Goal: Task Accomplishment & Management: Use online tool/utility

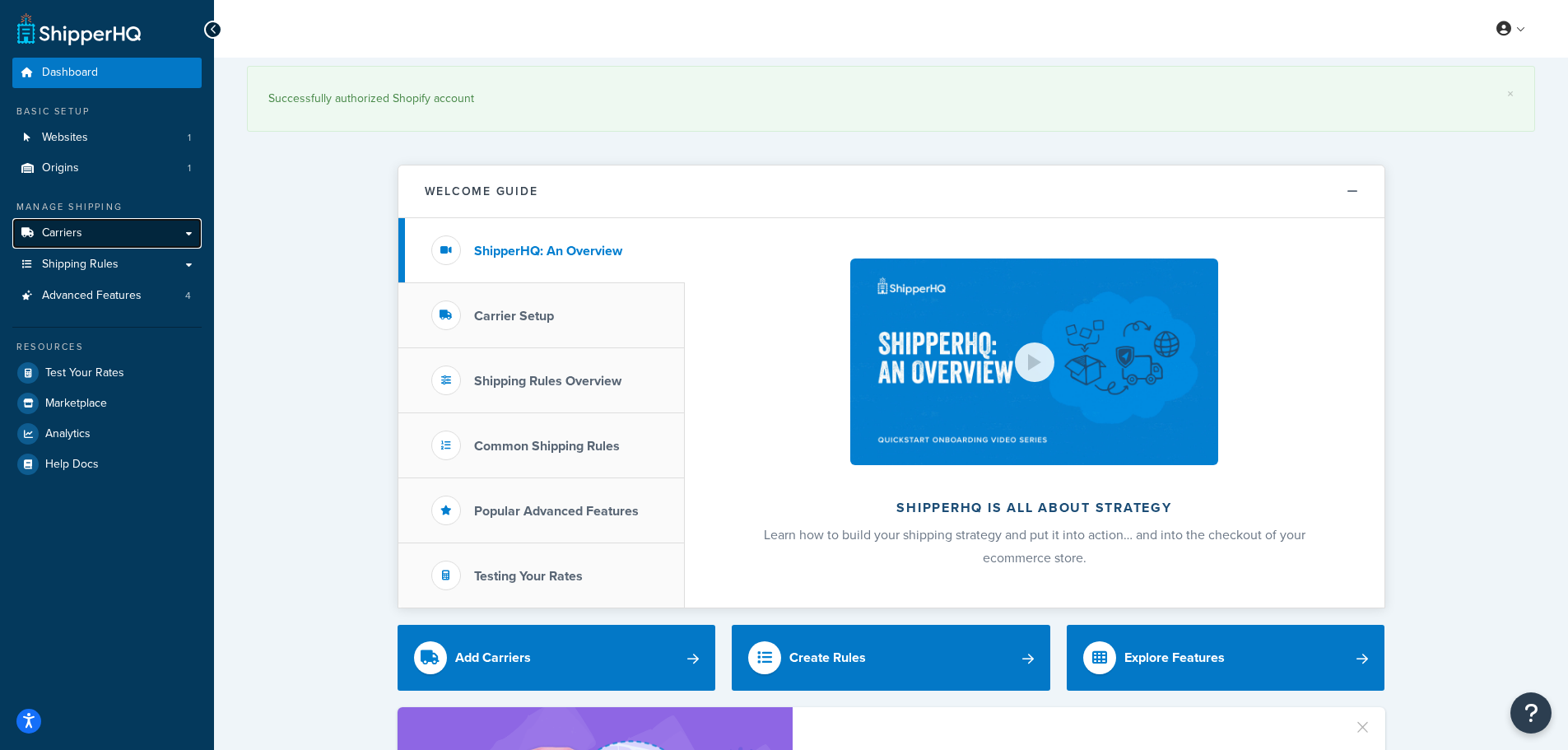
click at [95, 235] on link "Carriers" at bounding box center [107, 233] width 189 height 31
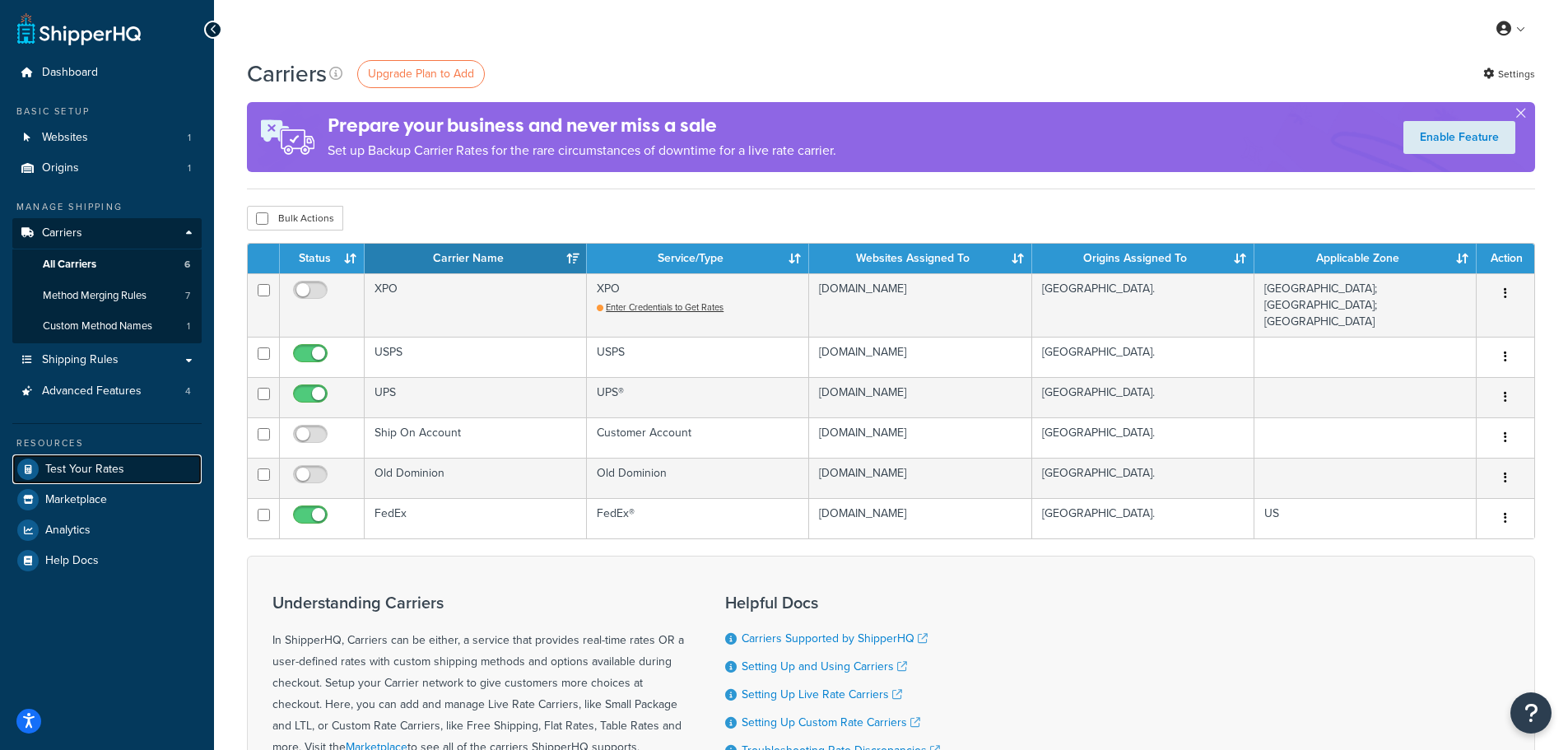
click at [108, 468] on span "Test Your Rates" at bounding box center [84, 470] width 79 height 14
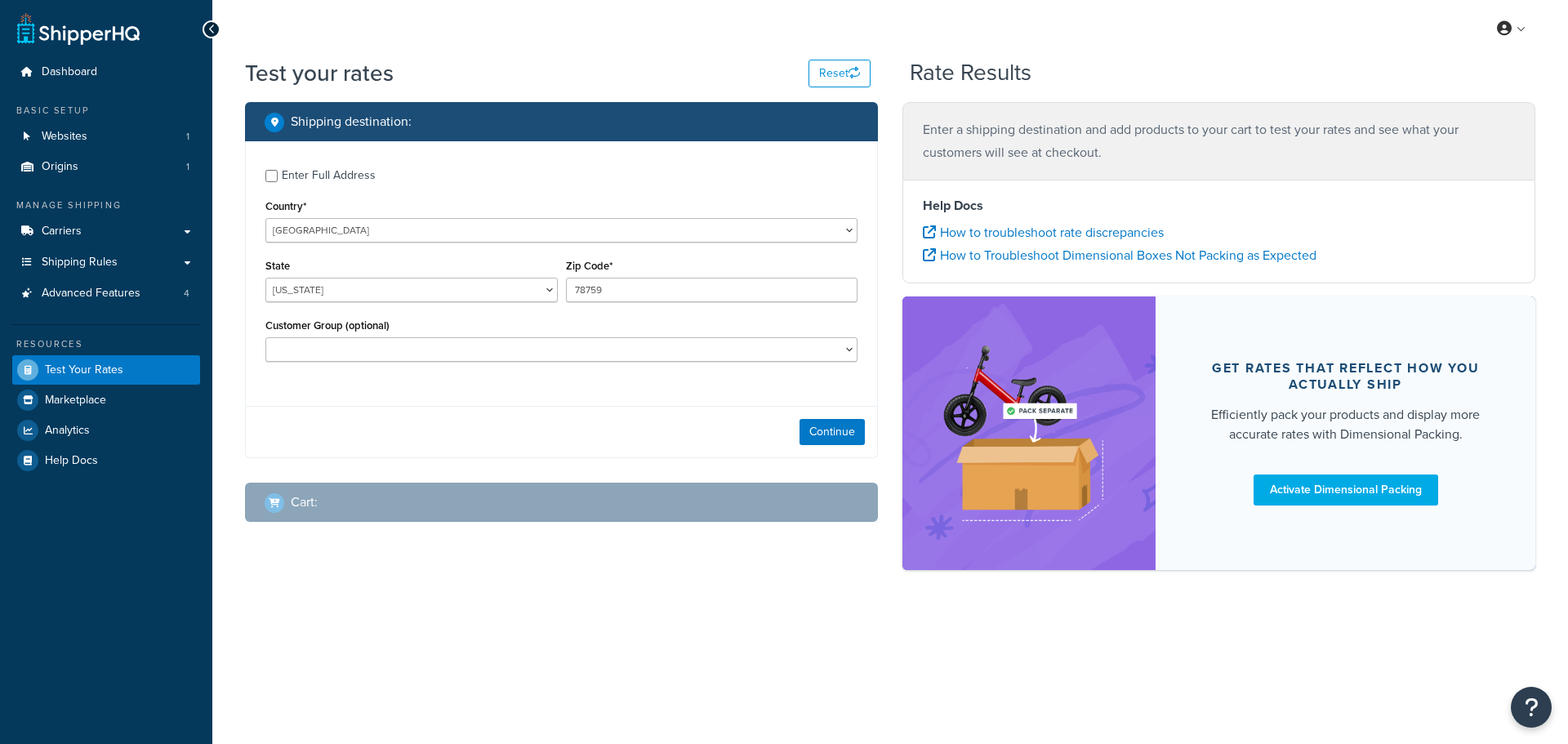
select select "[GEOGRAPHIC_DATA]"
click at [847, 232] on select "United States United Kingdom Afghanistan Åland Islands Albania Algeria American…" at bounding box center [562, 231] width 593 height 25
select select "CA"
click at [266, 218] on select "United States United Kingdom Afghanistan Åland Islands Albania Algeria American…" at bounding box center [562, 231] width 593 height 25
drag, startPoint x: 614, startPoint y: 289, endPoint x: 558, endPoint y: 292, distance: 56.1
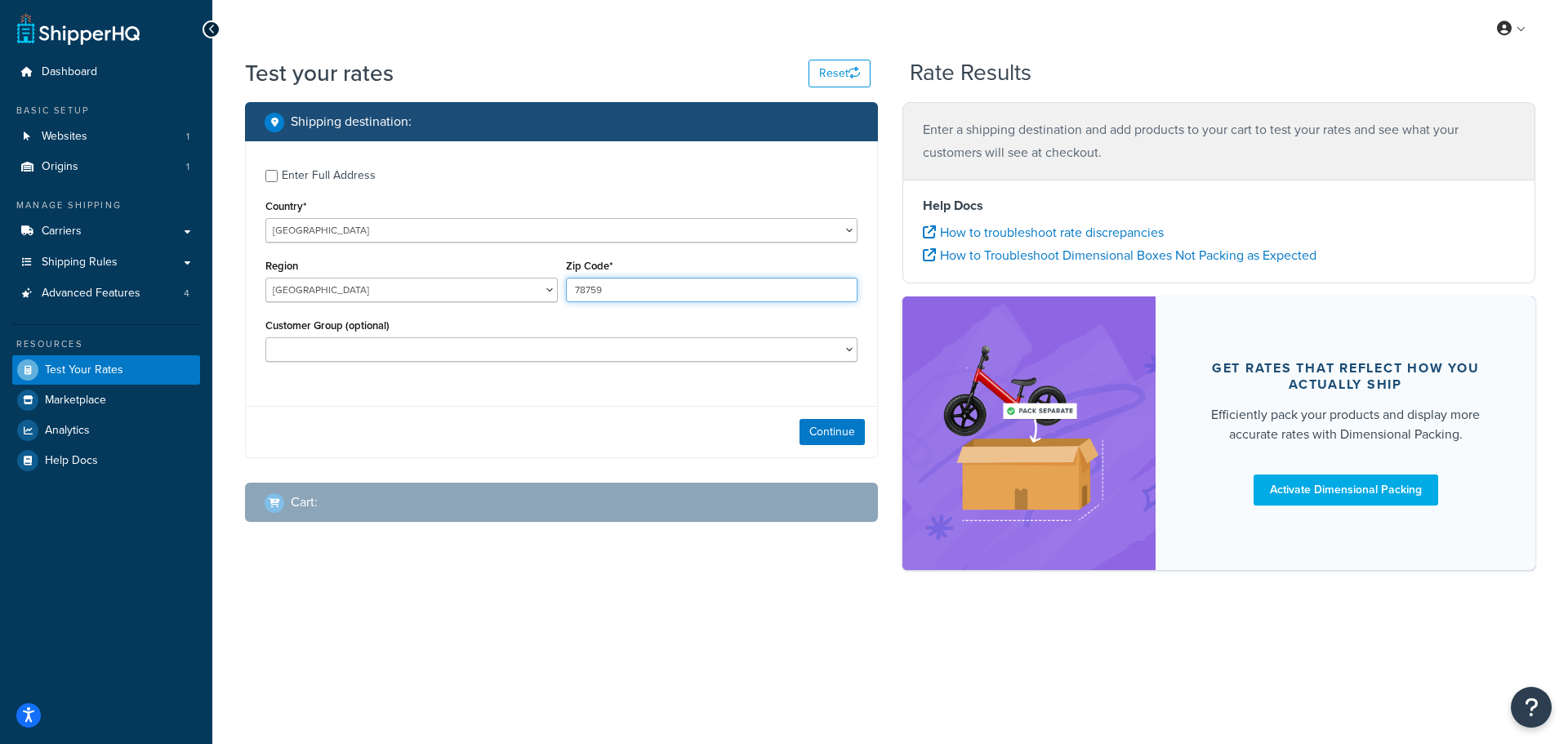
click at [558, 292] on div "Region Alberta British Columbia Manitoba New Brunswick Newfoundland and Labrado…" at bounding box center [561, 284] width 600 height 60
paste input "T2C 5C7"
type input "T2C 5C7"
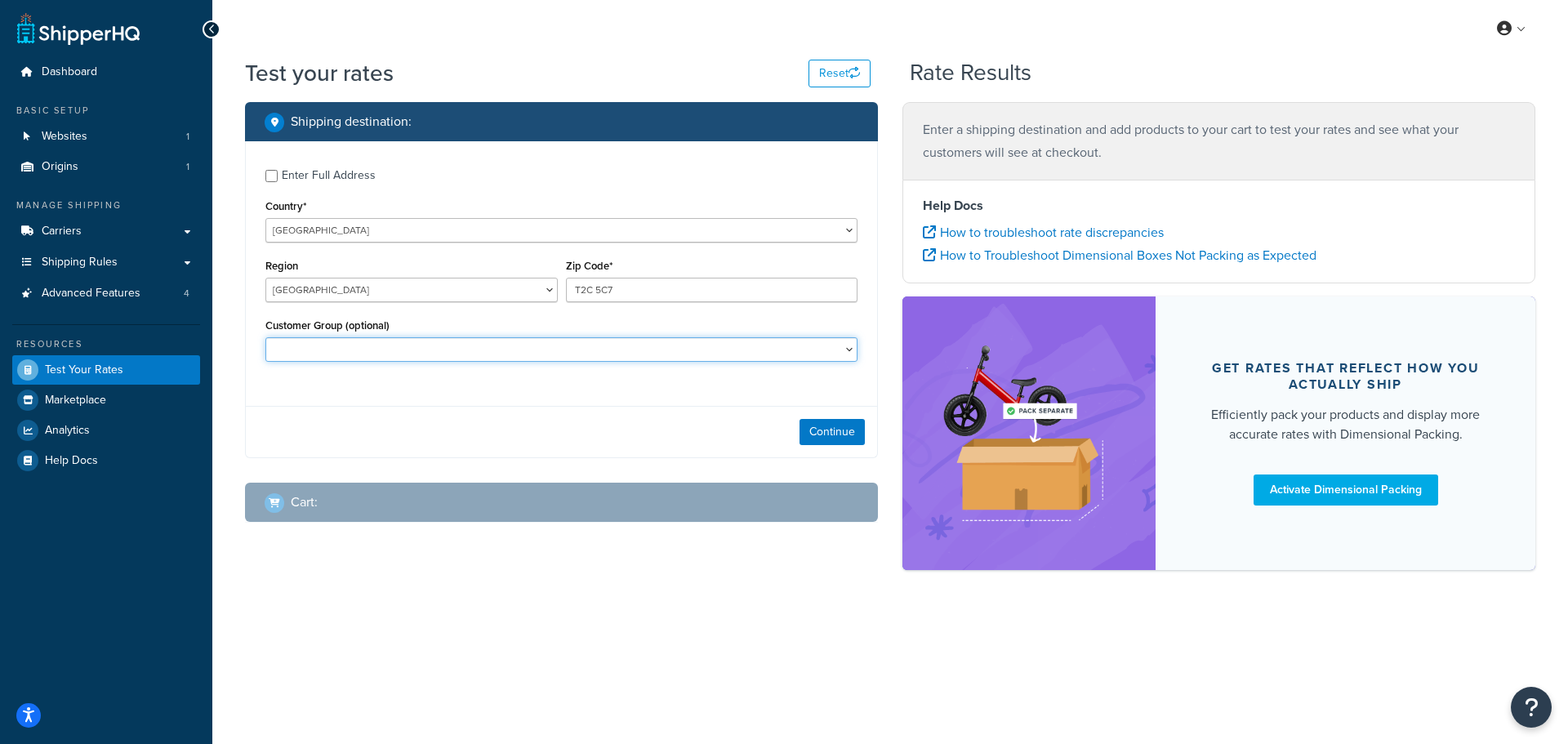
click at [718, 358] on select "Distributor Distributor - Tax Exempt DropShippers Exception Floor Floor - Tax E…" at bounding box center [562, 350] width 593 height 25
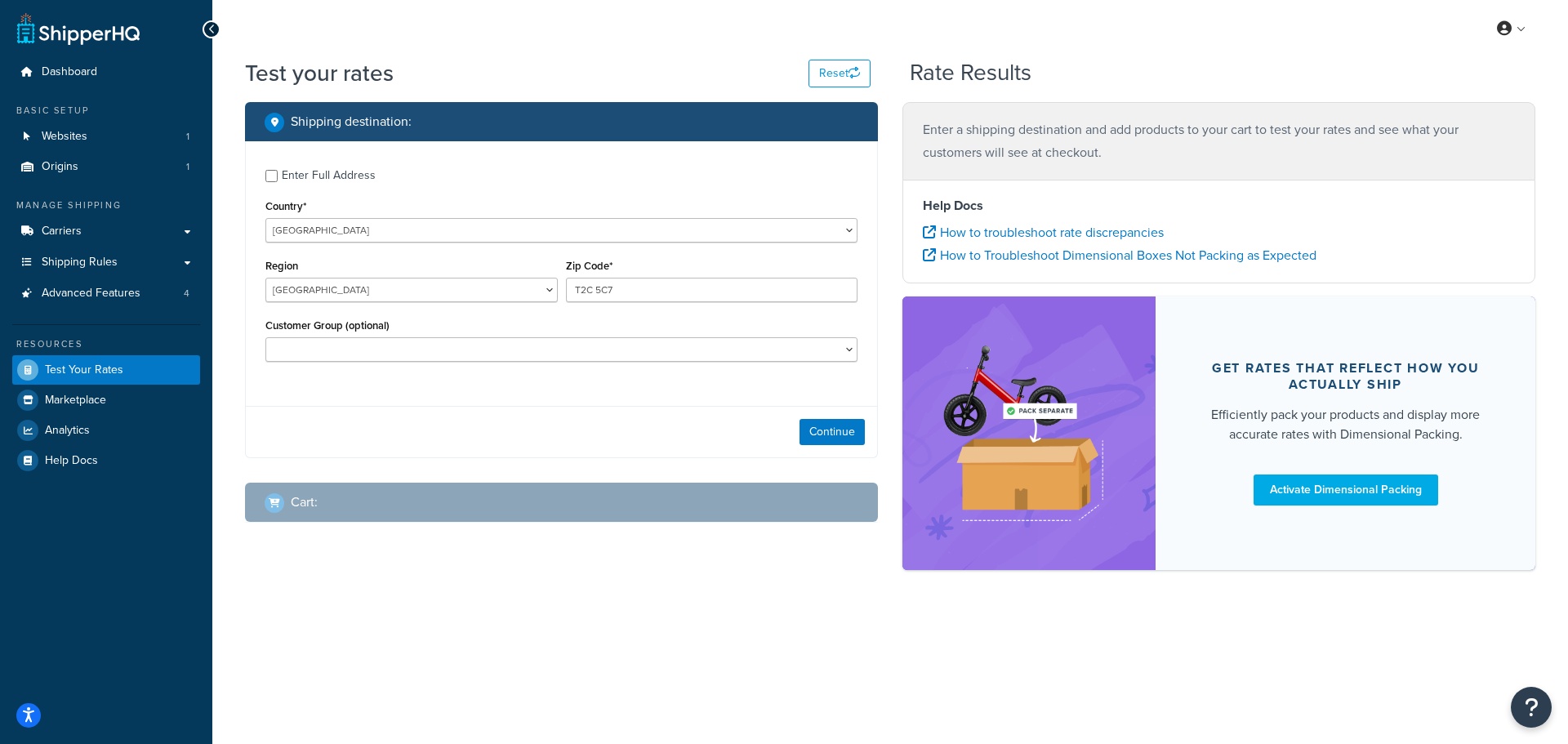
click at [604, 318] on div "Customer Group (optional) Distributor Distributor - Tax Exempt DropShippers Exc…" at bounding box center [562, 338] width 593 height 48
click at [809, 435] on button "Continue" at bounding box center [832, 432] width 66 height 26
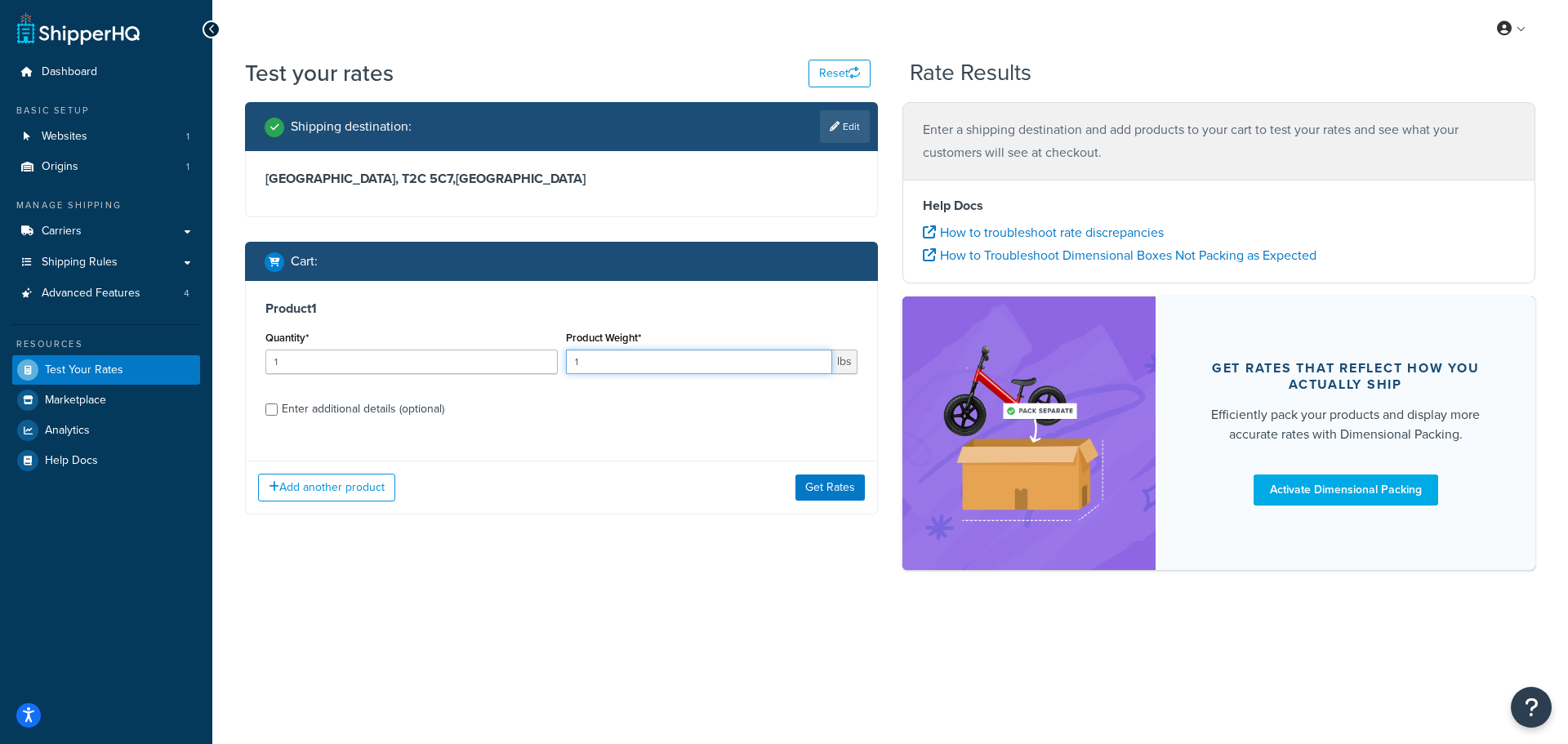
drag, startPoint x: 606, startPoint y: 361, endPoint x: 569, endPoint y: 363, distance: 37.1
click at [569, 363] on input "1" at bounding box center [699, 362] width 267 height 25
type input "10"
click at [811, 481] on button "Get Rates" at bounding box center [830, 487] width 70 height 26
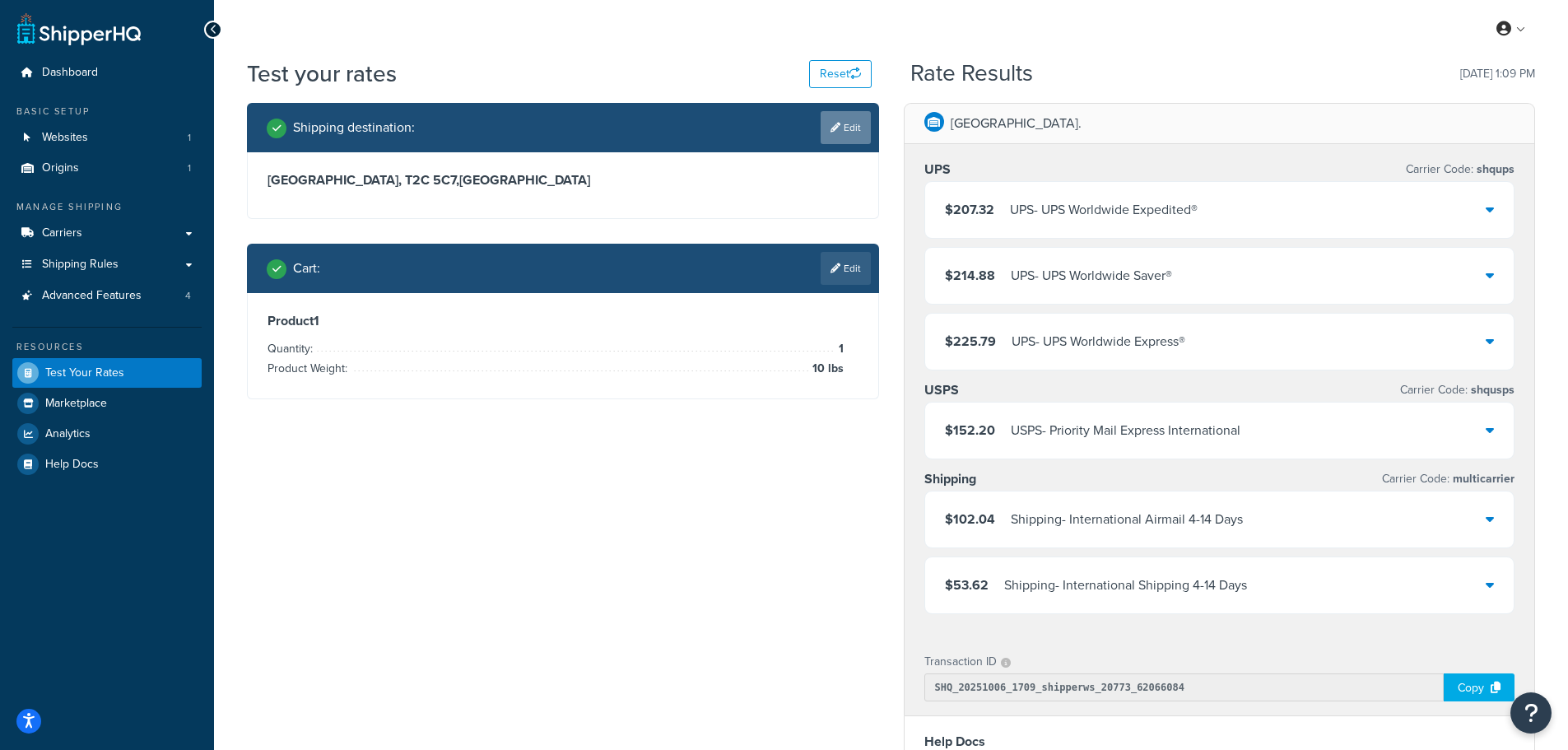
click at [851, 126] on link "Edit" at bounding box center [846, 128] width 50 height 33
select select "CA"
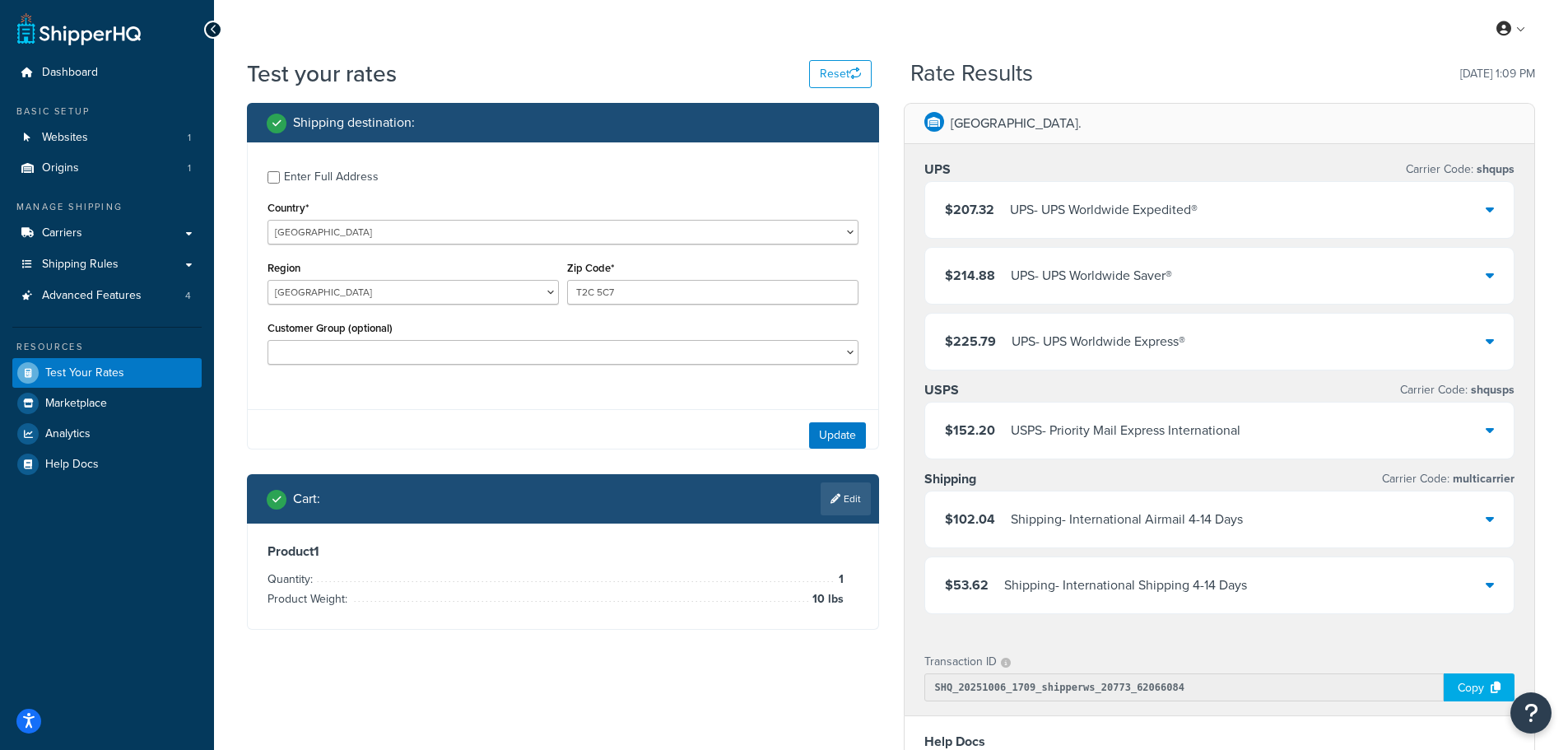
click at [849, 130] on div "Shipping destination :" at bounding box center [568, 123] width 604 height 23
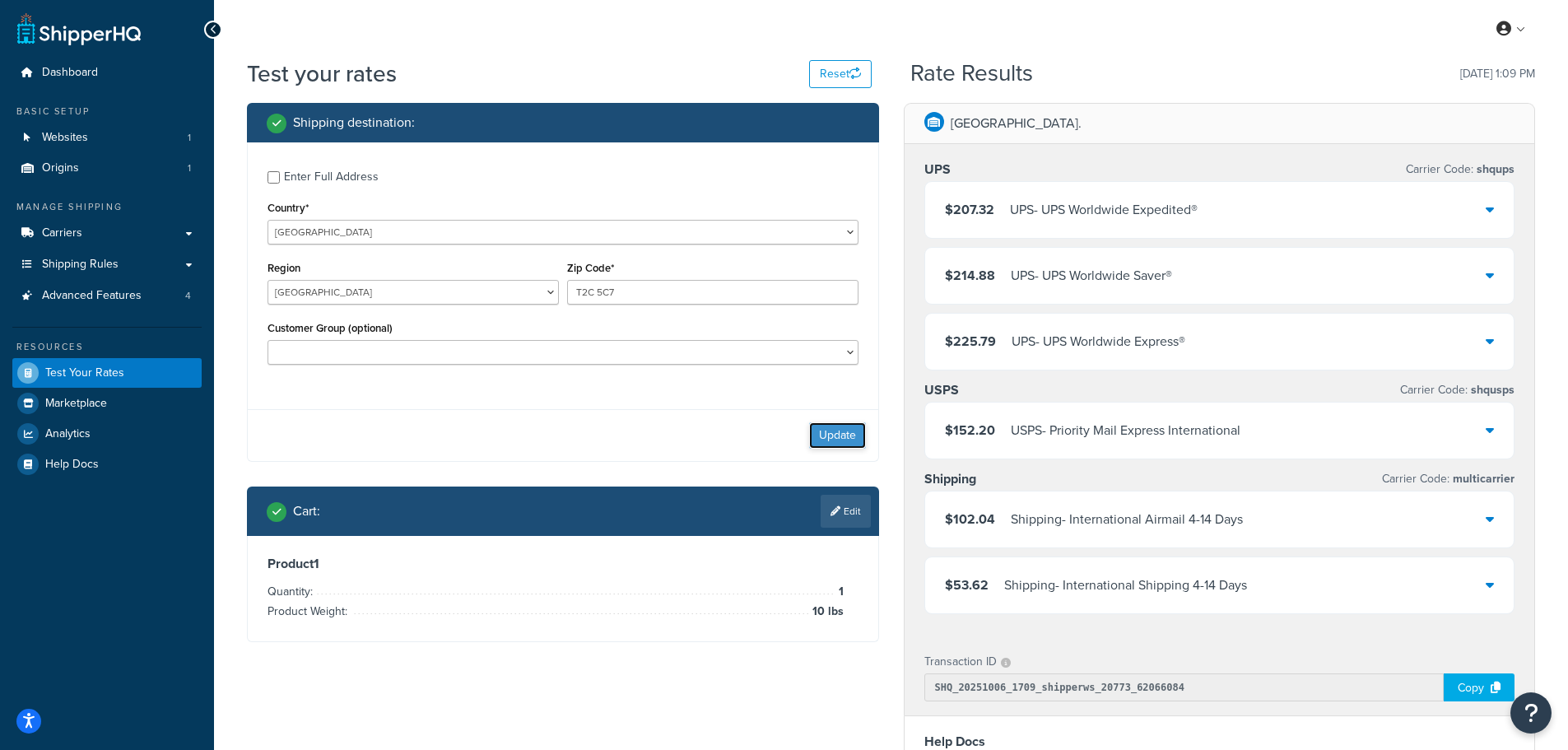
click at [837, 434] on button "Update" at bounding box center [837, 435] width 57 height 26
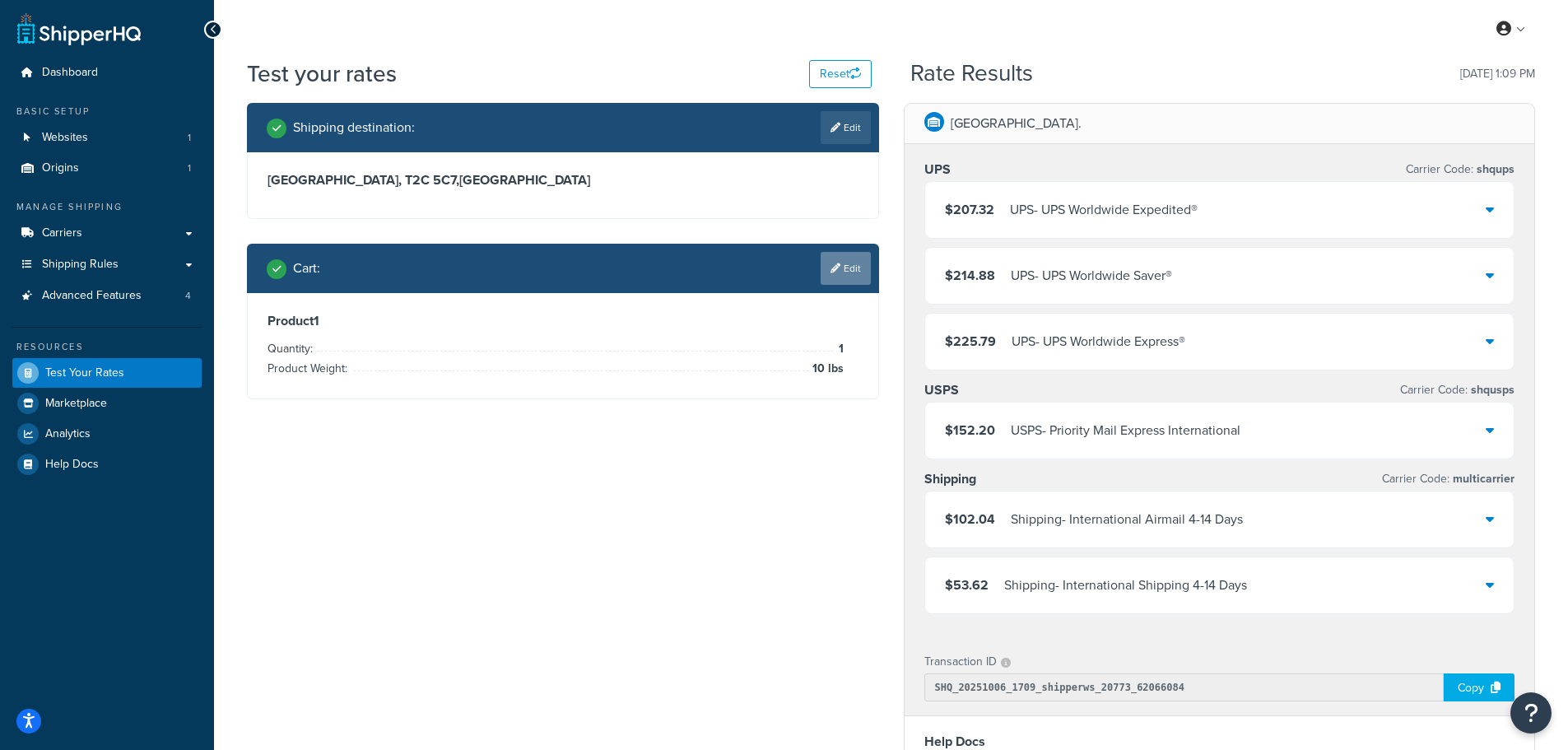
click at [851, 267] on link "Edit" at bounding box center [846, 268] width 50 height 33
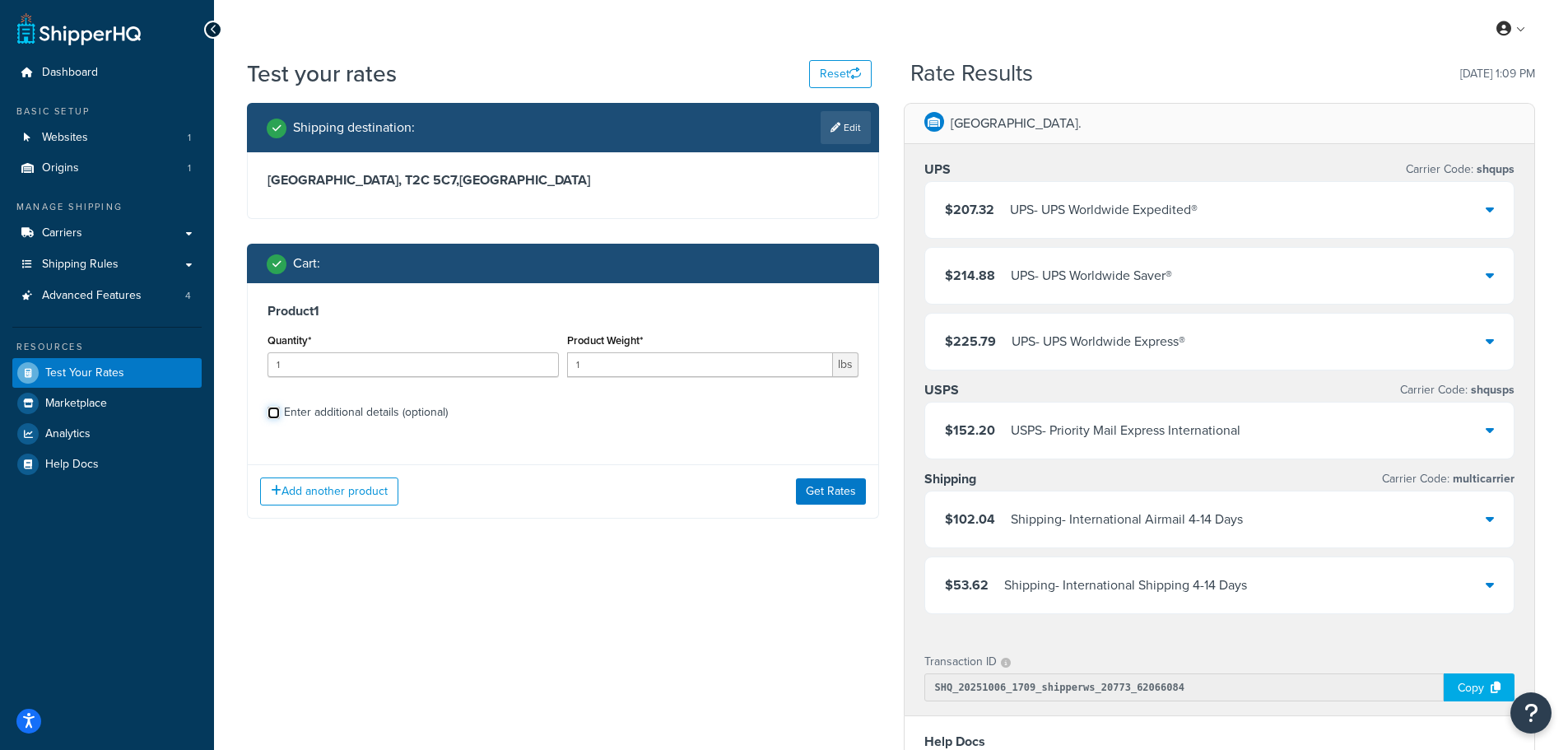
click at [274, 409] on input "Enter additional details (optional)" at bounding box center [274, 412] width 12 height 12
checkbox input "true"
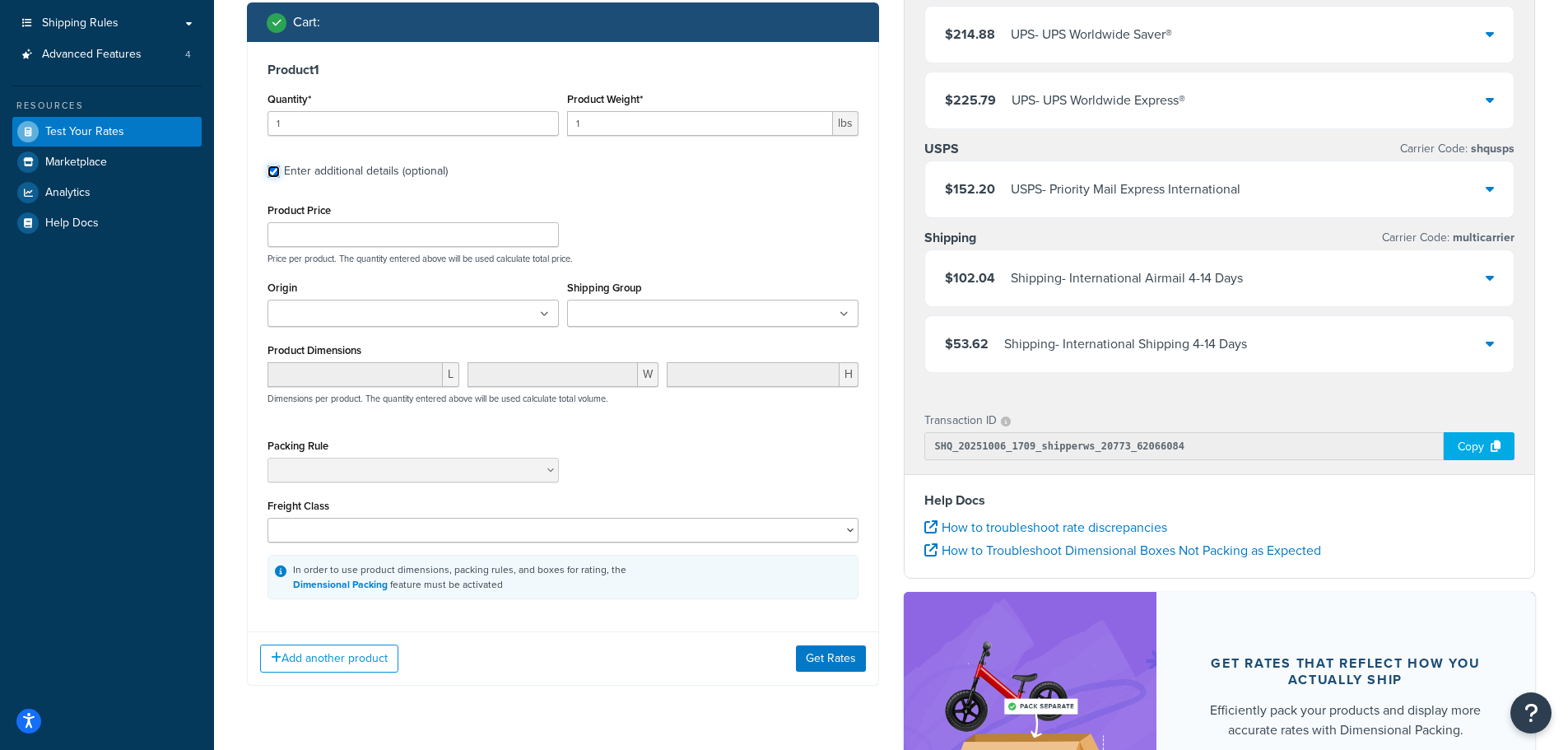
scroll to position [247, 0]
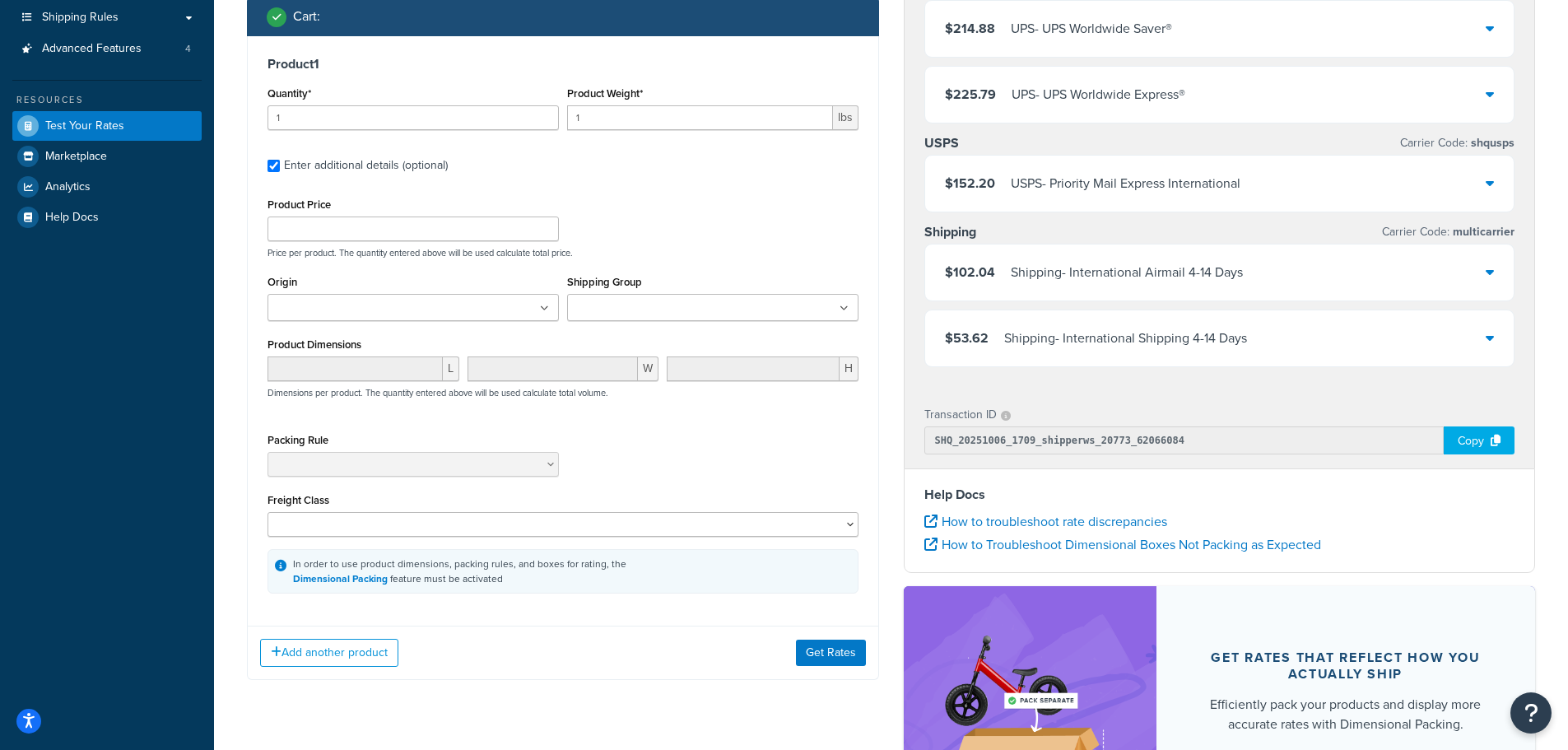
click at [840, 308] on icon at bounding box center [843, 308] width 9 height 10
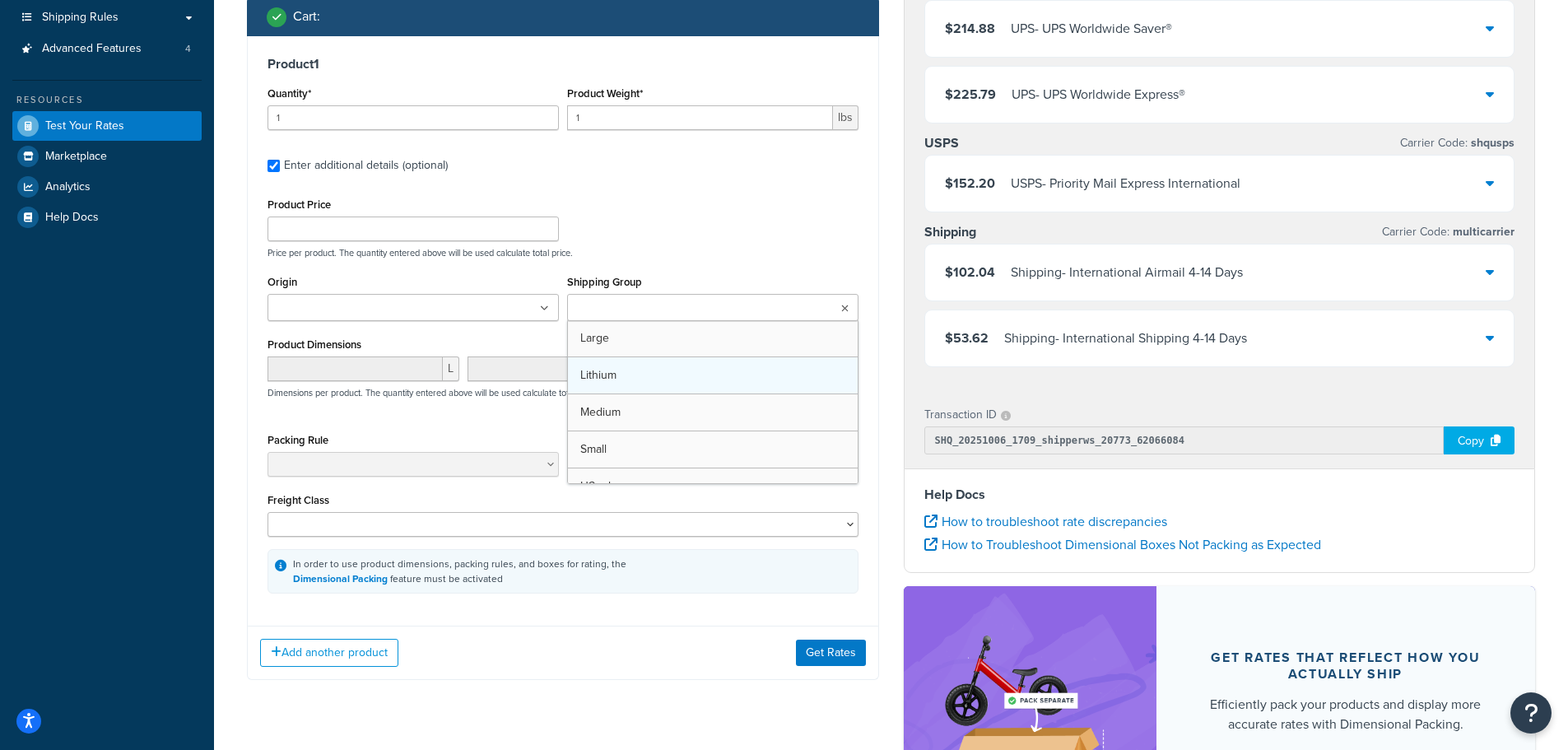
scroll to position [124, 0]
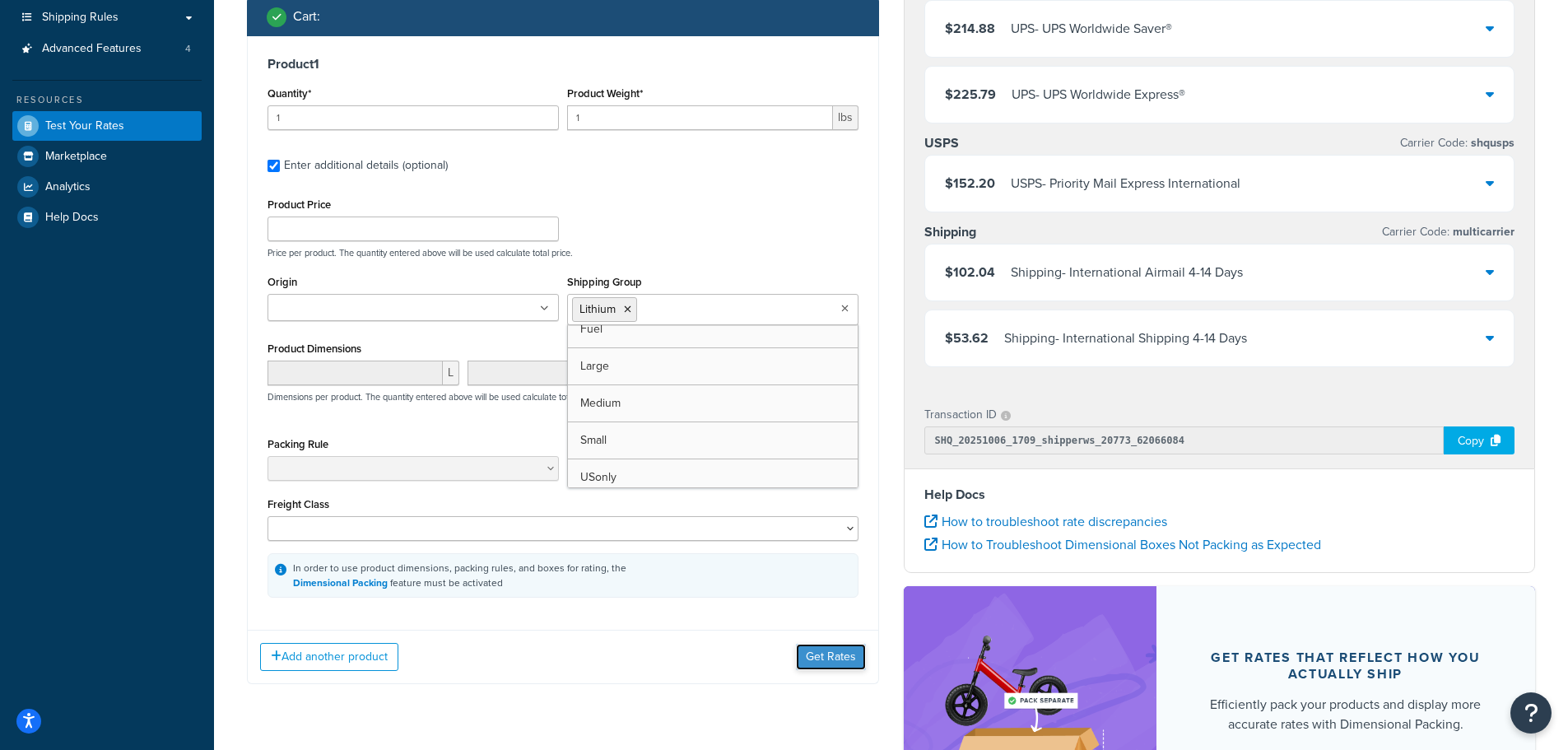
click at [818, 655] on button "Get Rates" at bounding box center [831, 656] width 70 height 26
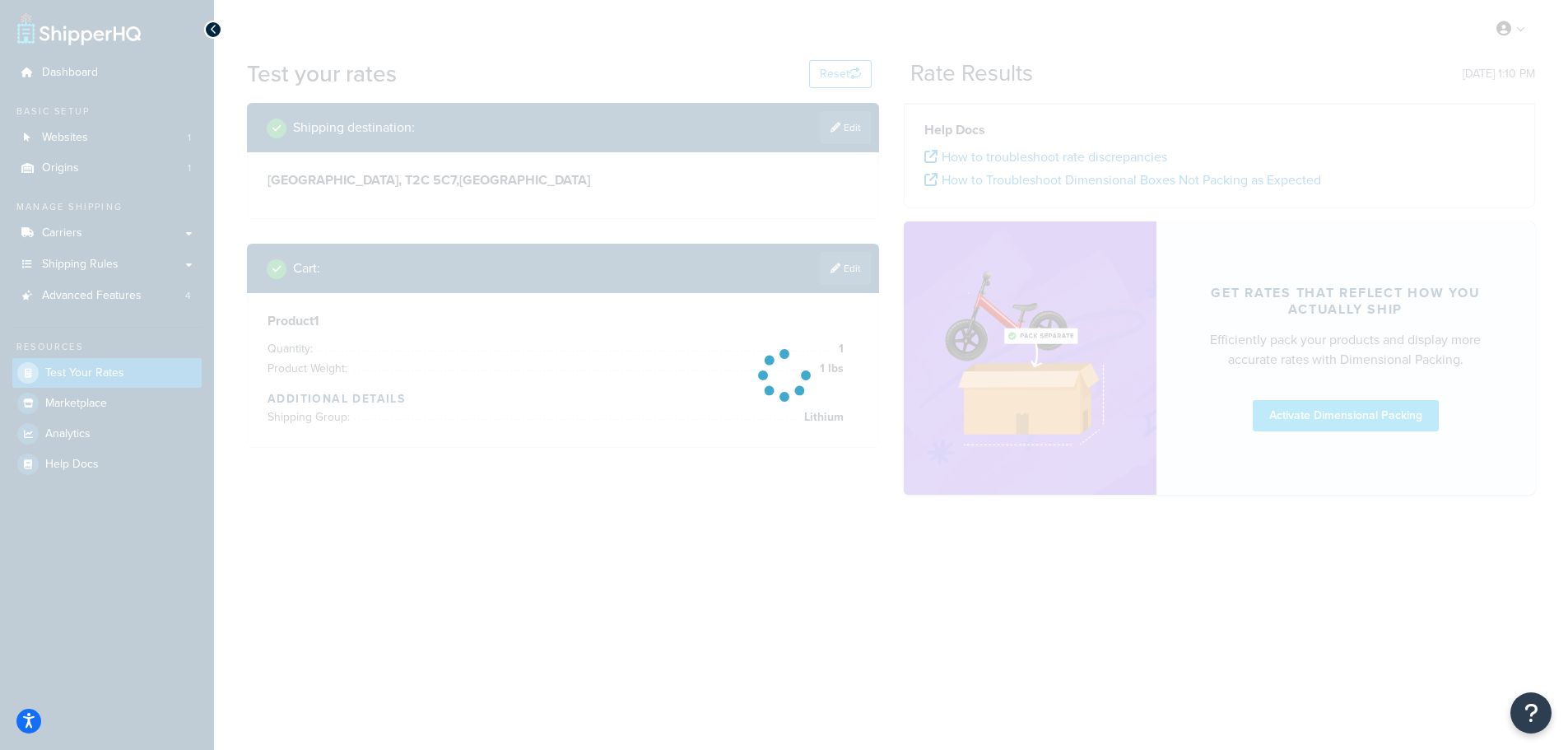
scroll to position [0, 0]
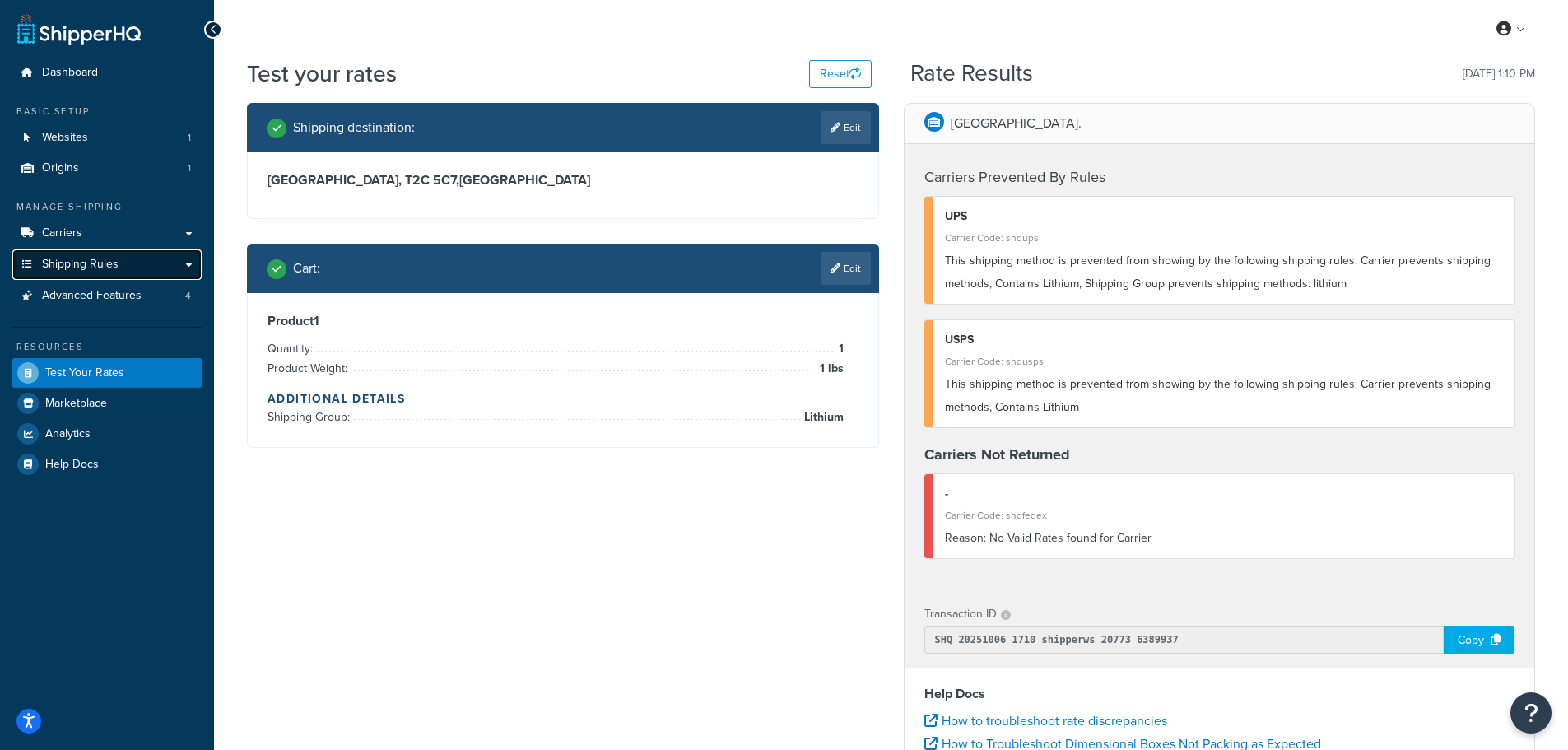
click at [89, 259] on span "Shipping Rules" at bounding box center [81, 264] width 77 height 14
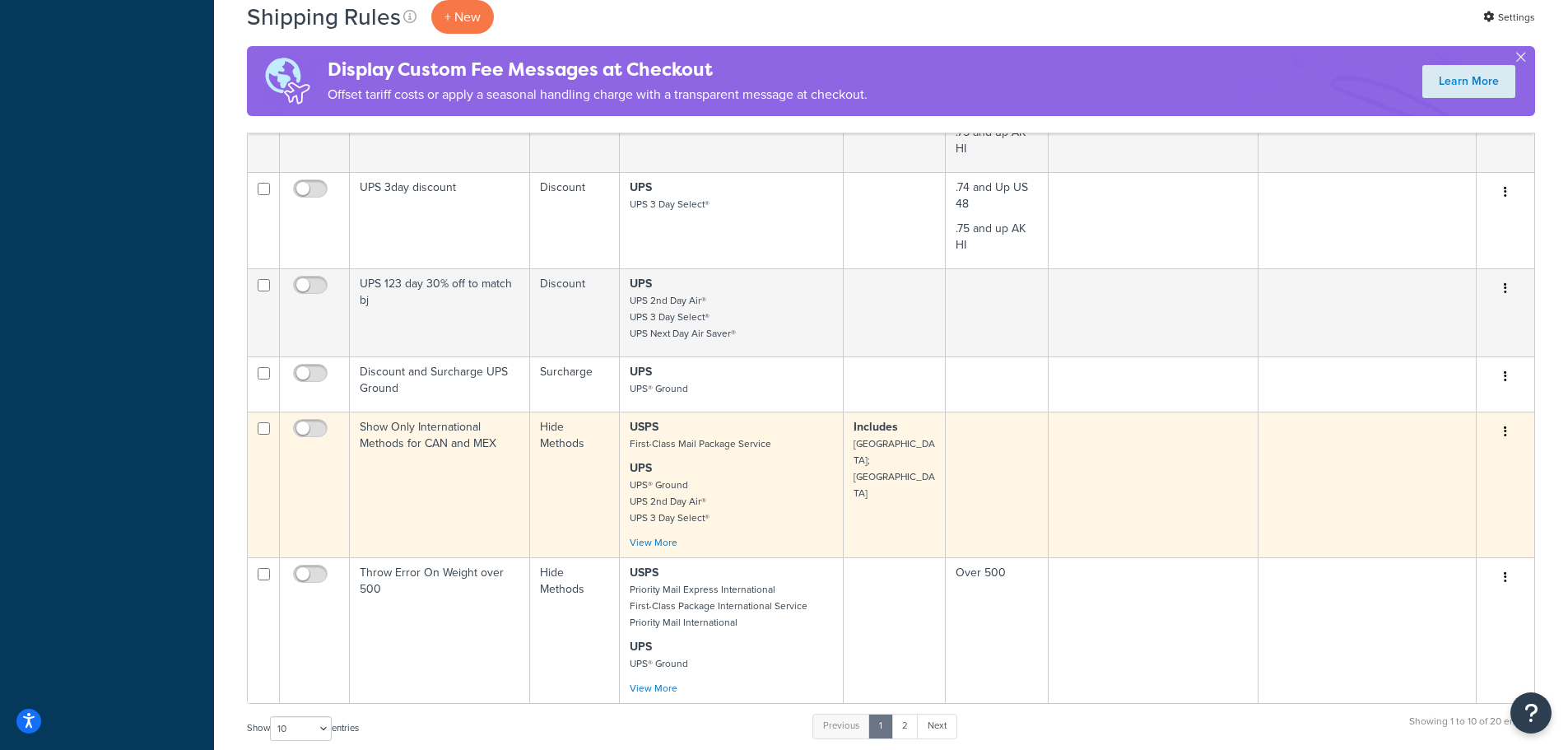
scroll to position [741, 0]
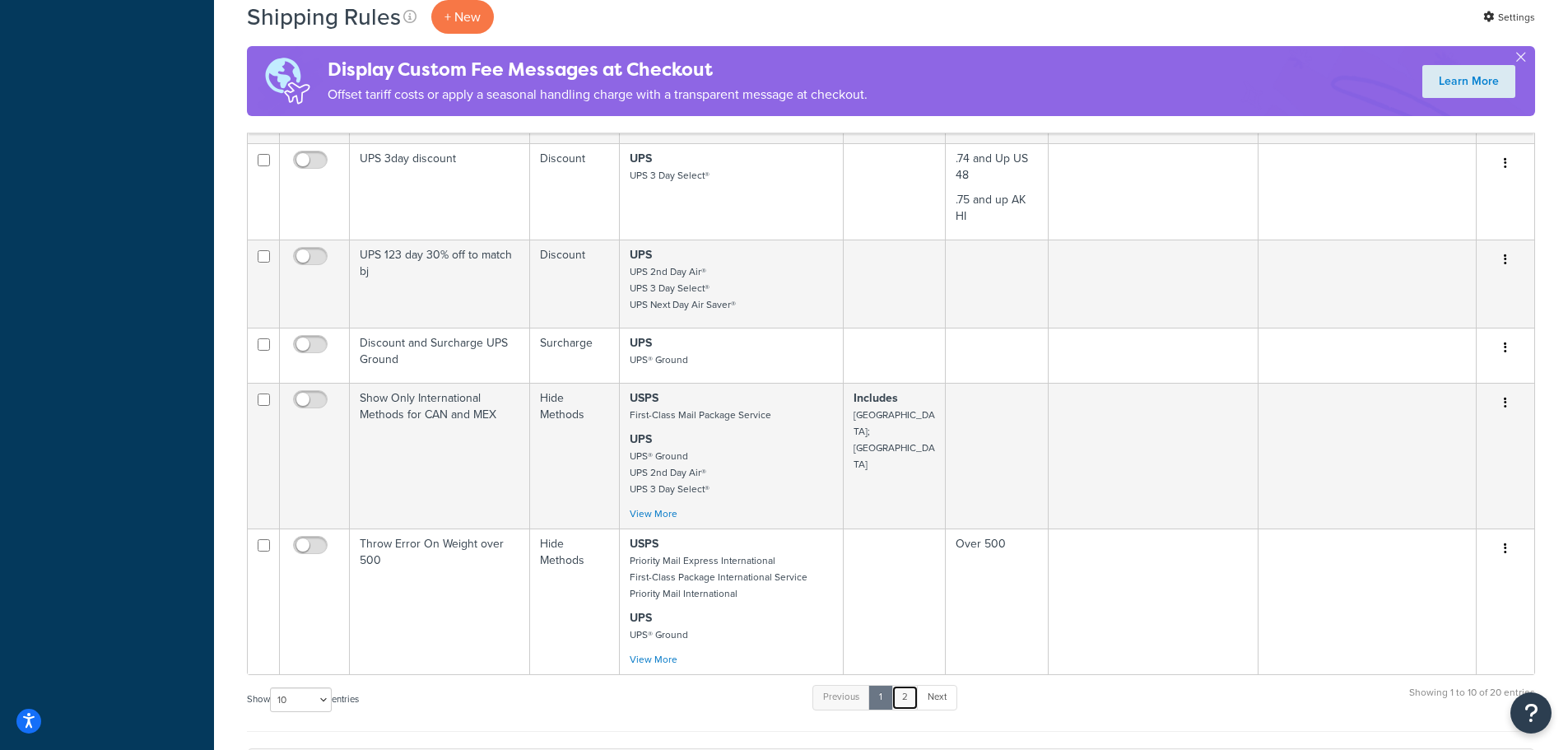
click at [910, 685] on link "2" at bounding box center [905, 697] width 27 height 25
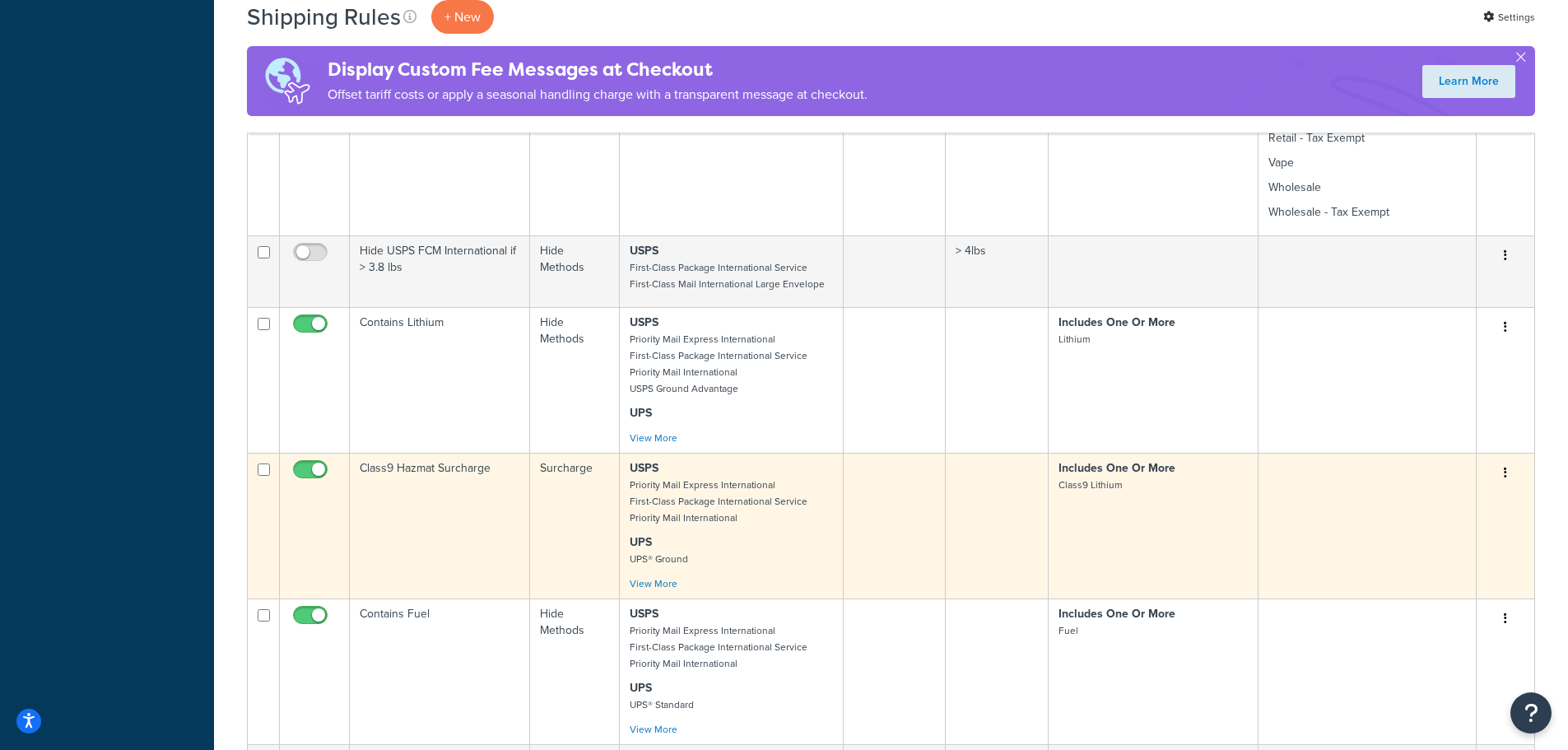
scroll to position [759, 0]
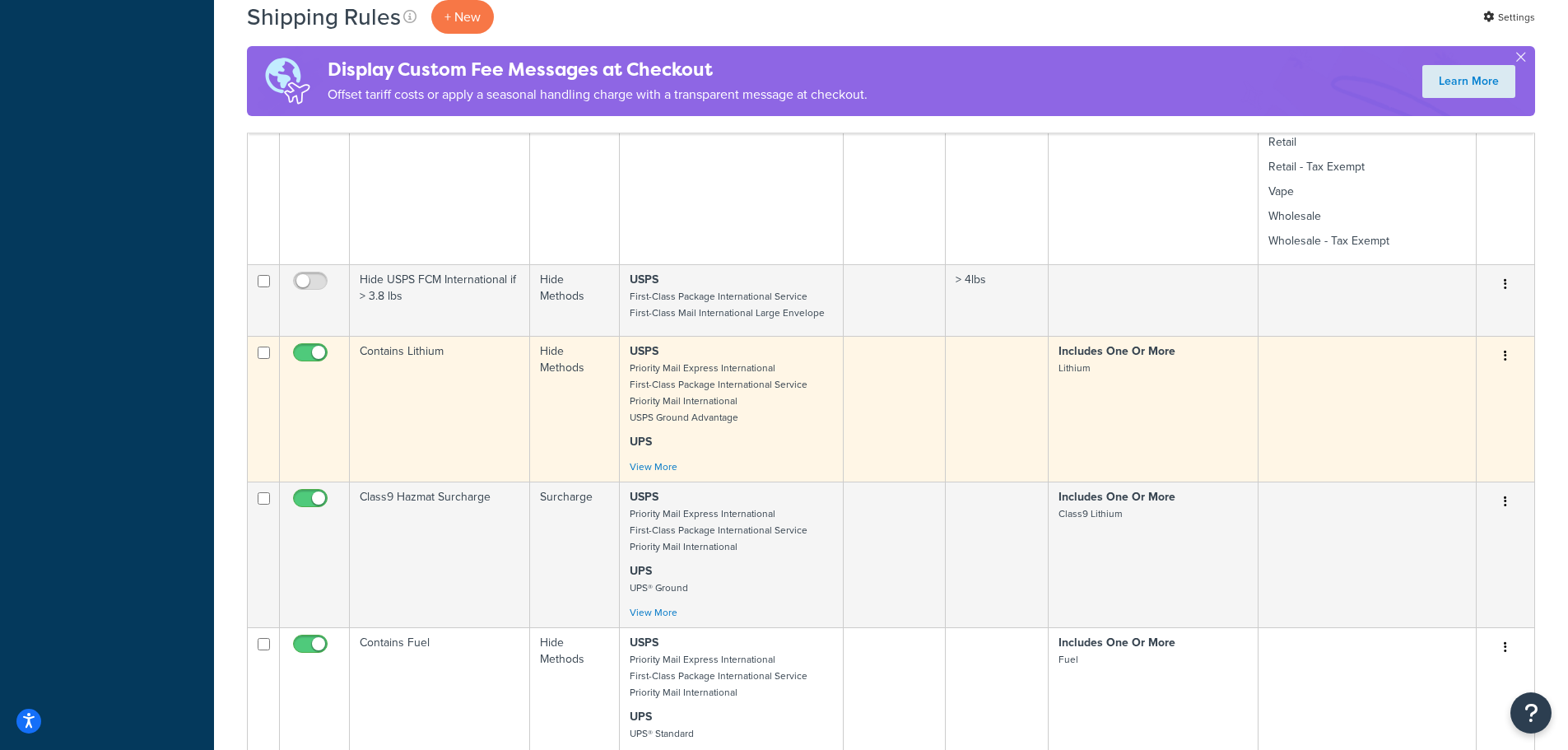
click at [1502, 356] on button "button" at bounding box center [1506, 355] width 23 height 26
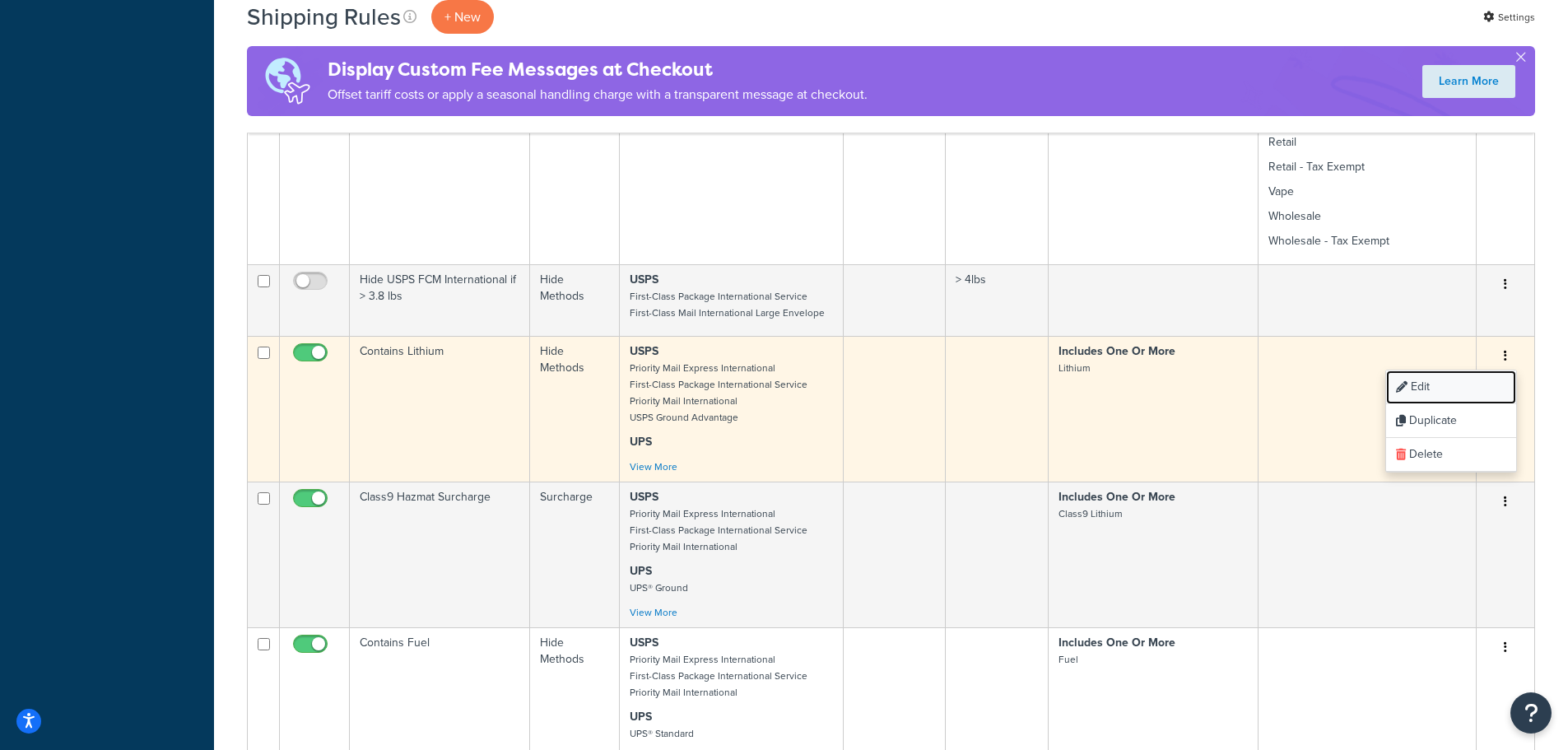
click at [1438, 384] on link "Edit" at bounding box center [1451, 387] width 130 height 34
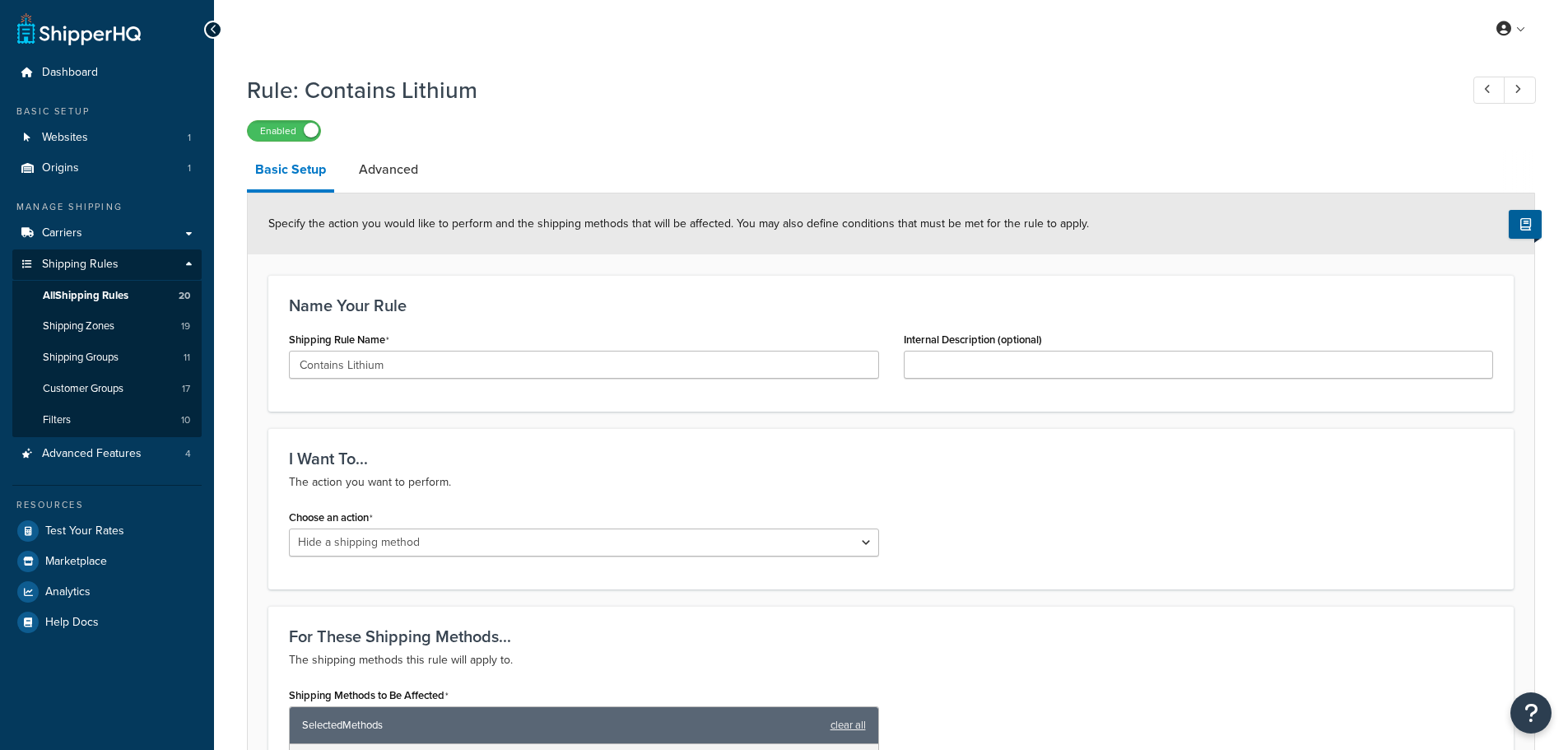
select select "HIDE"
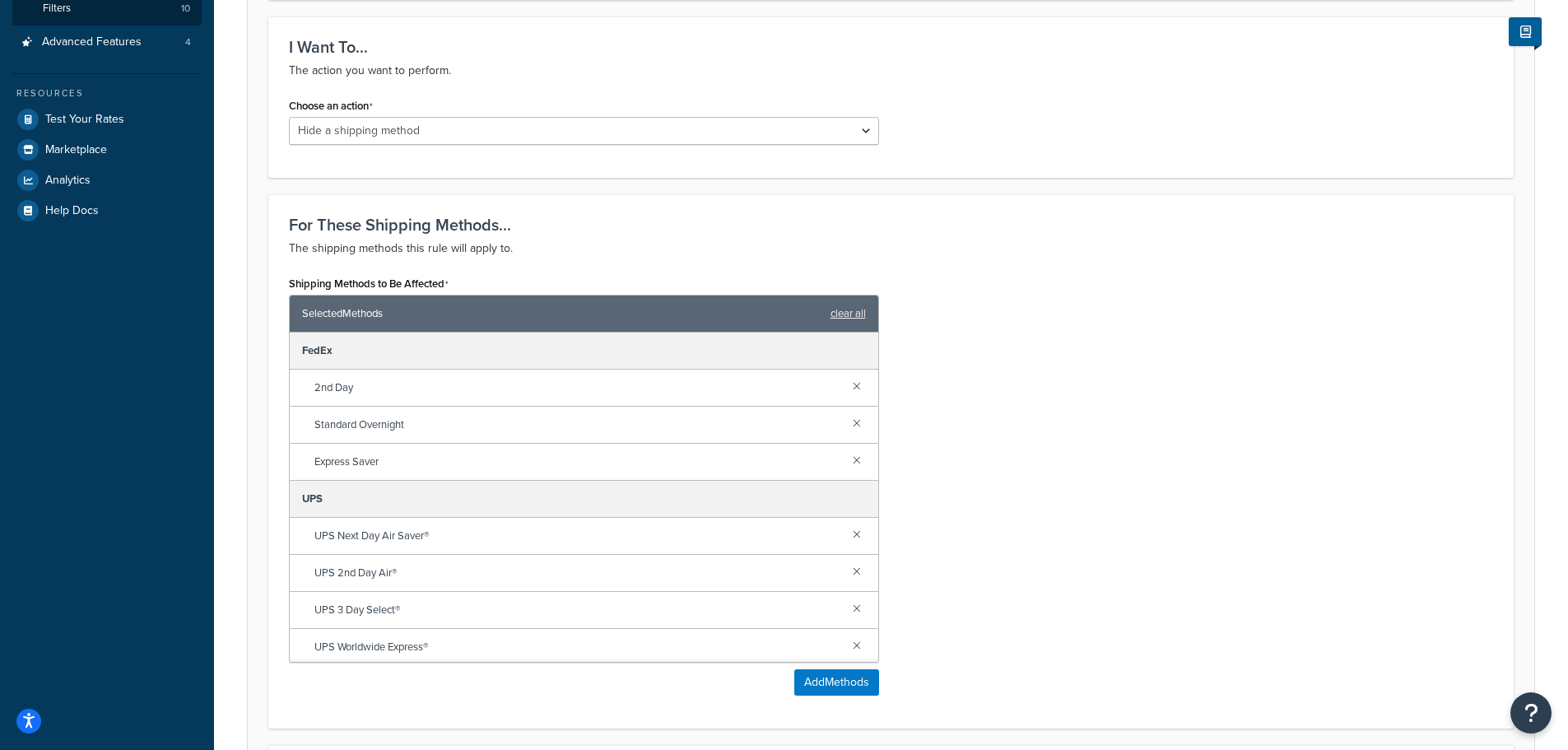
click at [1046, 354] on div "Shipping Methods to Be Affected Selected Methods clear all FedEx 2nd Day Standa…" at bounding box center [891, 490] width 1229 height 436
click at [736, 249] on p "The shipping methods this rule will apply to." at bounding box center [891, 249] width 1204 height 20
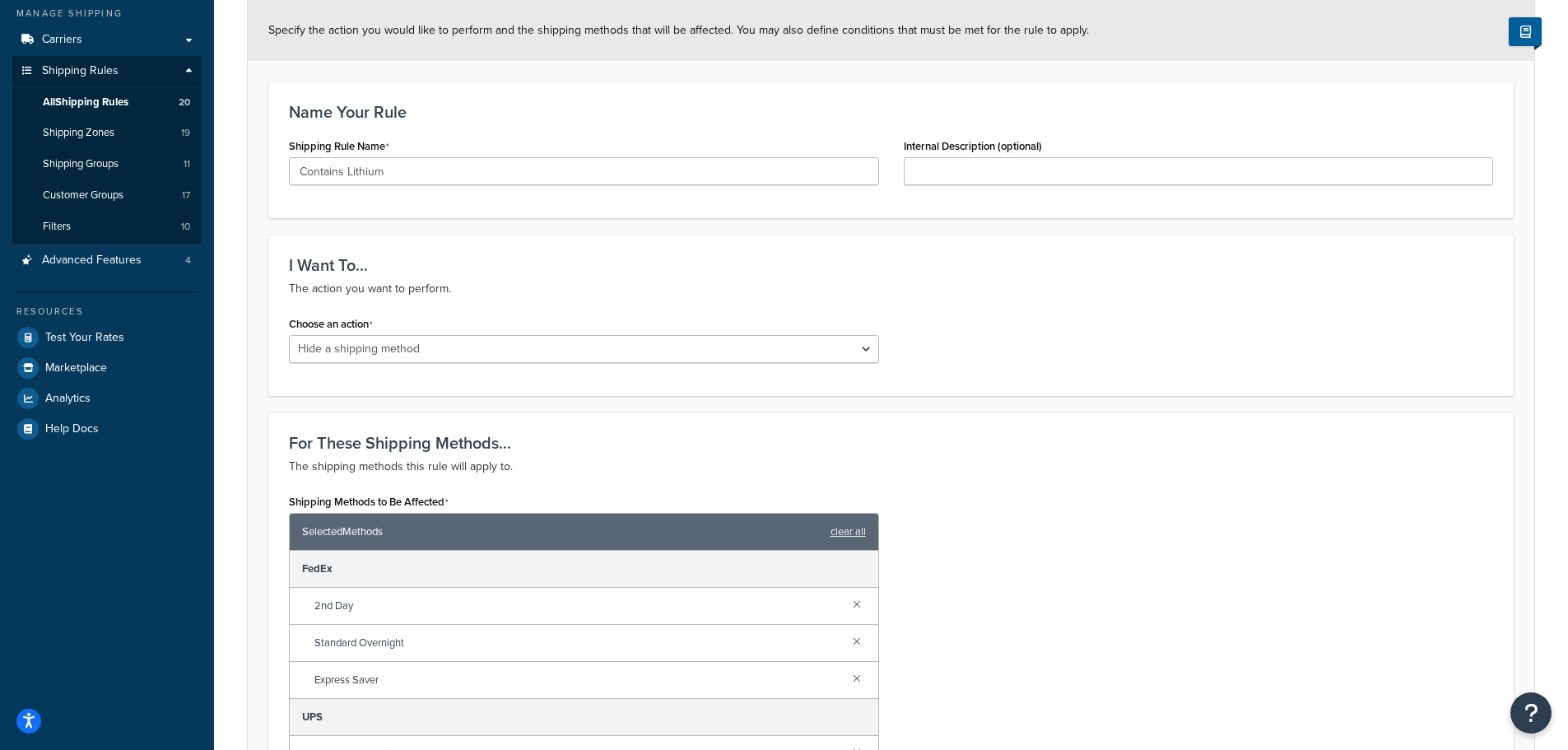
scroll to position [164, 0]
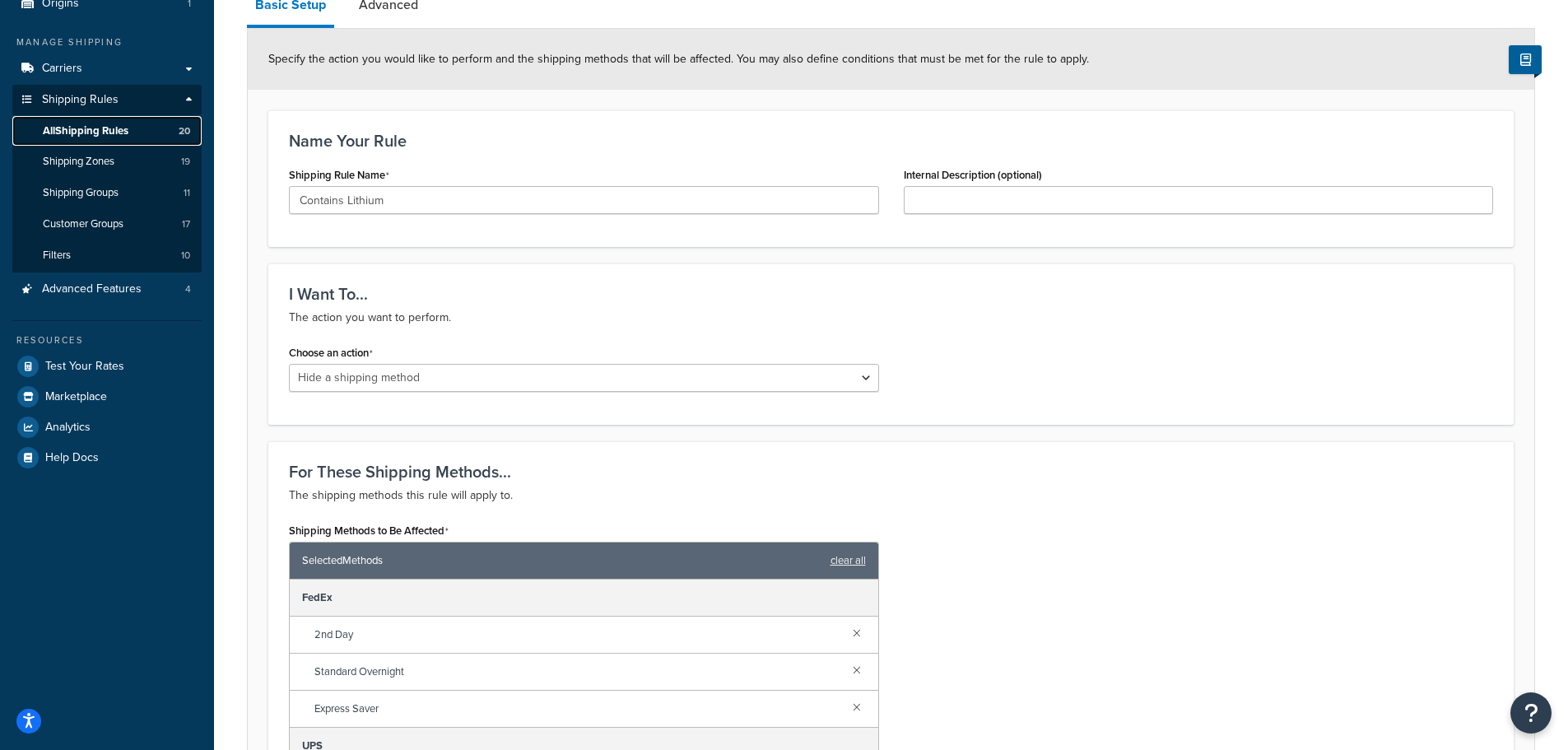
click at [95, 128] on span "All Shipping Rules" at bounding box center [85, 131] width 85 height 14
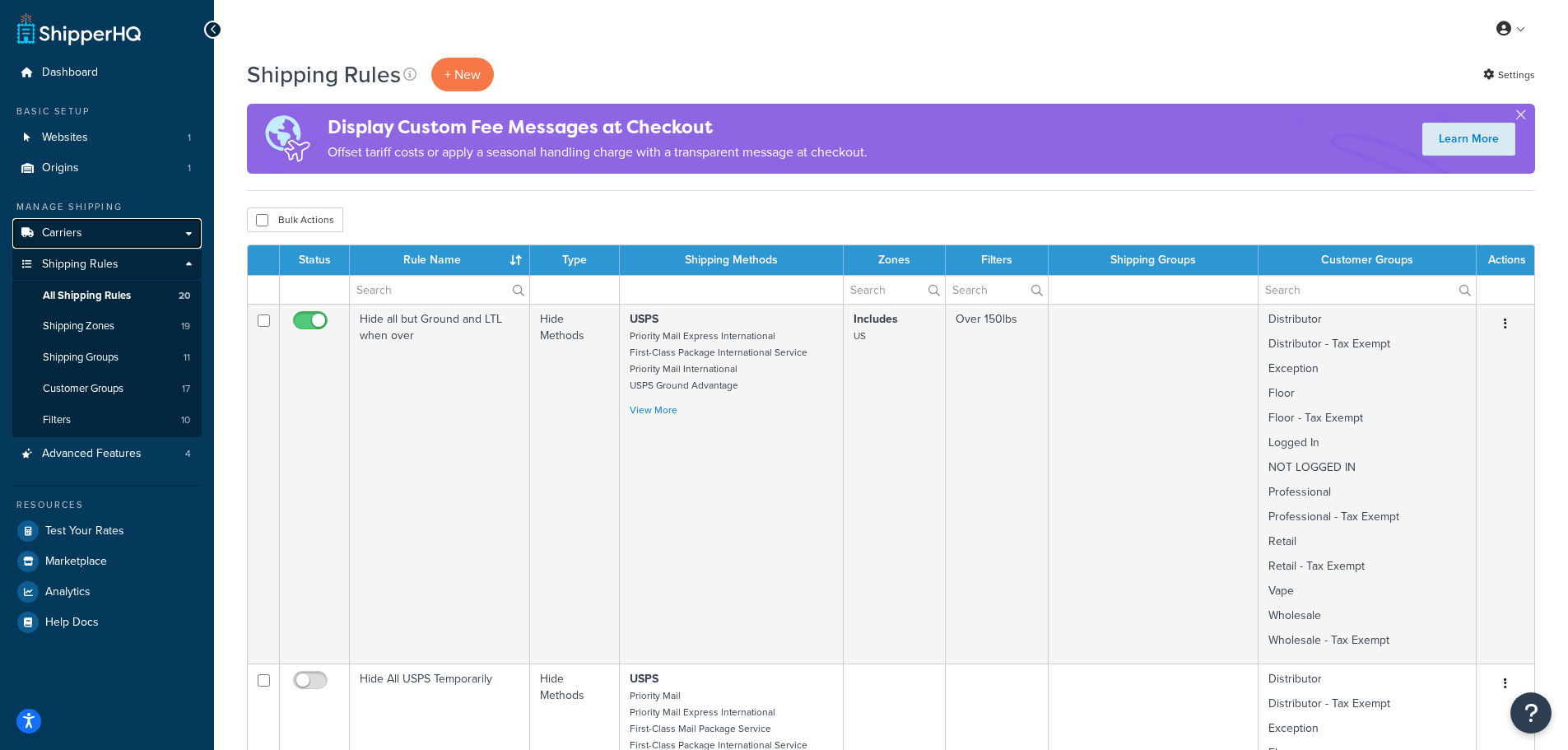
click at [86, 233] on link "Carriers" at bounding box center [107, 233] width 189 height 31
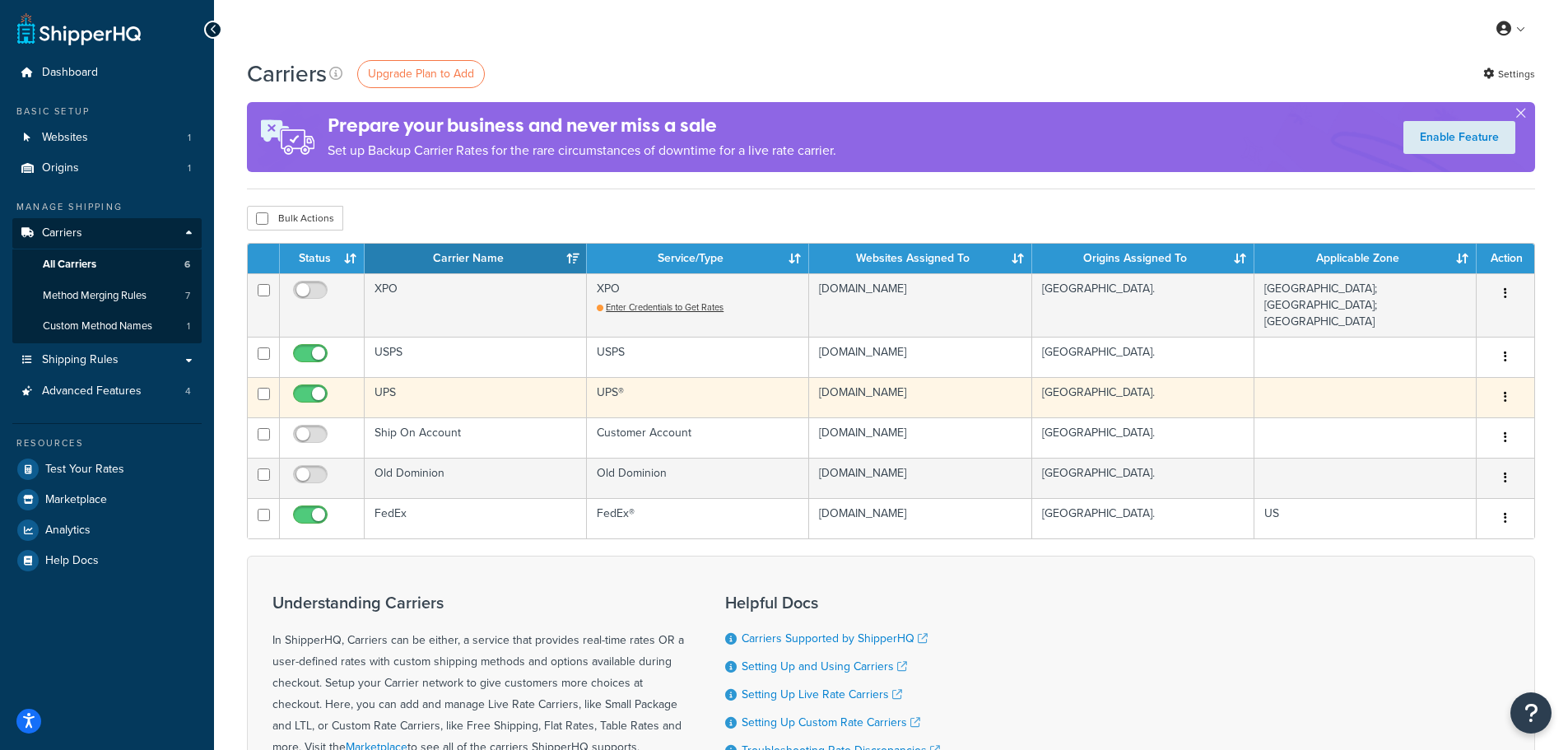
click at [1502, 385] on button "button" at bounding box center [1506, 397] width 23 height 26
click at [1444, 420] on link "Edit" at bounding box center [1438, 418] width 130 height 34
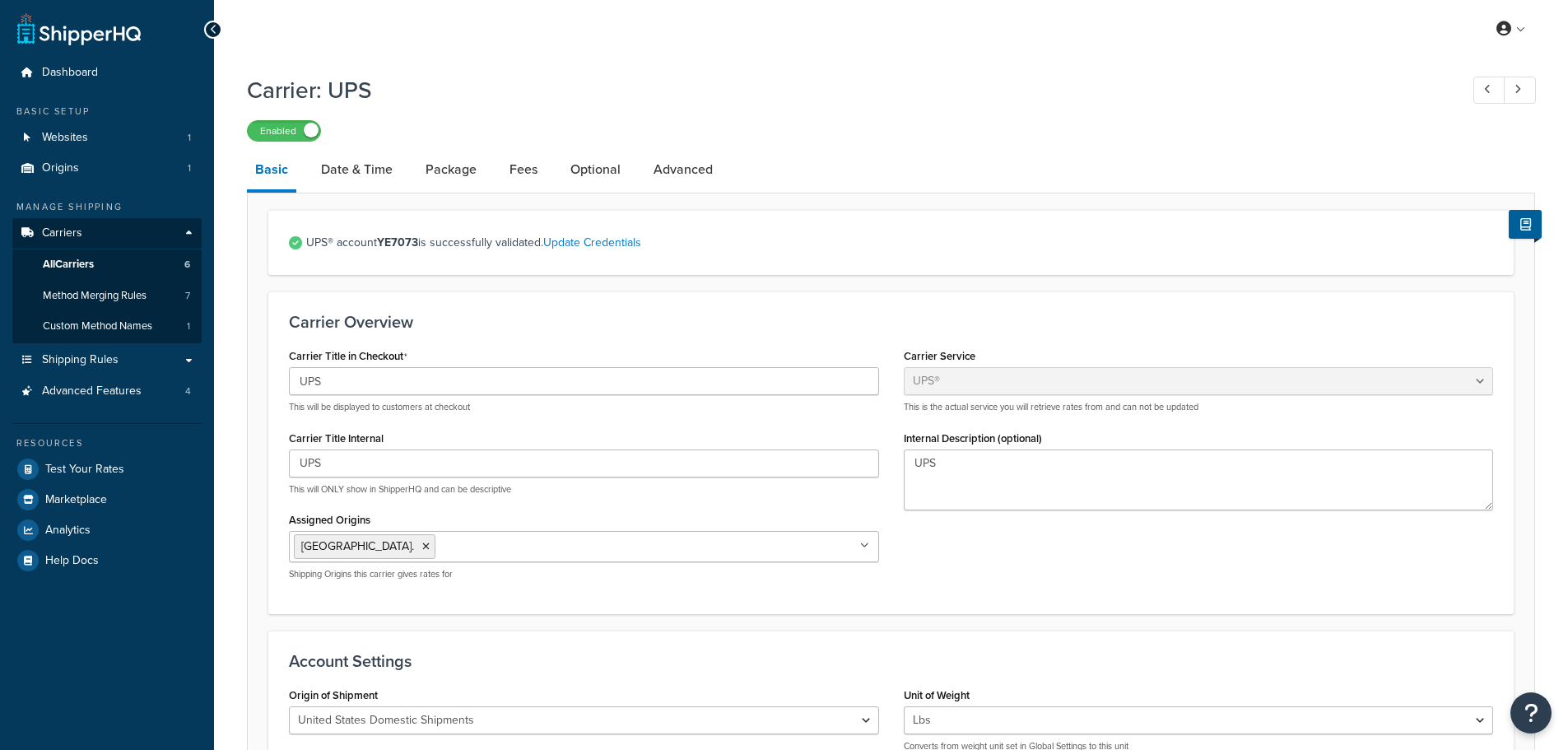
select select "ups"
click at [687, 167] on link "Advanced" at bounding box center [683, 169] width 76 height 39
select select "false"
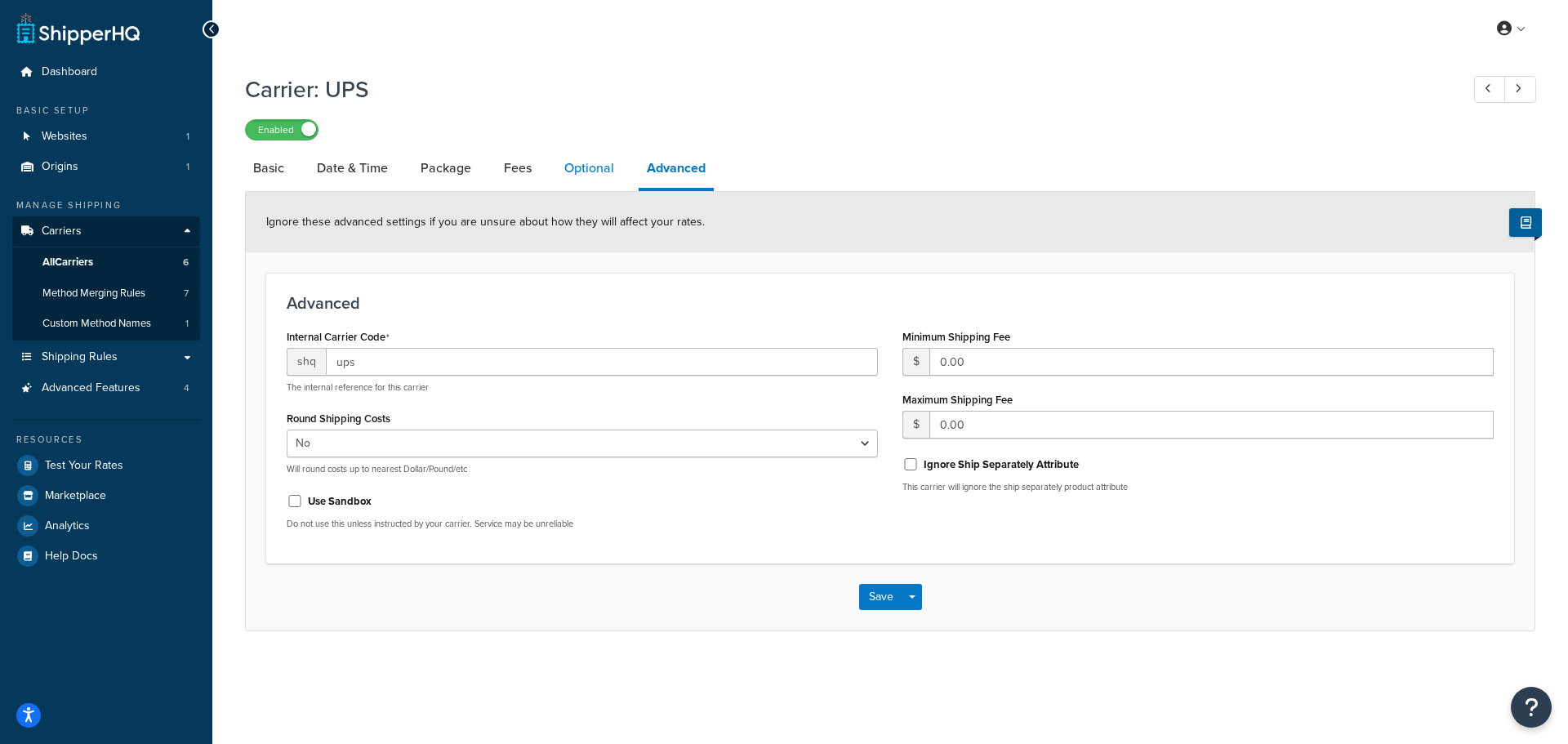
click at [601, 164] on link "Optional" at bounding box center [589, 168] width 66 height 39
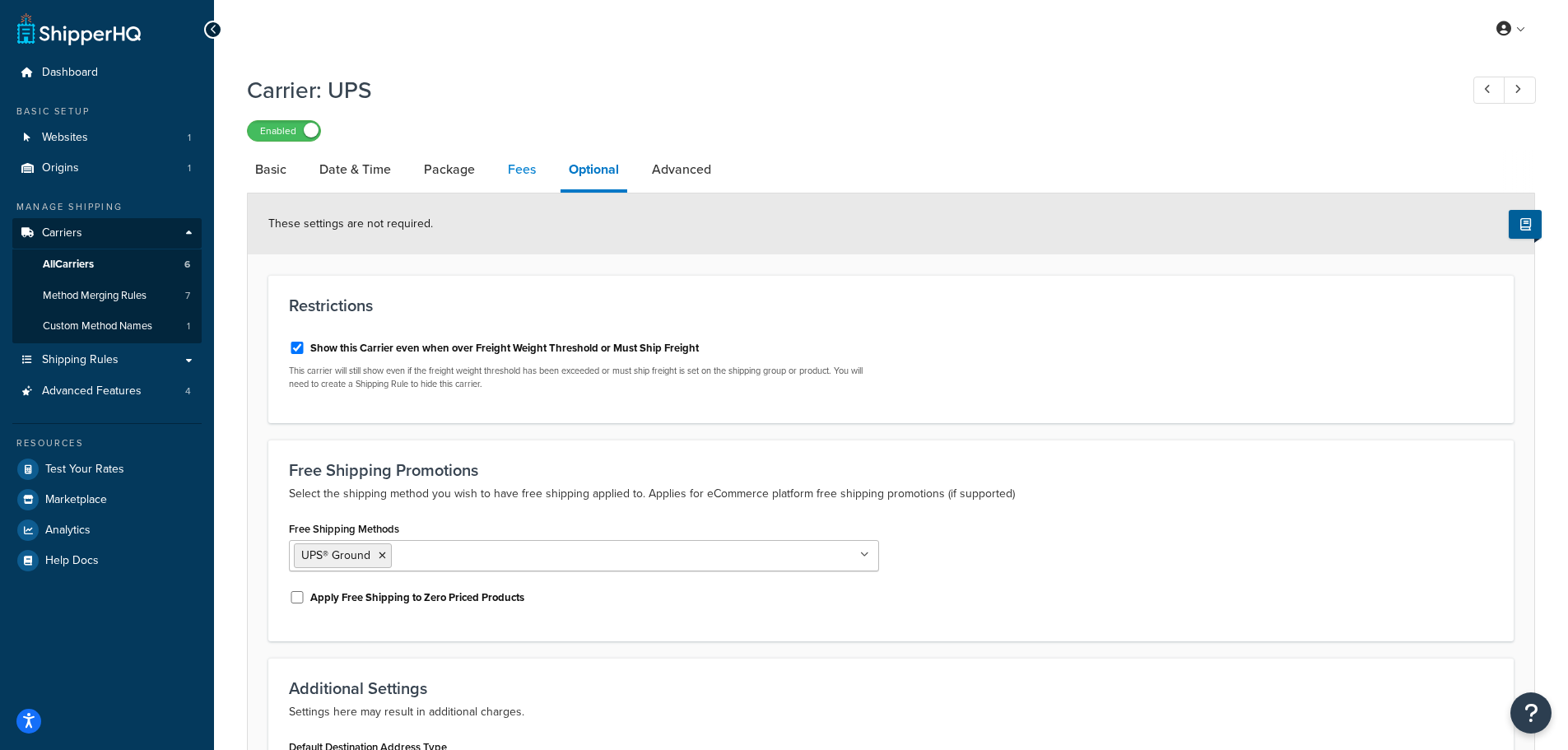
click at [513, 170] on link "Fees" at bounding box center [521, 169] width 44 height 39
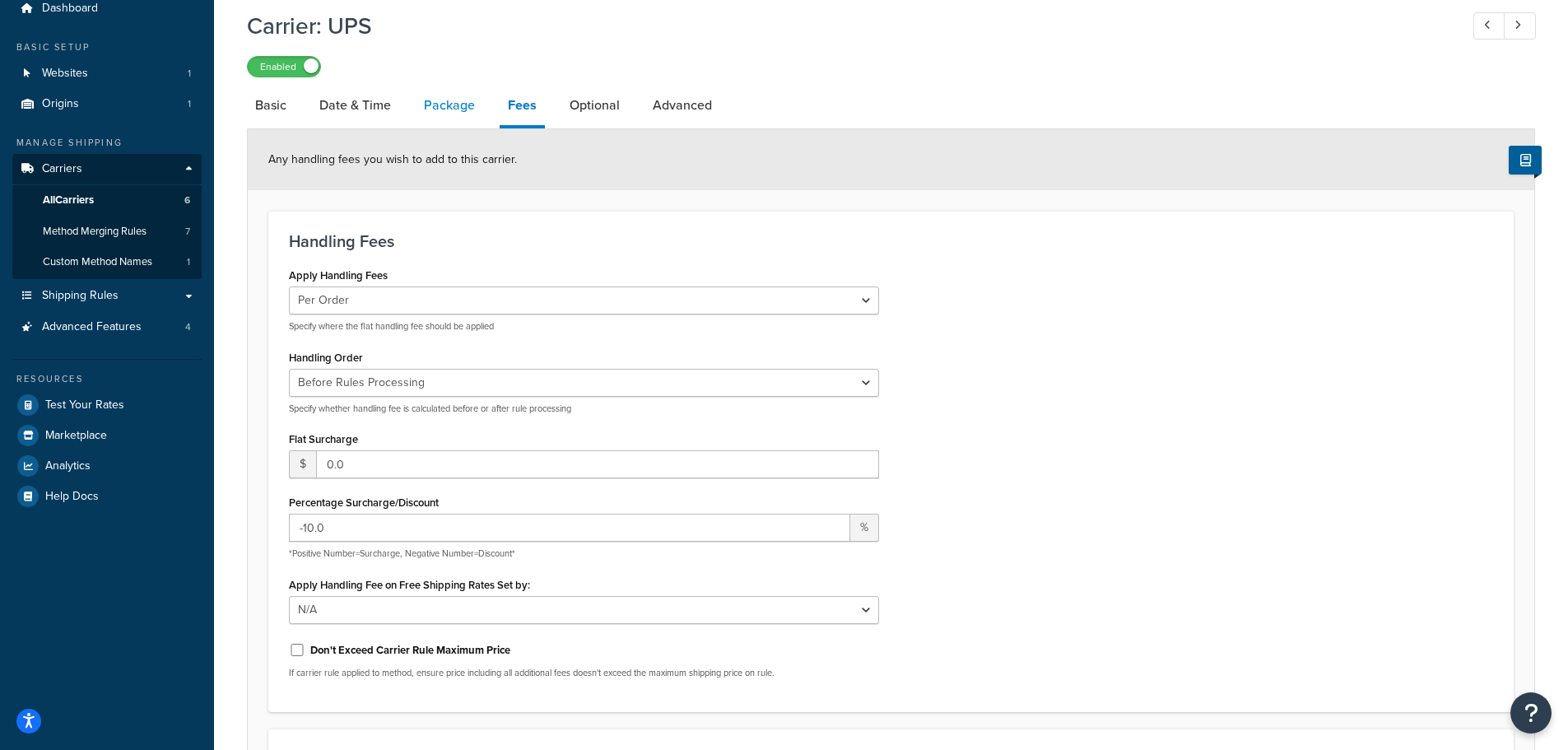
scroll to position [43, 0]
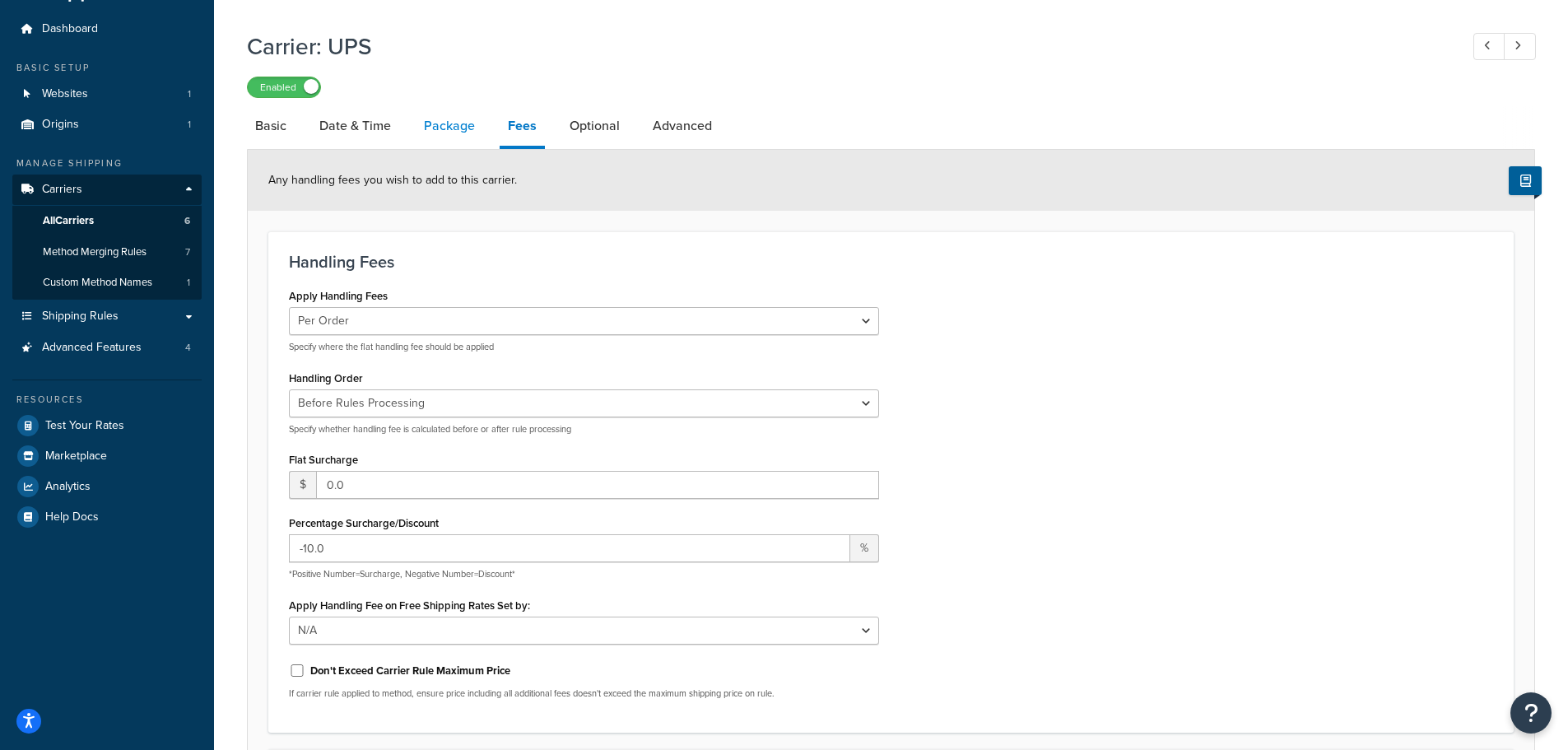
click at [446, 120] on link "Package" at bounding box center [449, 126] width 67 height 39
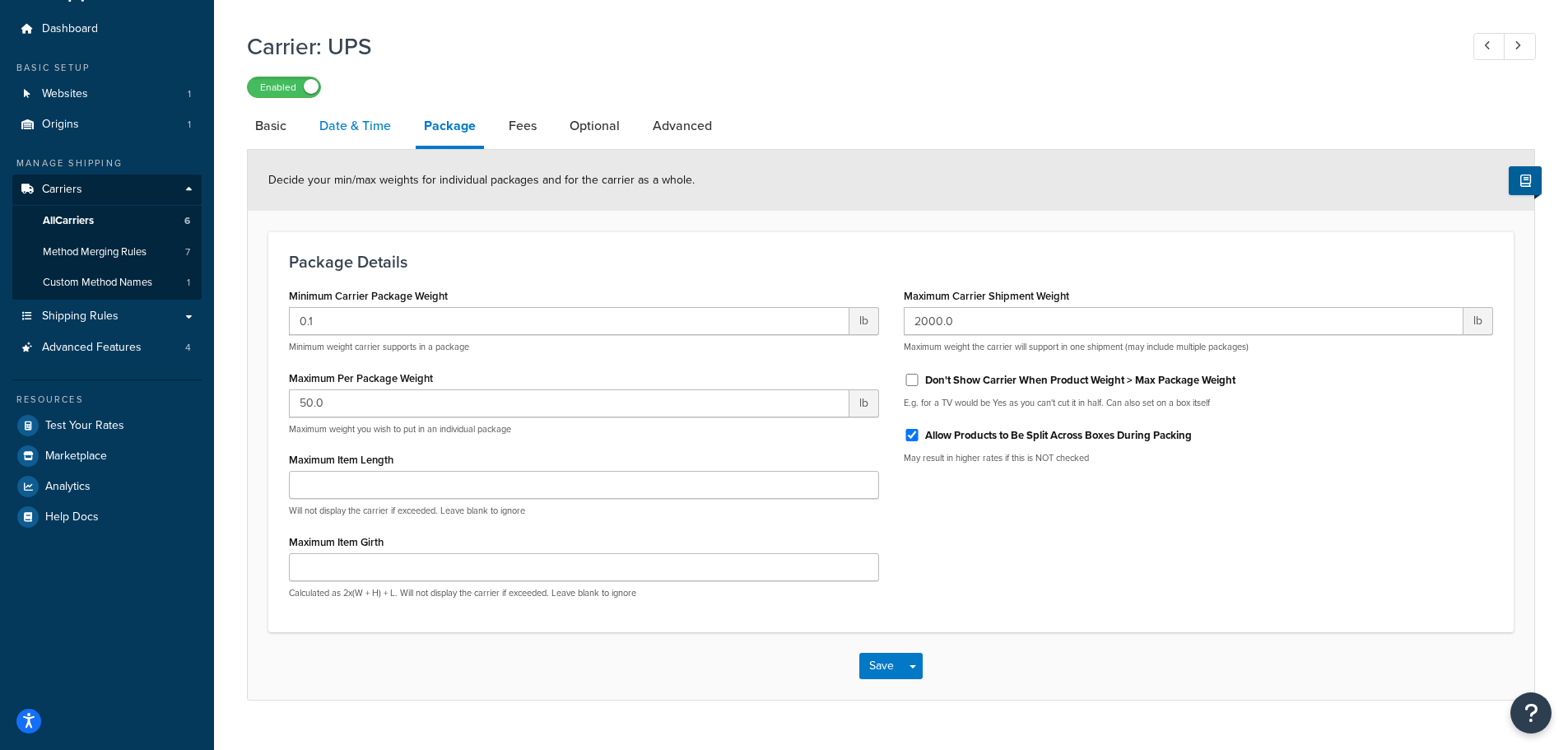
click at [379, 123] on link "Date & Time" at bounding box center [355, 126] width 88 height 39
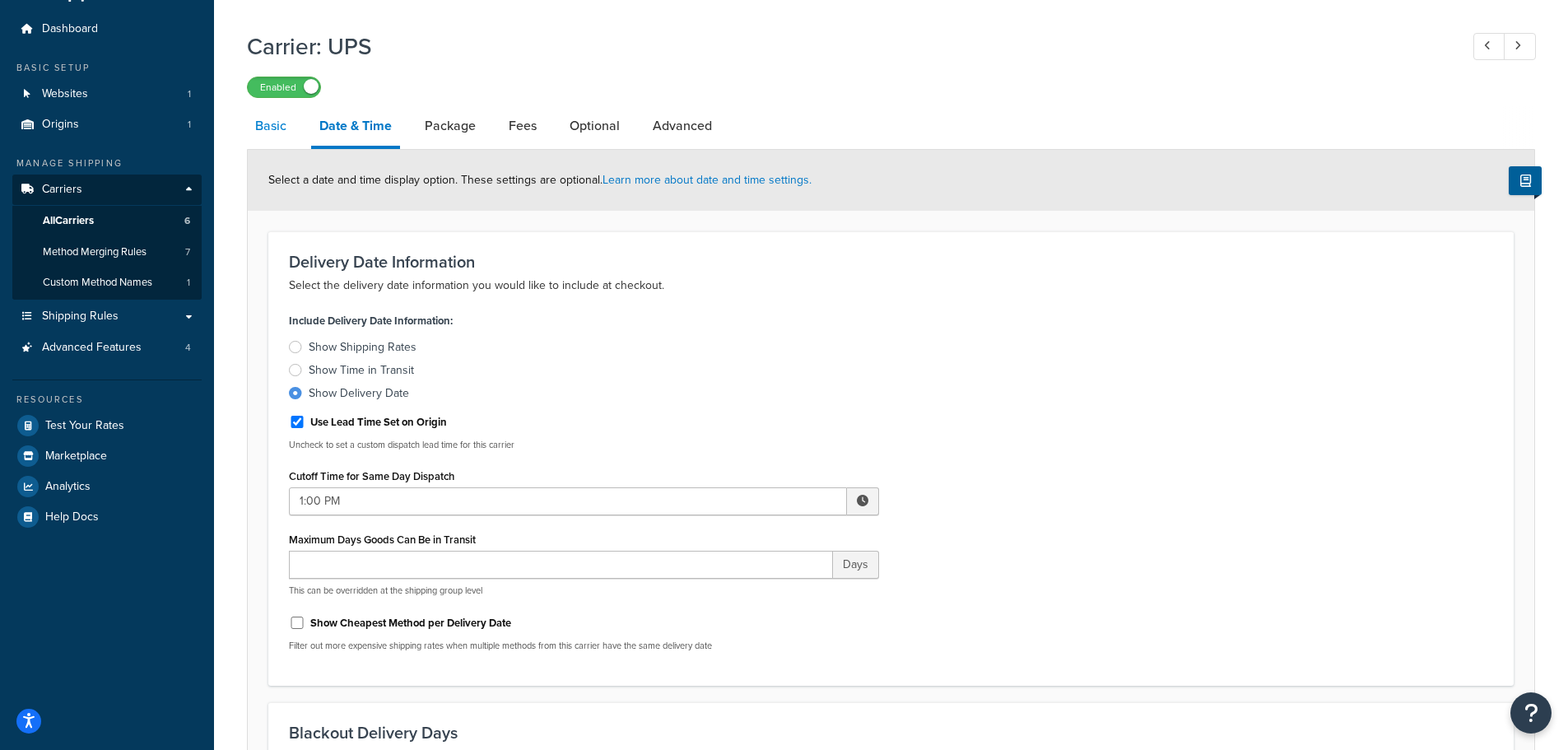
click at [277, 121] on link "Basic" at bounding box center [271, 126] width 48 height 39
select select "ups"
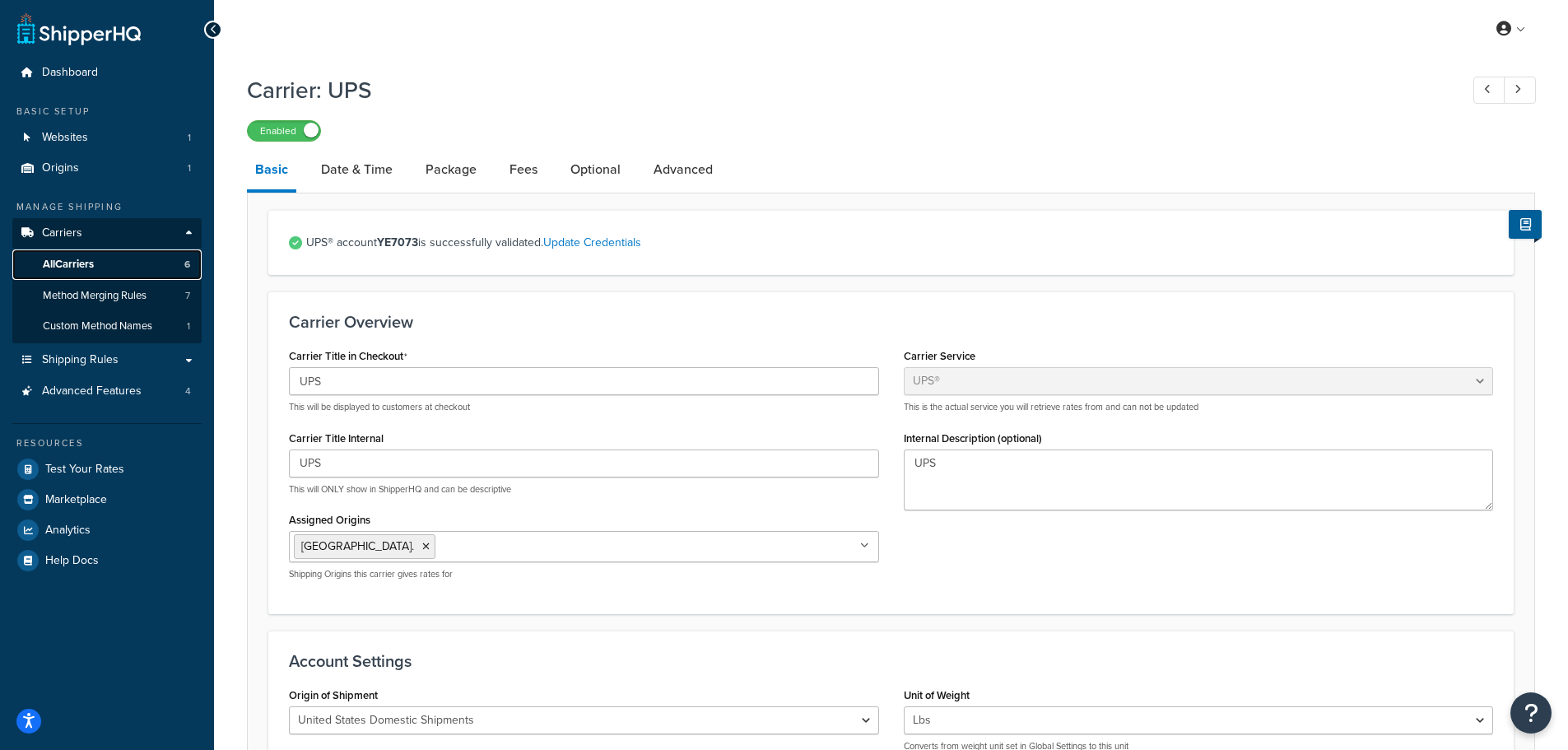
click at [91, 266] on span "All Carriers" at bounding box center [68, 264] width 51 height 14
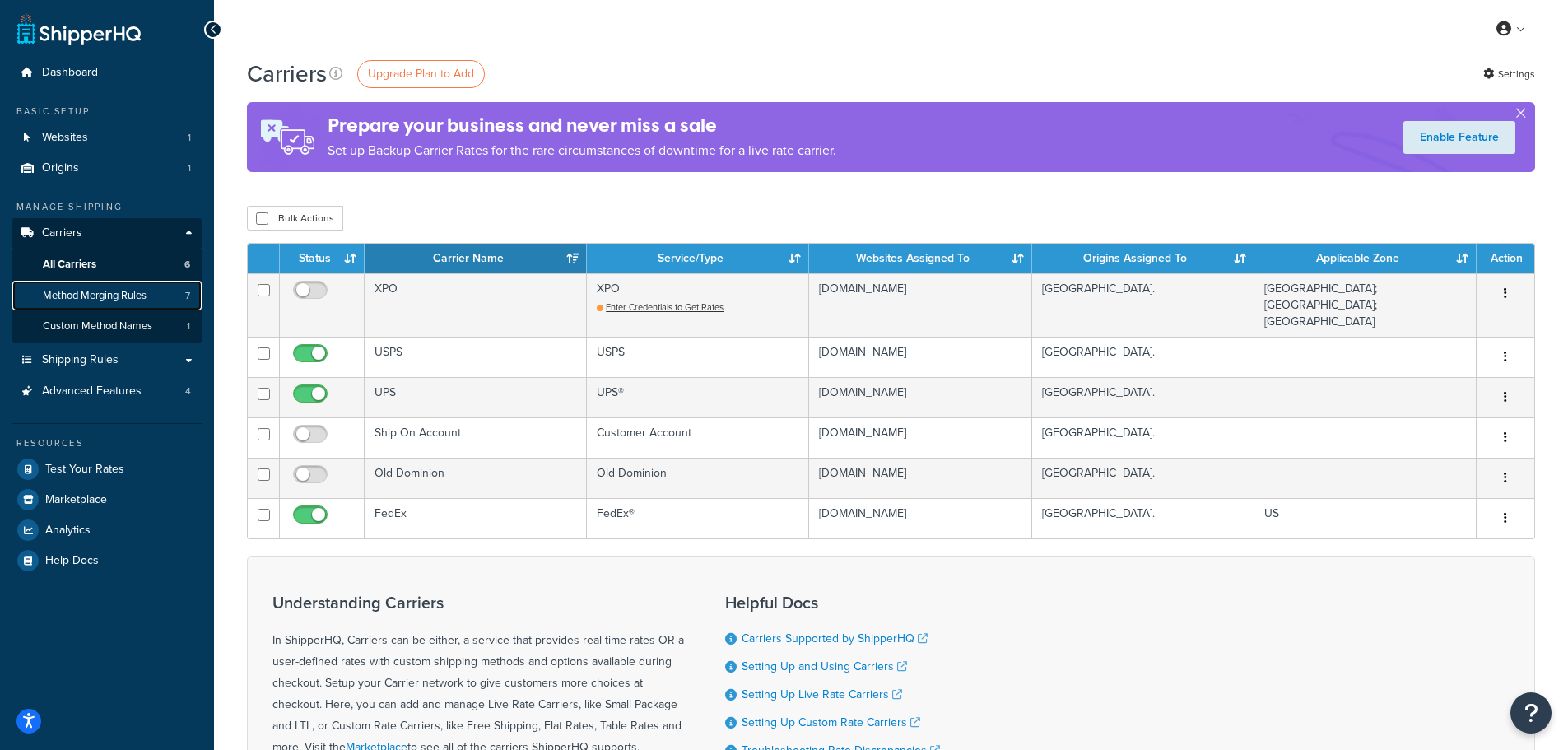
click at [91, 294] on span "Method Merging Rules" at bounding box center [95, 296] width 104 height 14
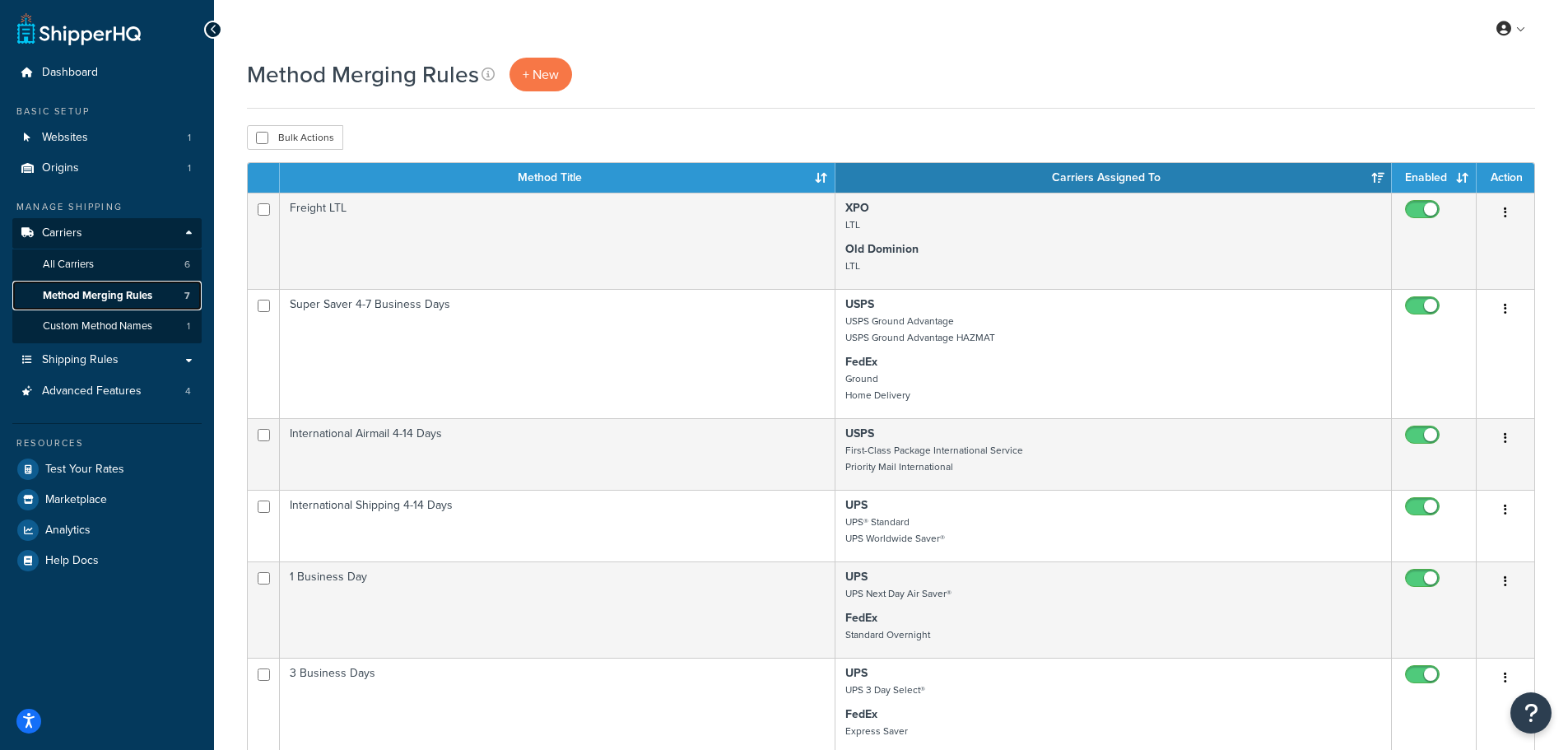
click at [93, 292] on span "Method Merging Rules" at bounding box center [98, 296] width 109 height 14
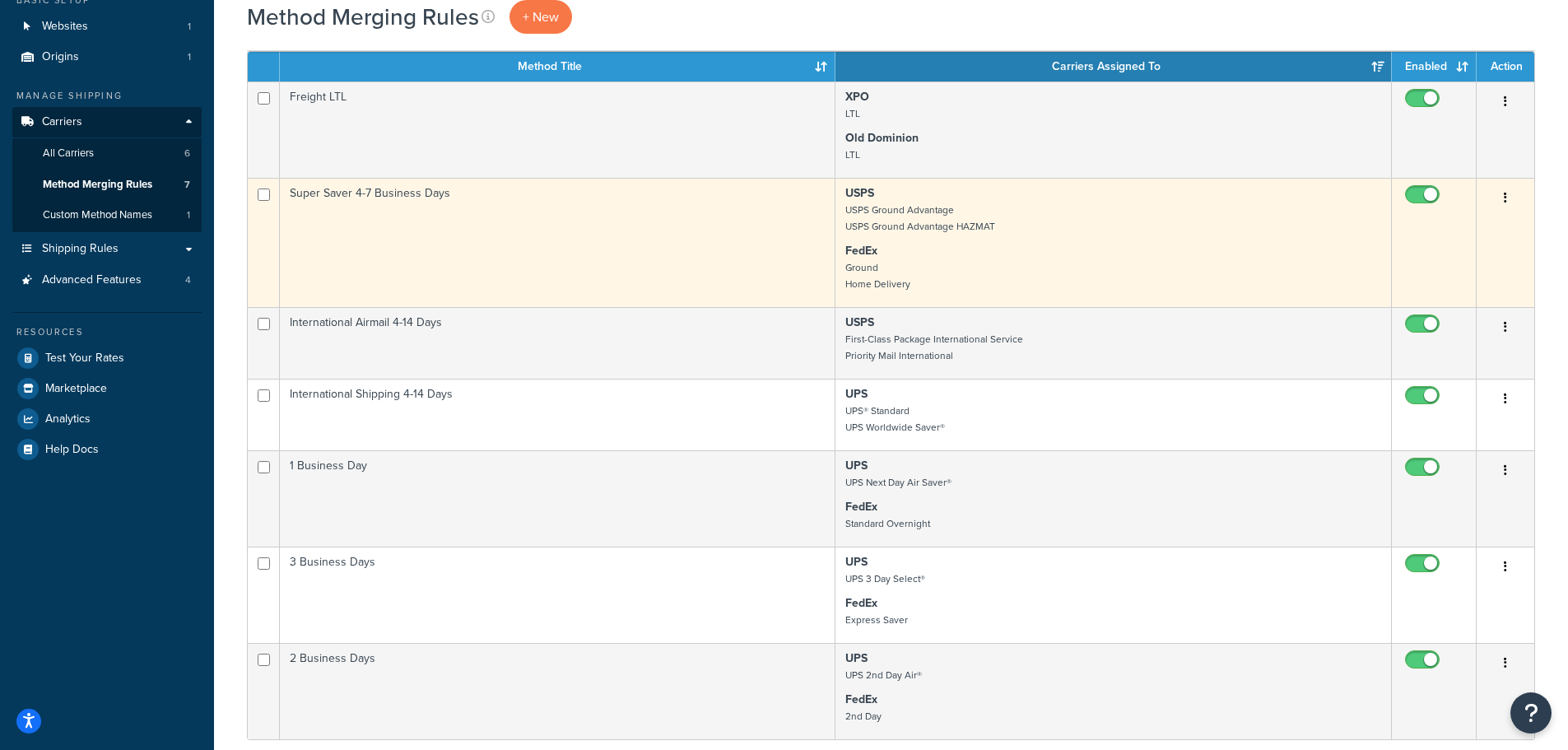
scroll to position [83, 0]
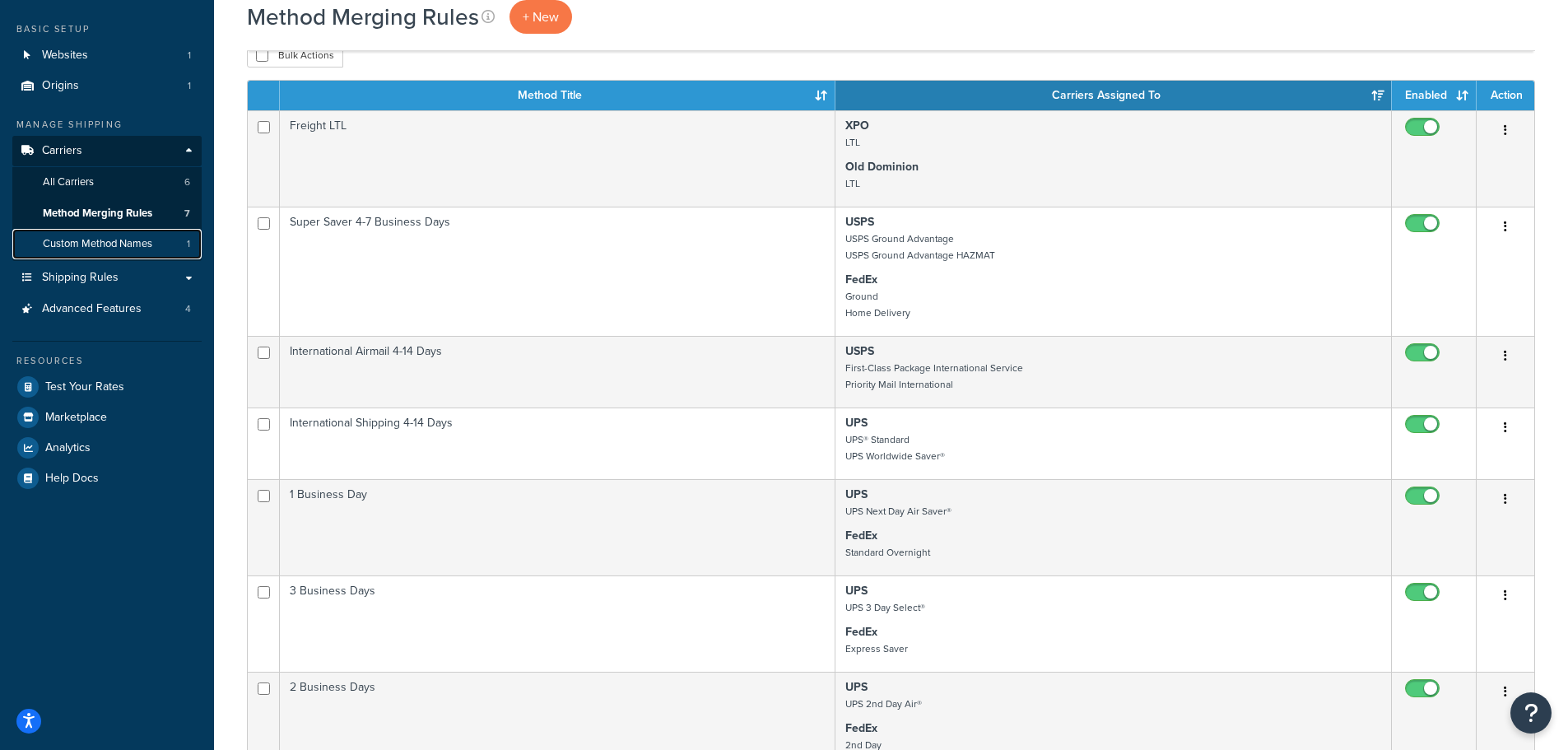
click at [110, 242] on span "Custom Method Names" at bounding box center [98, 244] width 109 height 14
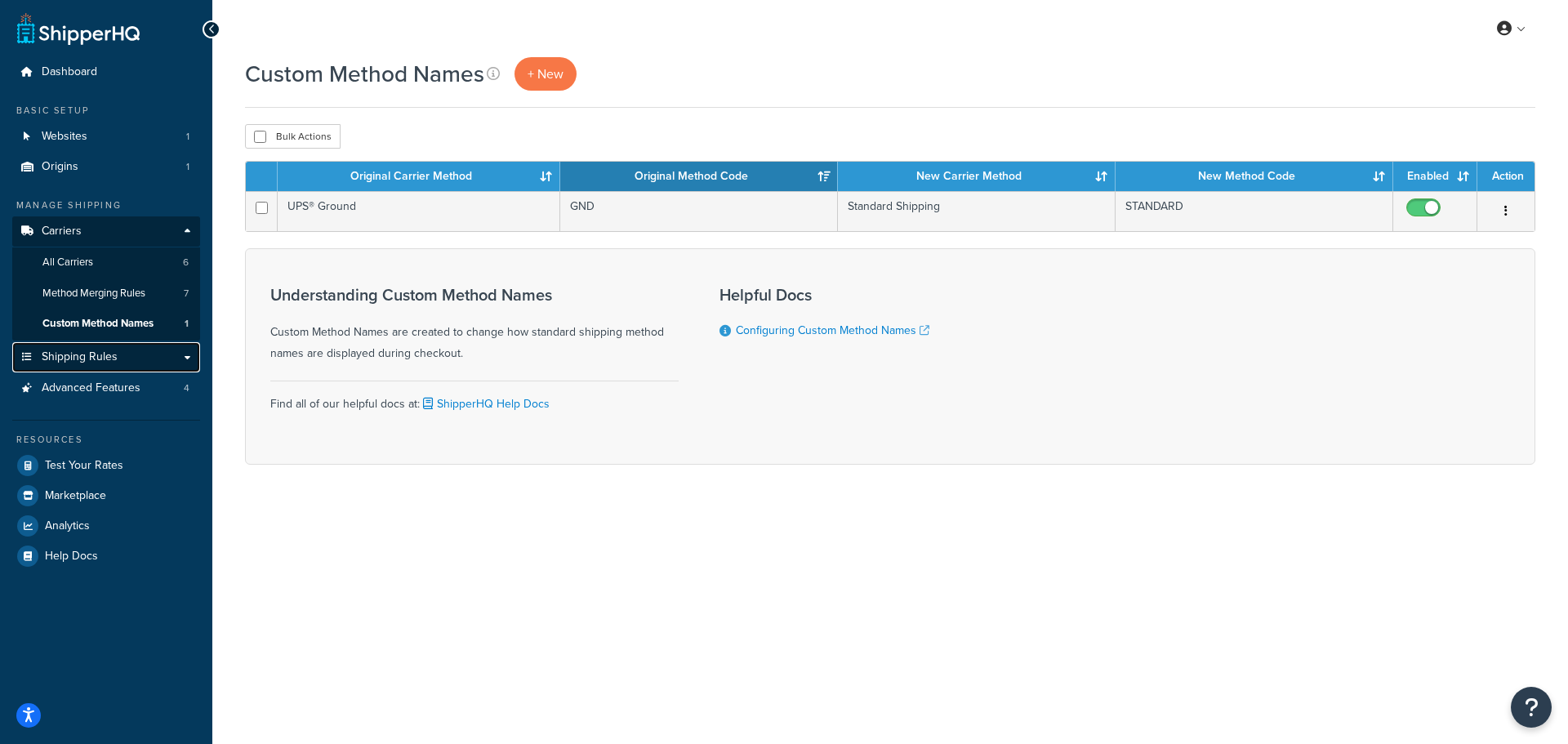
click at [99, 352] on span "Shipping Rules" at bounding box center [80, 357] width 76 height 14
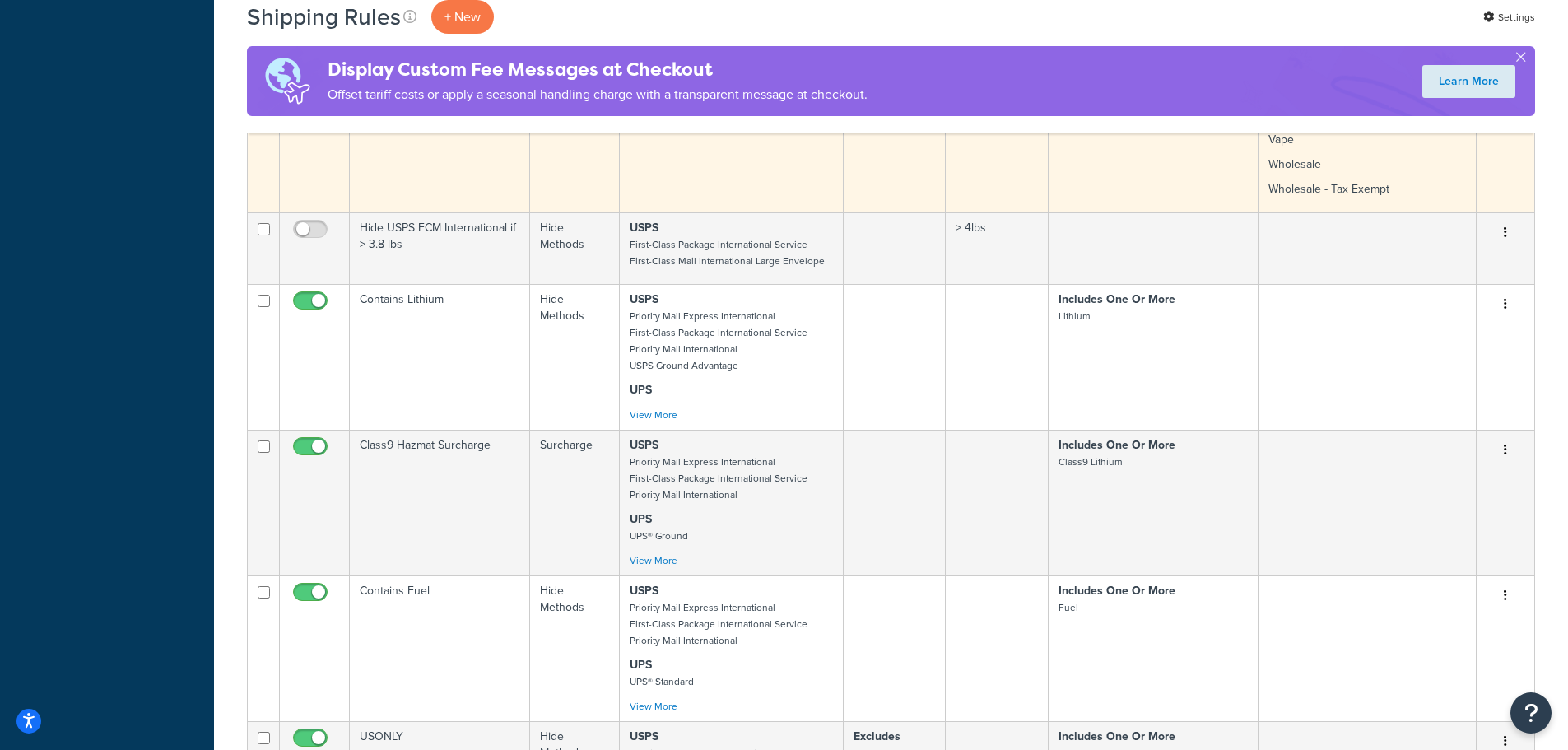
scroll to position [823, 0]
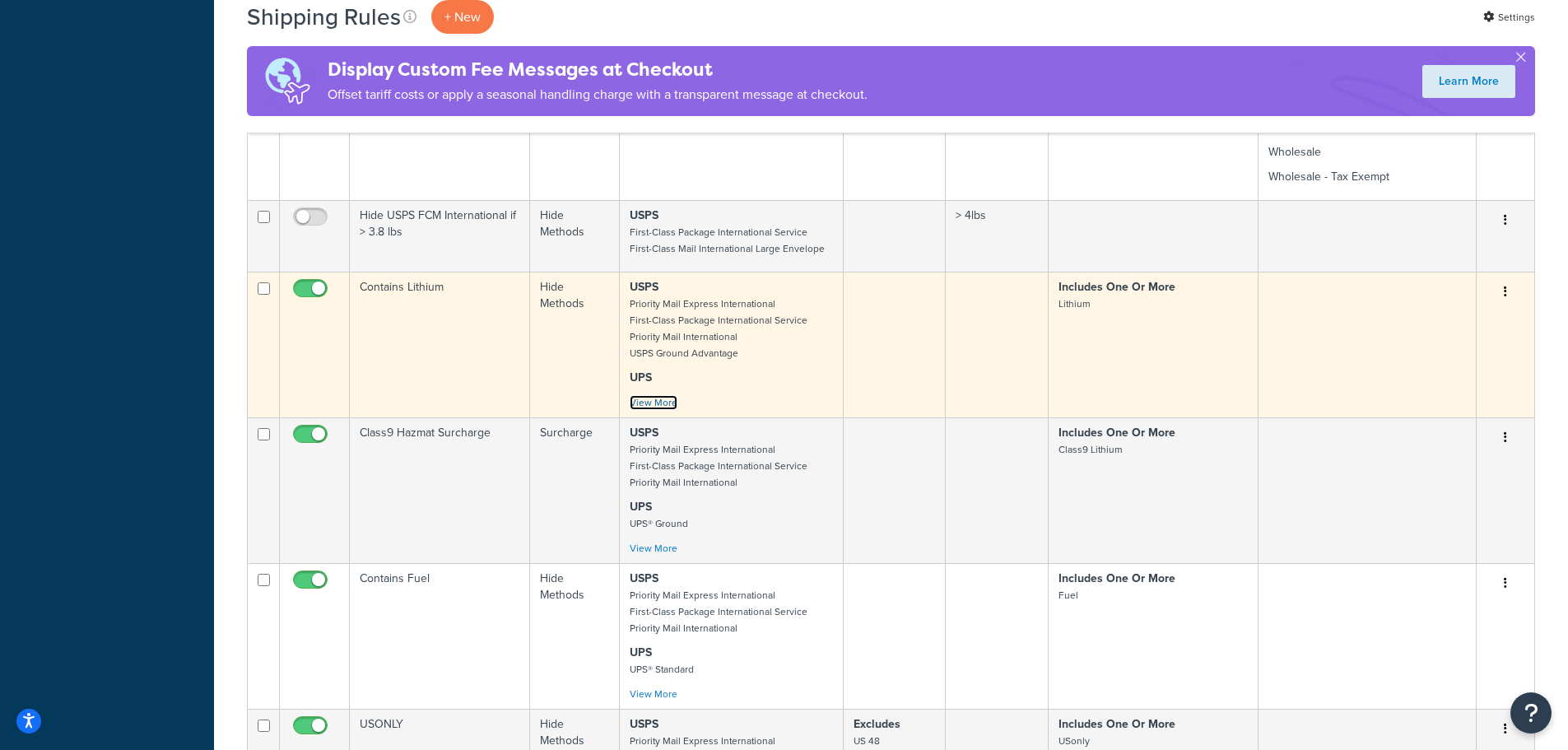
click at [652, 401] on link "View More" at bounding box center [654, 401] width 48 height 14
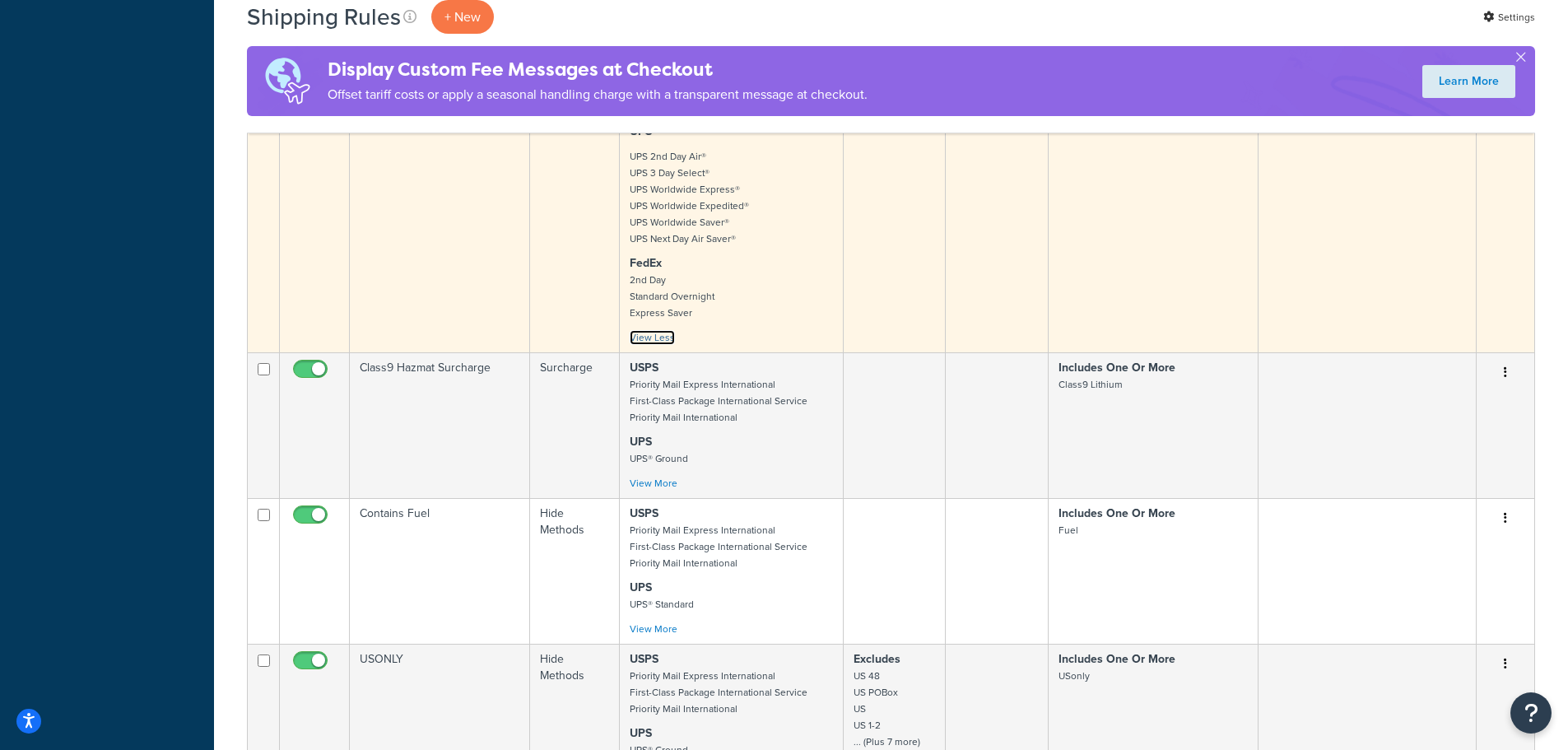
scroll to position [1070, 0]
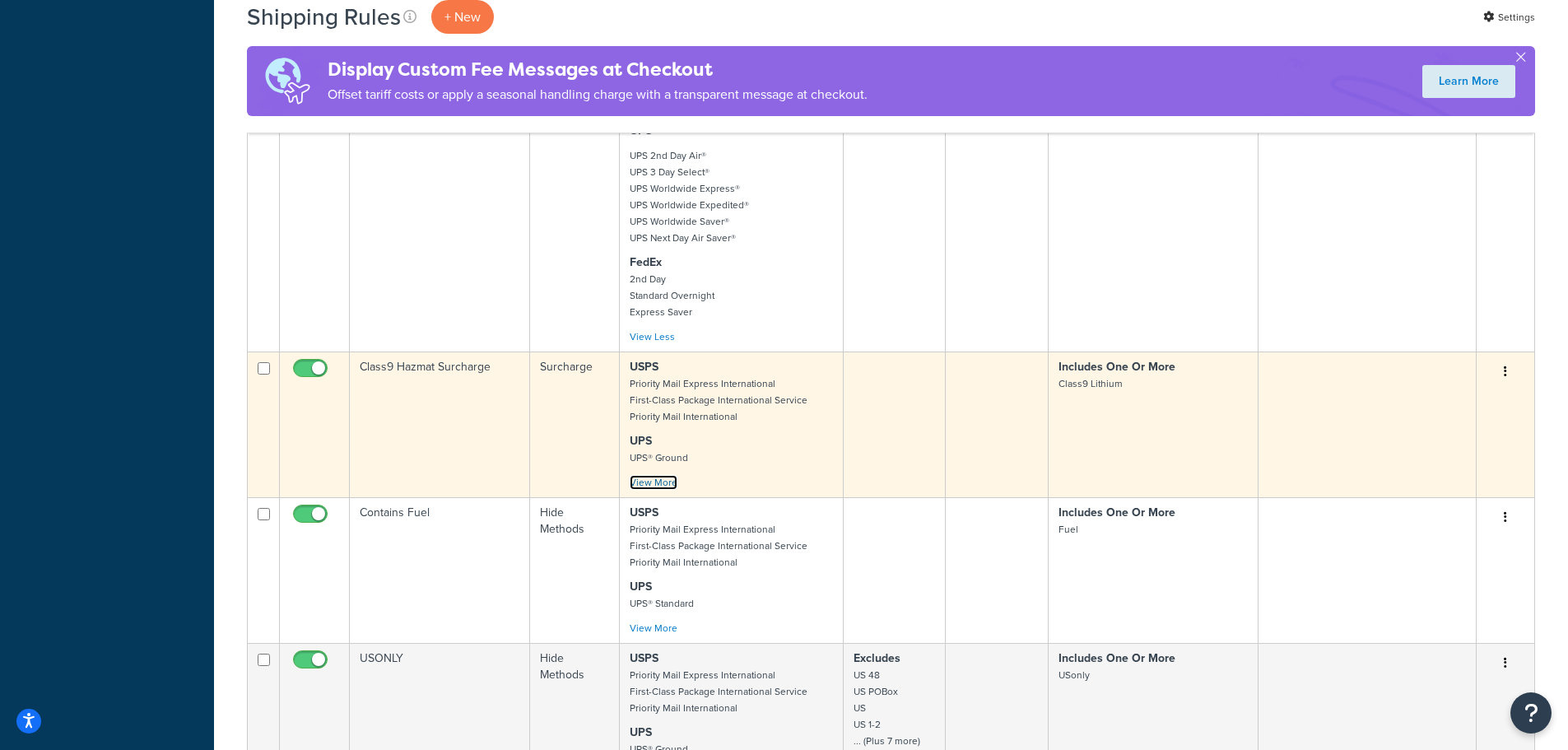
click at [665, 479] on link "View More" at bounding box center [654, 482] width 48 height 14
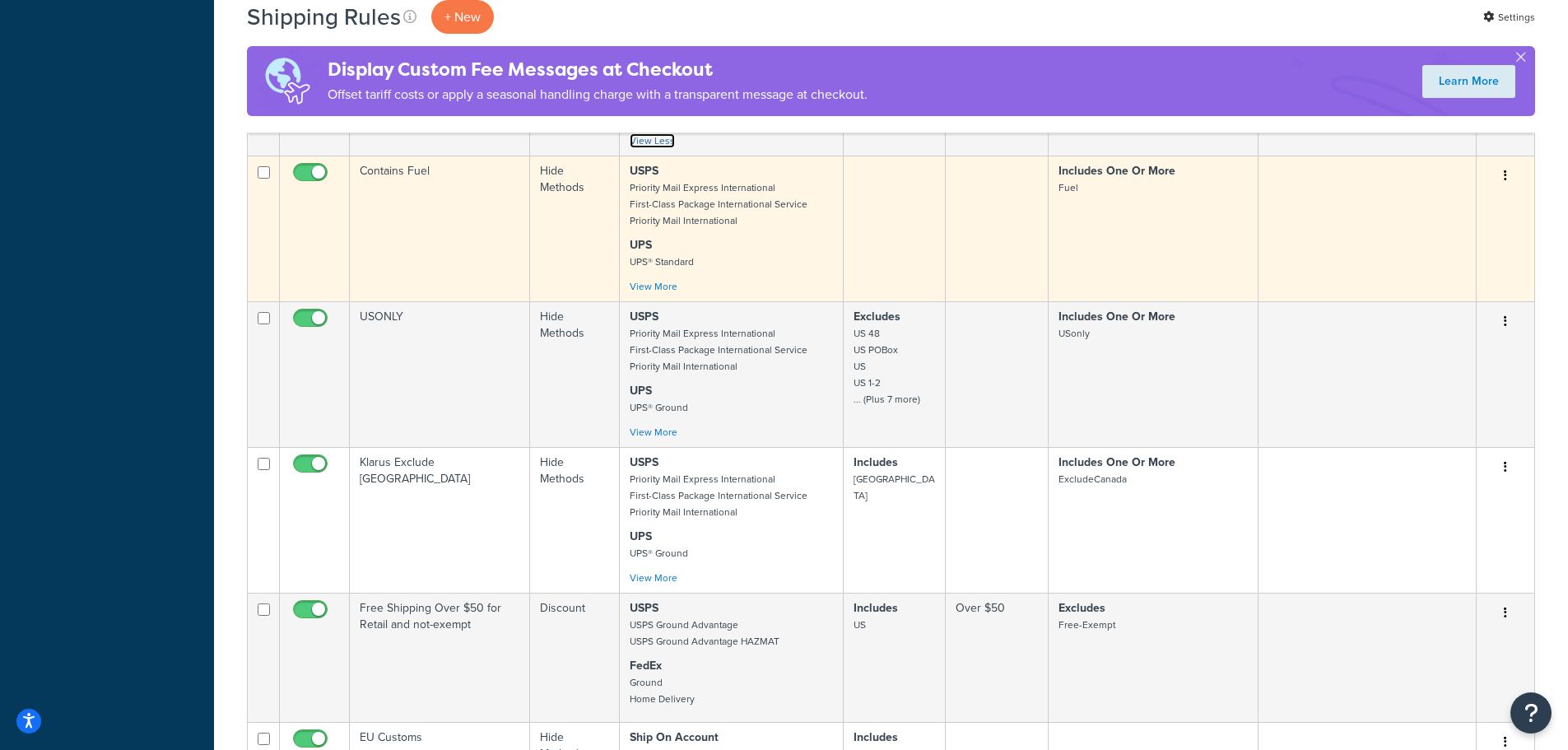
scroll to position [1647, 0]
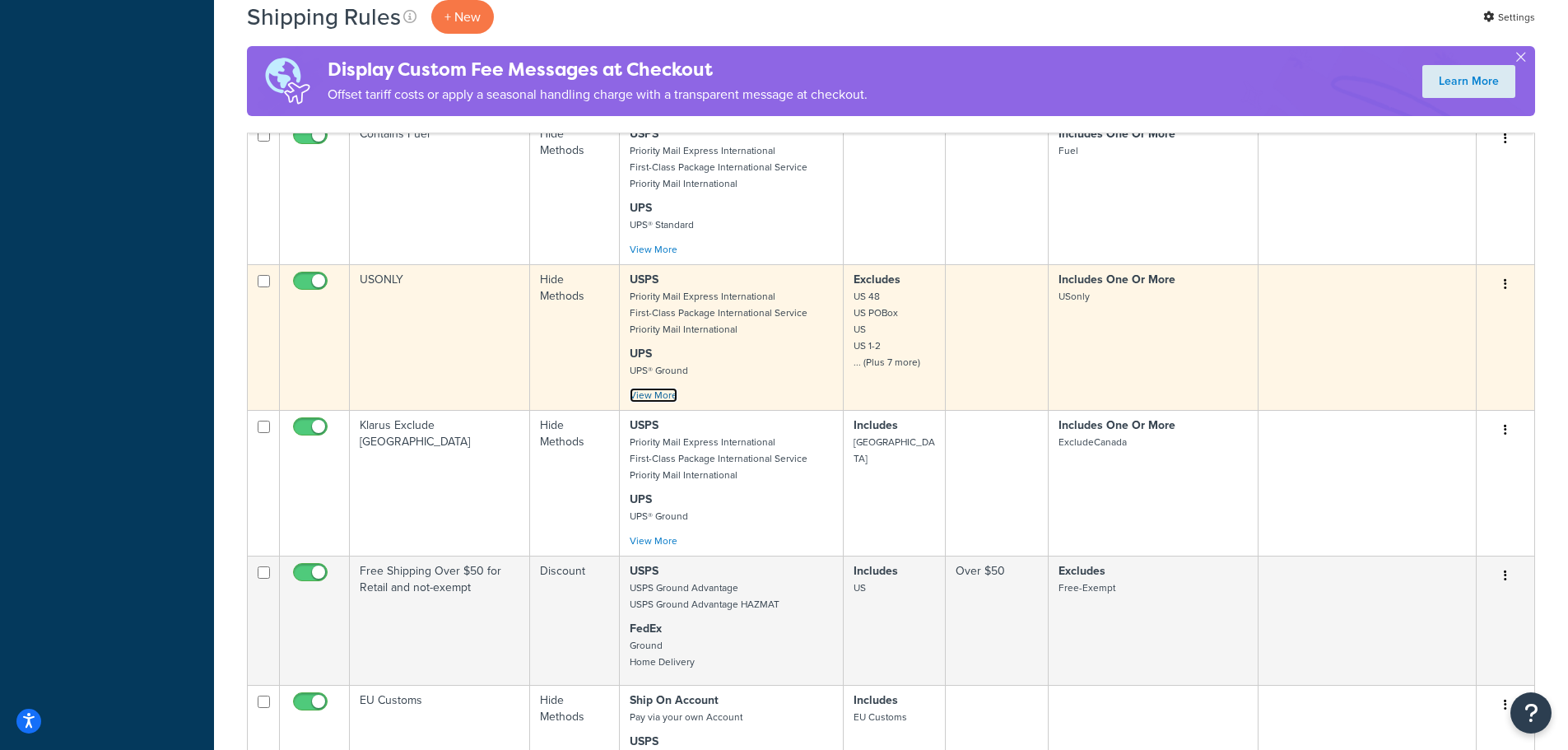
click at [656, 391] on link "View More" at bounding box center [654, 395] width 48 height 14
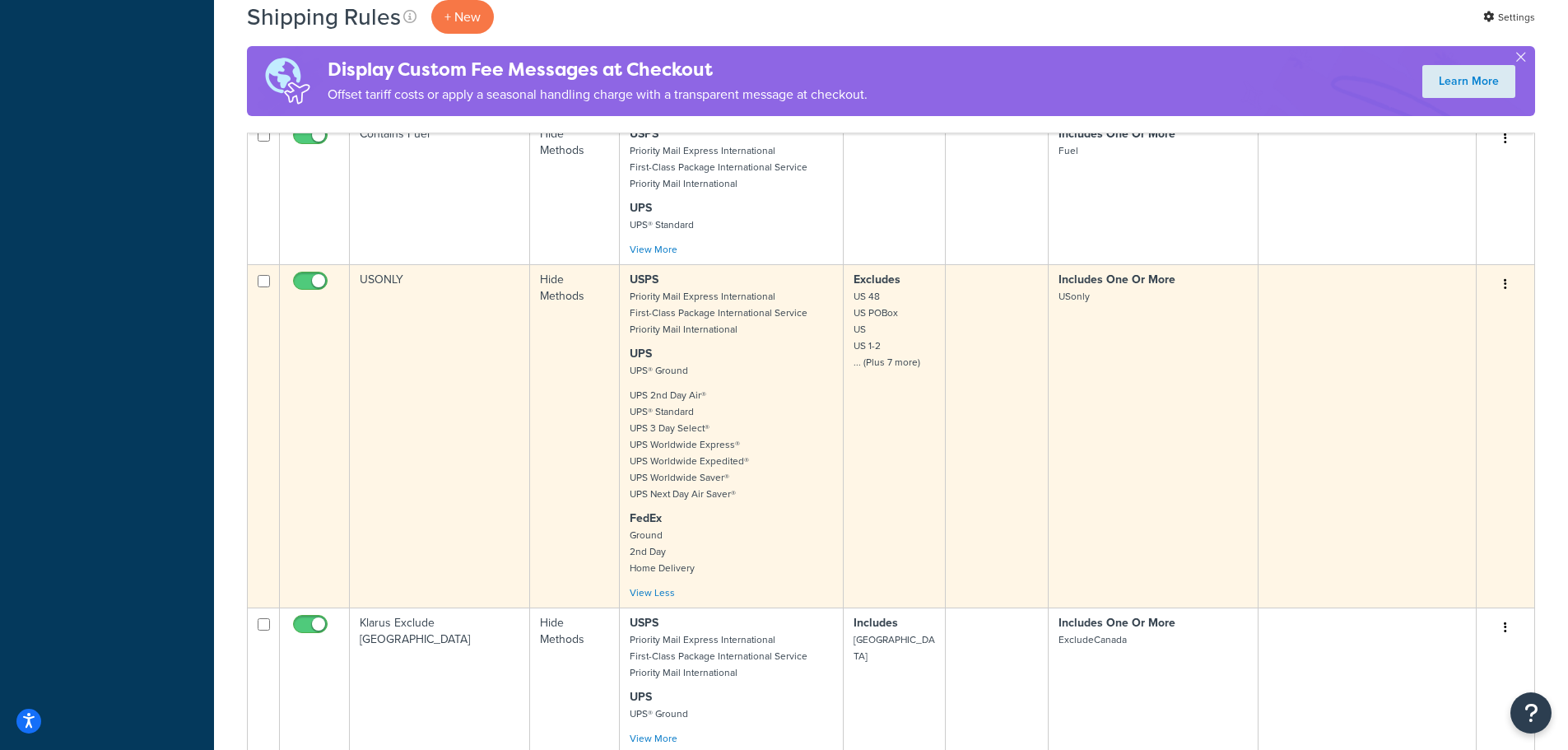
click at [901, 365] on small "US 48 US POBox US US 1-2 ... (Plus 7 more)" at bounding box center [886, 329] width 66 height 81
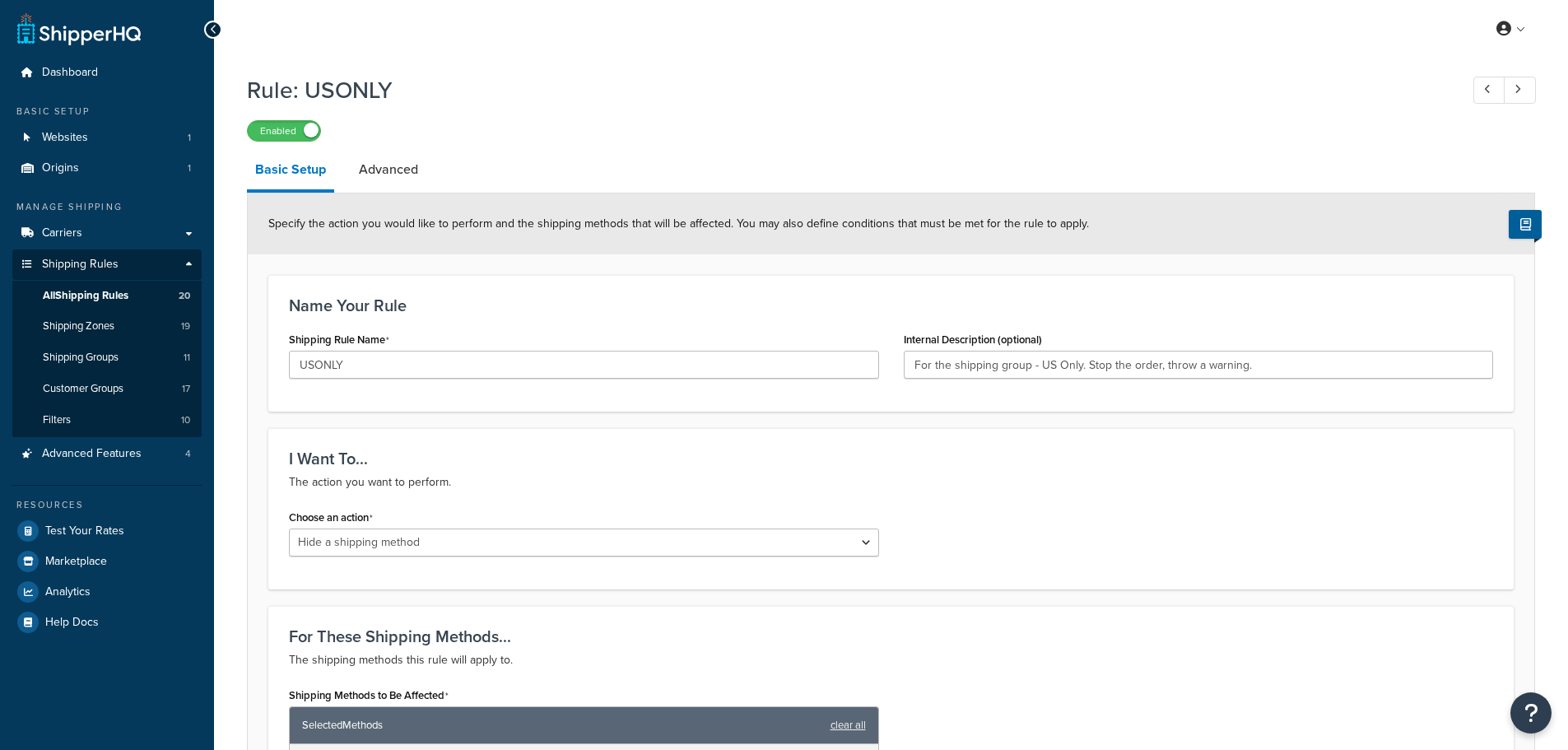
select select "HIDE"
click at [740, 300] on h3 "Name Your Rule" at bounding box center [891, 305] width 1204 height 18
click at [103, 295] on span "All Shipping Rules" at bounding box center [85, 296] width 85 height 14
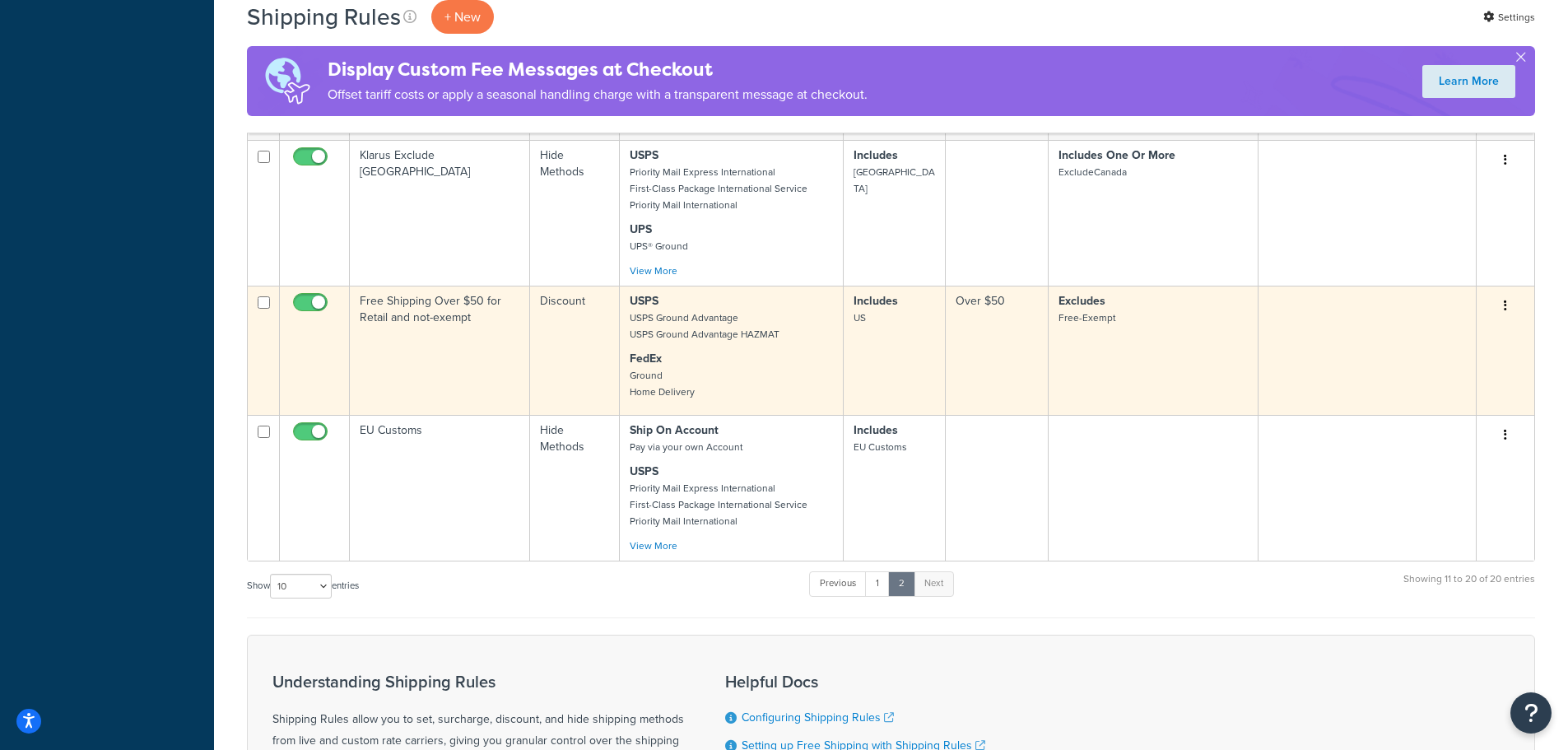
scroll to position [1564, 0]
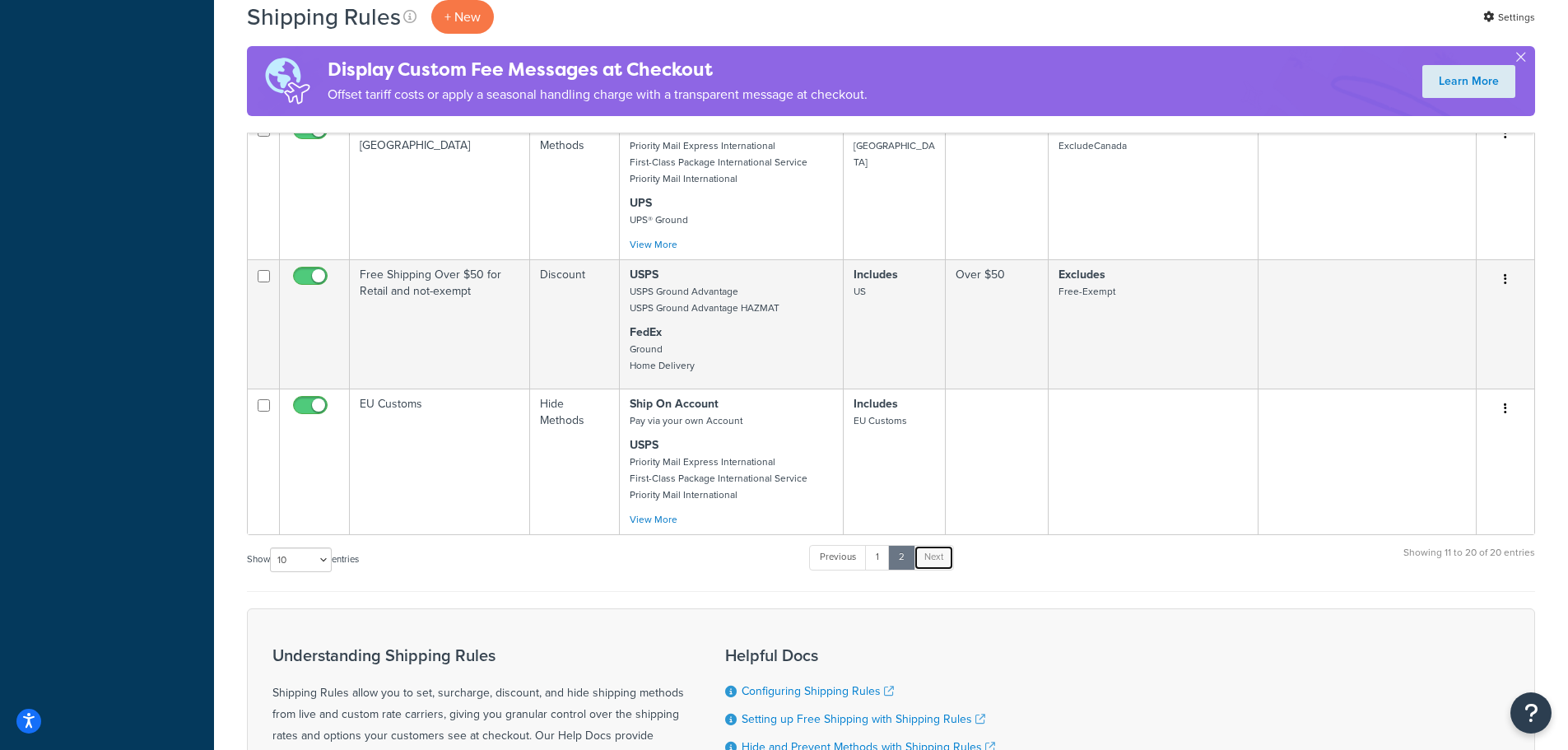
click at [934, 561] on link "Next" at bounding box center [934, 558] width 40 height 25
click at [905, 556] on link "2" at bounding box center [902, 558] width 27 height 25
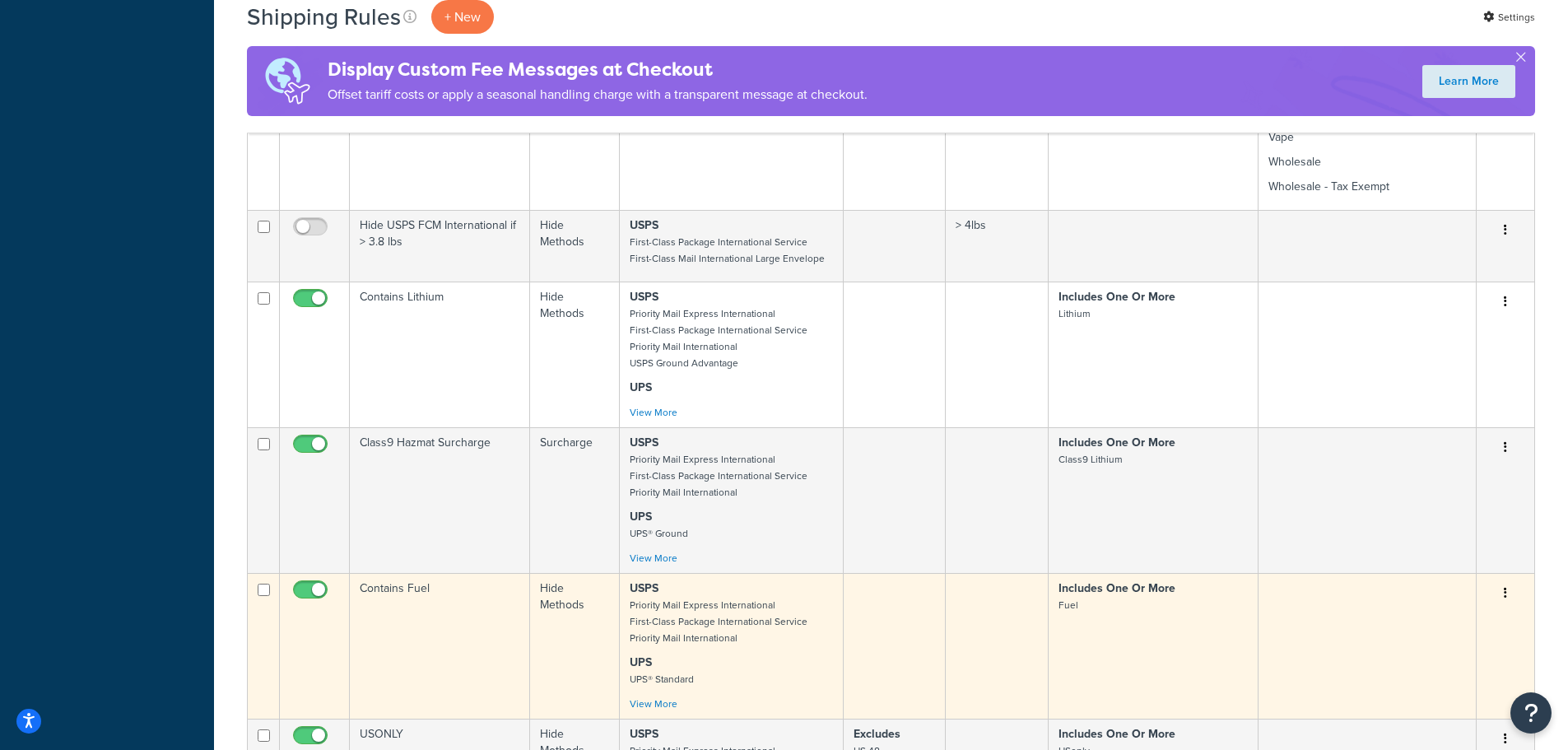
scroll to position [823, 0]
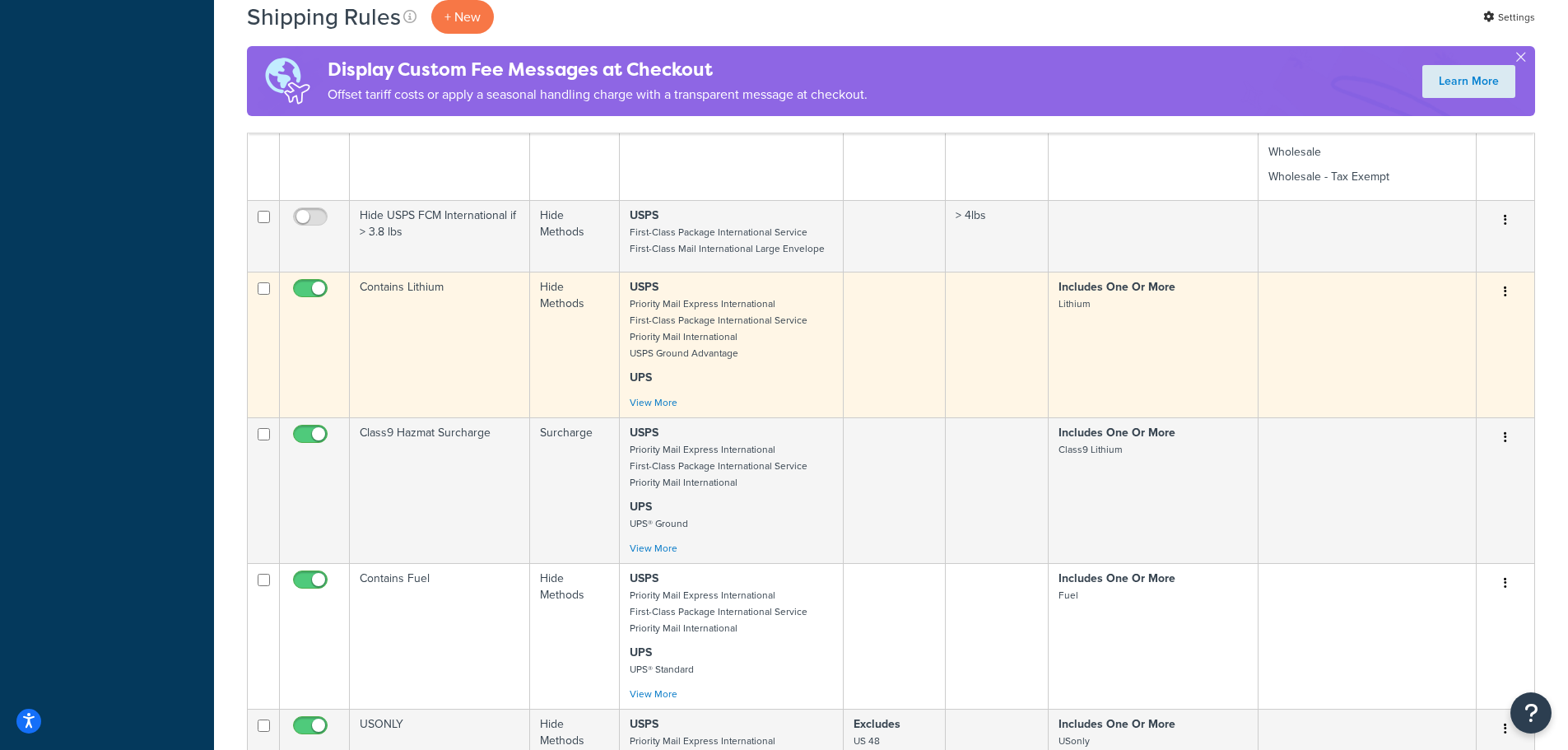
click at [1507, 288] on icon "button" at bounding box center [1505, 291] width 3 height 12
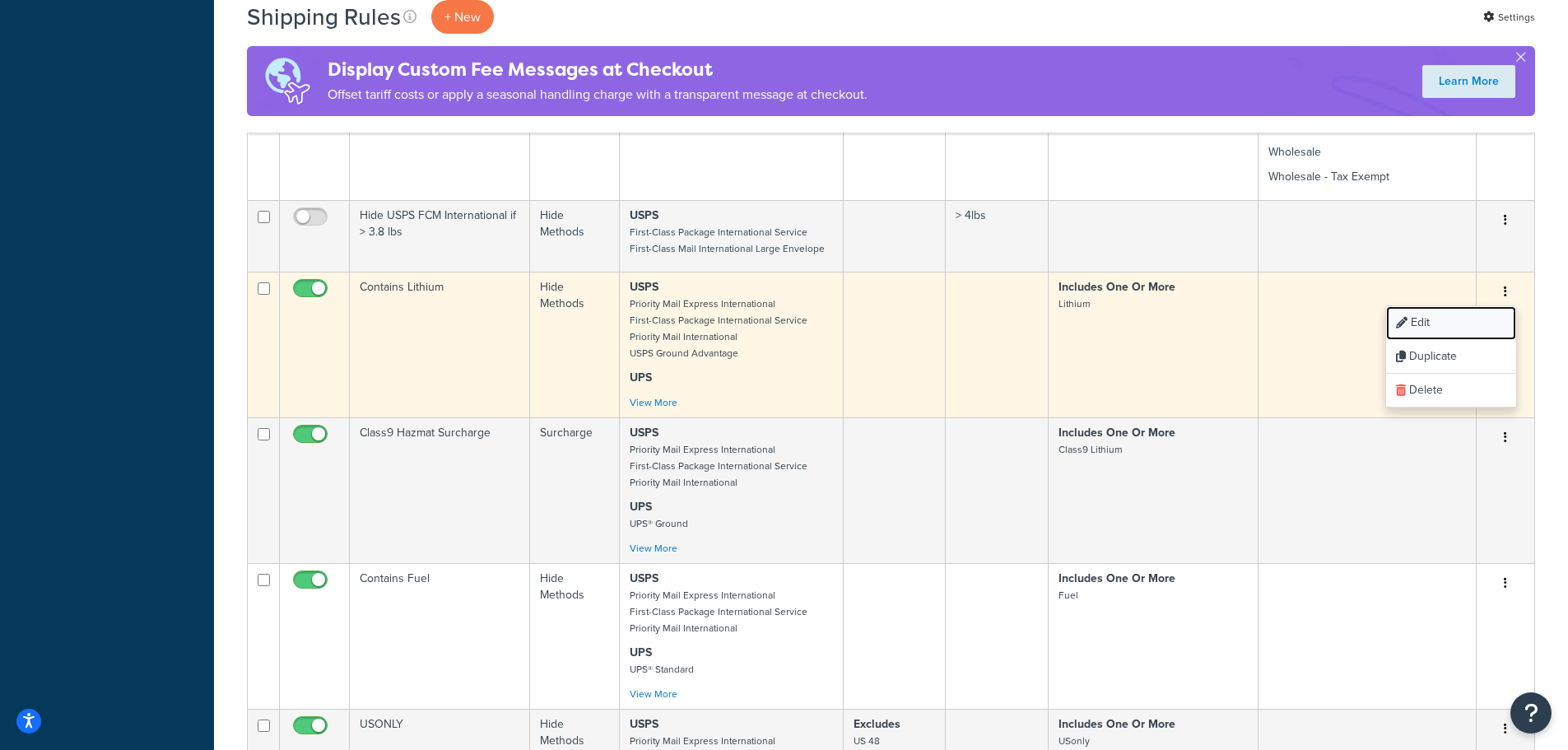
click at [1442, 318] on link "Edit" at bounding box center [1451, 323] width 130 height 34
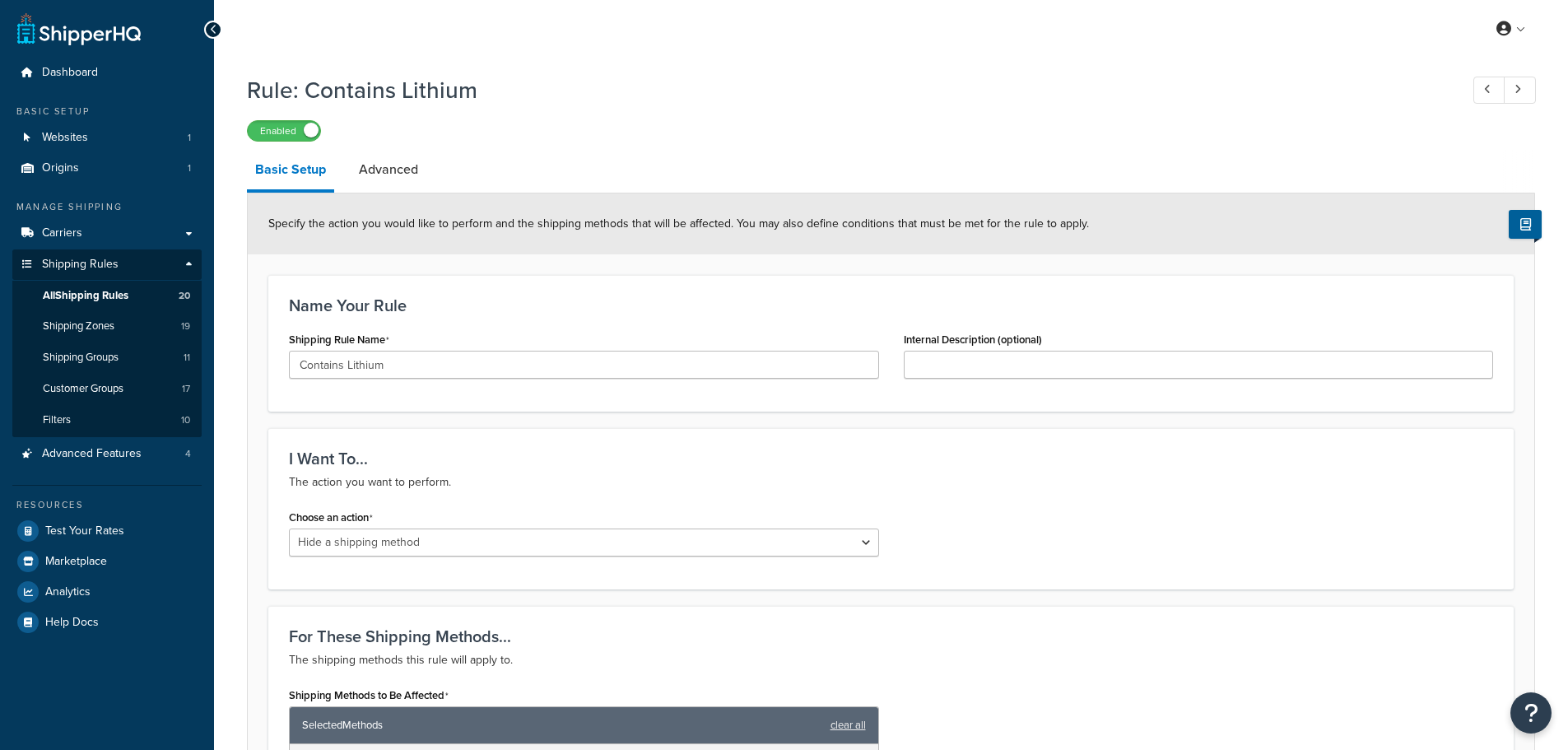
select select "HIDE"
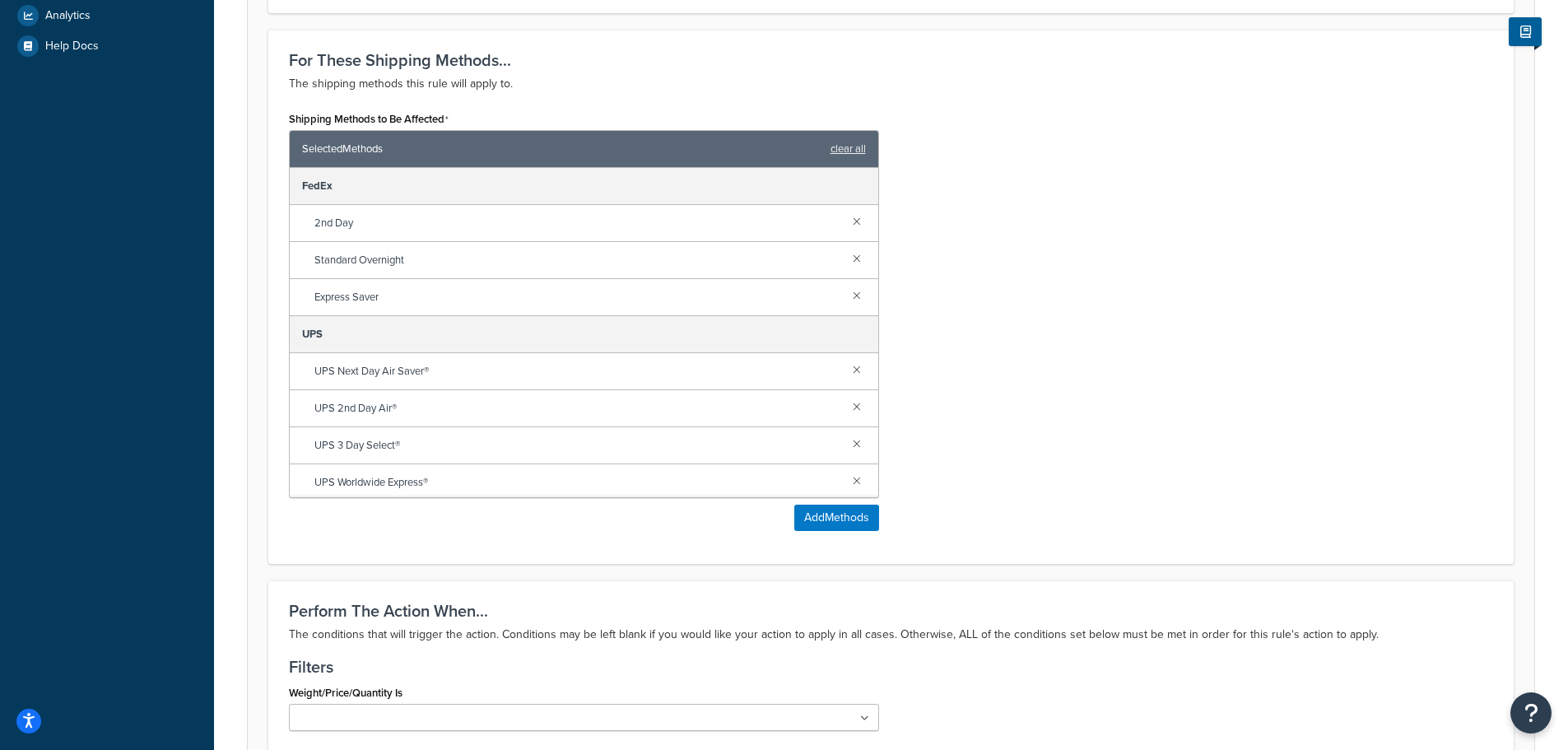
click at [997, 253] on div "Shipping Methods to Be Affected Selected Methods clear all FedEx 2nd Day Standa…" at bounding box center [891, 325] width 1229 height 436
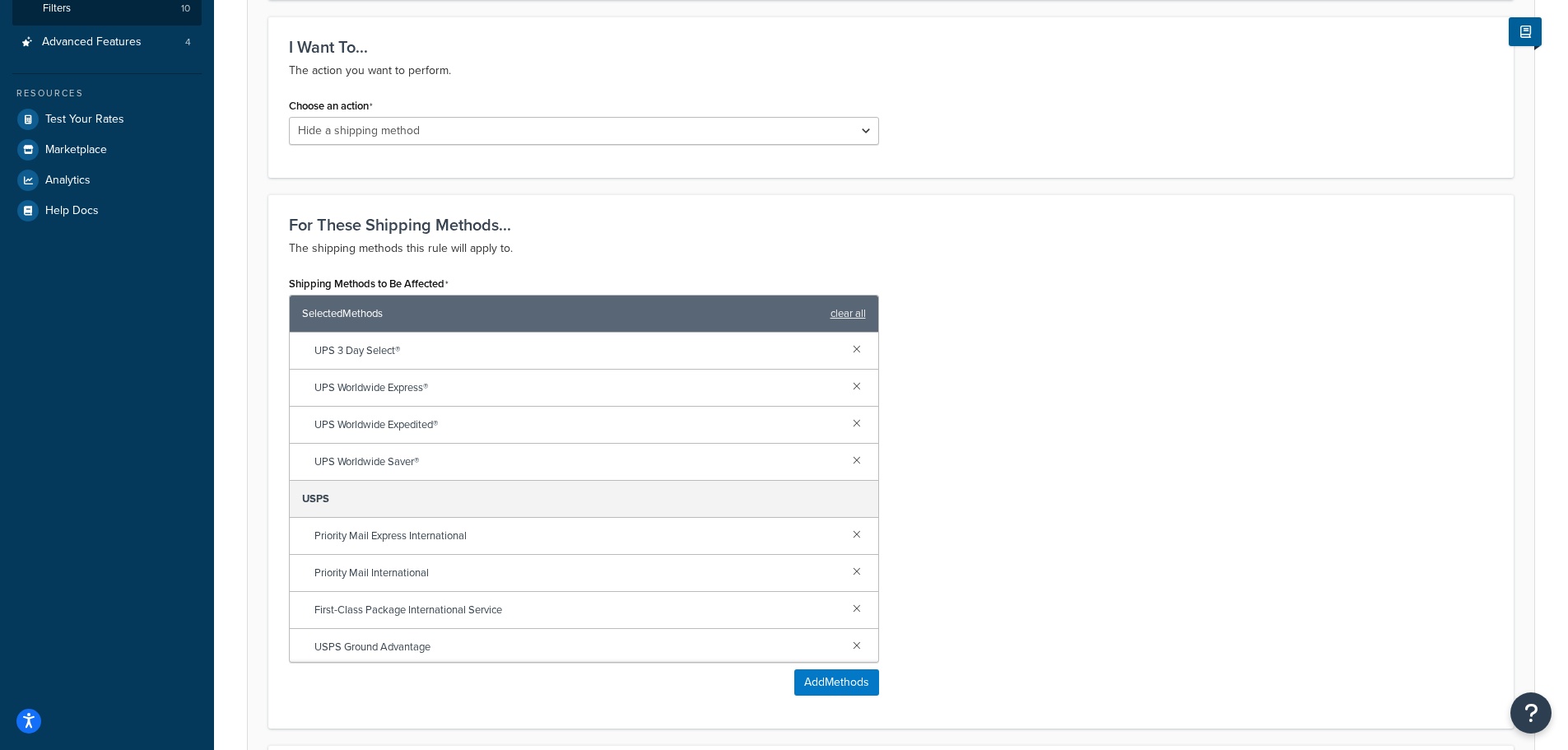
scroll to position [262, 0]
click at [848, 640] on link at bounding box center [856, 641] width 18 height 18
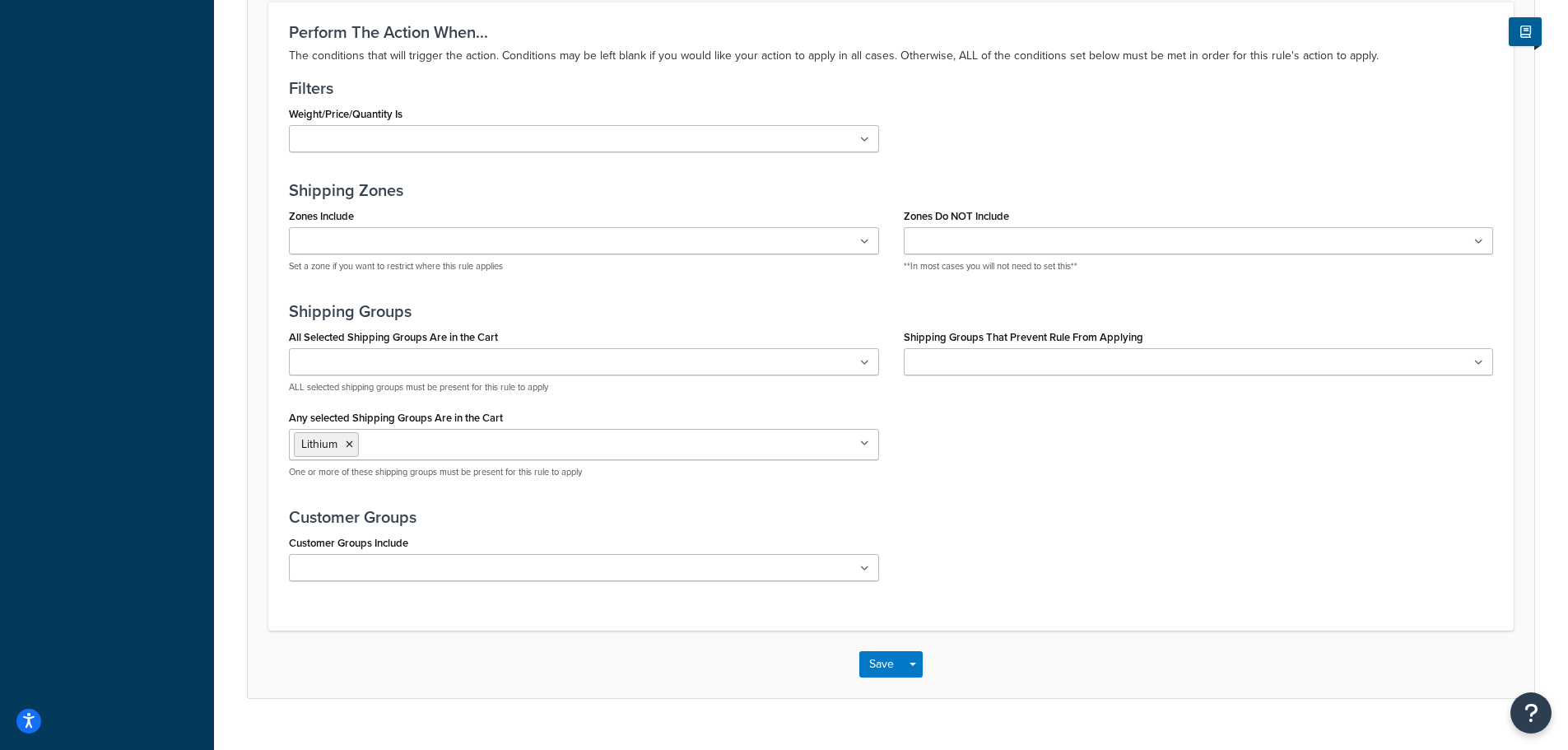
scroll to position [1186, 0]
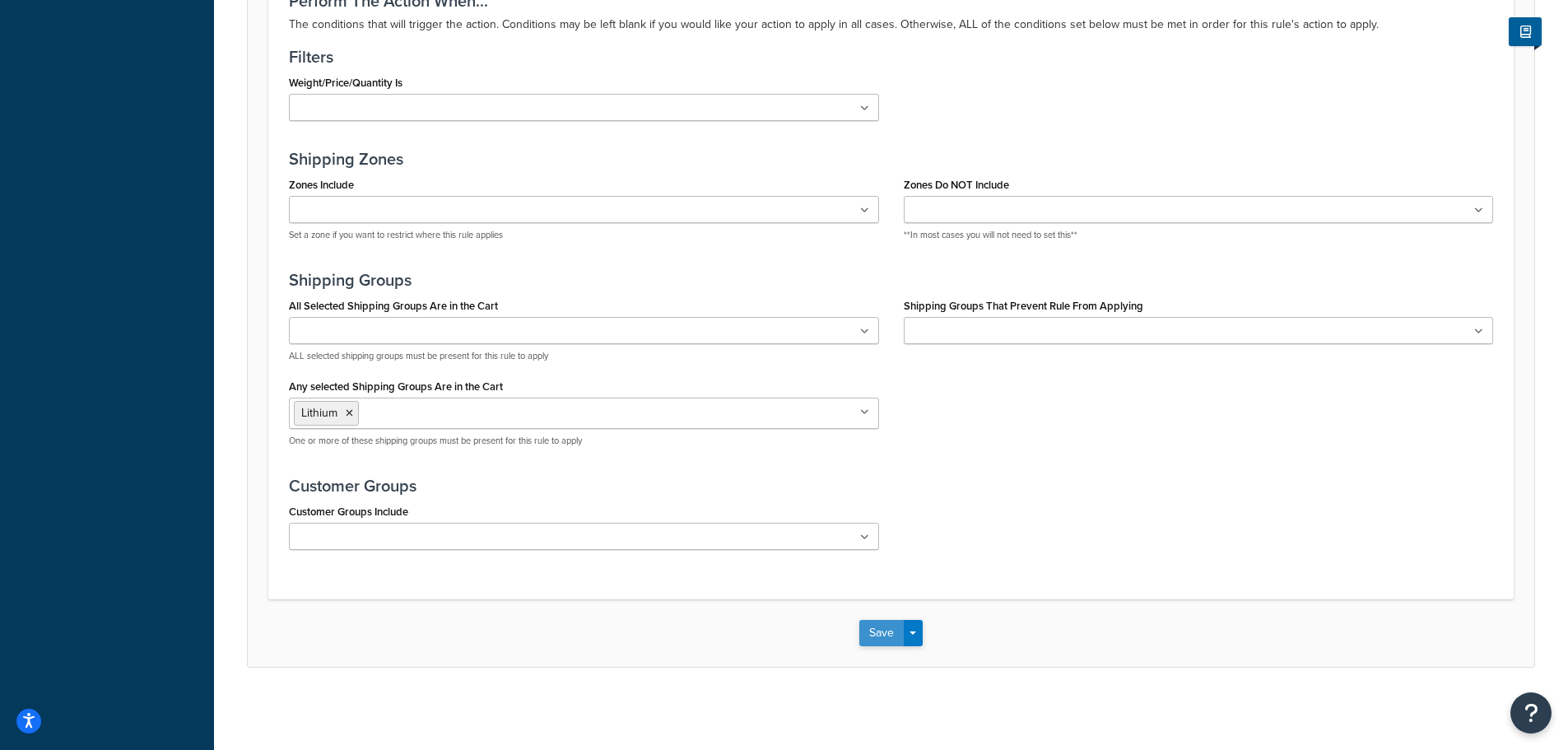
click at [879, 630] on button "Save" at bounding box center [881, 633] width 44 height 26
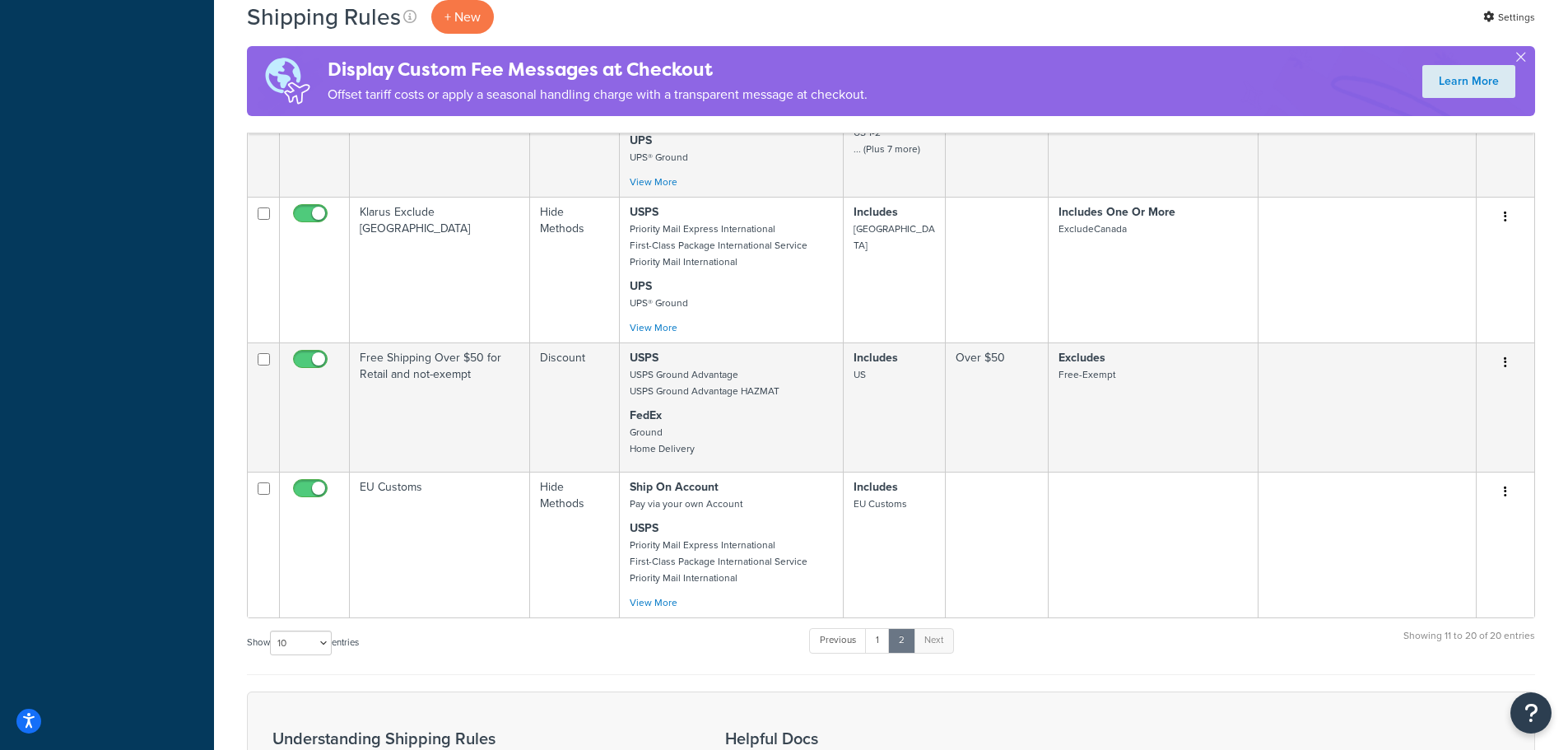
scroll to position [1729, 0]
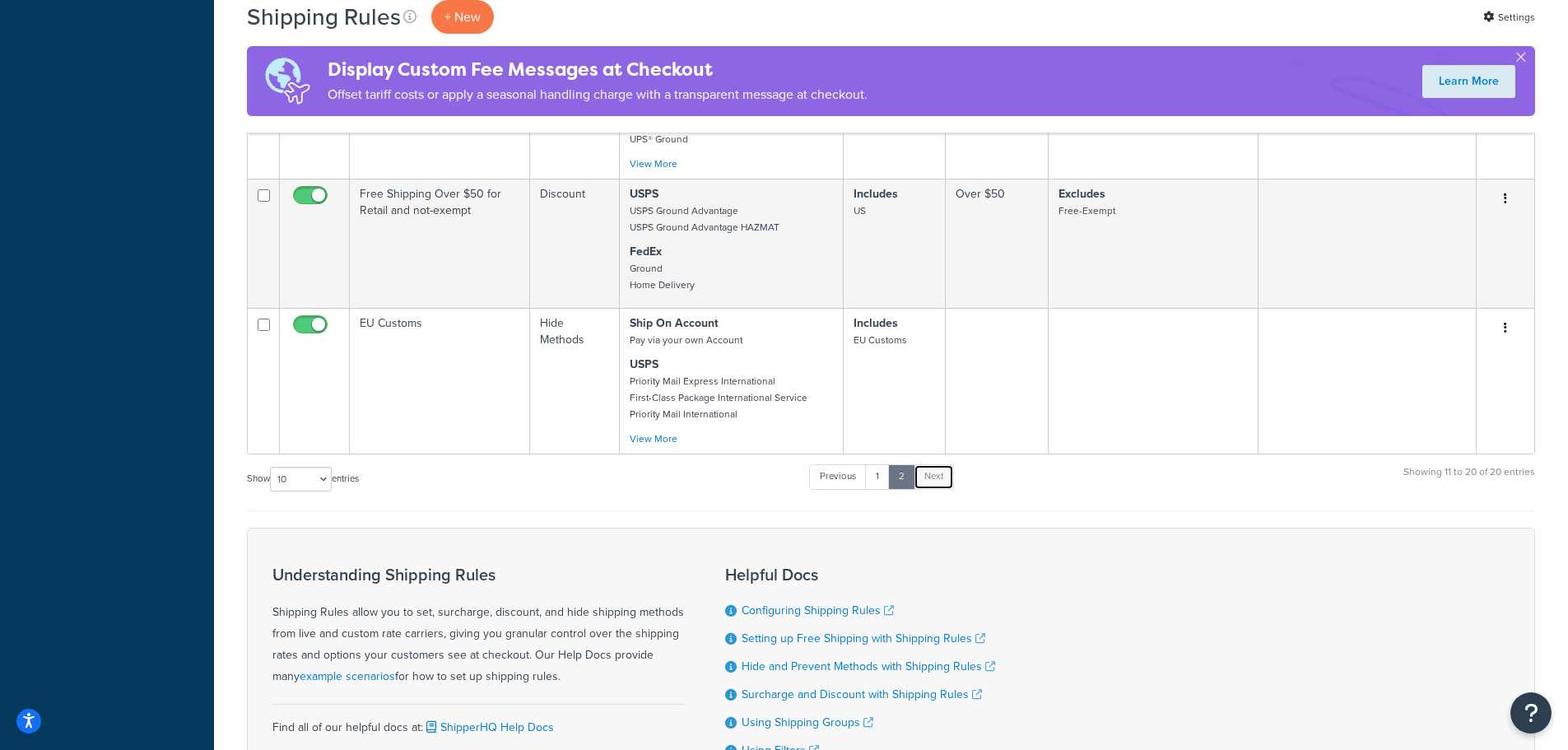
click at [928, 478] on link "Next" at bounding box center [934, 476] width 40 height 25
click at [870, 473] on link "1" at bounding box center [878, 476] width 25 height 25
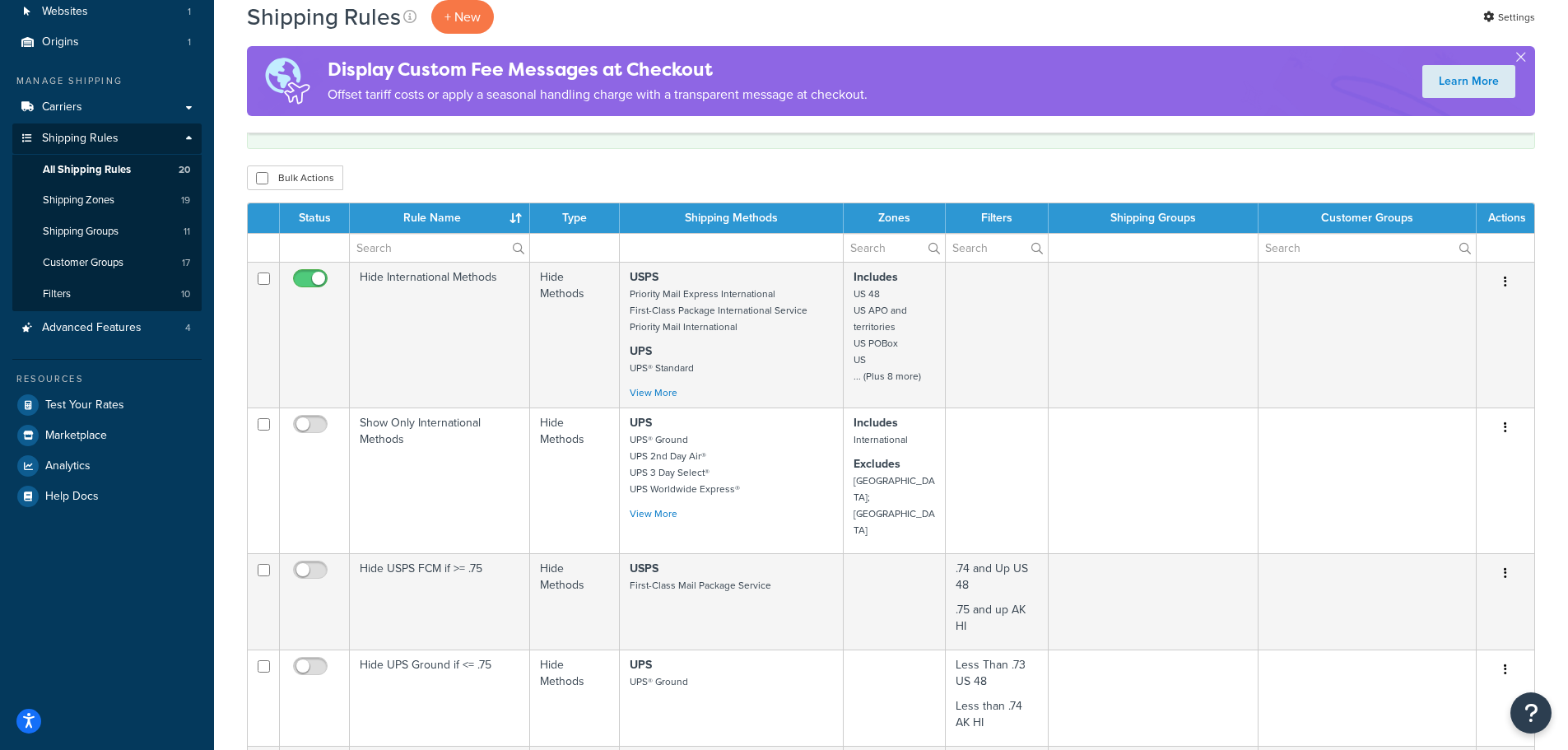
scroll to position [123, 0]
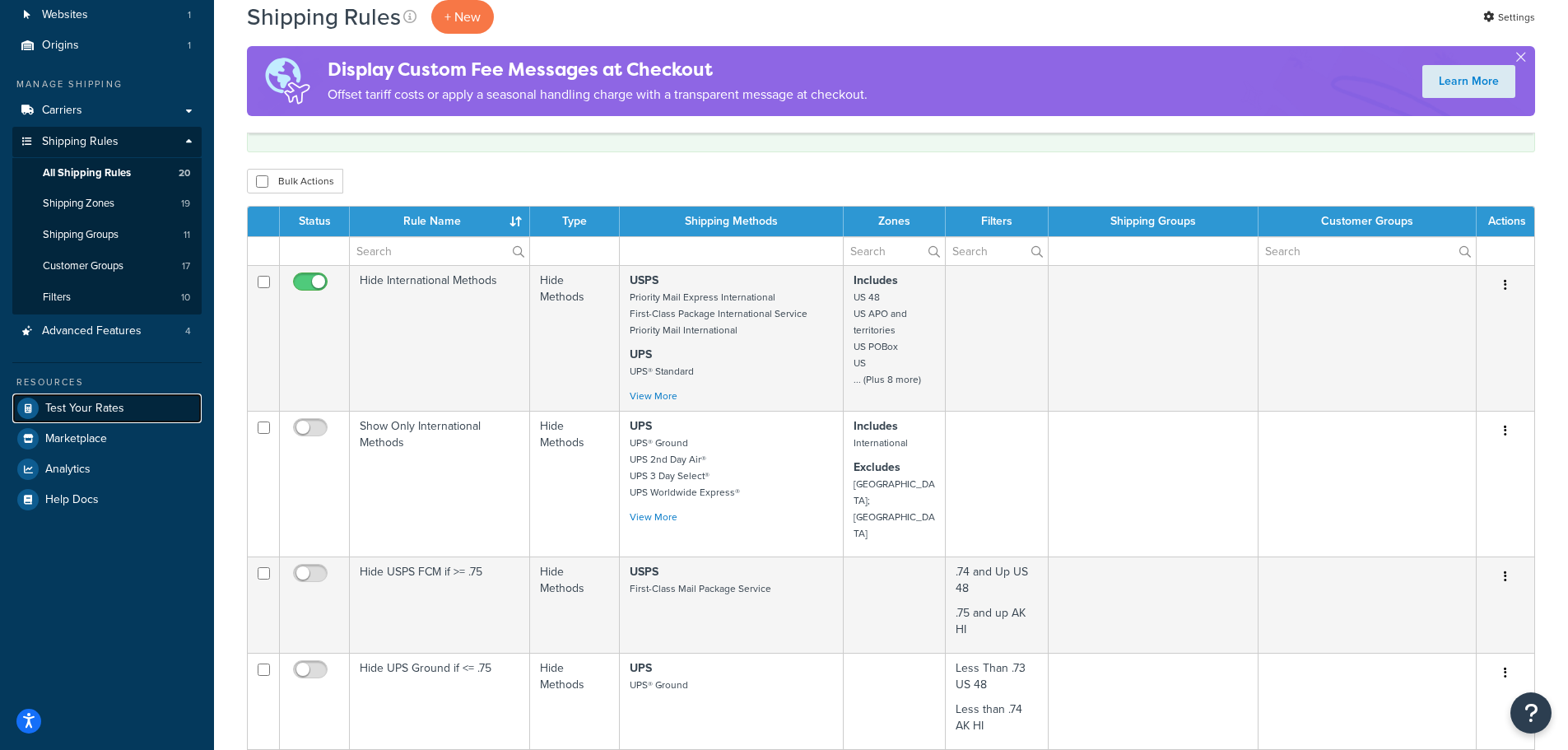
click at [95, 398] on link "Test Your Rates" at bounding box center [107, 408] width 189 height 30
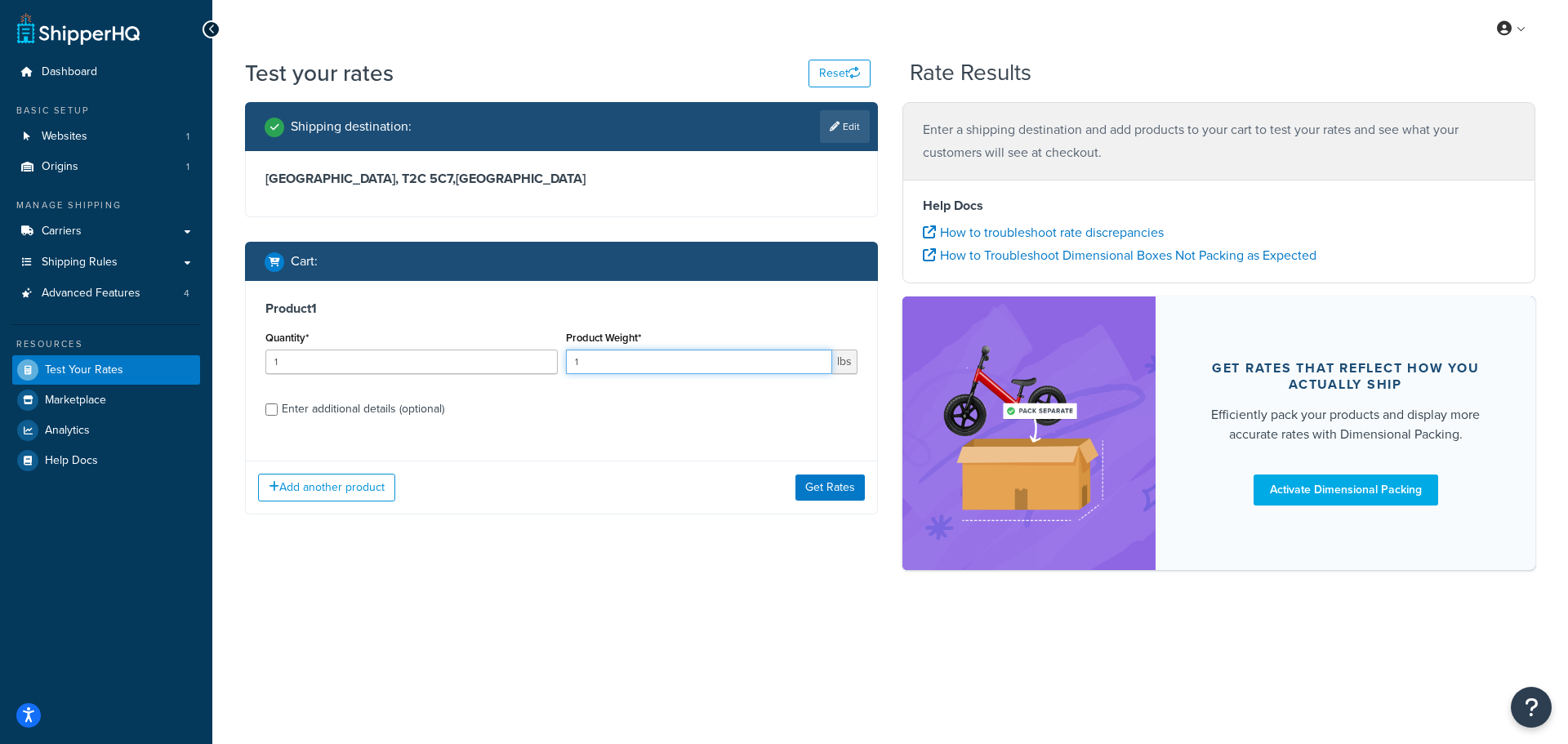
drag, startPoint x: 593, startPoint y: 364, endPoint x: 574, endPoint y: 364, distance: 19.0
click at [574, 364] on input "1" at bounding box center [699, 362] width 267 height 25
type input "10"
click at [273, 405] on input "Enter additional details (optional)" at bounding box center [271, 409] width 12 height 12
checkbox input "true"
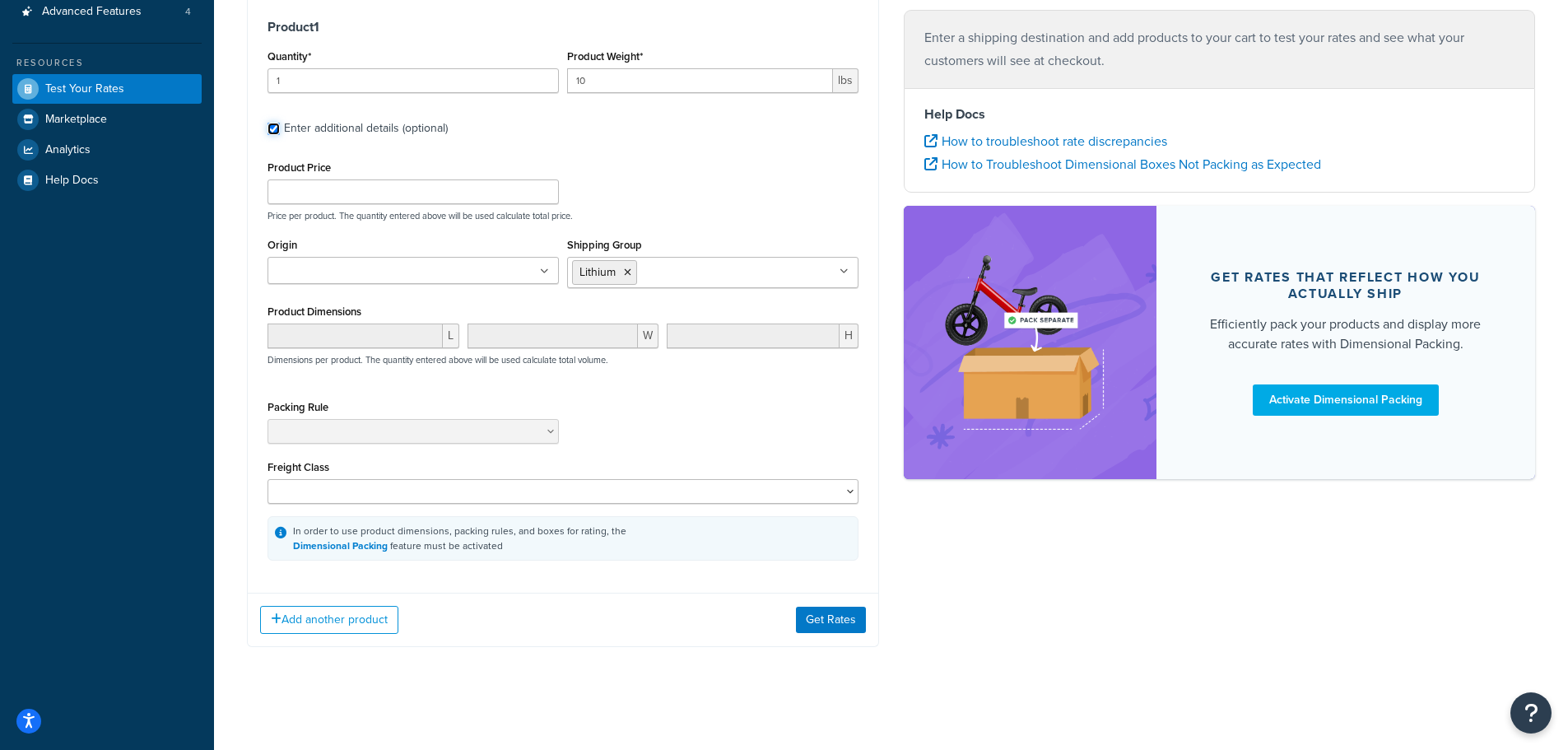
scroll to position [288, 0]
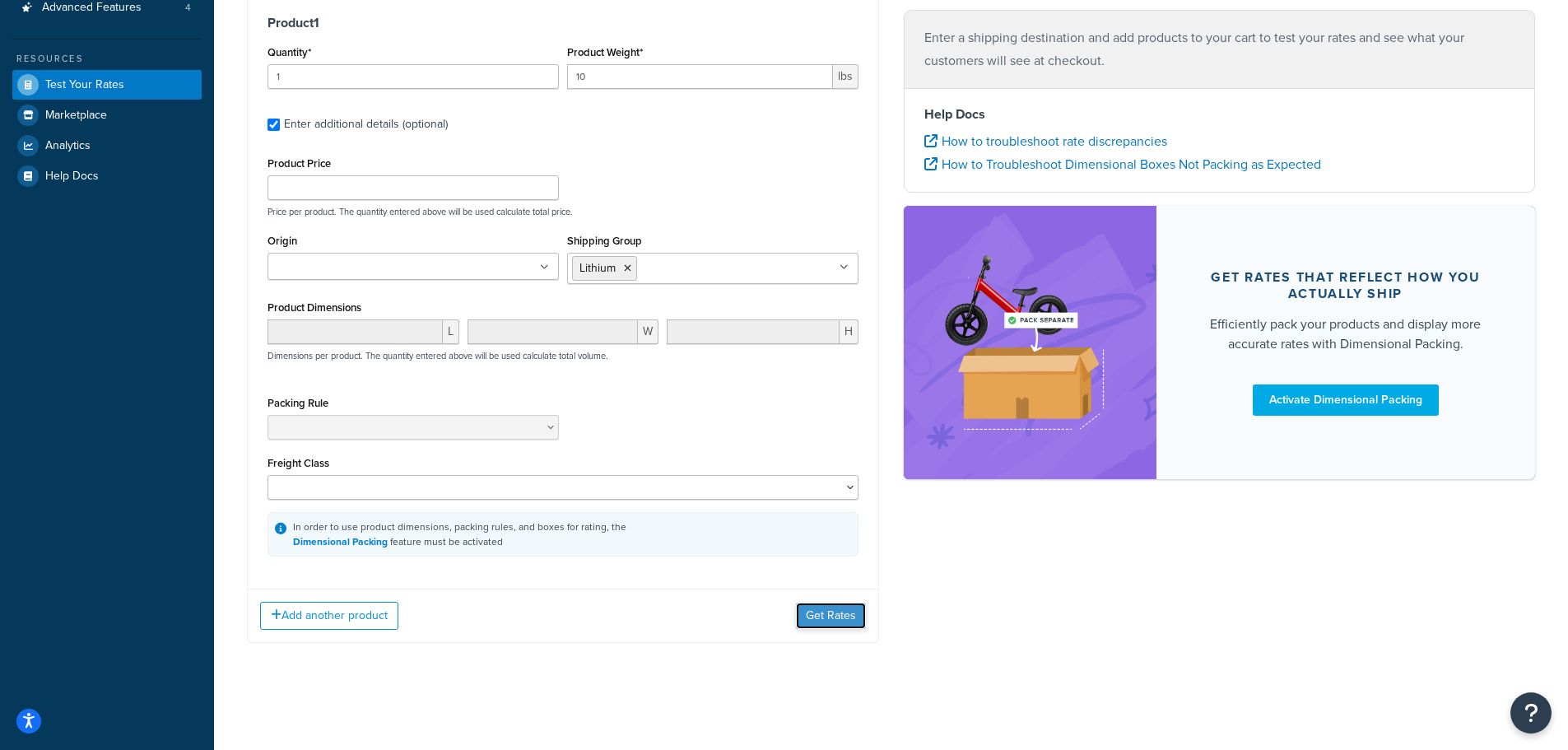
click at [841, 618] on button "Get Rates" at bounding box center [831, 616] width 70 height 26
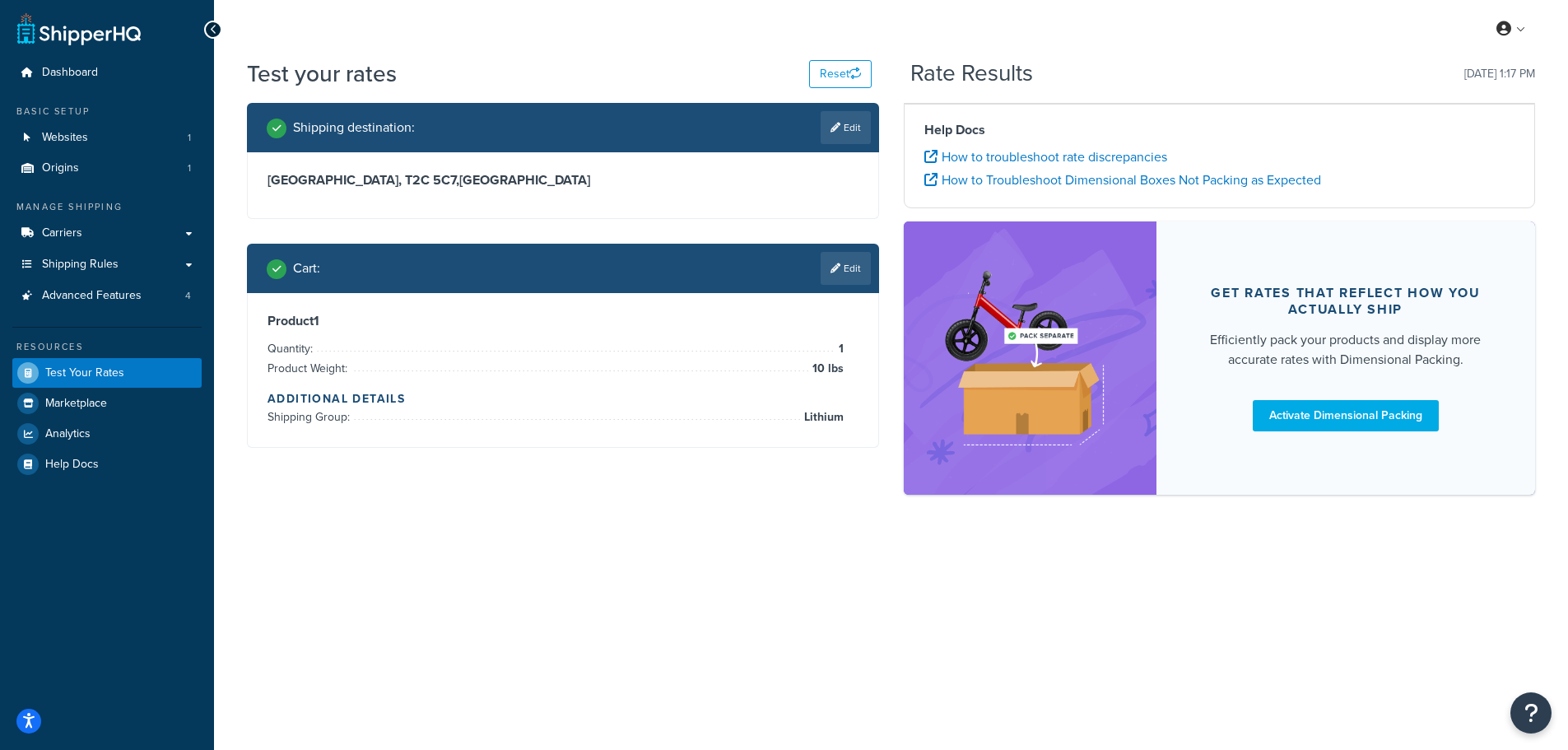
scroll to position [0, 0]
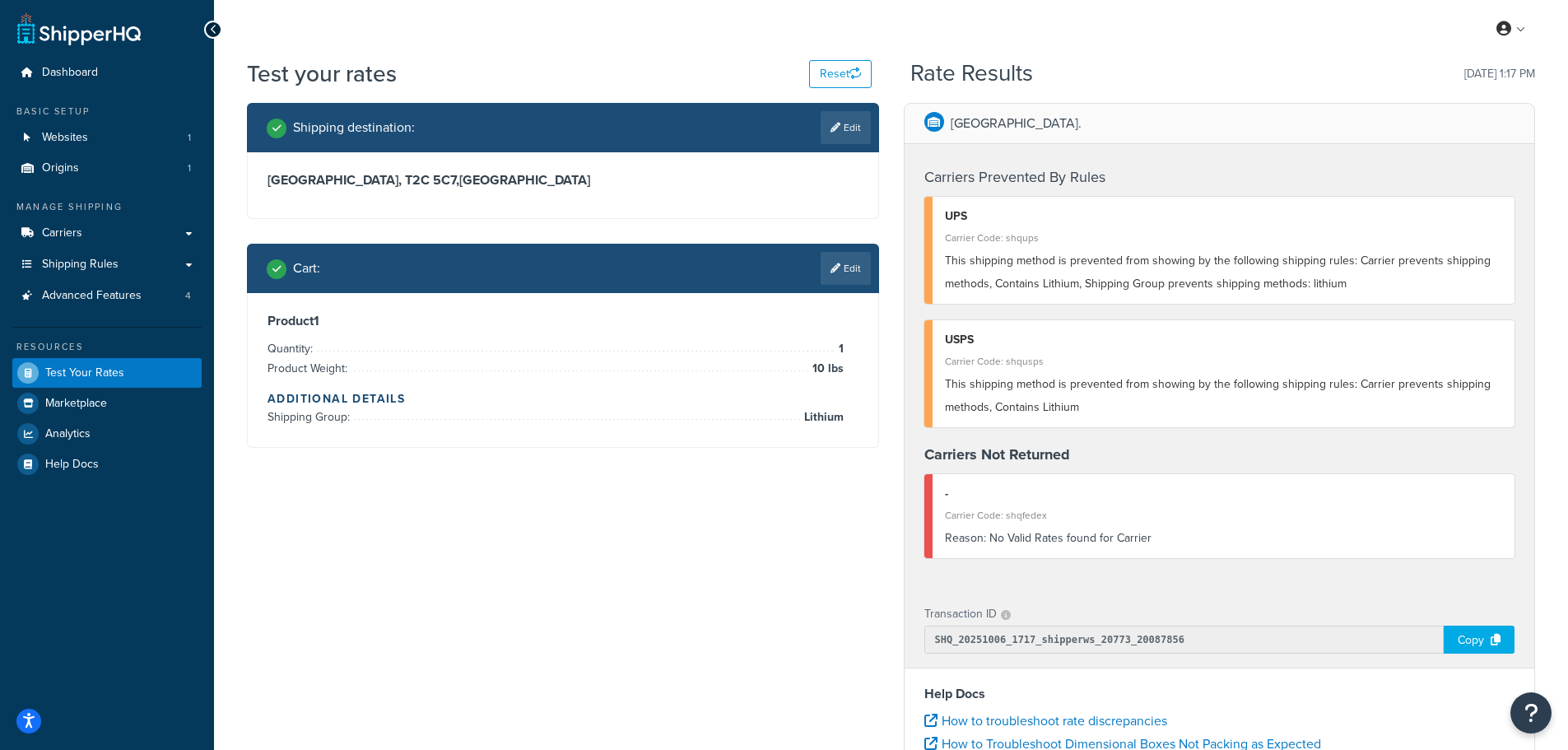
click at [1144, 212] on div "UPS" at bounding box center [1223, 216] width 558 height 23
click at [1160, 227] on div "Carrier Code: shqups" at bounding box center [1223, 238] width 558 height 23
click at [1230, 297] on div "UPS Carrier Code: shqups This shipping method is prevented from showing by the …" at bounding box center [1220, 250] width 591 height 107
click at [1219, 229] on div "Carrier Code: shqups" at bounding box center [1223, 238] width 558 height 23
click at [89, 293] on span "Advanced Features" at bounding box center [92, 296] width 100 height 14
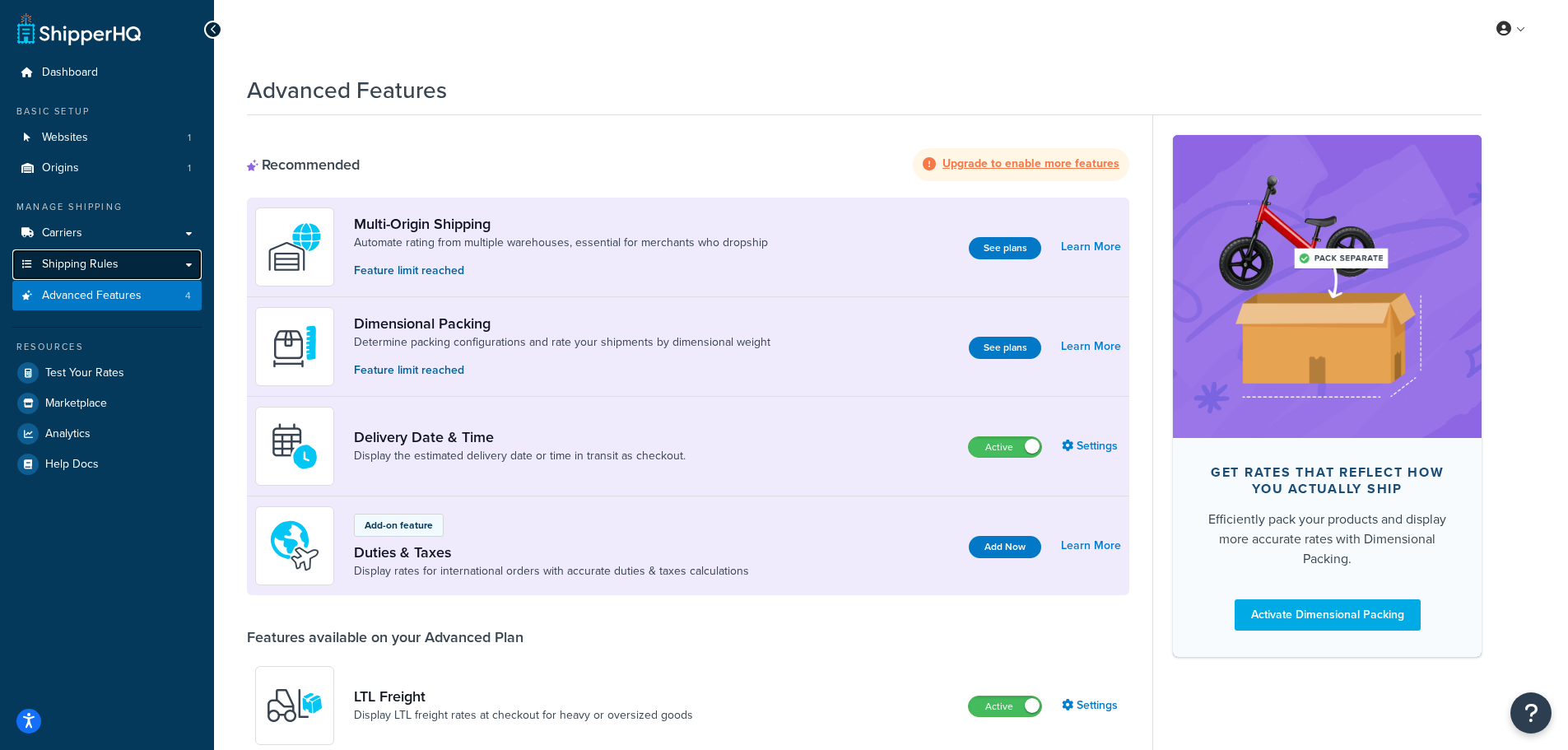
click at [66, 259] on span "Shipping Rules" at bounding box center [81, 264] width 77 height 14
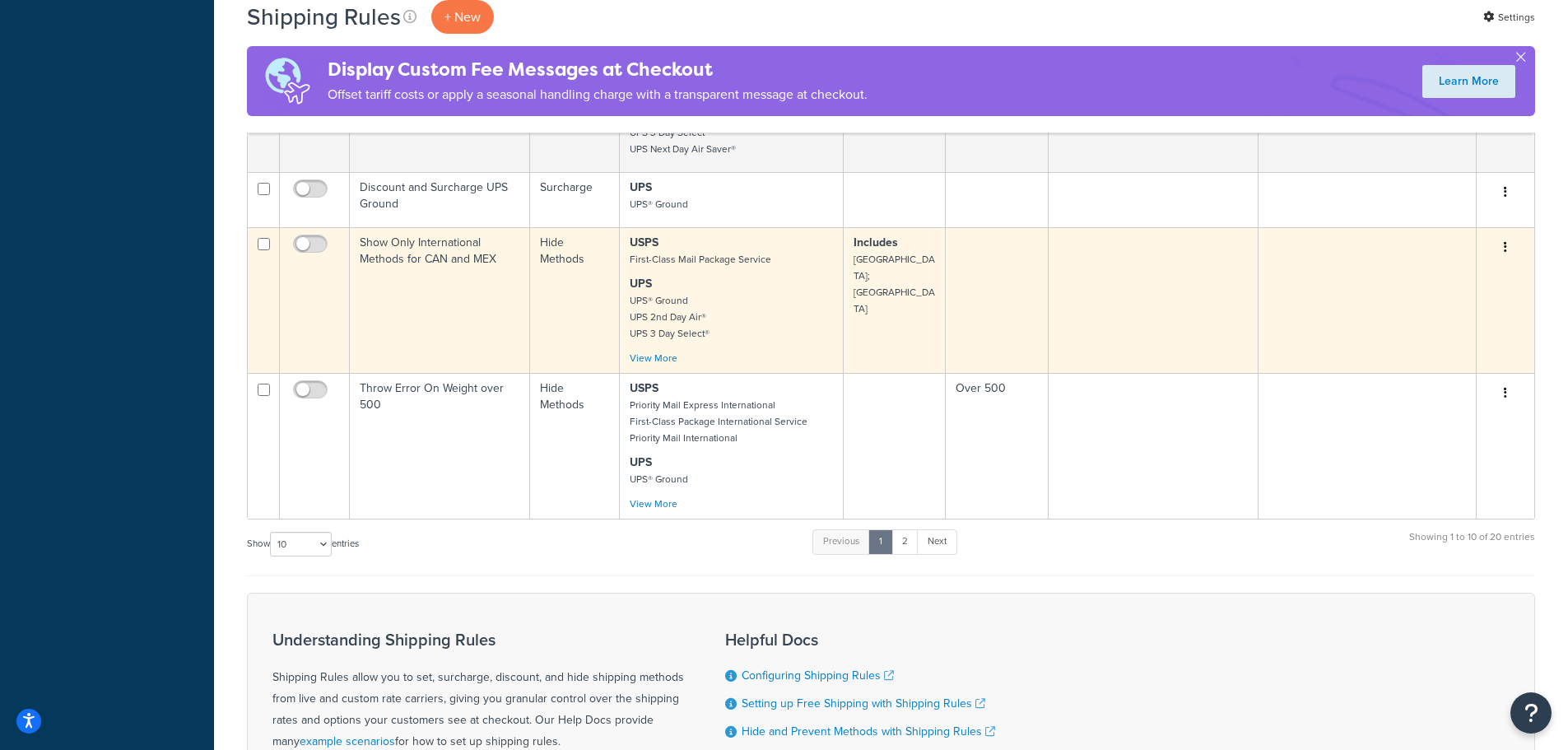
scroll to position [906, 0]
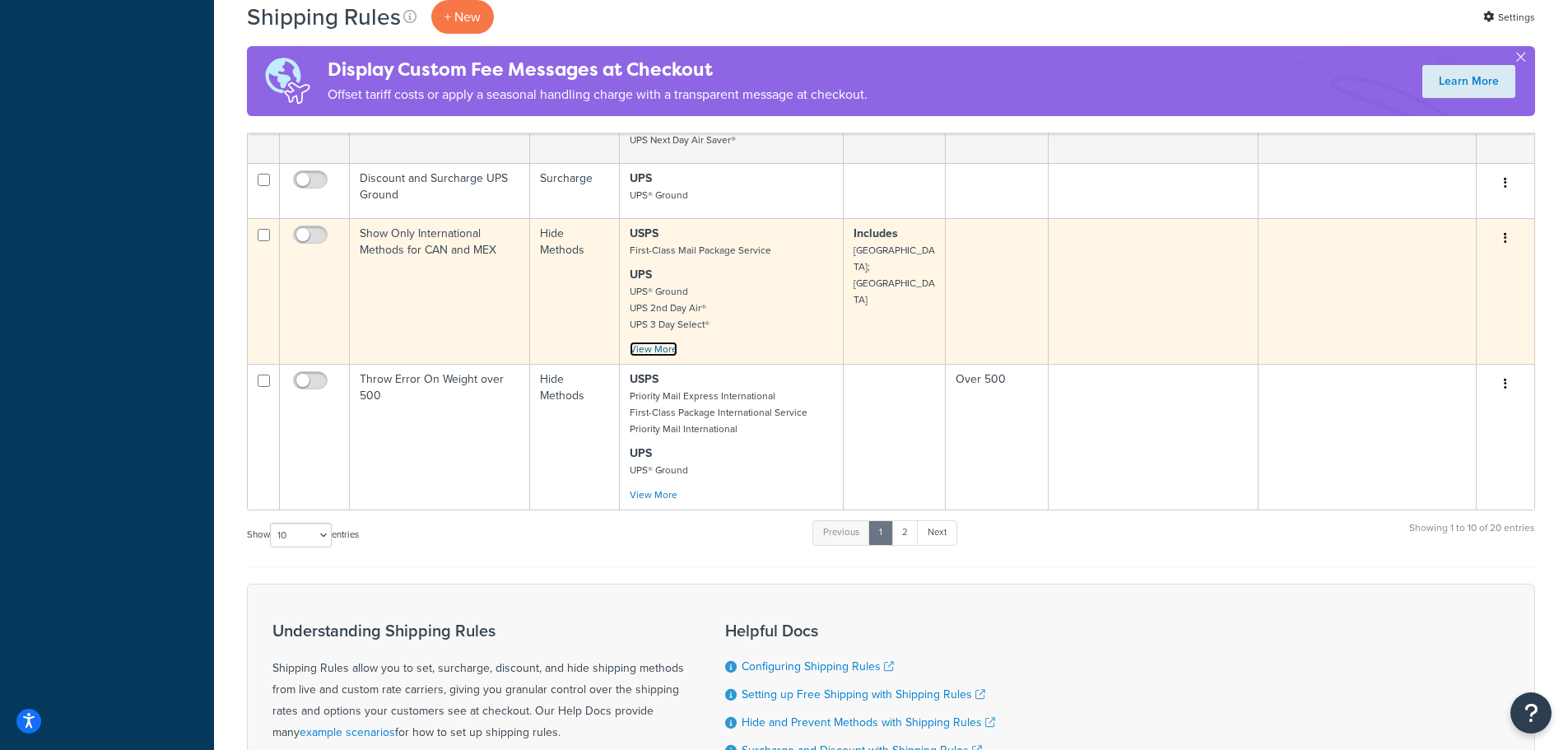
click at [659, 342] on link "View More" at bounding box center [654, 349] width 48 height 14
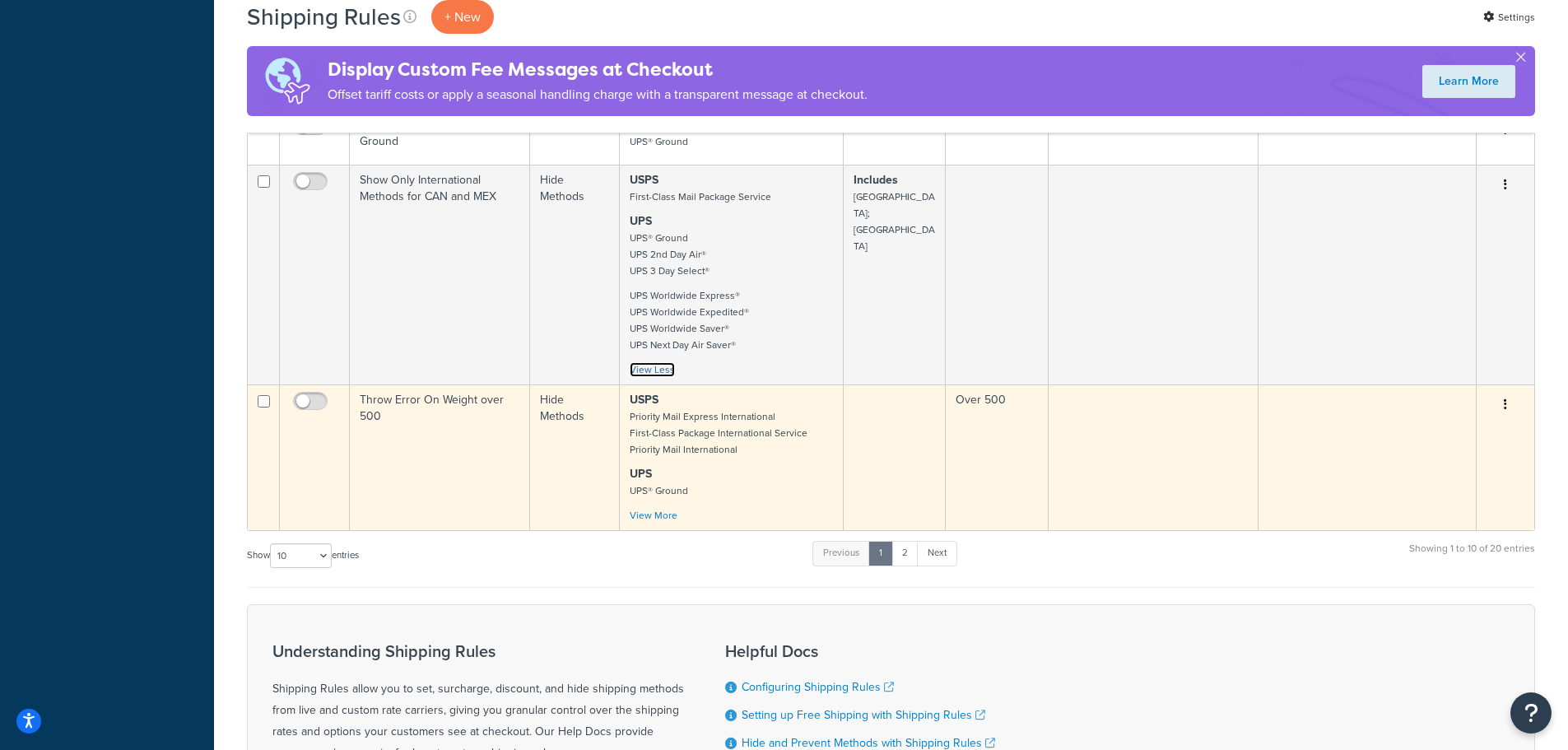
scroll to position [988, 0]
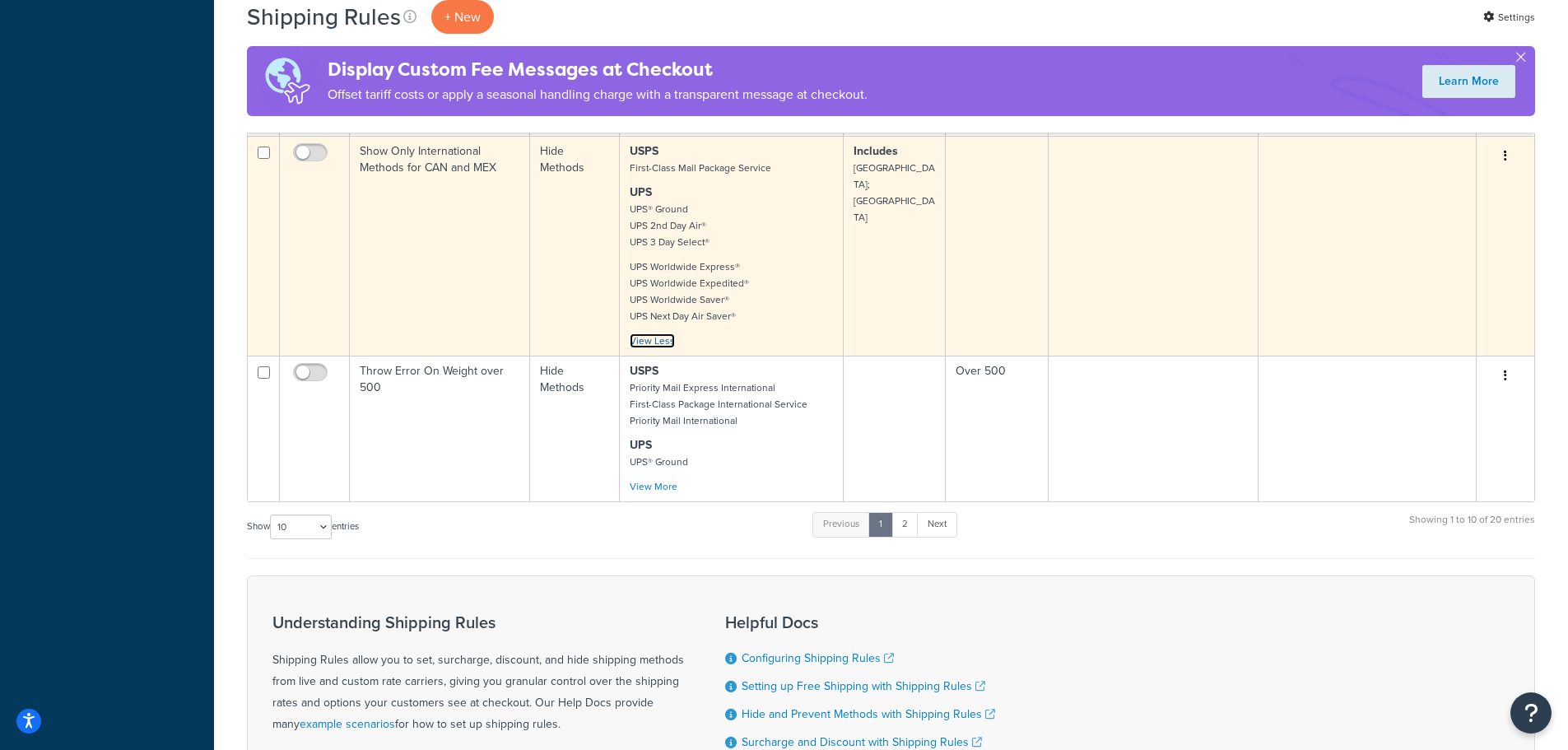
click at [663, 333] on link "View Less" at bounding box center [652, 340] width 45 height 14
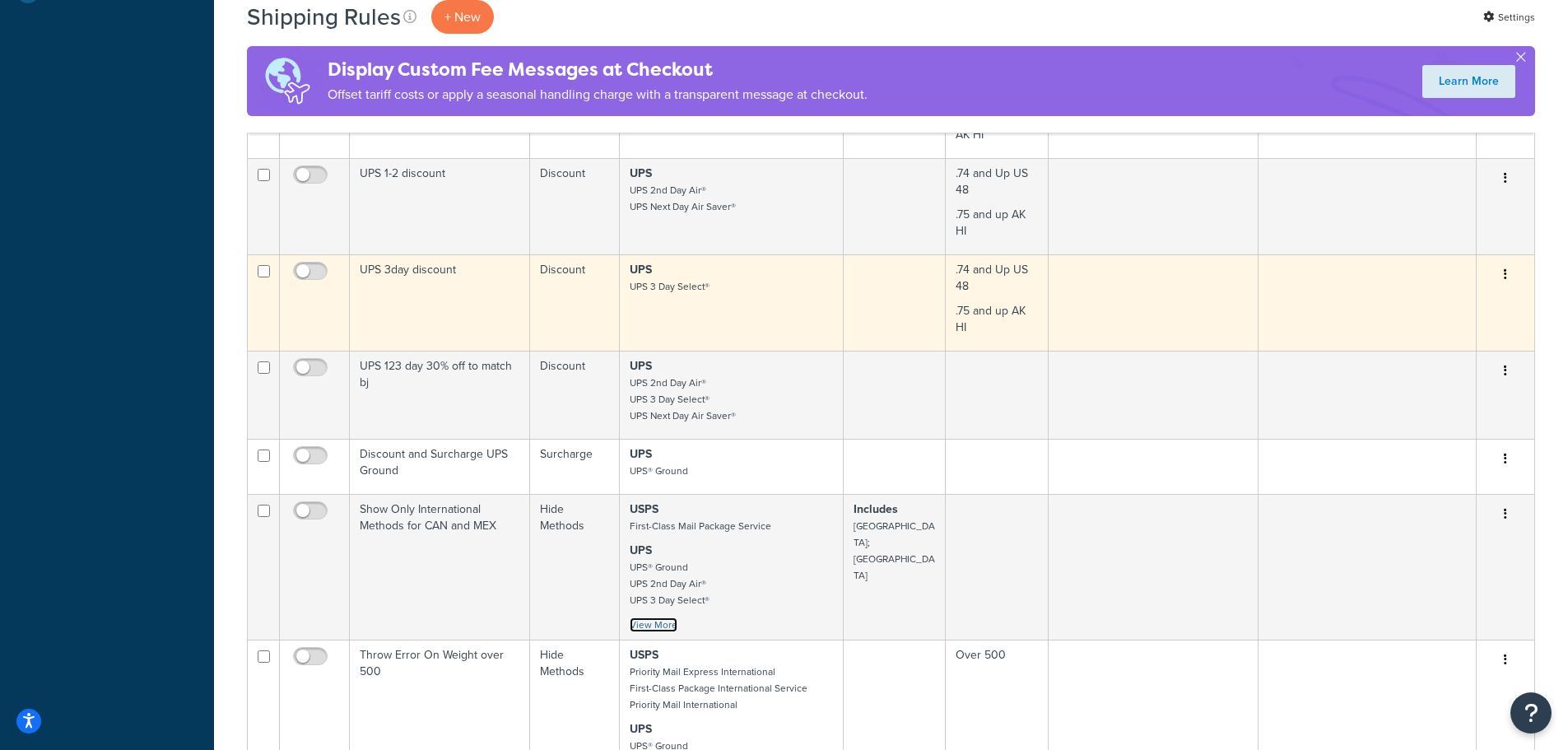
scroll to position [659, 0]
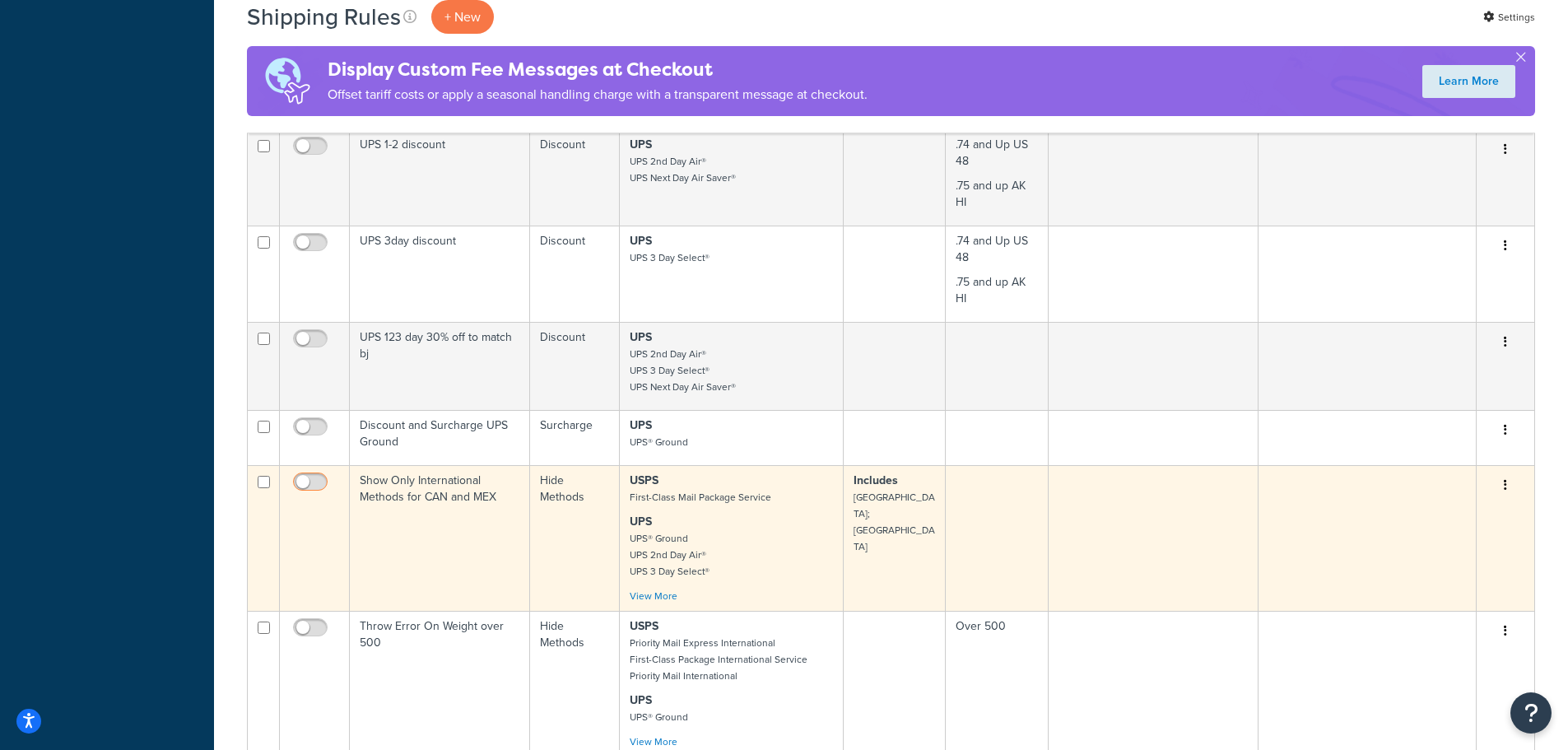
click at [315, 475] on input "checkbox" at bounding box center [312, 485] width 45 height 20
checkbox input "true"
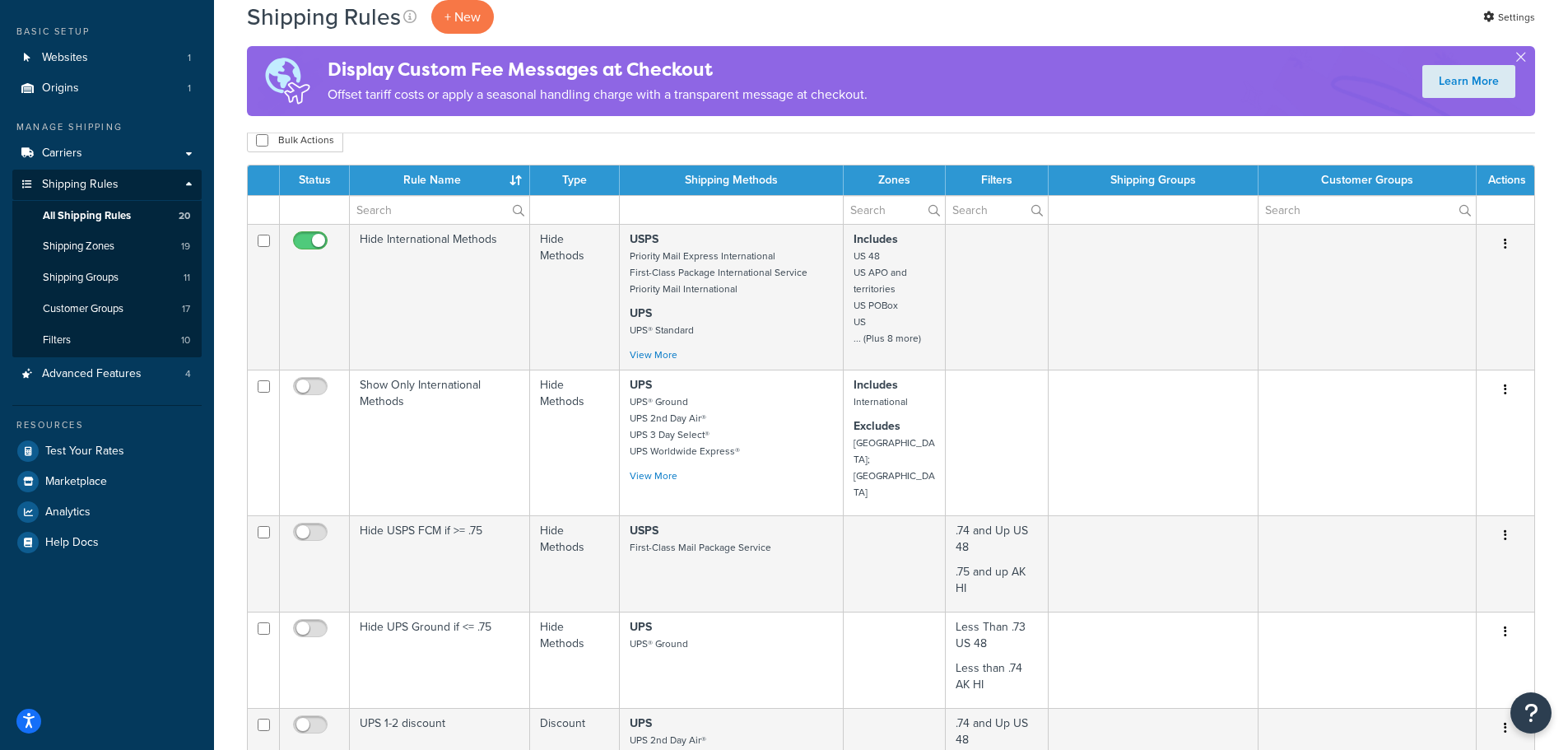
scroll to position [164, 0]
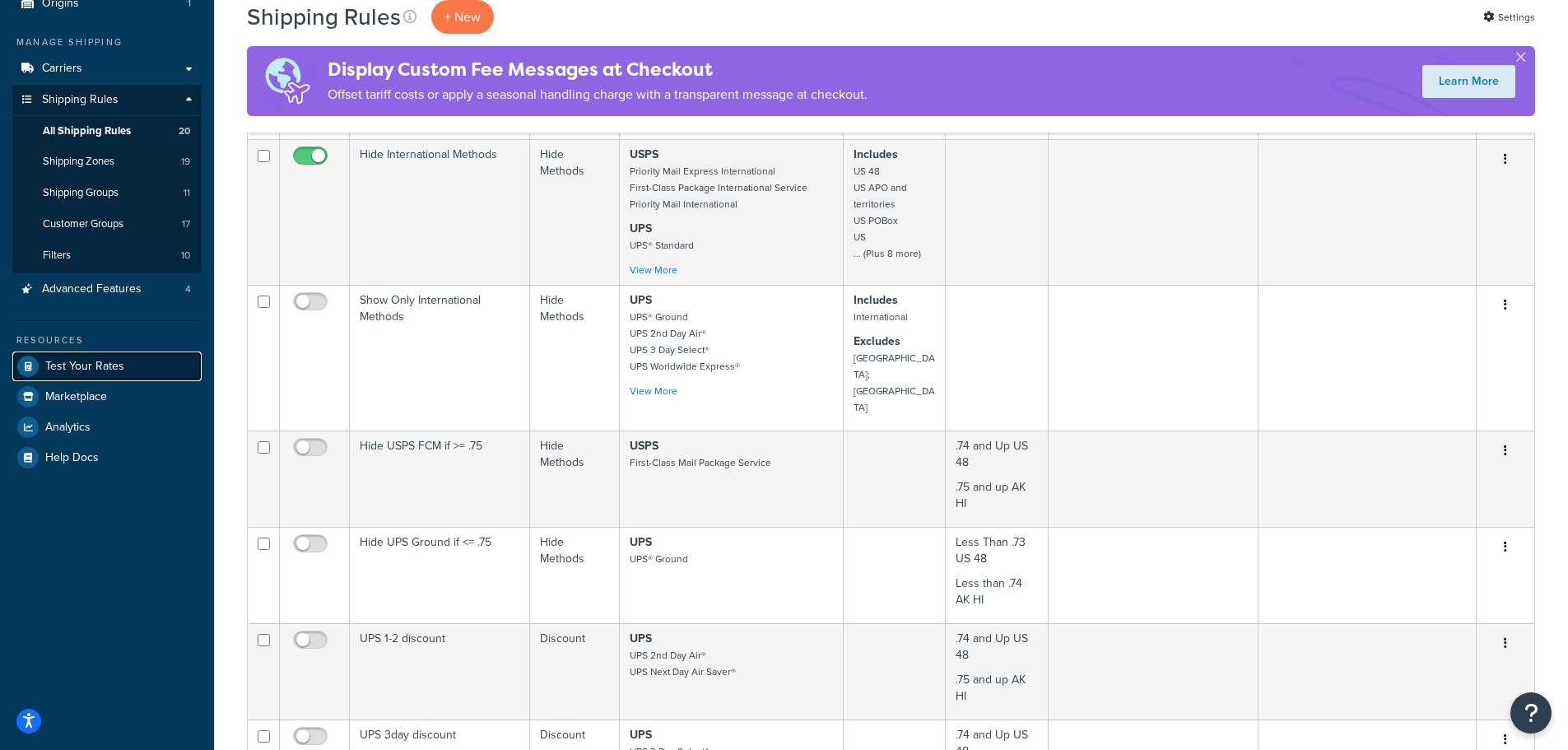
drag, startPoint x: 87, startPoint y: 363, endPoint x: 96, endPoint y: 362, distance: 9.1
click at [87, 363] on span "Test Your Rates" at bounding box center [84, 367] width 79 height 14
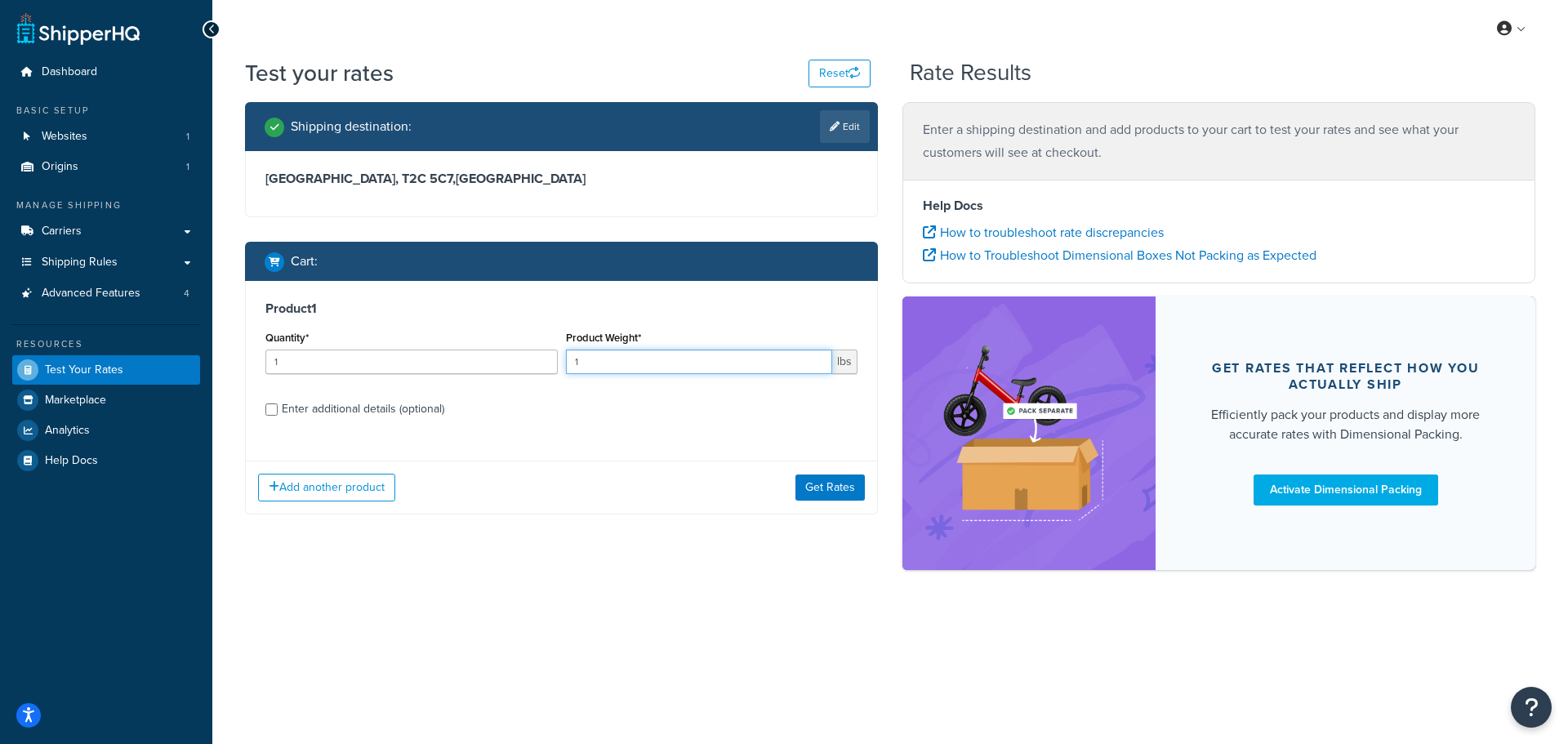
drag, startPoint x: 642, startPoint y: 371, endPoint x: 518, endPoint y: 351, distance: 125.6
click at [518, 351] on div "Quantity* 1 Product Weight* 1 lbs" at bounding box center [561, 356] width 600 height 60
type input "10"
click at [815, 480] on button "Get Rates" at bounding box center [830, 487] width 70 height 26
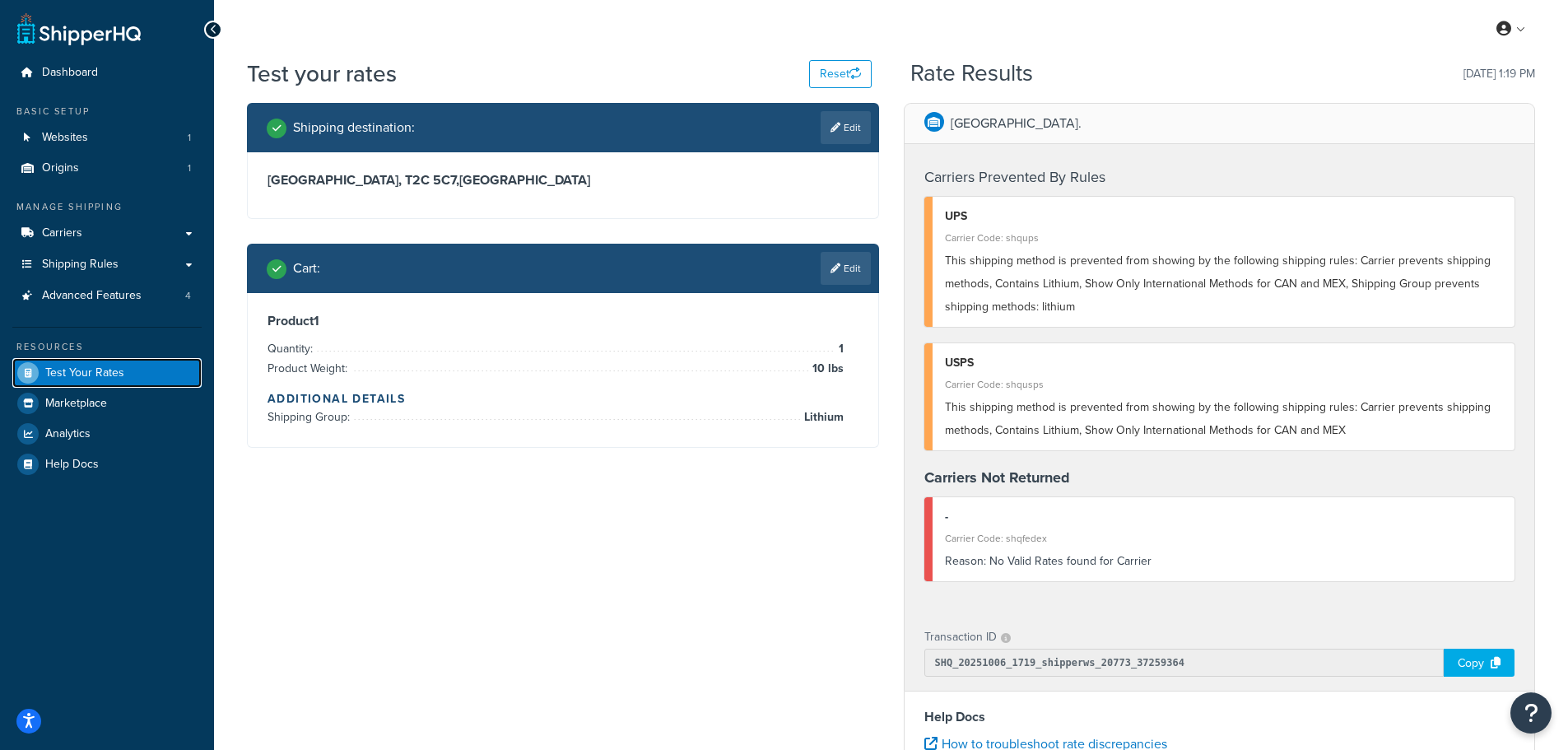
click at [106, 367] on span "Test Your Rates" at bounding box center [84, 373] width 79 height 14
click at [103, 259] on span "Shipping Rules" at bounding box center [81, 264] width 77 height 14
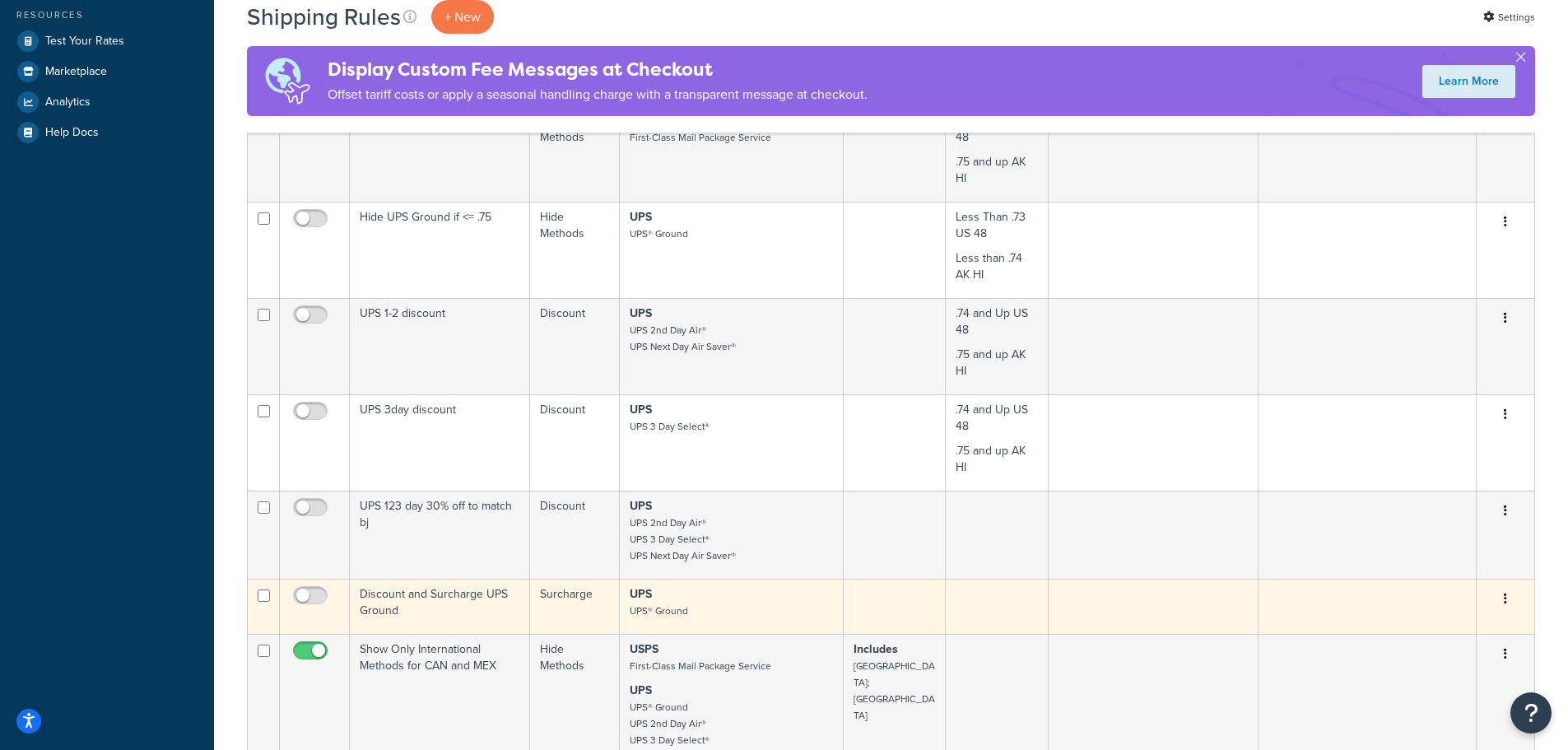
scroll to position [576, 0]
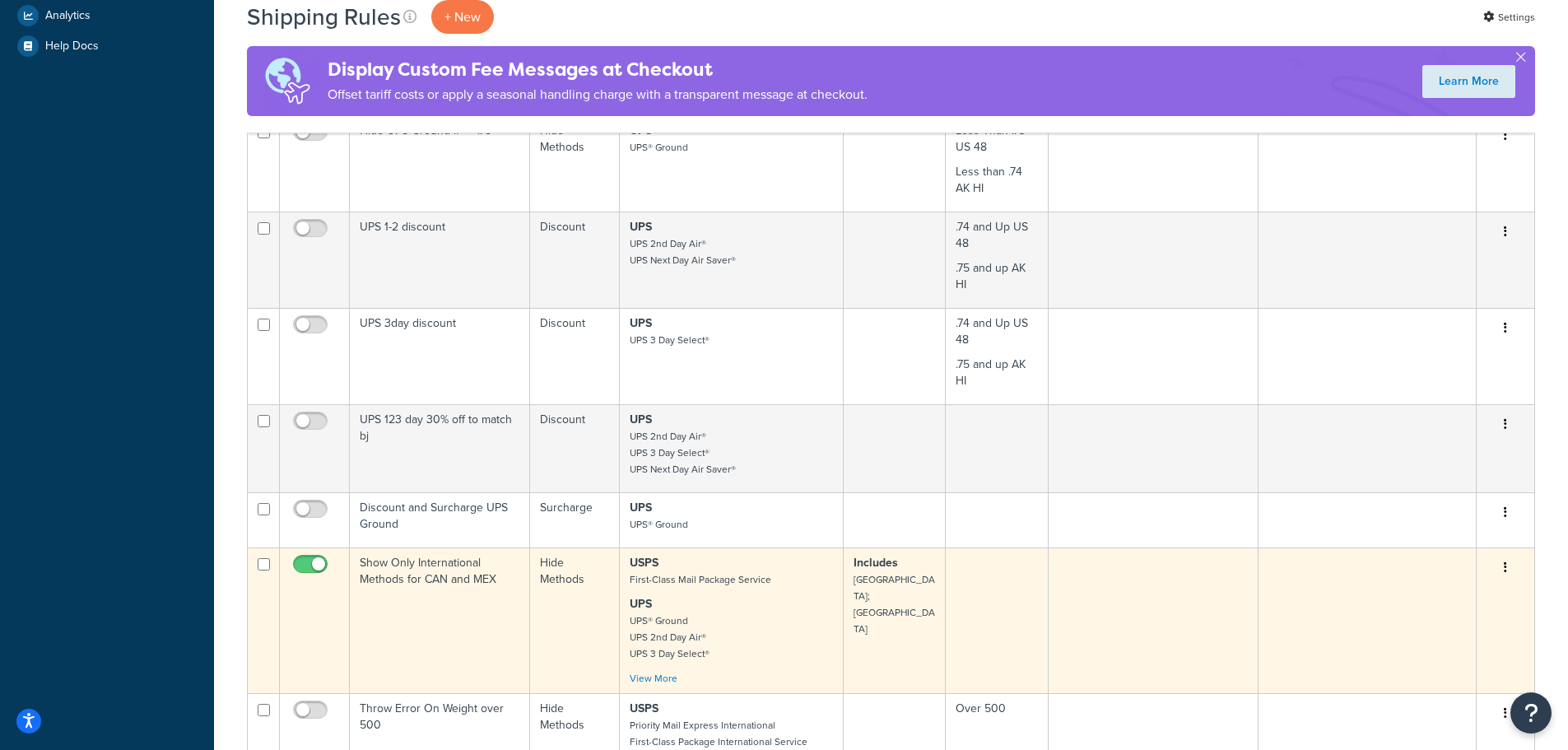
click at [293, 558] on input "checkbox" at bounding box center [312, 568] width 45 height 20
checkbox input "false"
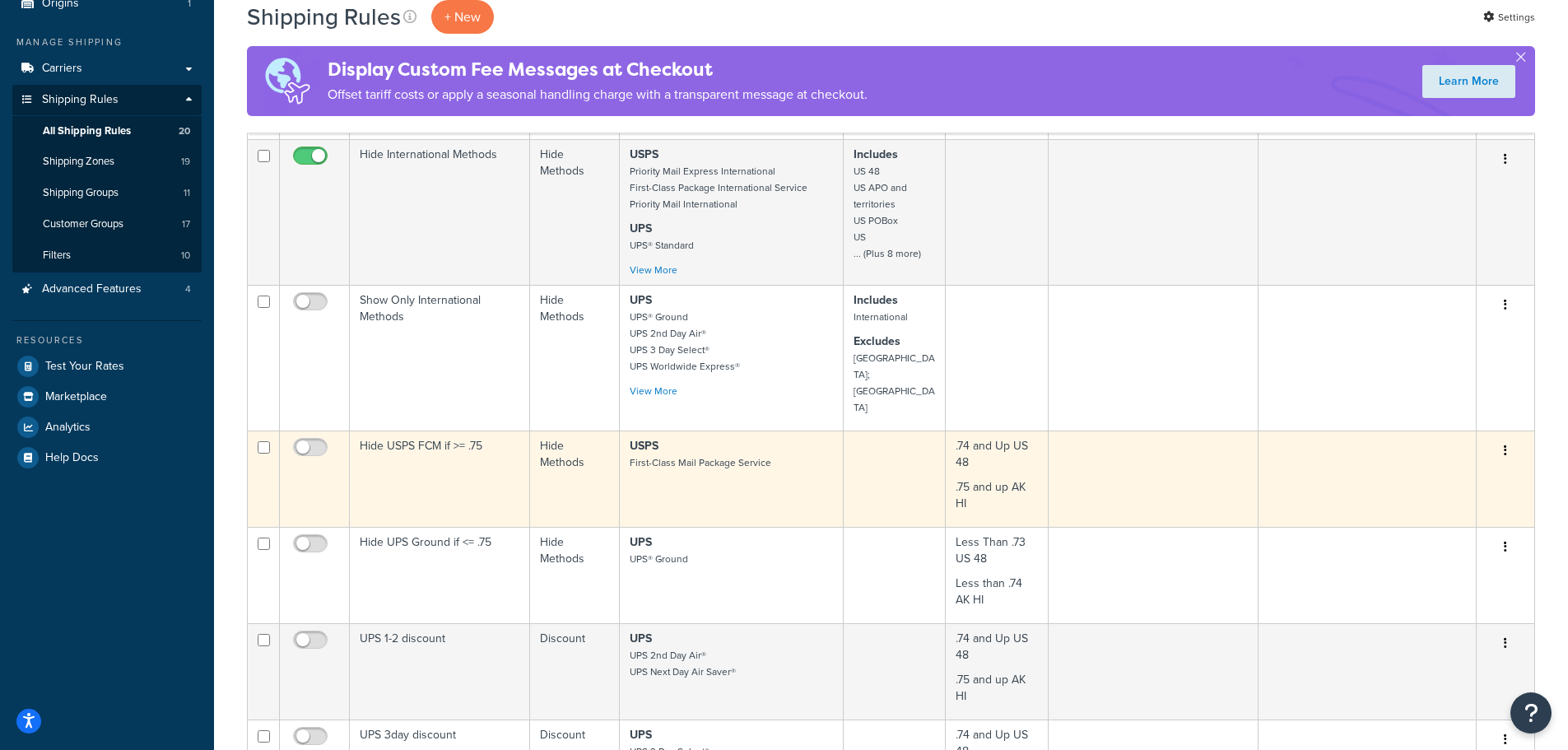
scroll to position [83, 0]
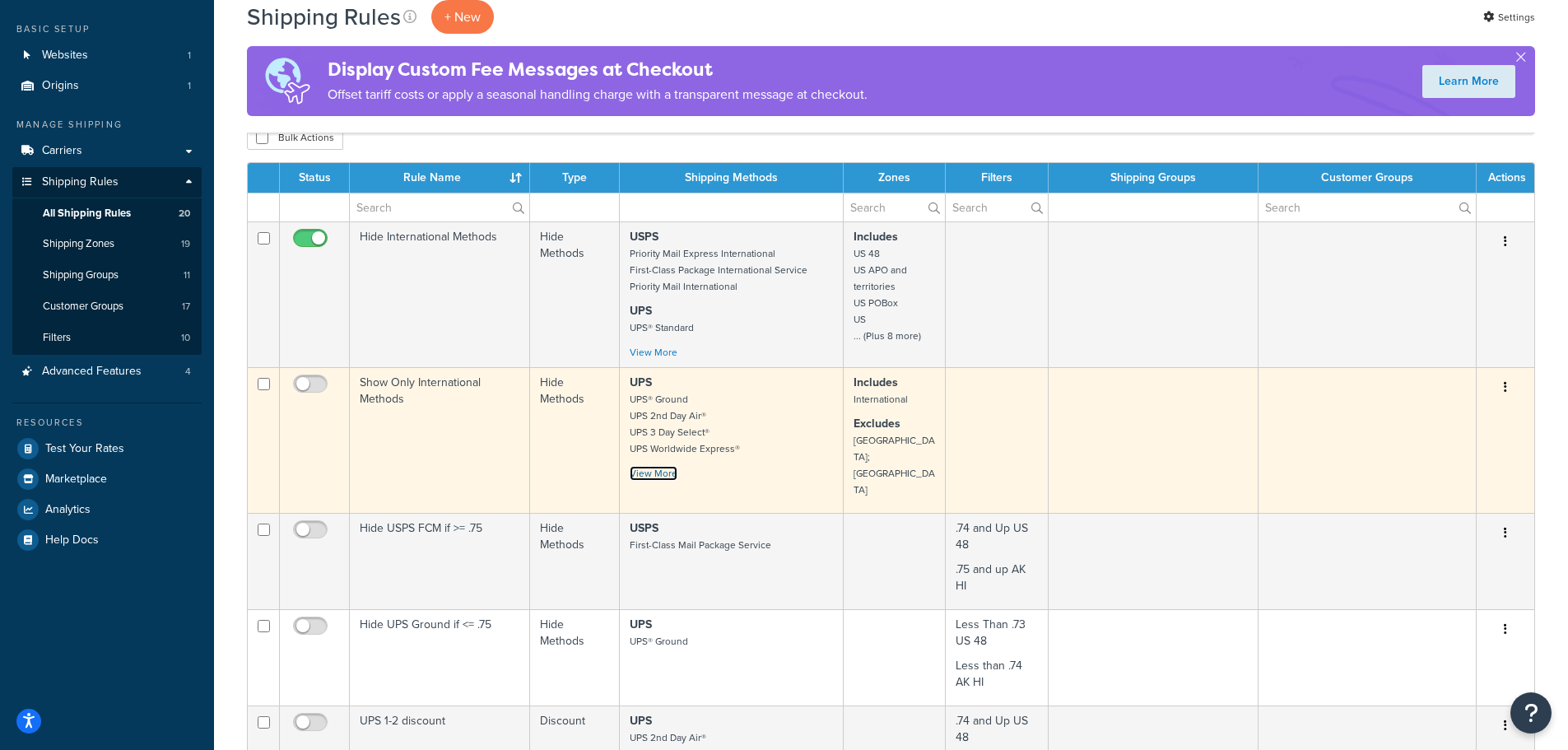
click at [655, 472] on link "View More" at bounding box center [654, 472] width 48 height 14
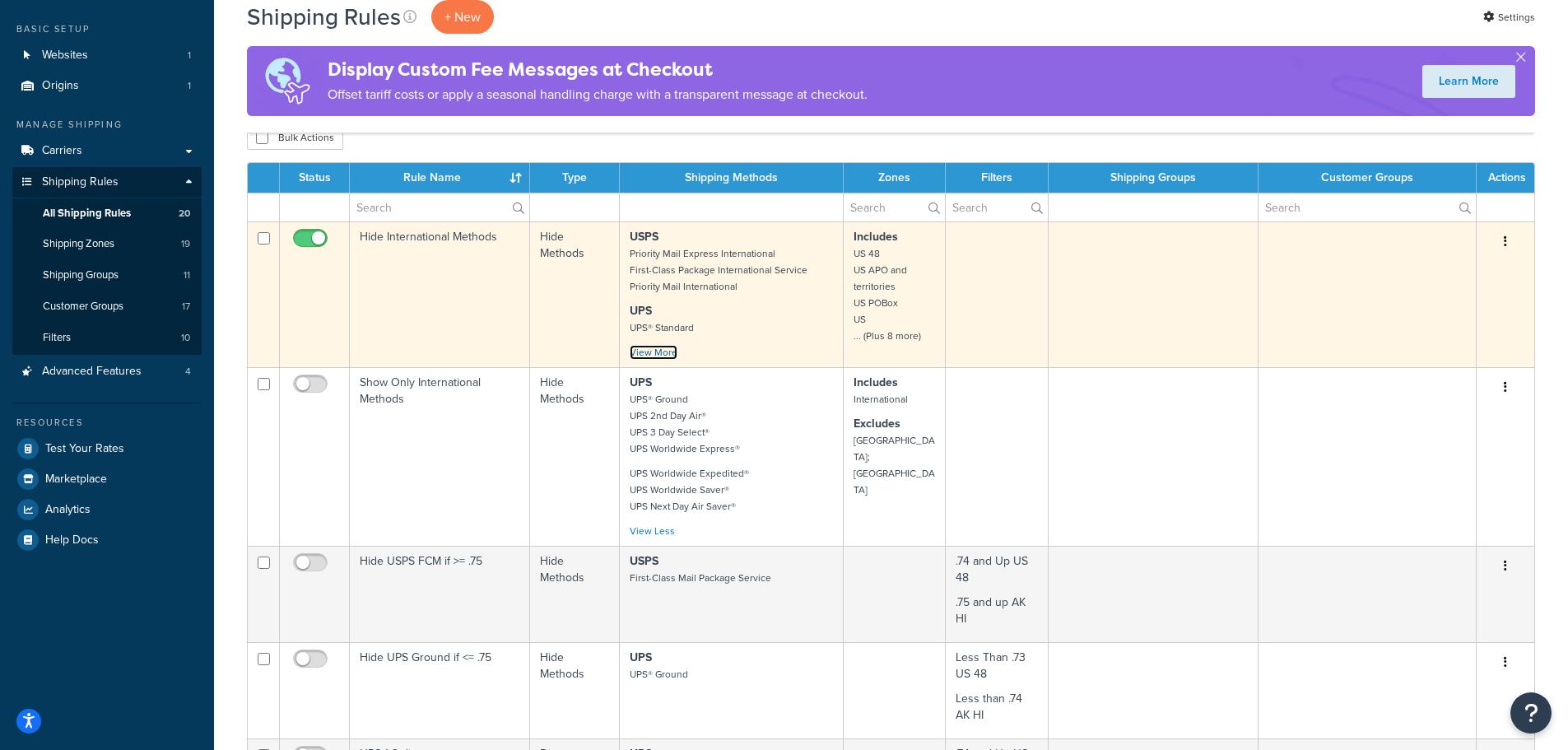
click at [649, 351] on link "View More" at bounding box center [654, 351] width 48 height 14
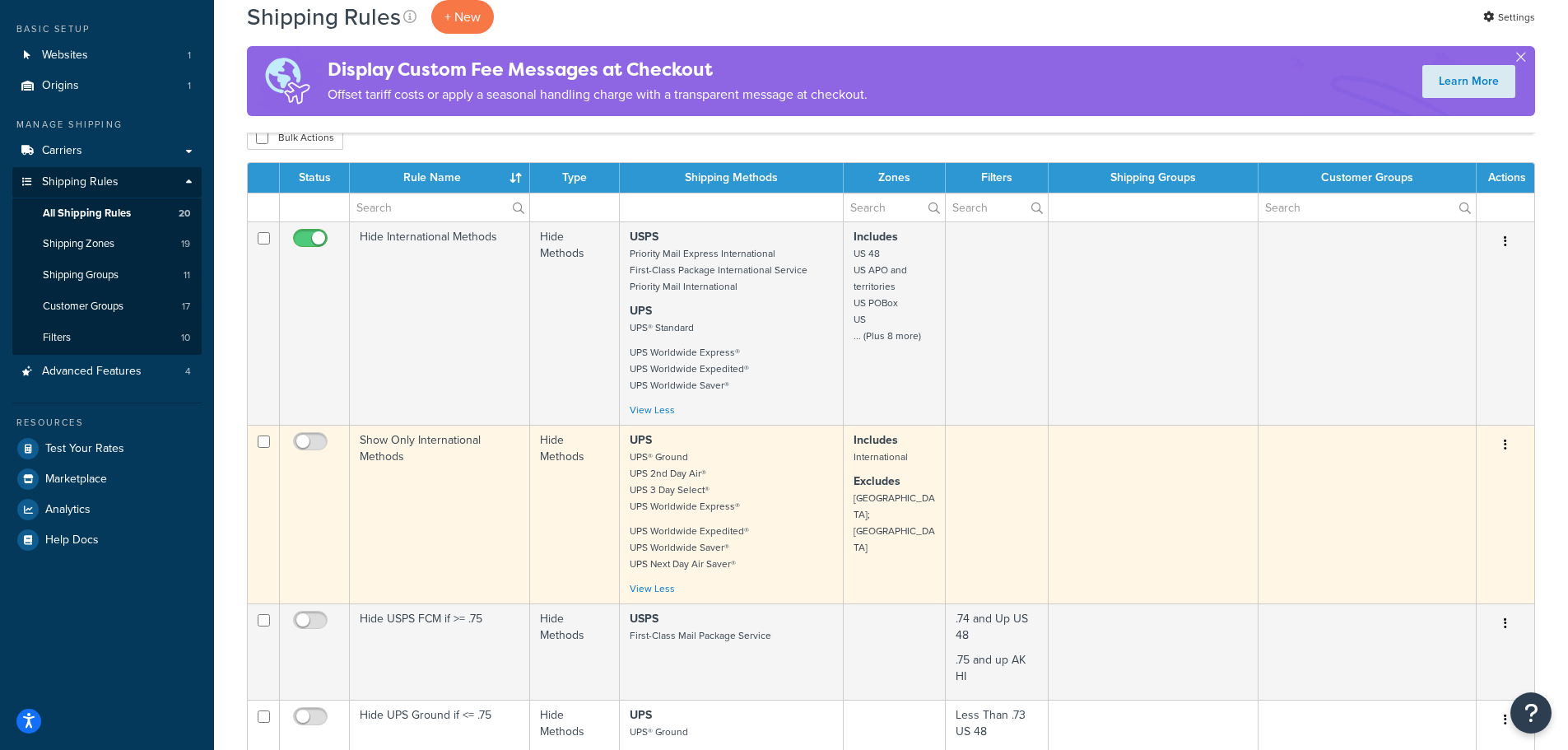
click at [824, 475] on p "UPS UPS® Ground UPS 2nd Day Air® UPS 3 Day Select® UPS Worldwide Express®" at bounding box center [732, 473] width 204 height 83
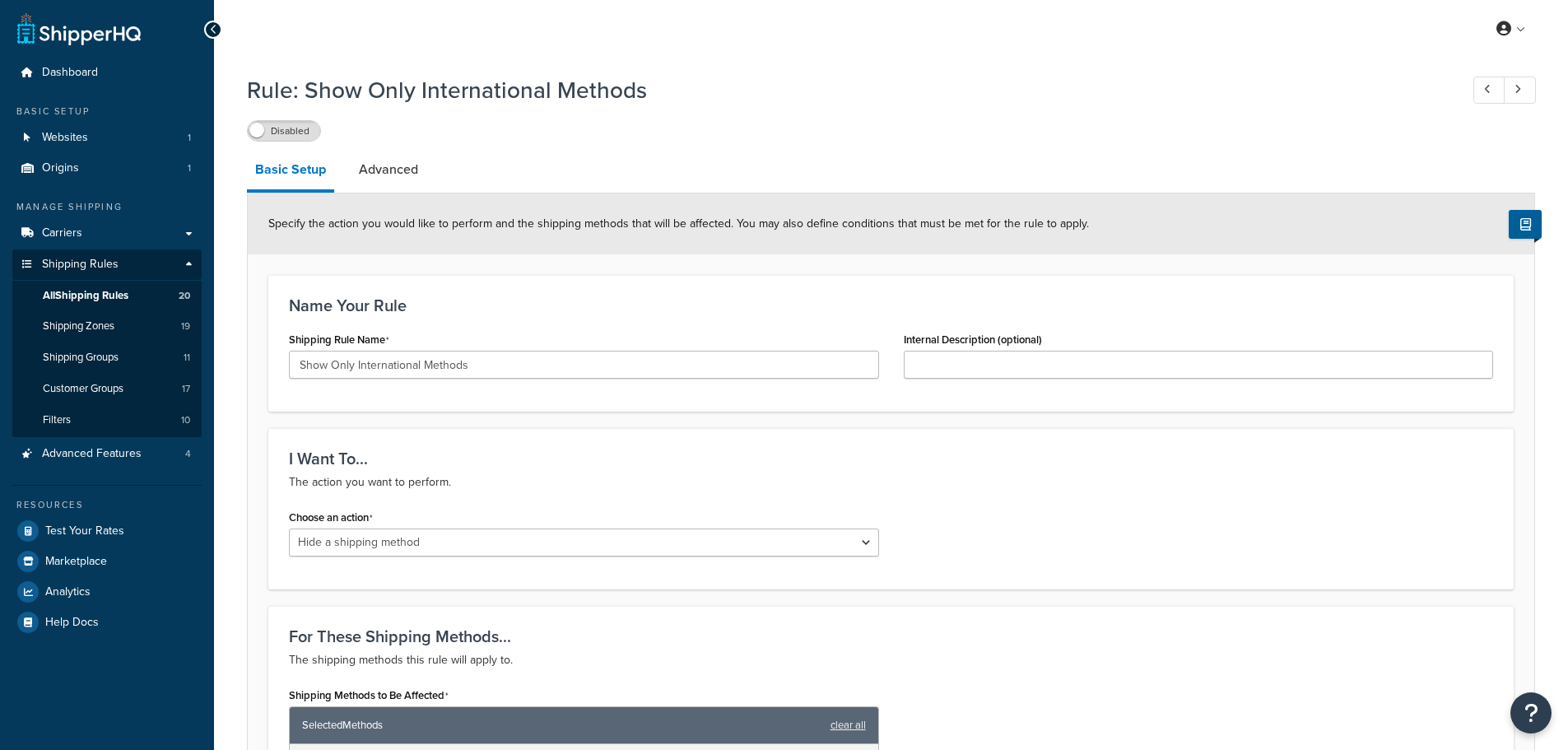
select select "HIDE"
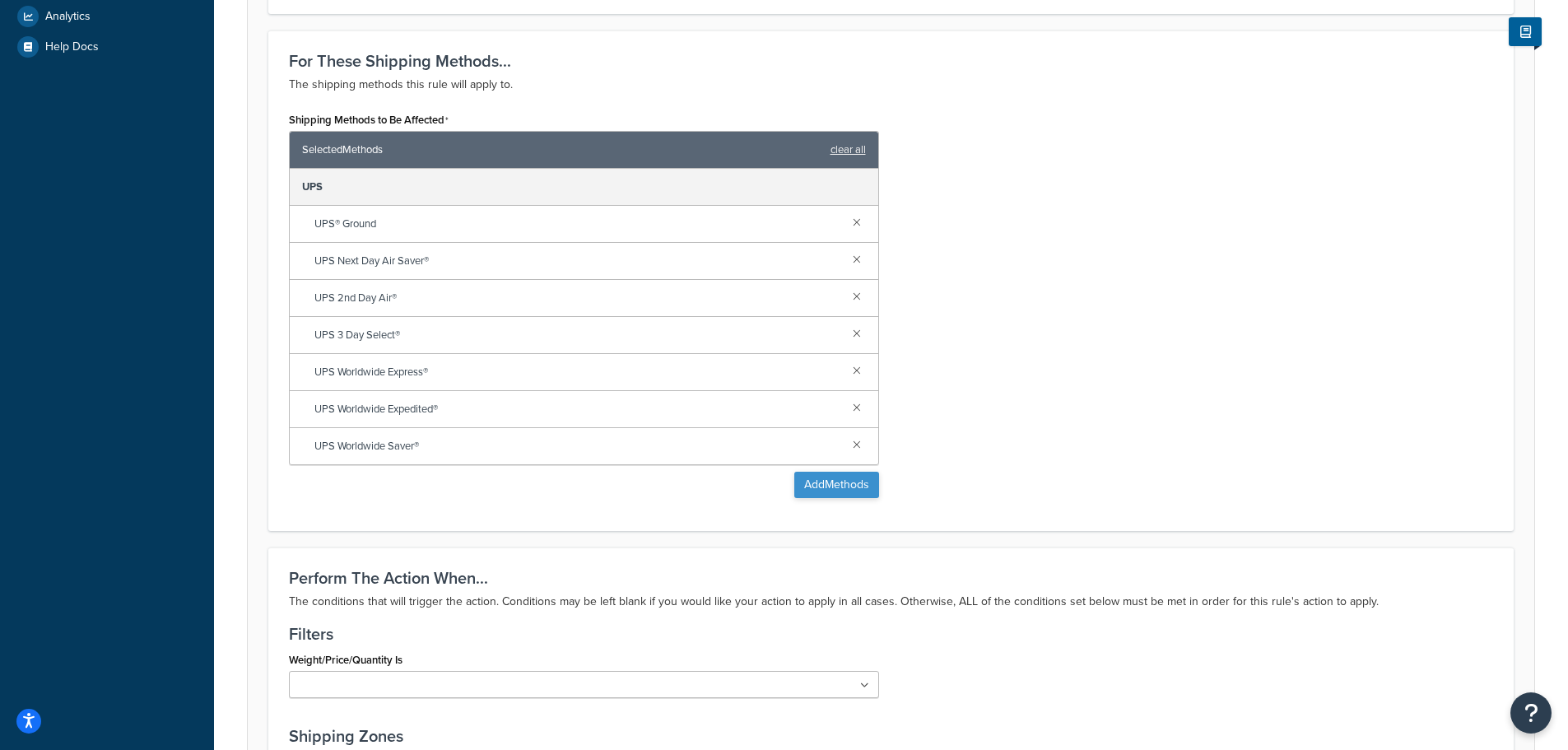
scroll to position [576, 0]
click at [1095, 381] on div "Shipping Methods to Be Affected Selected Methods clear all UPS UPS® Ground UPS …" at bounding box center [891, 307] width 1229 height 402
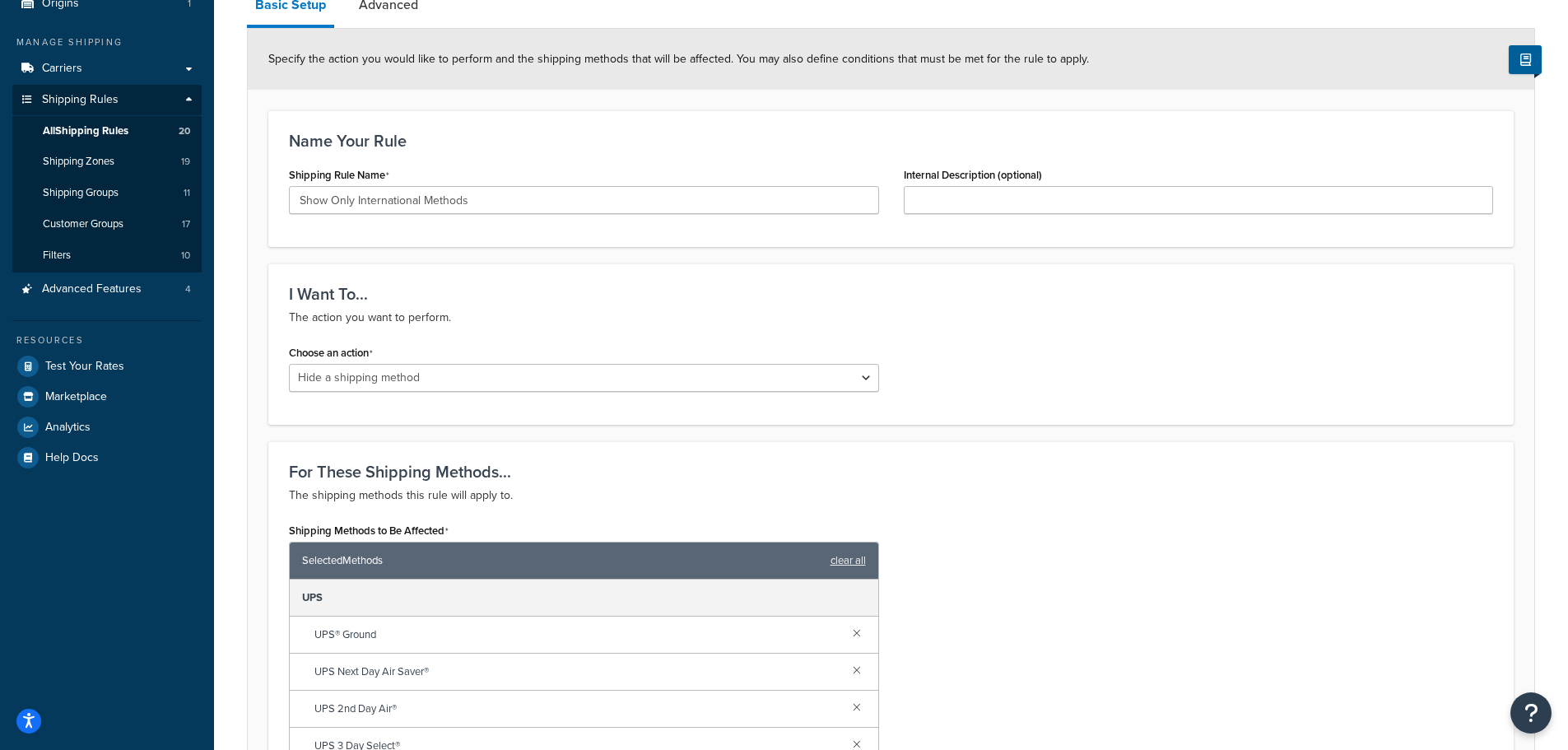
scroll to position [83, 0]
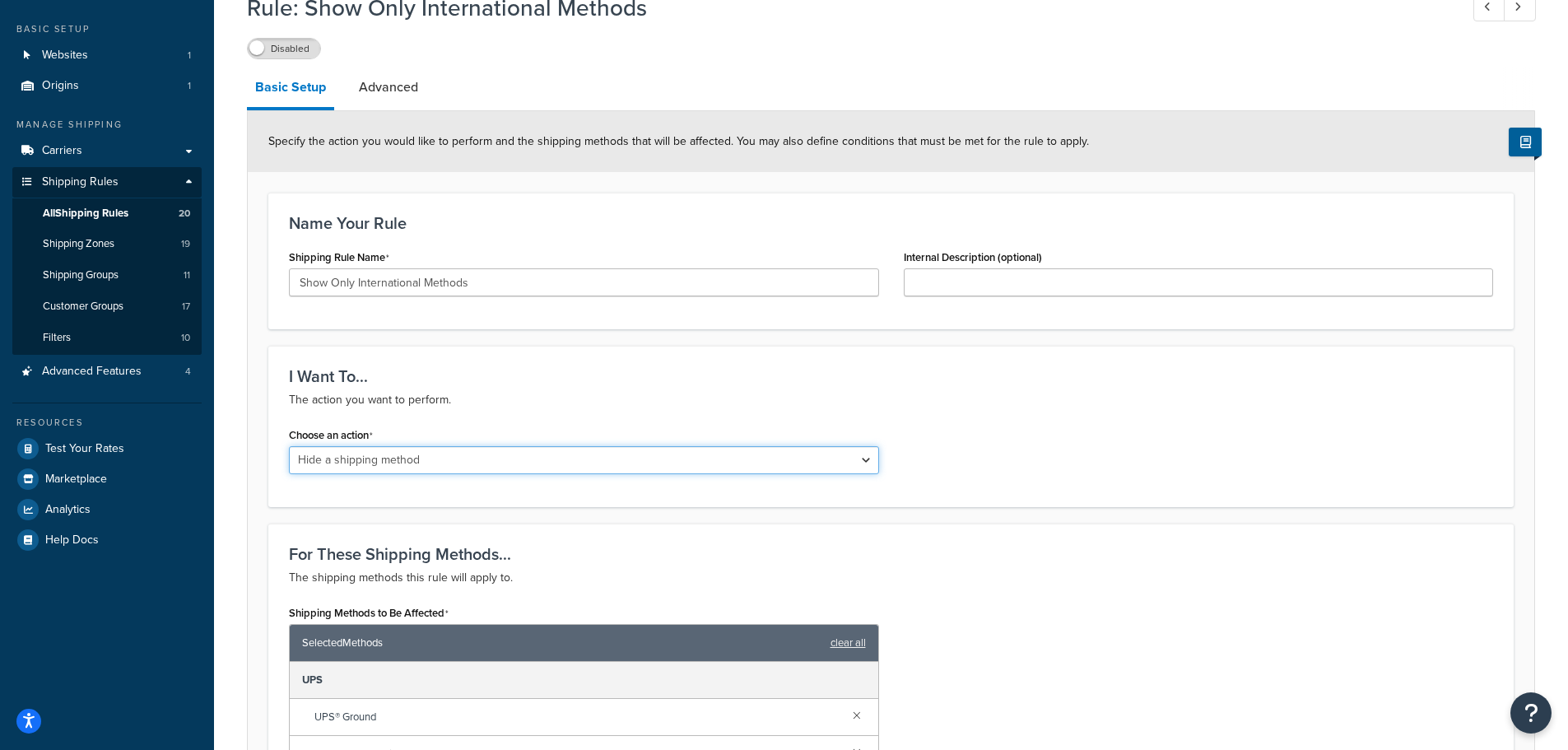
click at [870, 459] on select "Choose an action Override Rates Surcharge or discount rates Hide a shipping met…" at bounding box center [584, 460] width 591 height 28
click at [1032, 423] on div "Choose an action Choose an action Override Rates Surcharge or discount rates Hi…" at bounding box center [891, 455] width 1229 height 63
click at [780, 198] on div "Name Your Rule Shipping Rule Name Show Only International Methods Internal Desc…" at bounding box center [890, 261] width 1245 height 136
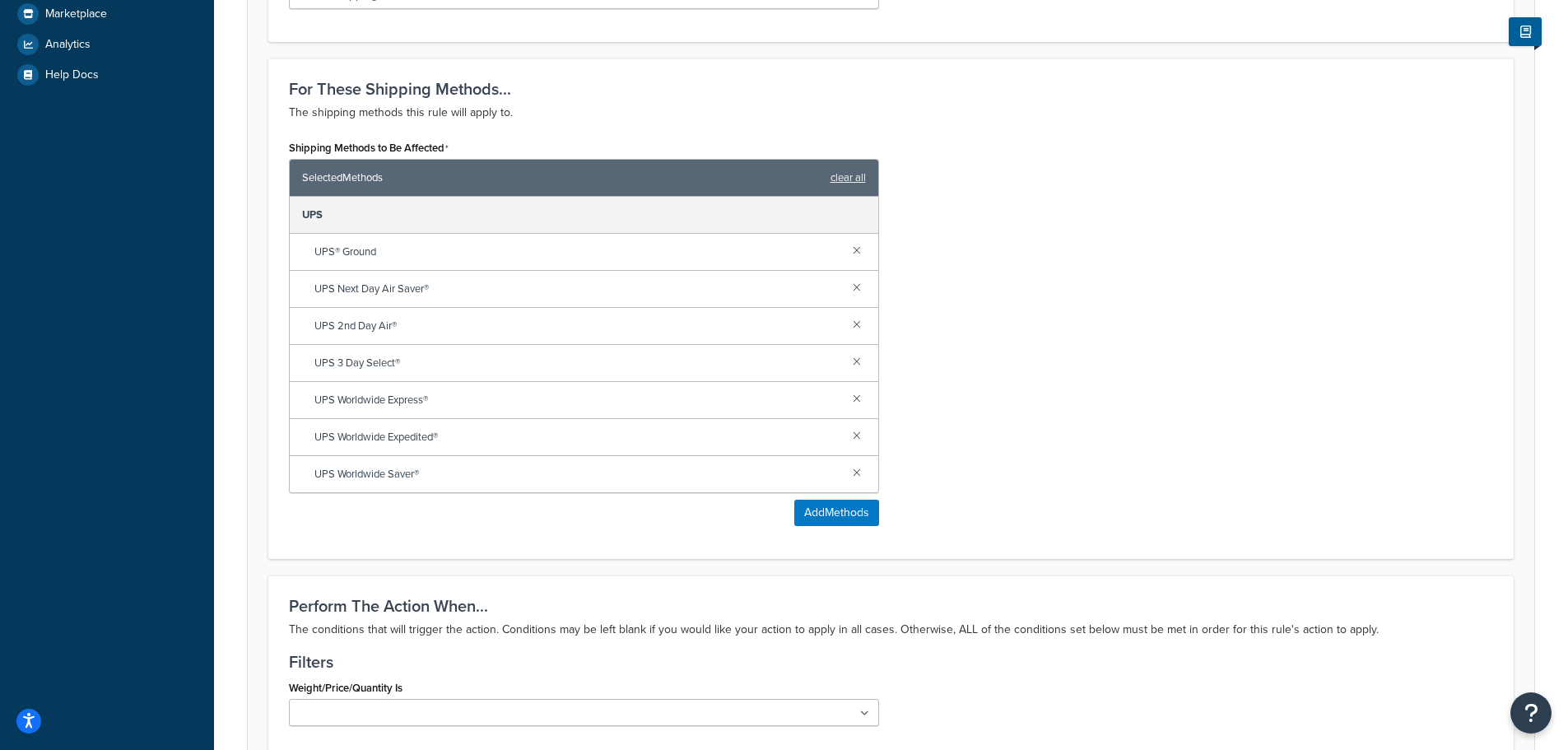
scroll to position [576, 0]
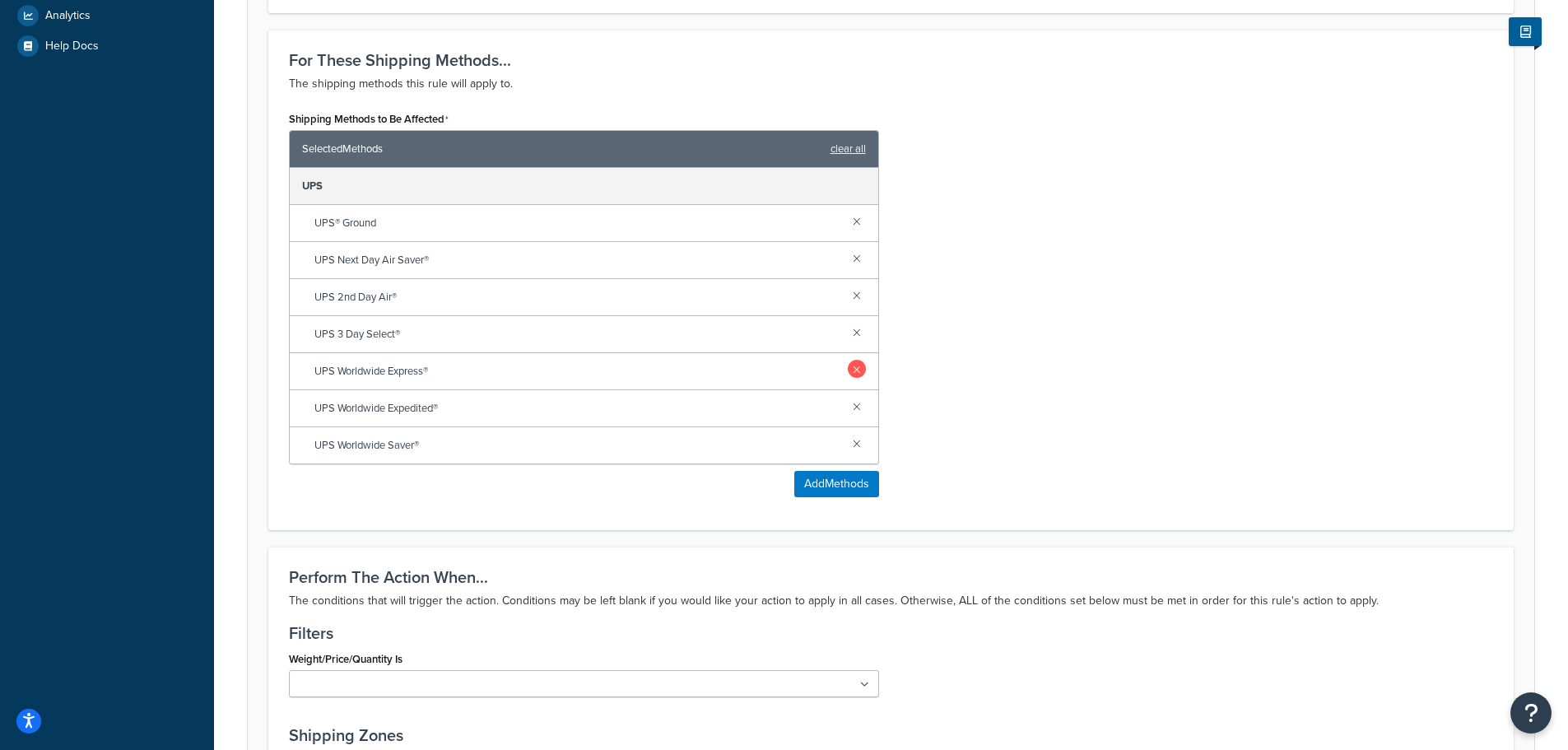
click at [860, 372] on link at bounding box center [856, 369] width 18 height 18
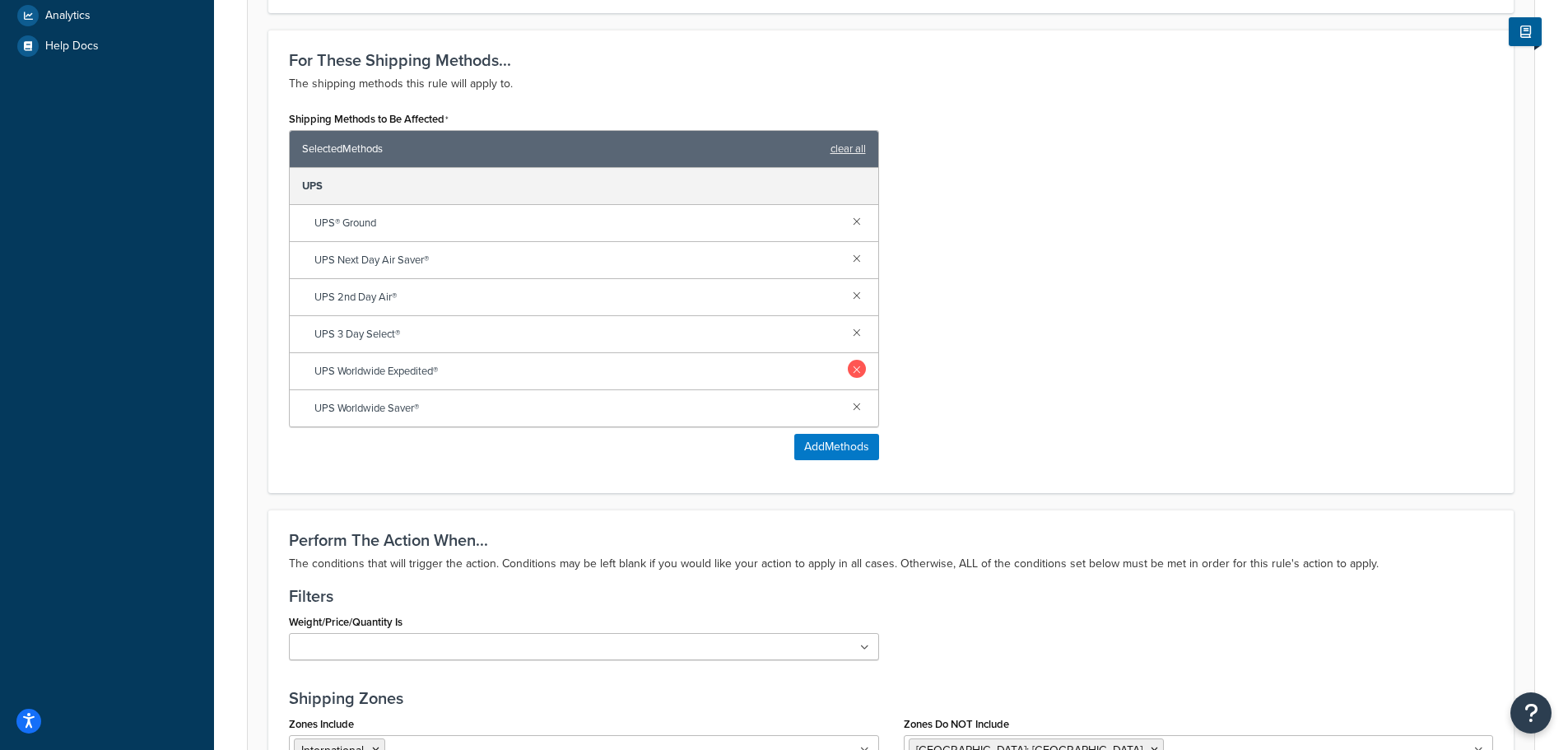
click at [858, 375] on link at bounding box center [856, 369] width 18 height 18
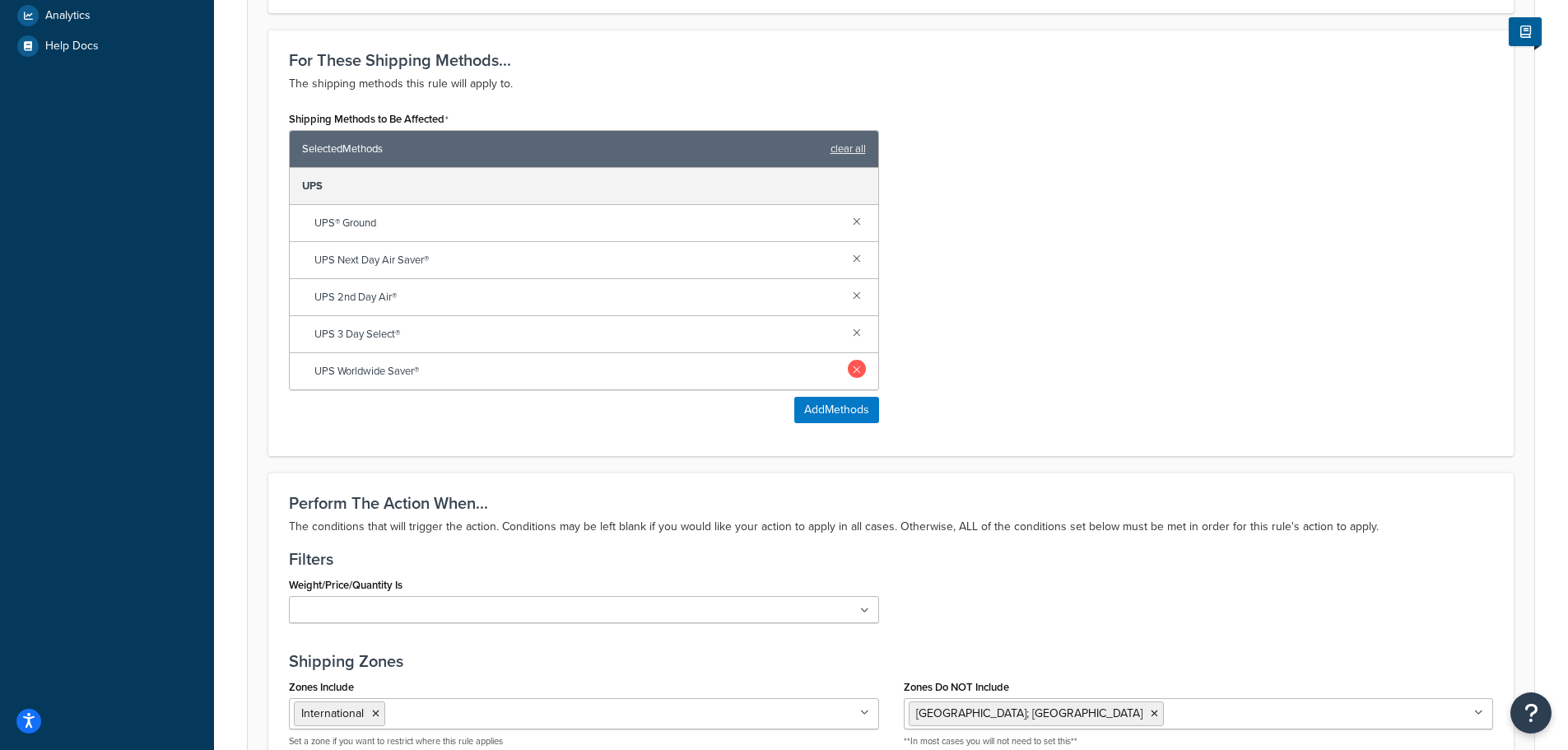
click at [858, 372] on link at bounding box center [856, 369] width 18 height 18
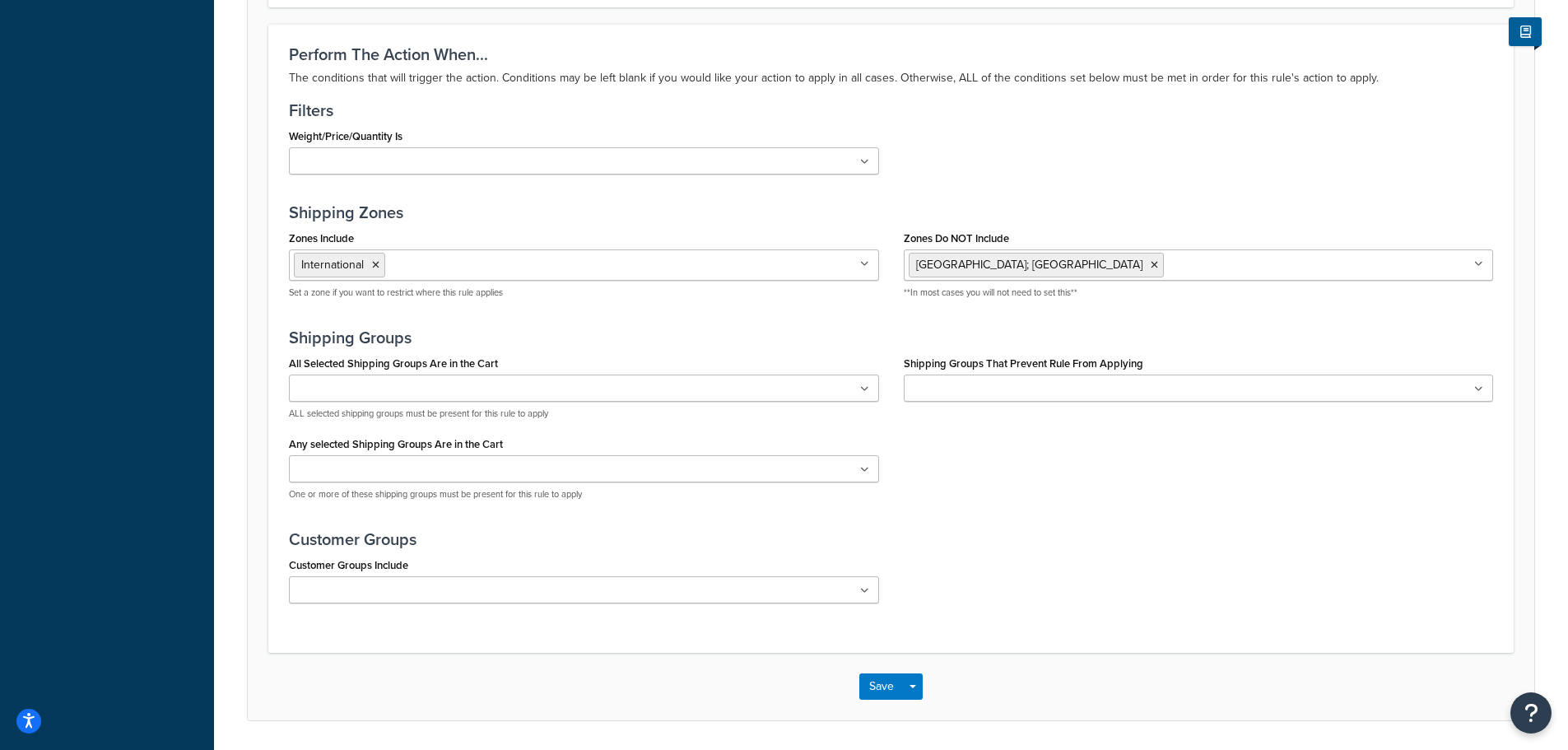
scroll to position [1041, 0]
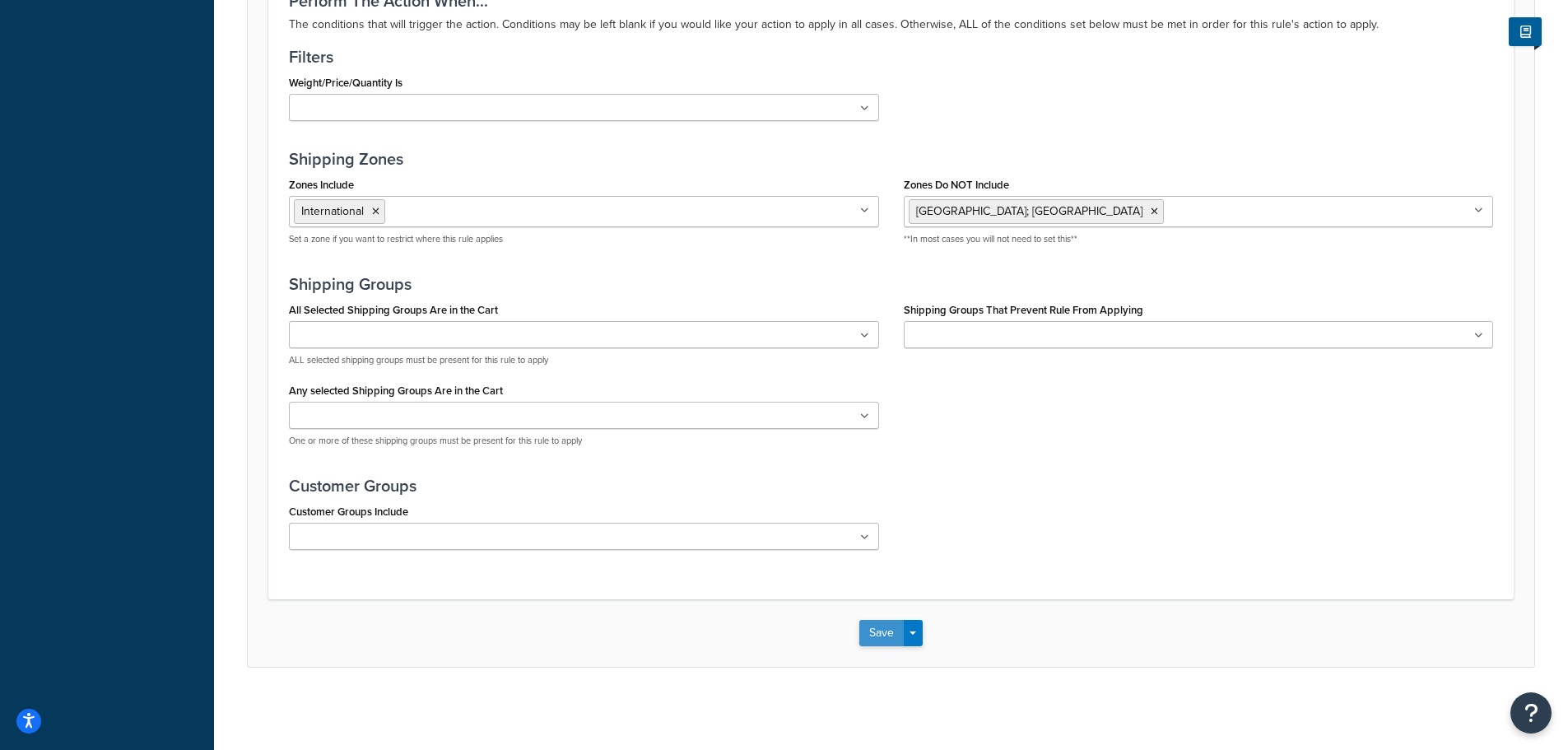
click at [870, 638] on button "Save" at bounding box center [881, 633] width 44 height 26
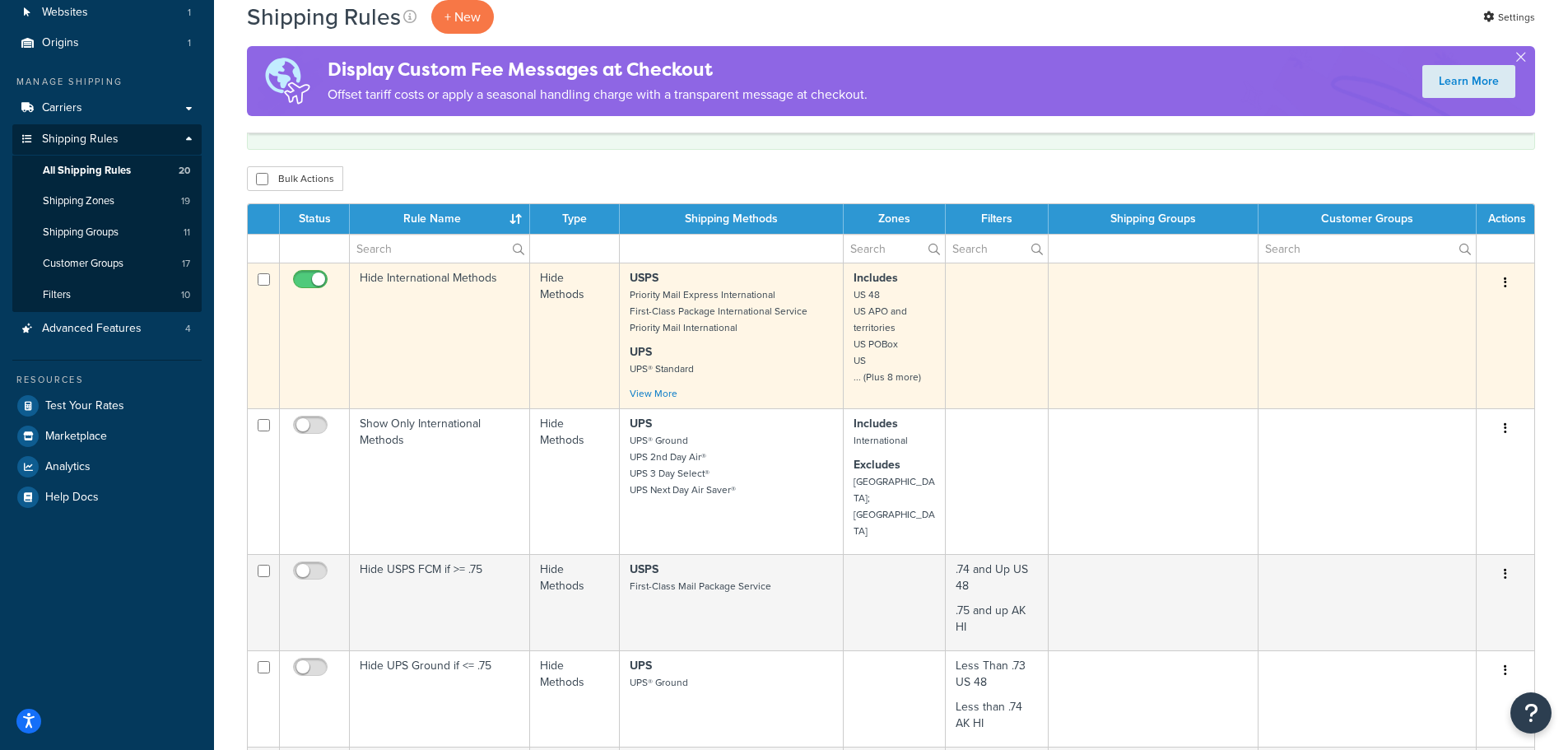
scroll to position [164, 0]
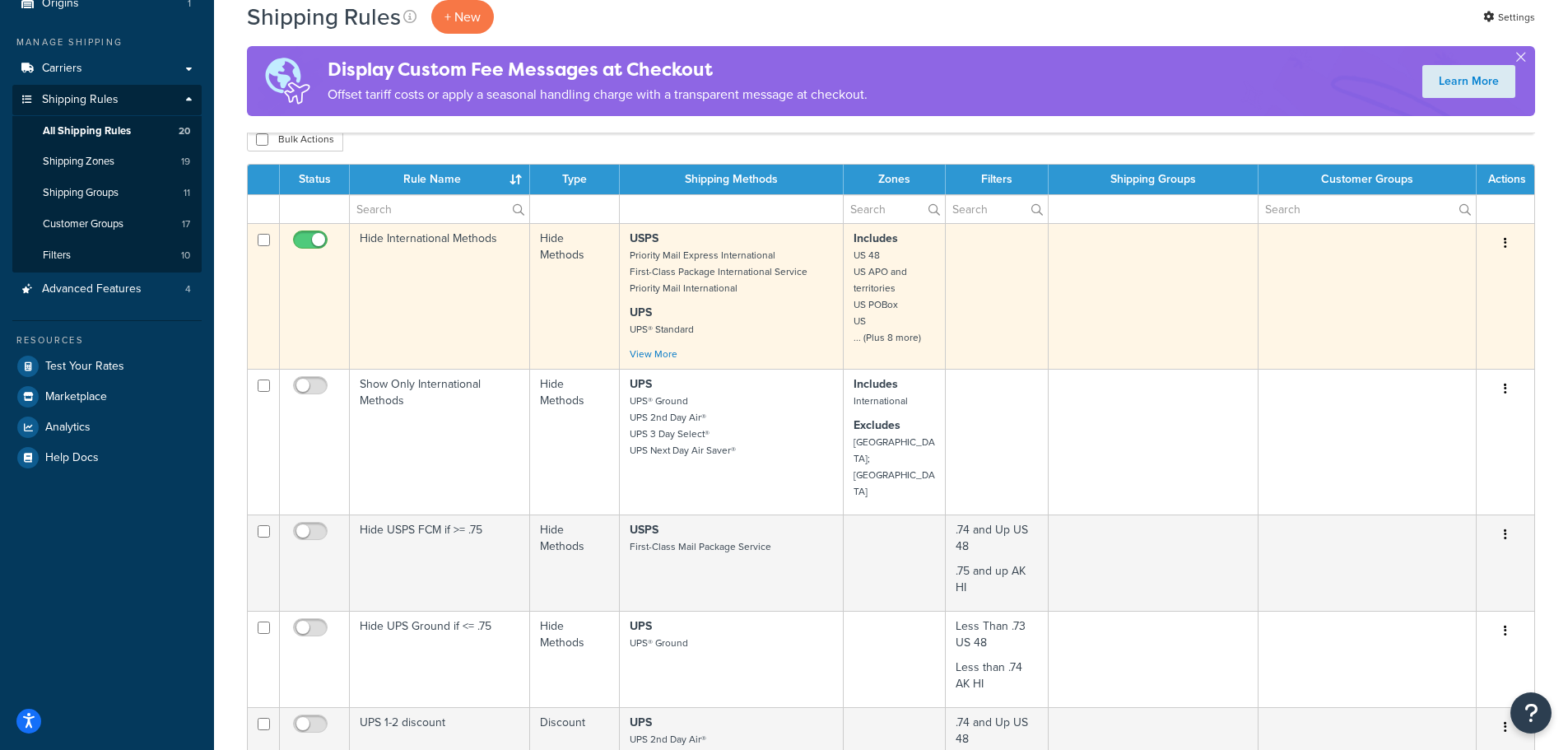
click at [1503, 240] on button "button" at bounding box center [1506, 243] width 23 height 26
click at [1410, 275] on link "Edit" at bounding box center [1451, 274] width 130 height 34
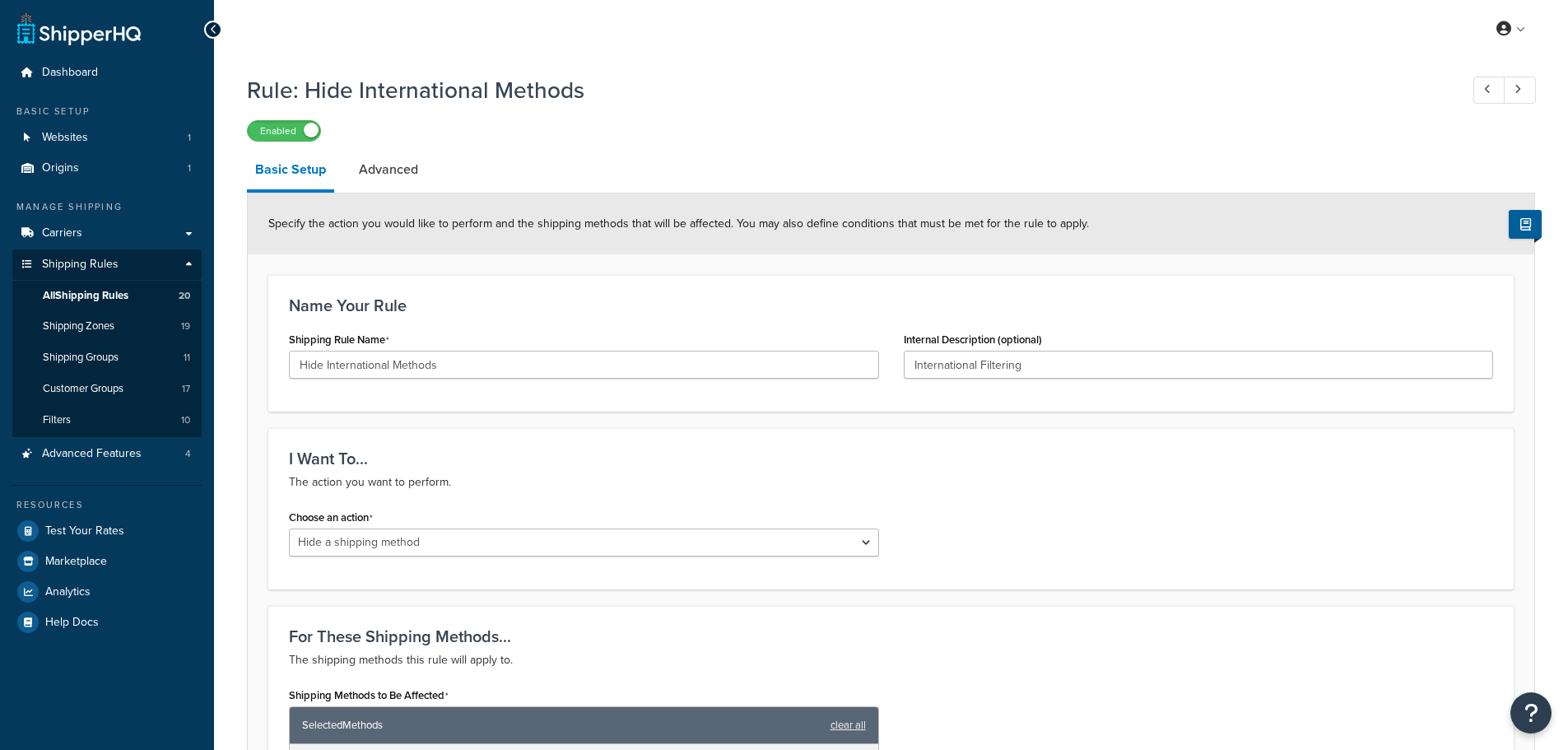
select select "HIDE"
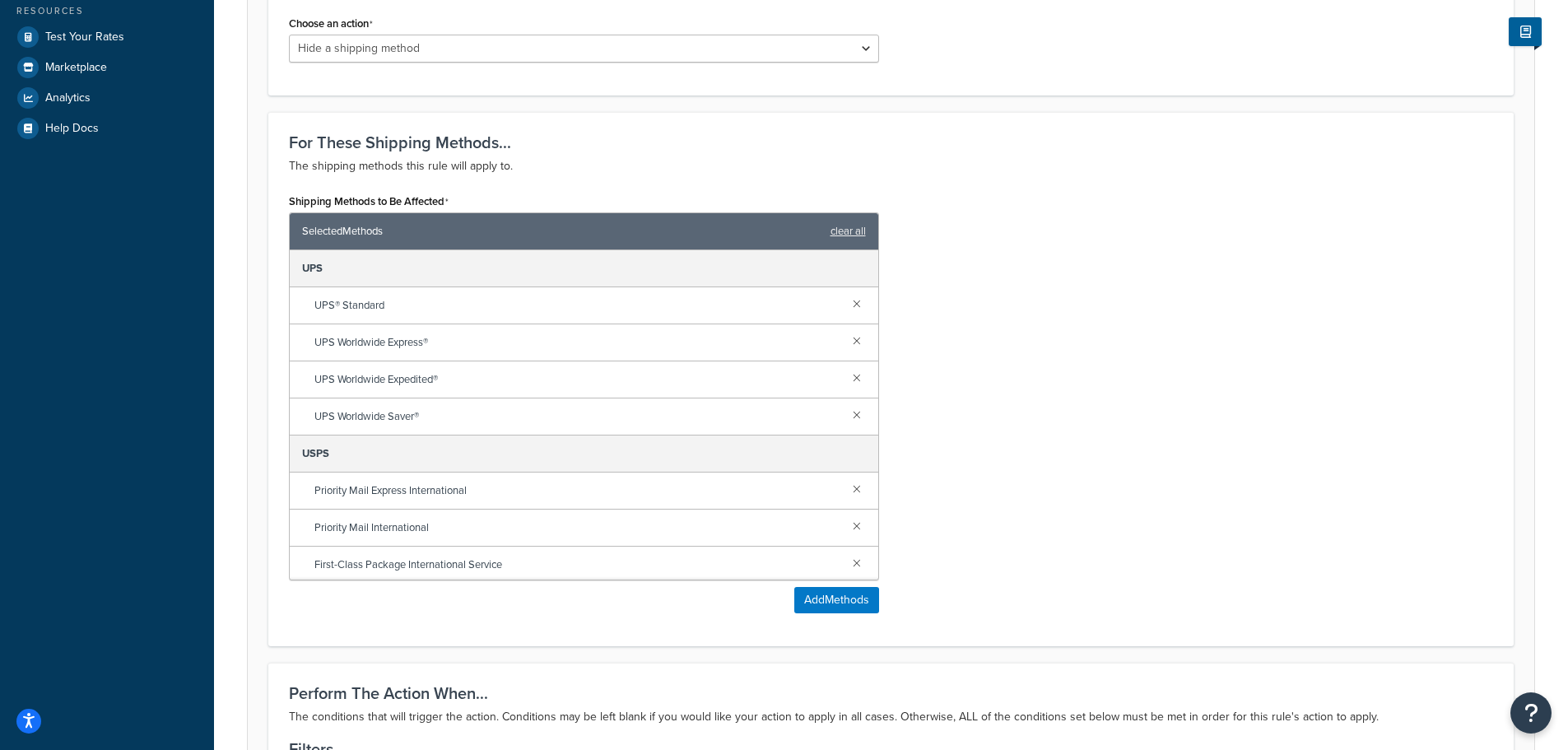
click at [1025, 359] on div "Shipping Methods to Be Affected Selected Methods clear all UPS UPS® Standard UP…" at bounding box center [891, 407] width 1229 height 436
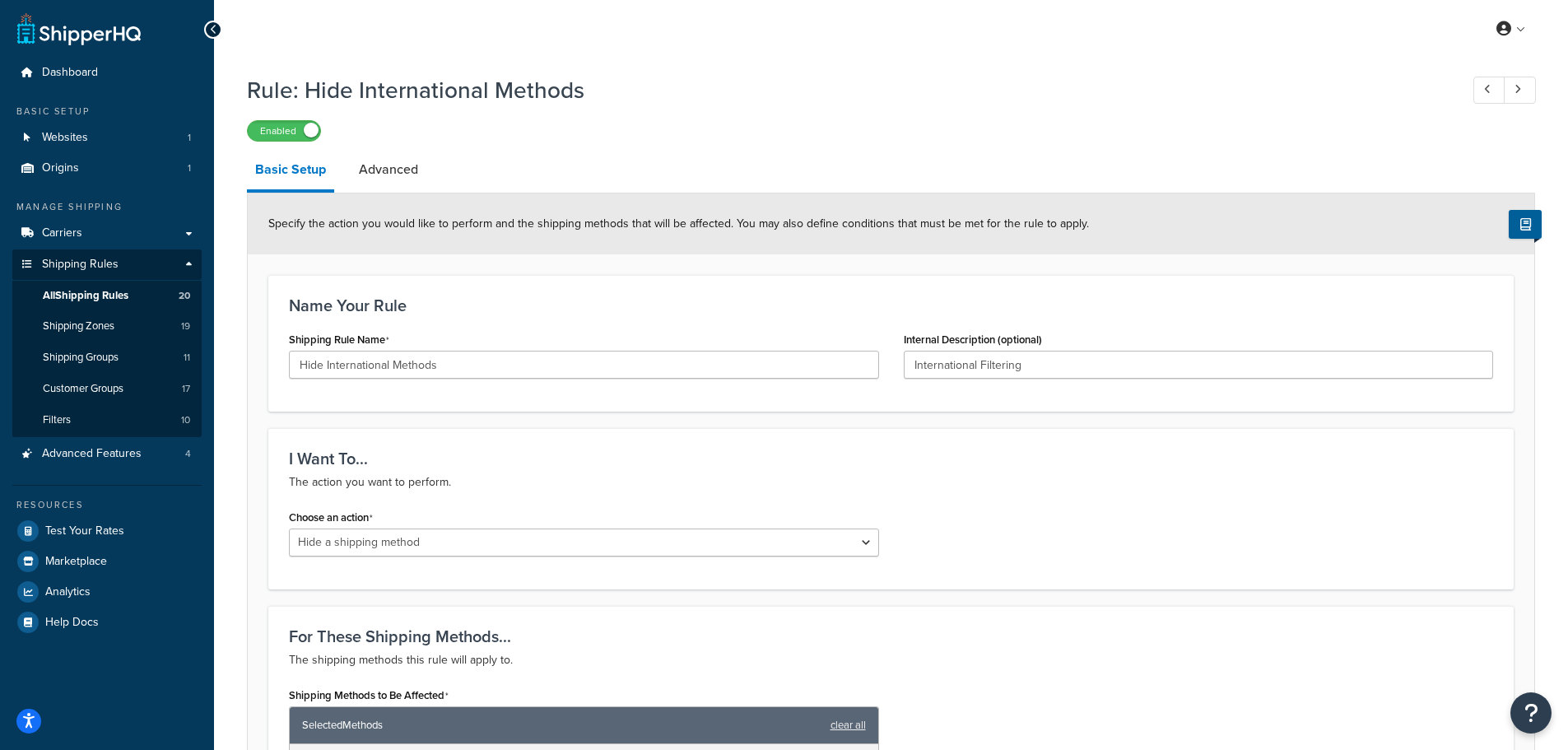
click at [517, 285] on div "Name Your Rule Shipping Rule Name Hide International Methods Internal Descripti…" at bounding box center [890, 343] width 1245 height 136
click at [261, 128] on label "Enabled" at bounding box center [283, 131] width 72 height 20
click at [544, 315] on div "Name Your Rule Shipping Rule Name Hide International Methods Internal Descripti…" at bounding box center [890, 343] width 1245 height 136
click at [58, 520] on link "Test Your Rates" at bounding box center [107, 531] width 189 height 30
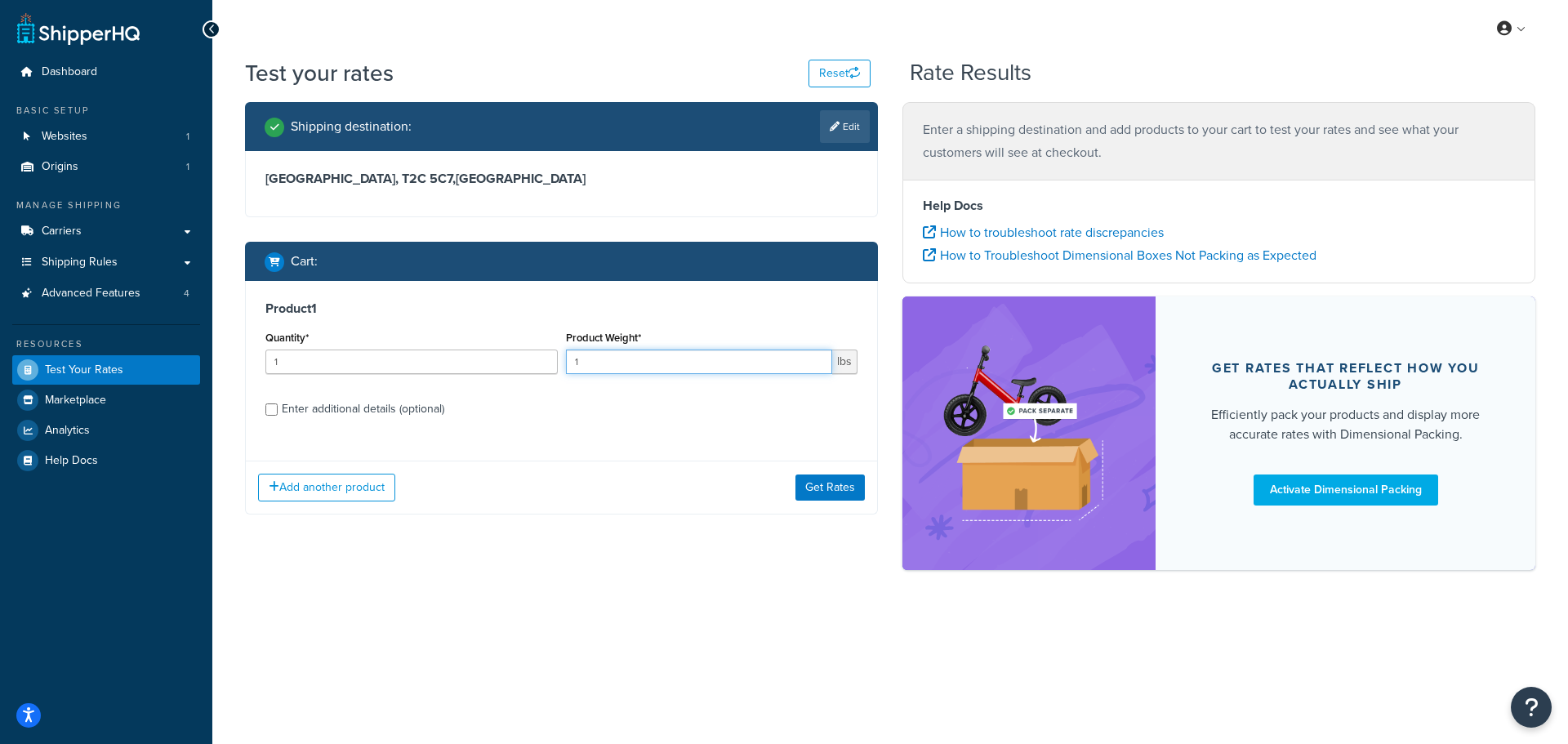
drag, startPoint x: 617, startPoint y: 357, endPoint x: 554, endPoint y: 357, distance: 63.0
click at [554, 357] on div "Quantity* 1 Product Weight* 1 lbs" at bounding box center [561, 356] width 600 height 60
type input "10"
click at [842, 495] on button "Get Rates" at bounding box center [830, 487] width 70 height 26
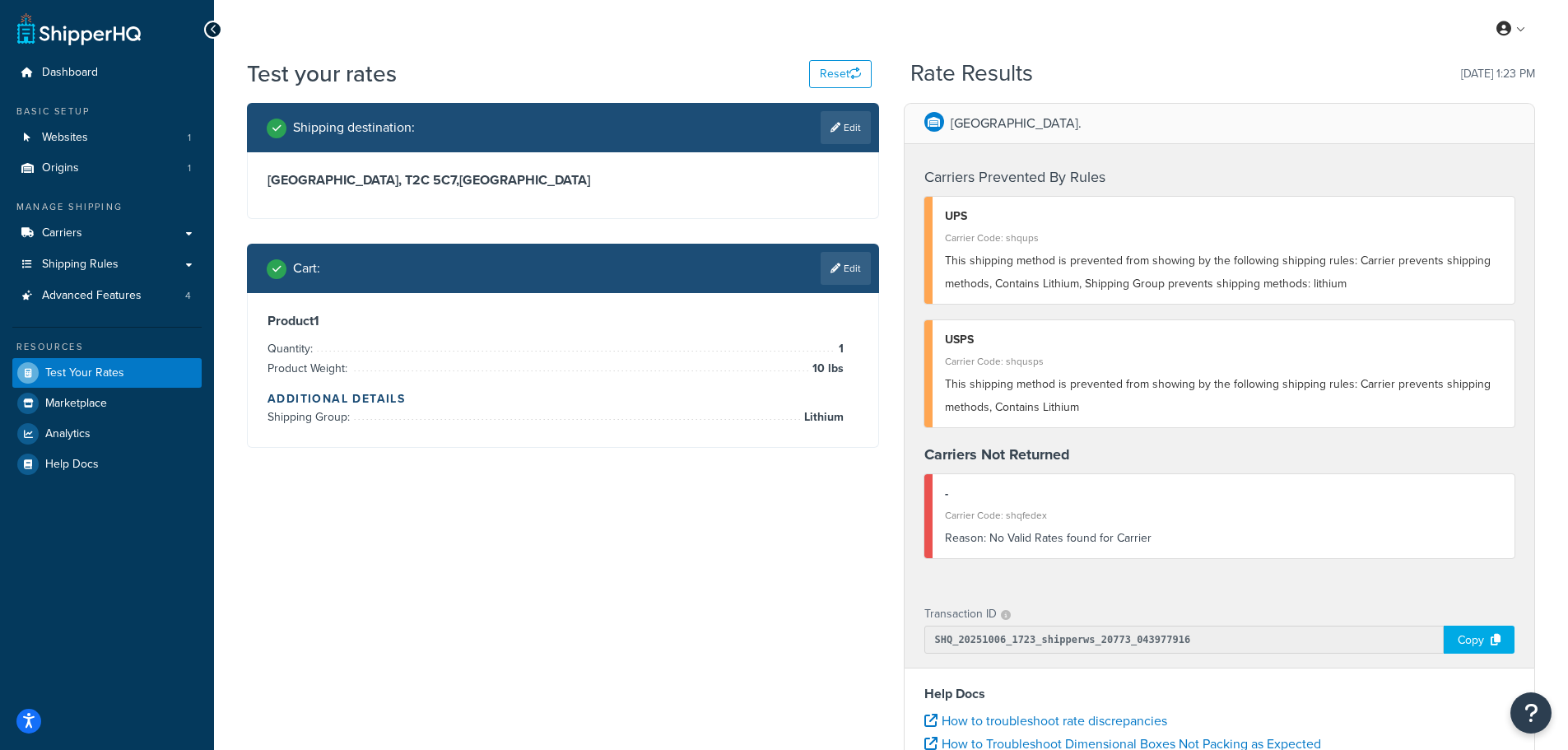
click at [1185, 297] on div "UPS Carrier Code: shqups This shipping method is prevented from showing by the …" at bounding box center [1220, 250] width 591 height 107
click at [1204, 293] on div "This shipping method is prevented from showing by the following shipping rules:…" at bounding box center [1223, 273] width 558 height 46
click at [591, 499] on div "Shipping destination : Edit Alberta, T2C 5C7 , Canada Cart : Edit Product 1 Qua…" at bounding box center [890, 589] width 1313 height 972
click at [86, 259] on span "Shipping Rules" at bounding box center [81, 264] width 77 height 14
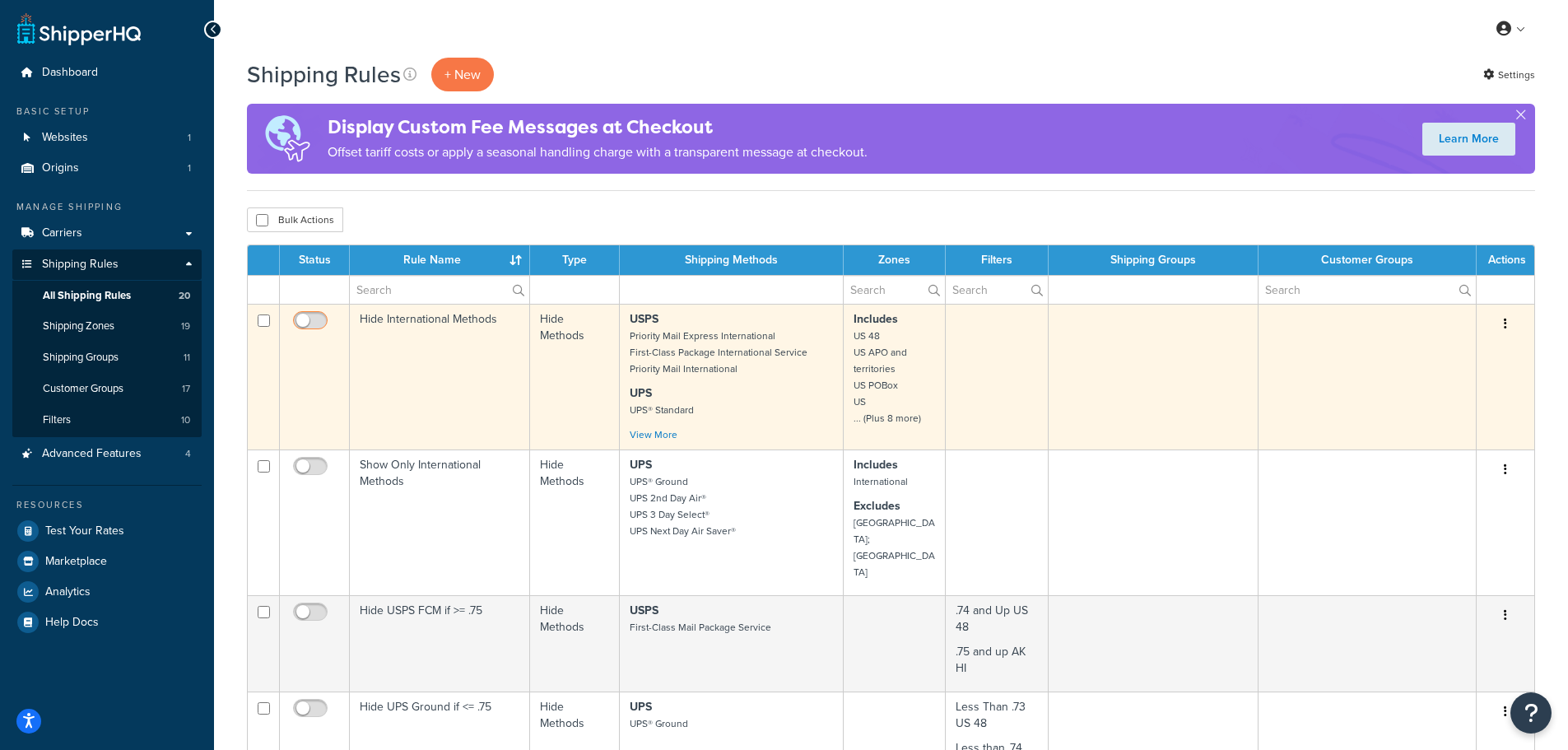
click at [320, 319] on input "checkbox" at bounding box center [312, 324] width 45 height 20
checkbox input "true"
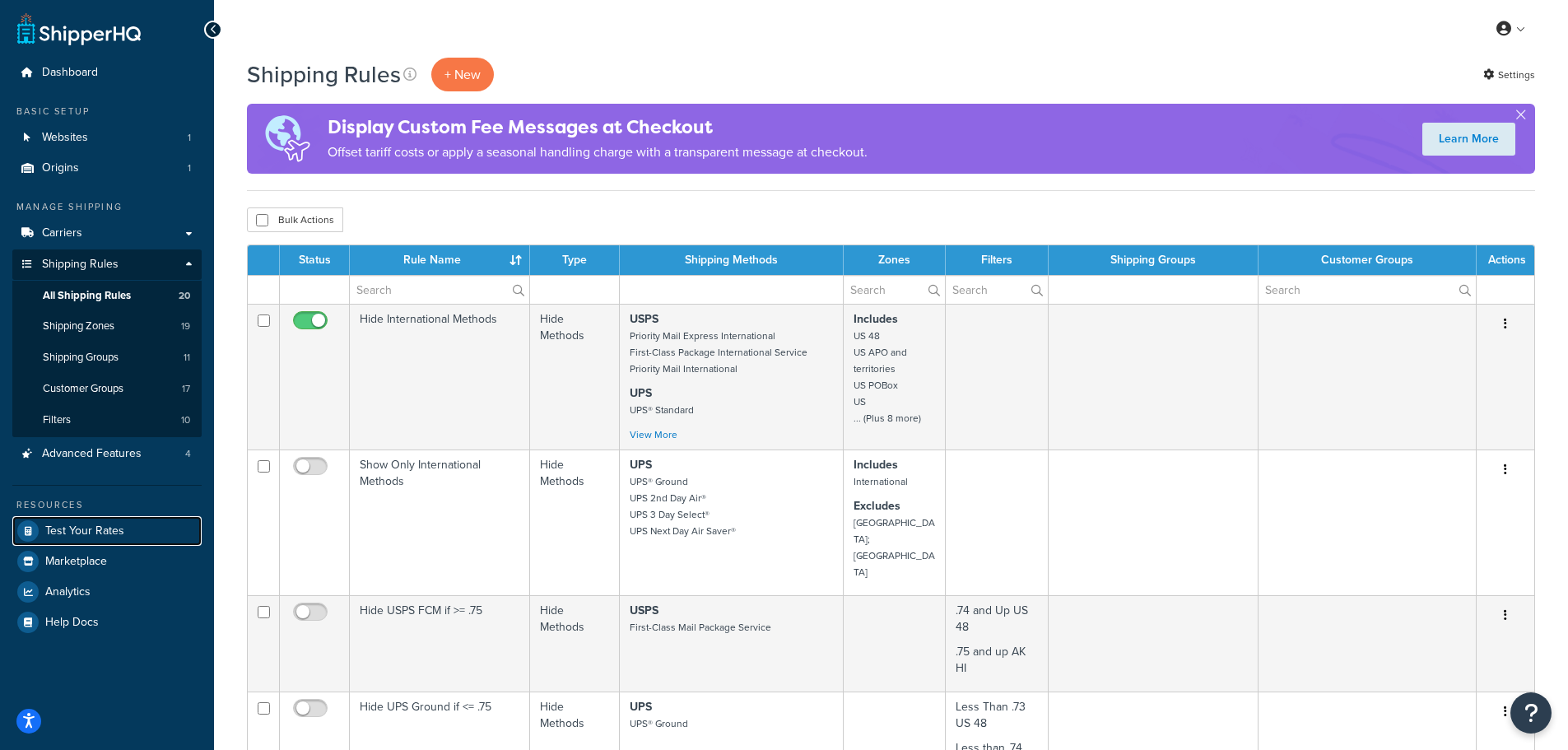
drag, startPoint x: 92, startPoint y: 523, endPoint x: 114, endPoint y: 497, distance: 34.1
click at [93, 524] on span "Test Your Rates" at bounding box center [84, 531] width 79 height 14
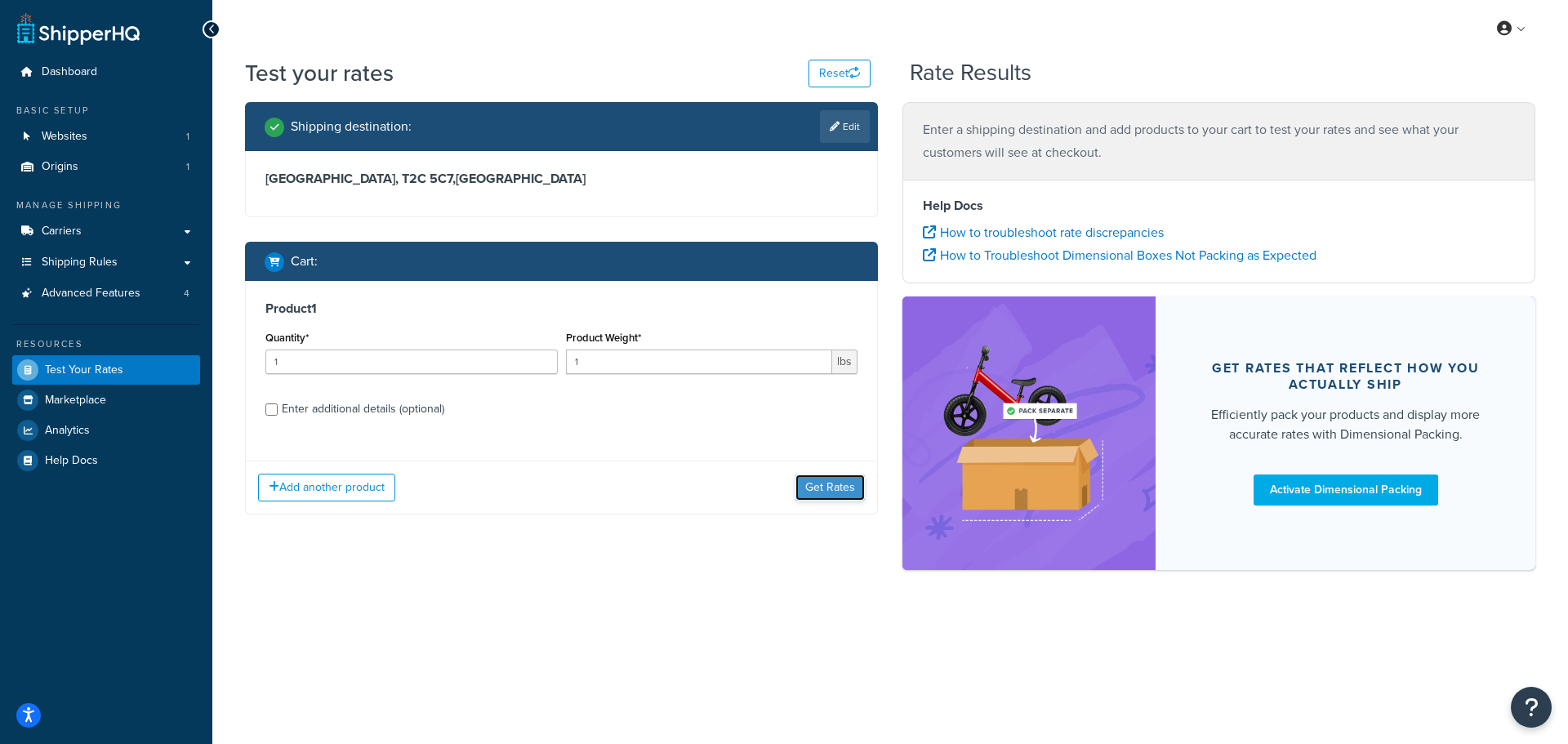
click at [815, 481] on button "Get Rates" at bounding box center [830, 487] width 70 height 26
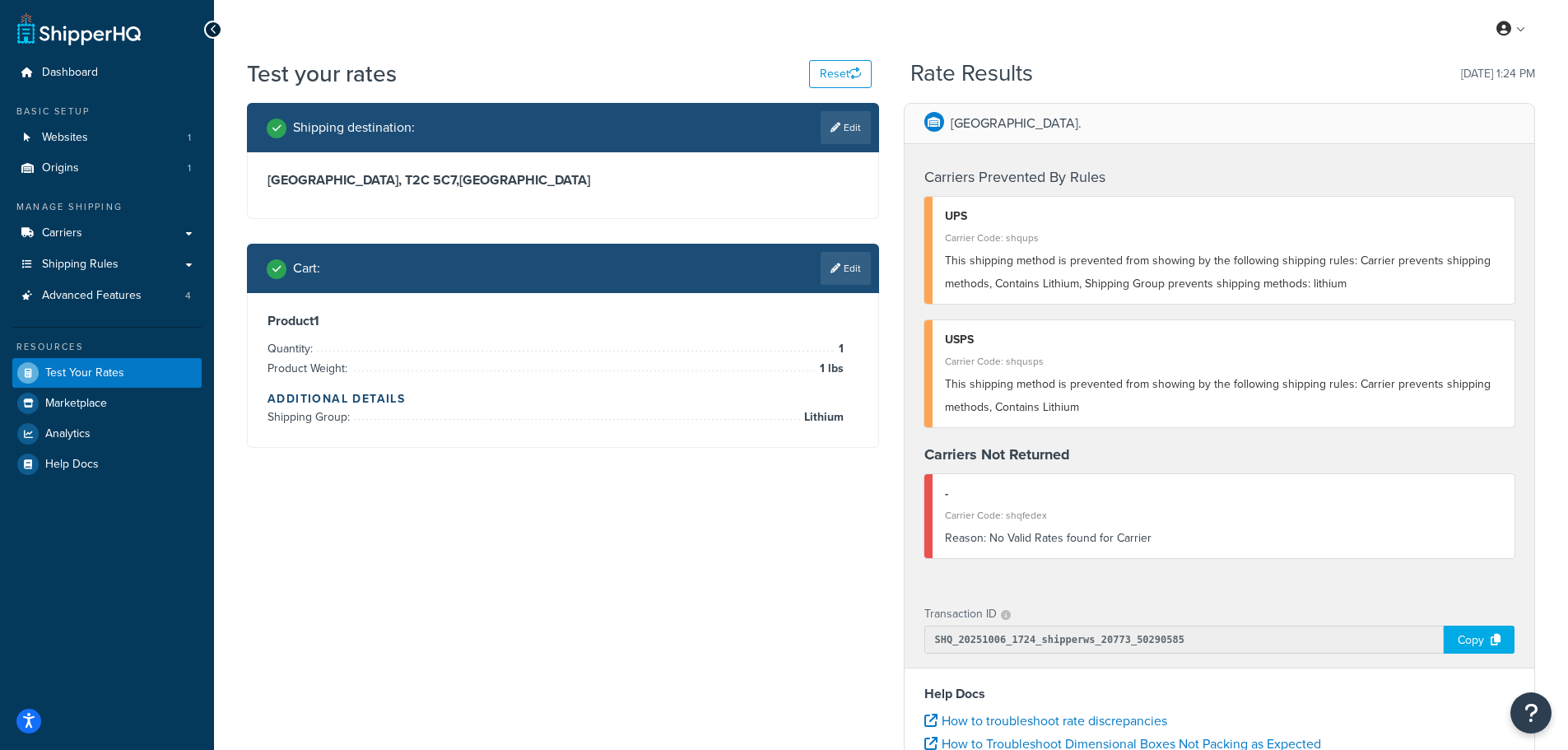
click at [734, 504] on div "Shipping destination : Edit [GEOGRAPHIC_DATA], T2C 5C7 , [GEOGRAPHIC_DATA] Cart…" at bounding box center [890, 589] width 1313 height 972
click at [1194, 59] on div "Test your rates Reset Rate Results 10/06/2025, 1:24 PM" at bounding box center [891, 80] width 1289 height 45
click at [89, 259] on span "Shipping Rules" at bounding box center [81, 264] width 77 height 14
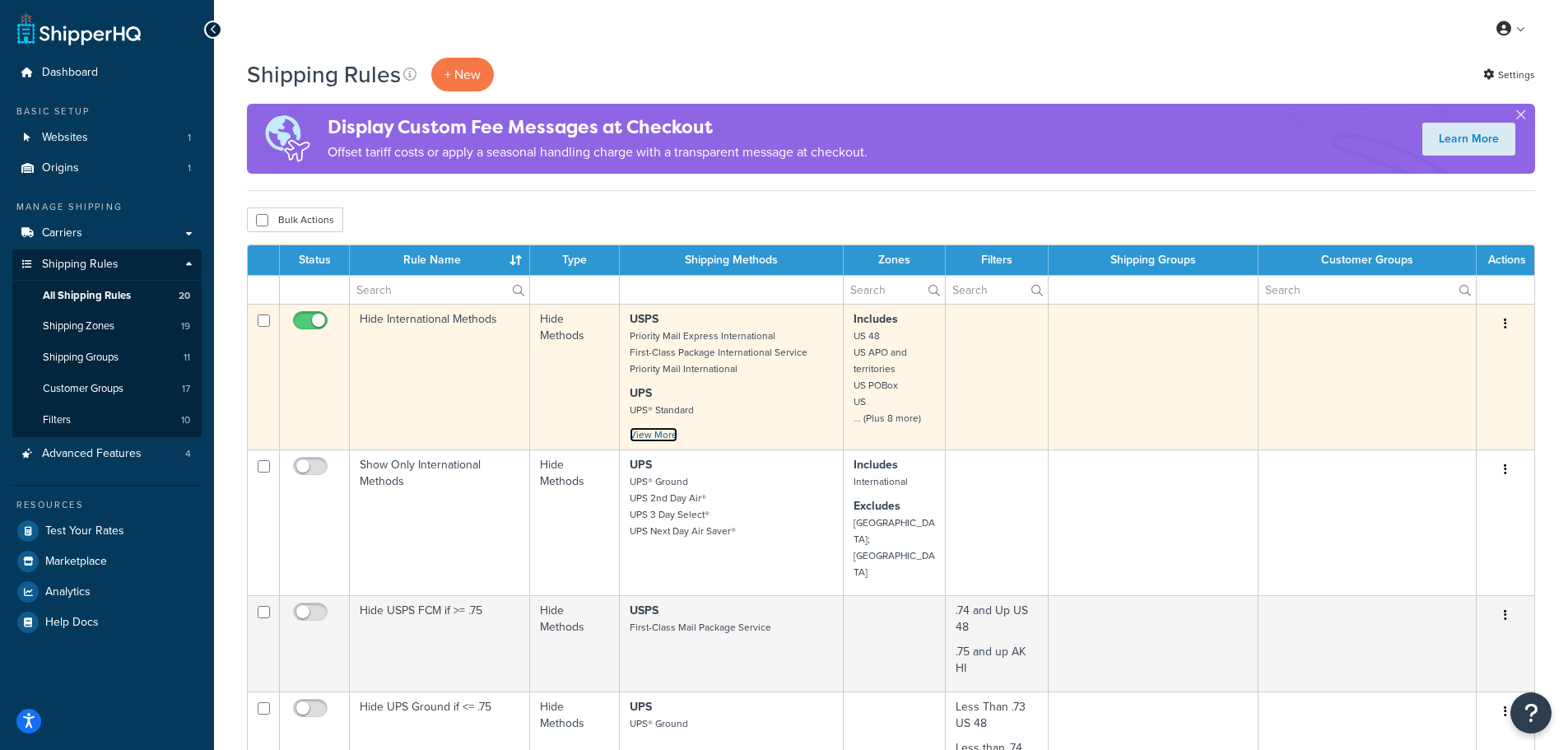
click at [653, 434] on link "View More" at bounding box center [654, 434] width 48 height 14
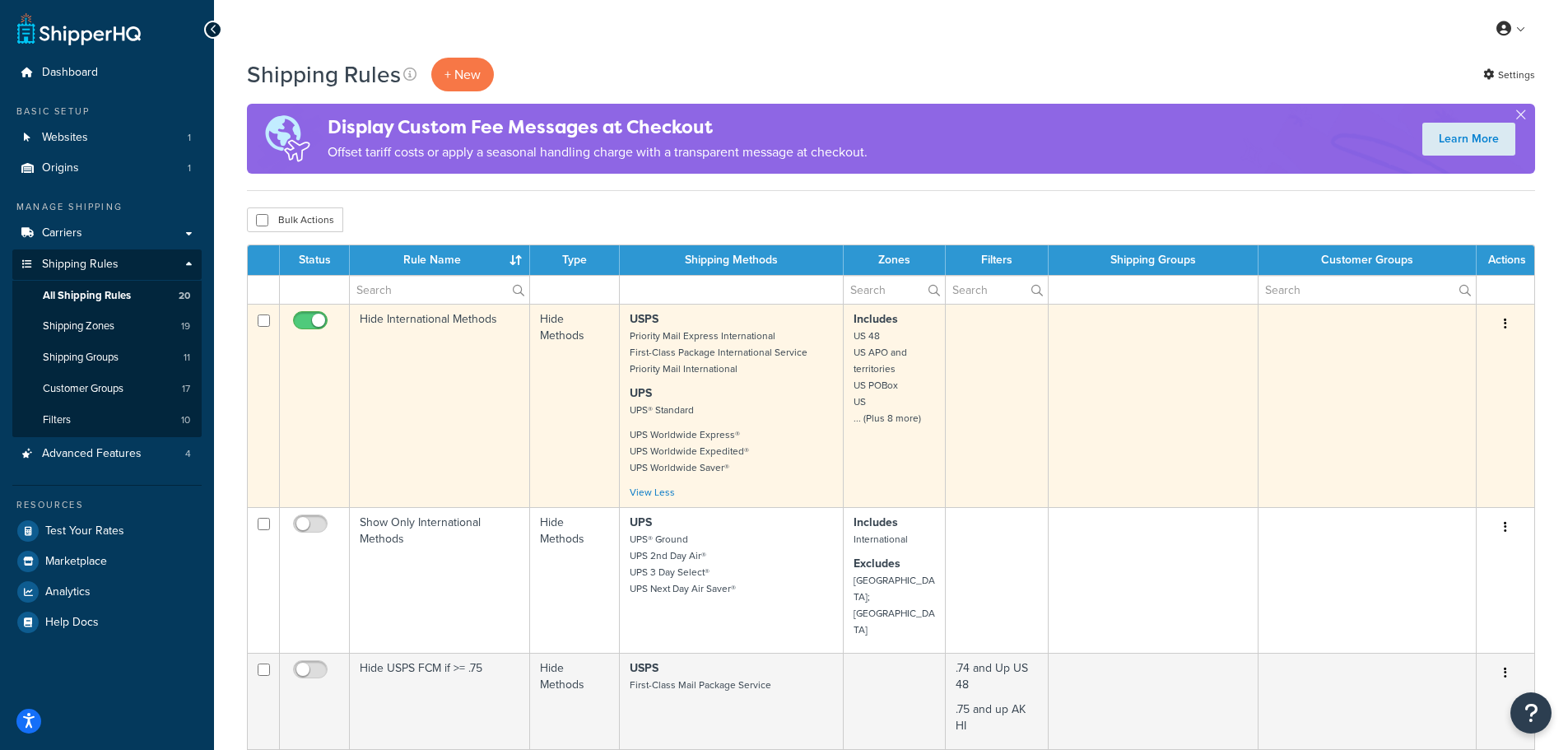
click at [1508, 321] on button "button" at bounding box center [1506, 324] width 23 height 26
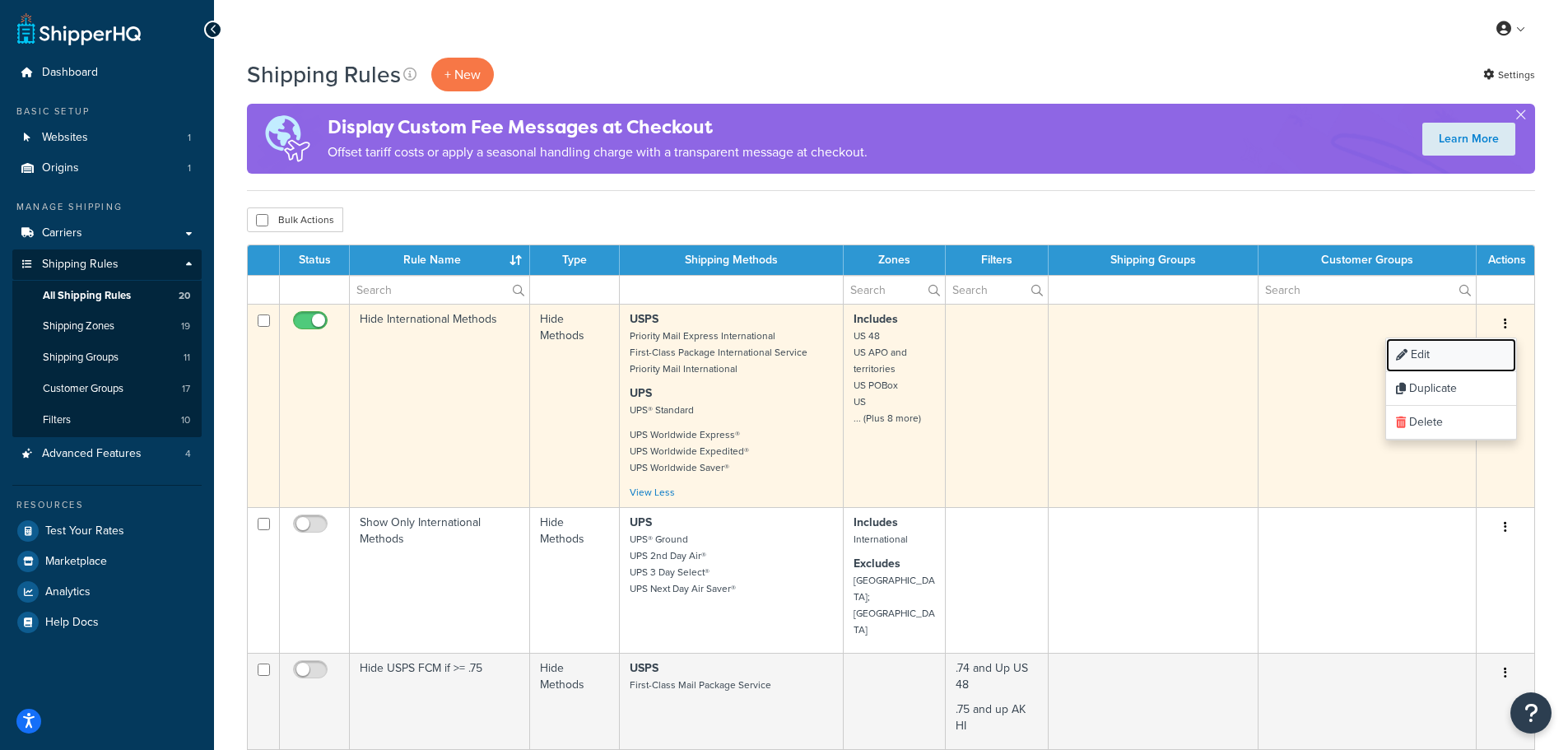
click at [1470, 347] on link "Edit" at bounding box center [1451, 354] width 130 height 34
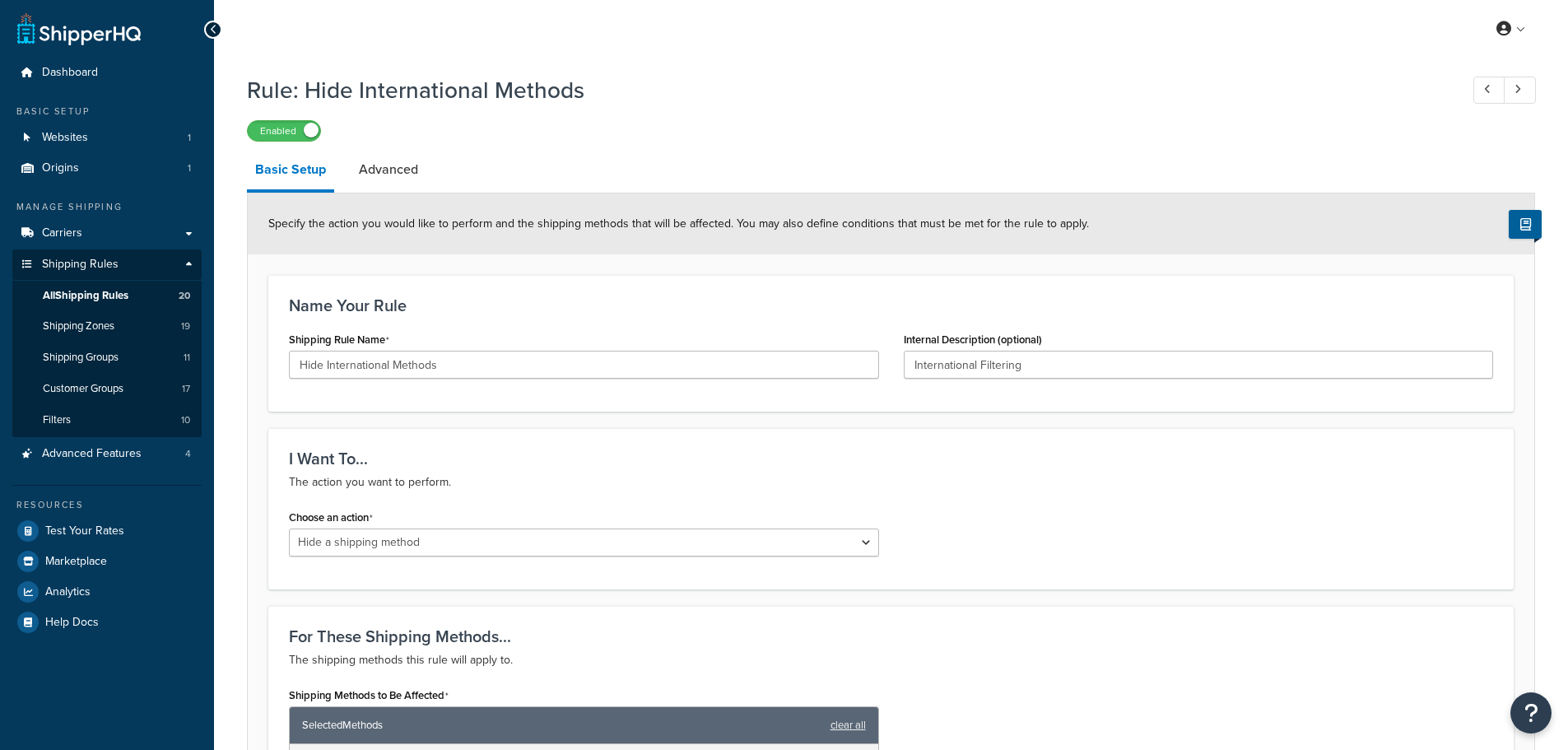
select select "HIDE"
click at [90, 290] on span "All Shipping Rules" at bounding box center [85, 296] width 85 height 14
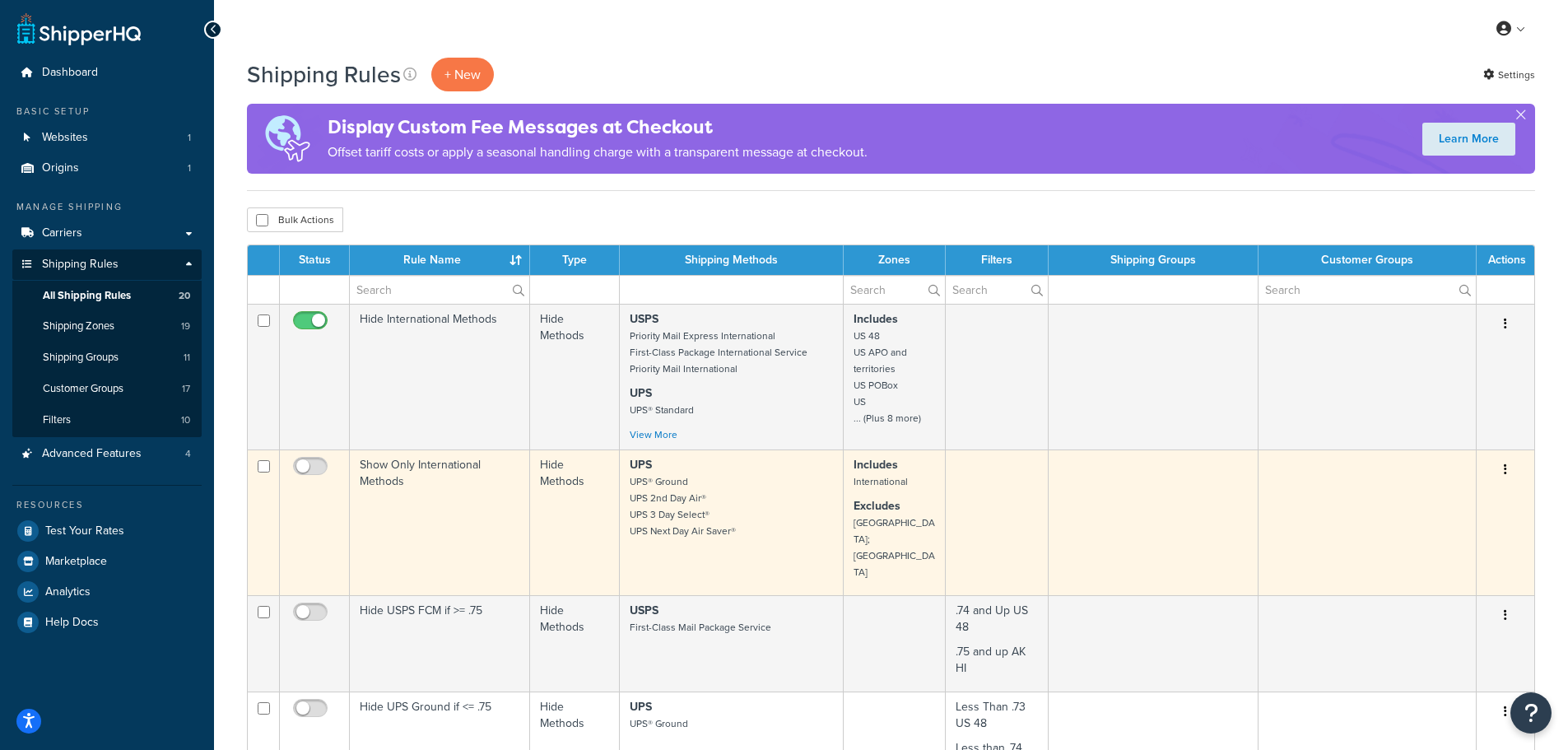
click at [1508, 467] on button "button" at bounding box center [1506, 470] width 23 height 26
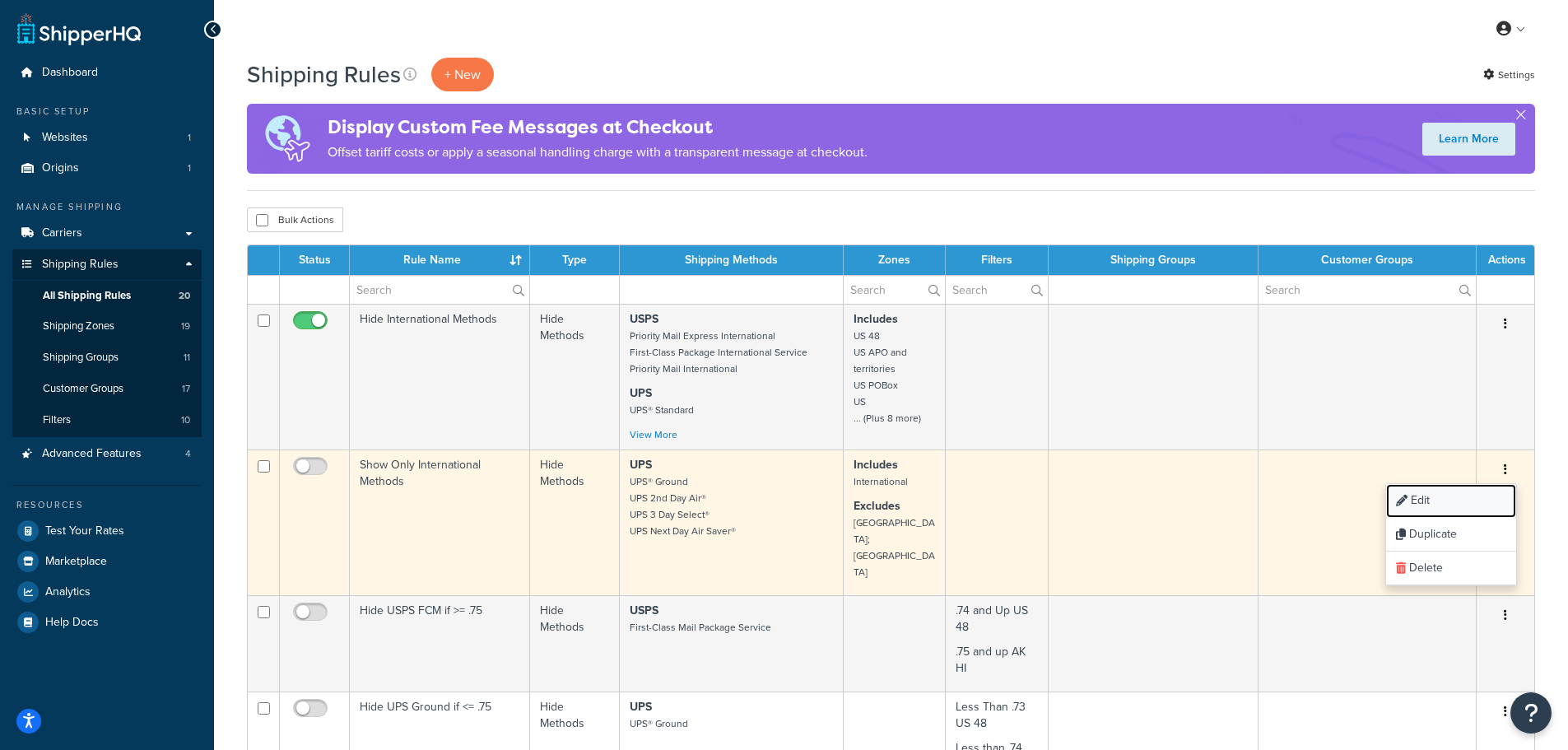
click at [1428, 502] on link "Edit" at bounding box center [1451, 500] width 130 height 34
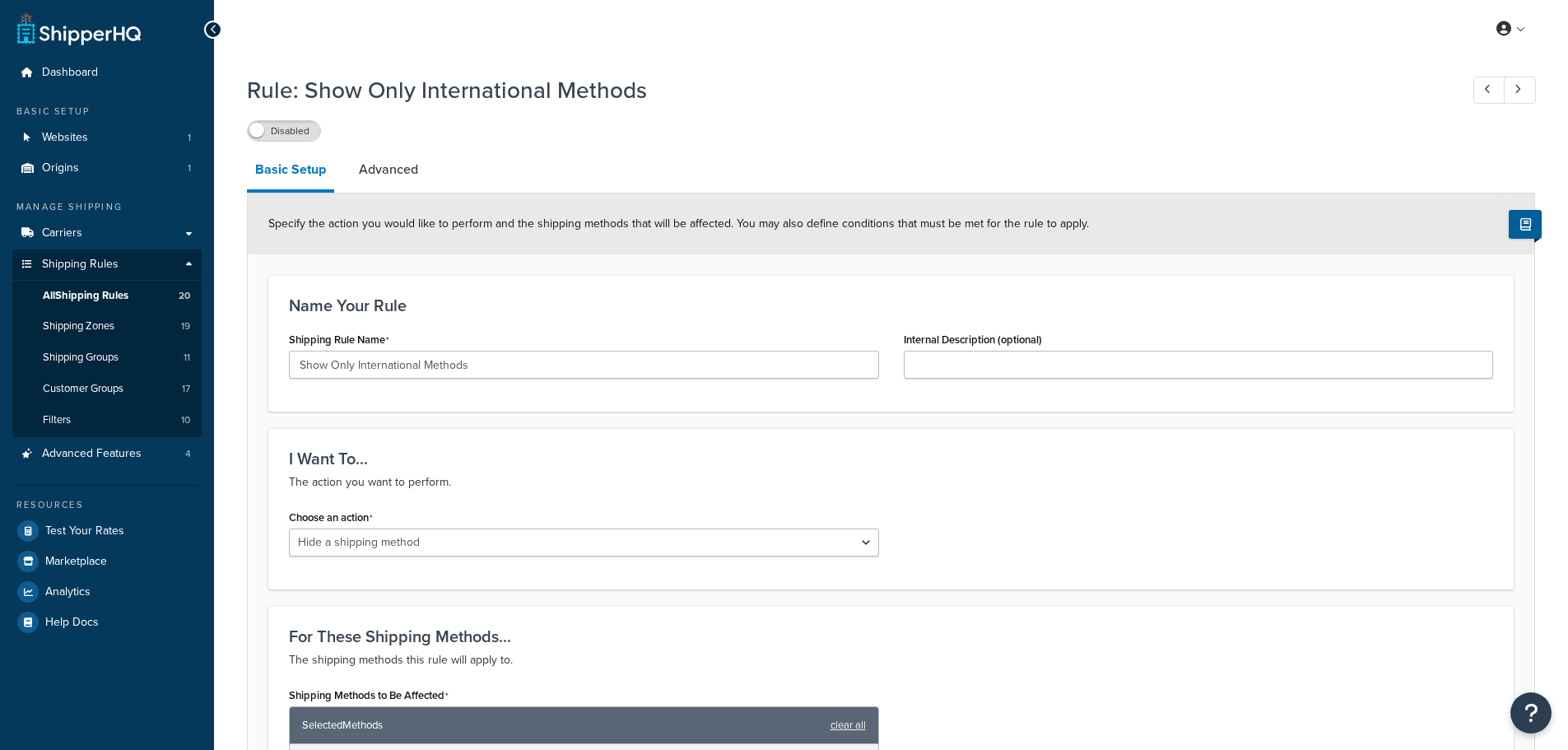
select select "HIDE"
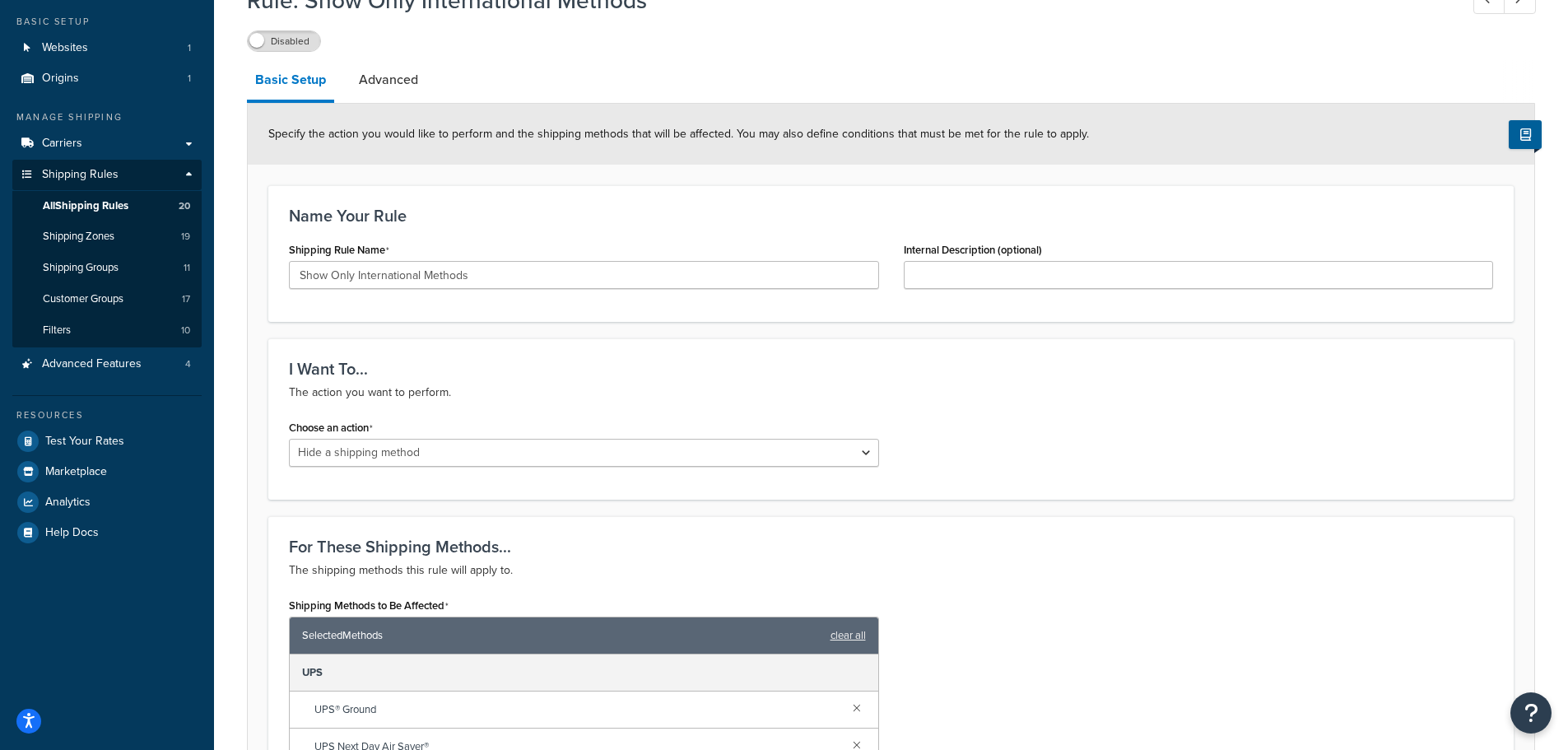
scroll to position [83, 0]
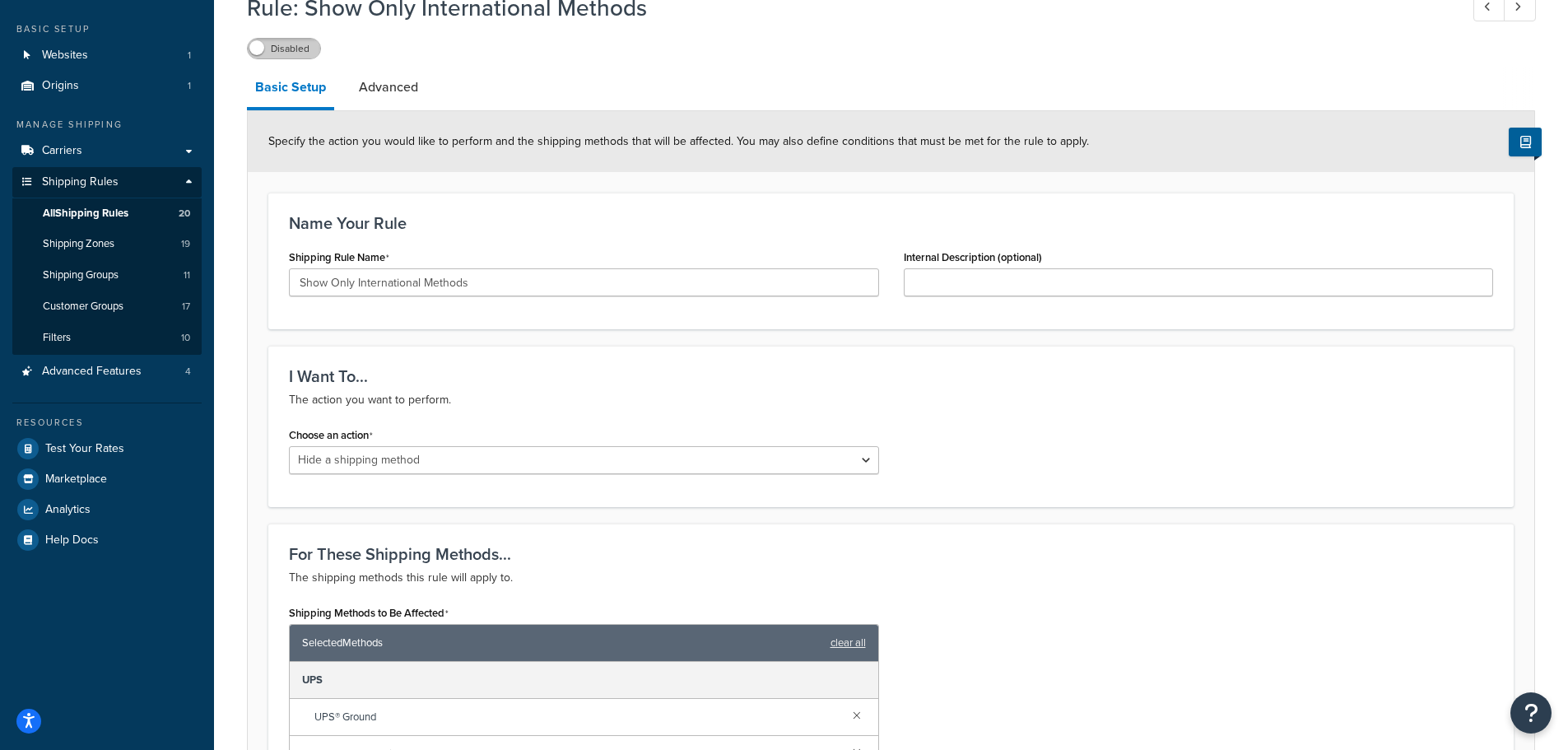
click at [301, 53] on label "Disabled" at bounding box center [283, 48] width 72 height 20
click at [92, 449] on span "Test Your Rates" at bounding box center [84, 448] width 79 height 14
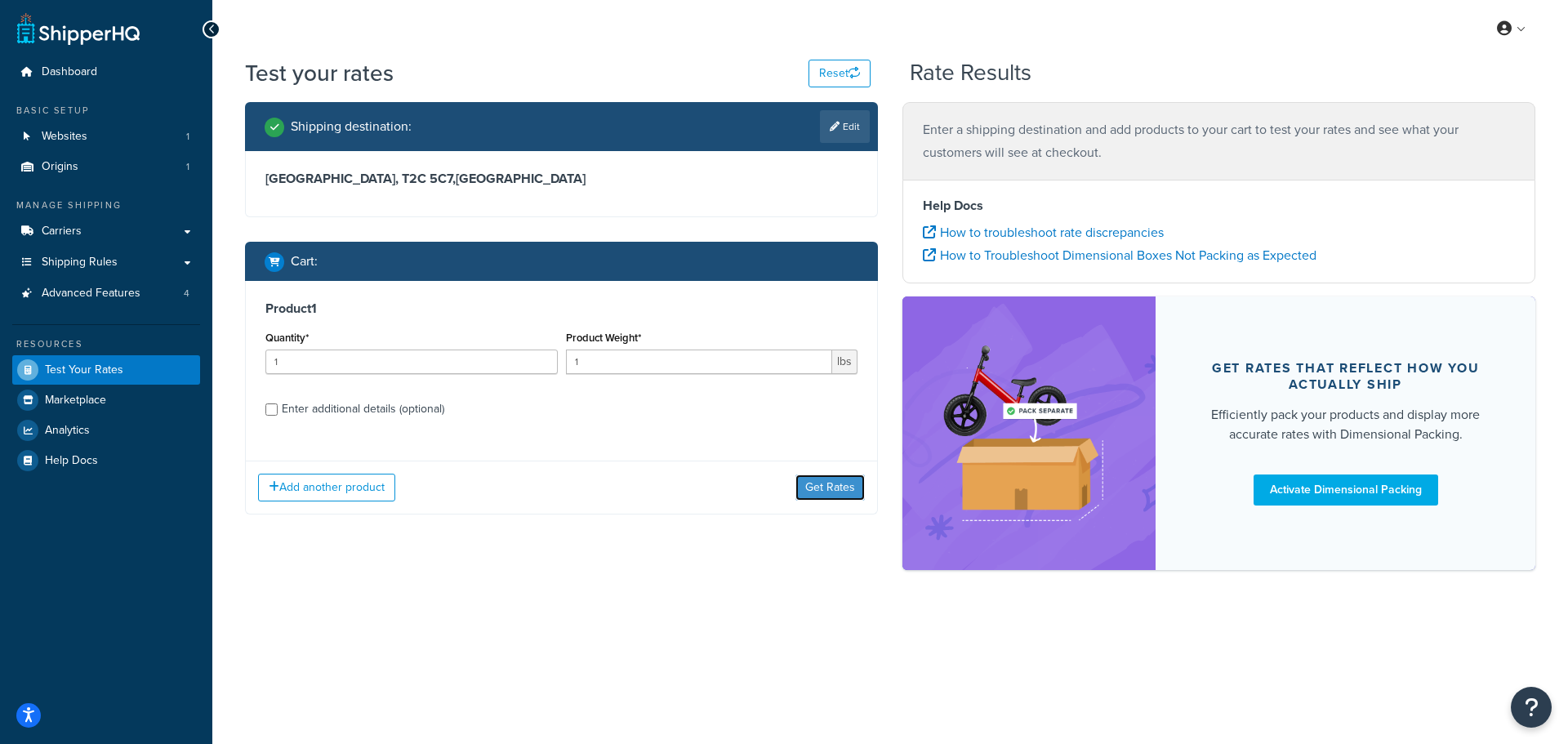
click at [831, 493] on button "Get Rates" at bounding box center [830, 487] width 70 height 26
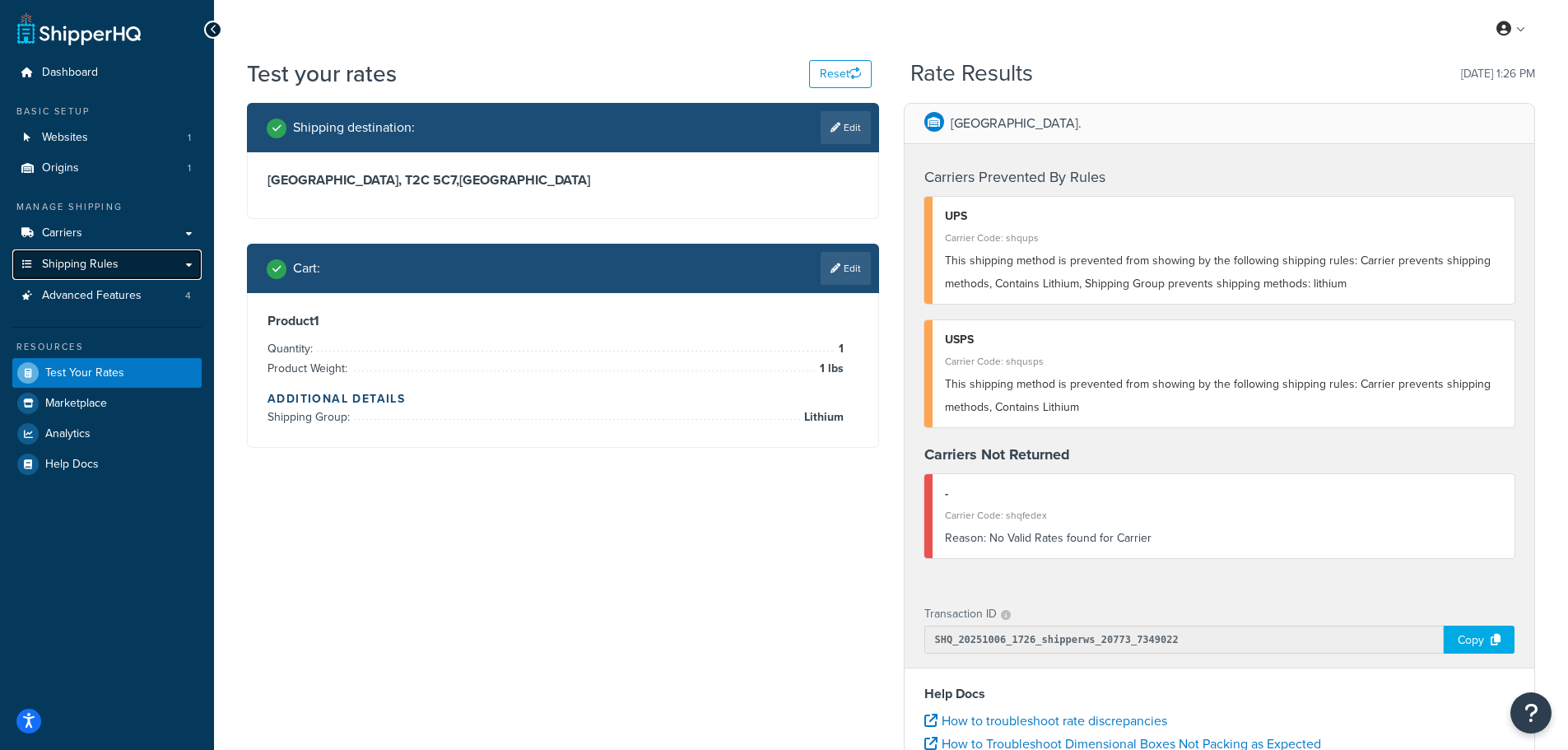
click at [92, 257] on span "Shipping Rules" at bounding box center [81, 264] width 77 height 14
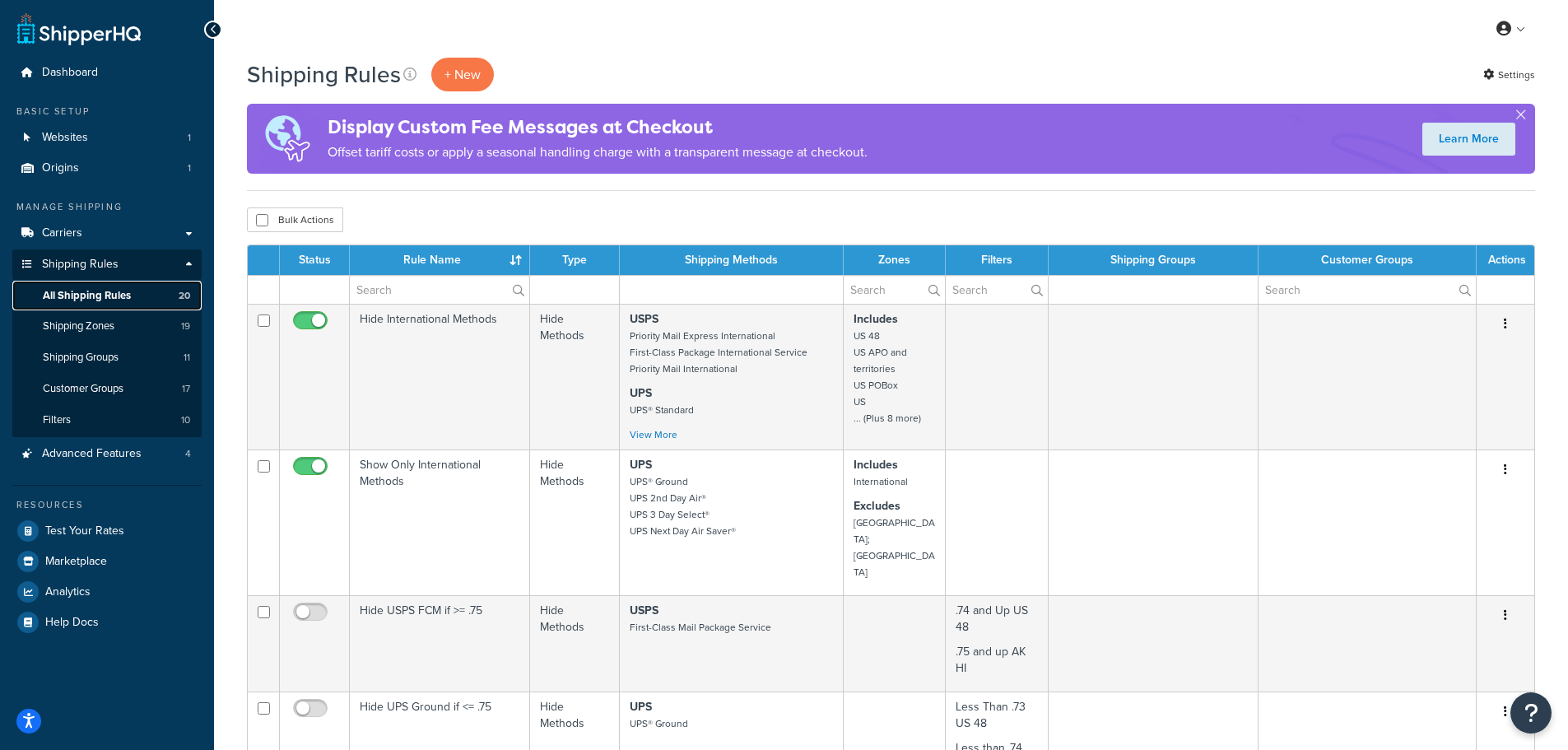
click at [130, 296] on span "All Shipping Rules" at bounding box center [87, 296] width 88 height 14
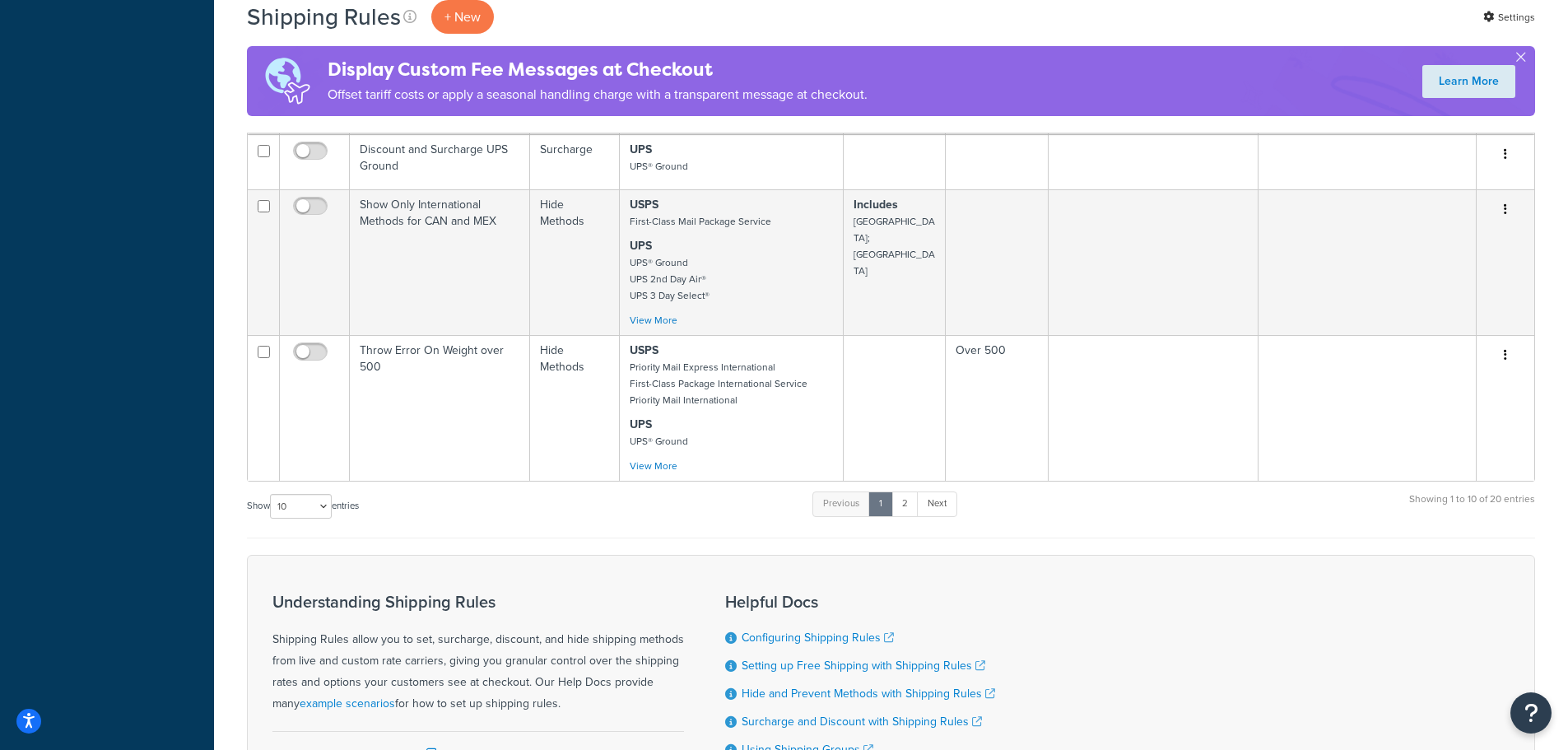
scroll to position [906, 0]
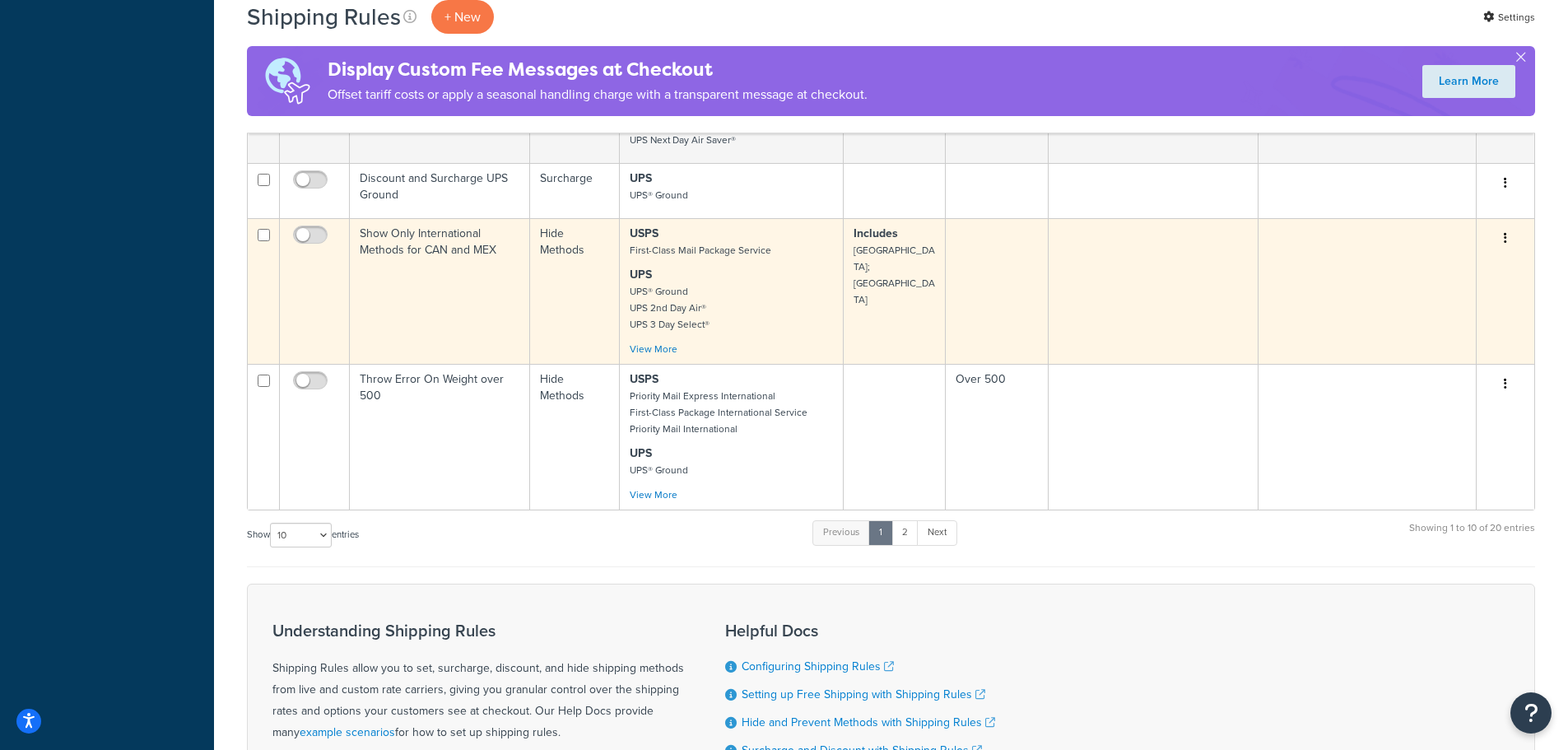
click at [1502, 226] on button "button" at bounding box center [1506, 238] width 23 height 26
click at [1438, 253] on link "Edit" at bounding box center [1451, 269] width 130 height 34
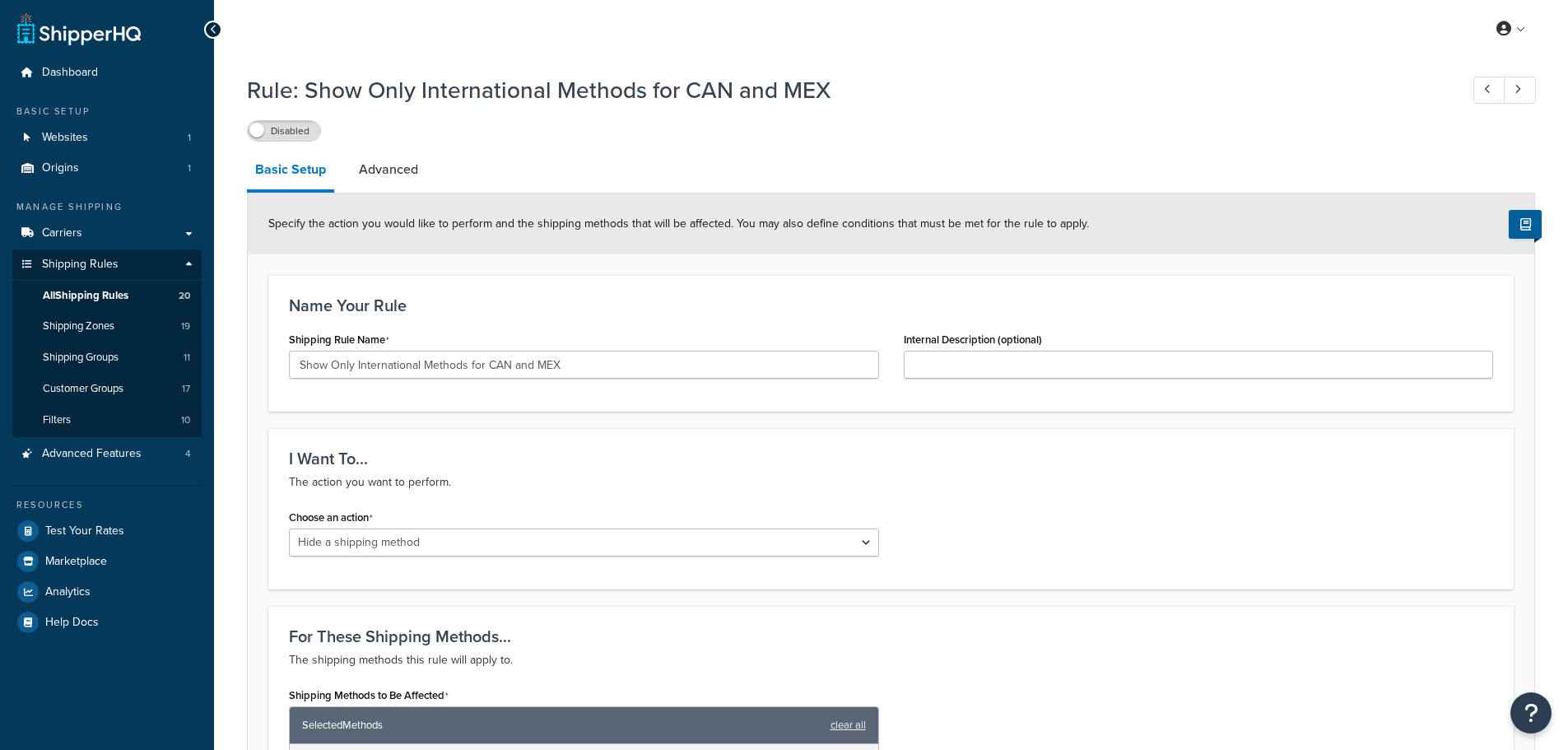
select select "HIDE"
click at [417, 175] on link "Advanced" at bounding box center [388, 169] width 76 height 39
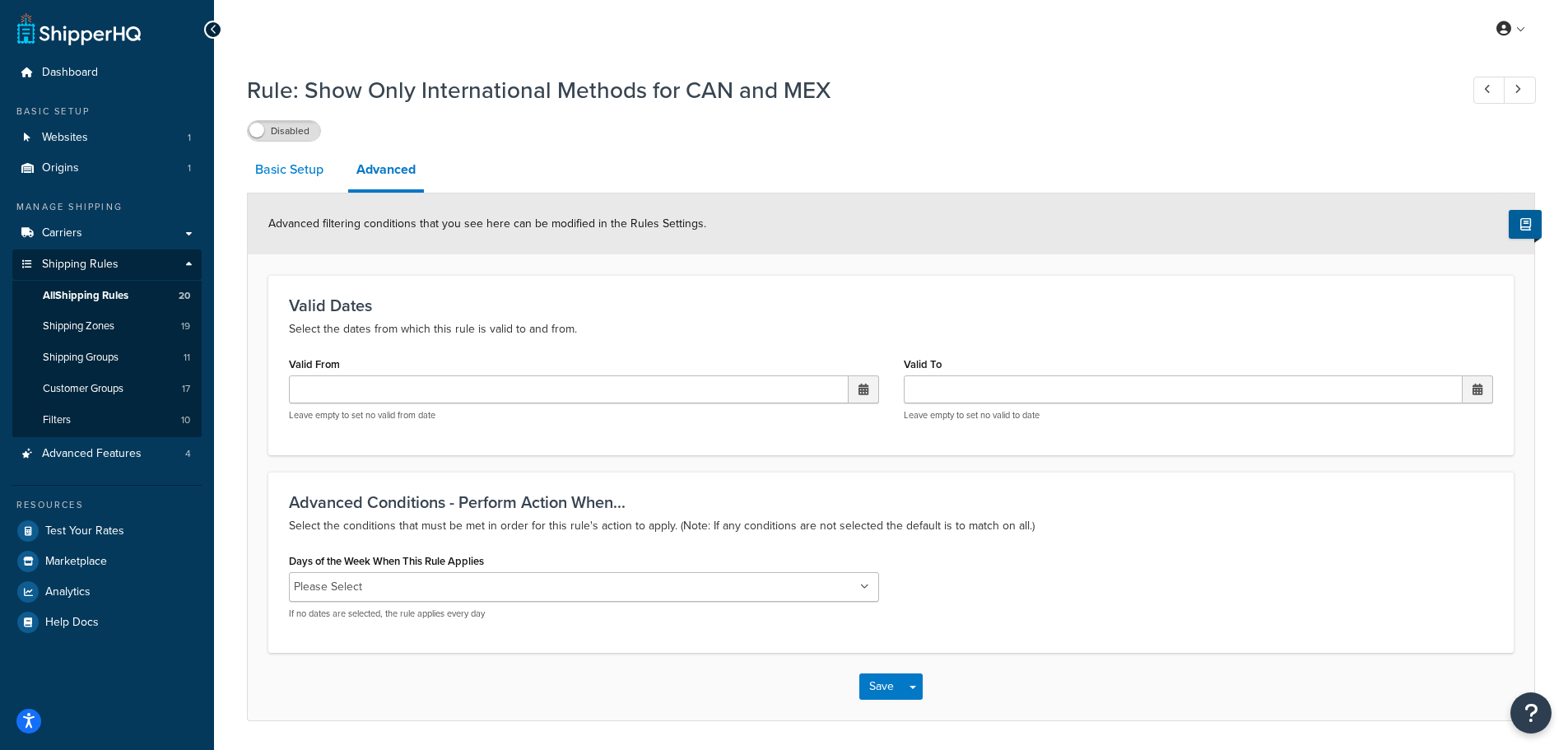
click at [269, 172] on link "Basic Setup" at bounding box center [289, 169] width 84 height 39
select select "HIDE"
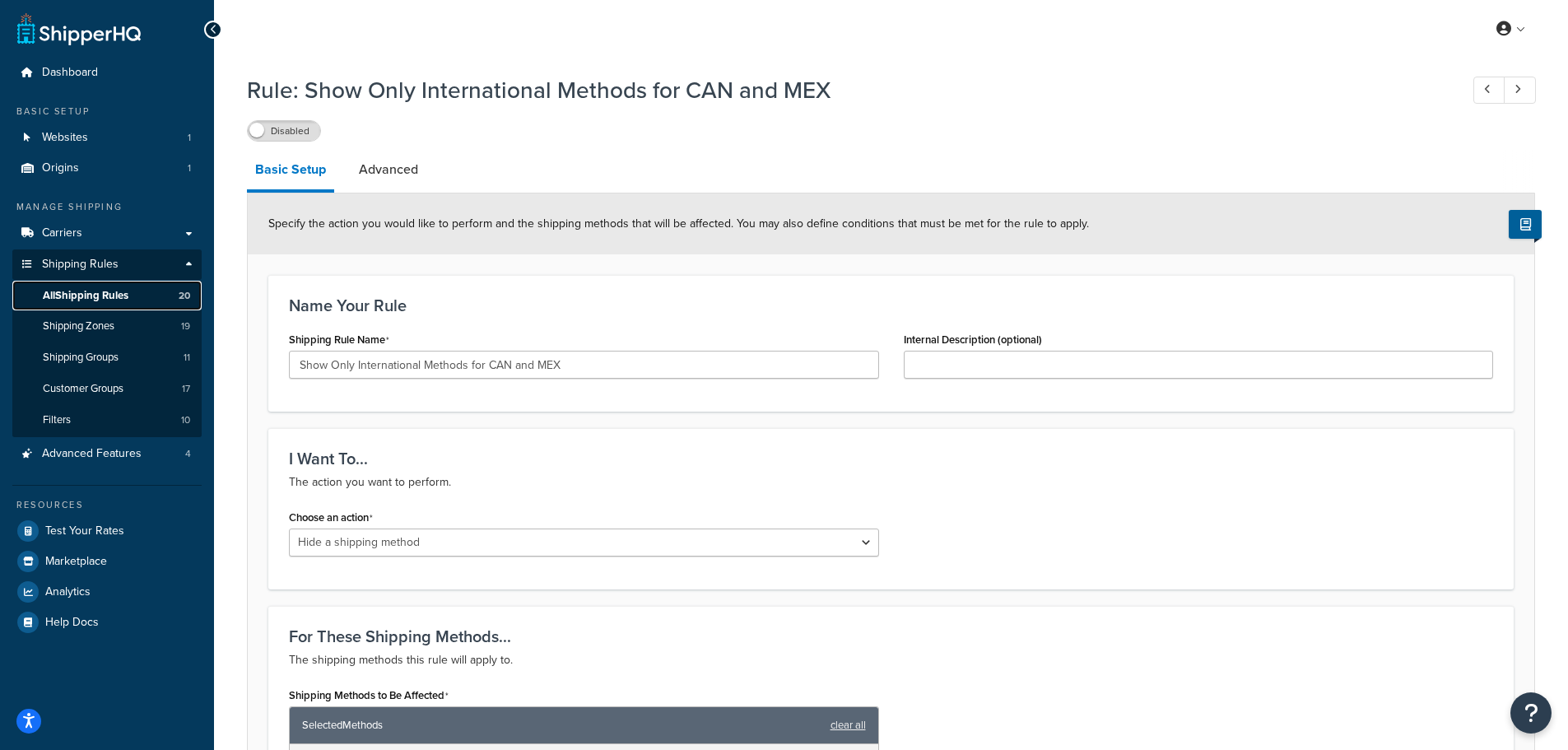
click at [91, 294] on span "All Shipping Rules" at bounding box center [85, 296] width 85 height 14
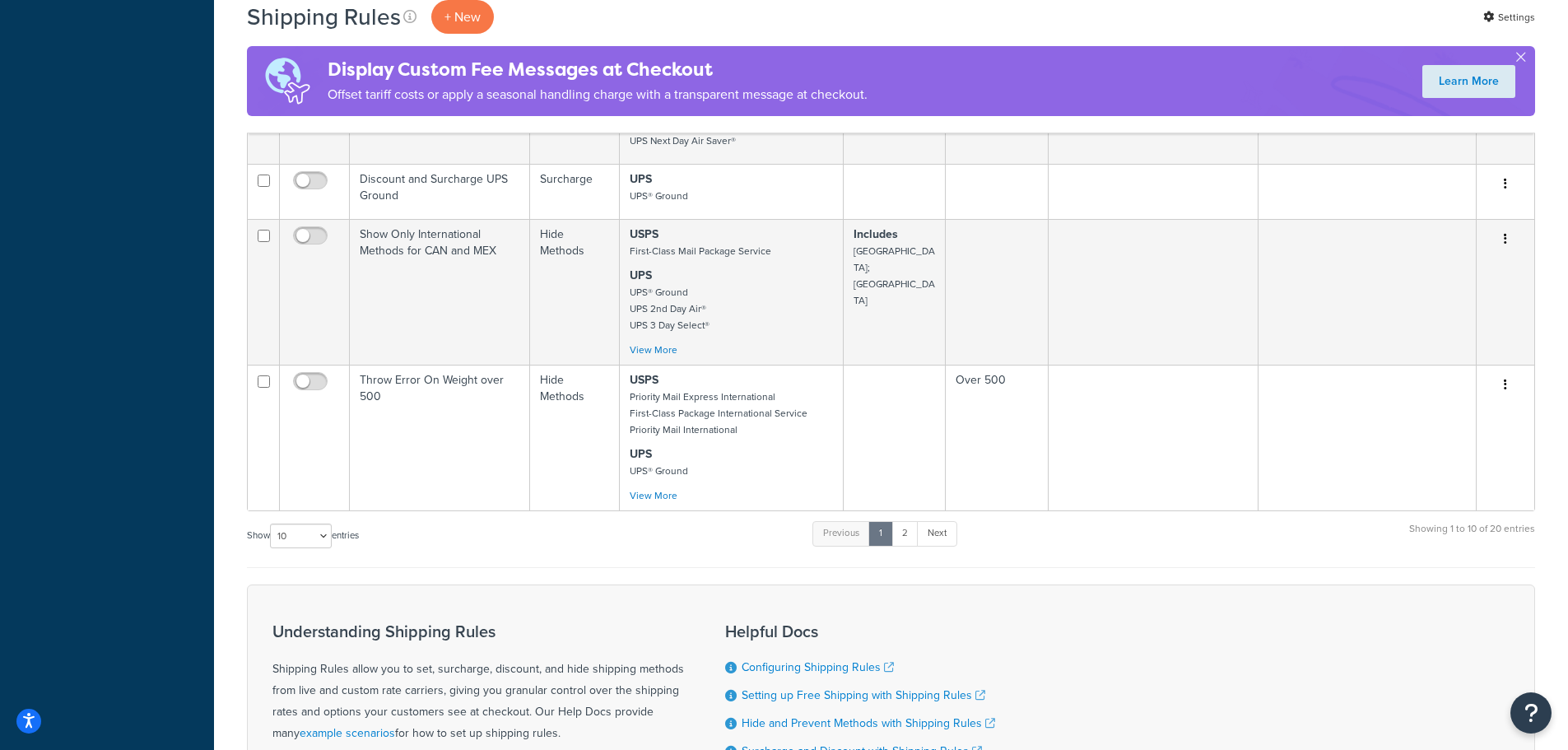
scroll to position [906, 0]
click at [908, 520] on link "2" at bounding box center [905, 533] width 27 height 25
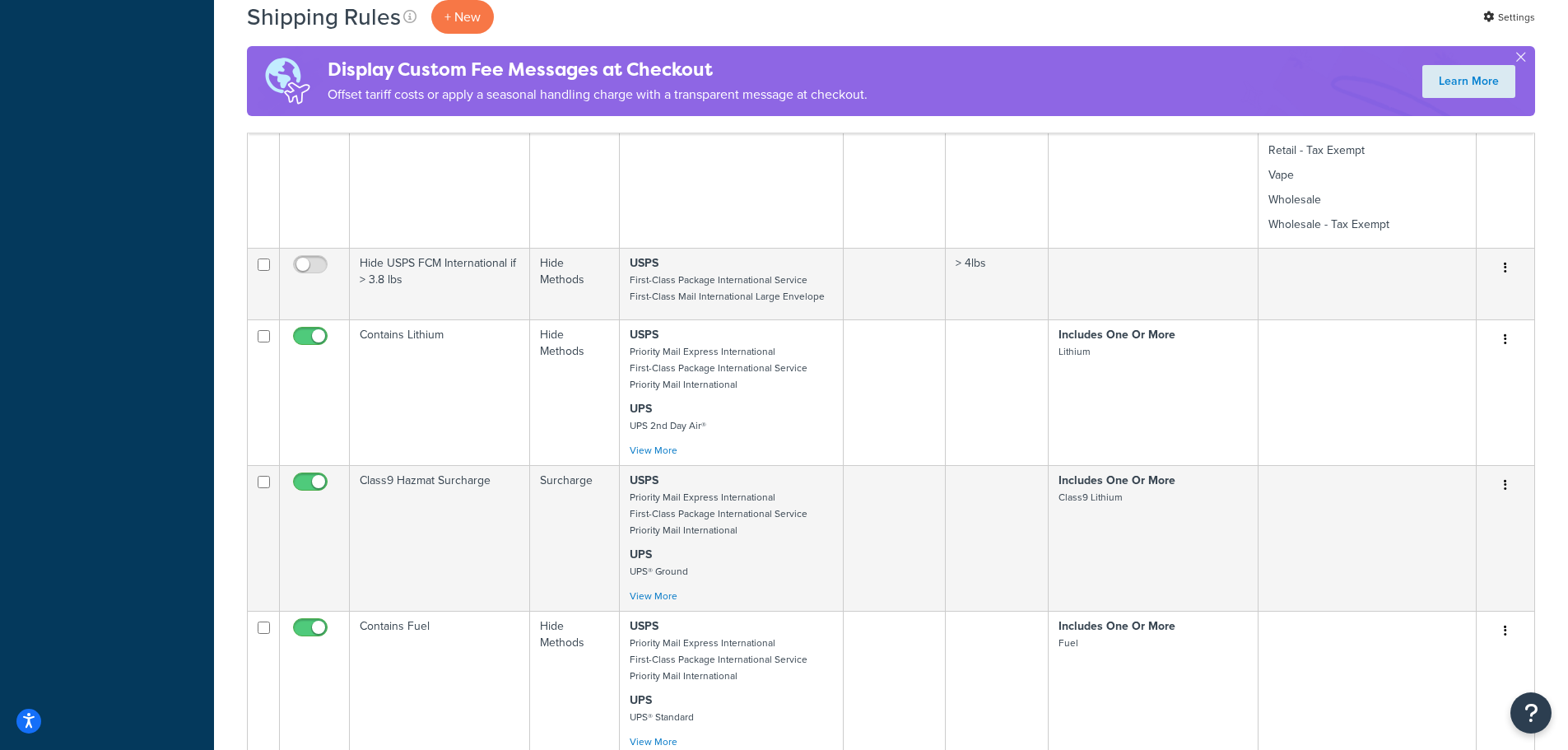
scroll to position [759, 0]
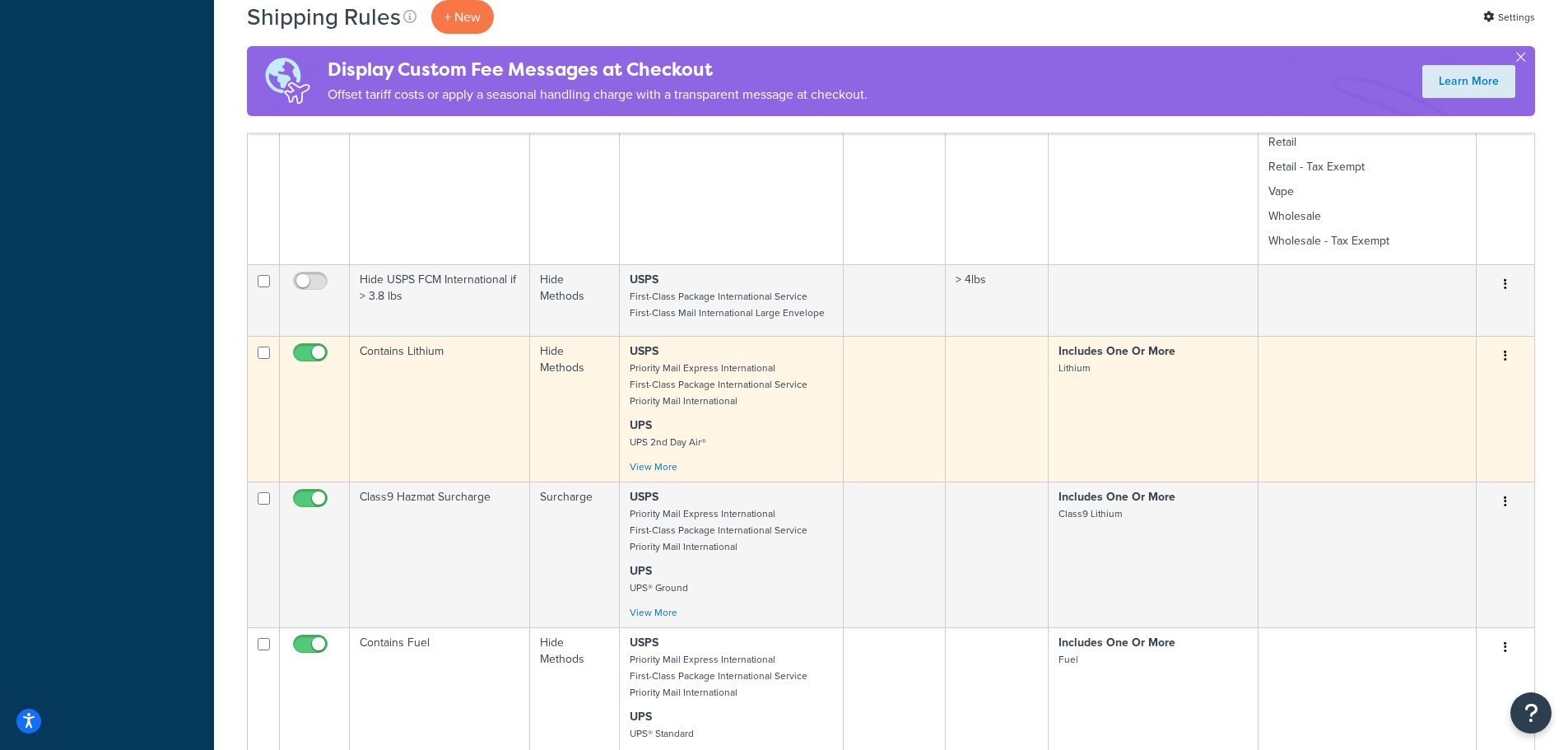
click at [1508, 349] on button "button" at bounding box center [1506, 355] width 23 height 26
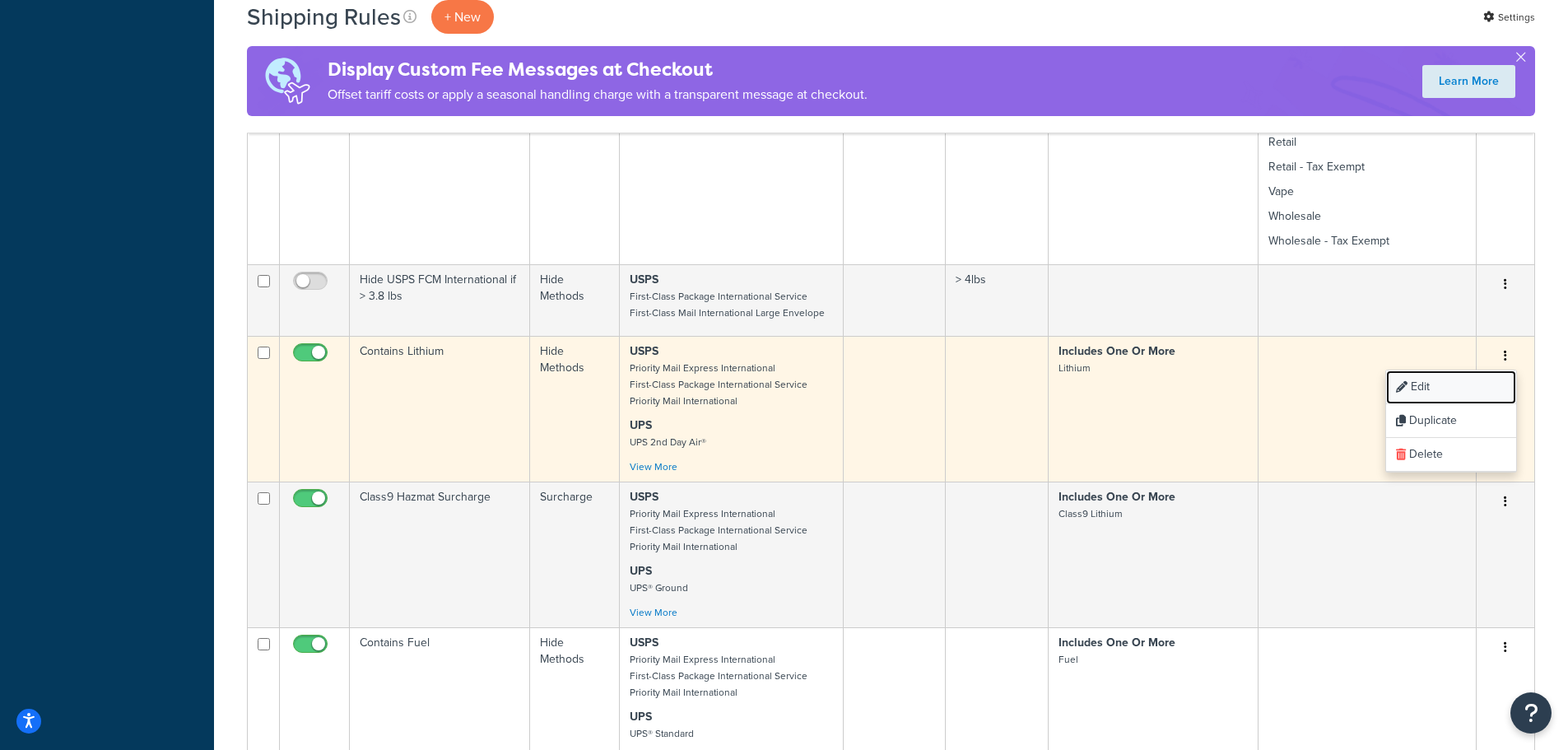
click at [1417, 382] on link "Edit" at bounding box center [1451, 387] width 130 height 34
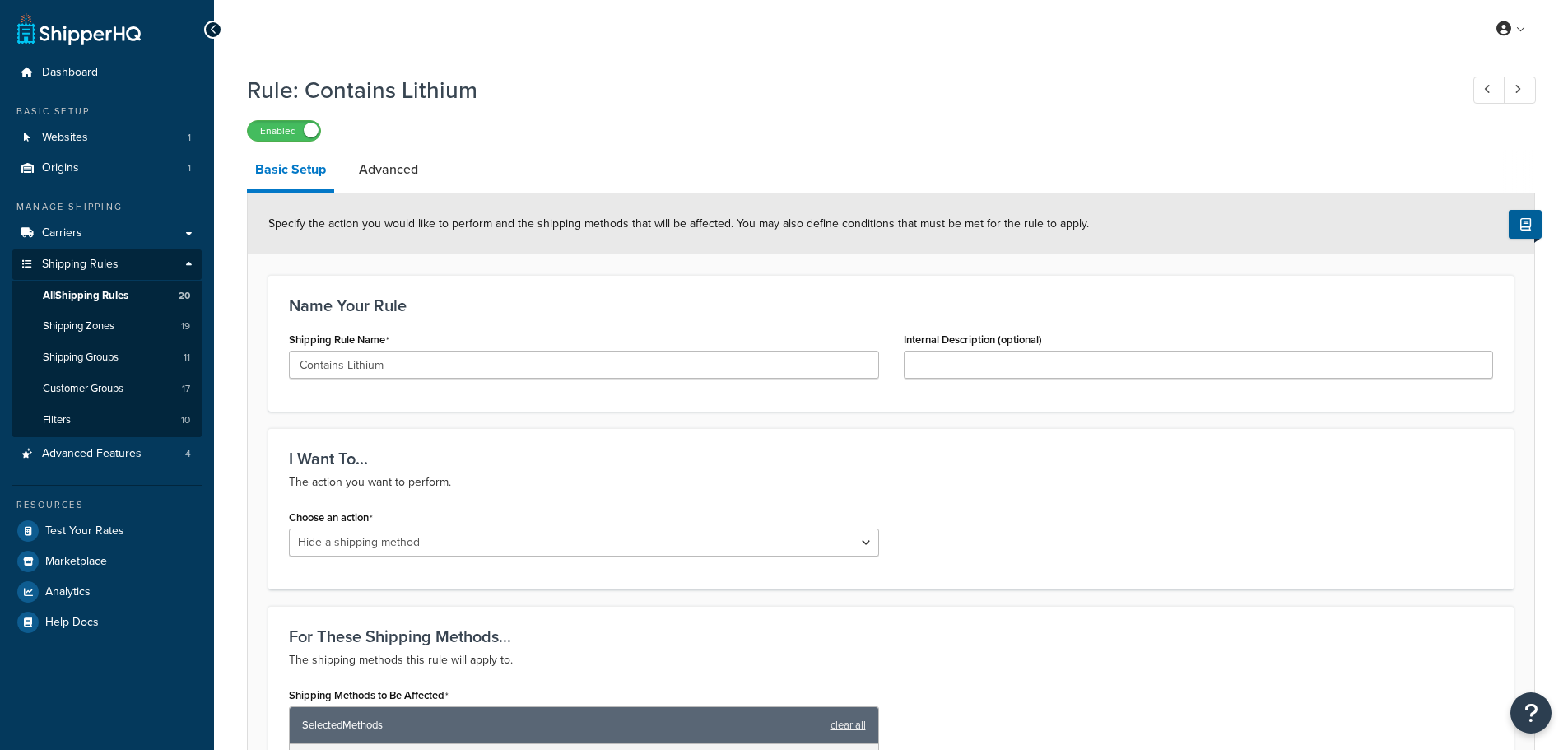
select select "HIDE"
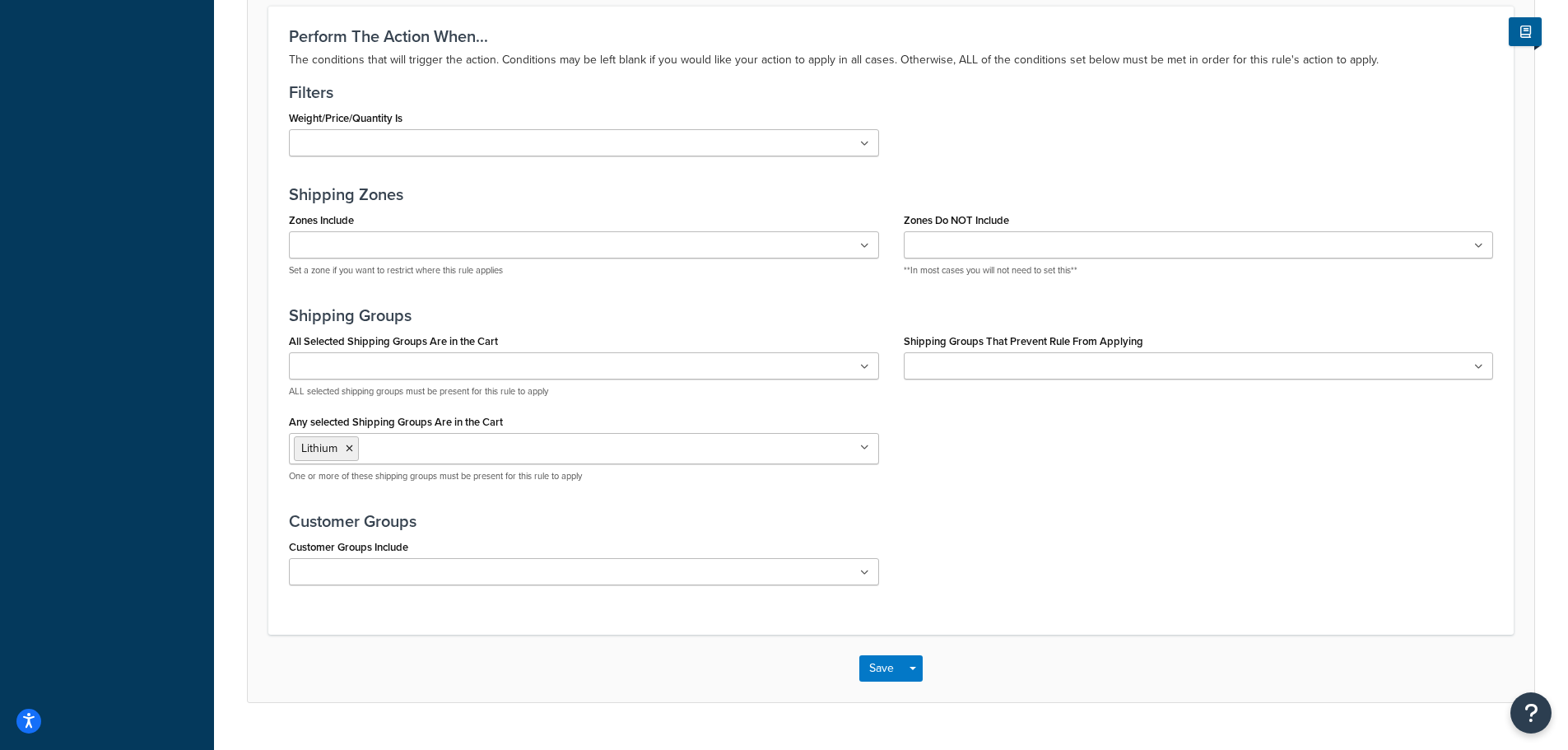
scroll to position [1152, 0]
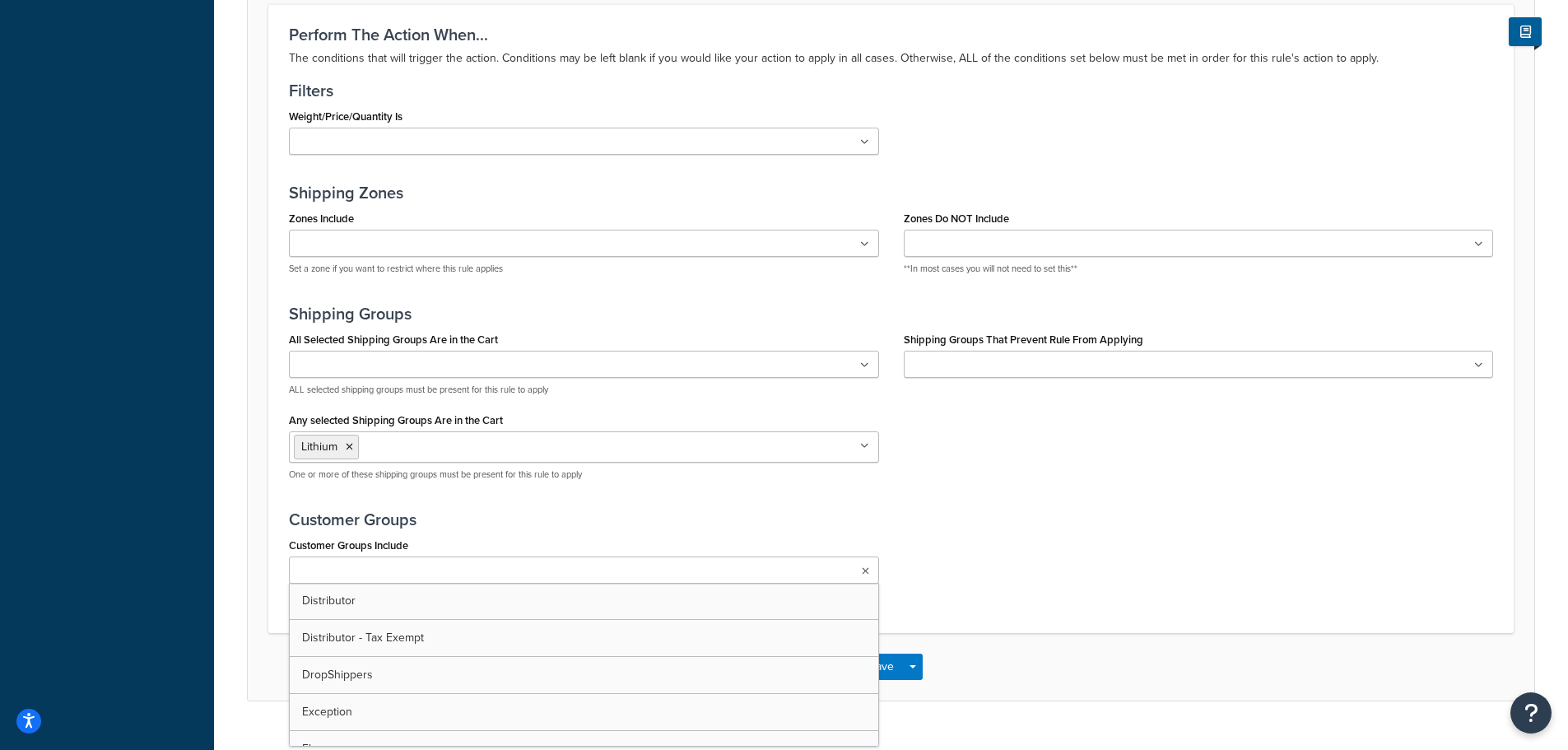
click at [865, 575] on icon at bounding box center [866, 571] width 8 height 10
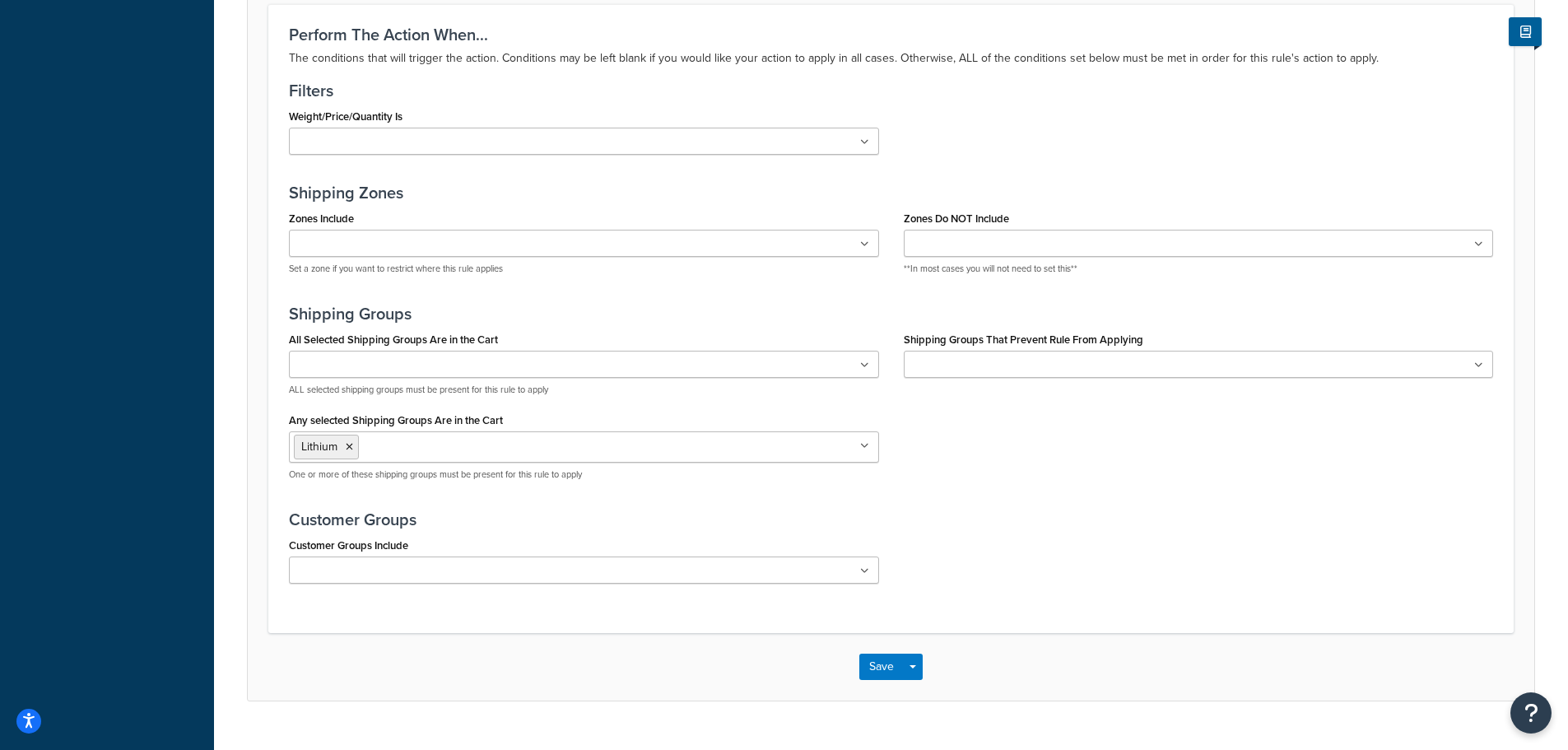
click at [869, 367] on ul at bounding box center [584, 364] width 591 height 27
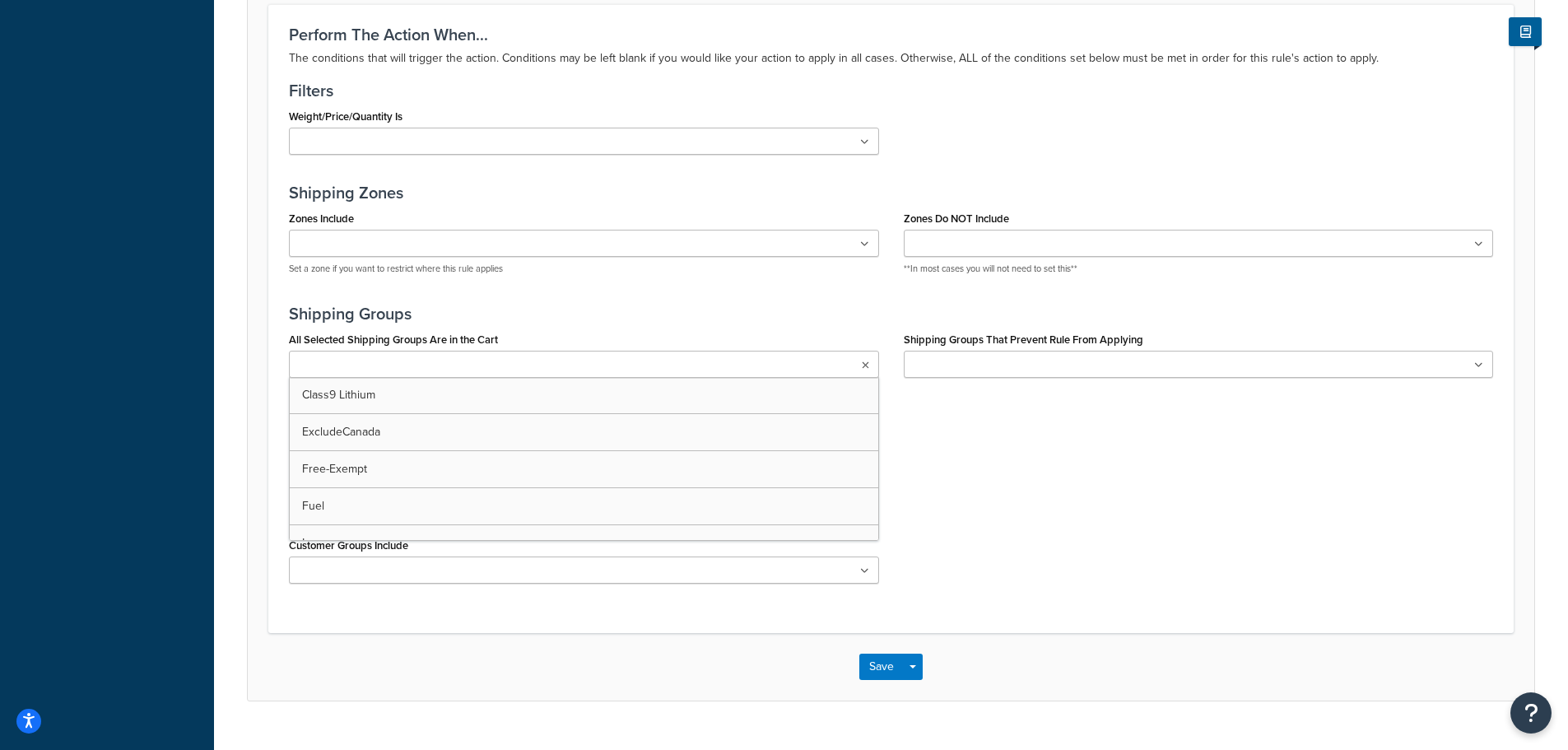
click at [869, 367] on ul at bounding box center [584, 364] width 591 height 27
click at [866, 362] on icon at bounding box center [866, 365] width 8 height 10
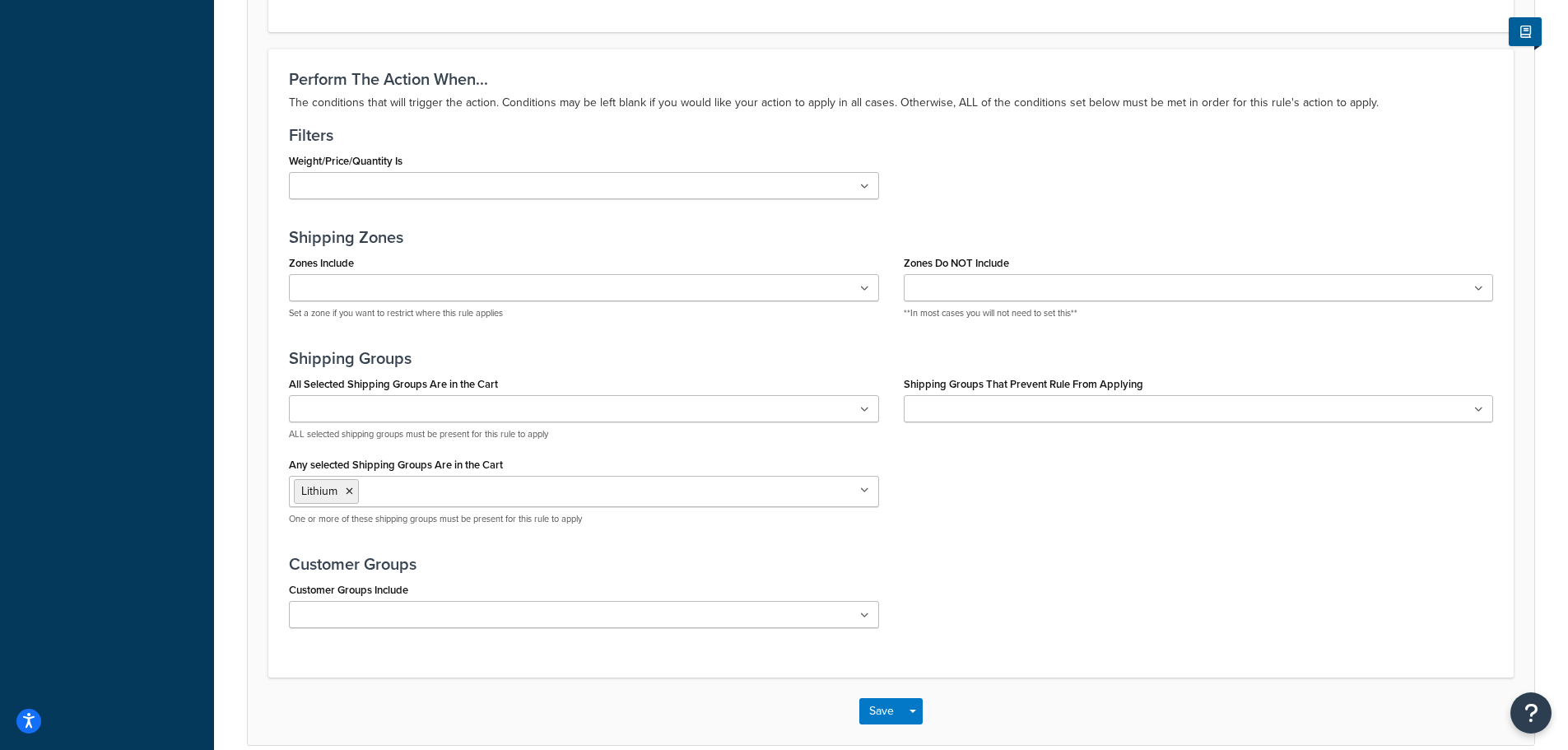
scroll to position [1070, 0]
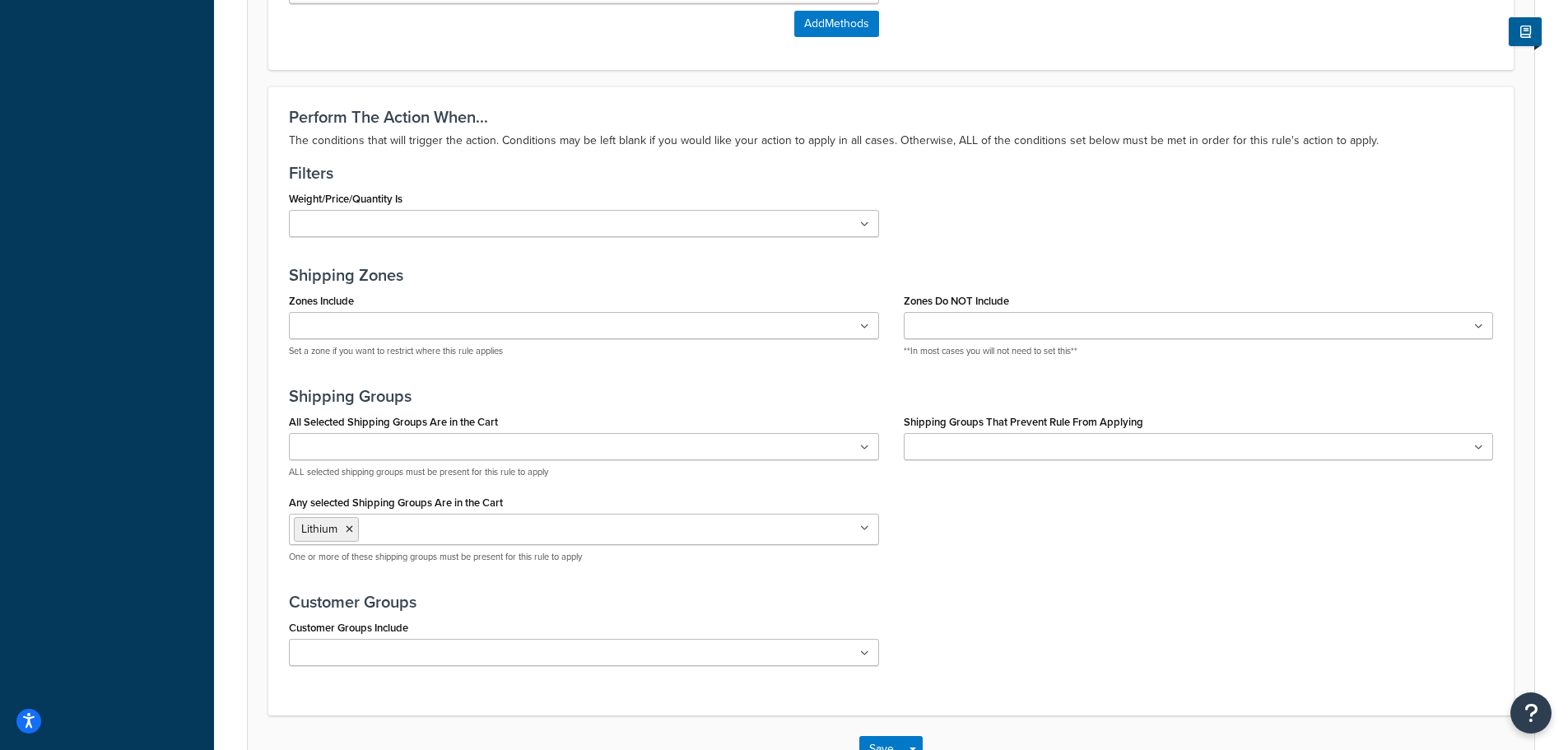
click at [867, 326] on icon at bounding box center [864, 327] width 9 height 10
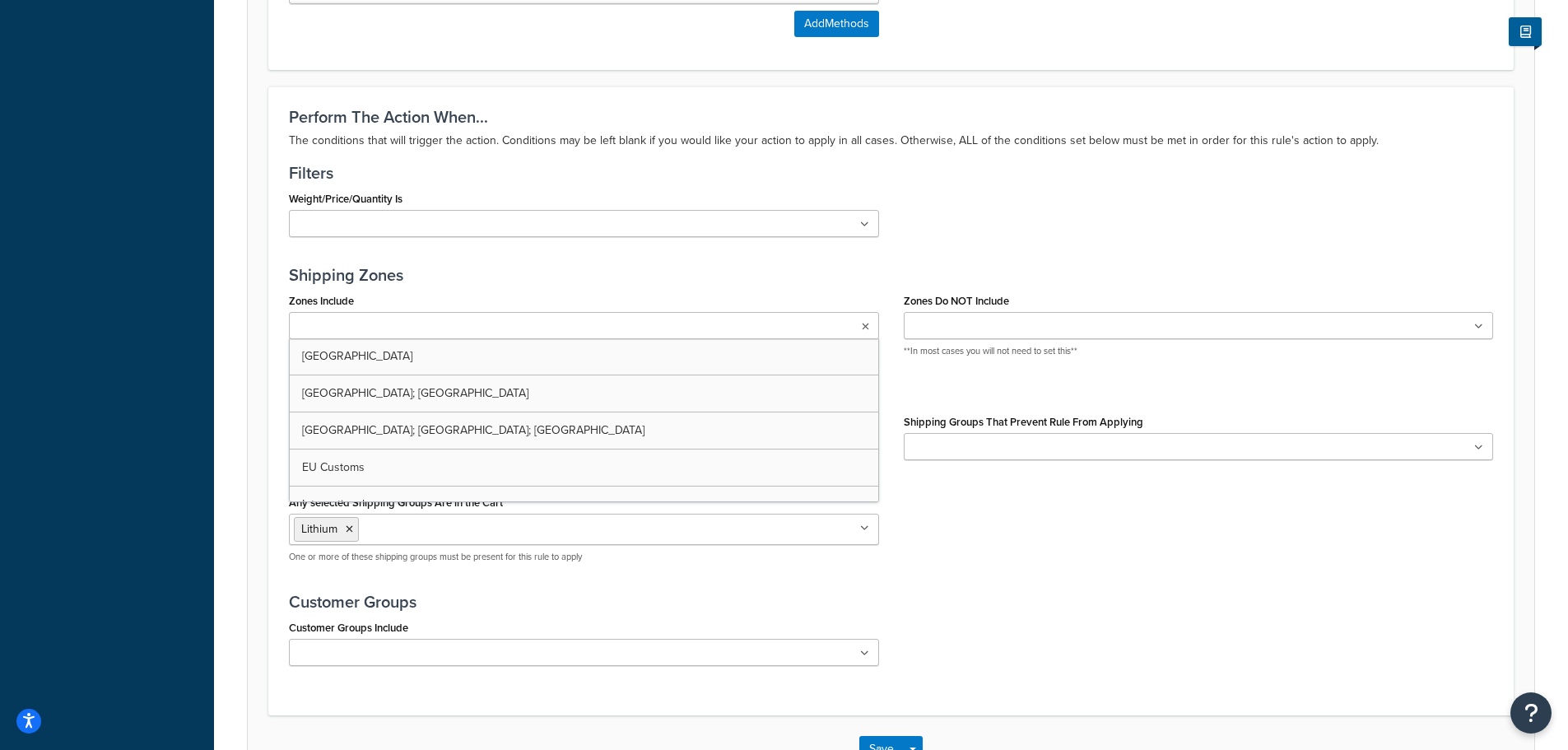
click at [867, 326] on icon at bounding box center [866, 327] width 8 height 10
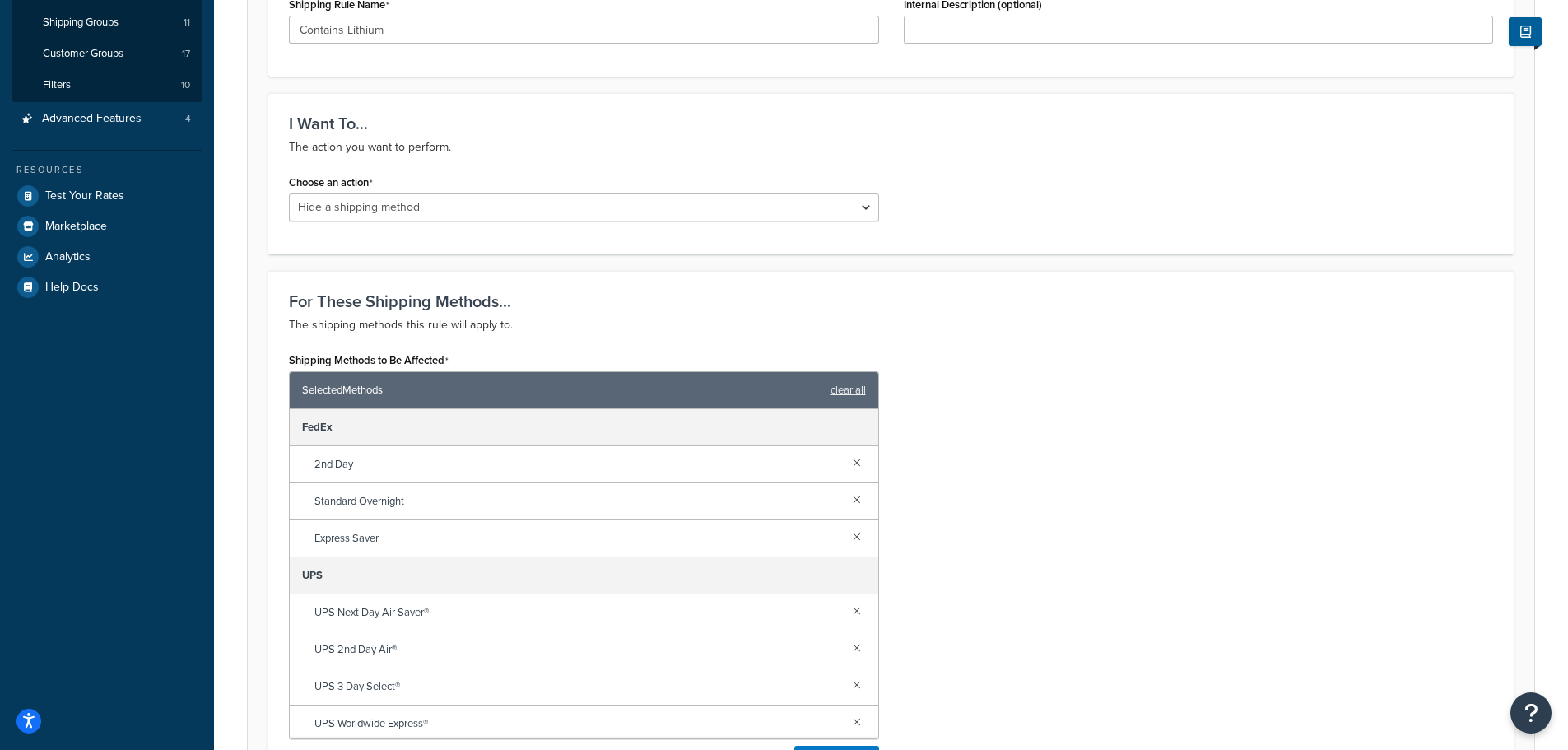
scroll to position [329, 0]
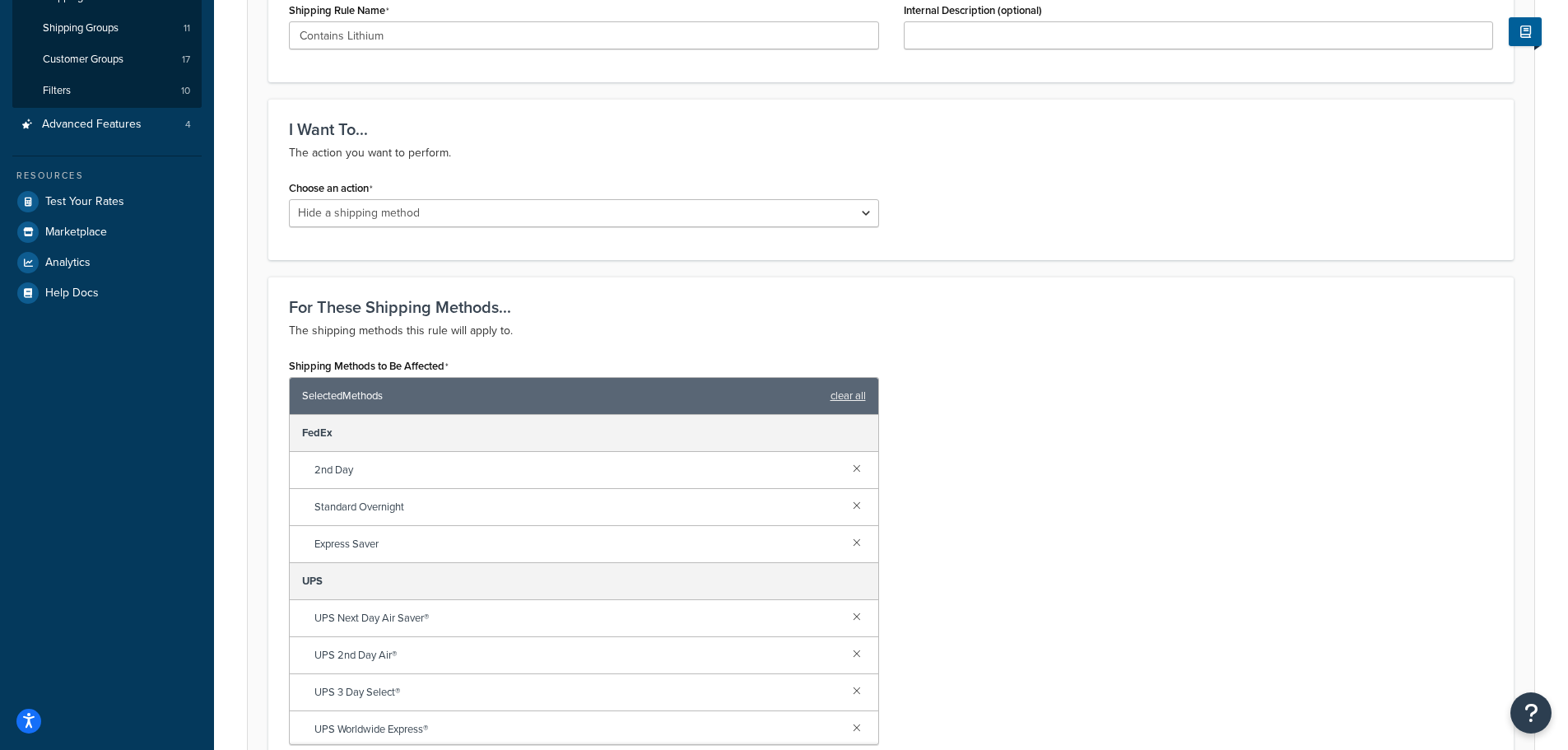
click at [1076, 360] on div "Shipping Methods to Be Affected Selected Methods clear all FedEx 2nd Day Standa…" at bounding box center [891, 572] width 1229 height 436
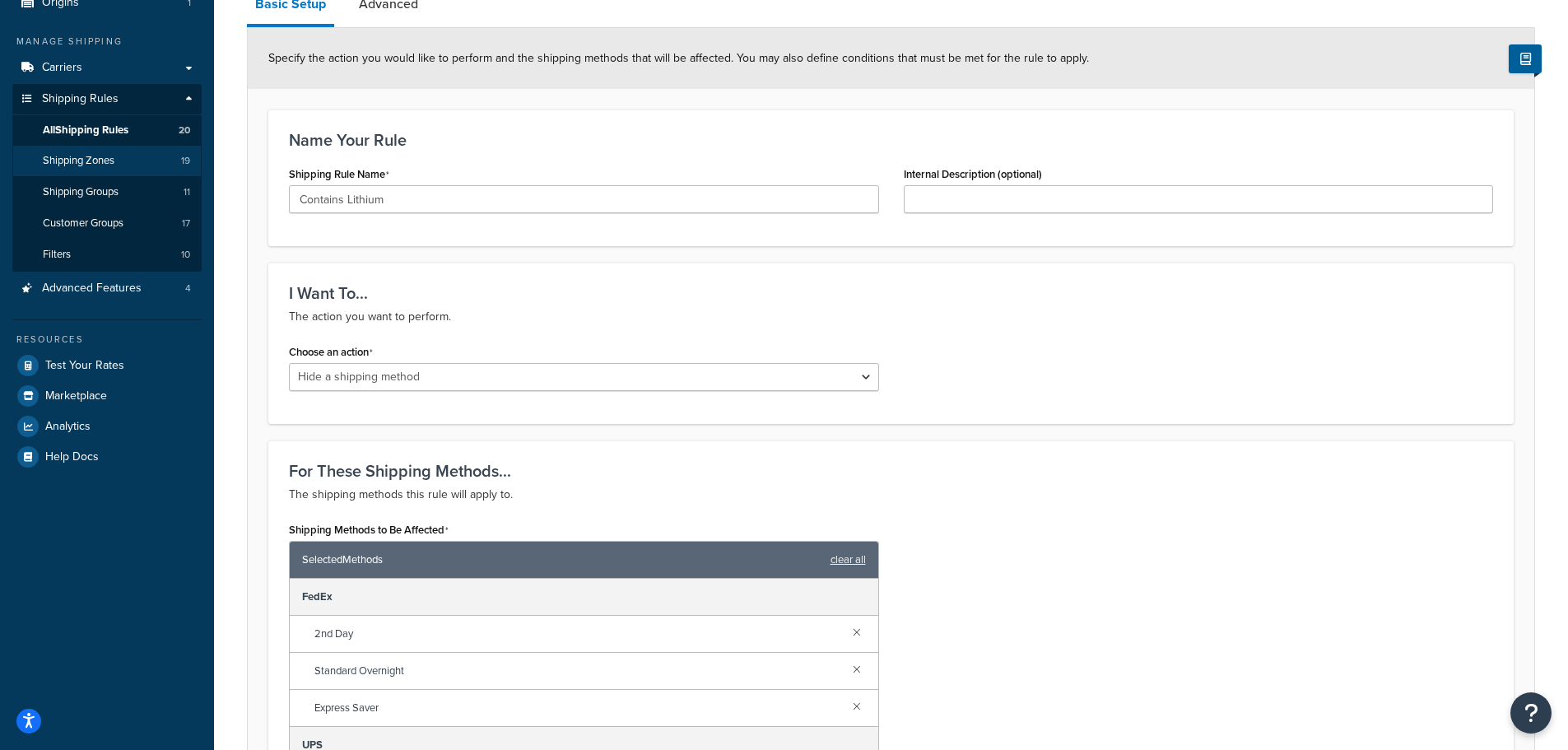
scroll to position [164, 0]
click at [99, 162] on span "Shipping Zones" at bounding box center [79, 161] width 72 height 14
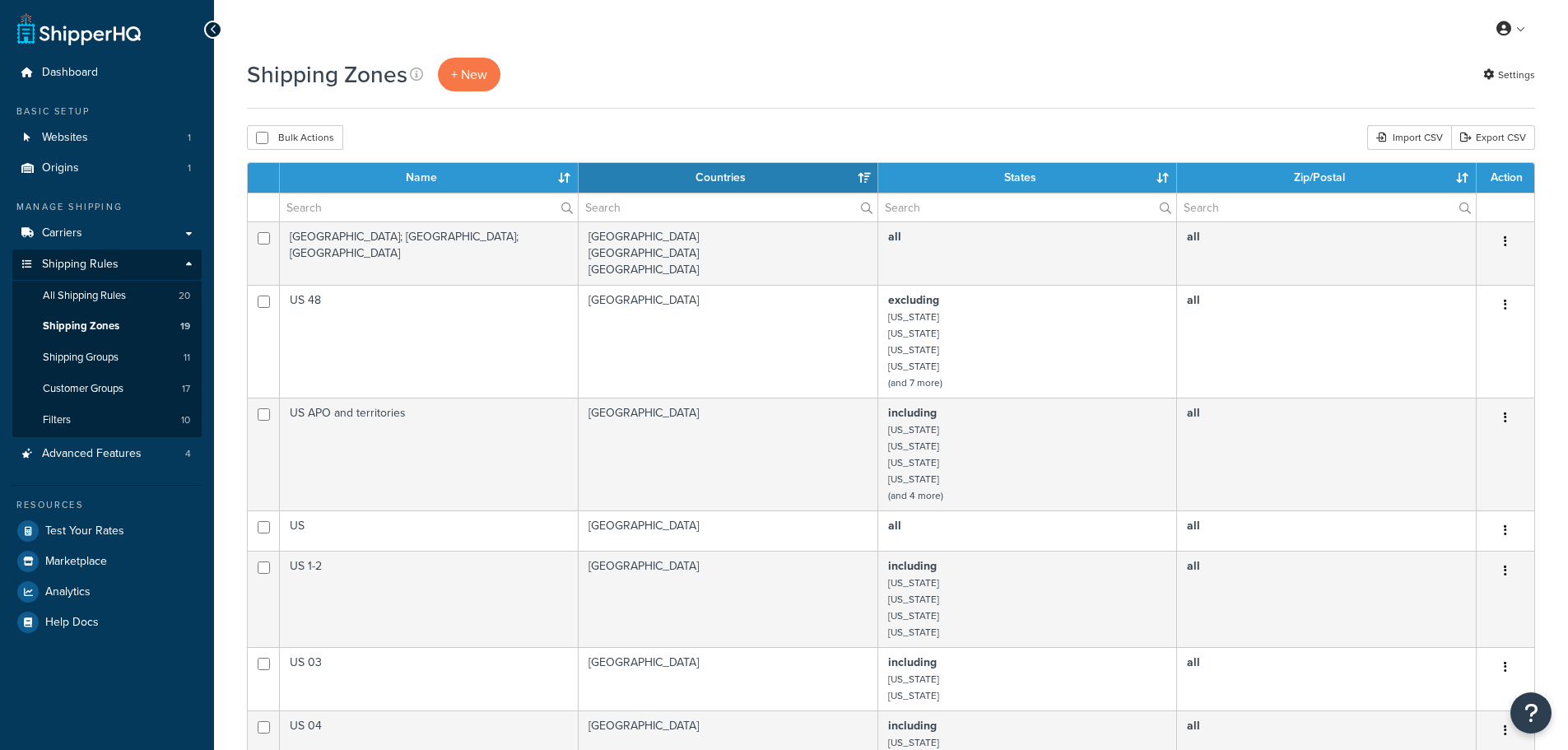
select select "15"
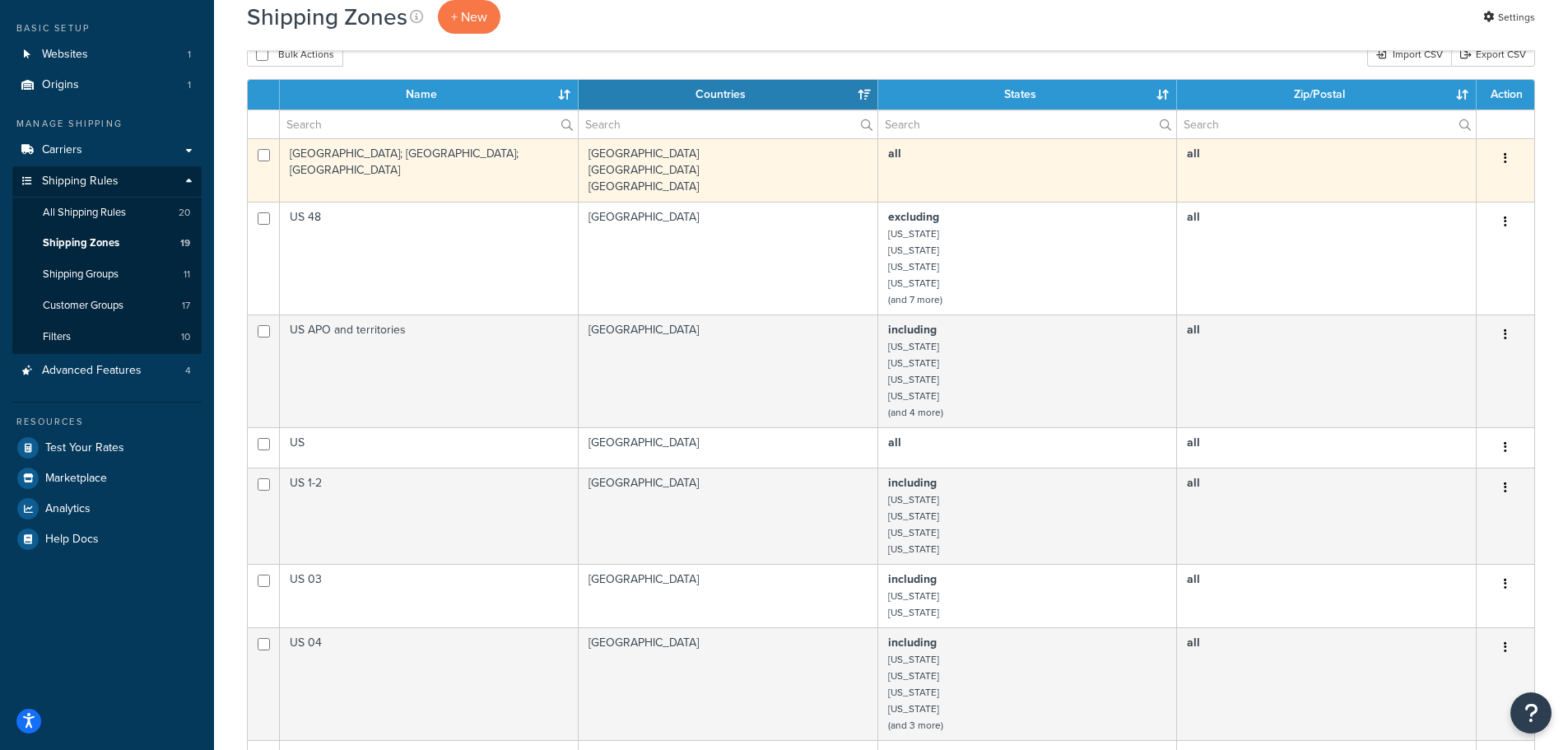
scroll to position [83, 0]
click at [1502, 153] on button "button" at bounding box center [1506, 159] width 23 height 26
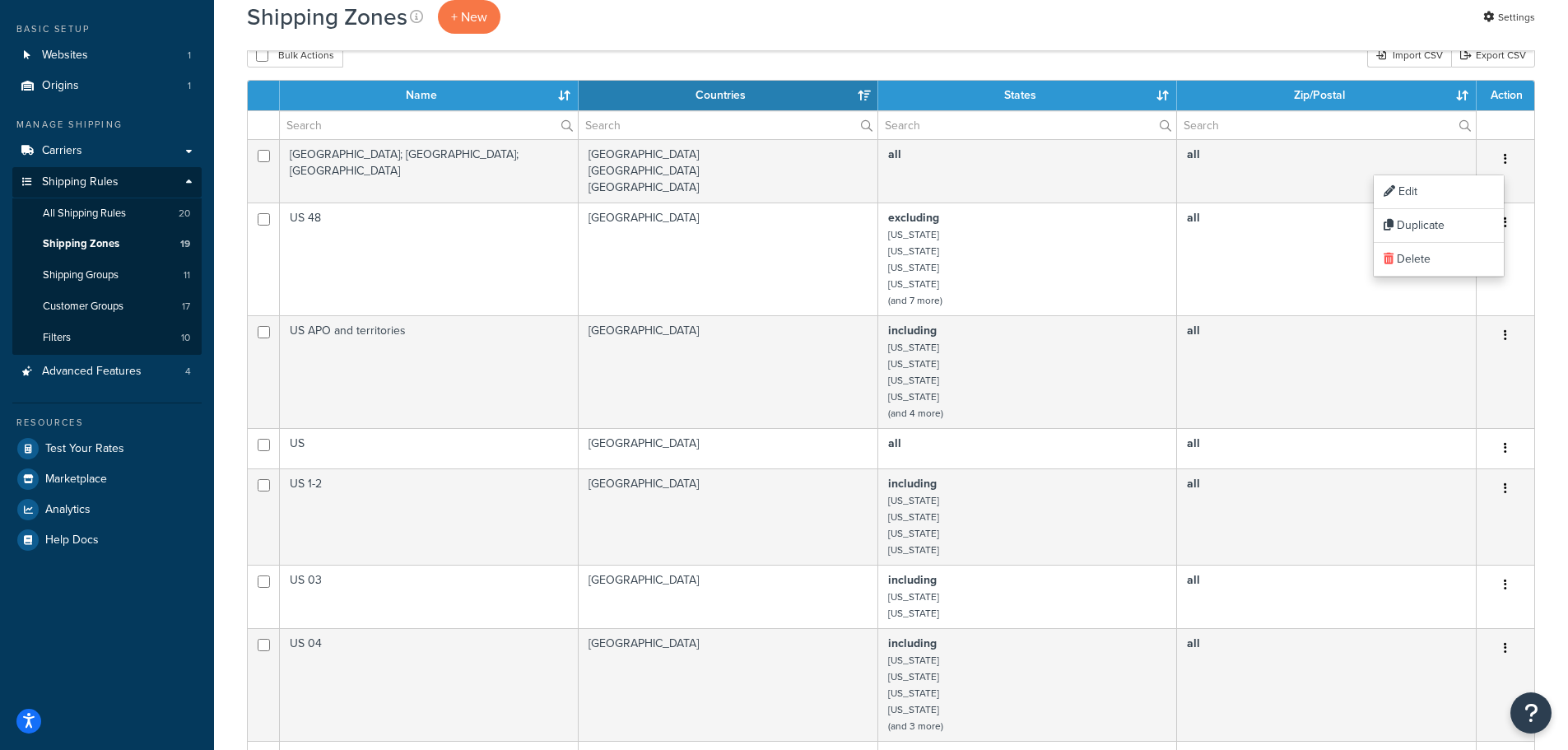
click at [1251, 20] on div "Shipping Zones + New Settings" at bounding box center [891, 16] width 1289 height 34
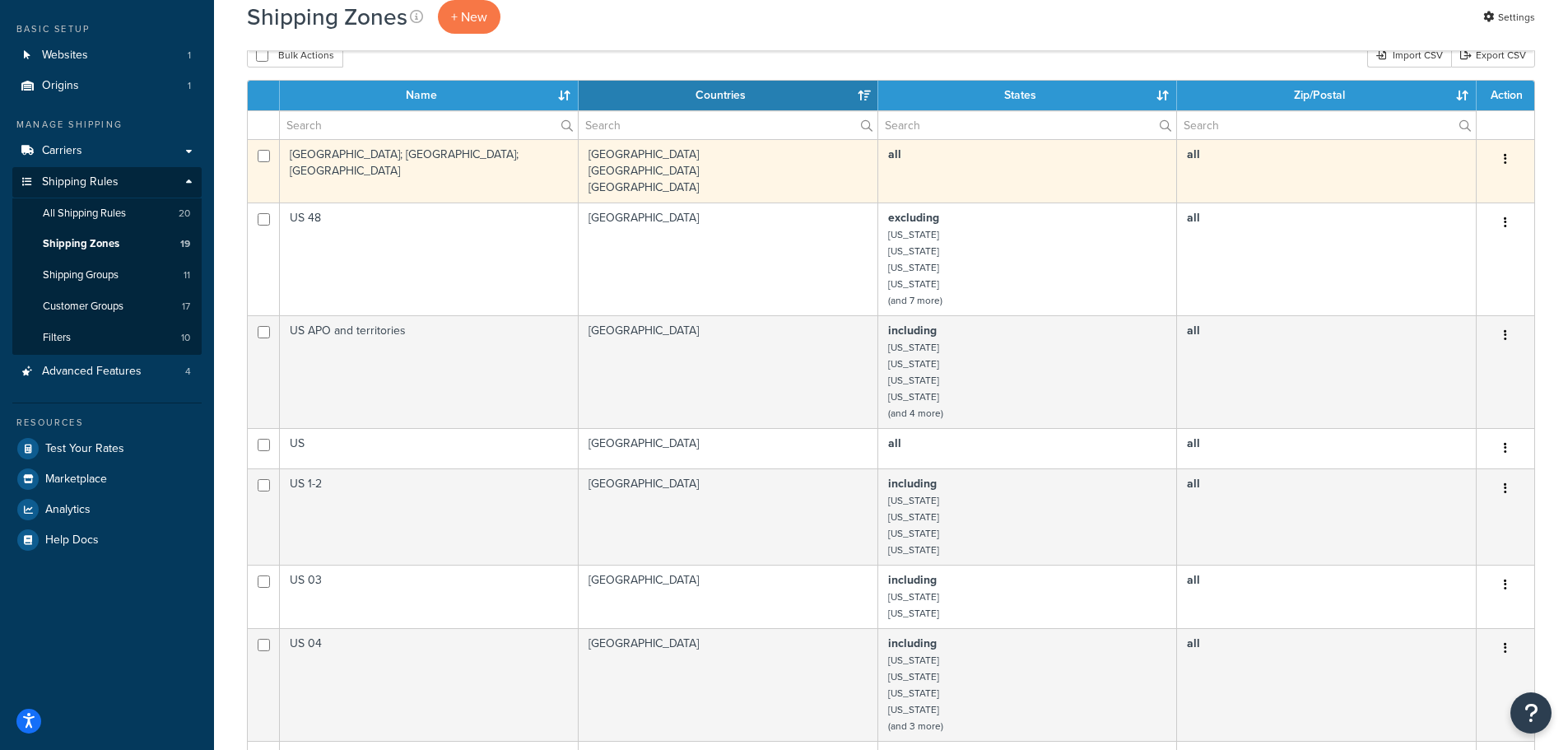
click at [1507, 158] on icon "button" at bounding box center [1505, 158] width 3 height 12
click at [1401, 188] on link "Edit" at bounding box center [1438, 192] width 130 height 34
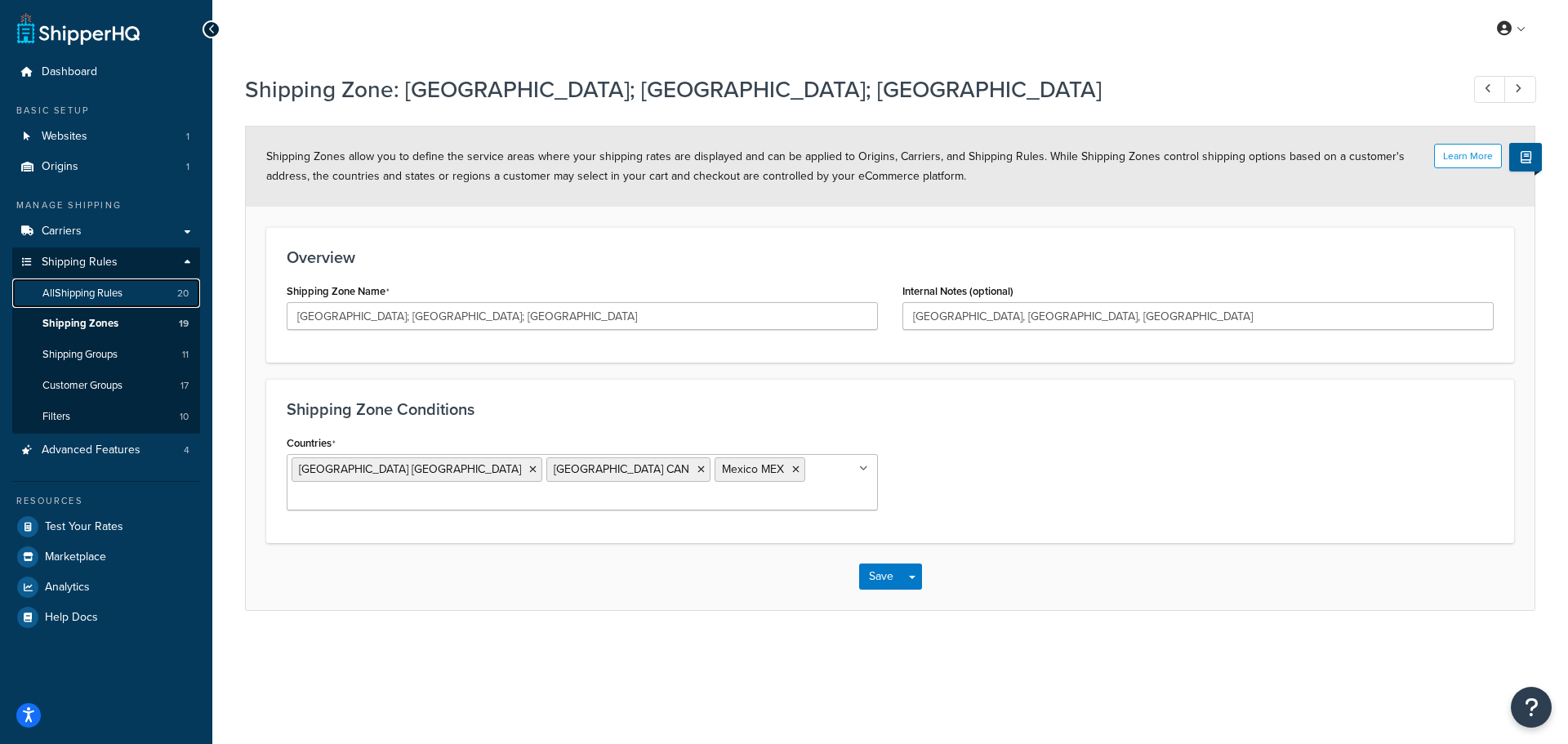
click at [106, 292] on span "All Shipping Rules" at bounding box center [83, 293] width 80 height 14
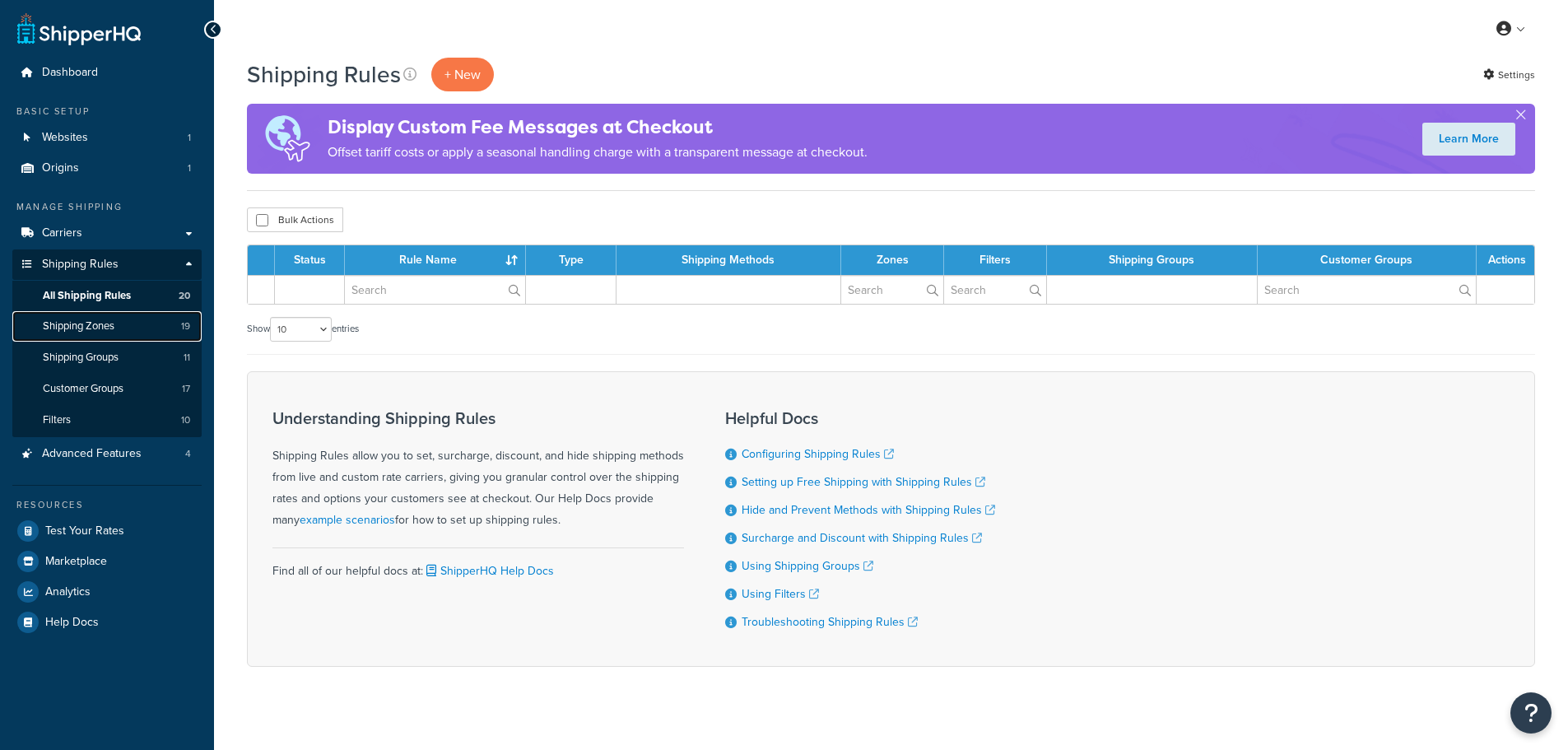
click at [106, 325] on span "Shipping Zones" at bounding box center [79, 327] width 72 height 14
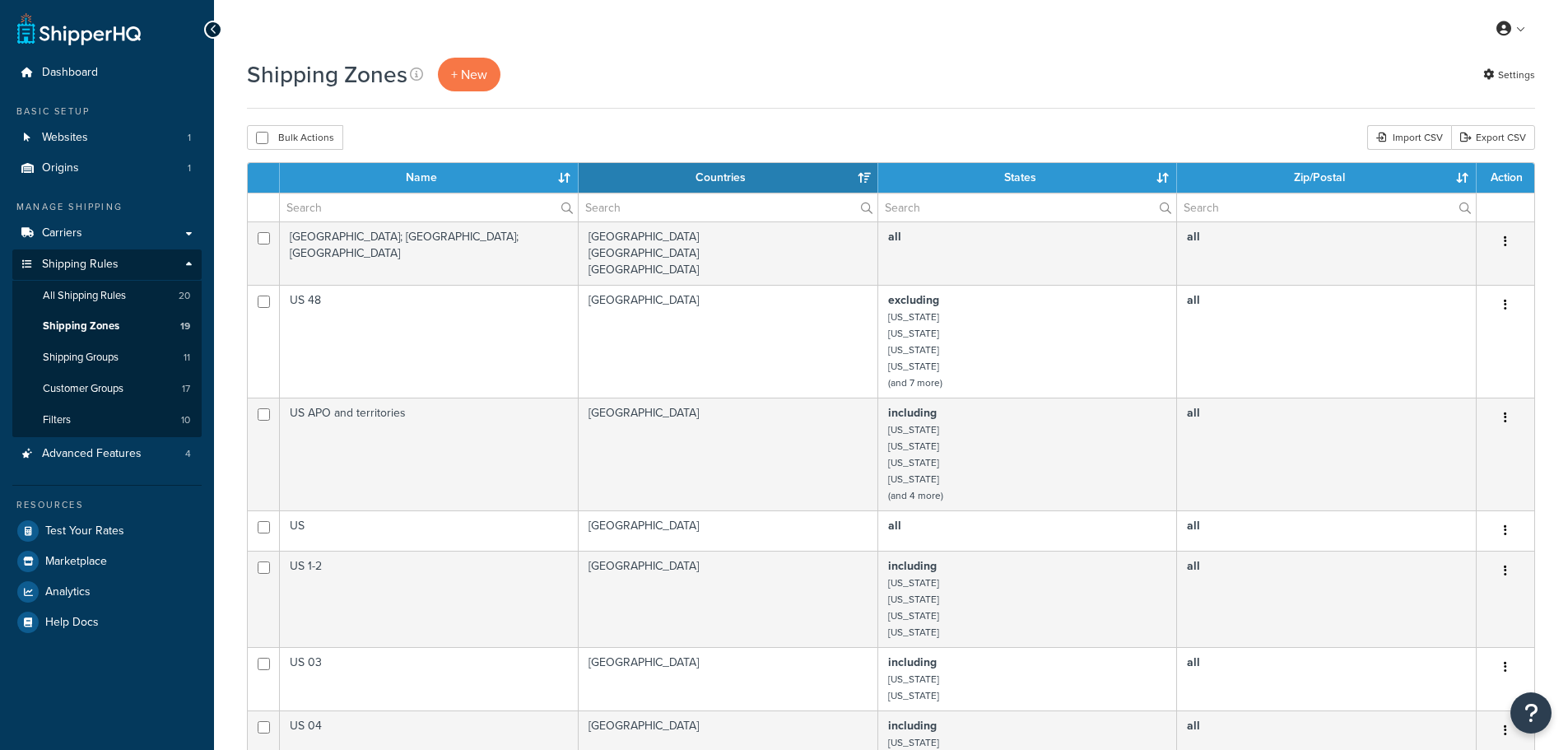
select select "15"
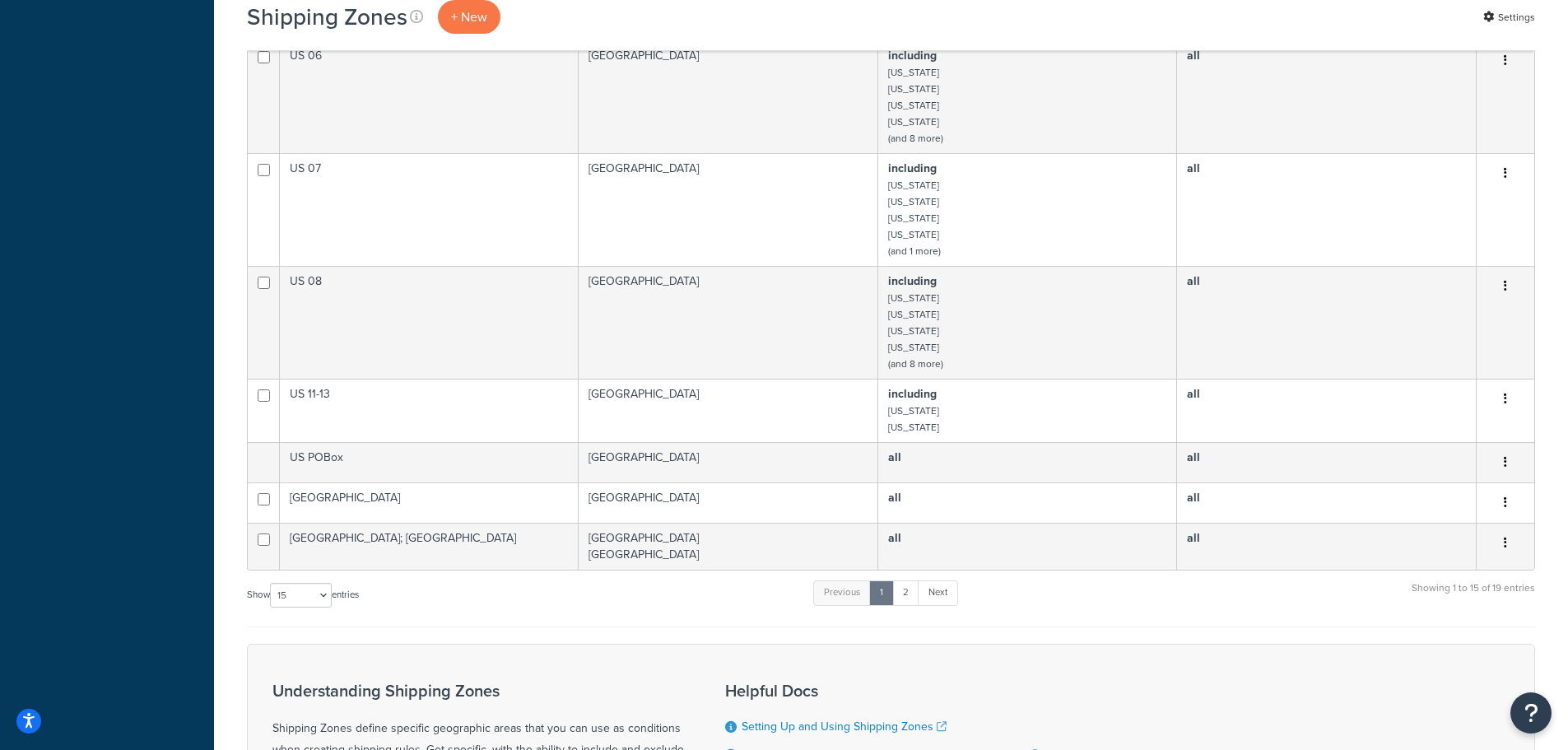
scroll to position [906, 0]
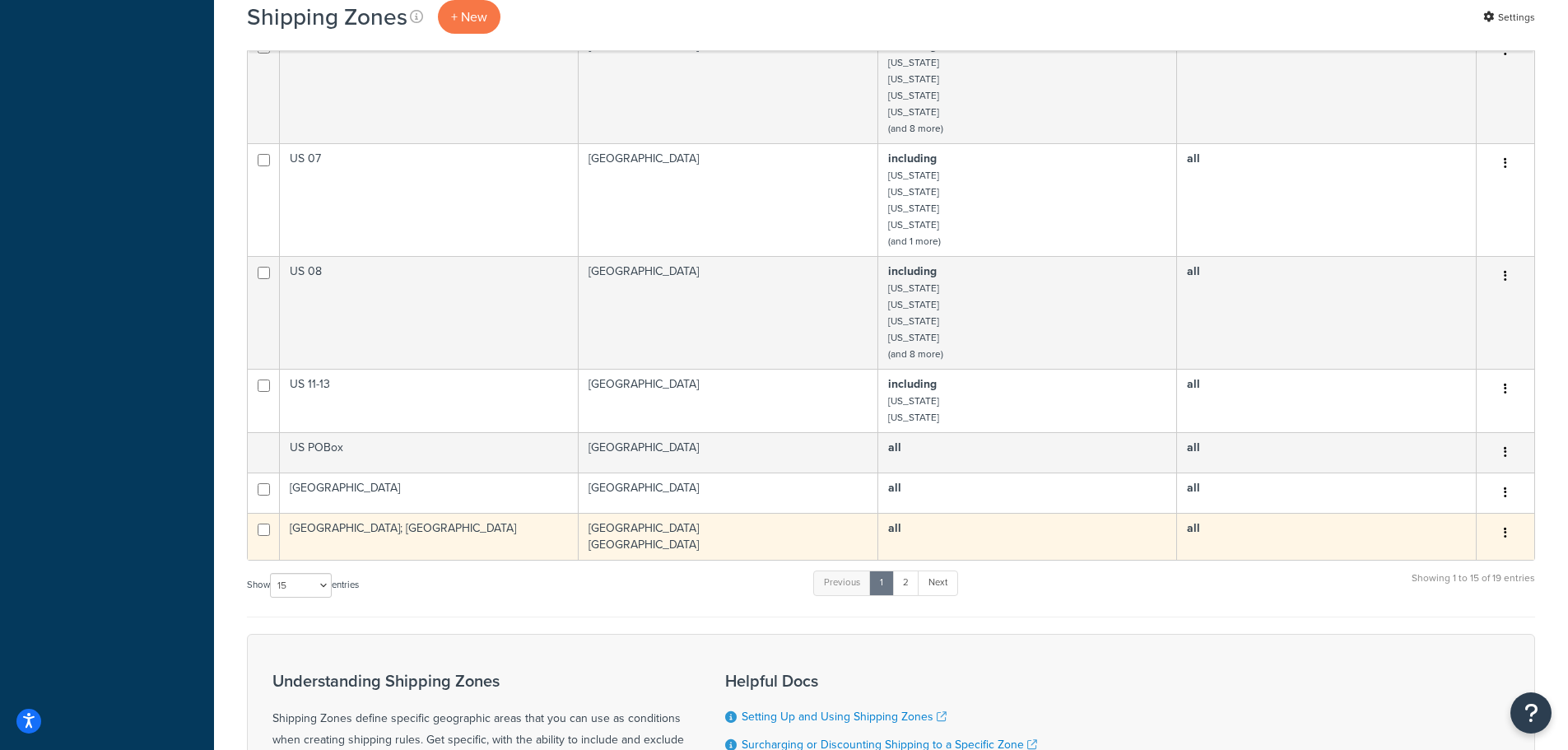
click at [1507, 533] on icon "button" at bounding box center [1505, 533] width 3 height 12
click at [1387, 564] on icon at bounding box center [1389, 565] width 12 height 12
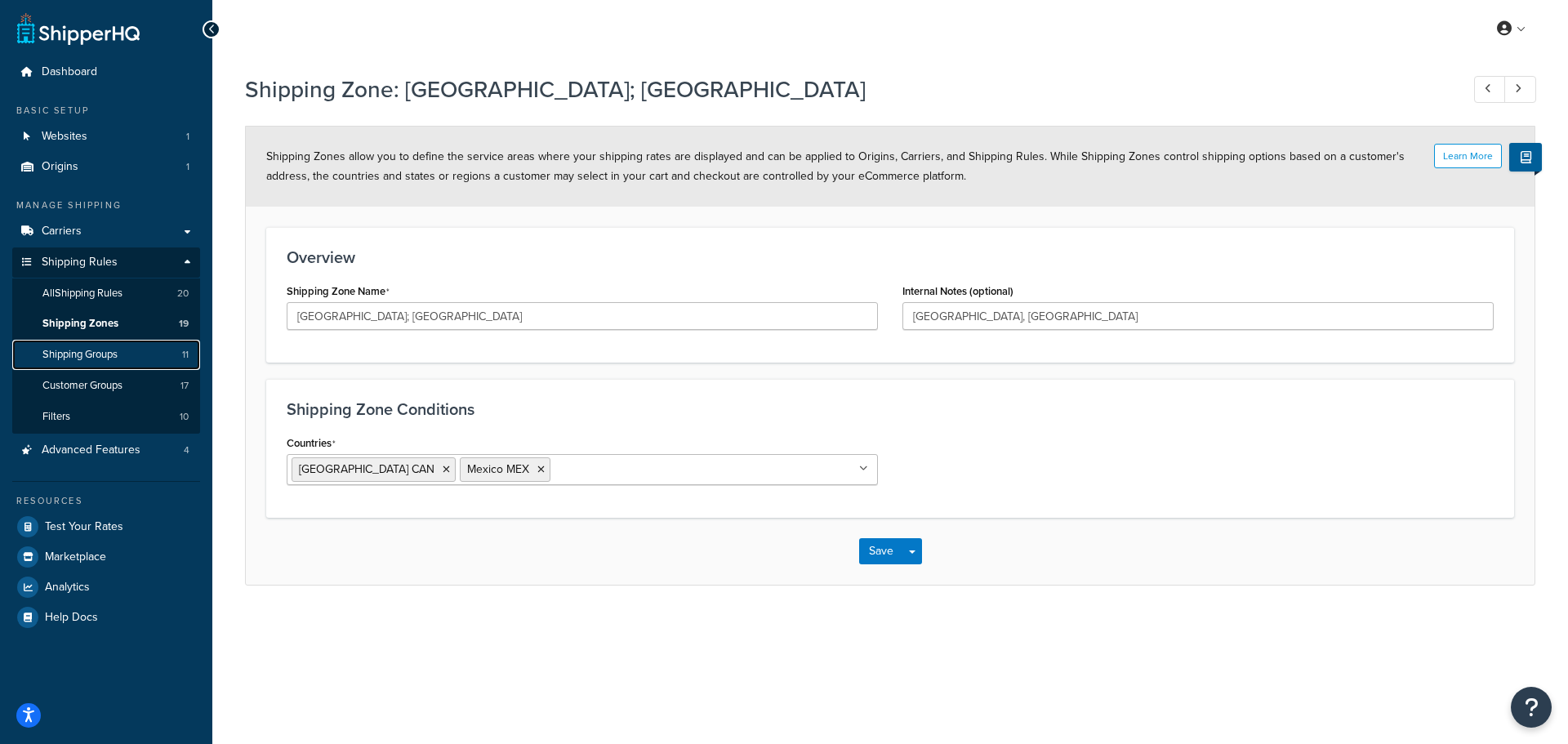
click at [93, 352] on span "Shipping Groups" at bounding box center [80, 354] width 75 height 14
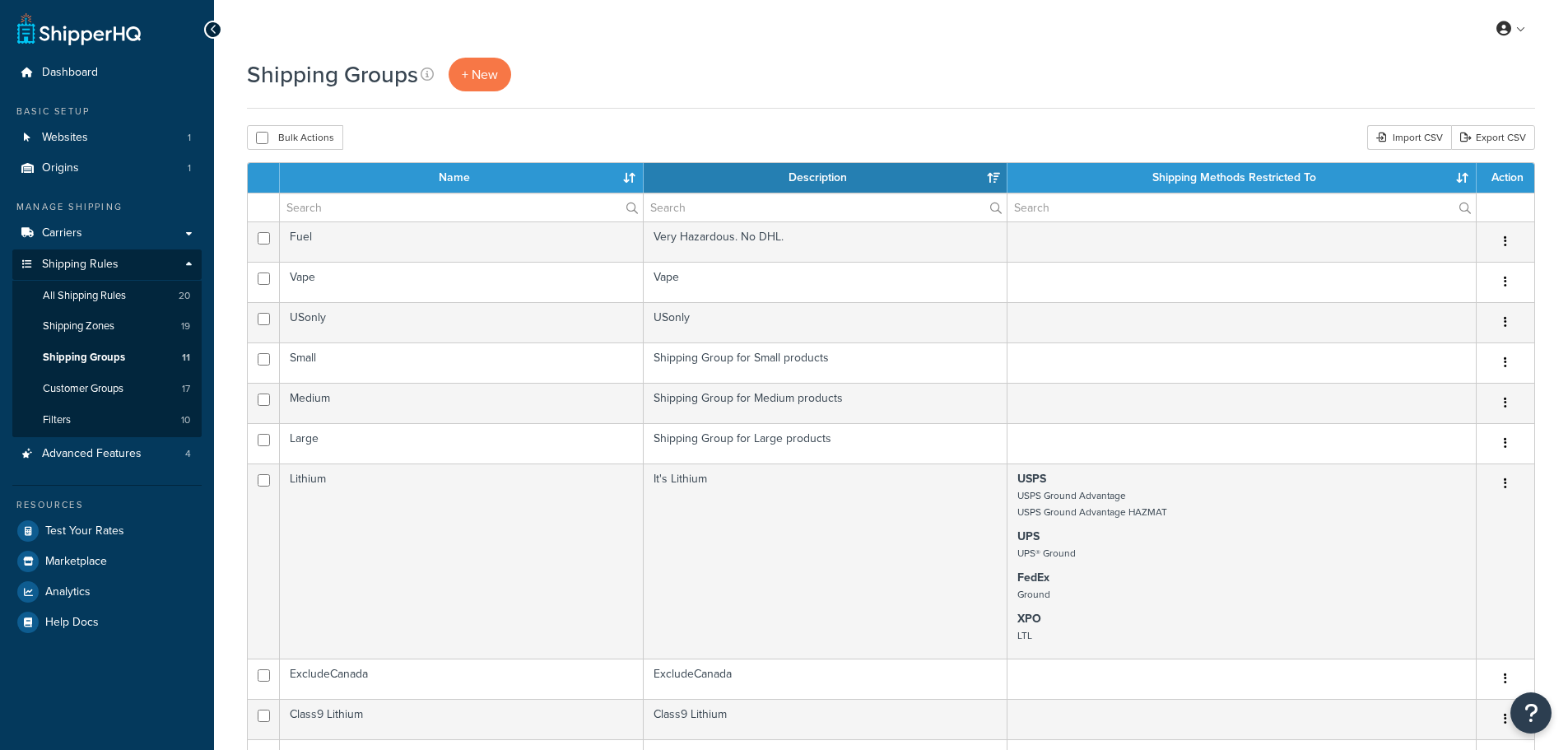
select select "15"
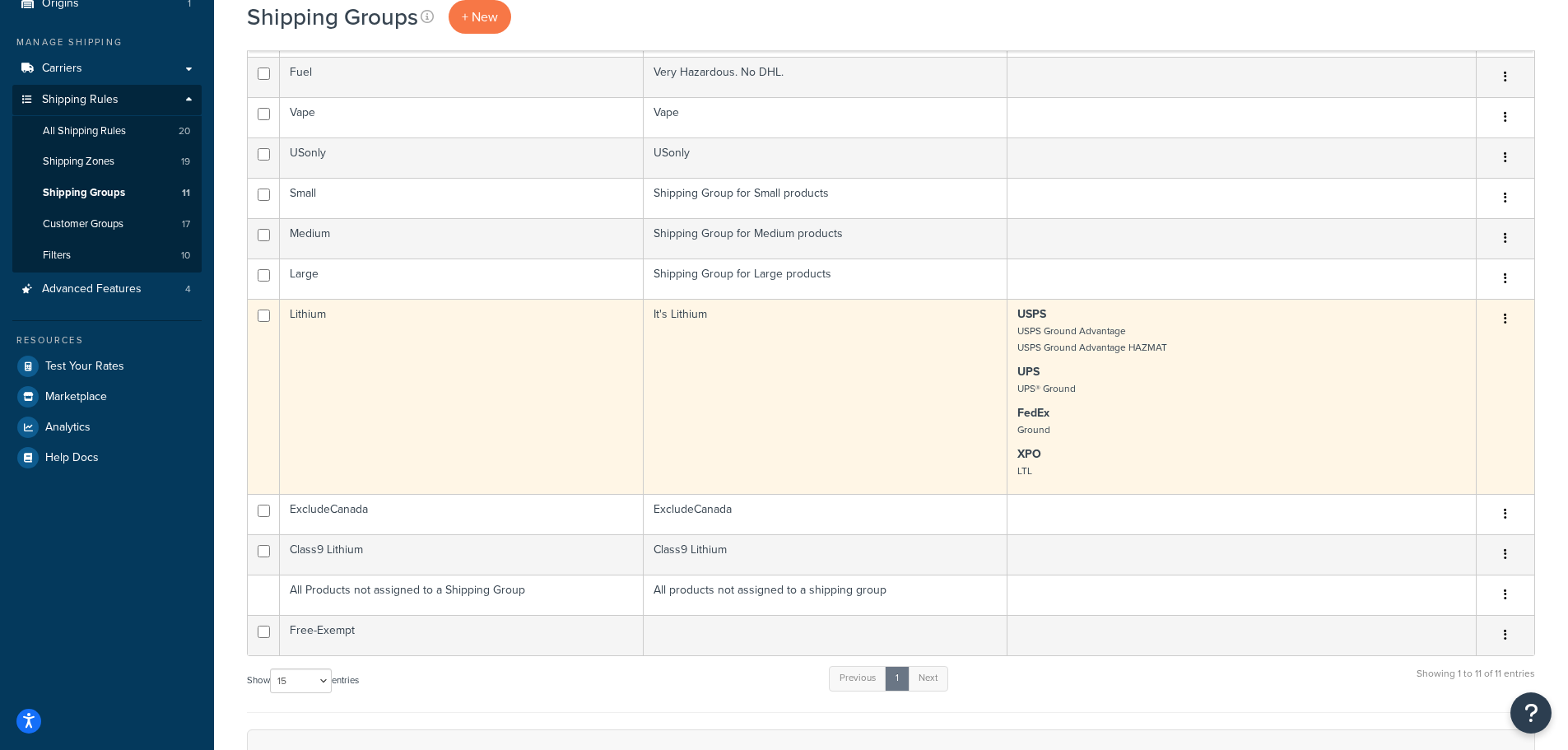
scroll to position [83, 0]
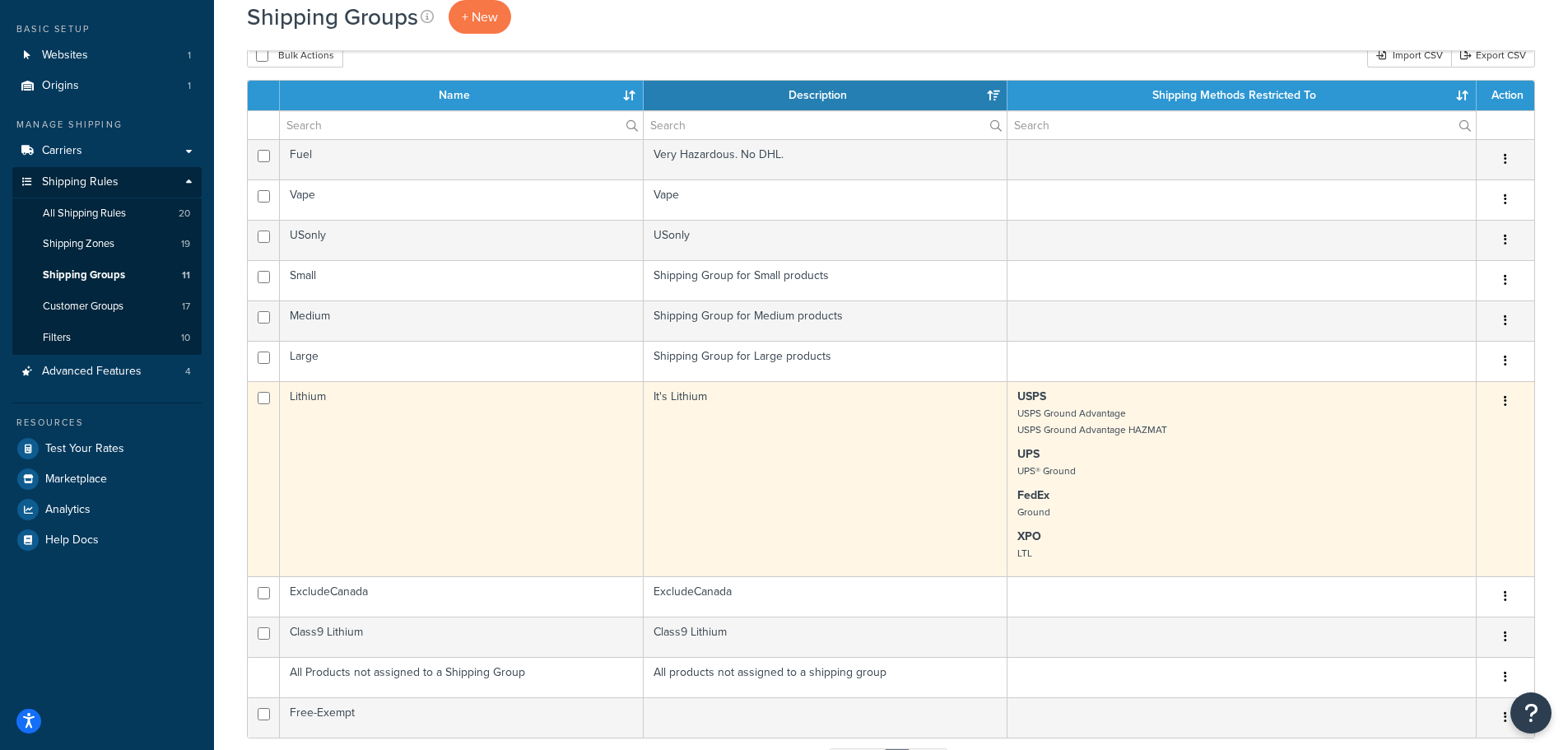
click at [1507, 400] on icon "button" at bounding box center [1505, 400] width 3 height 12
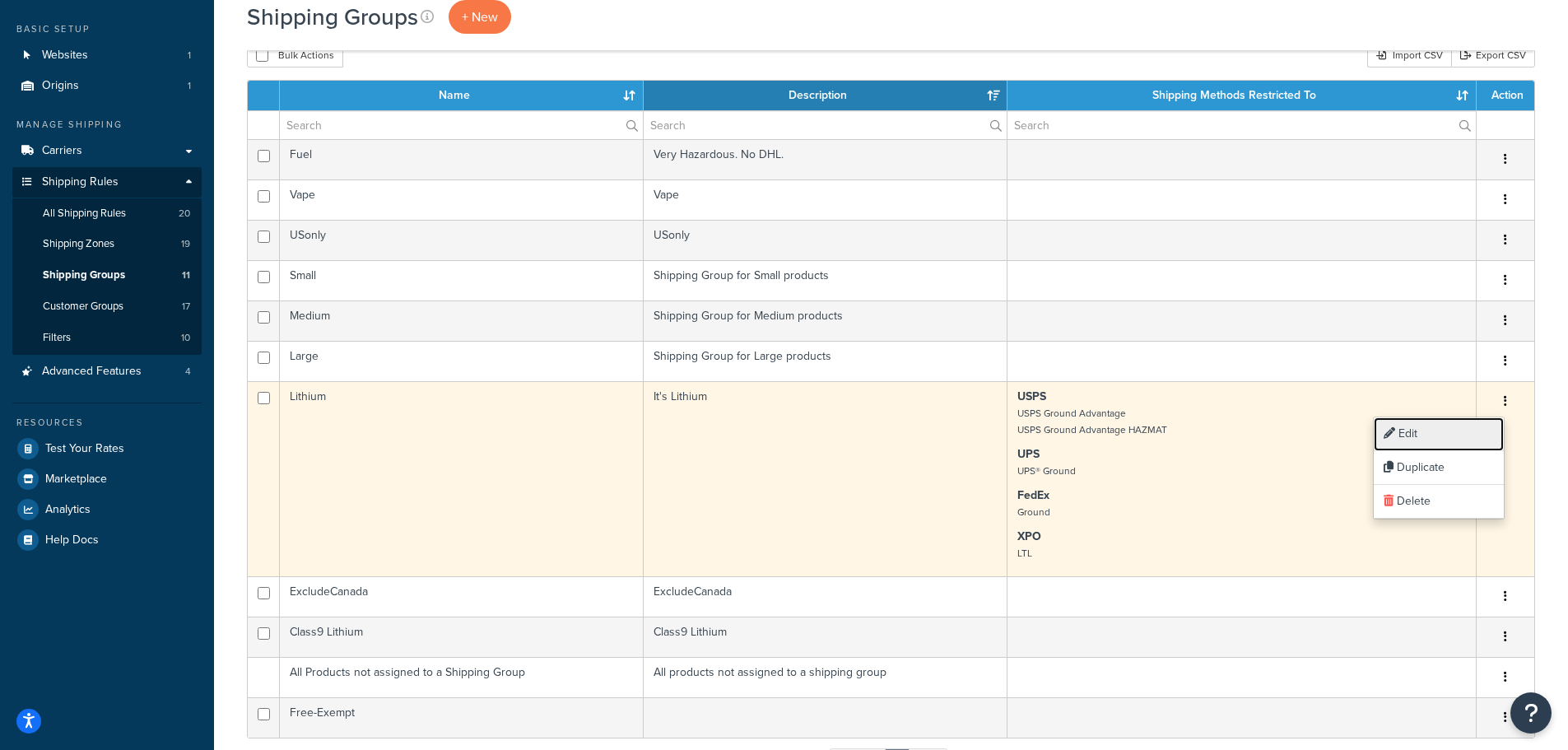
click at [1415, 434] on link "Edit" at bounding box center [1438, 434] width 130 height 34
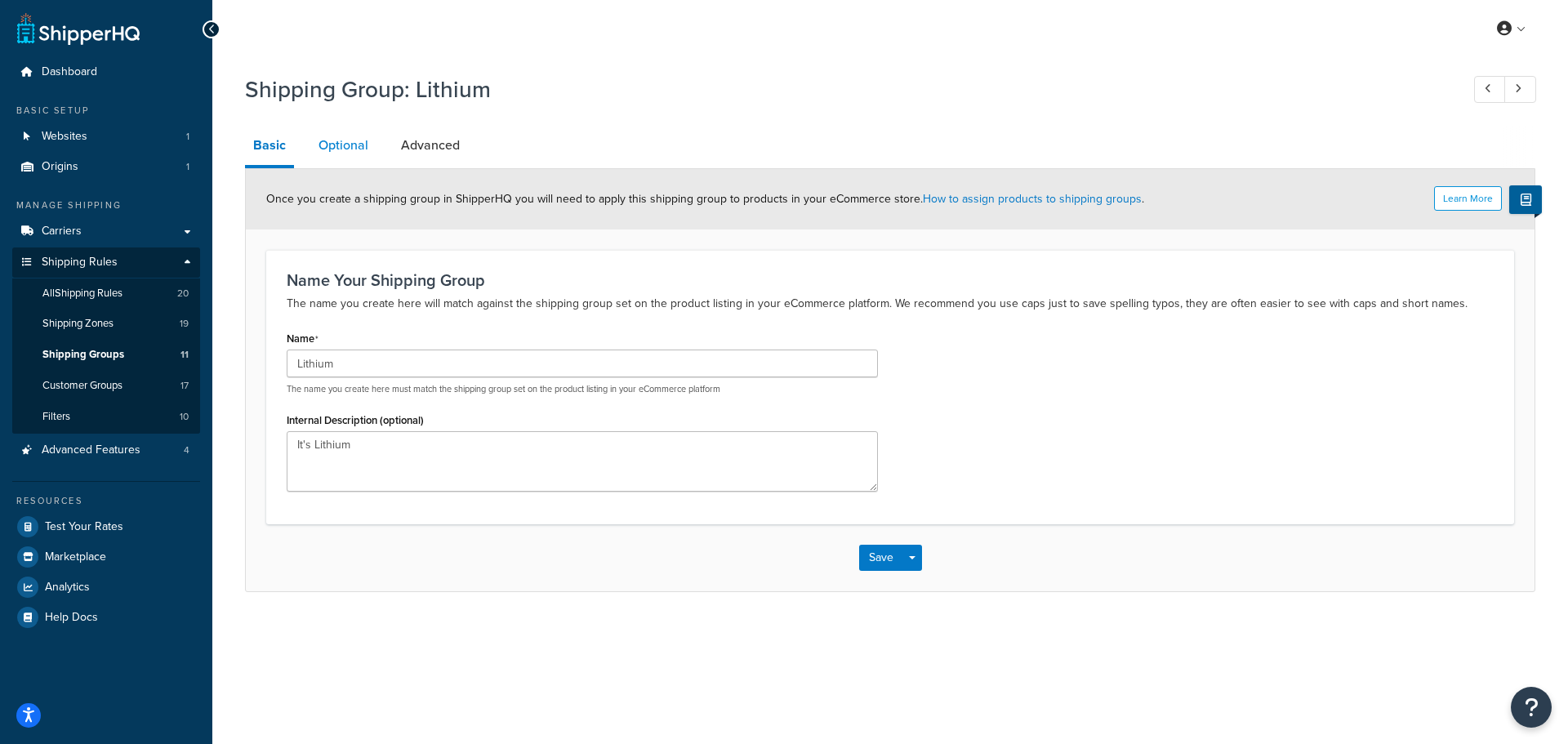
click at [353, 135] on link "Optional" at bounding box center [343, 145] width 66 height 39
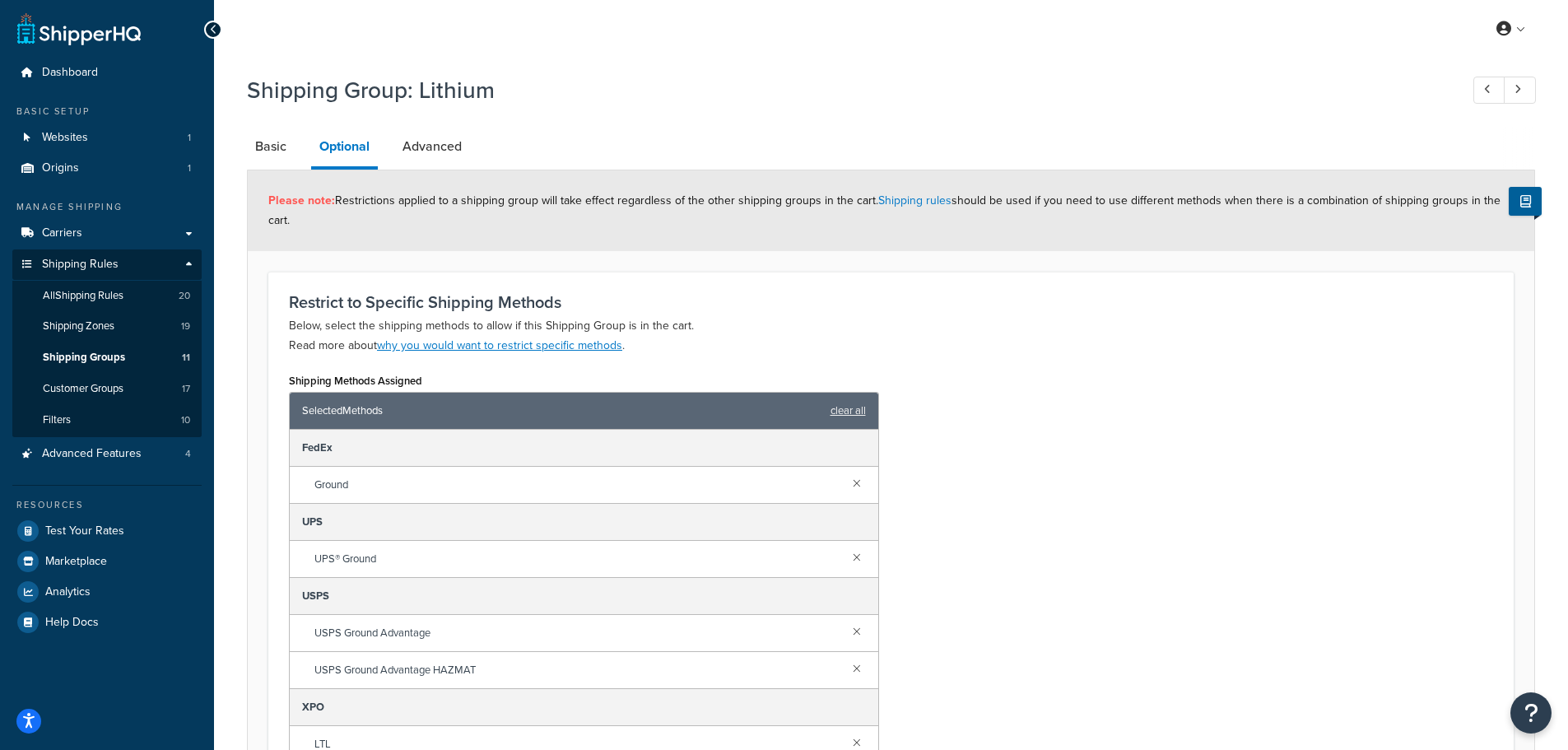
click at [1114, 436] on div "Shipping Methods Assigned Selected Methods clear all FedEx Ground UPS UPS® Grou…" at bounding box center [891, 587] width 1229 height 436
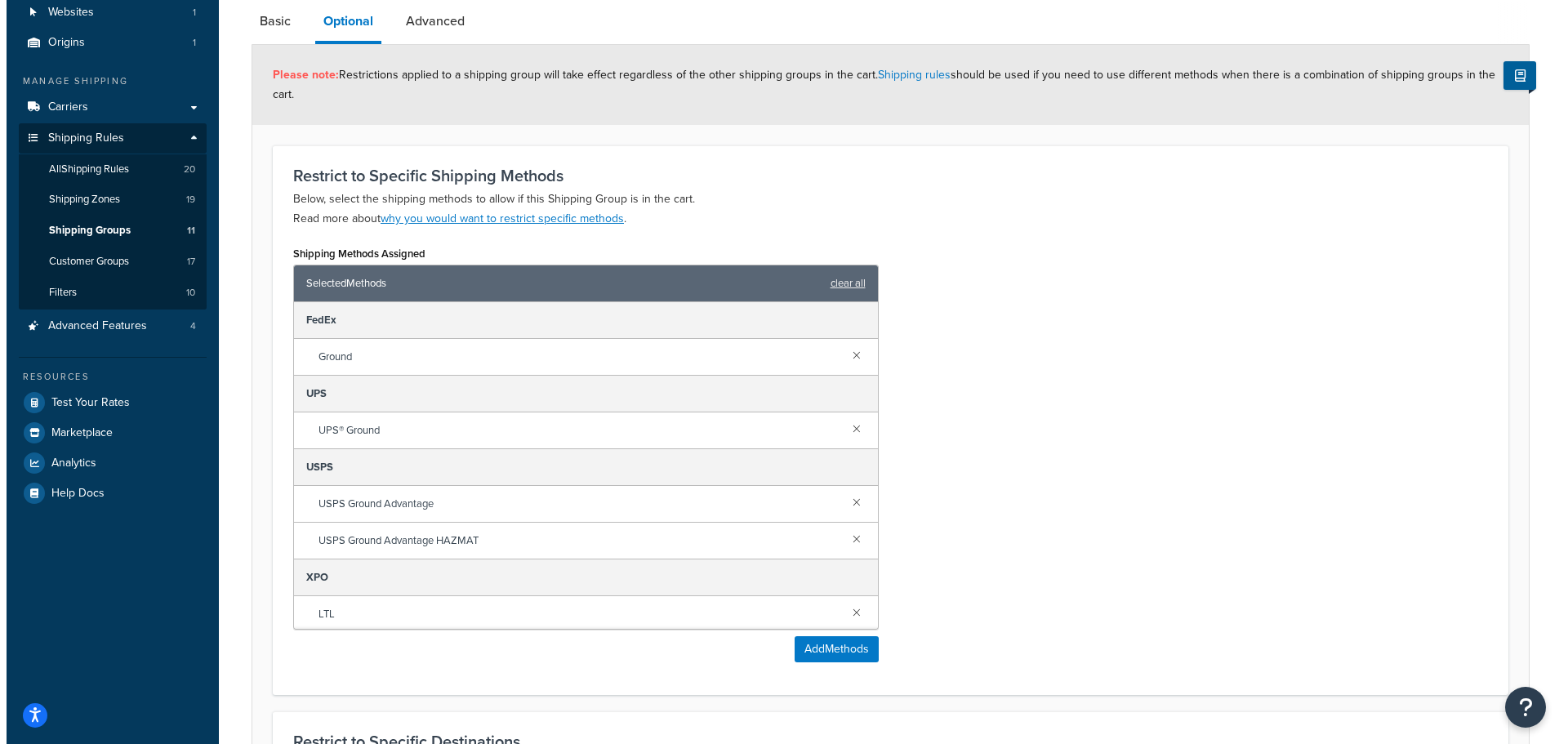
scroll to position [163, 0]
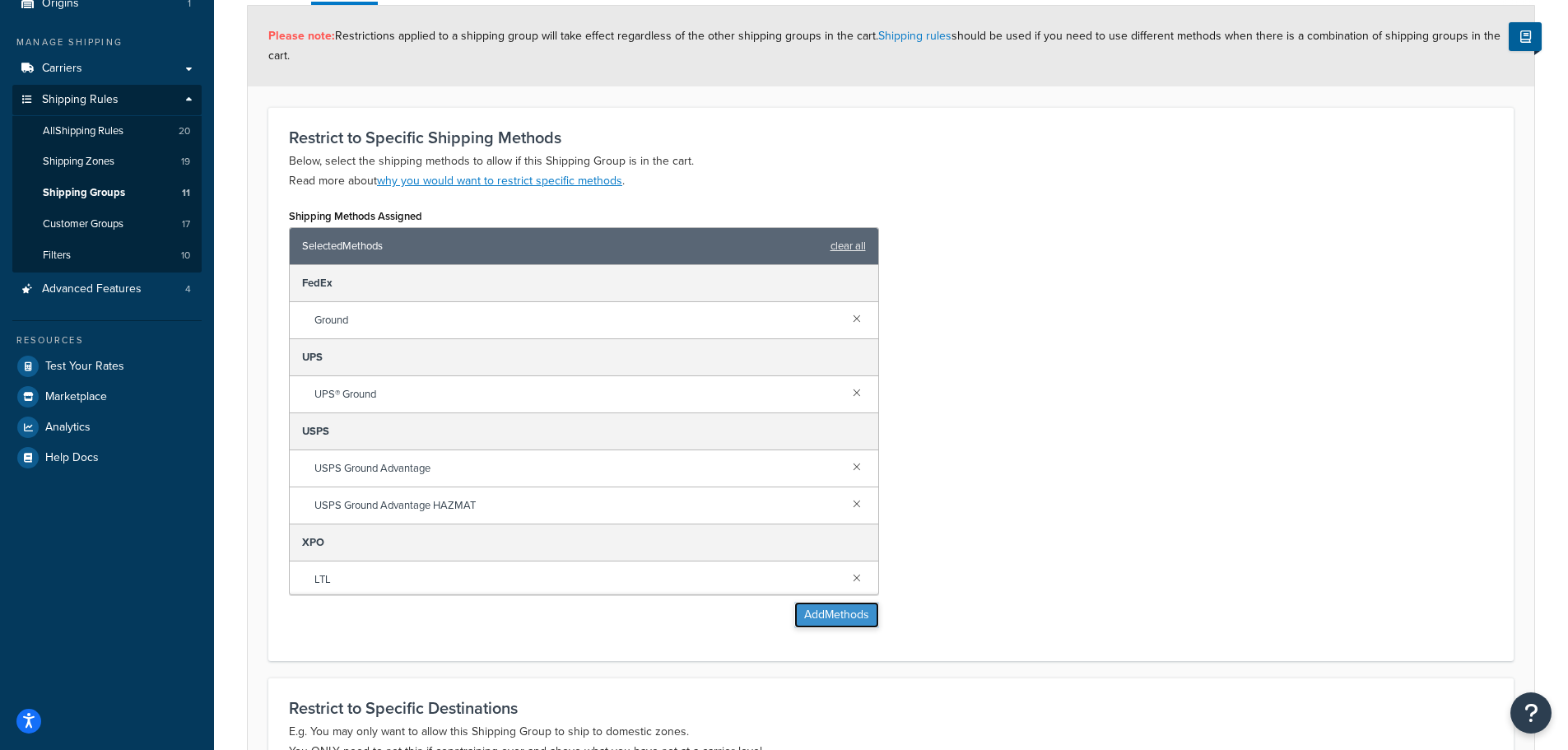
click at [845, 615] on button "Add Methods" at bounding box center [836, 615] width 84 height 26
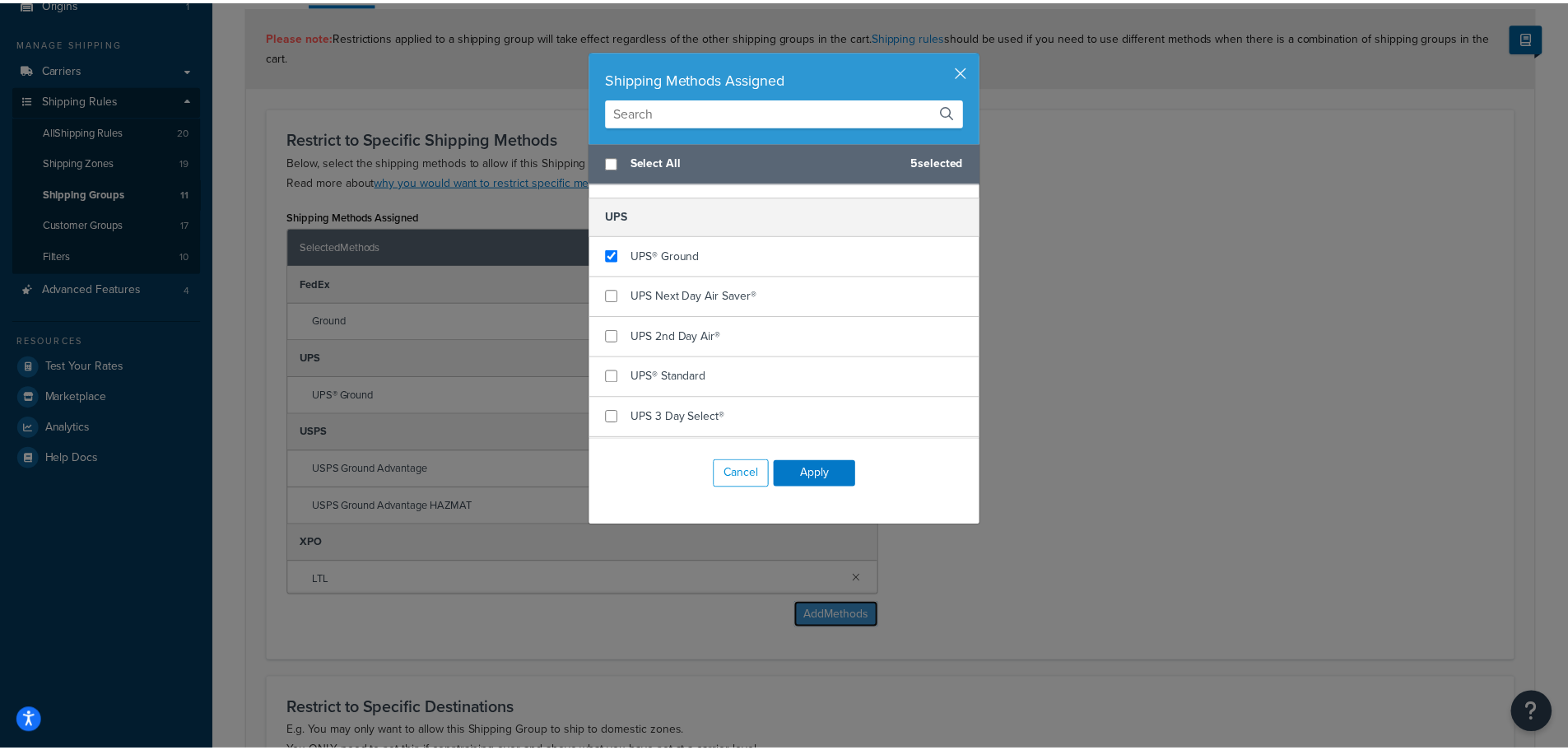
scroll to position [412, 0]
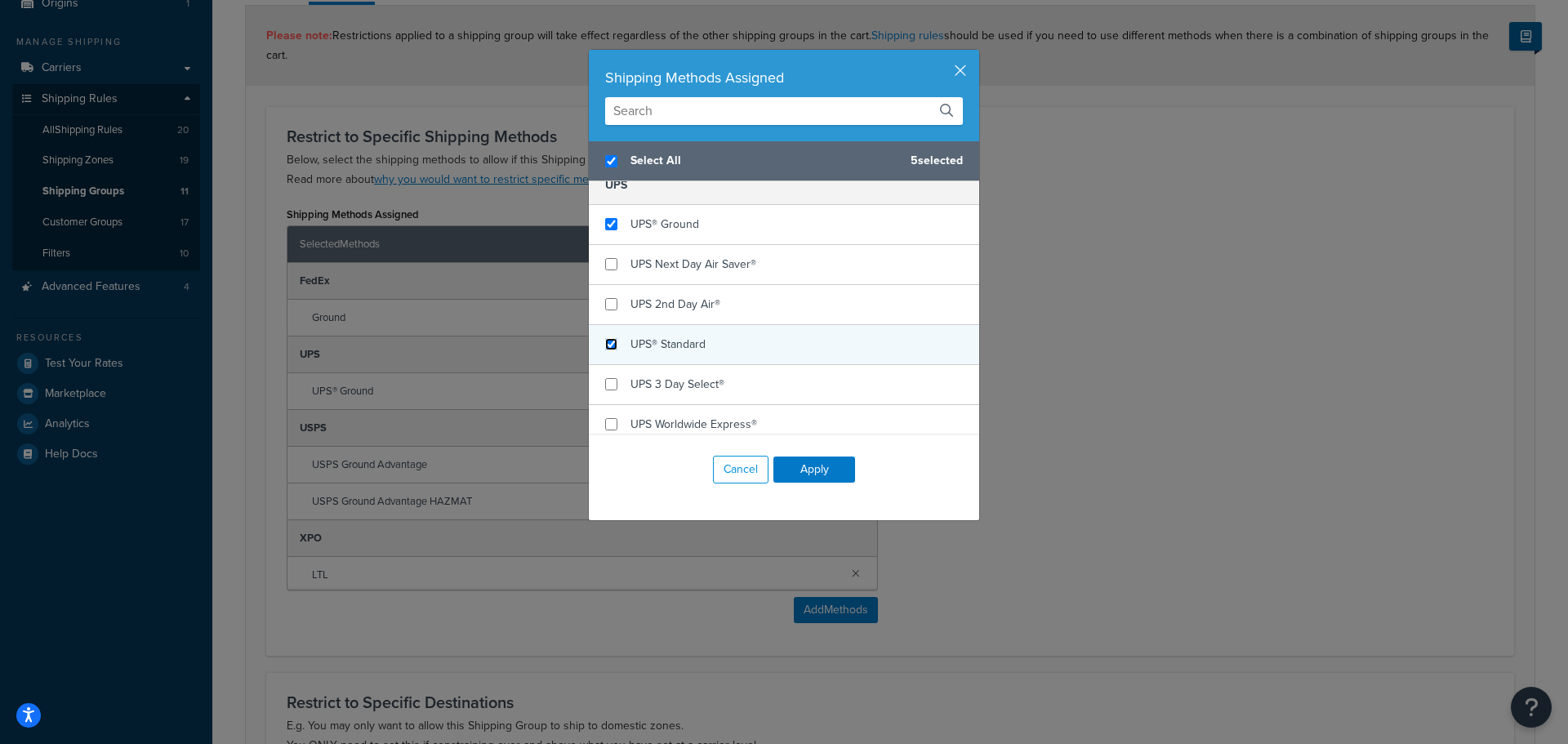
checkbox input "true"
click at [607, 347] on input "checkbox" at bounding box center [611, 344] width 12 height 12
checkbox input "true"
click at [814, 466] on button "Apply" at bounding box center [814, 469] width 82 height 26
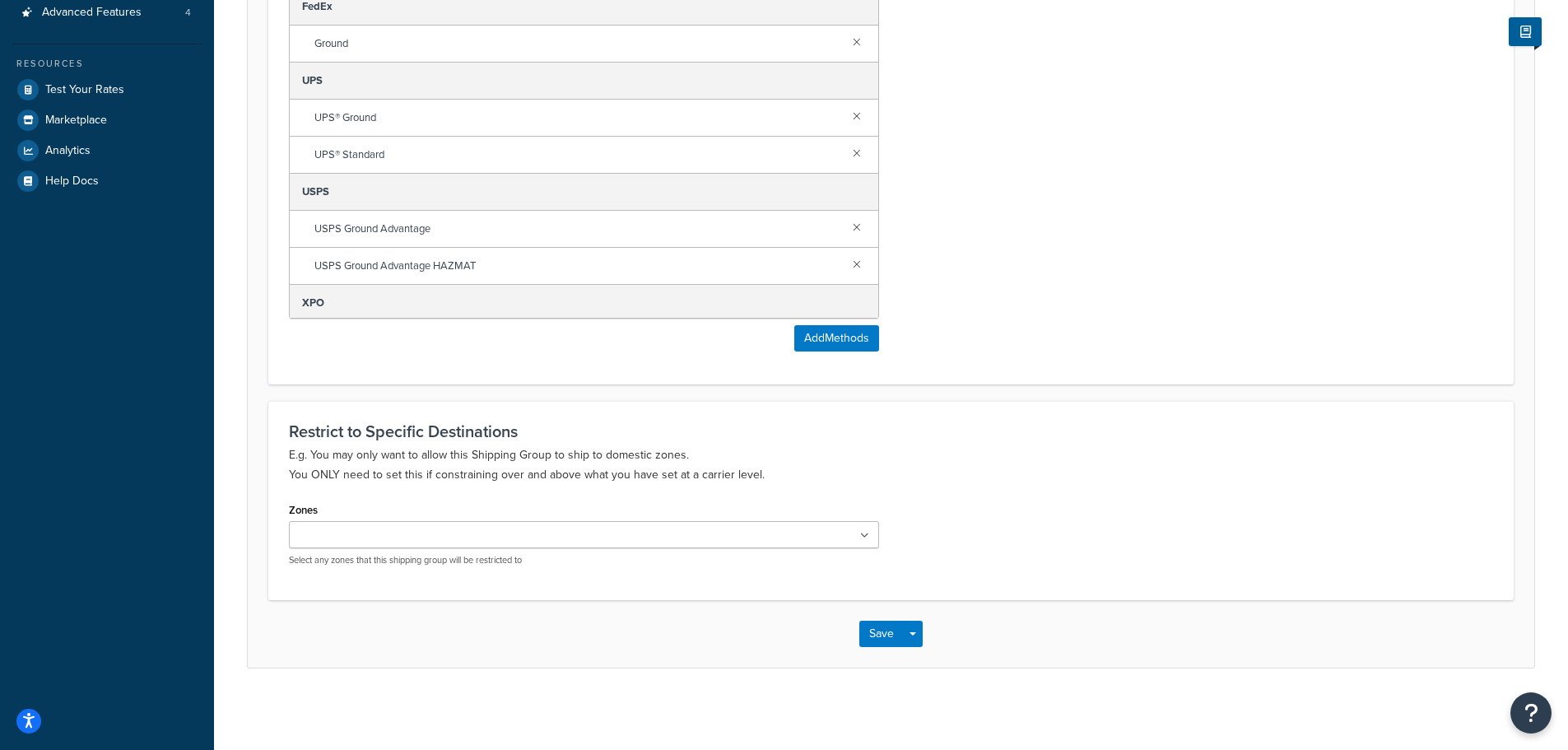
scroll to position [442, 0]
click at [873, 630] on button "Save" at bounding box center [881, 633] width 44 height 26
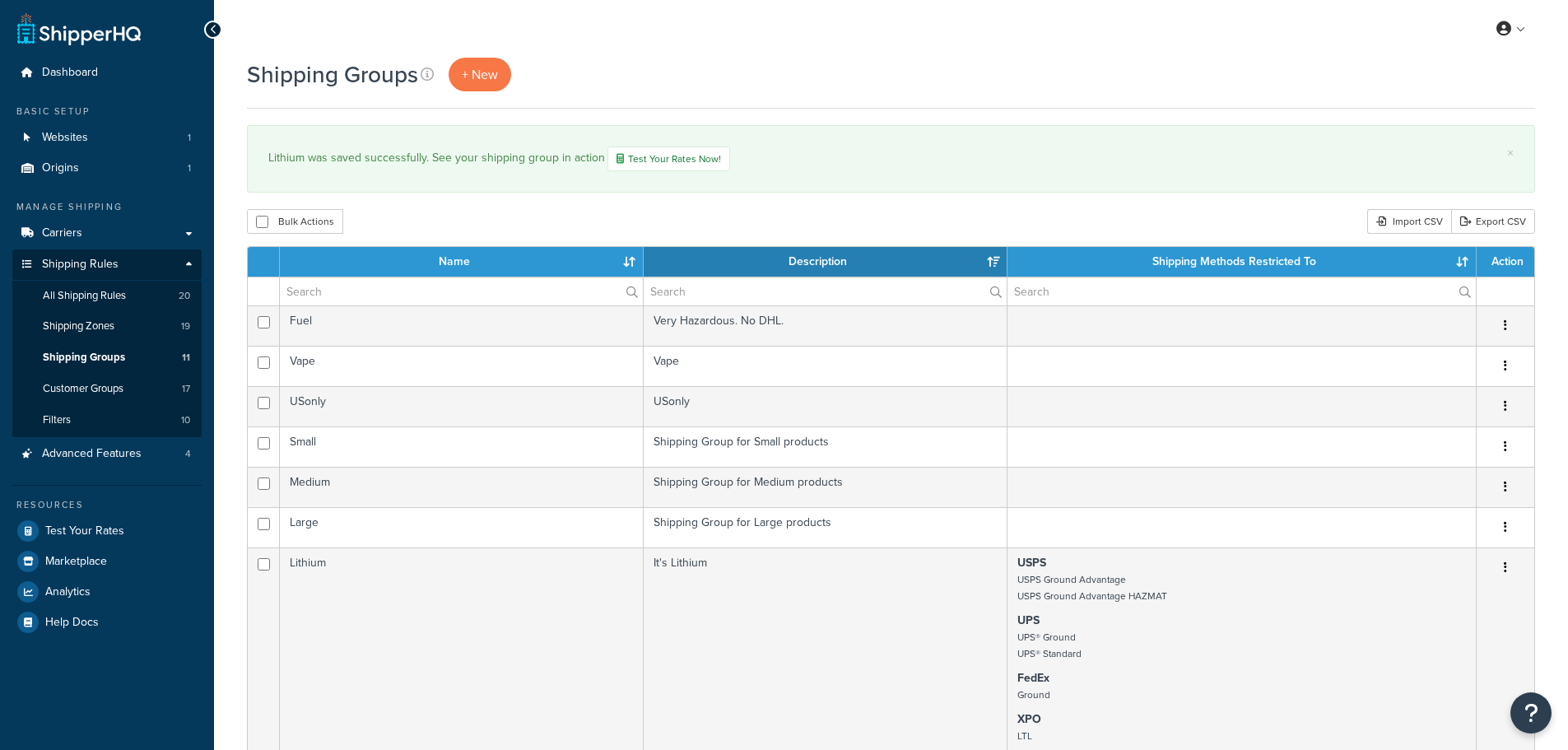
select select "15"
click at [87, 530] on span "Test Your Rates" at bounding box center [84, 531] width 79 height 14
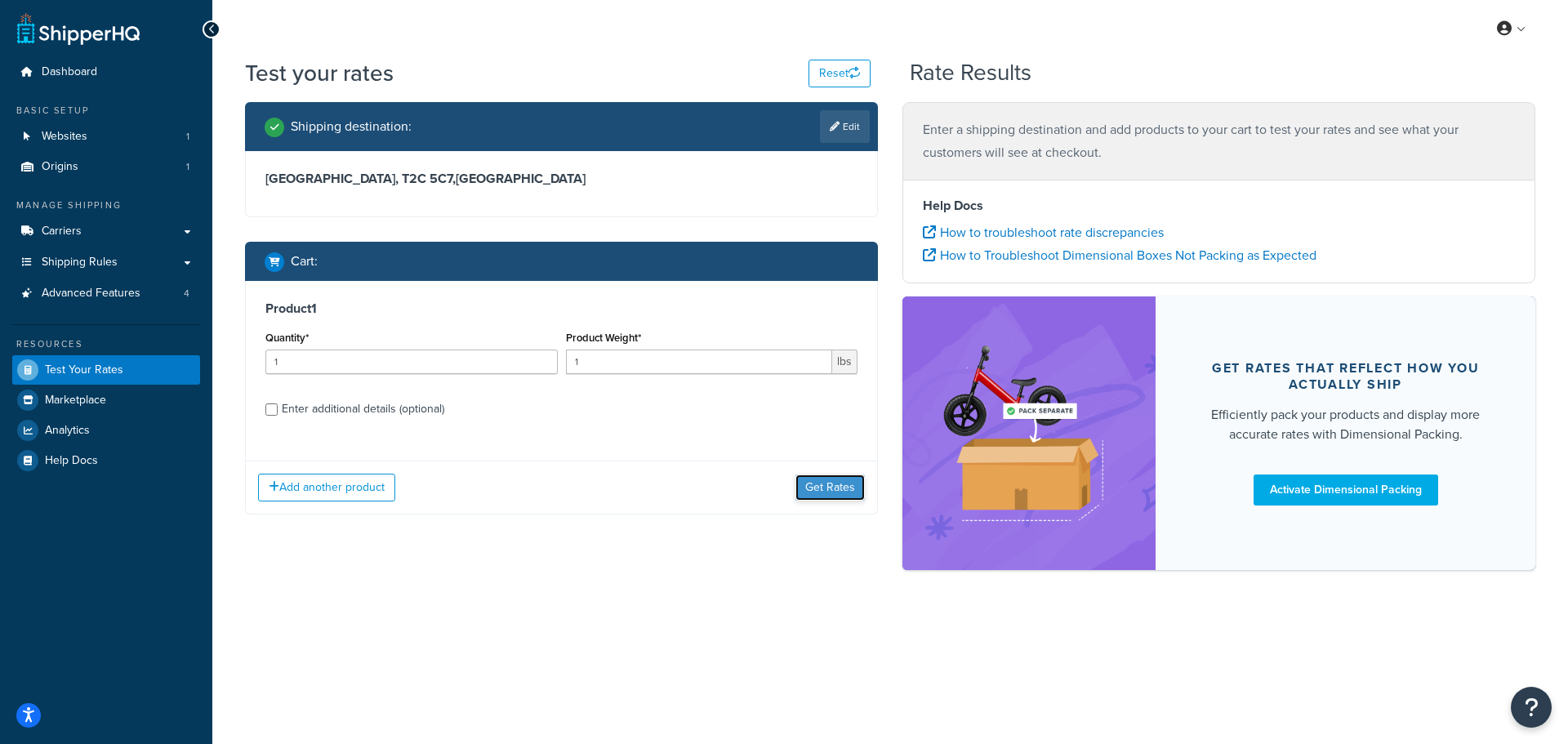
click at [828, 485] on button "Get Rates" at bounding box center [830, 487] width 70 height 26
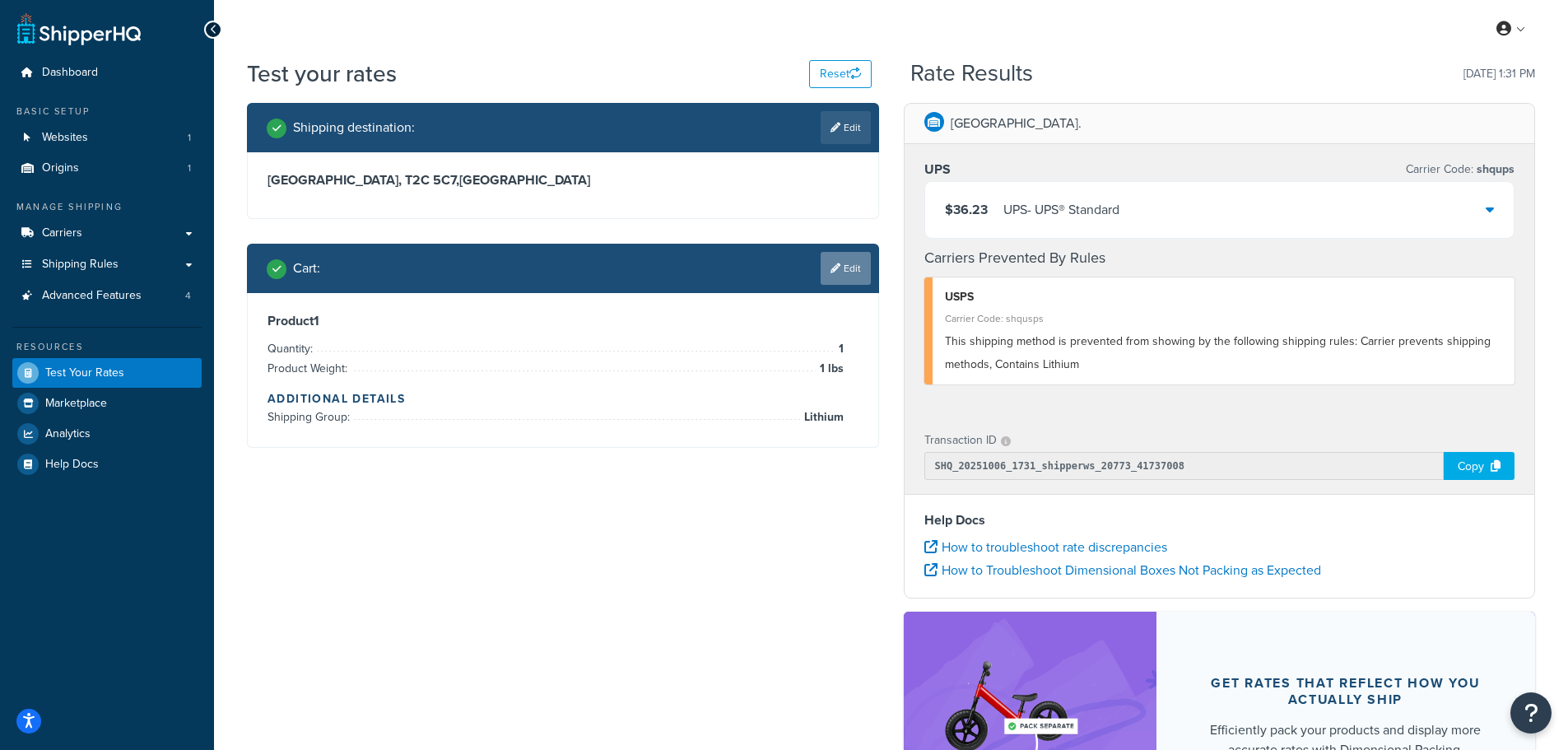
click at [834, 272] on icon at bounding box center [835, 268] width 10 height 10
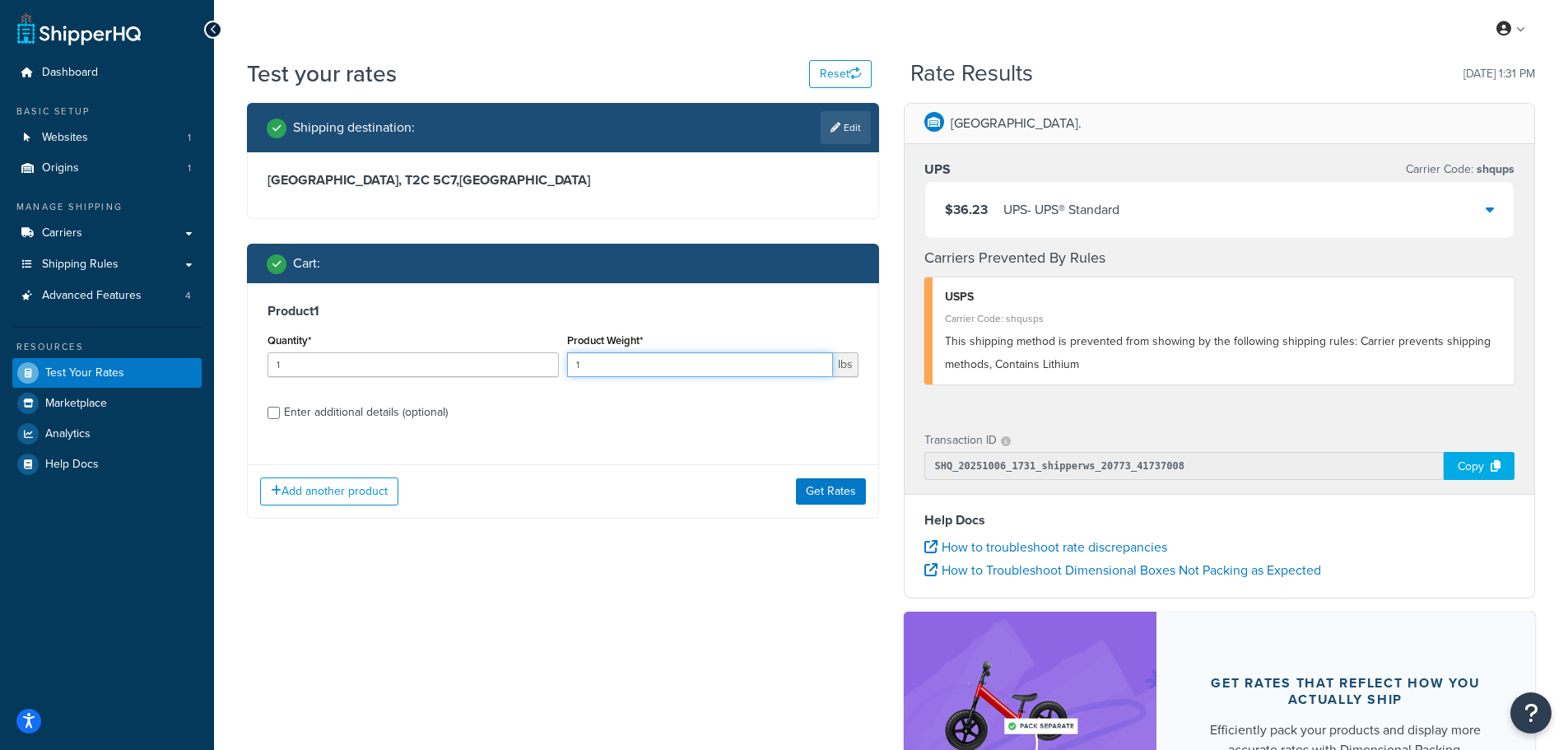
drag, startPoint x: 588, startPoint y: 366, endPoint x: 562, endPoint y: 364, distance: 26.1
click at [562, 364] on div "Quantity* 1 Product Weight* 1 lbs" at bounding box center [563, 359] width 599 height 60
type input "10"
click at [823, 487] on button "Get Rates" at bounding box center [831, 491] width 70 height 26
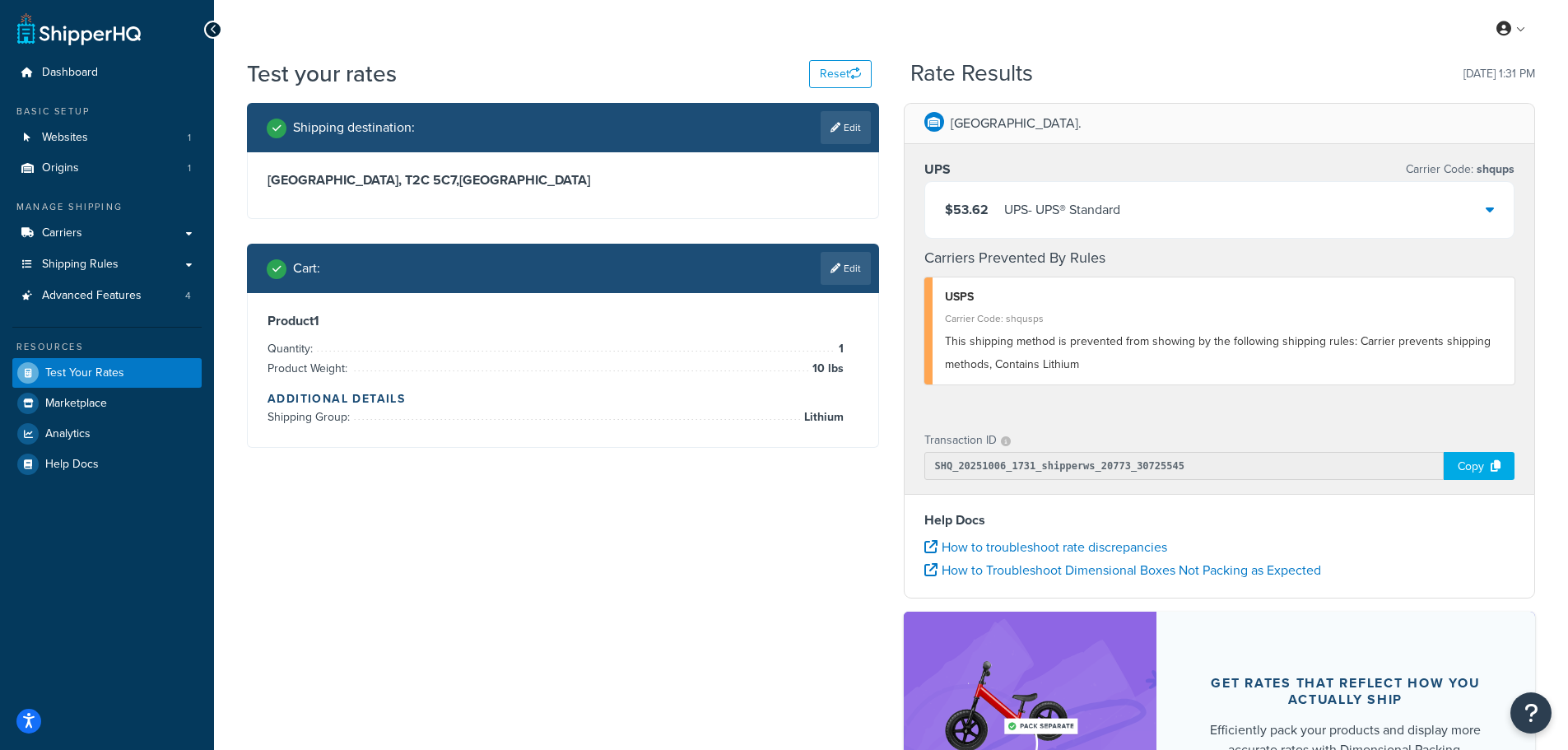
click at [1272, 128] on div "School House Rd." at bounding box center [1219, 124] width 631 height 40
click at [555, 326] on h3 "Product 1" at bounding box center [564, 321] width 591 height 16
click at [843, 124] on link "Edit" at bounding box center [846, 128] width 50 height 33
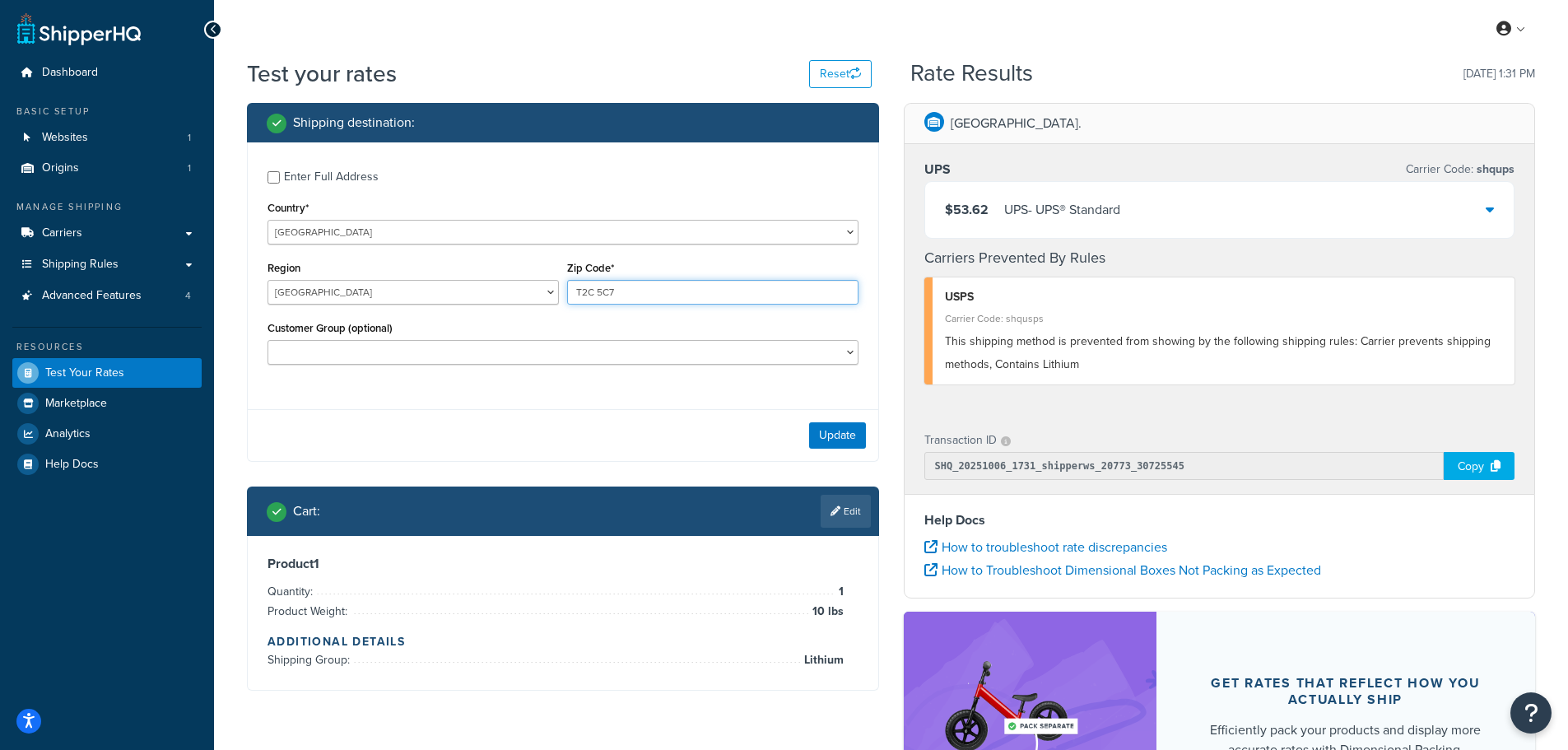
drag, startPoint x: 628, startPoint y: 294, endPoint x: 563, endPoint y: 294, distance: 65.0
click at [563, 294] on div "Zip Code* T2C 5C7" at bounding box center [712, 286] width 300 height 60
click at [852, 236] on select "United States United Kingdom Afghanistan Åland Islands Albania Algeria American…" at bounding box center [564, 232] width 591 height 25
select select "US"
click at [268, 220] on select "United States United Kingdom Afghanistan Åland Islands Albania Algeria American…" at bounding box center [564, 232] width 591 height 25
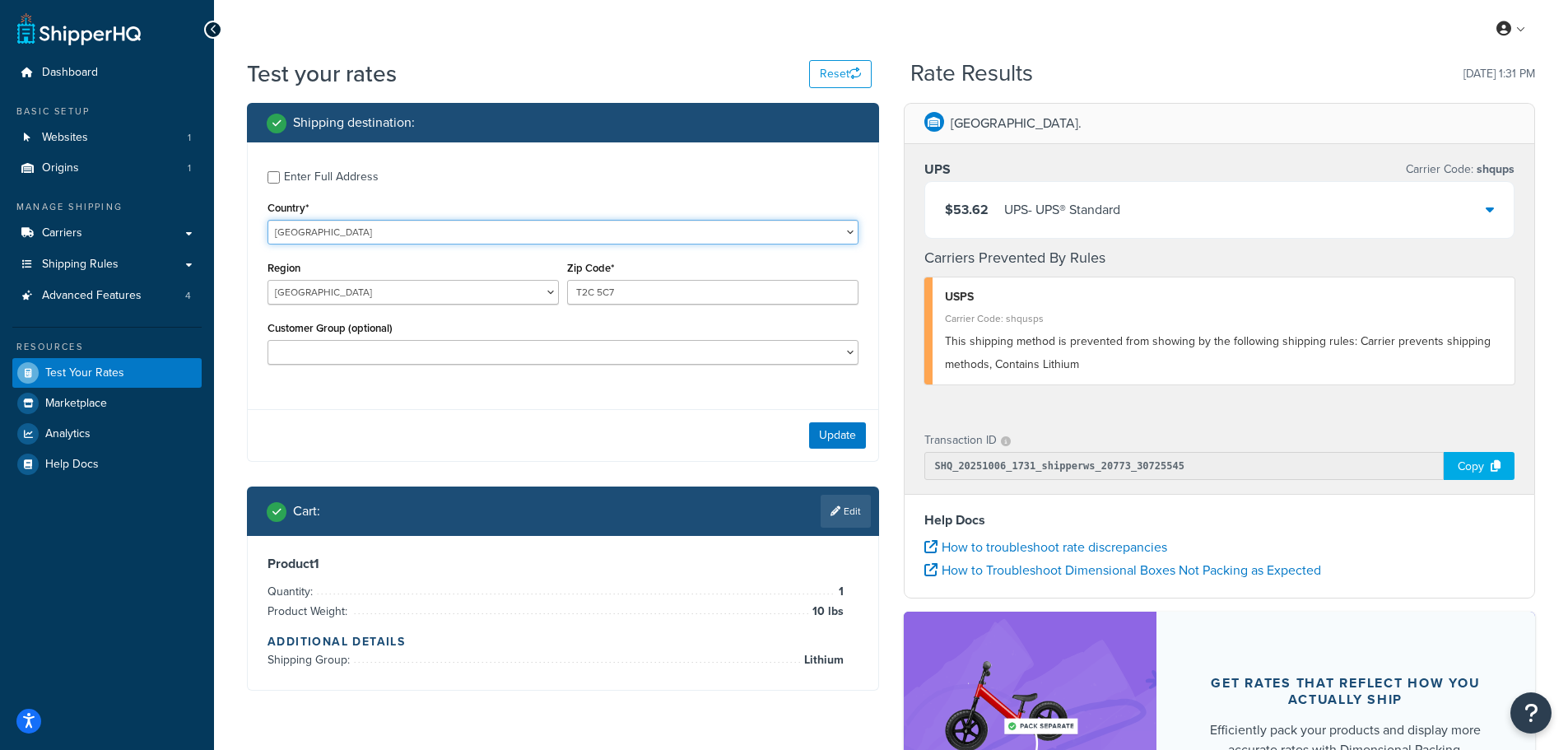
select select "AL"
type input "90210"
click at [844, 431] on button "Update" at bounding box center [837, 435] width 57 height 26
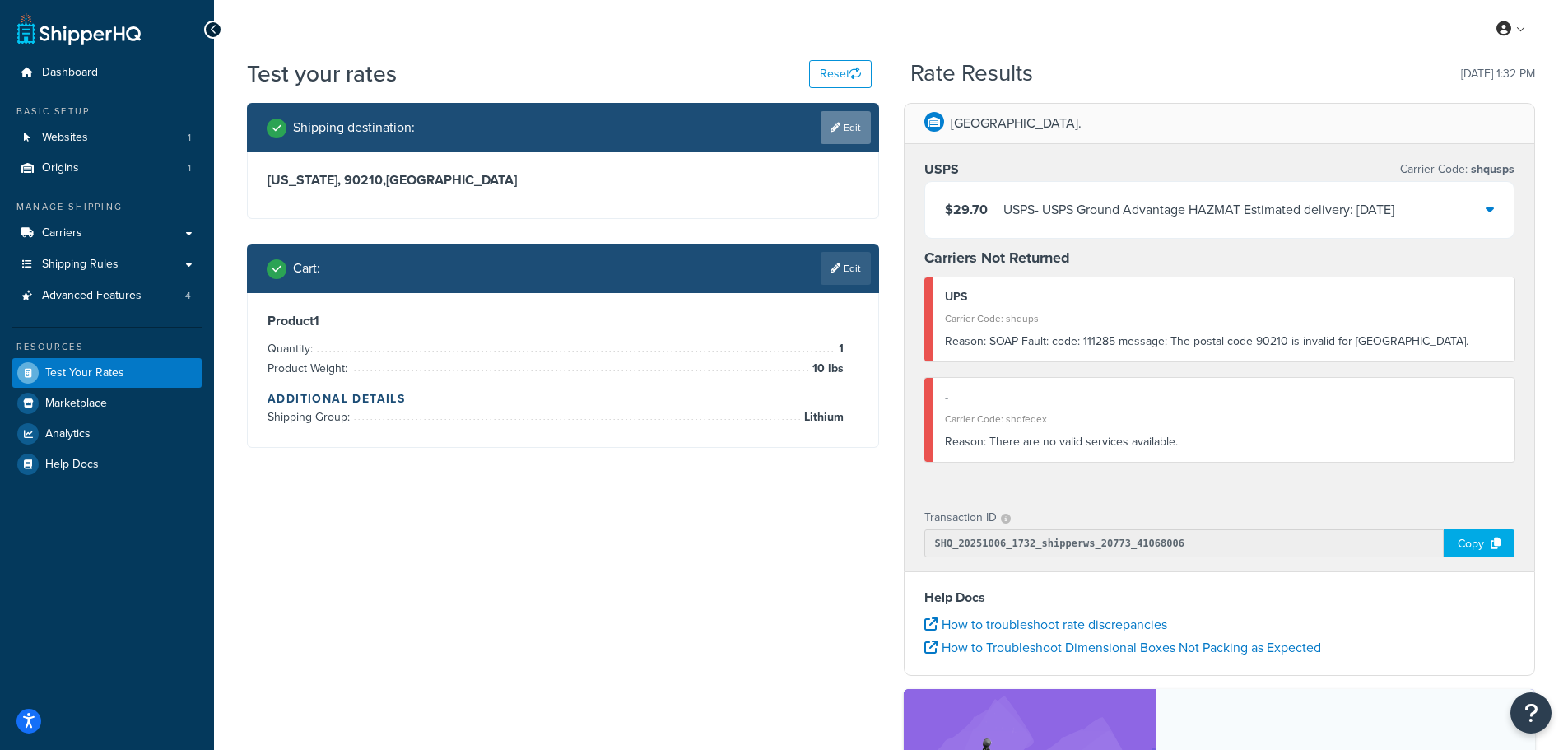
click at [850, 130] on link "Edit" at bounding box center [846, 128] width 50 height 33
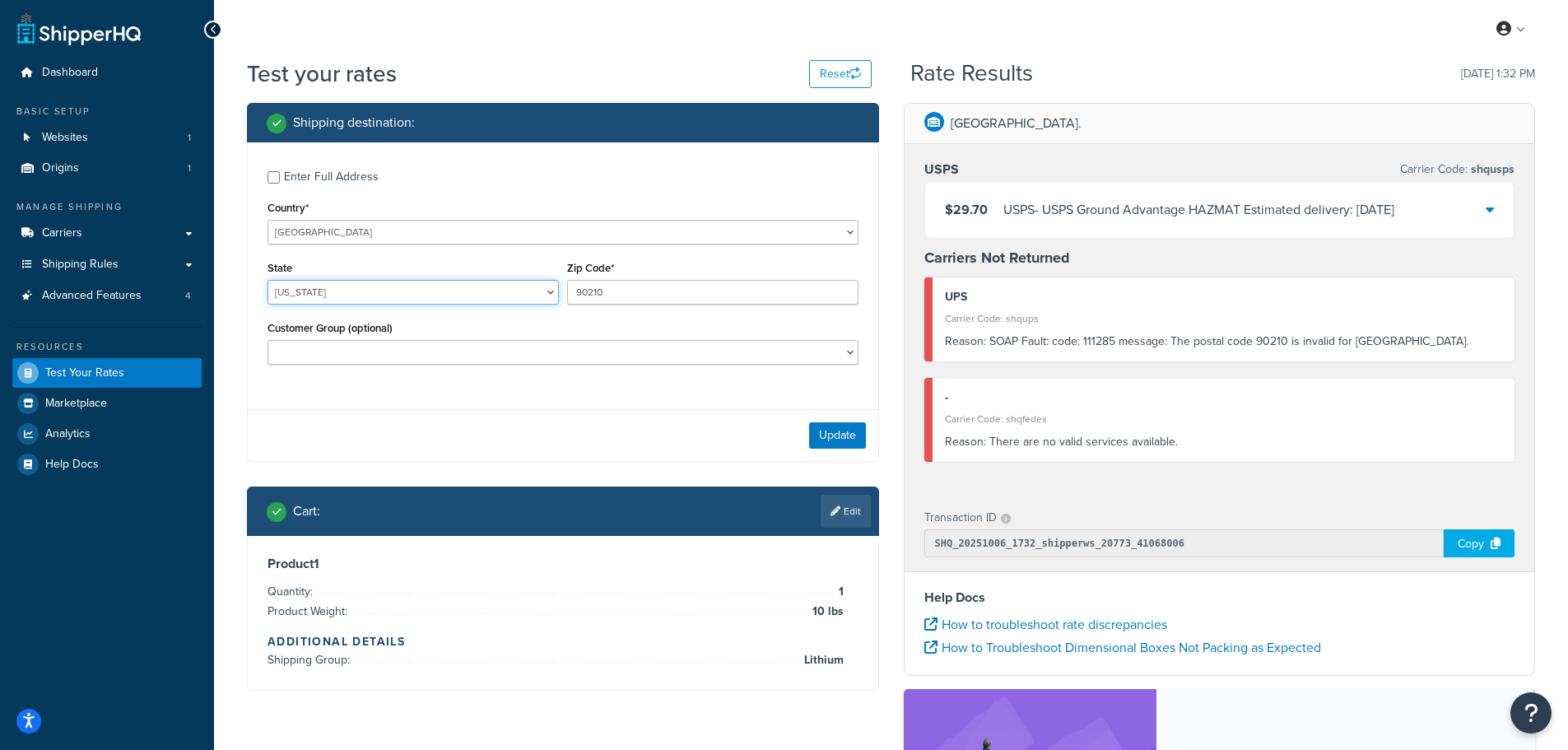
click at [545, 293] on select "Alabama Alaska American Samoa Arizona Arkansas Armed Forces Americas Armed Forc…" at bounding box center [413, 292] width 291 height 25
select select "CA"
click at [268, 279] on select "Alabama Alaska American Samoa Arizona Arkansas Armed Forces Americas Armed Forc…" at bounding box center [413, 292] width 291 height 25
click at [835, 433] on button "Update" at bounding box center [837, 435] width 57 height 26
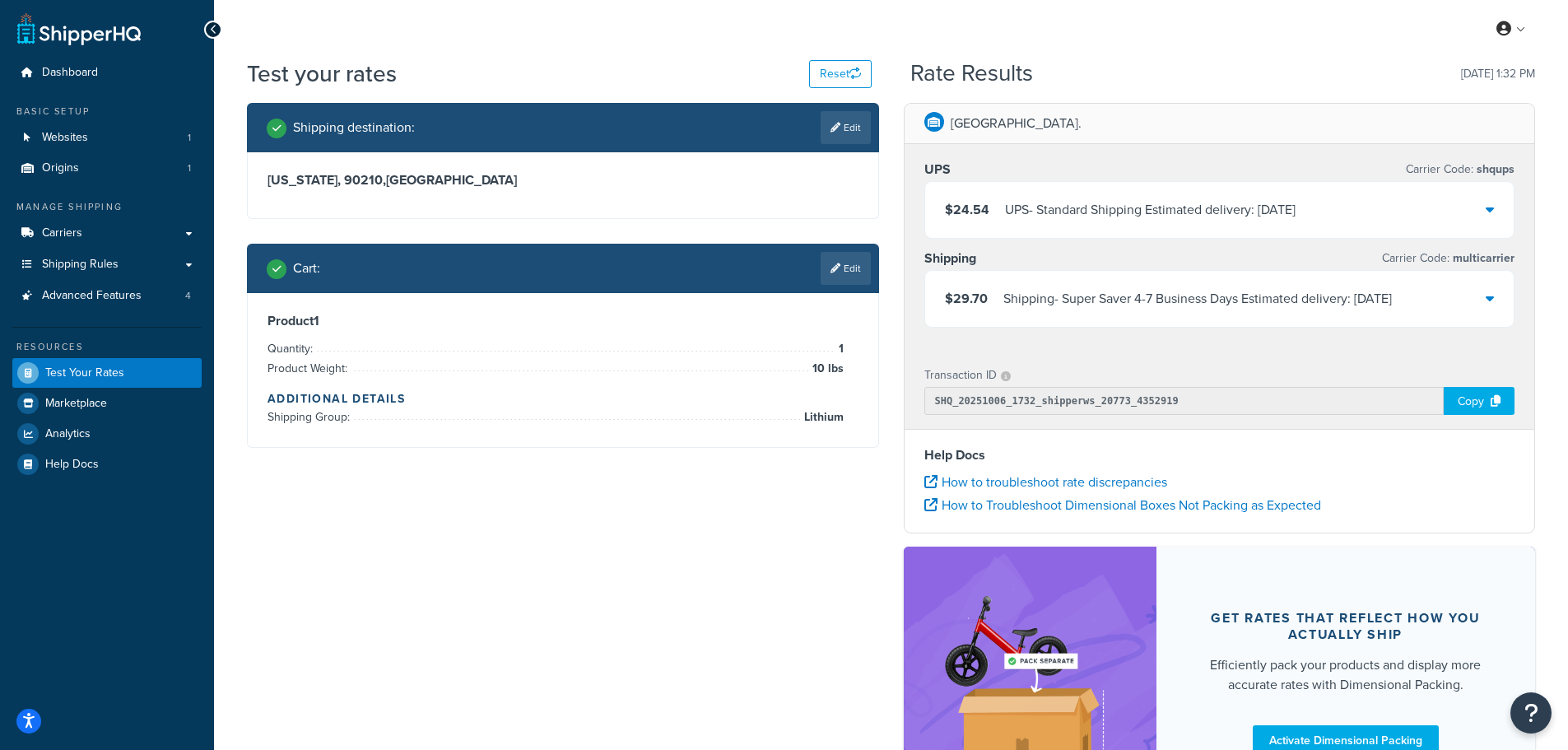
click at [1492, 299] on icon at bounding box center [1489, 298] width 9 height 13
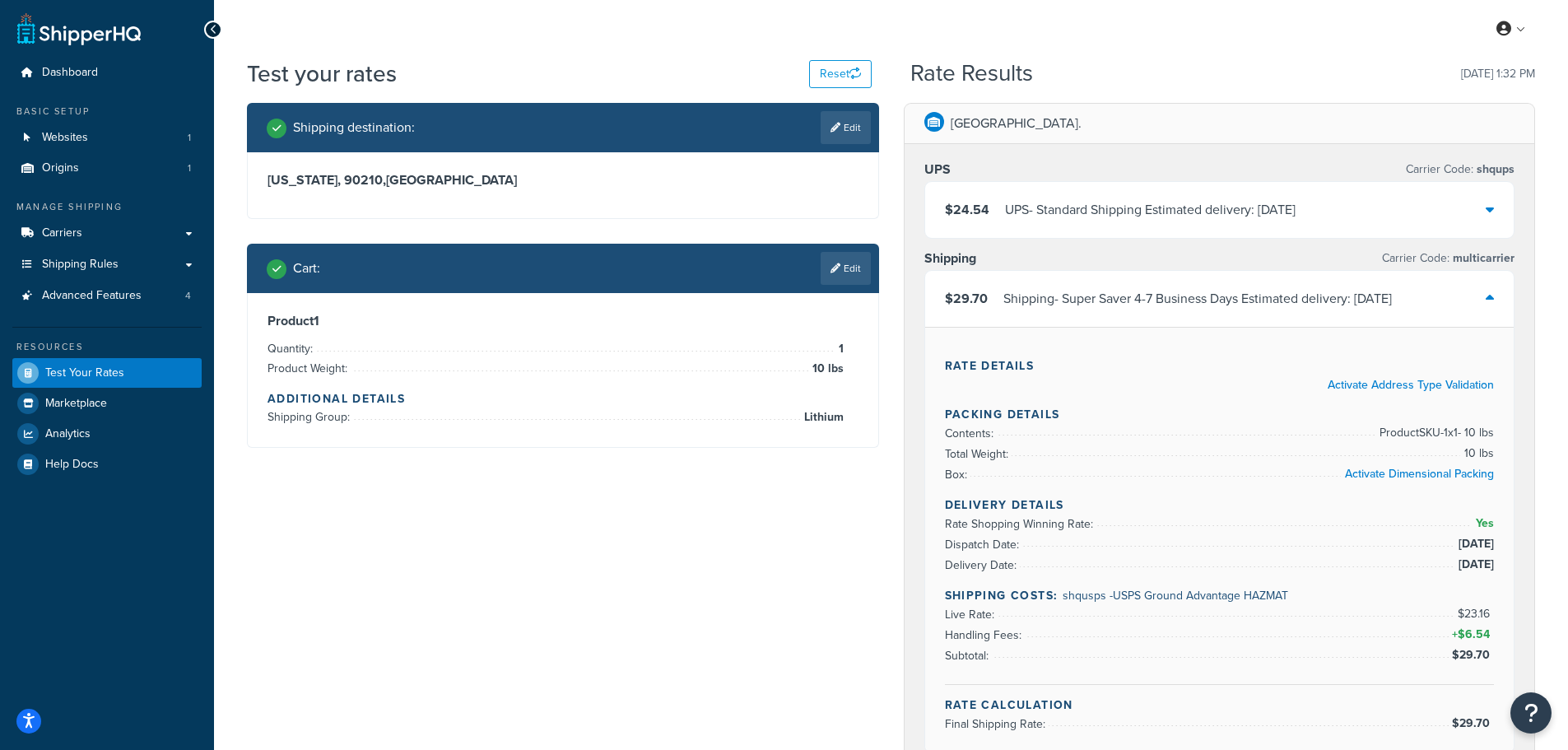
click at [1146, 123] on div "[GEOGRAPHIC_DATA]." at bounding box center [1219, 124] width 631 height 40
click at [1223, 349] on div "Rate Details Activate Address Type Validation Packing Details Contents: Product…" at bounding box center [1220, 539] width 590 height 425
click at [1185, 347] on div "Rate Details Activate Address Type Validation Packing Details Contents: Product…" at bounding box center [1220, 539] width 590 height 425
click at [77, 233] on span "Carriers" at bounding box center [62, 233] width 40 height 14
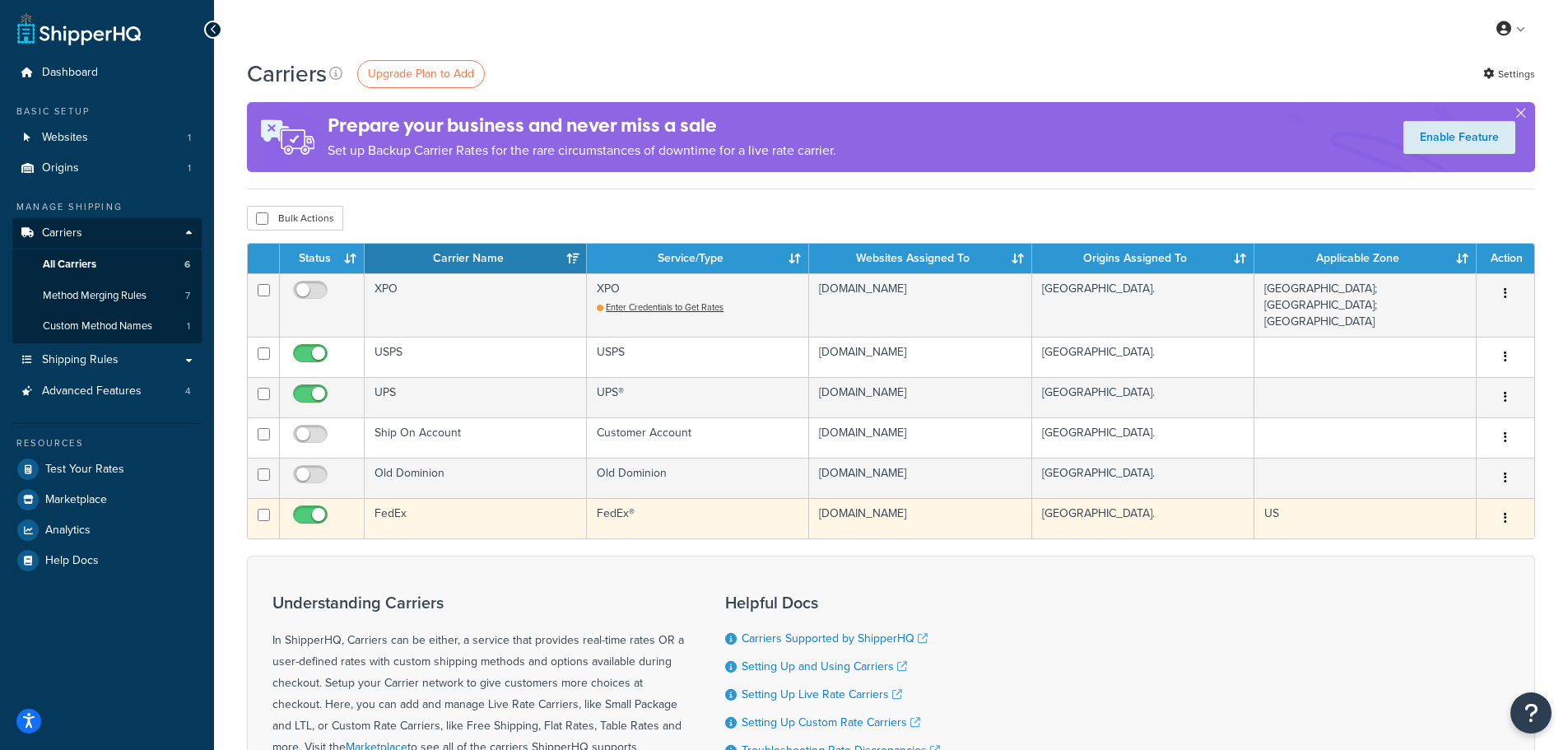
click at [1502, 507] on button "button" at bounding box center [1506, 518] width 23 height 26
click at [1476, 531] on link "Edit" at bounding box center [1438, 539] width 130 height 34
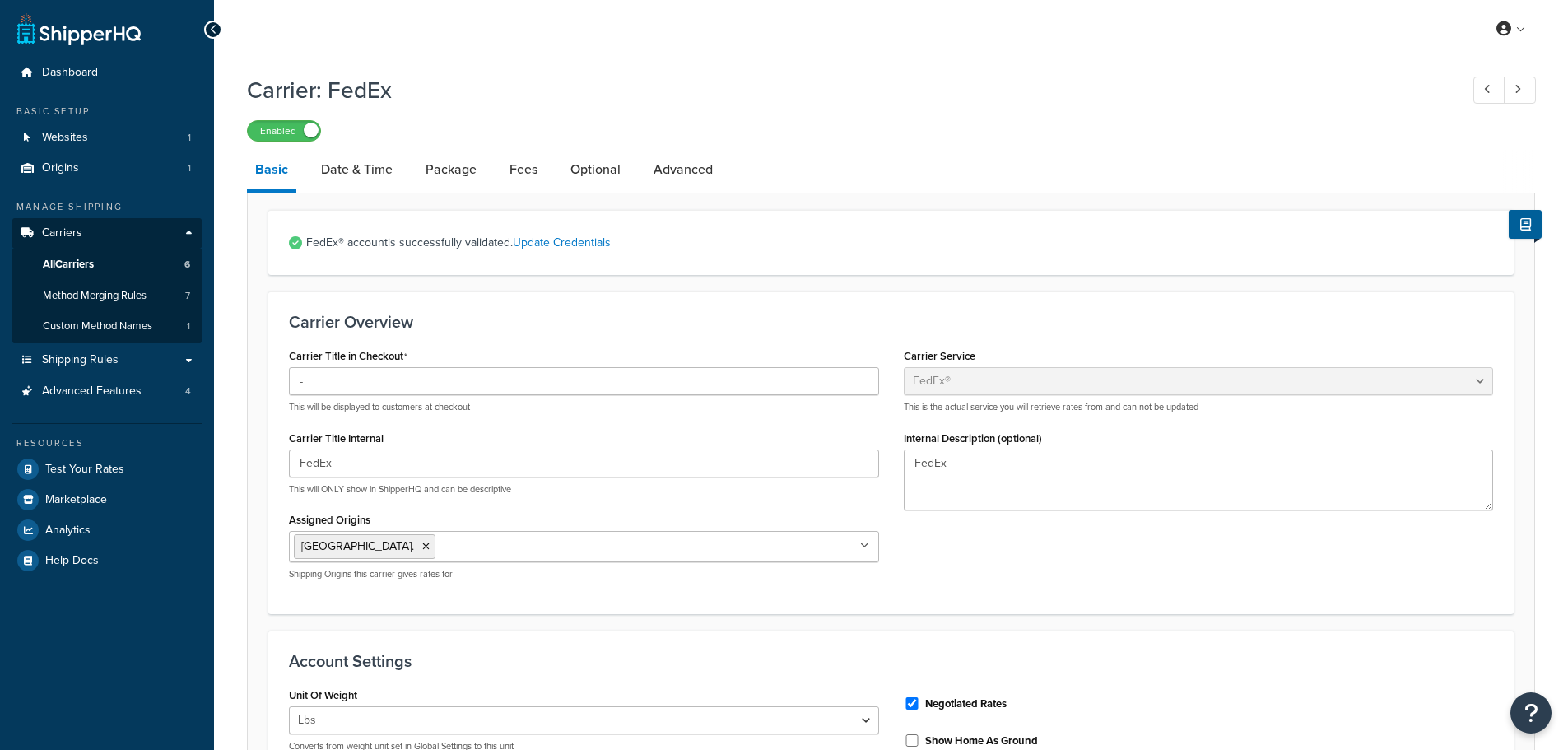
select select "fedEx"
select select "REGULAR_PICKUP"
select select "YOUR_PACKAGING"
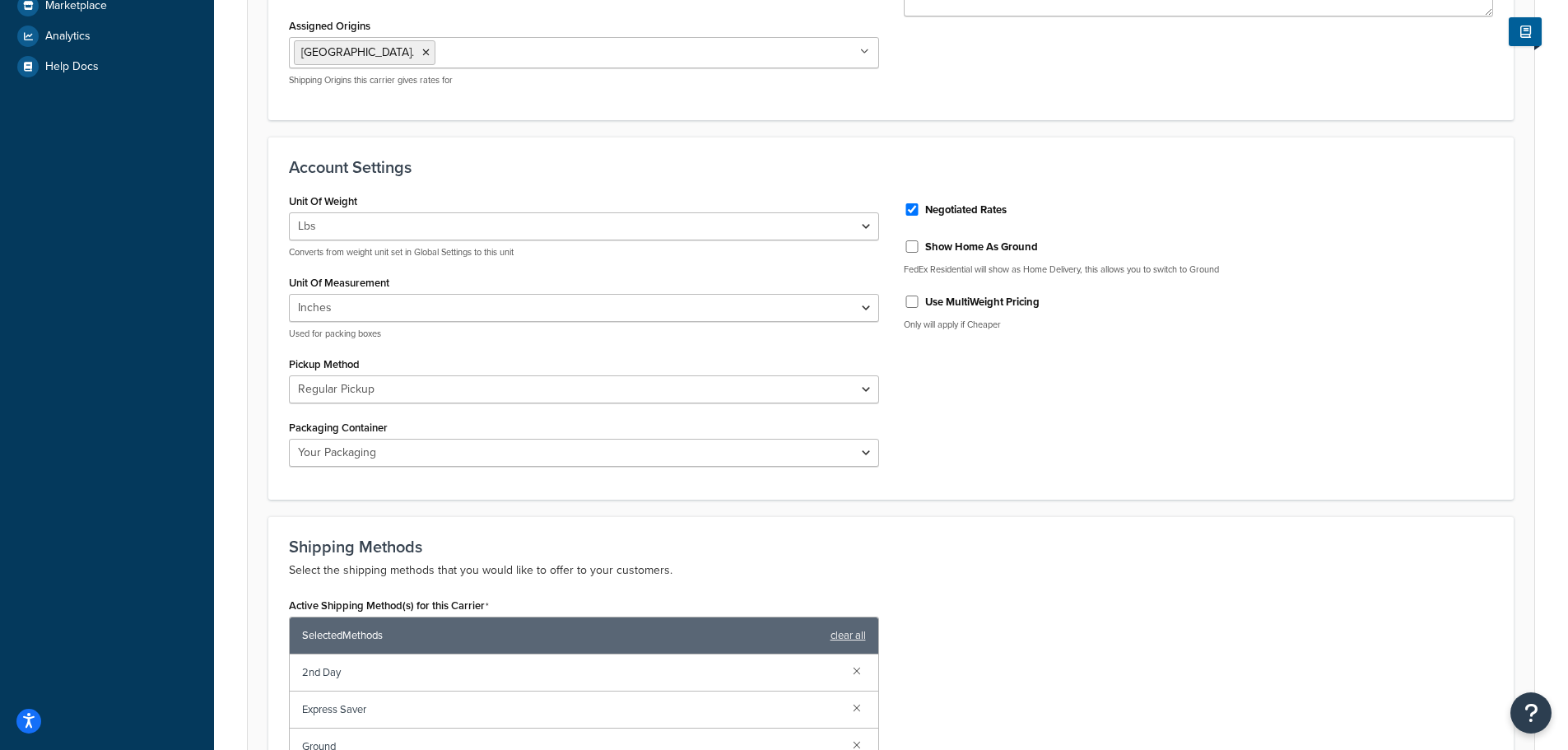
scroll to position [741, 0]
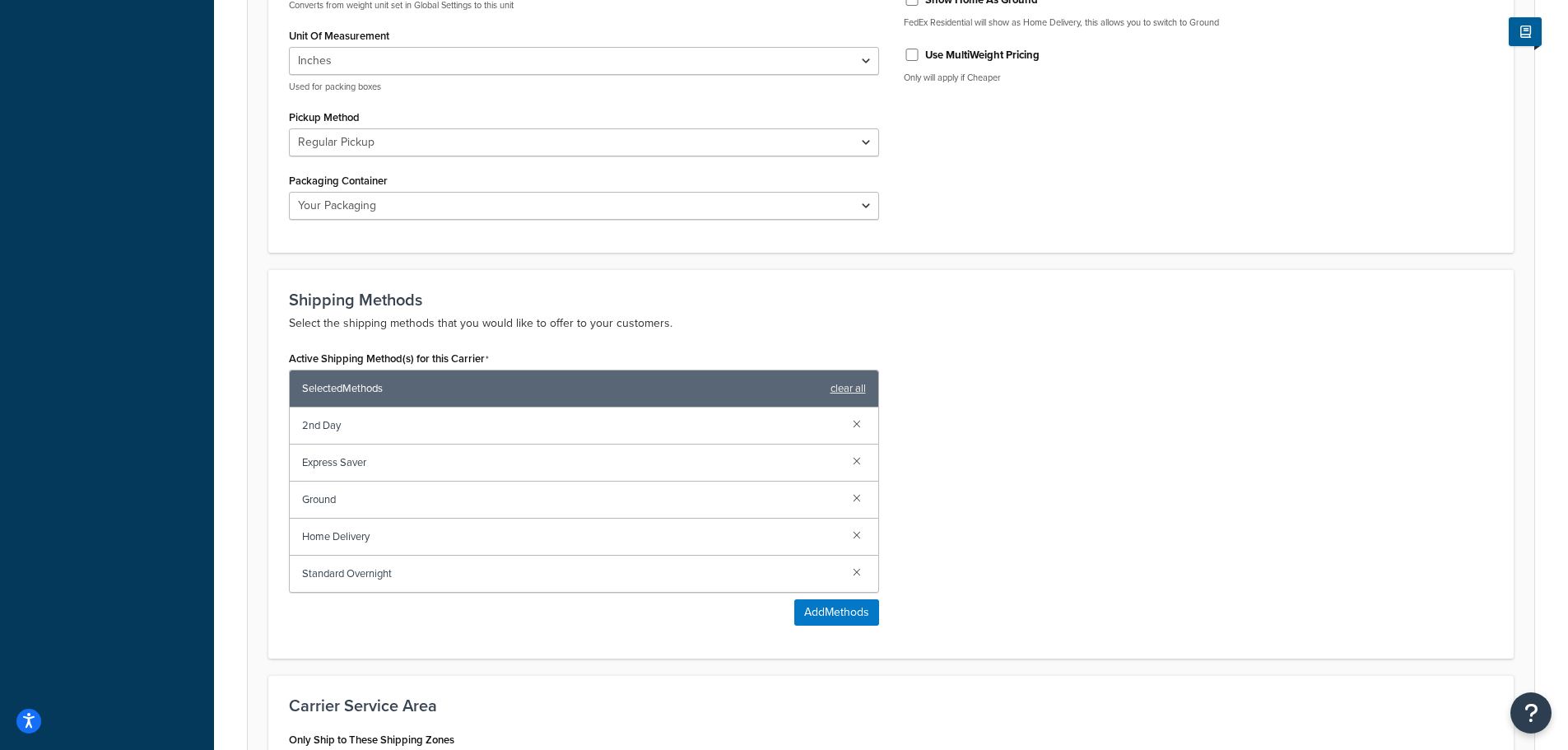
click at [1058, 523] on div "Active Shipping Method(s) for this Carrier Selected Methods clear all 2nd Day E…" at bounding box center [891, 492] width 1229 height 291
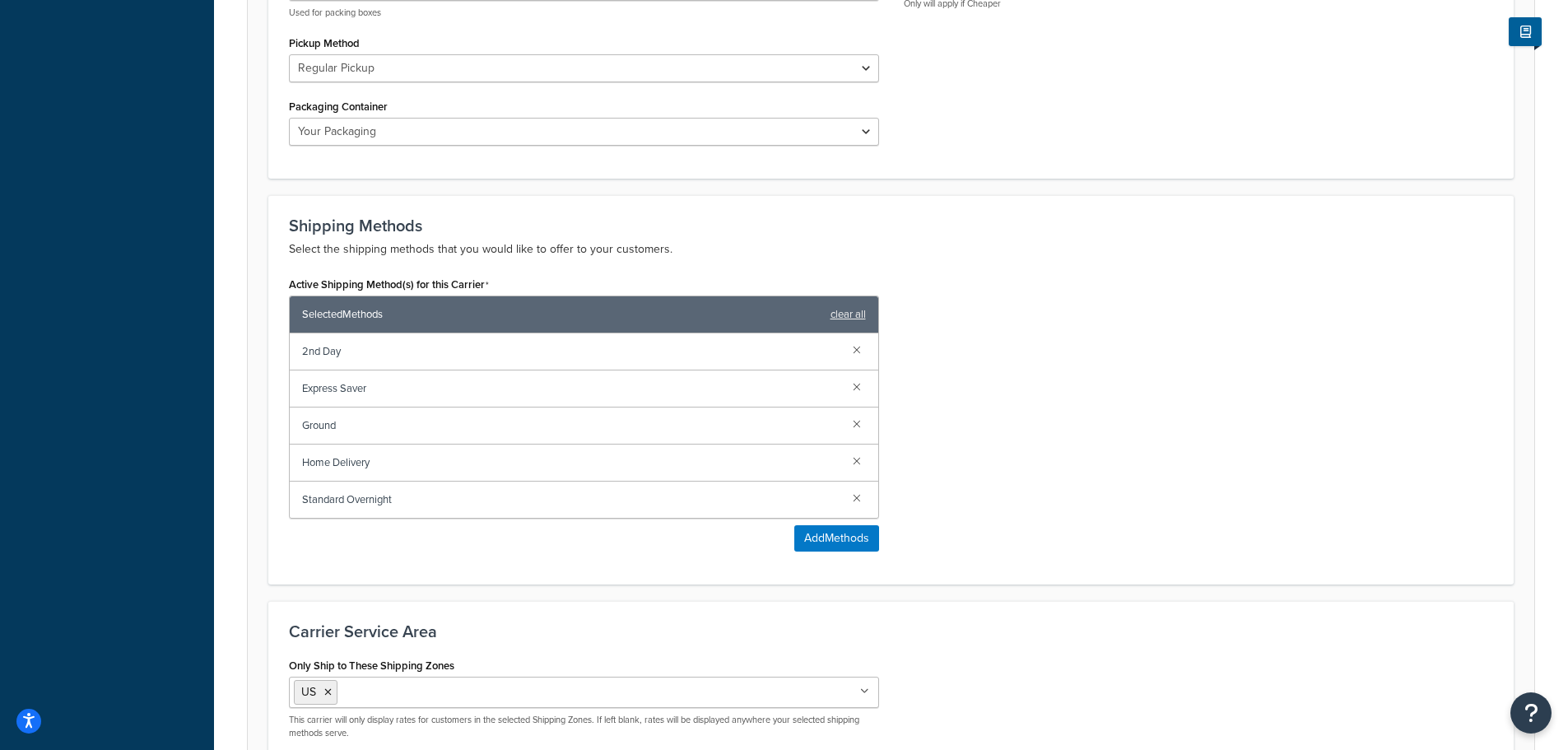
scroll to position [823, 0]
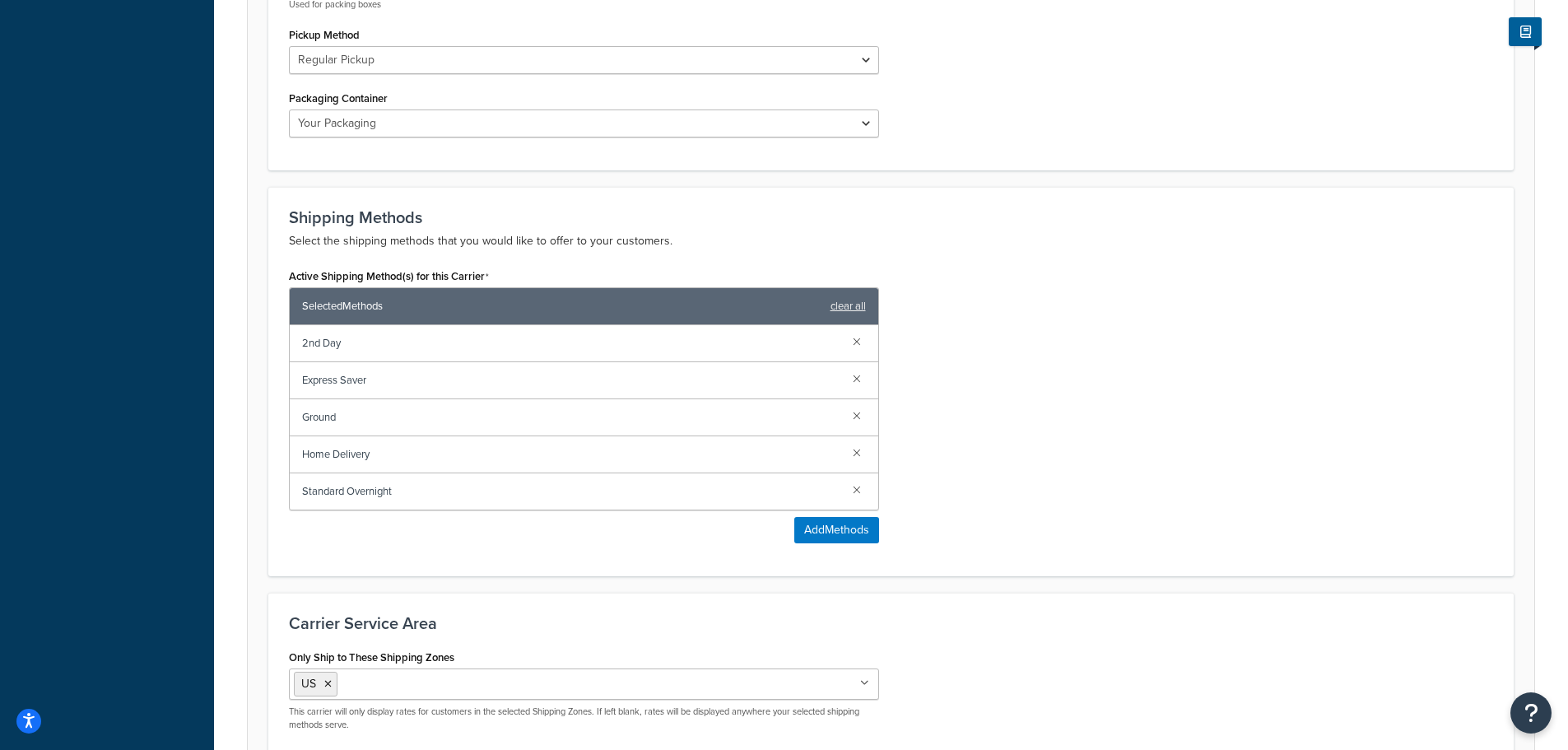
click at [1107, 349] on div "Active Shipping Method(s) for this Carrier Selected Methods clear all 2nd Day E…" at bounding box center [891, 409] width 1229 height 291
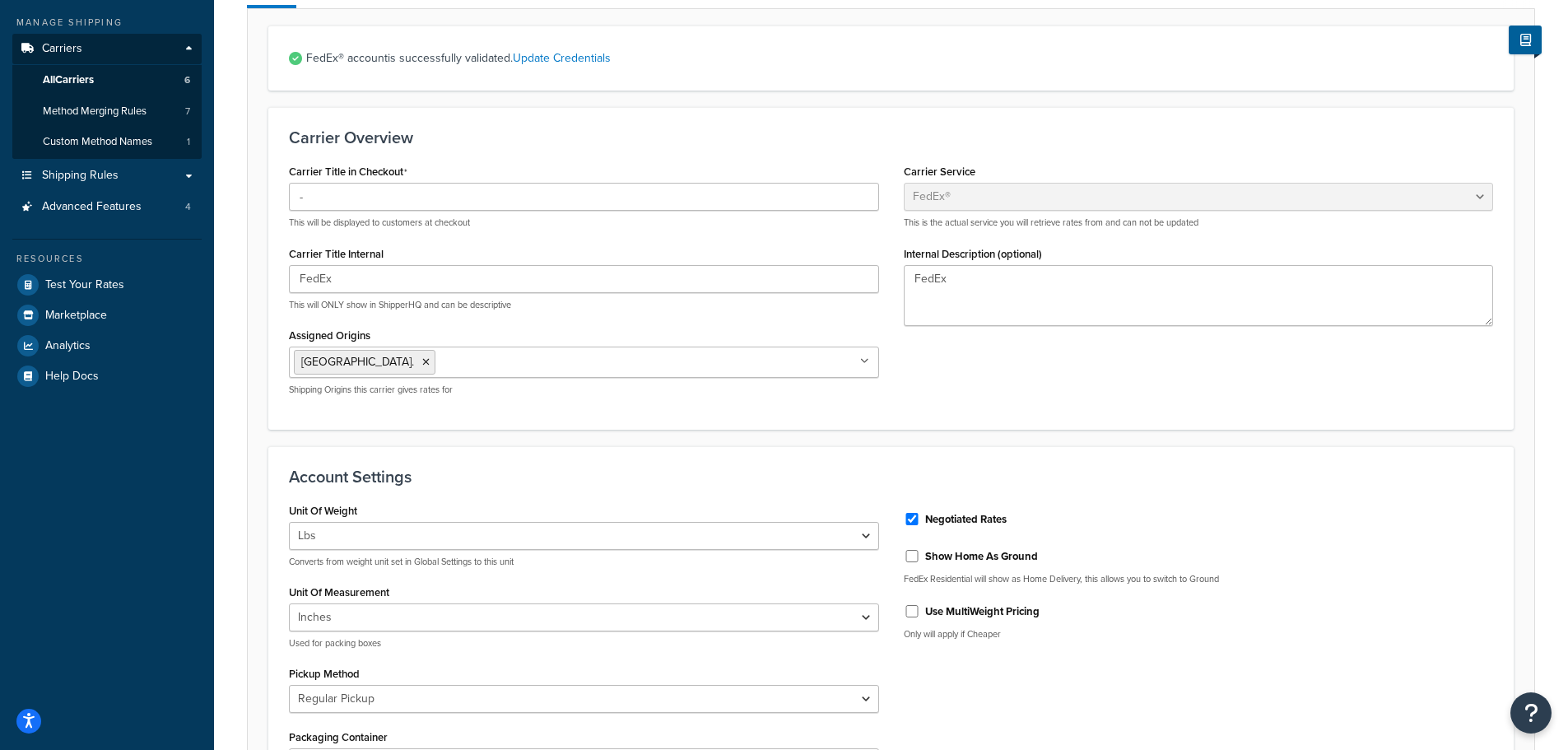
scroll to position [182, 0]
click at [86, 83] on span "All Carriers" at bounding box center [68, 82] width 51 height 14
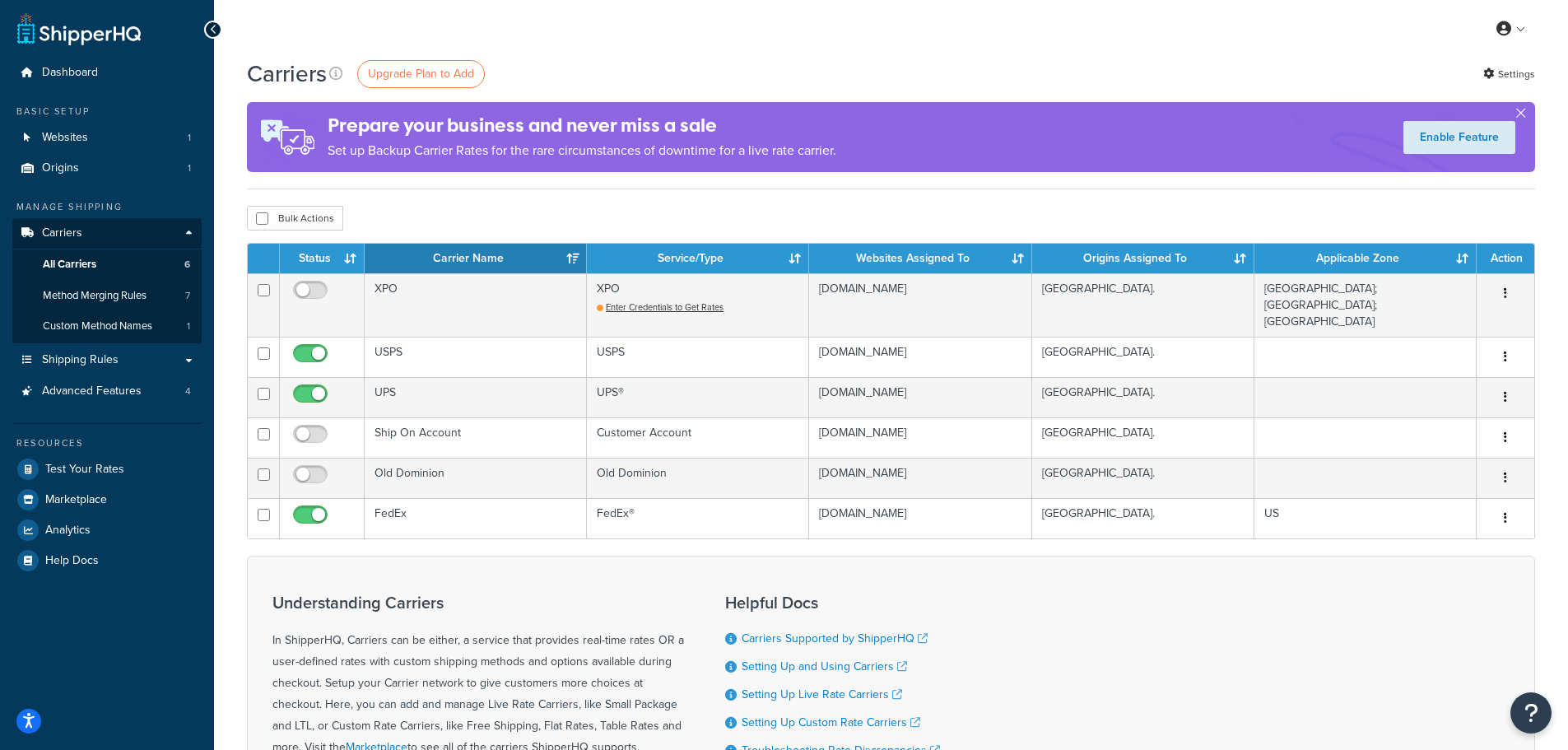
click at [164, 447] on div "Resources" at bounding box center [107, 443] width 189 height 14
click at [90, 264] on span "All Carriers" at bounding box center [70, 264] width 54 height 14
click at [162, 472] on link "Test Your Rates" at bounding box center [107, 469] width 189 height 30
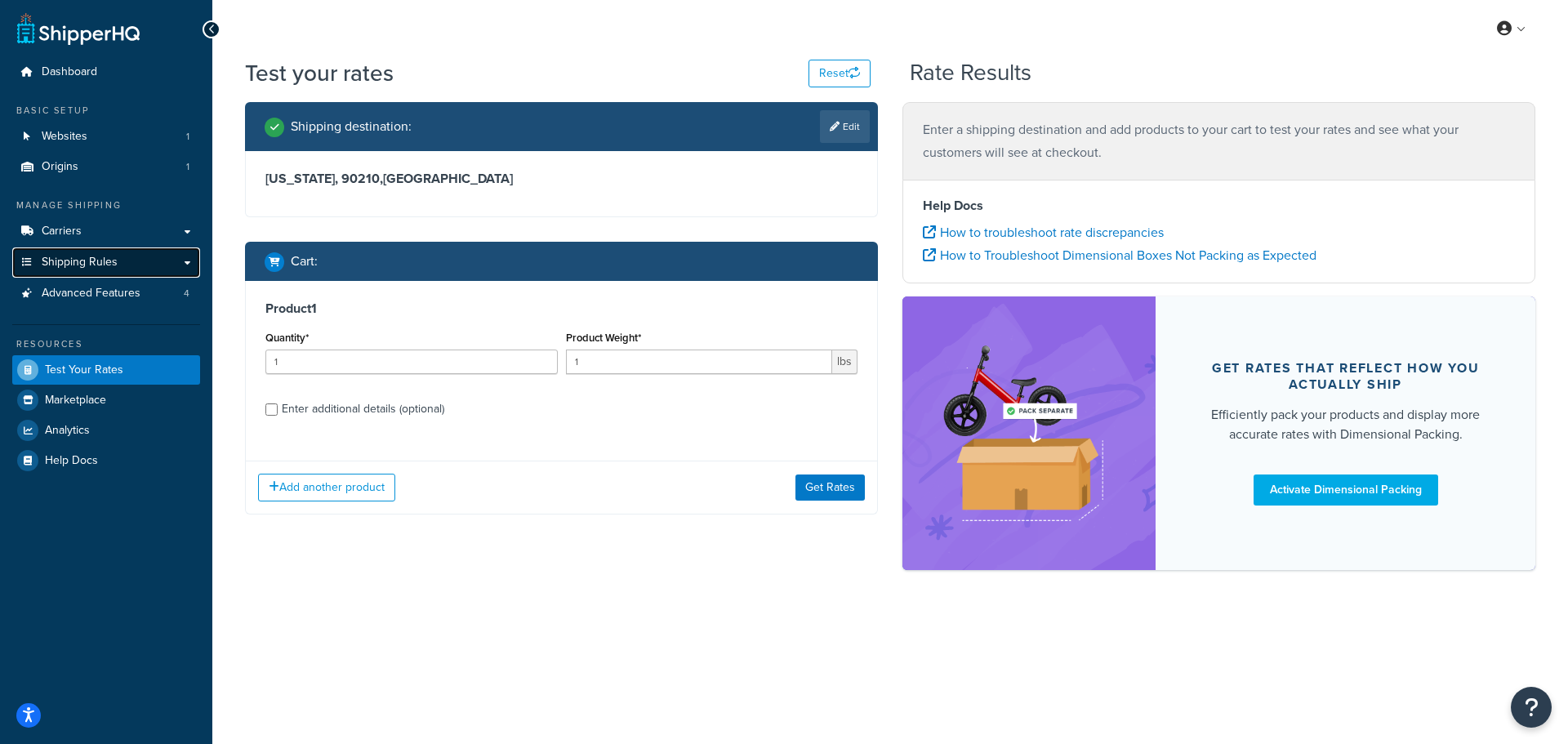
click at [85, 257] on span "Shipping Rules" at bounding box center [80, 262] width 76 height 14
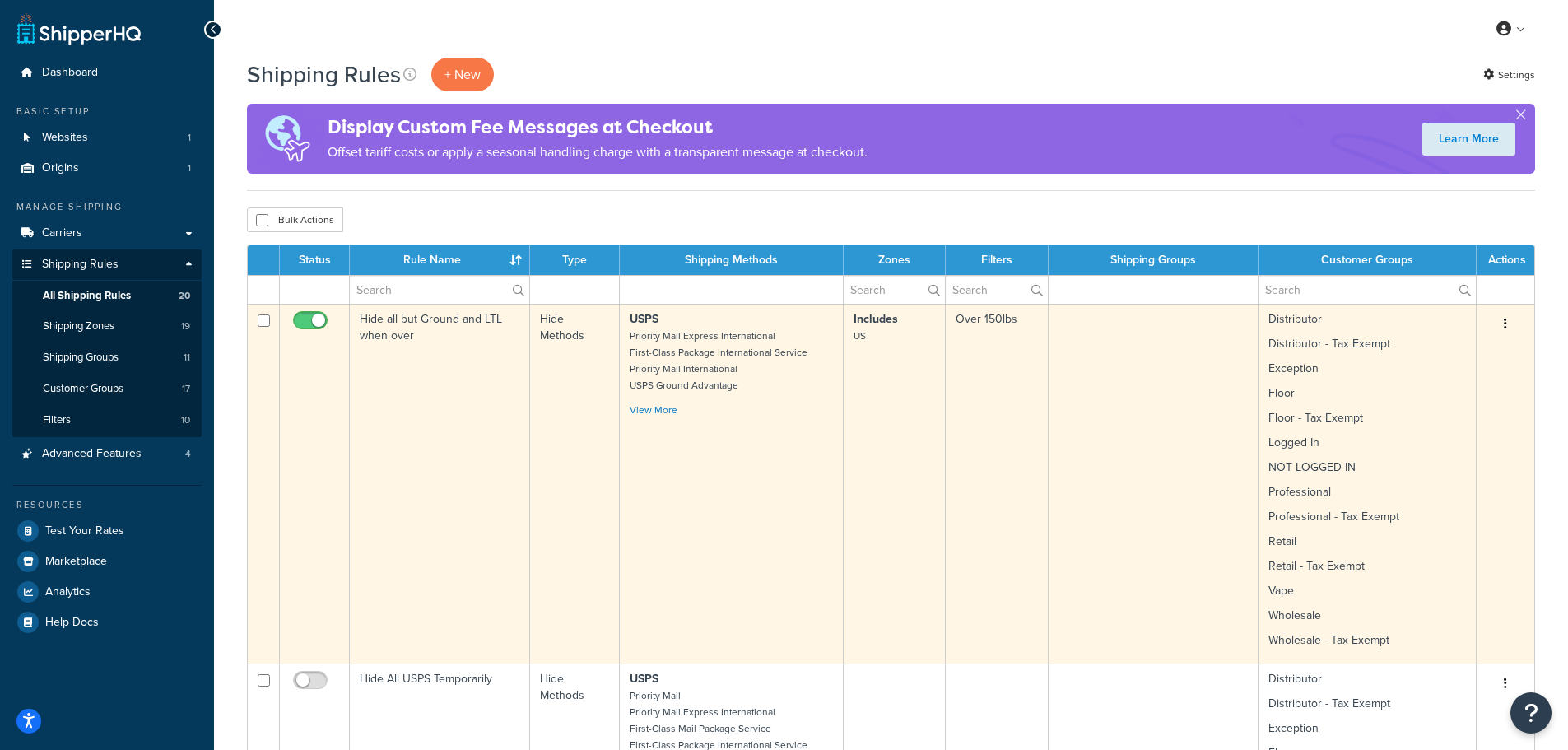
click at [584, 468] on td "Hide Methods" at bounding box center [574, 483] width 89 height 360
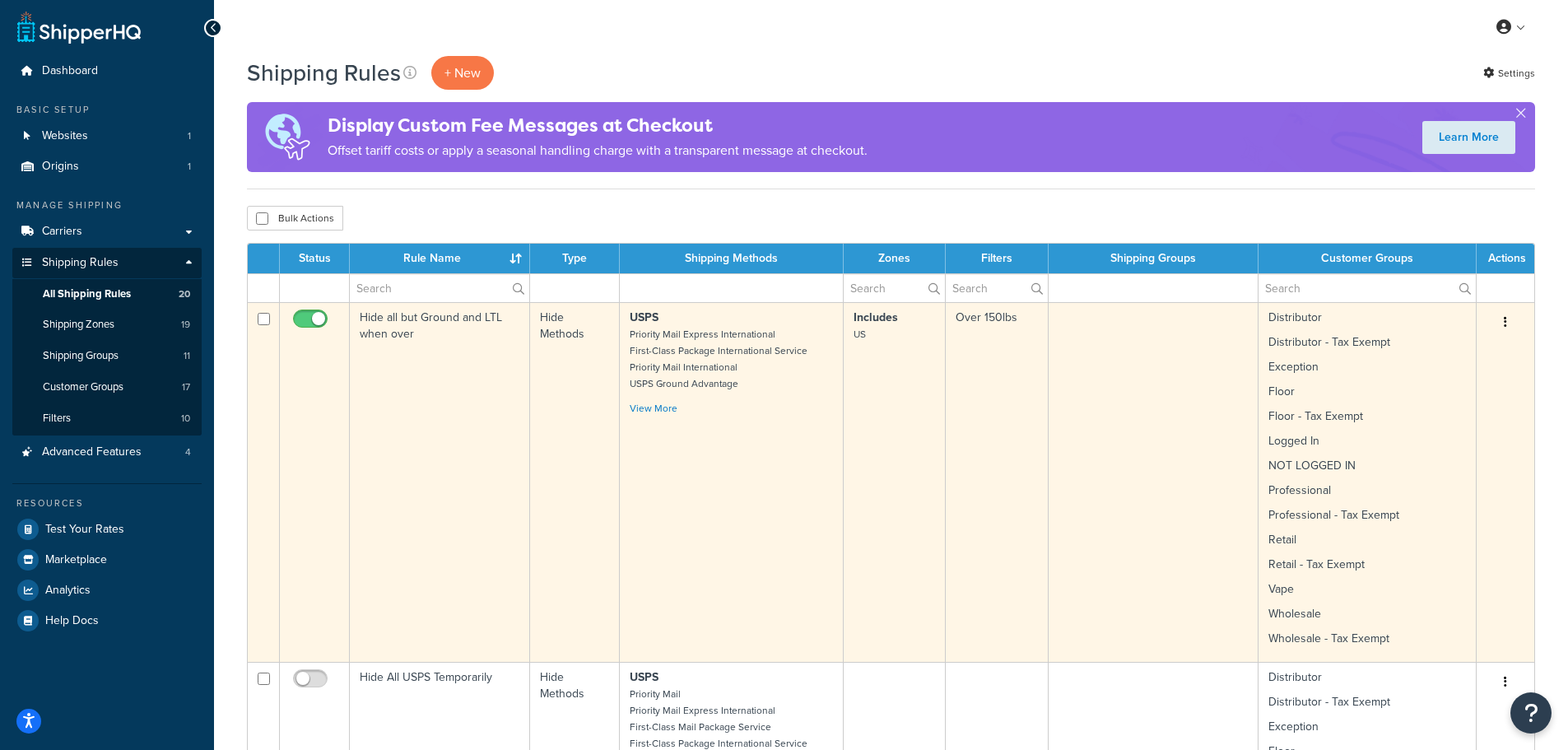
scroll to position [66, 0]
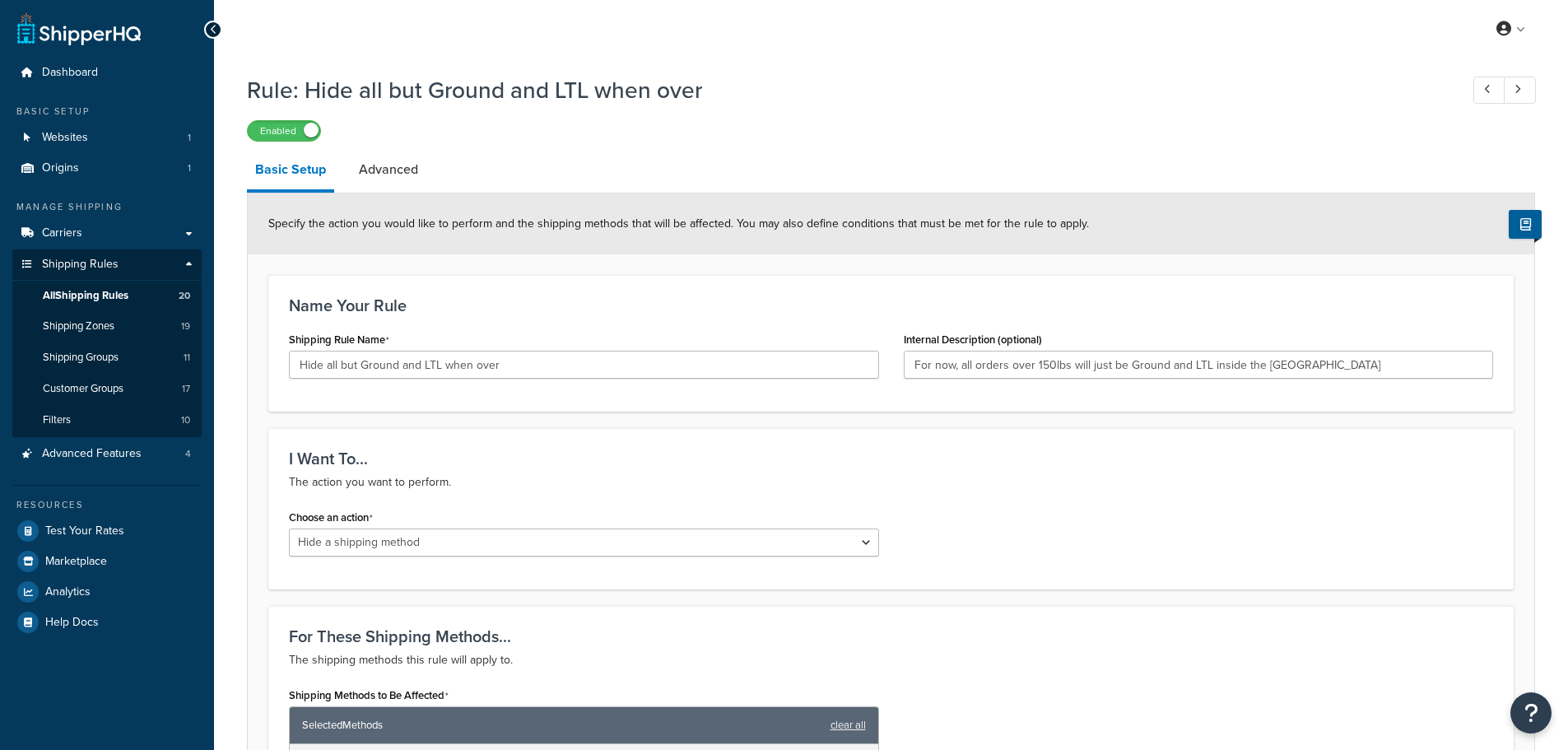
select select "HIDE"
click at [102, 289] on span "All Shipping Rules" at bounding box center [85, 296] width 85 height 14
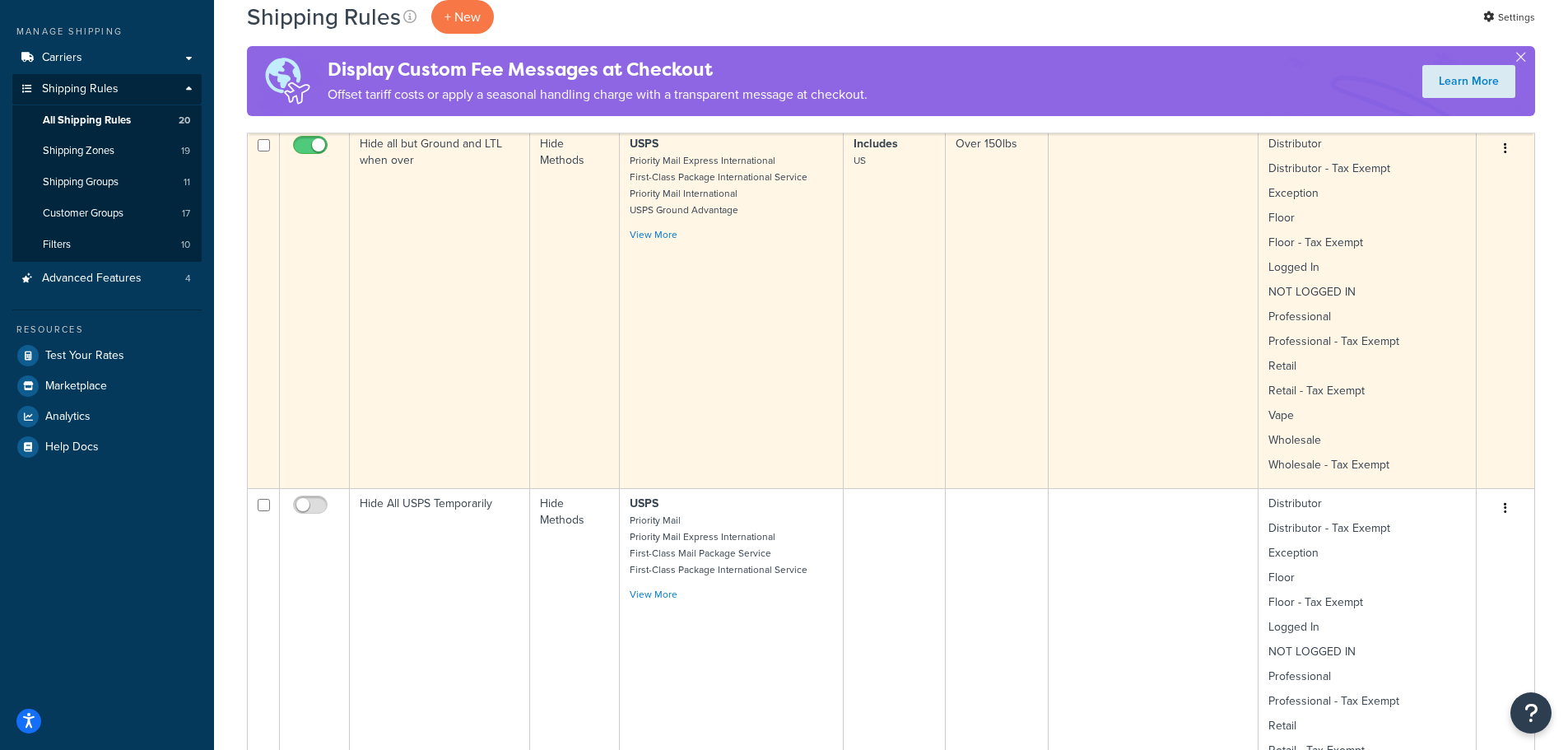
scroll to position [83, 0]
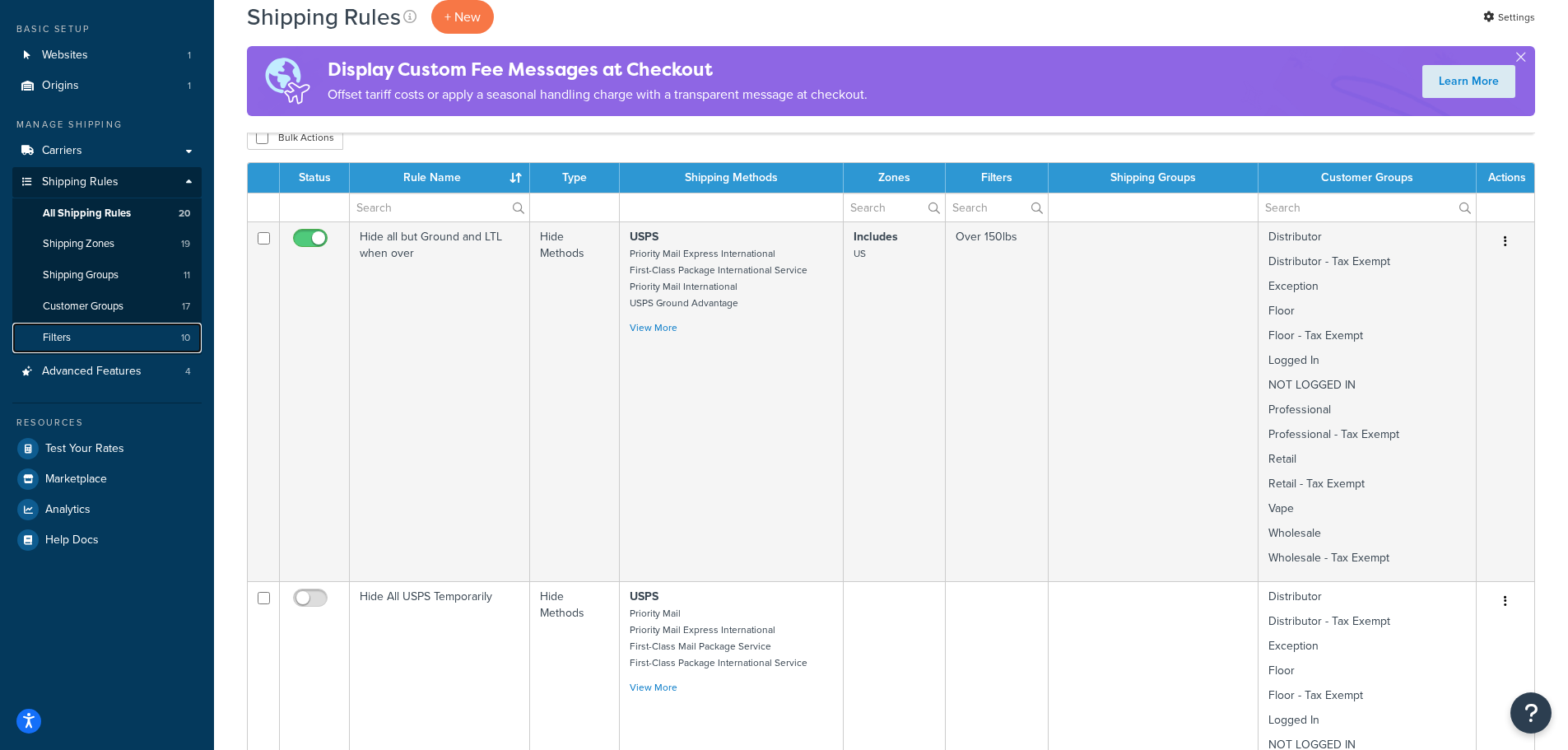
click at [66, 334] on span "Filters" at bounding box center [57, 338] width 28 height 14
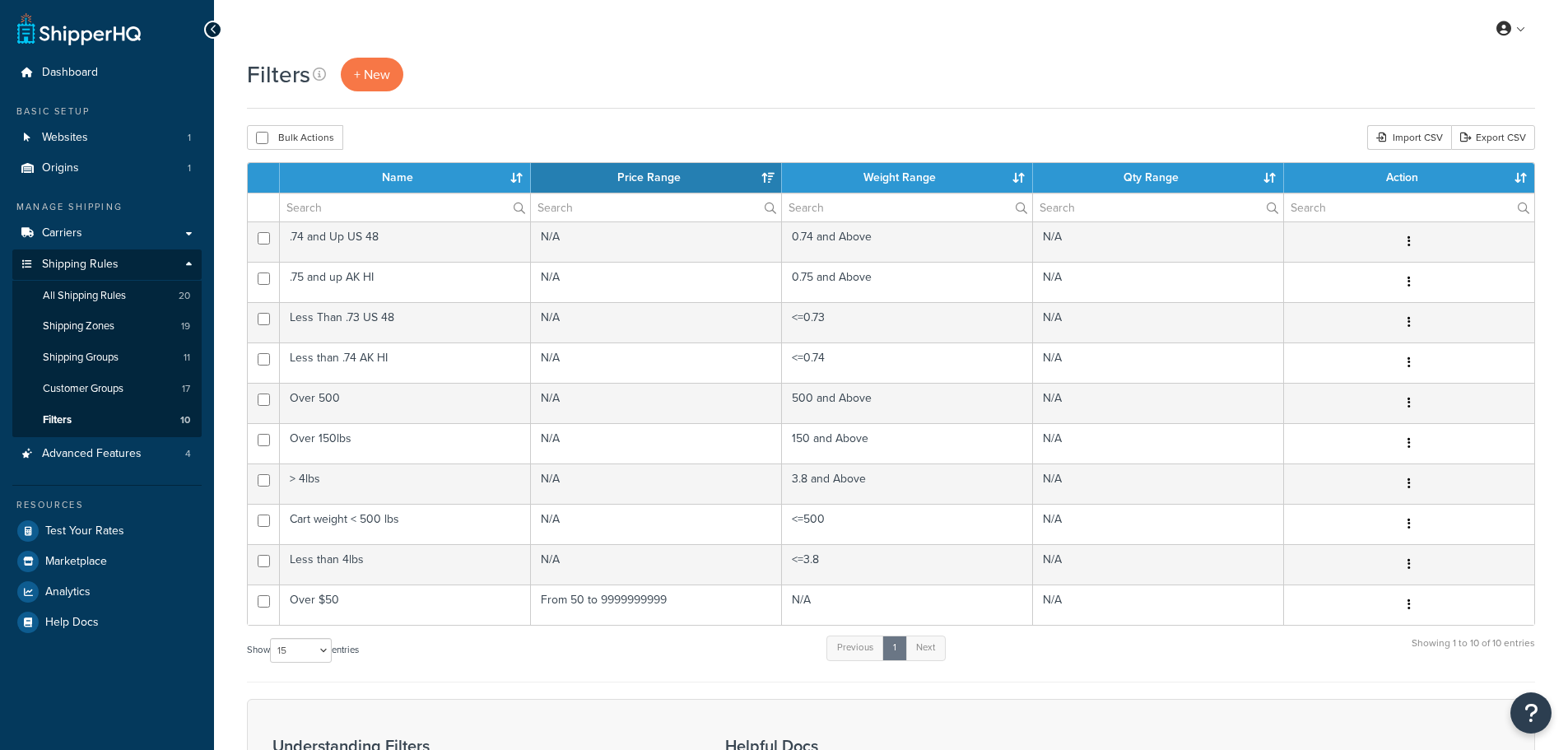
select select "15"
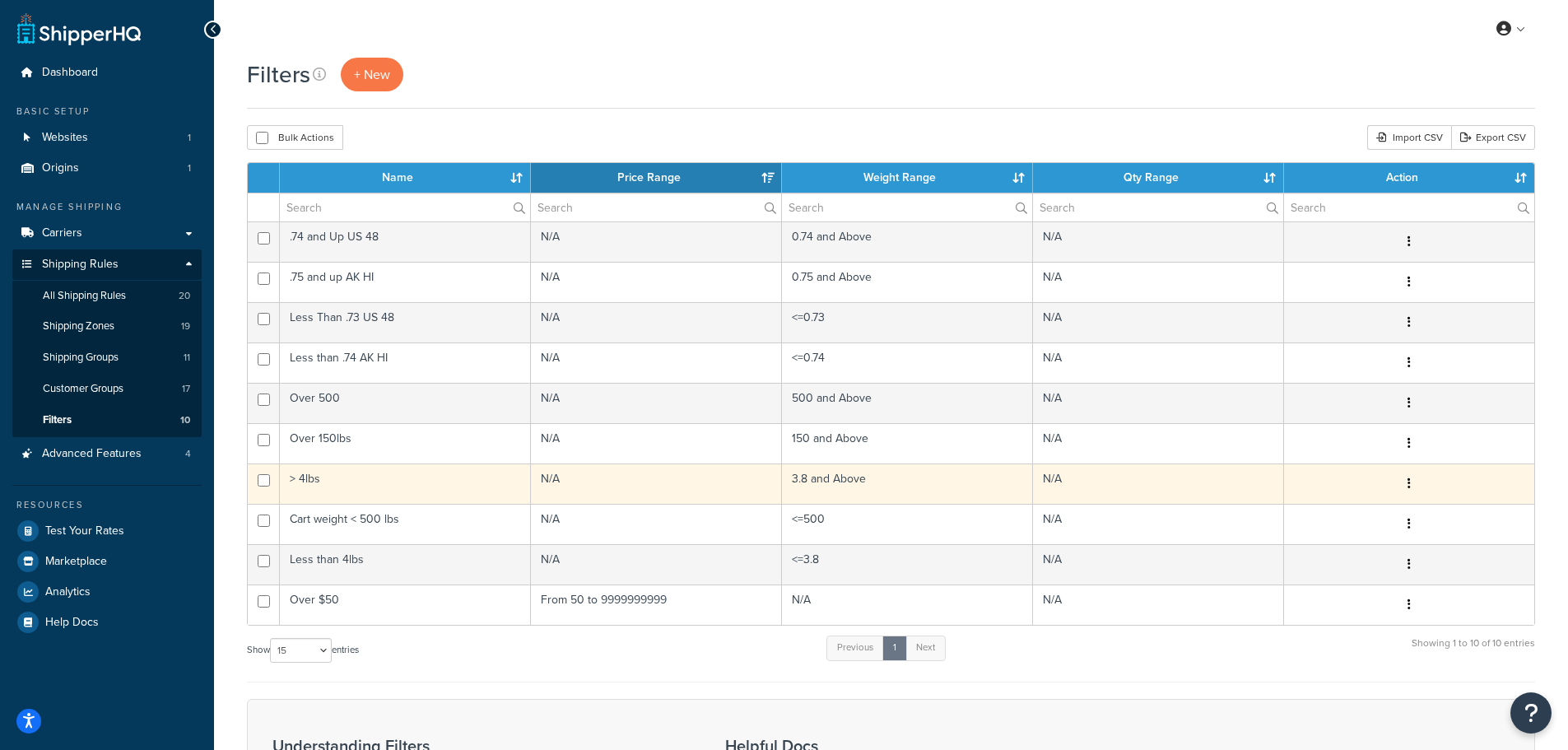
scroll to position [83, 0]
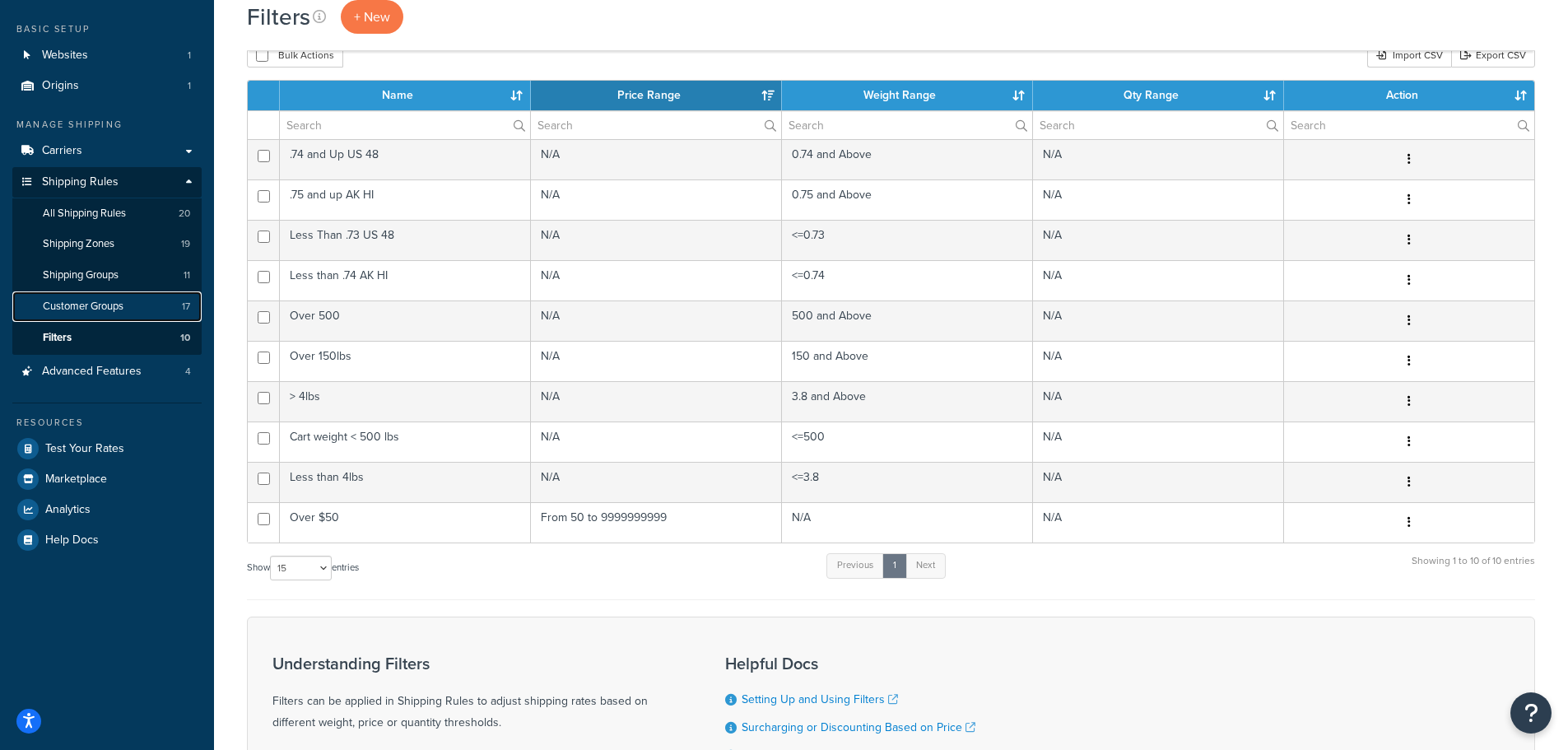
click at [72, 302] on span "Customer Groups" at bounding box center [84, 306] width 81 height 14
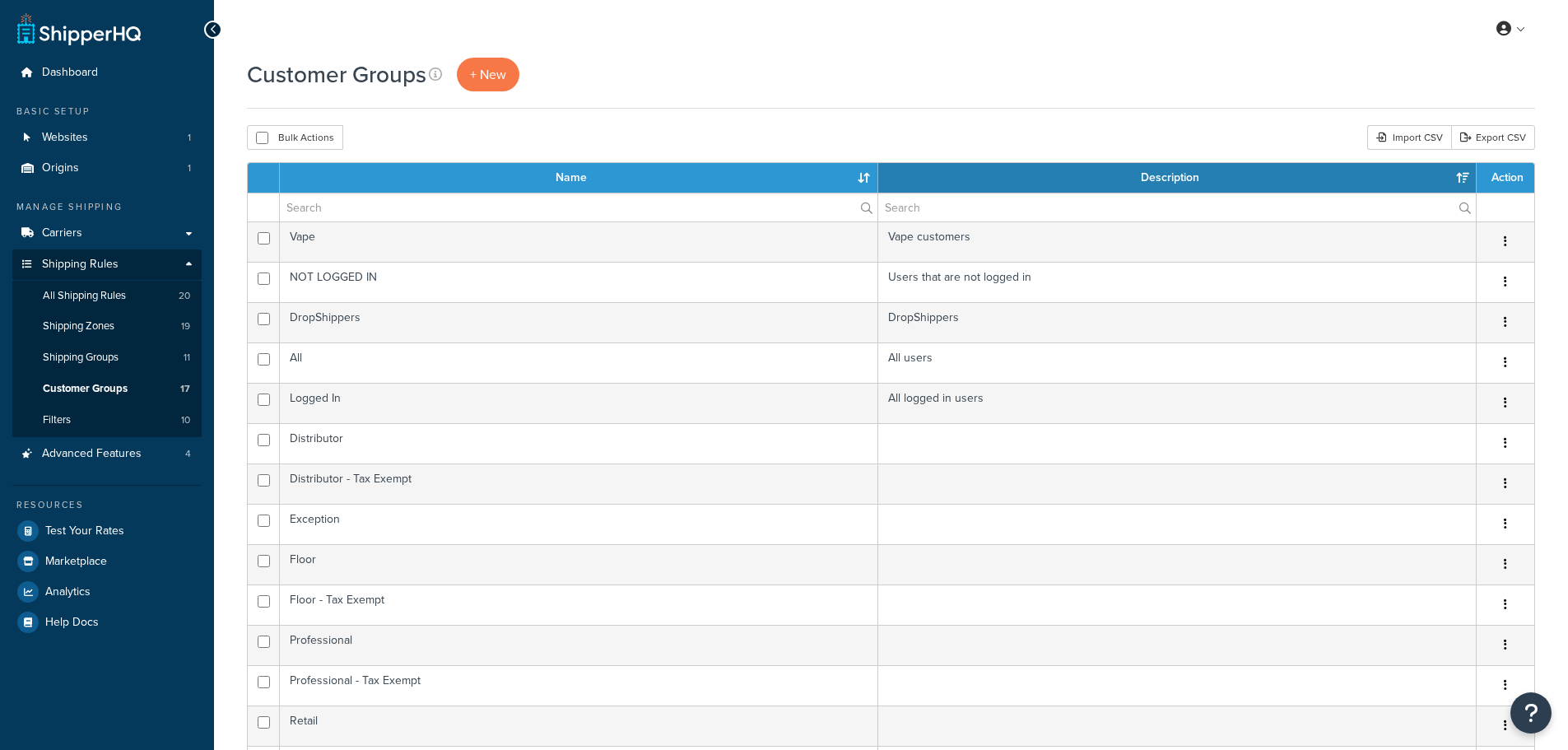
select select "15"
click at [83, 348] on link "Shipping Groups 11" at bounding box center [107, 358] width 189 height 31
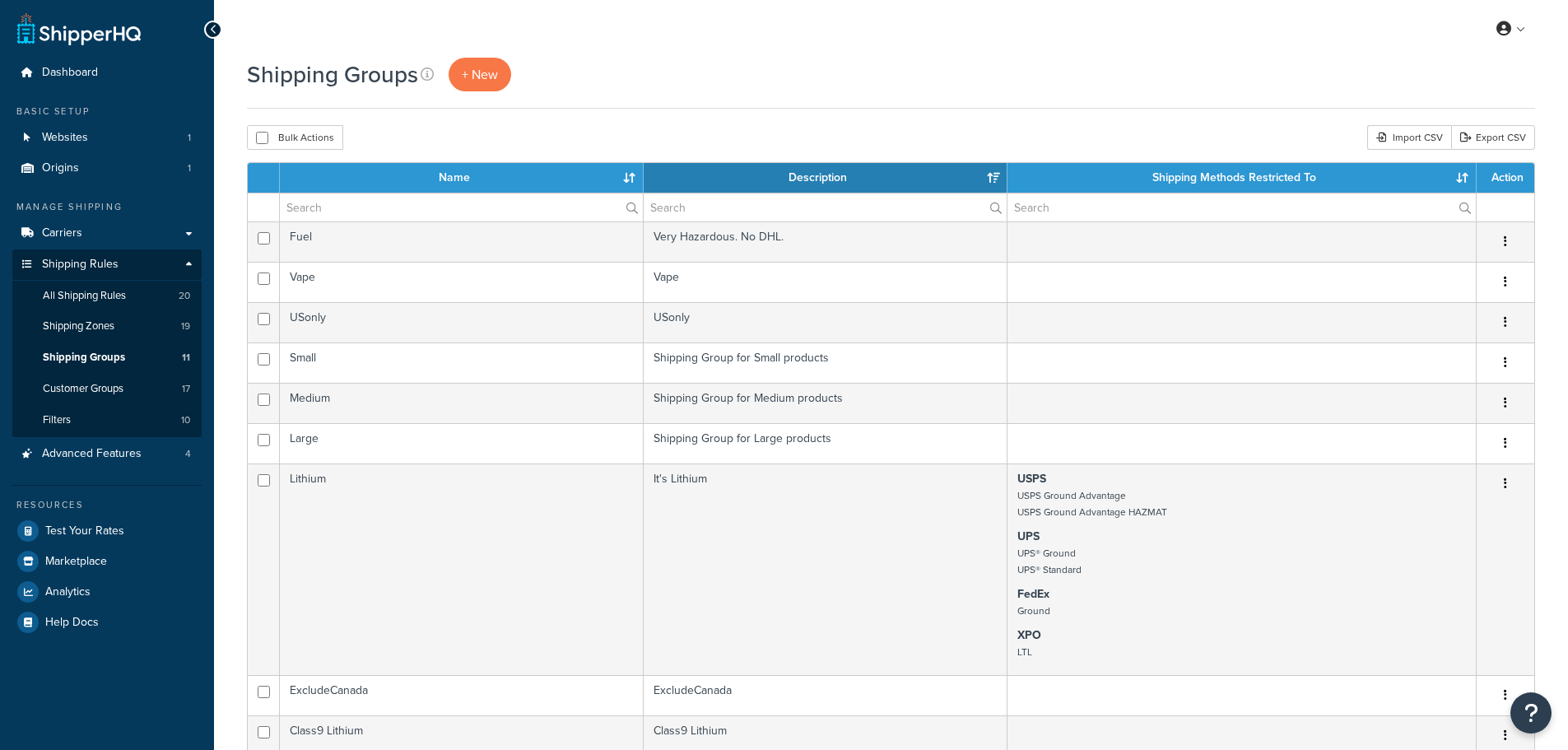
select select "15"
click at [100, 449] on span "Advanced Features" at bounding box center [92, 453] width 100 height 14
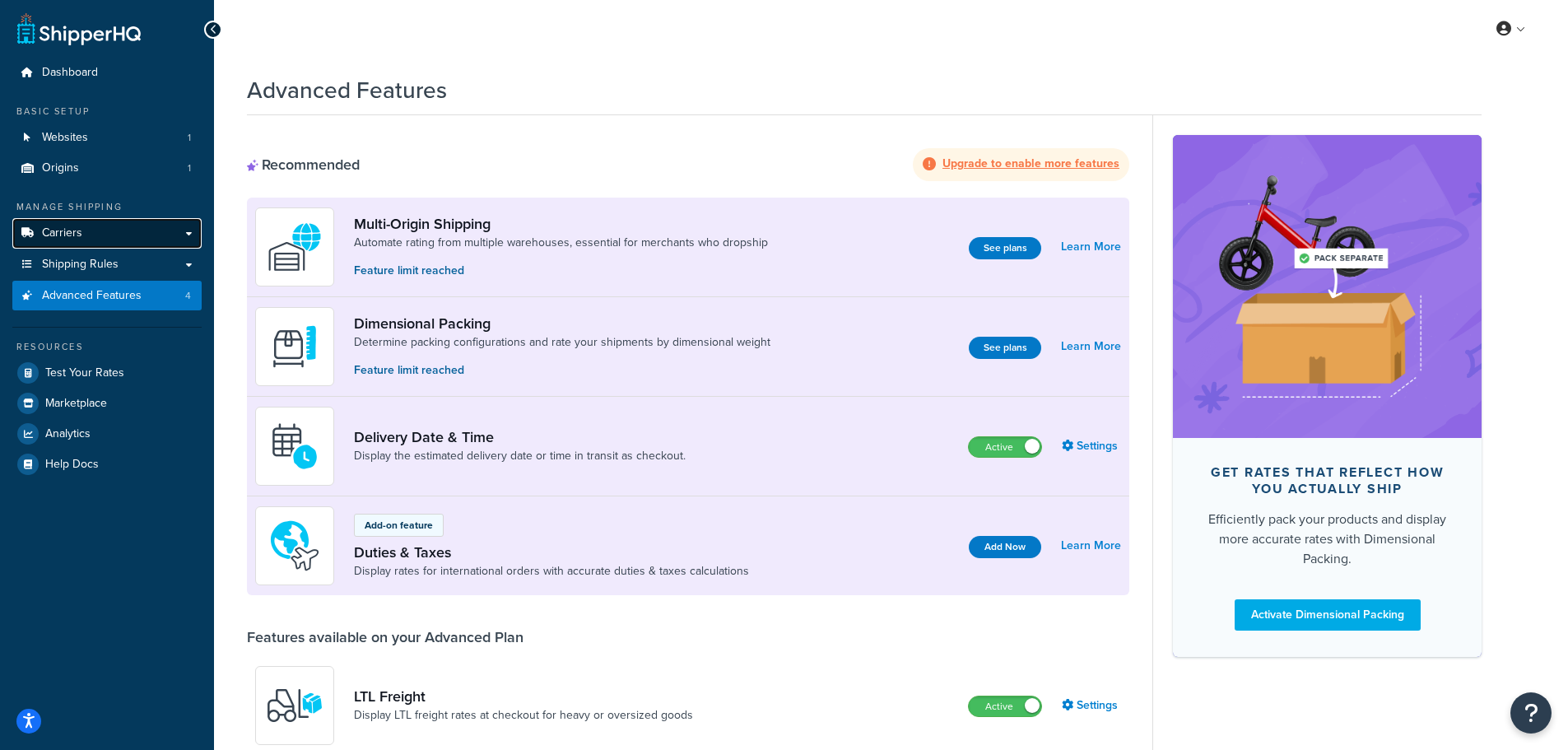
click at [77, 227] on span "Carriers" at bounding box center [62, 233] width 40 height 14
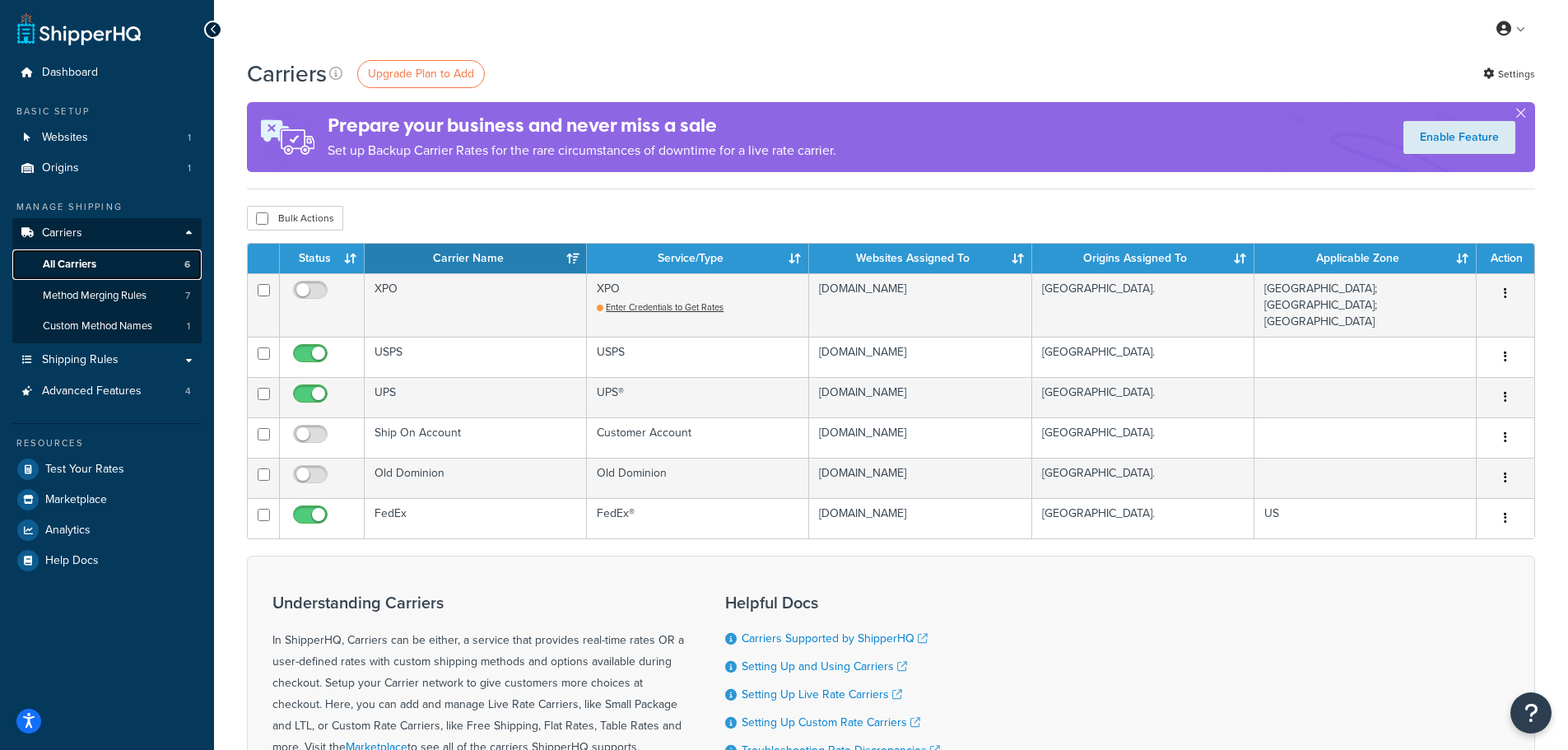
click at [89, 267] on span "All Carriers" at bounding box center [70, 264] width 54 height 14
click at [91, 296] on span "Method Merging Rules" at bounding box center [95, 296] width 104 height 14
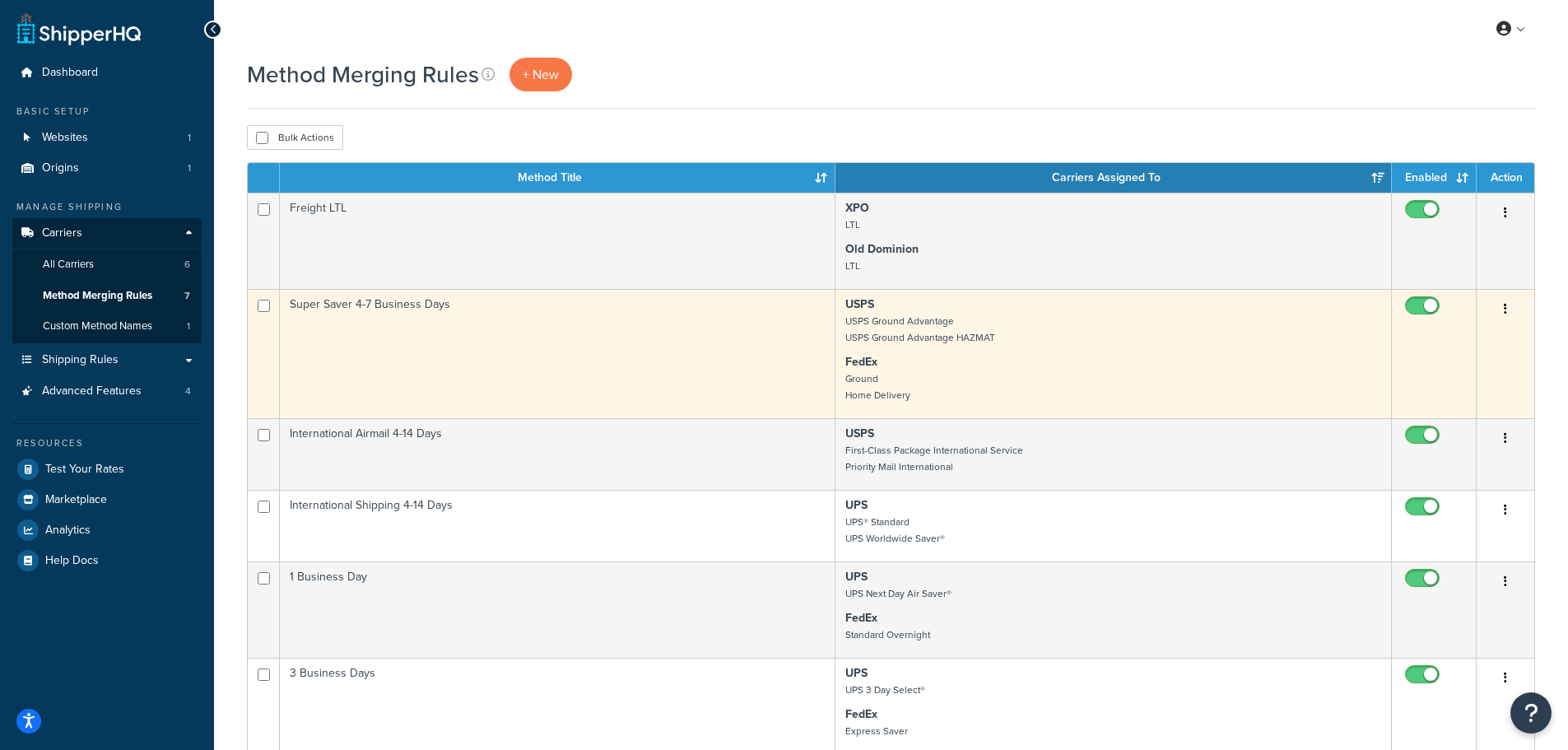
click at [1503, 304] on button "button" at bounding box center [1506, 309] width 23 height 26
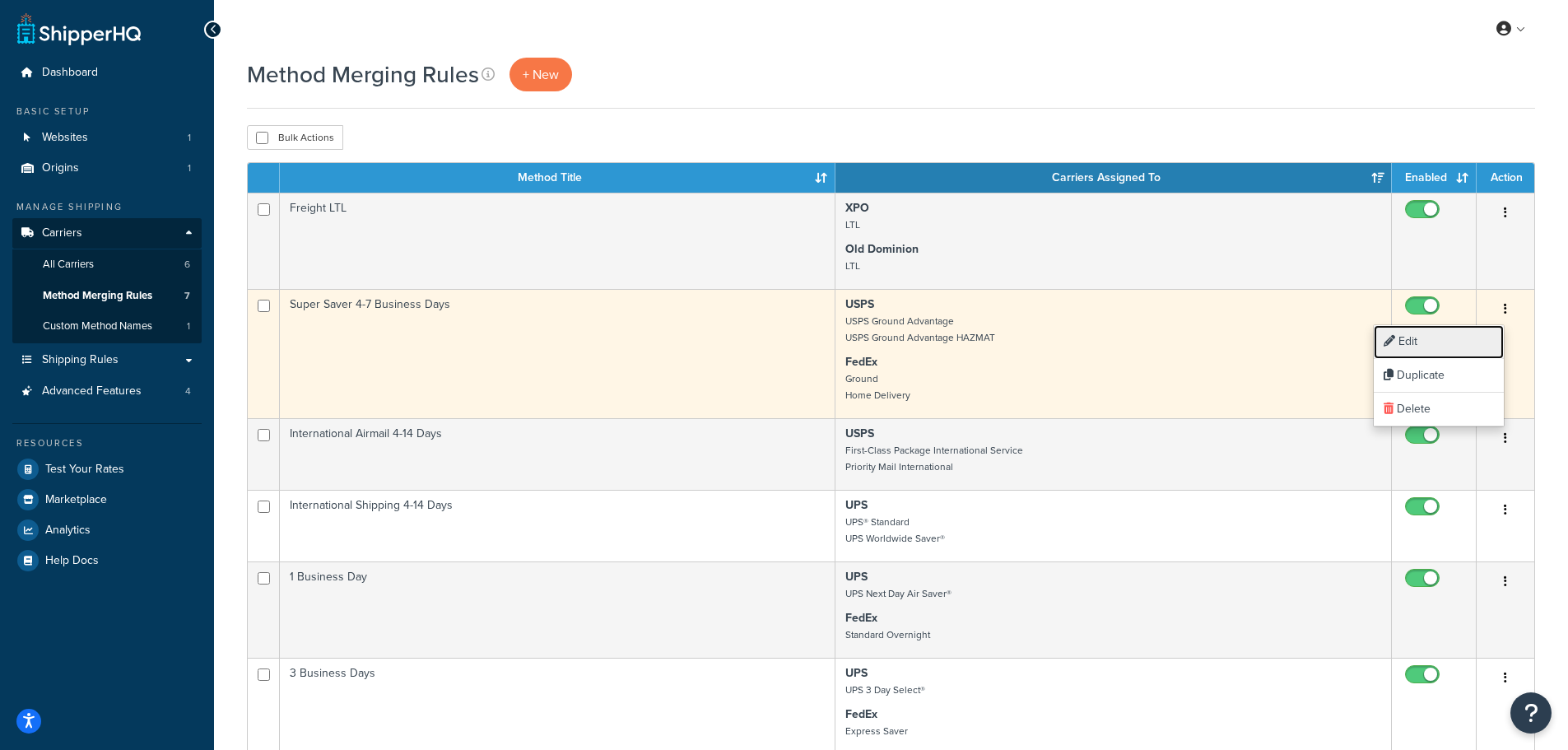
click at [1411, 340] on link "Edit" at bounding box center [1438, 342] width 130 height 34
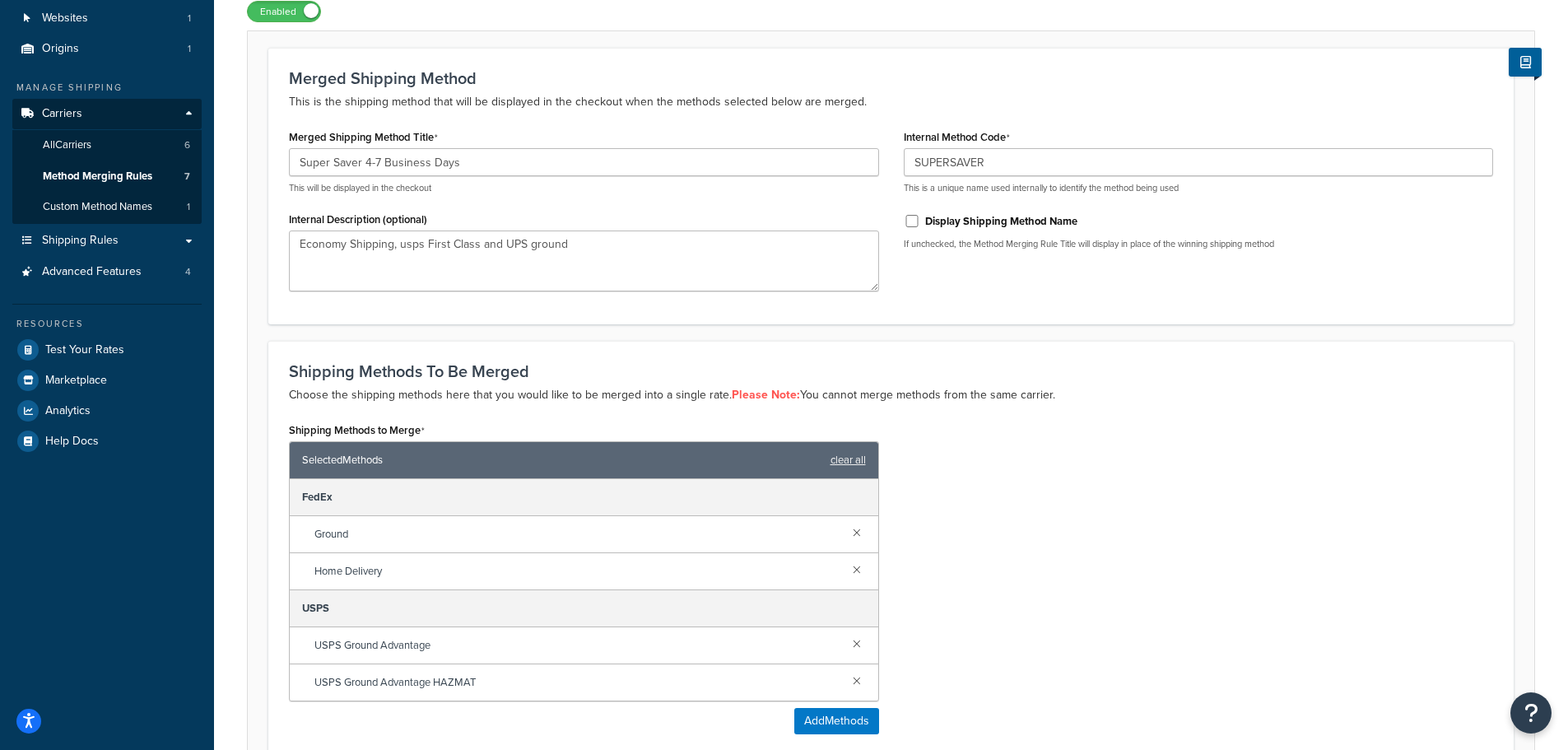
scroll to position [83, 0]
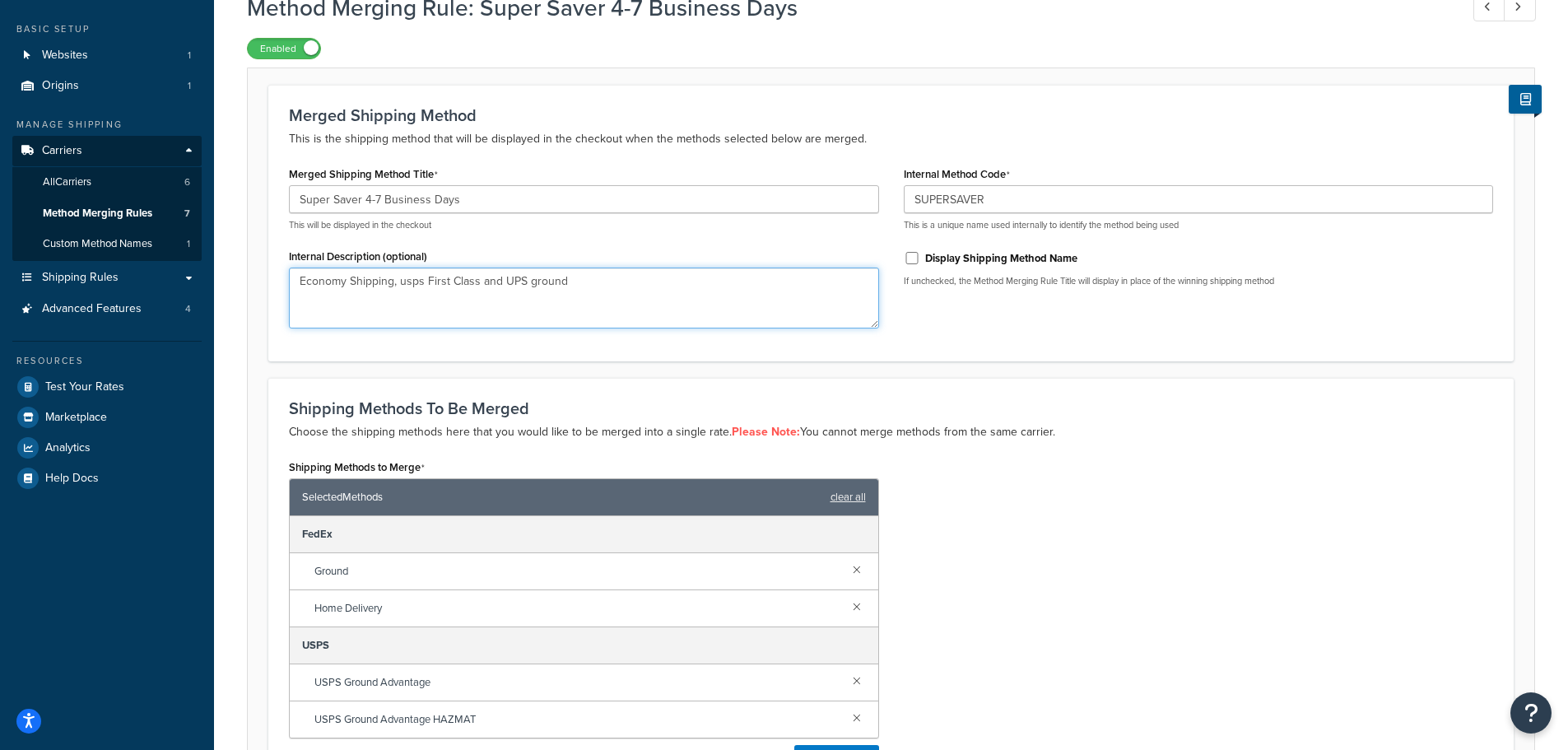
drag, startPoint x: 587, startPoint y: 287, endPoint x: 399, endPoint y: 279, distance: 188.2
click at [399, 279] on textarea "Economy Shipping, usps First Class and UPS ground" at bounding box center [584, 298] width 591 height 60
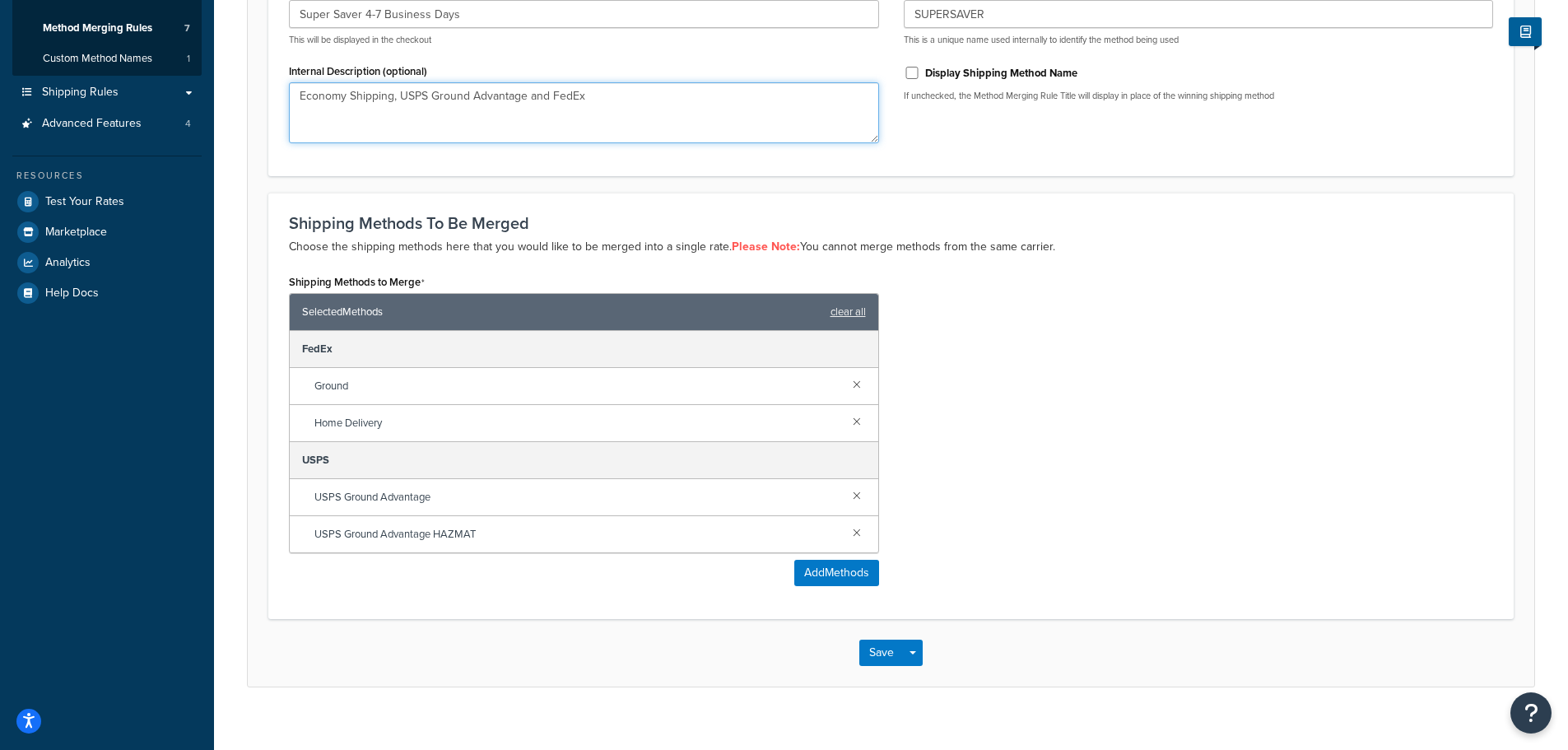
scroll to position [287, 0]
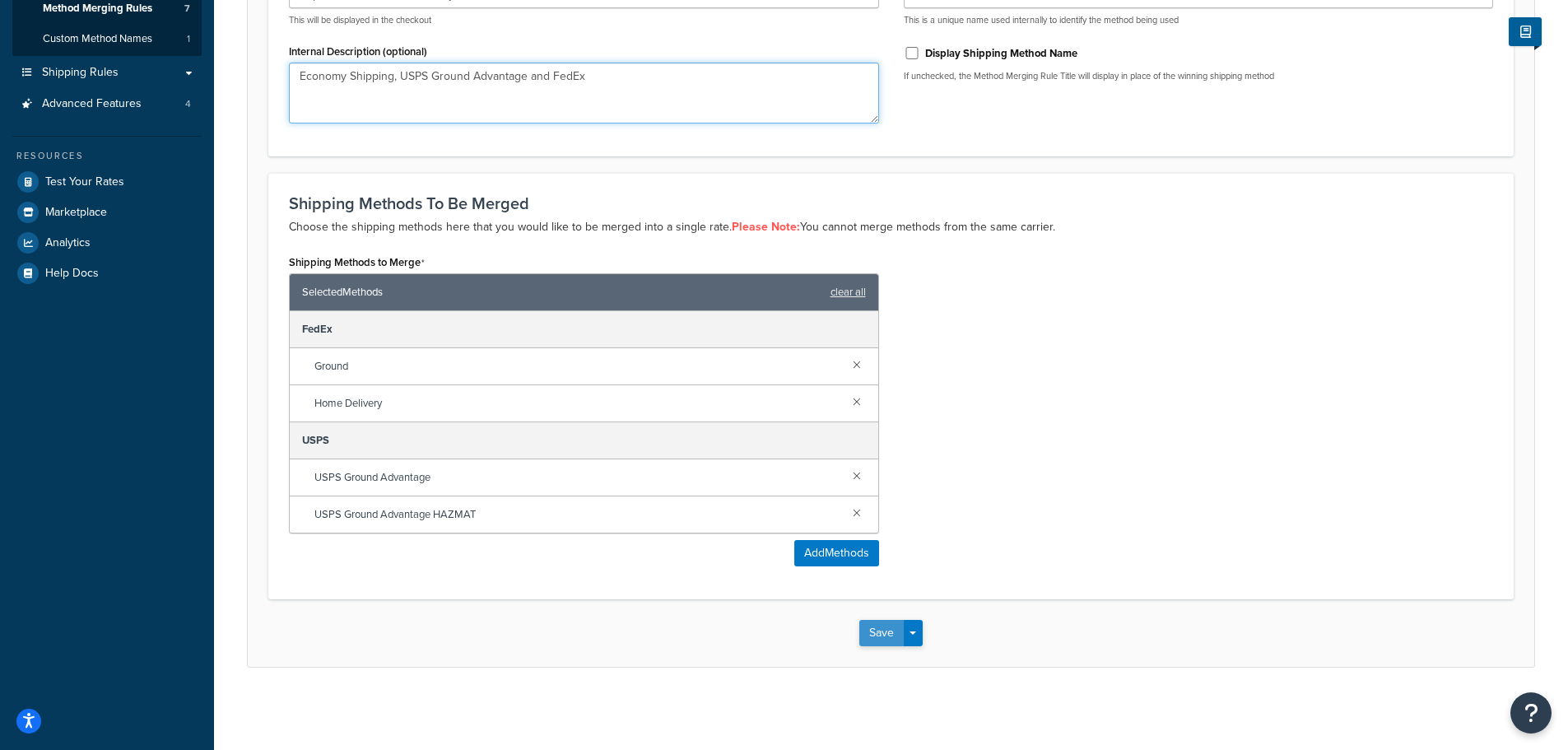
type textarea "Economy Shipping, USPS Ground Advantage and FedEx"
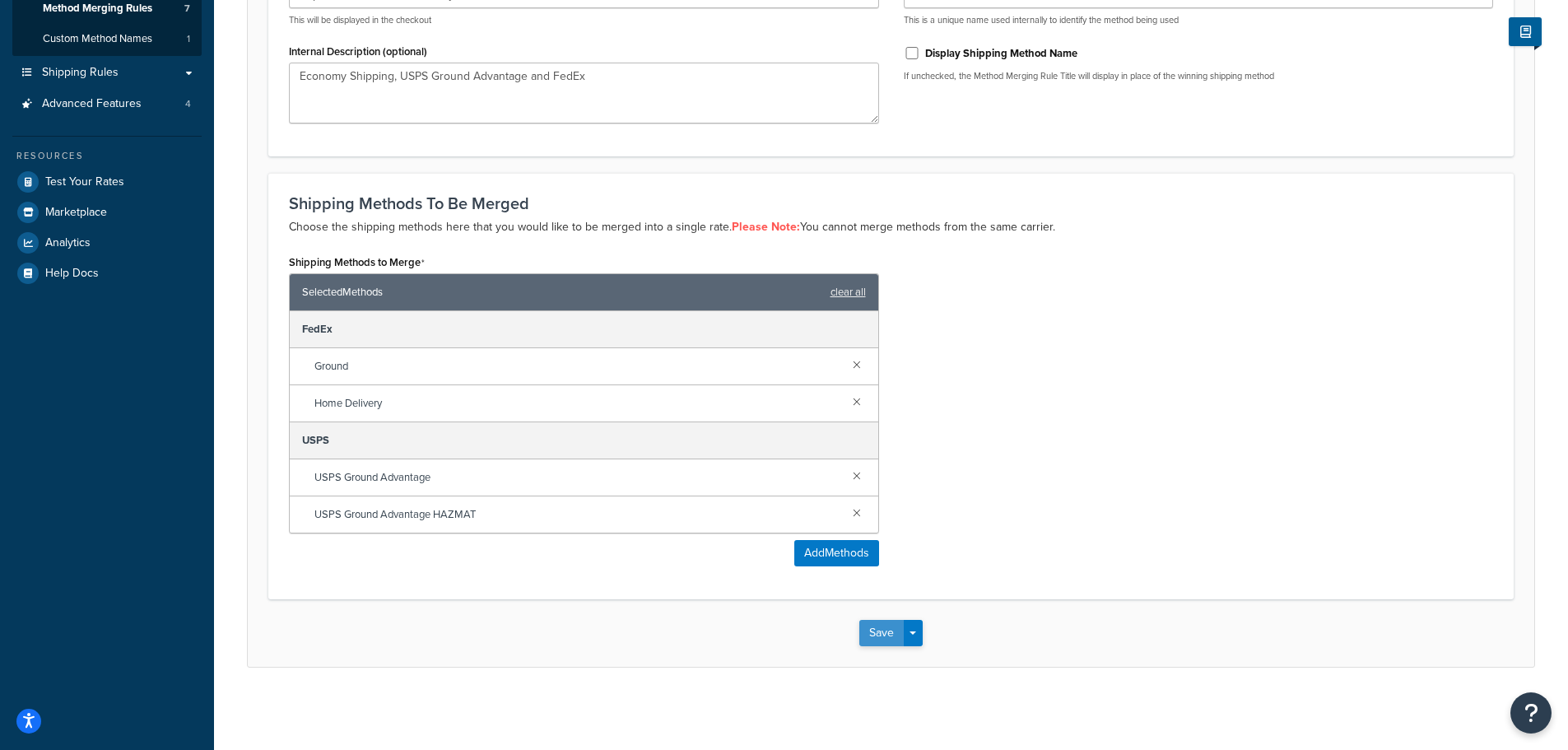
click at [891, 635] on button "Save" at bounding box center [881, 633] width 44 height 26
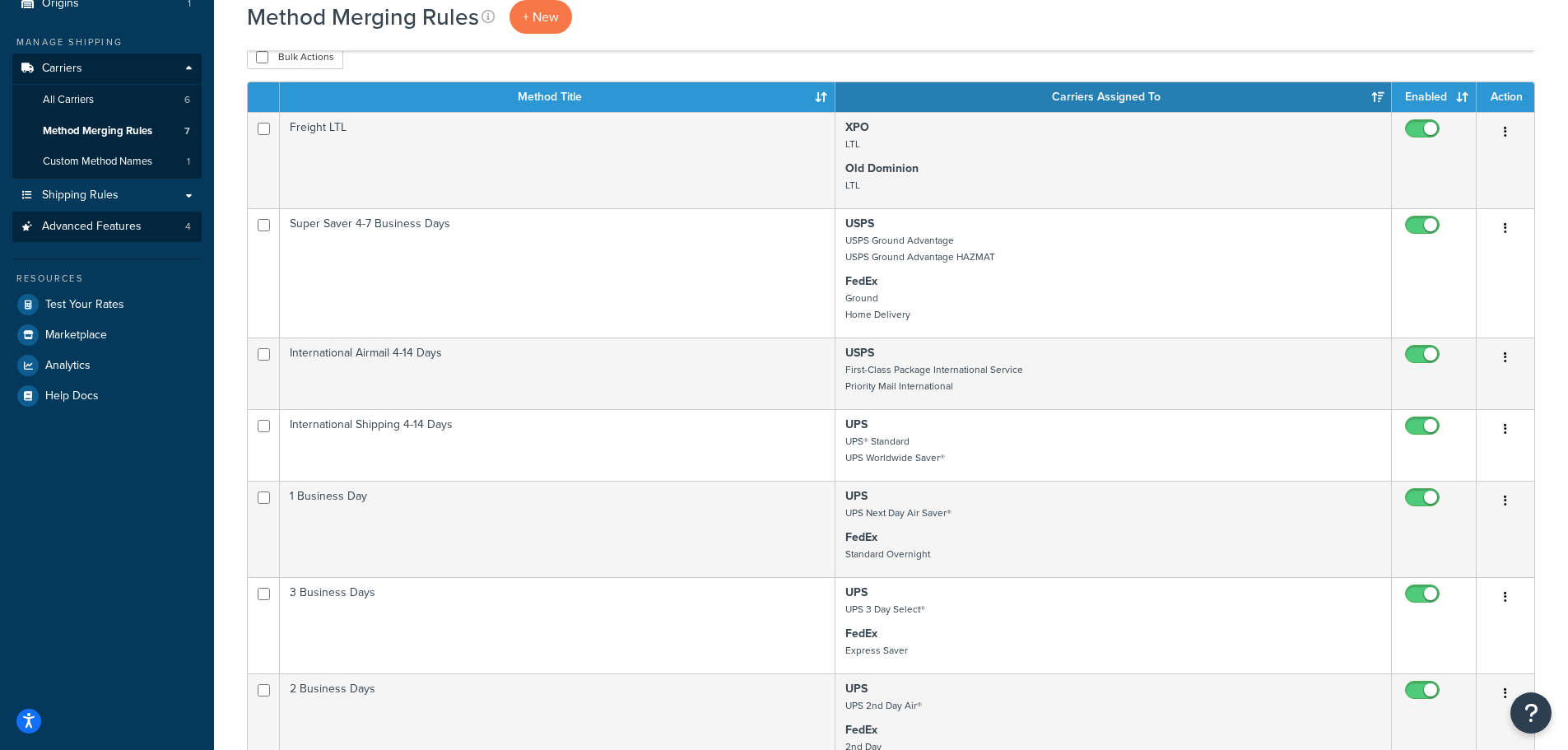
scroll to position [83, 0]
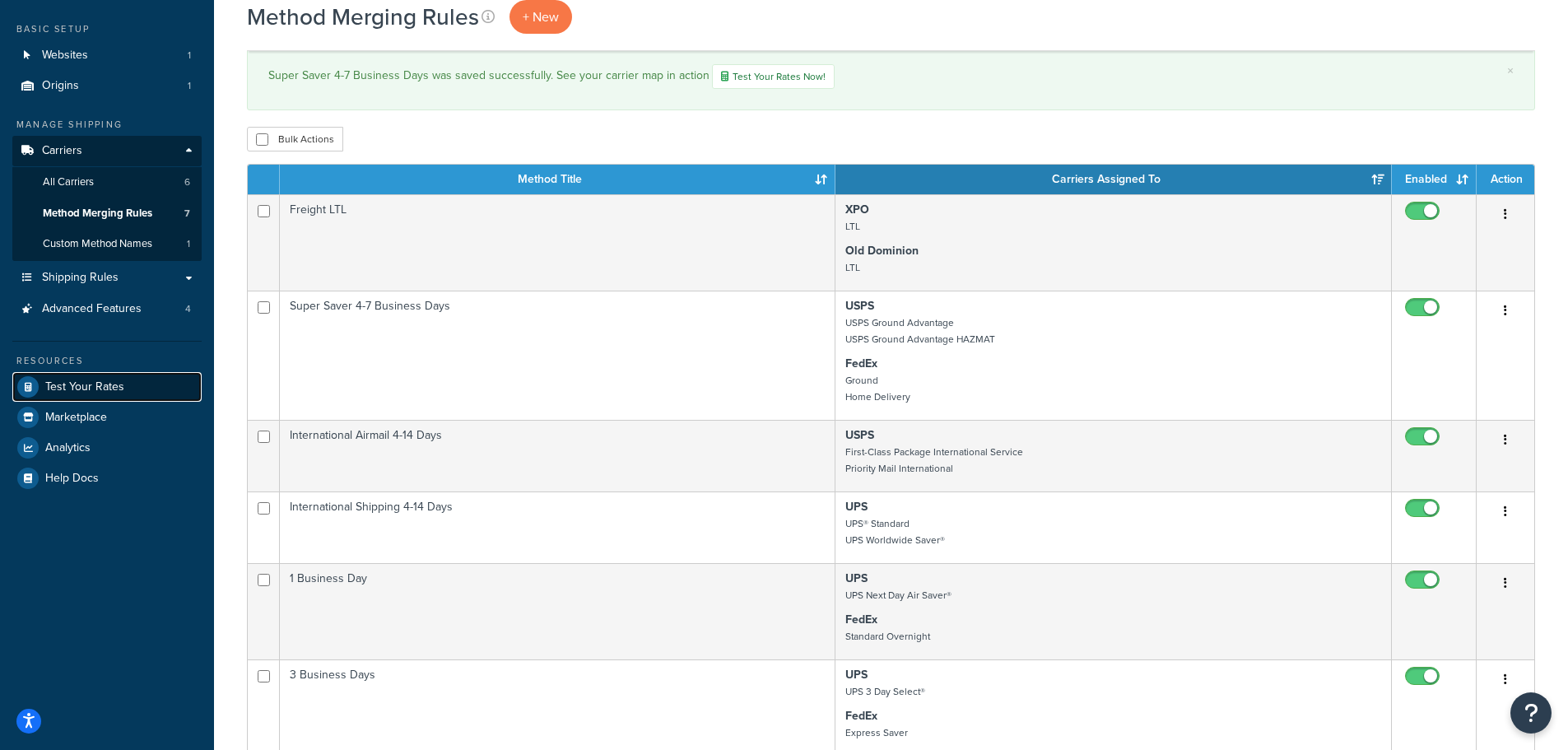
click at [94, 388] on span "Test Your Rates" at bounding box center [84, 387] width 79 height 14
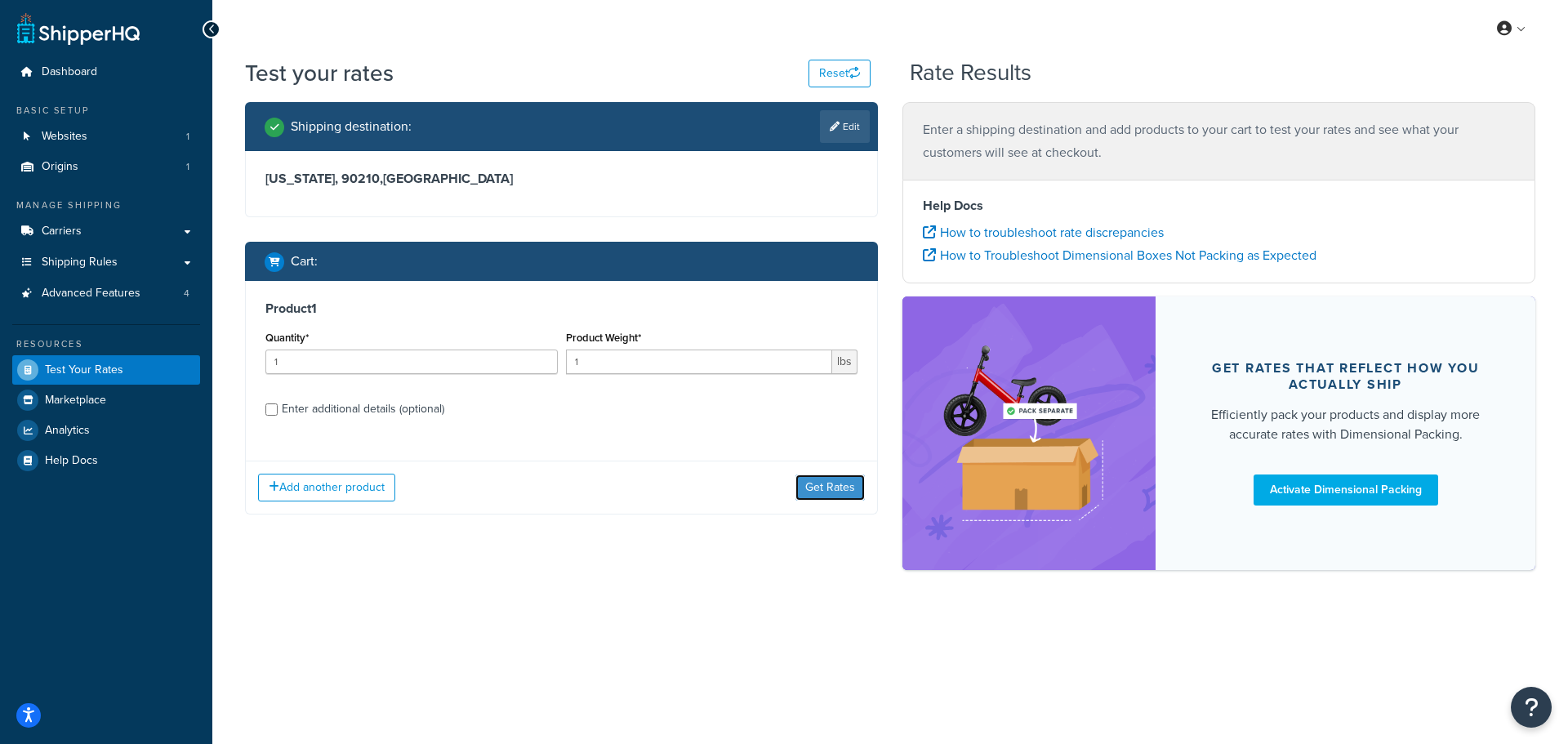
click at [834, 493] on button "Get Rates" at bounding box center [830, 487] width 70 height 26
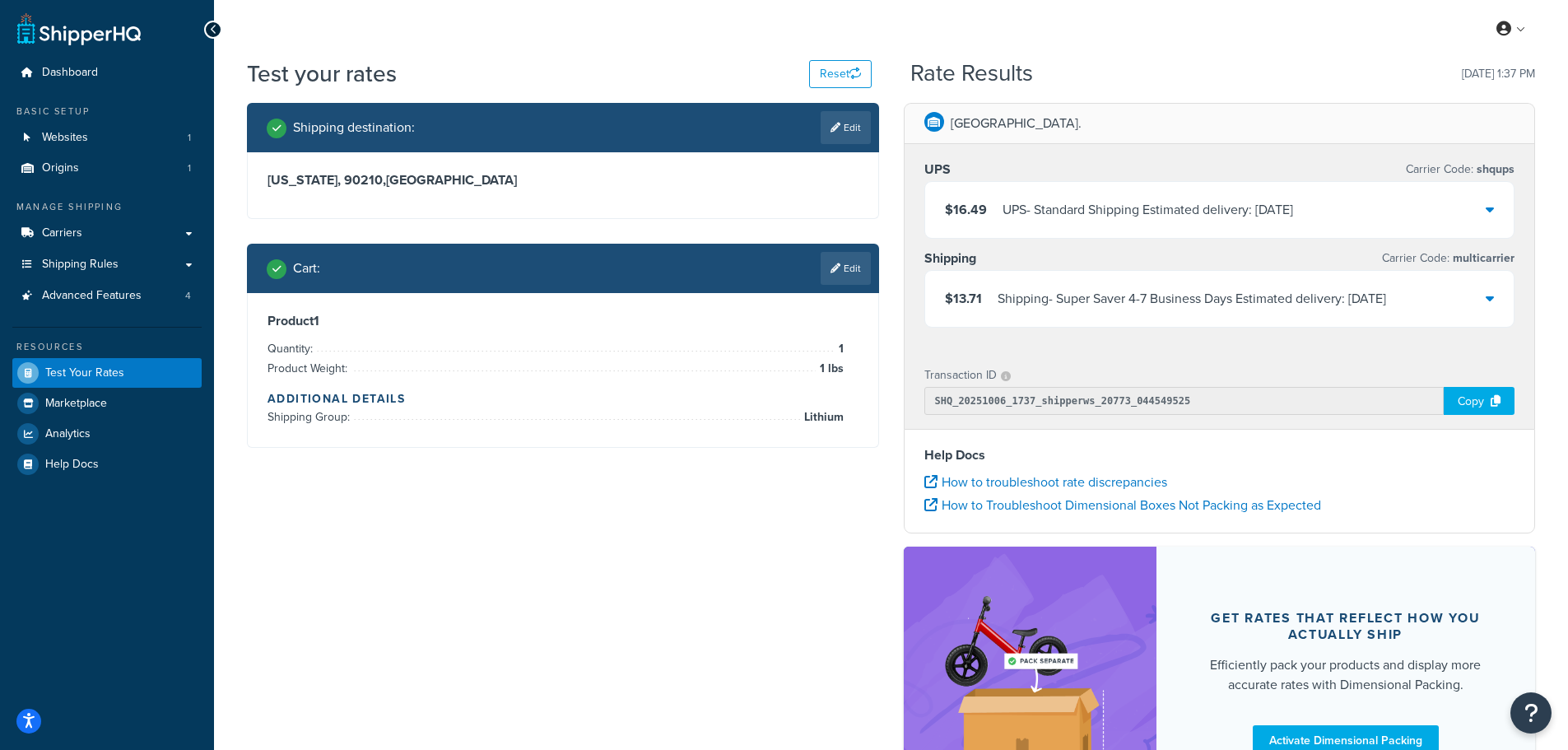
click at [1484, 296] on div "$13.71 Shipping - Super Saver 4-7 Business Days Estimated delivery: [GEOGRAPHIC…" at bounding box center [1220, 299] width 590 height 56
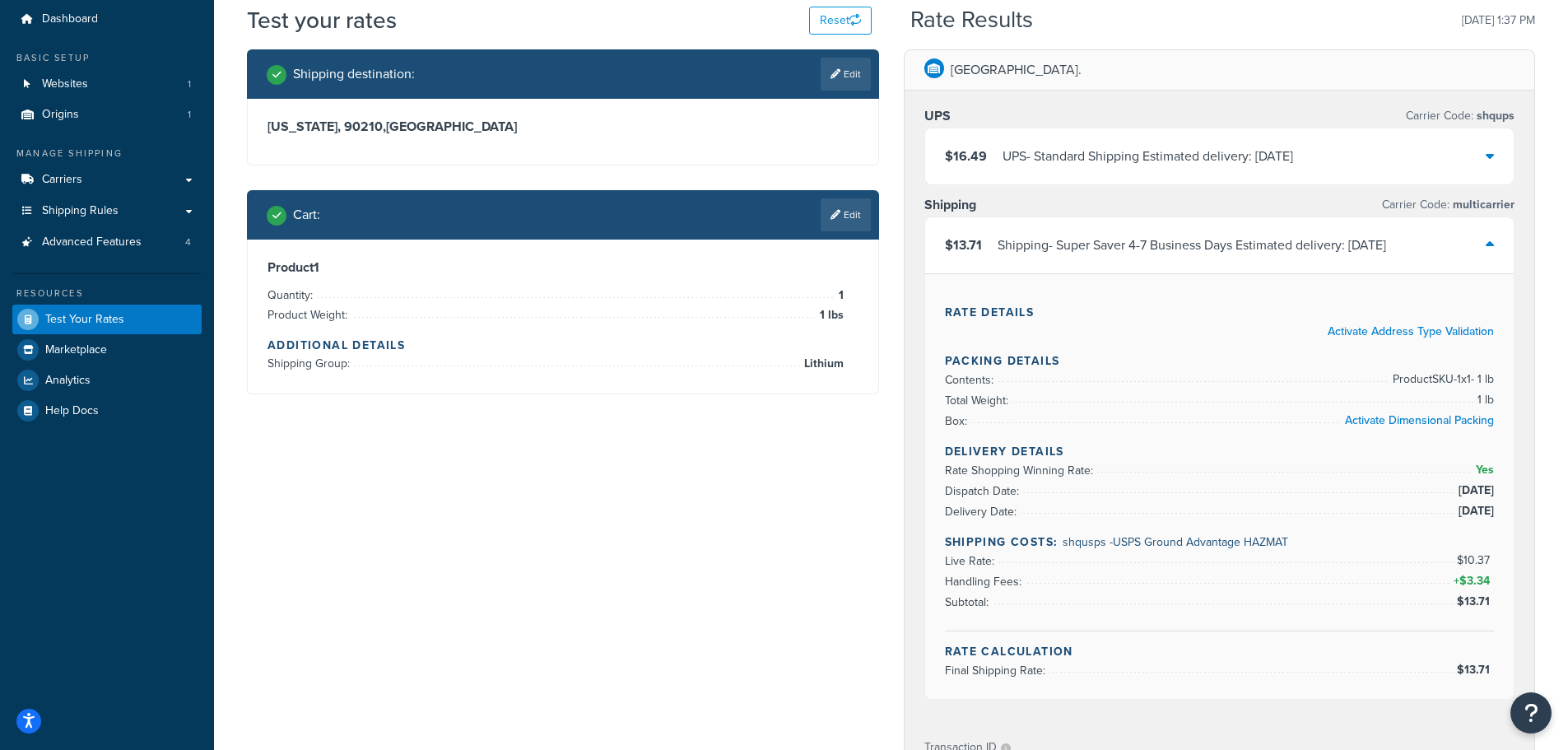
scroll to position [83, 0]
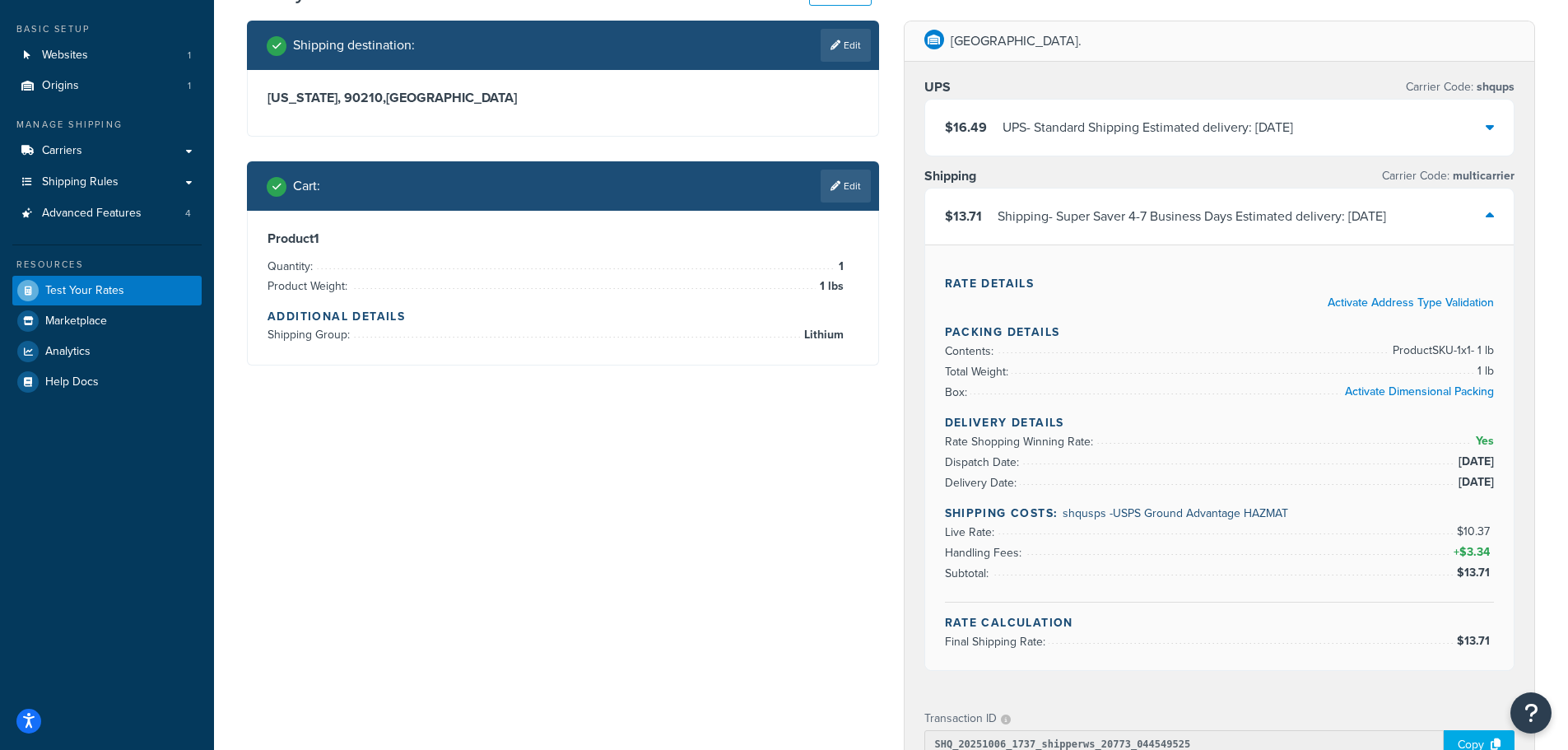
click at [1326, 509] on h4 "Shipping Costs: shqusps - USPS Ground Advantage HAZMAT" at bounding box center [1219, 513] width 550 height 17
click at [1074, 519] on span "shqusps - USPS Ground Advantage HAZMAT" at bounding box center [1175, 513] width 226 height 17
click at [1317, 511] on h4 "Shipping Costs: shqusps - USPS Ground Advantage HAZMAT" at bounding box center [1219, 513] width 550 height 17
click at [1375, 517] on h4 "Shipping Costs: shqusps - USPS Ground Advantage HAZMAT" at bounding box center [1219, 513] width 550 height 17
click at [1471, 554] on span "$3.34" at bounding box center [1477, 552] width 35 height 17
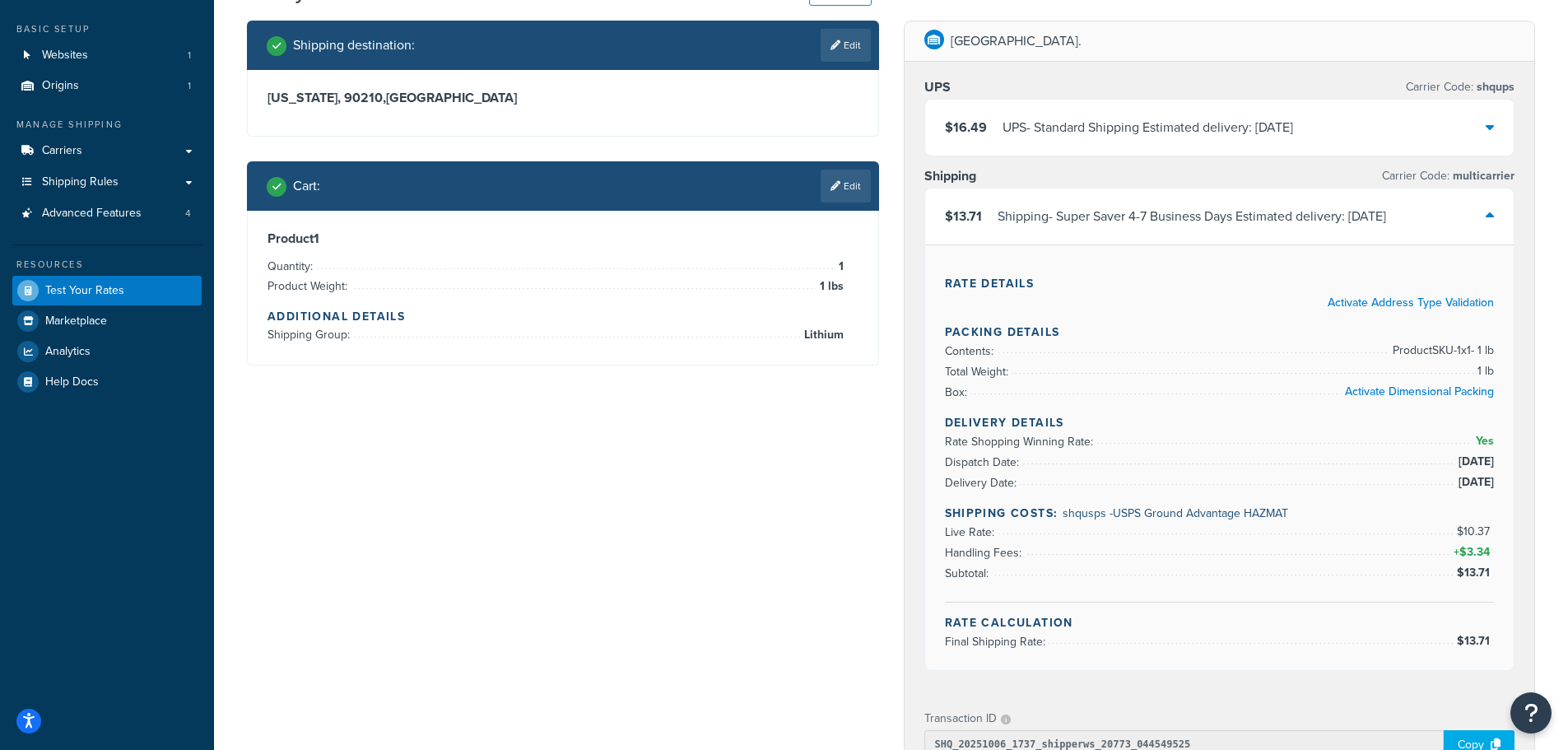
drag, startPoint x: 967, startPoint y: 558, endPoint x: 1075, endPoint y: 530, distance: 111.6
click at [968, 558] on span "Handling Fees:" at bounding box center [985, 553] width 81 height 17
click at [1093, 528] on li "Live Rate: $10.37" at bounding box center [1219, 532] width 550 height 20
click at [1098, 553] on li "Handling Fees: + $3.34" at bounding box center [1219, 552] width 550 height 20
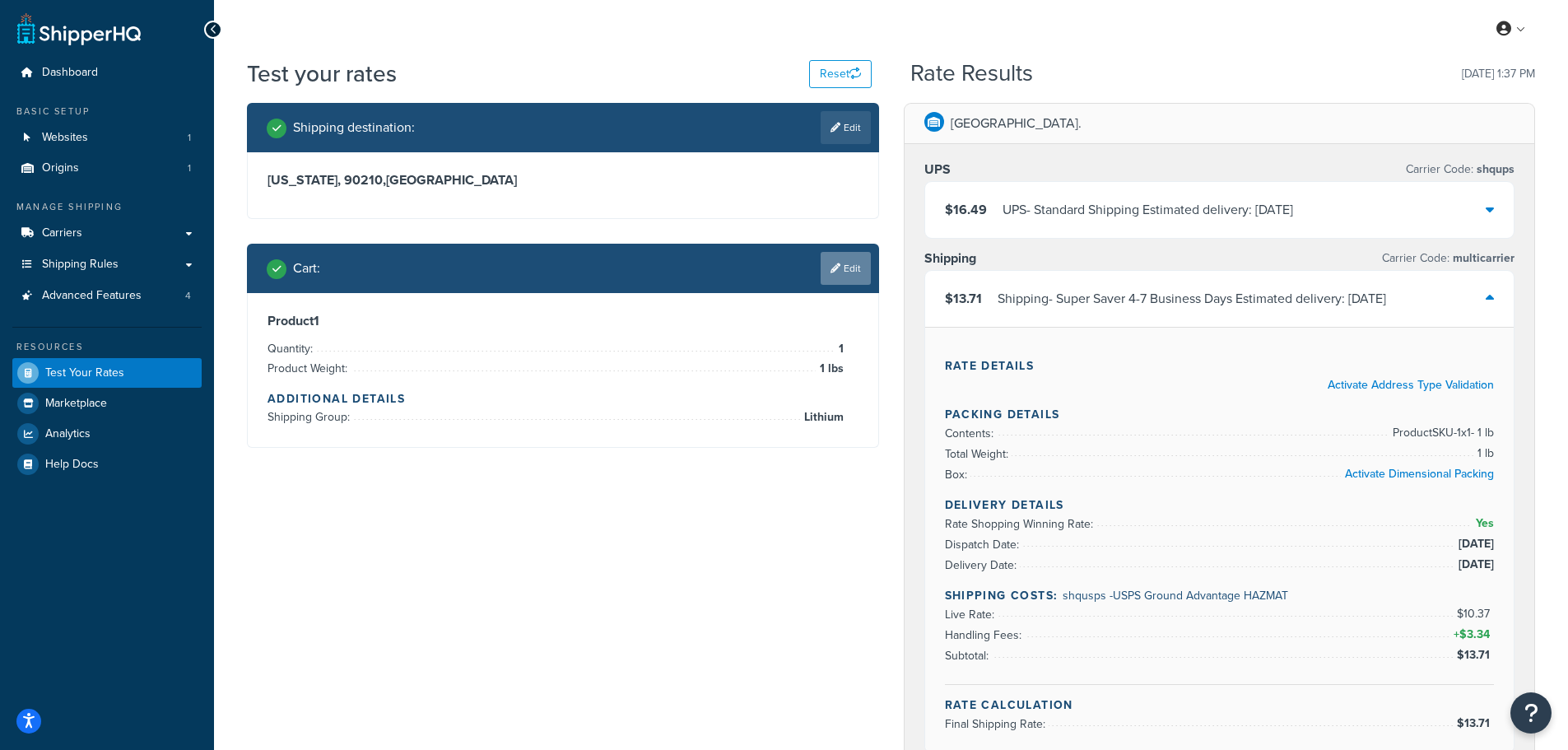
click at [845, 274] on link "Edit" at bounding box center [846, 268] width 50 height 33
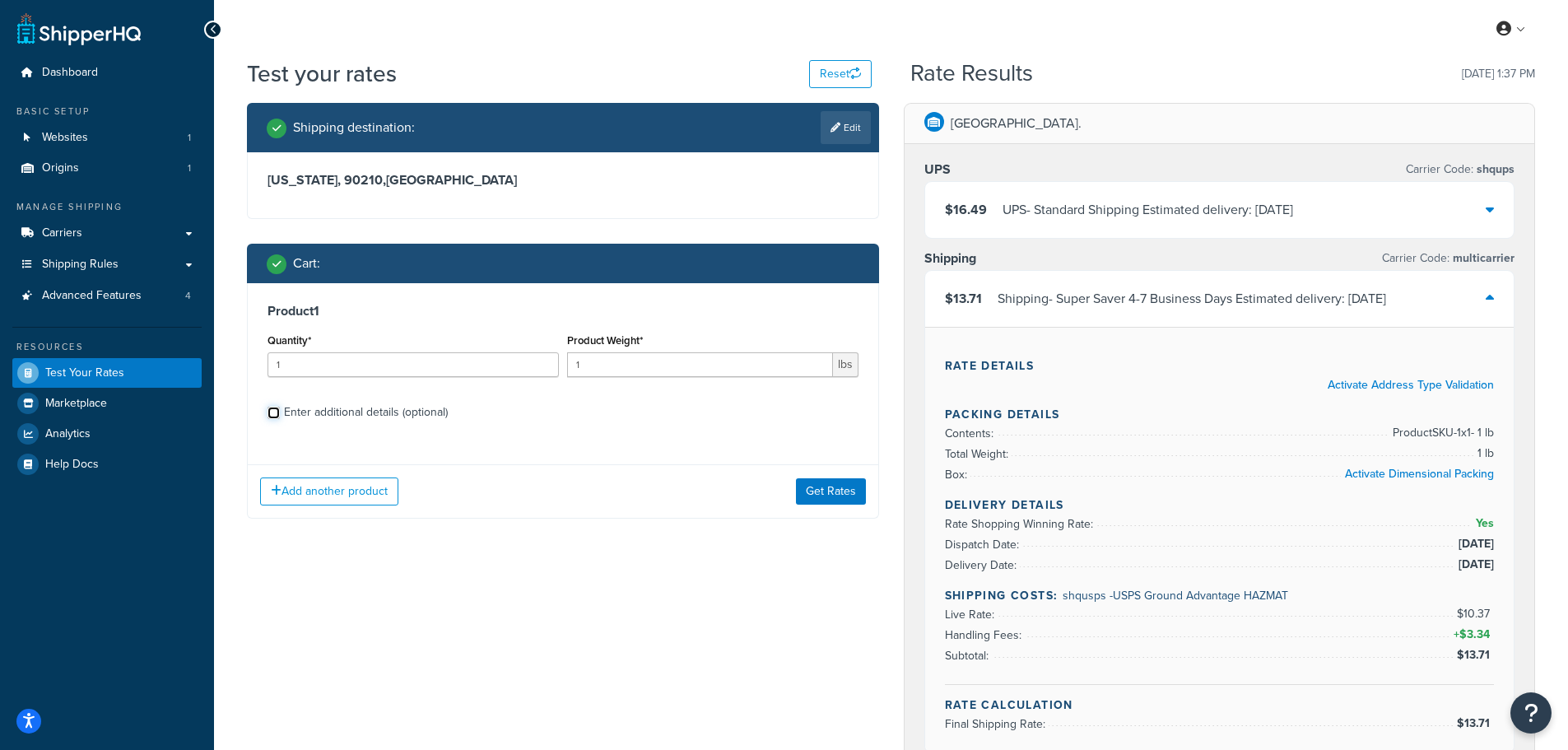
click at [271, 410] on input "Enter additional details (optional)" at bounding box center [274, 412] width 12 height 12
checkbox input "true"
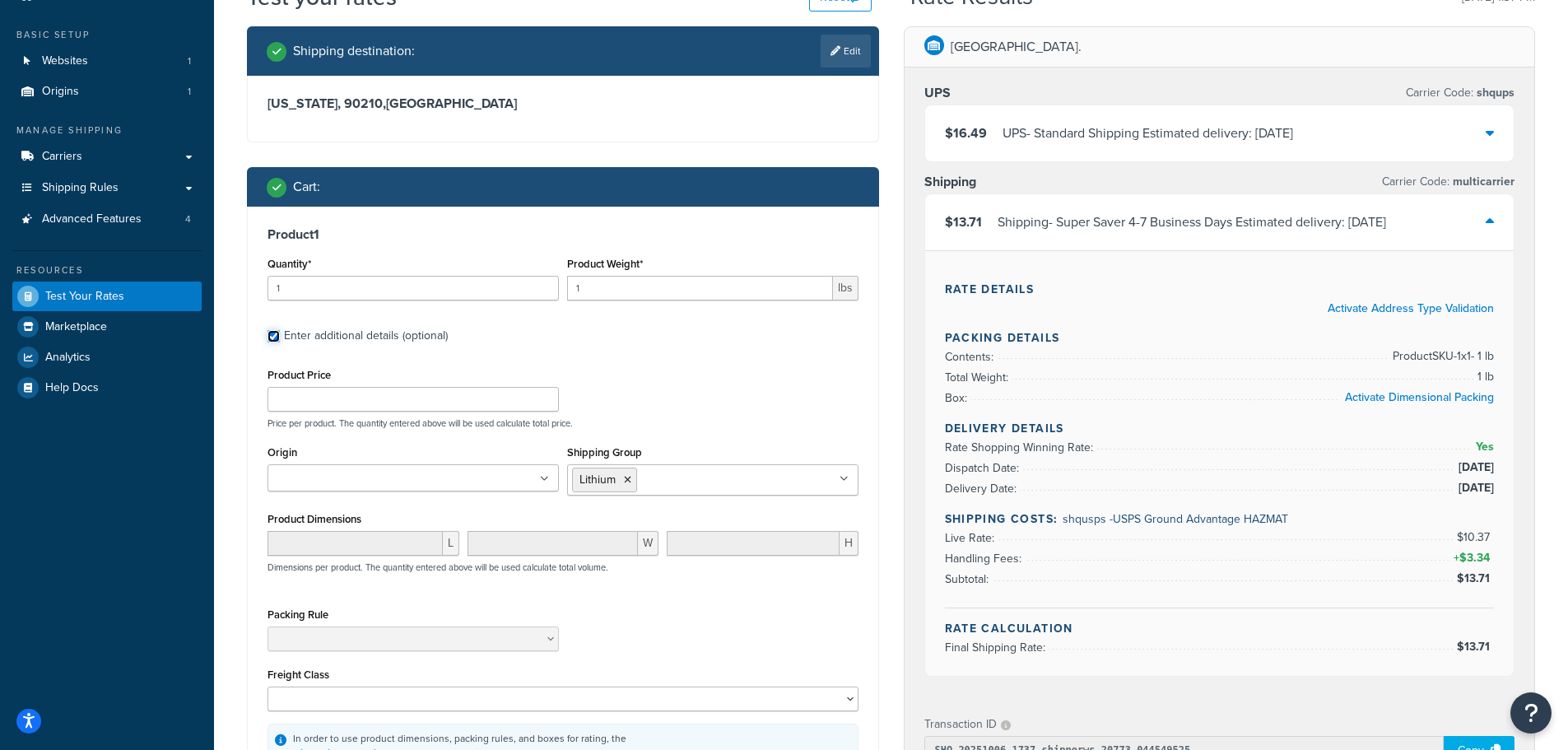
scroll to position [164, 0]
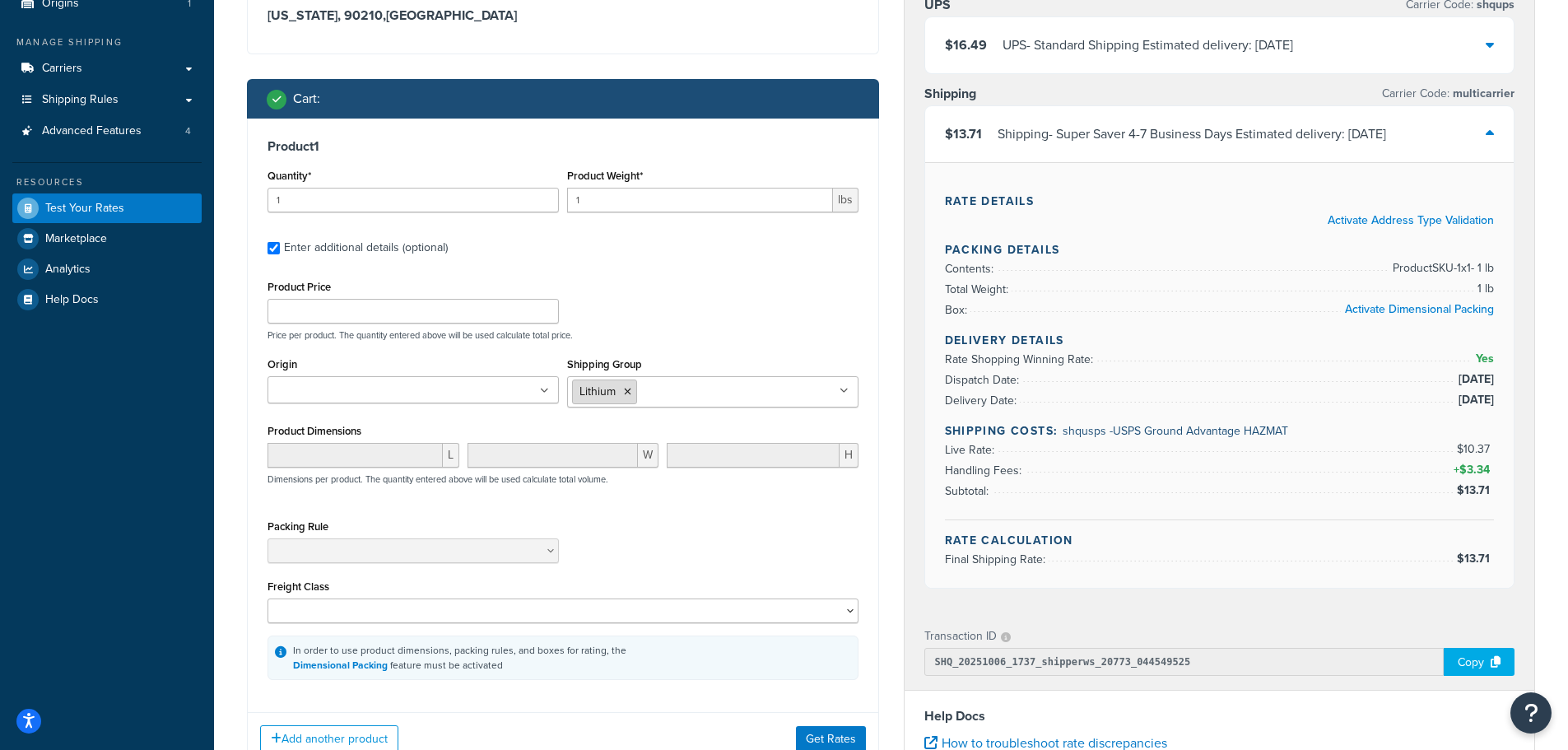
click at [630, 392] on icon at bounding box center [628, 392] width 8 height 10
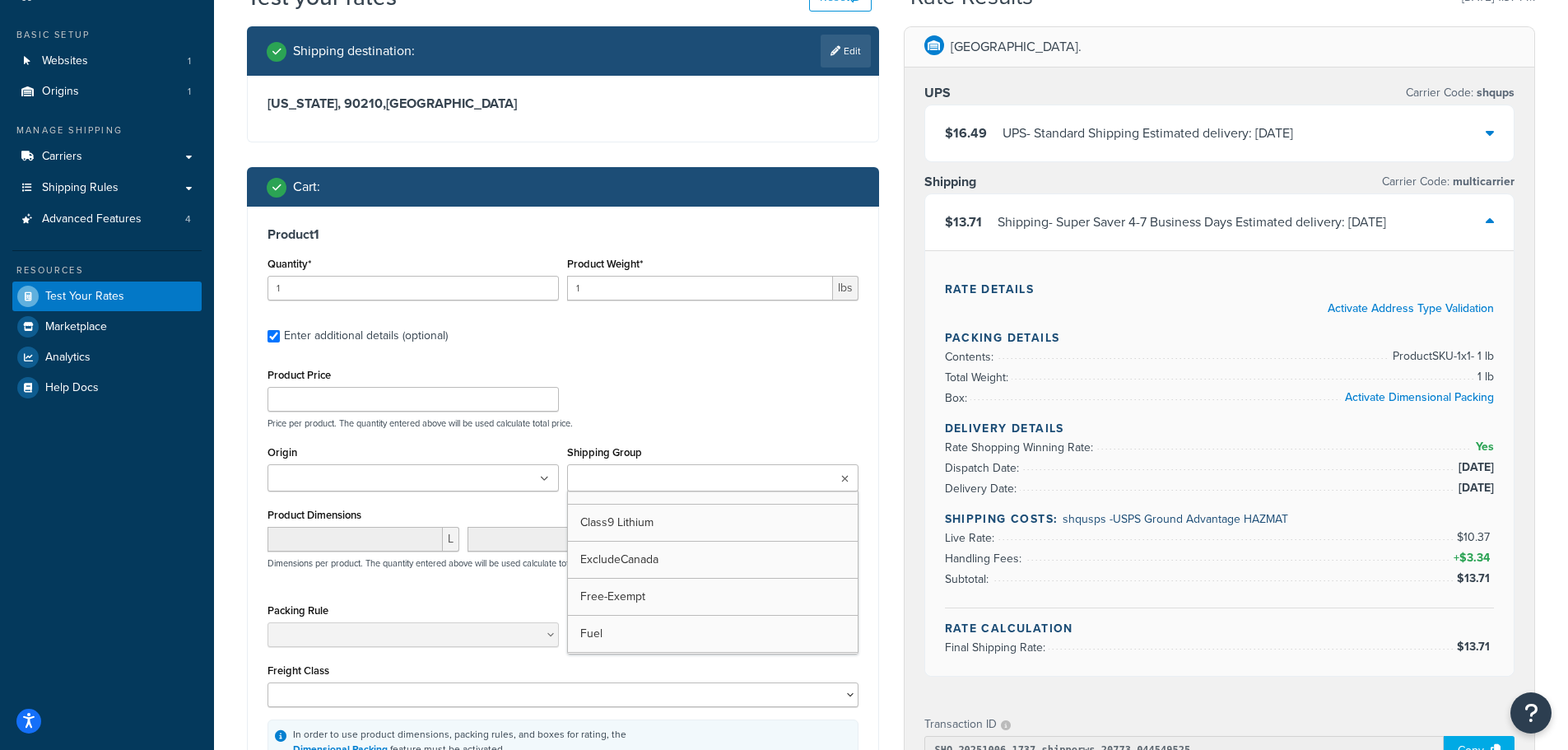
scroll to position [0, 0]
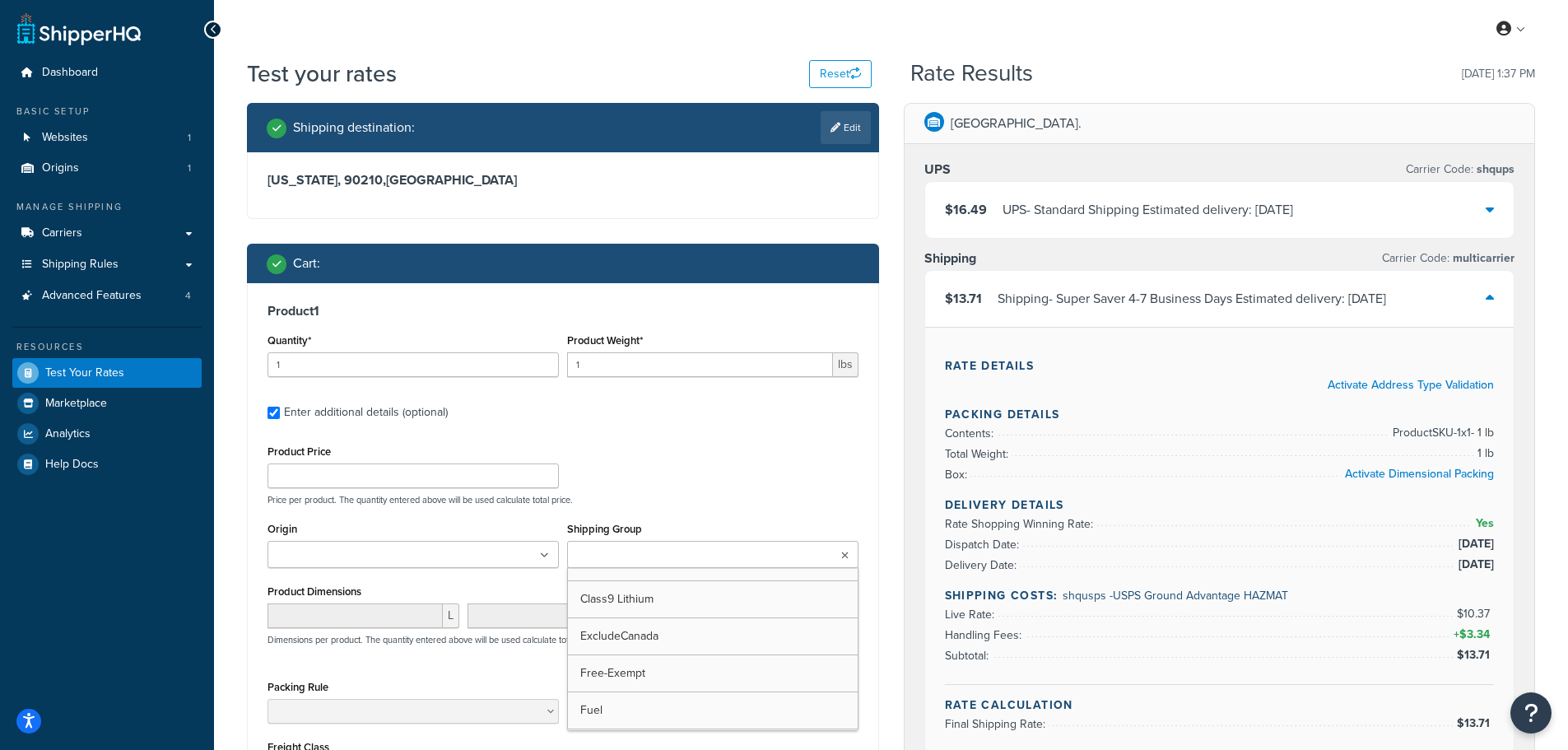
click at [827, 458] on div "Product Price Price per product. The quantity entered above will be used calcul…" at bounding box center [563, 473] width 599 height 65
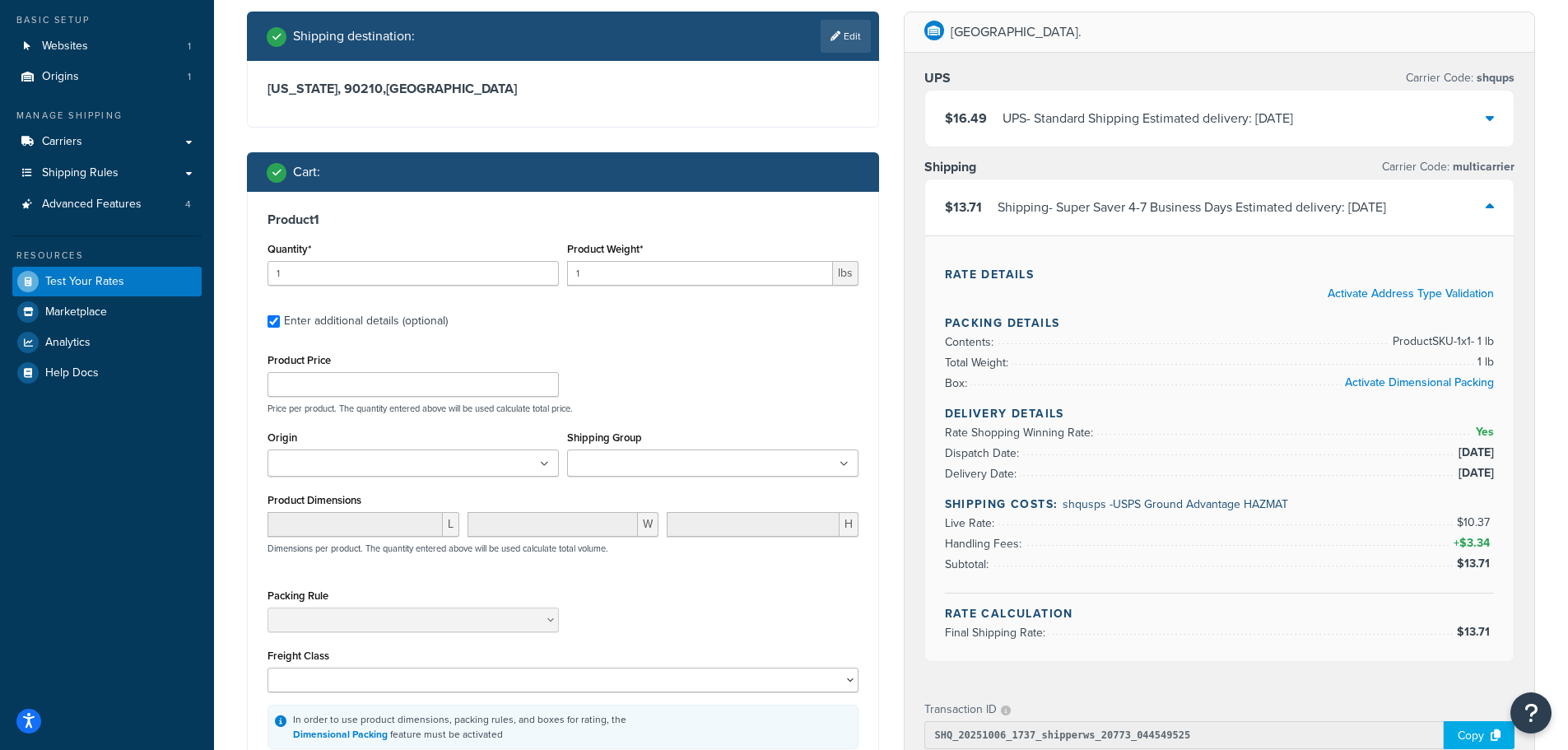
scroll to position [247, 0]
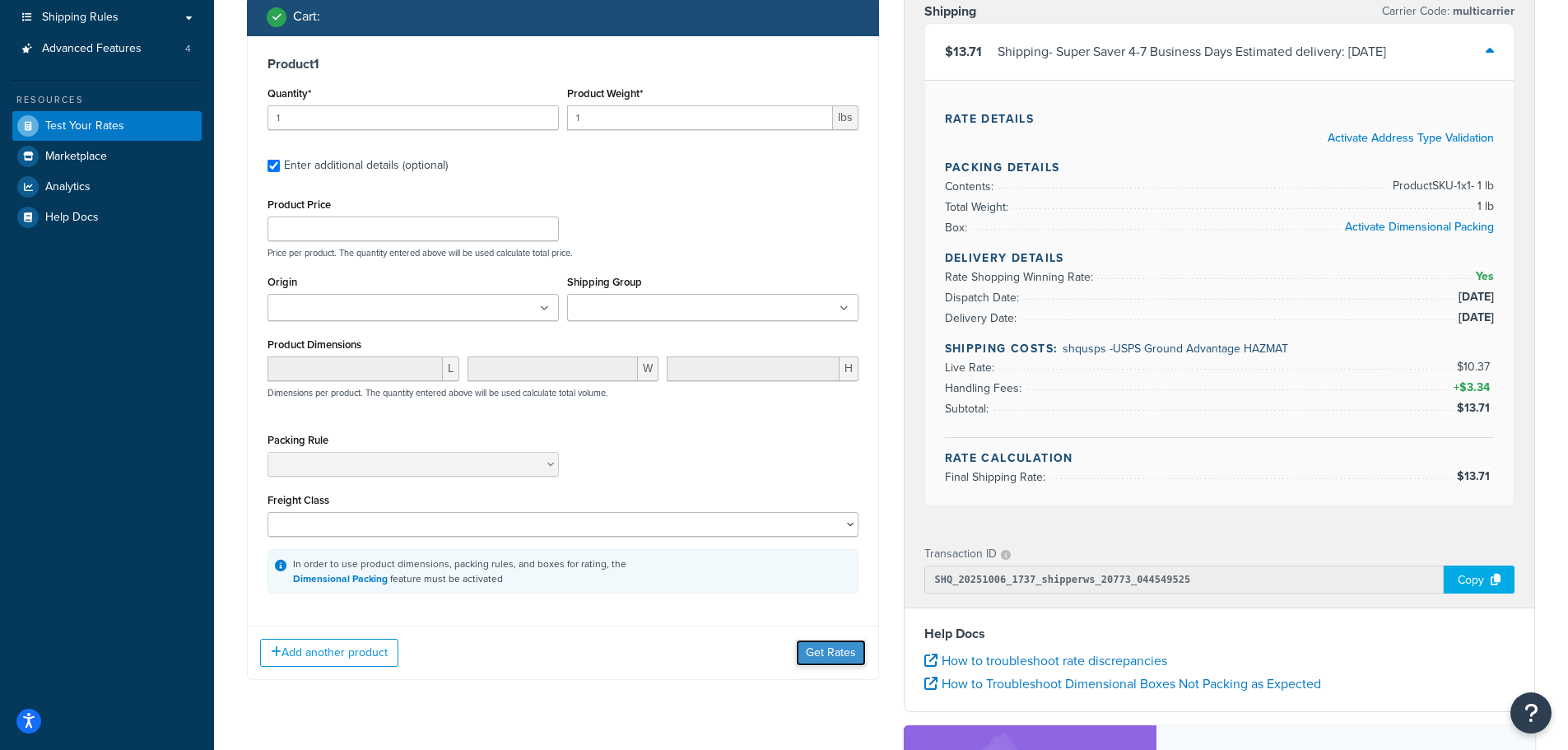
click at [837, 650] on button "Get Rates" at bounding box center [831, 652] width 70 height 26
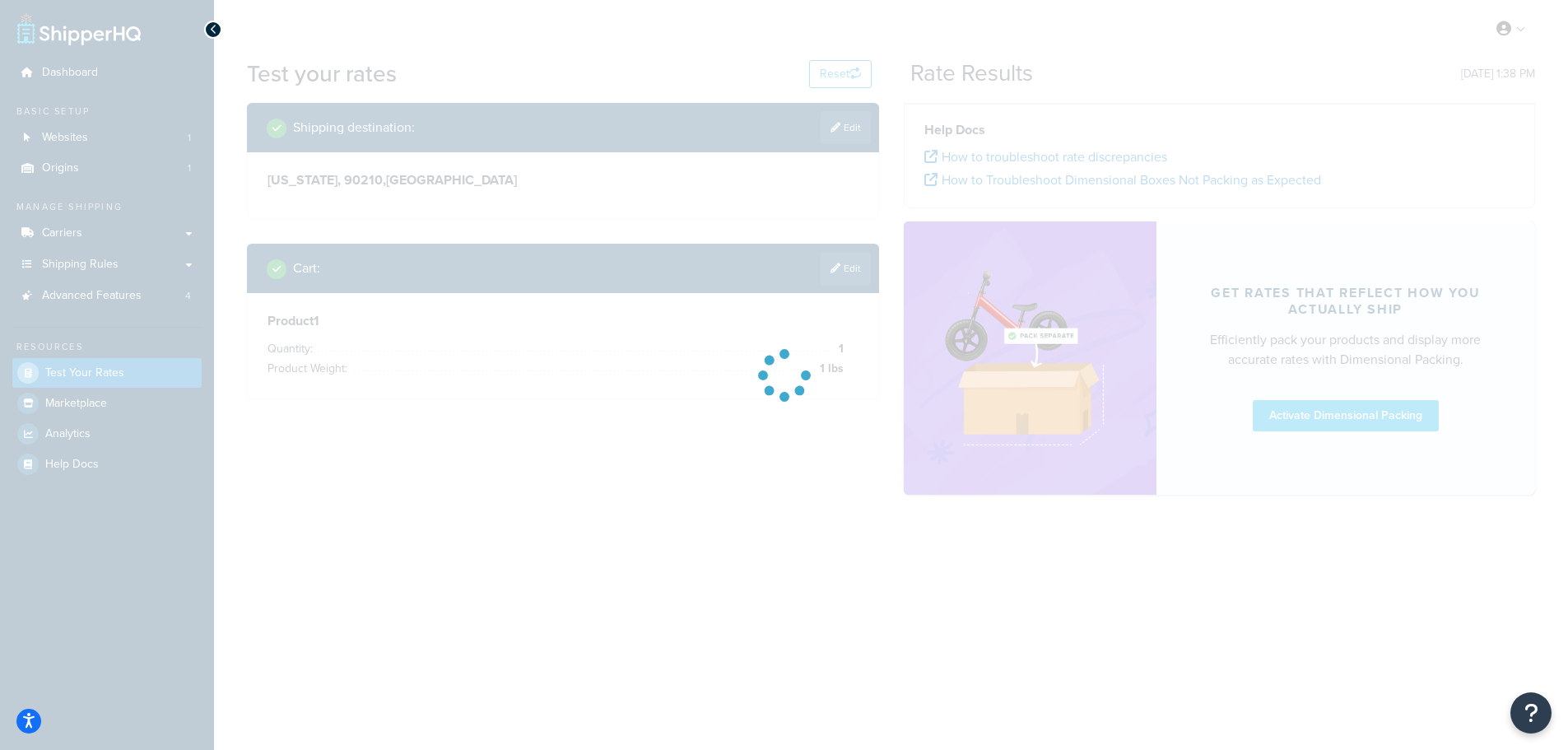
scroll to position [0, 0]
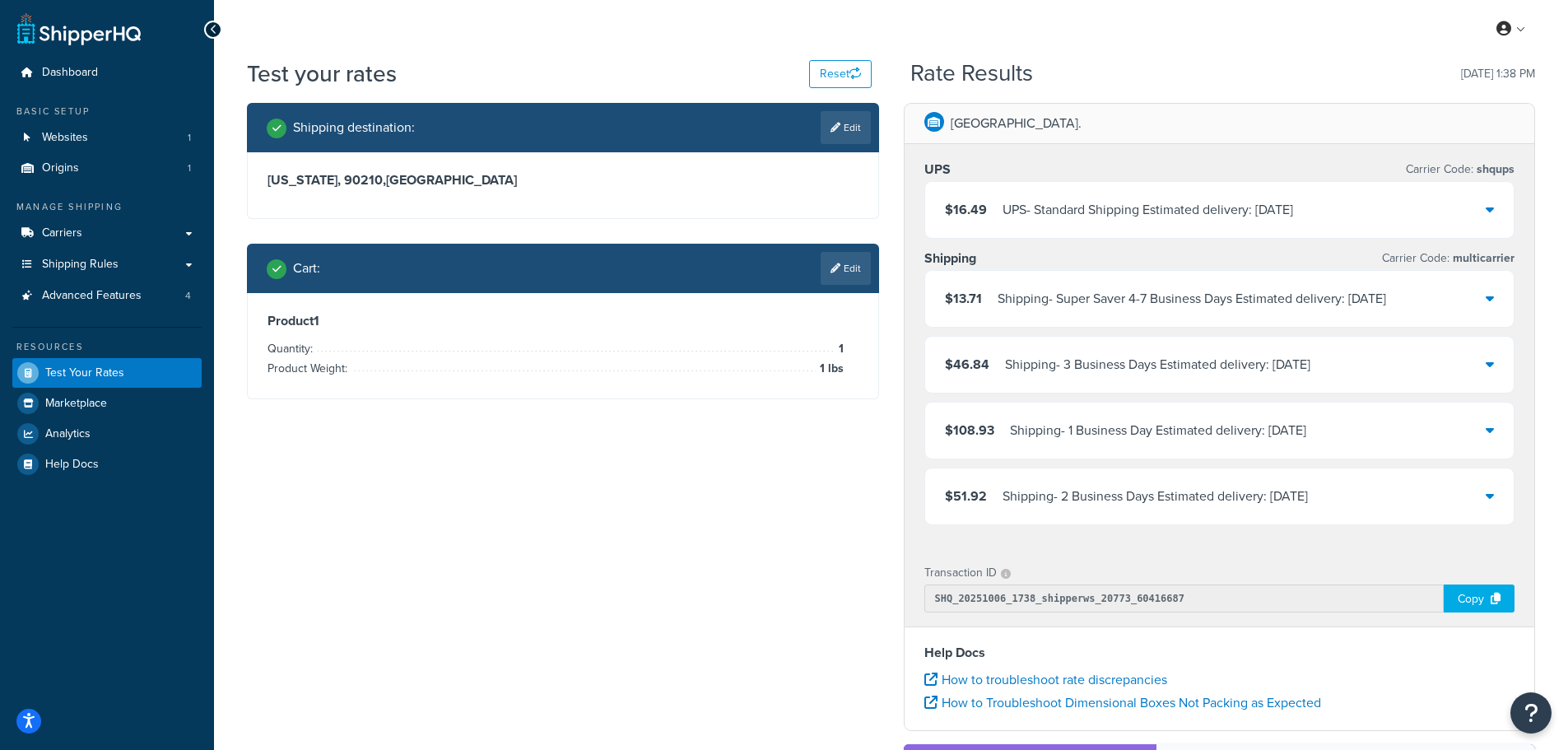
click at [1488, 298] on icon at bounding box center [1489, 298] width 9 height 13
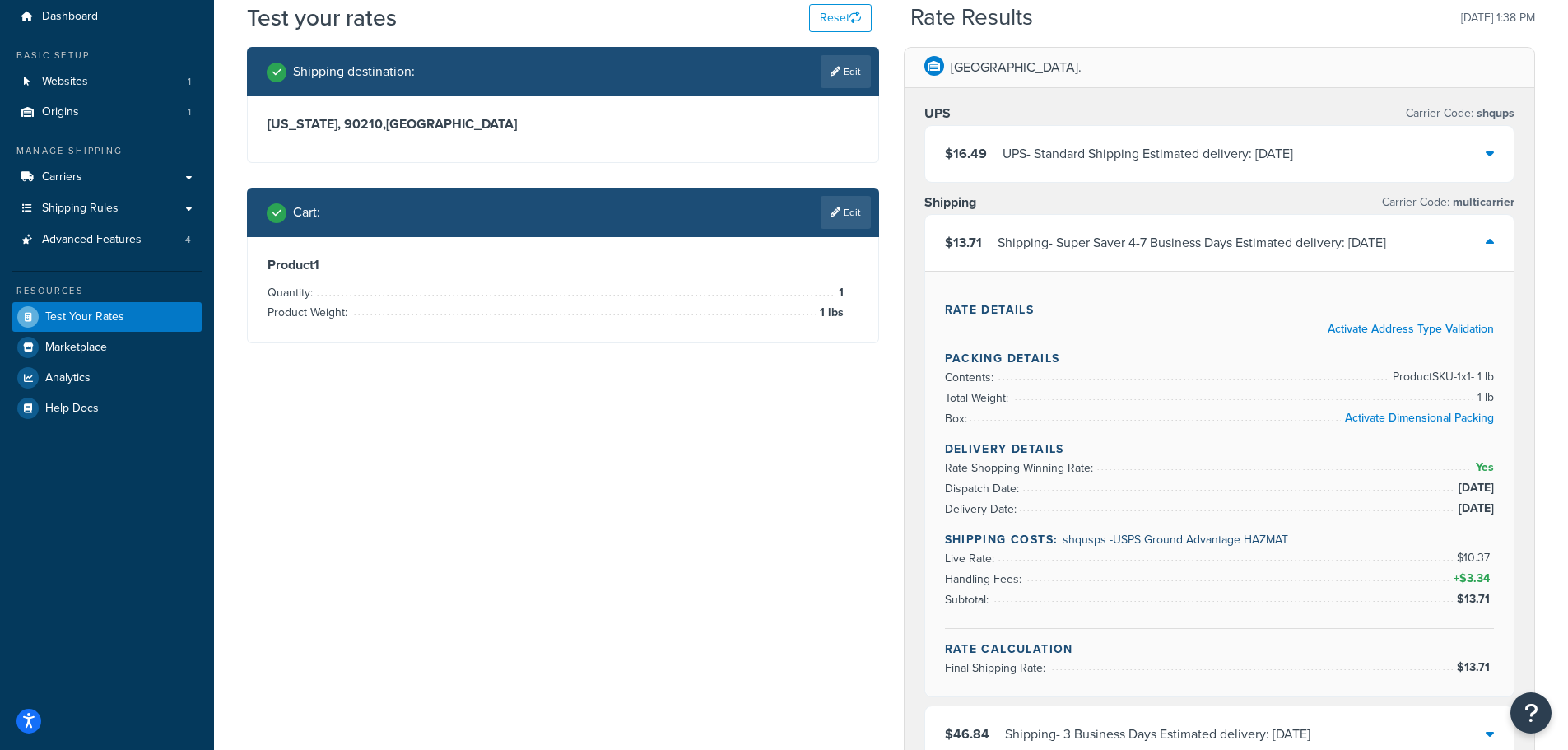
scroll to position [164, 0]
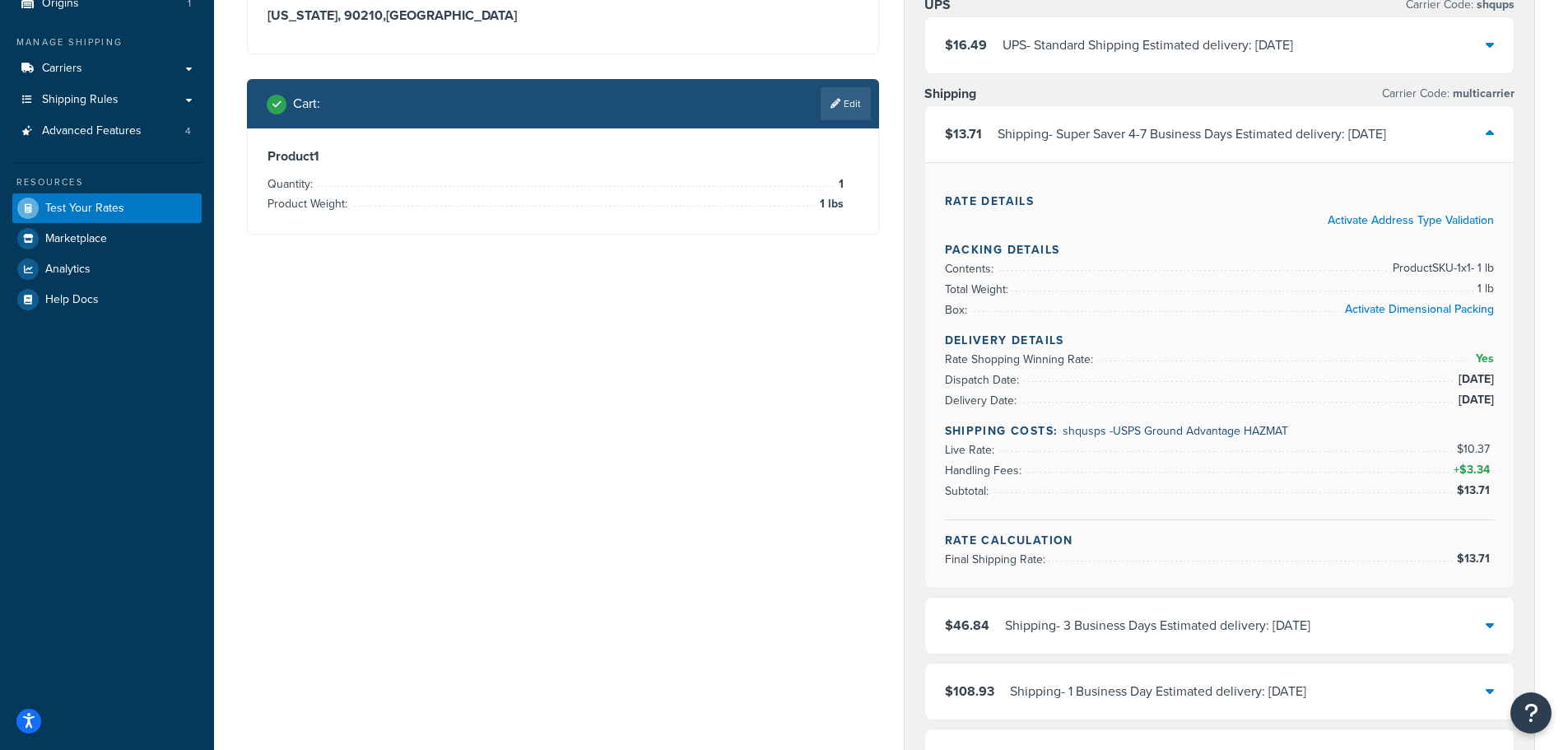
click at [714, 369] on div "Shipping destination : Edit California, 90210 , United States Cart : Edit Produ…" at bounding box center [890, 617] width 1313 height 1356
click at [851, 101] on link "Edit" at bounding box center [846, 104] width 50 height 33
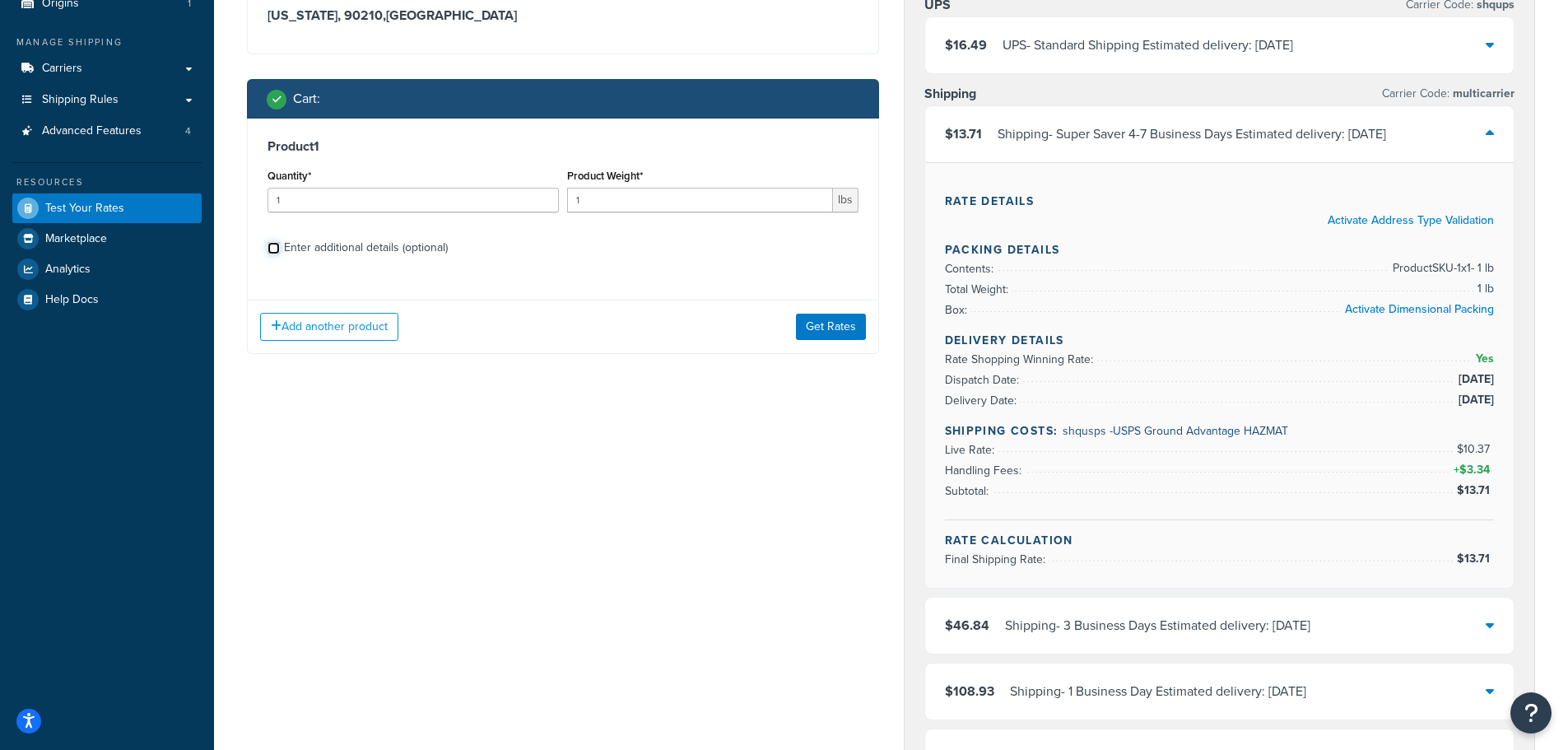
click at [274, 248] on input "Enter additional details (optional)" at bounding box center [274, 248] width 12 height 12
checkbox input "true"
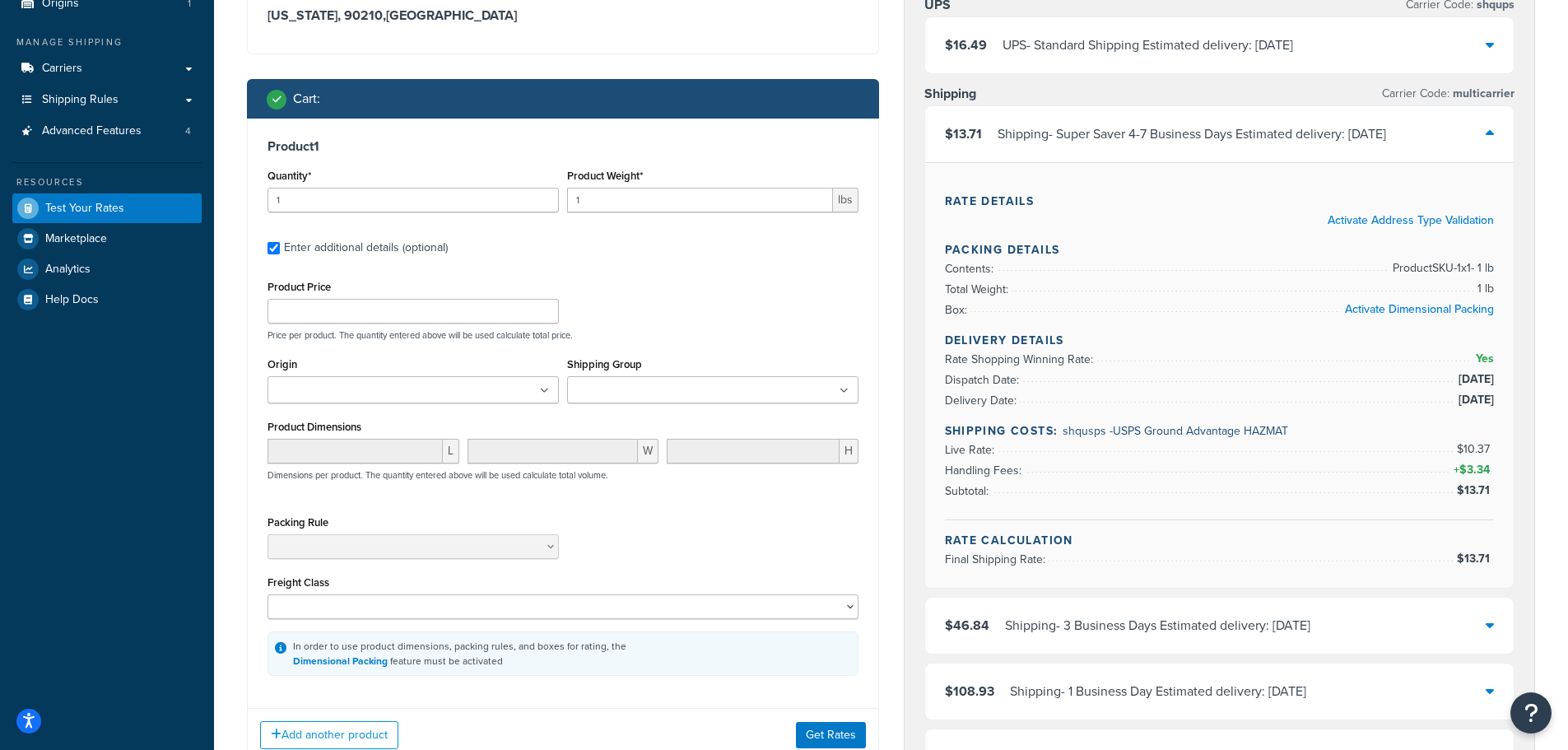
click at [847, 388] on icon at bounding box center [843, 391] width 9 height 10
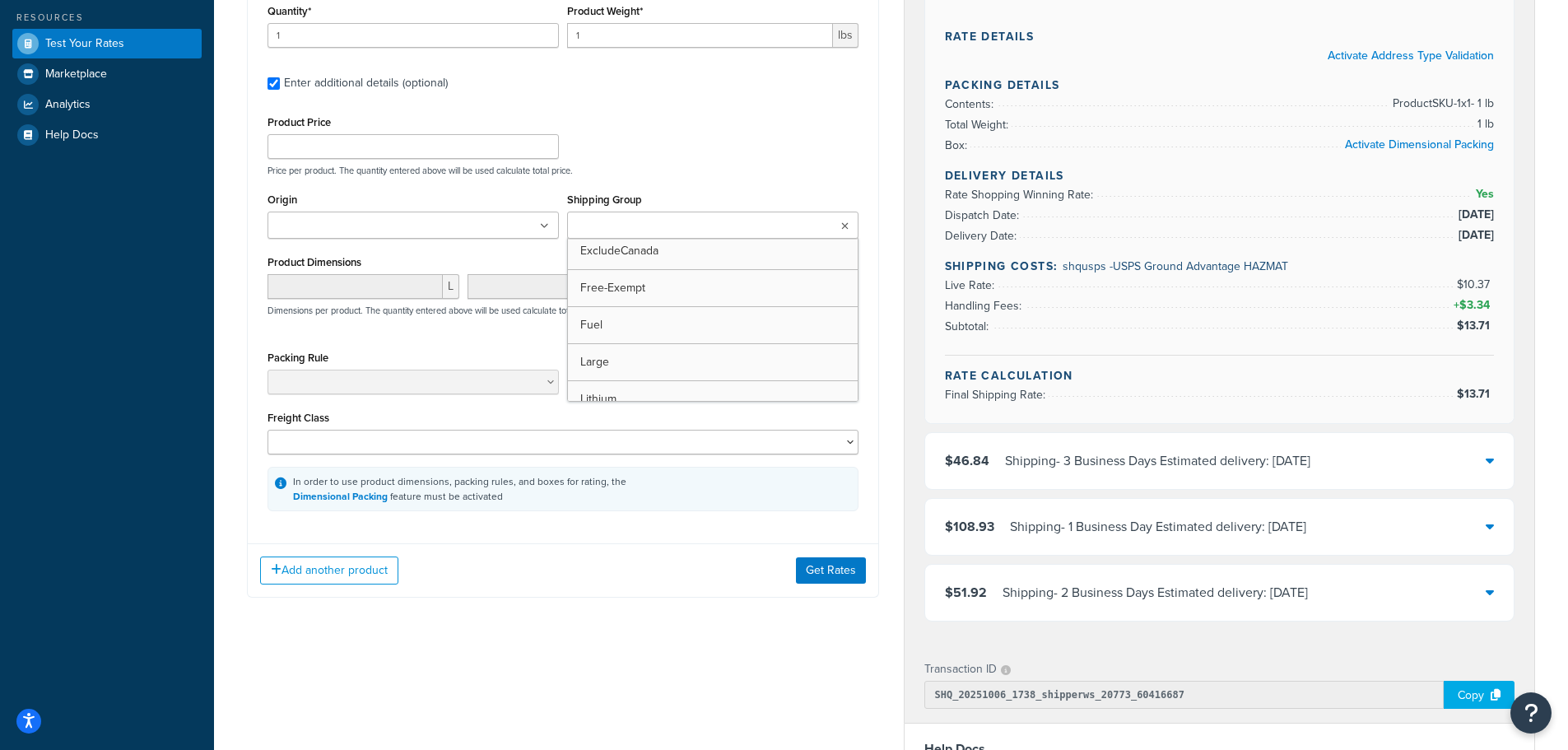
scroll to position [0, 0]
click at [840, 170] on p "Price per product. The quantity entered above will be used calculate total pric…" at bounding box center [563, 170] width 599 height 12
click at [803, 569] on button "Get Rates" at bounding box center [831, 569] width 70 height 26
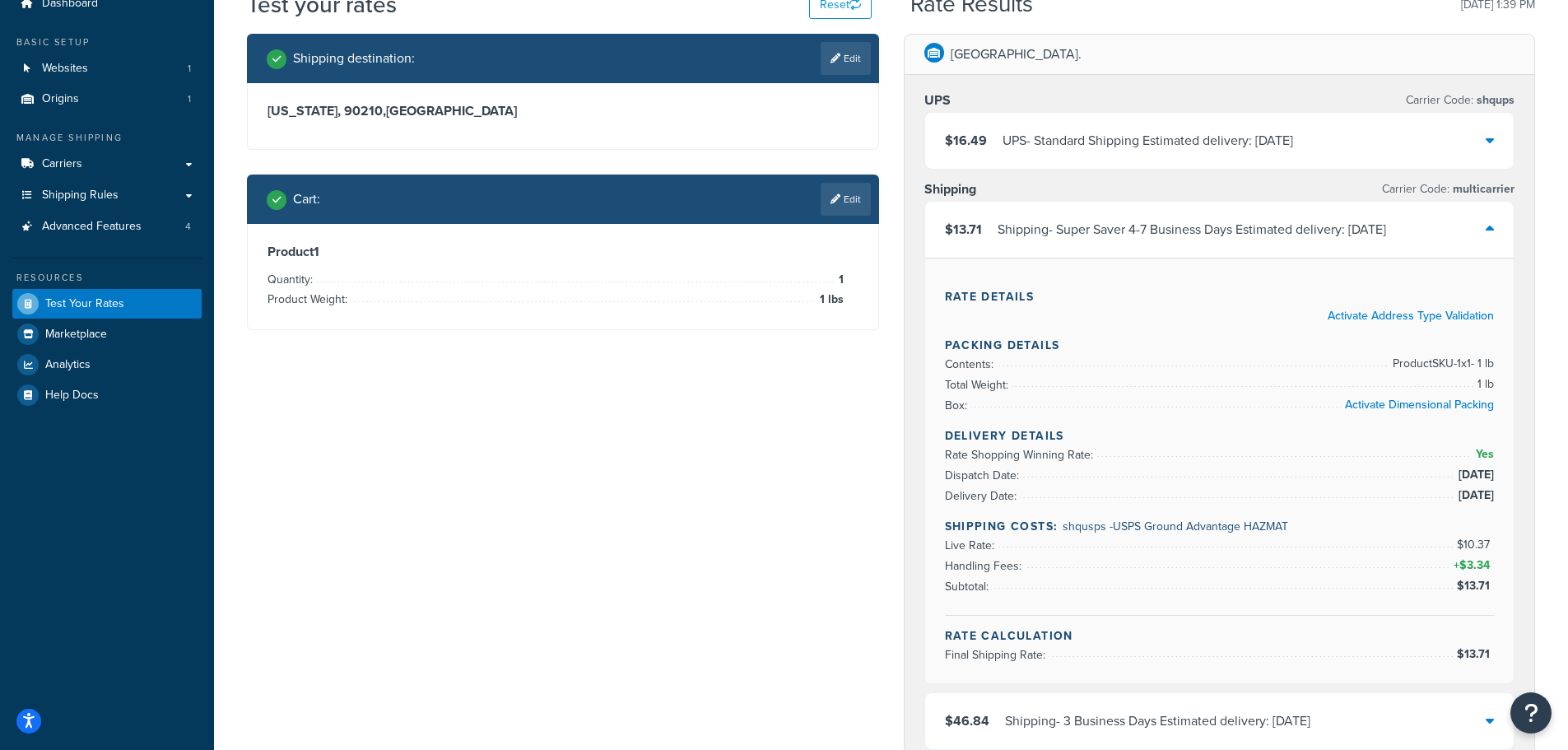
scroll to position [164, 0]
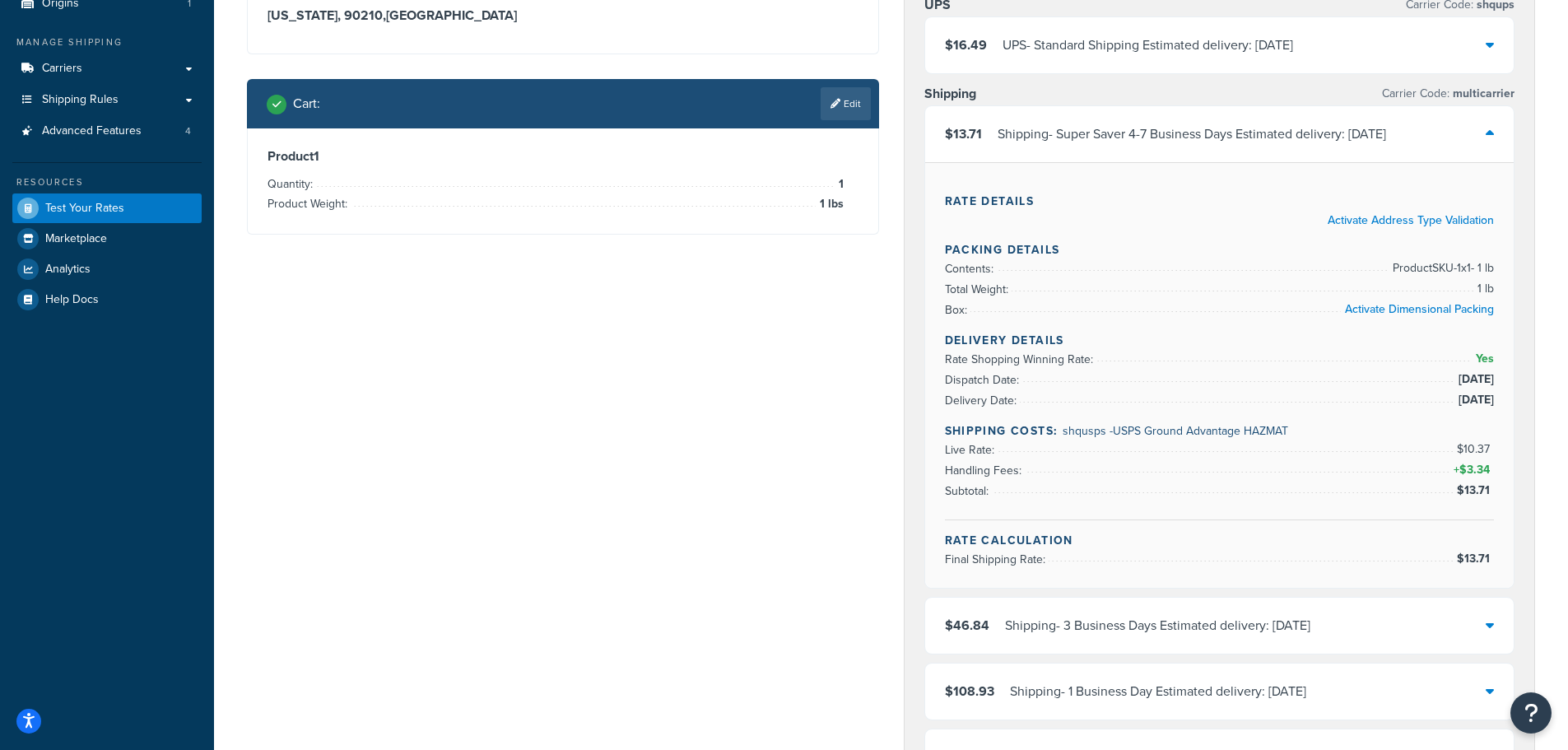
click at [1387, 441] on li "Live Rate: $10.37" at bounding box center [1219, 449] width 550 height 20
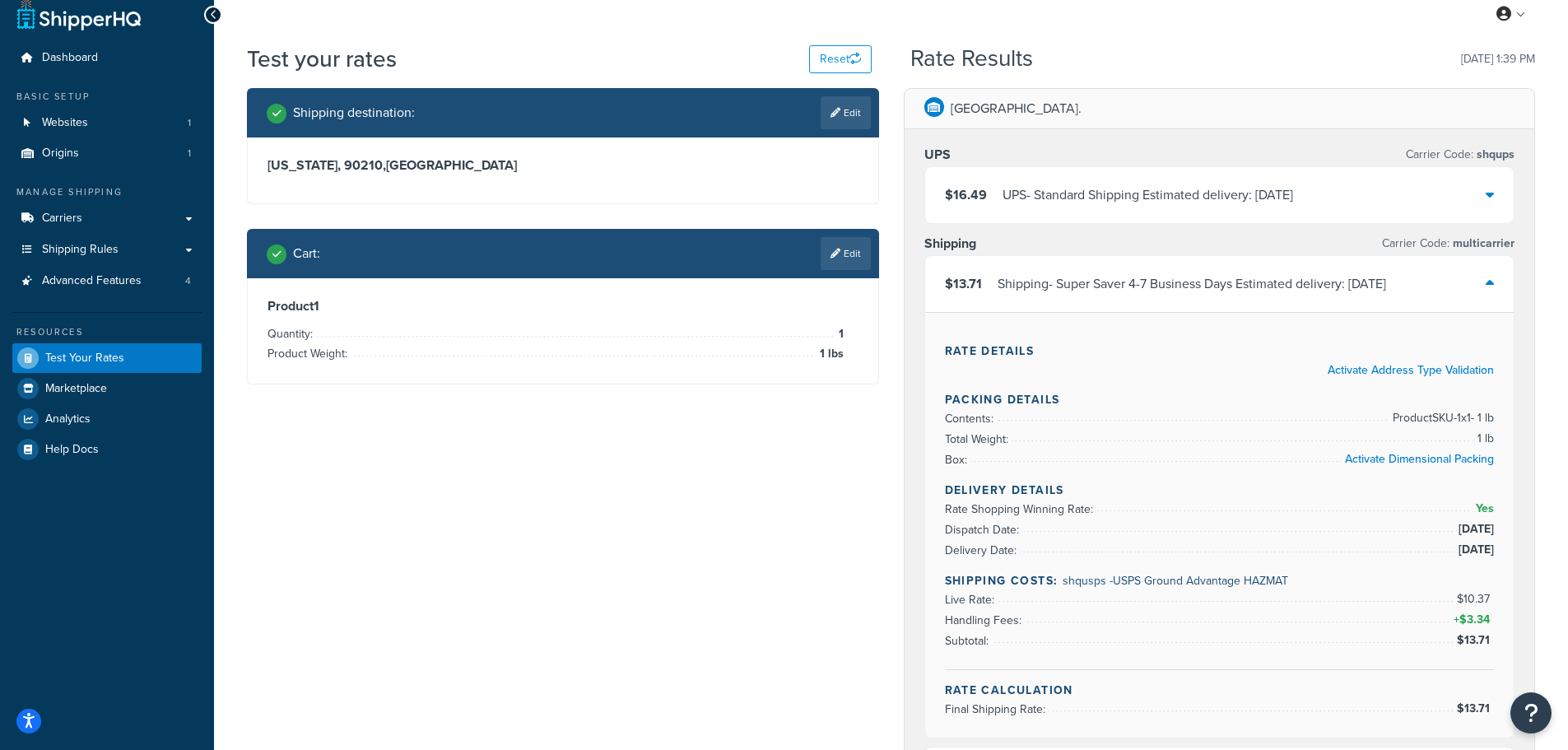
scroll to position [0, 0]
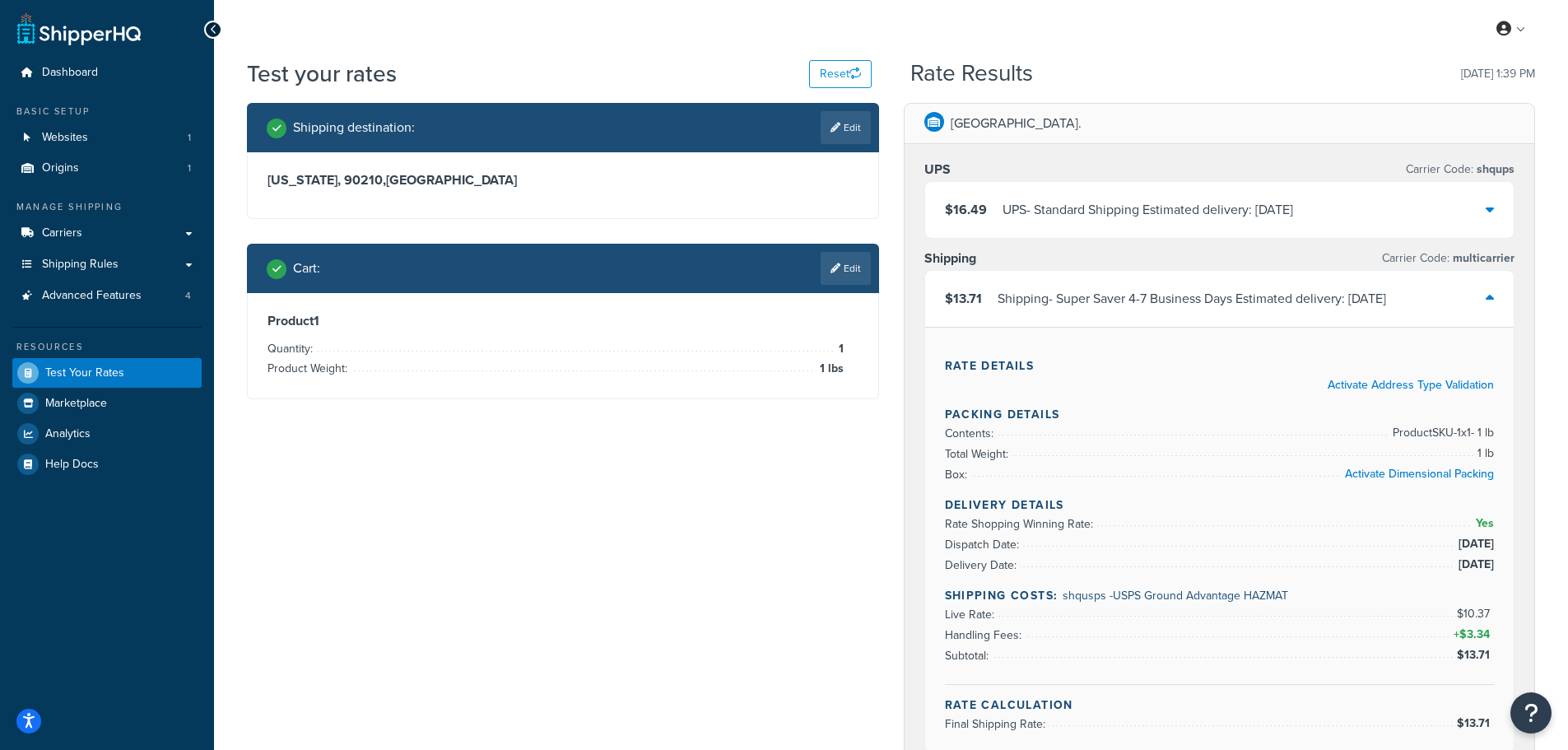
click at [1485, 206] on icon at bounding box center [1489, 209] width 9 height 13
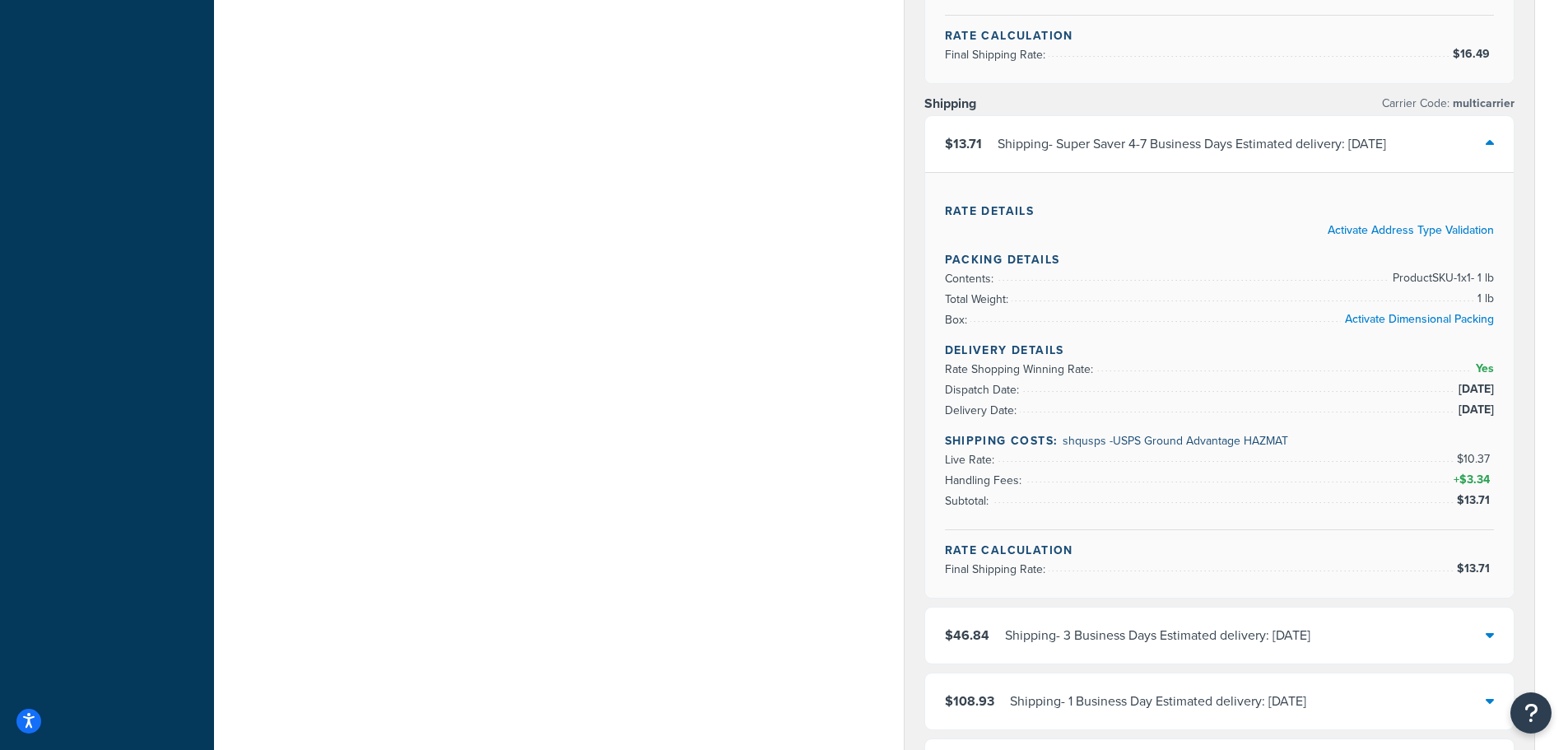
scroll to position [659, 0]
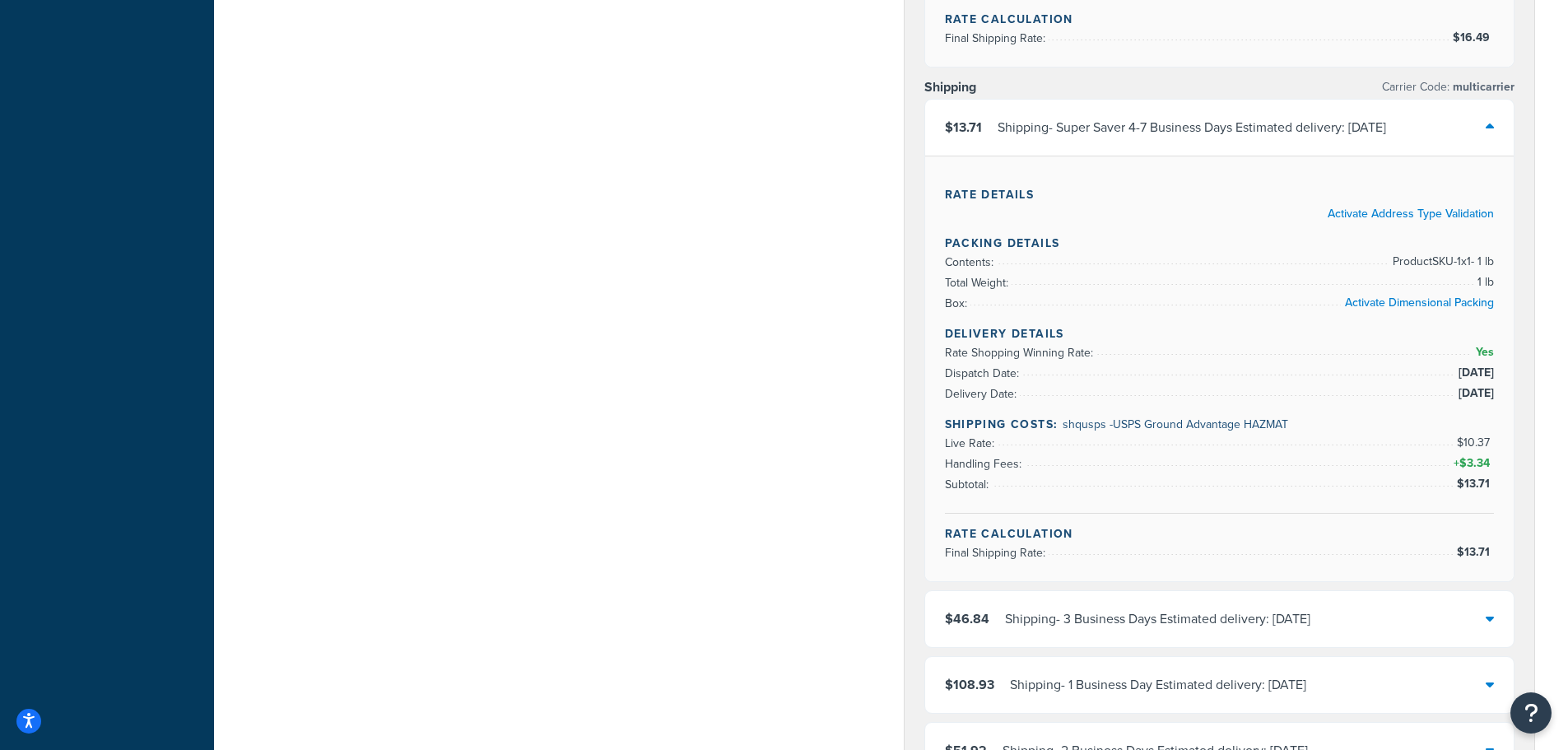
click at [805, 385] on div "Shipping destination : Edit California, 90210 , United States Cart : Edit Produ…" at bounding box center [890, 365] width 1313 height 1843
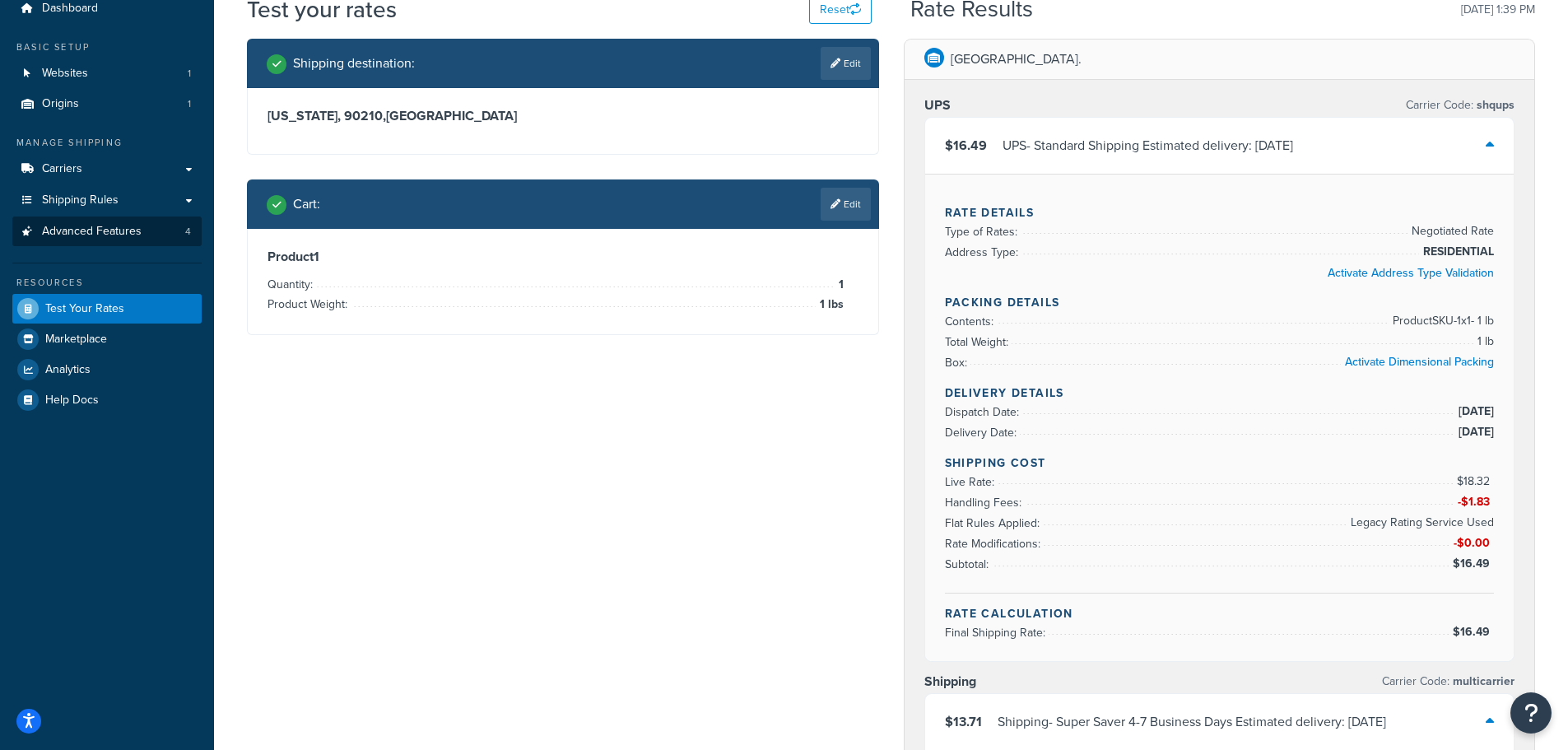
scroll to position [0, 0]
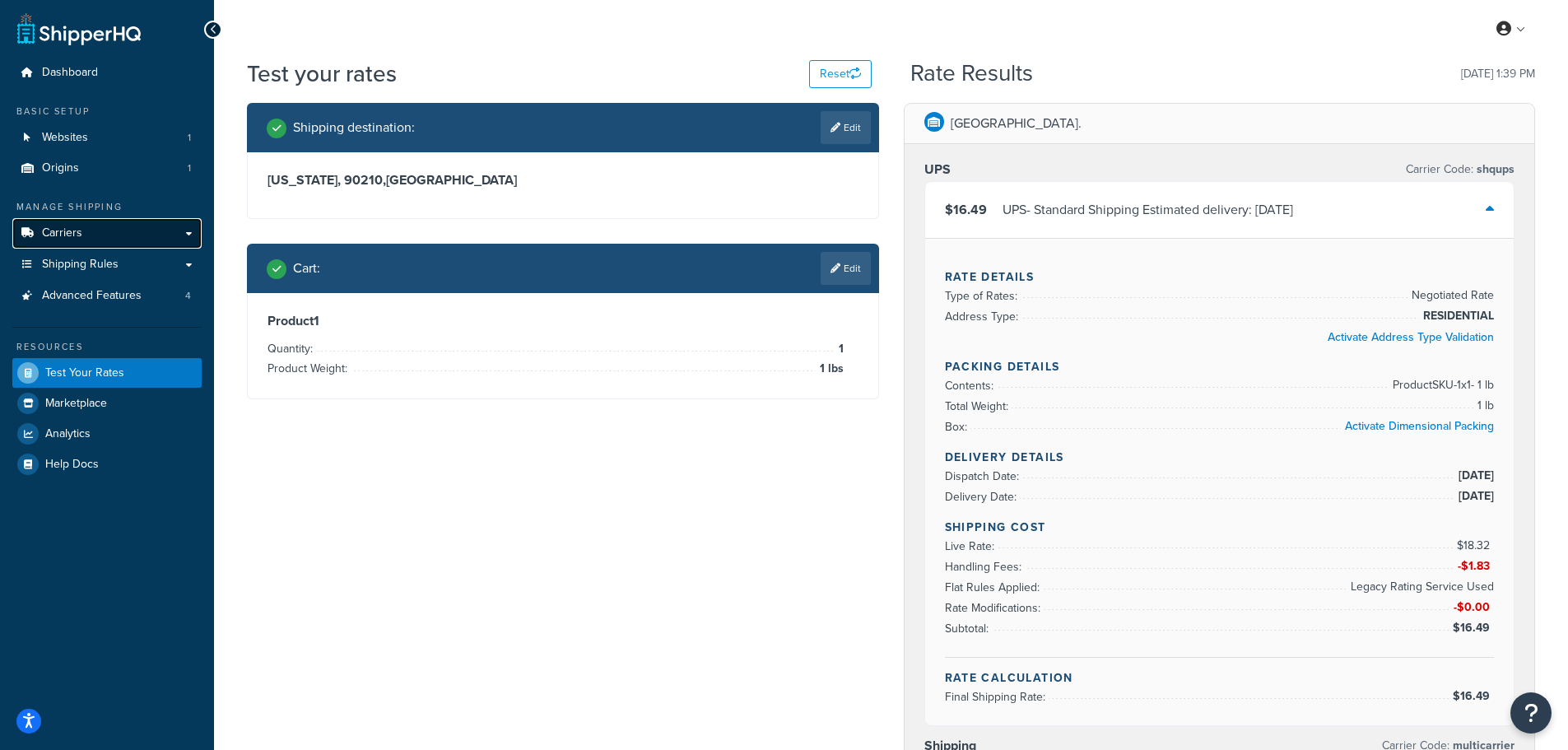
click at [77, 233] on span "Carriers" at bounding box center [62, 233] width 40 height 14
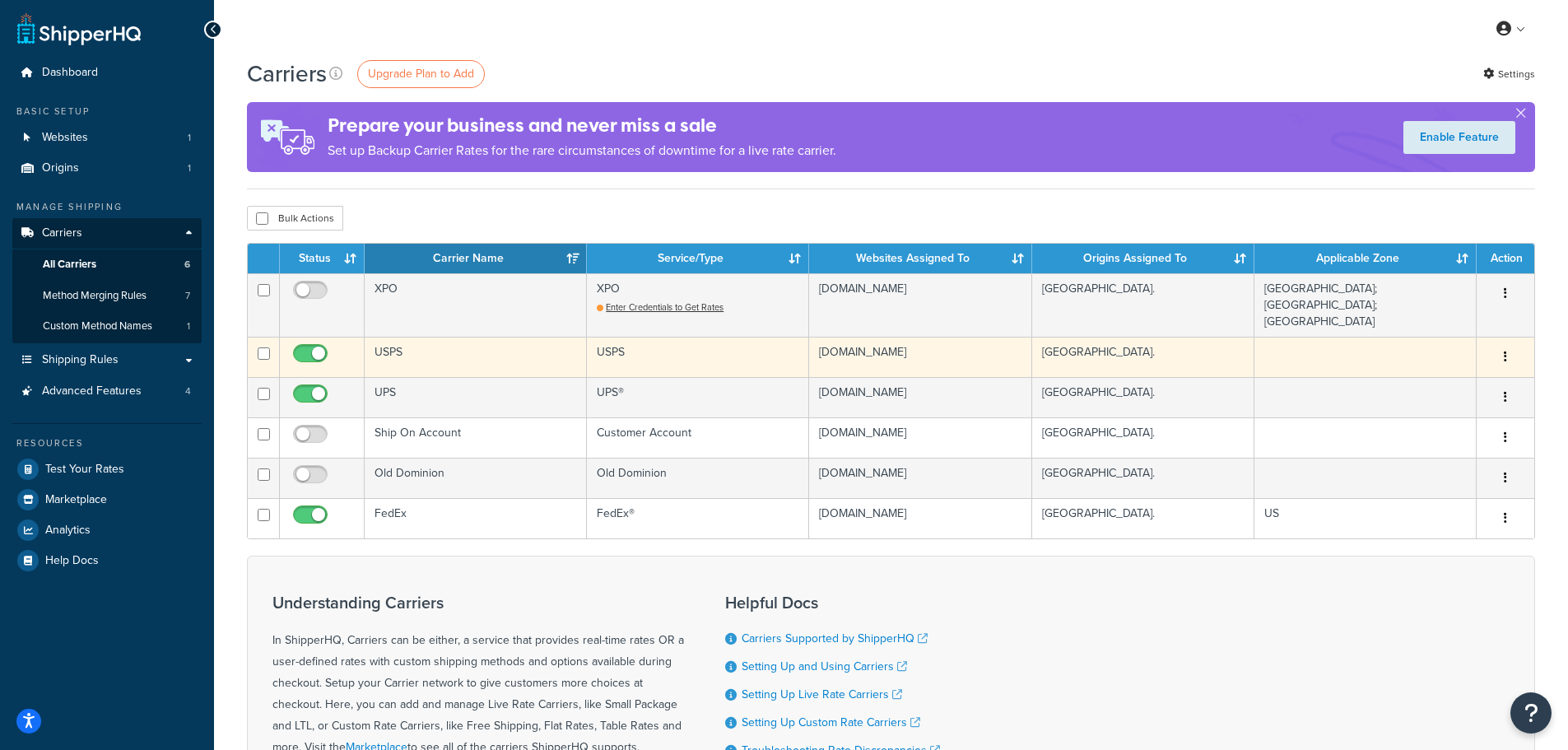
click at [1509, 344] on button "button" at bounding box center [1506, 356] width 23 height 26
click at [1398, 376] on link "Edit" at bounding box center [1438, 377] width 130 height 34
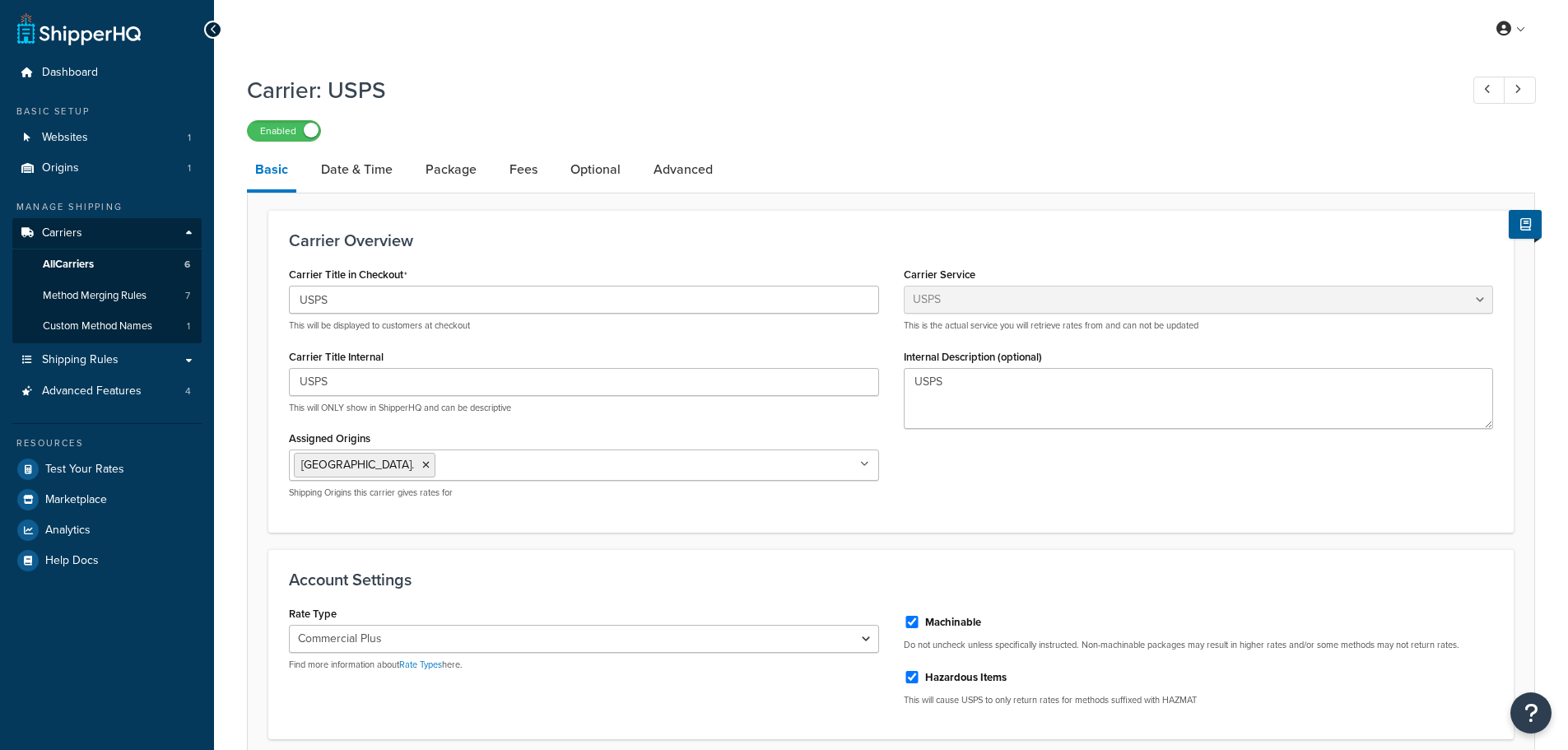
select select "usps"
select select "PLUS"
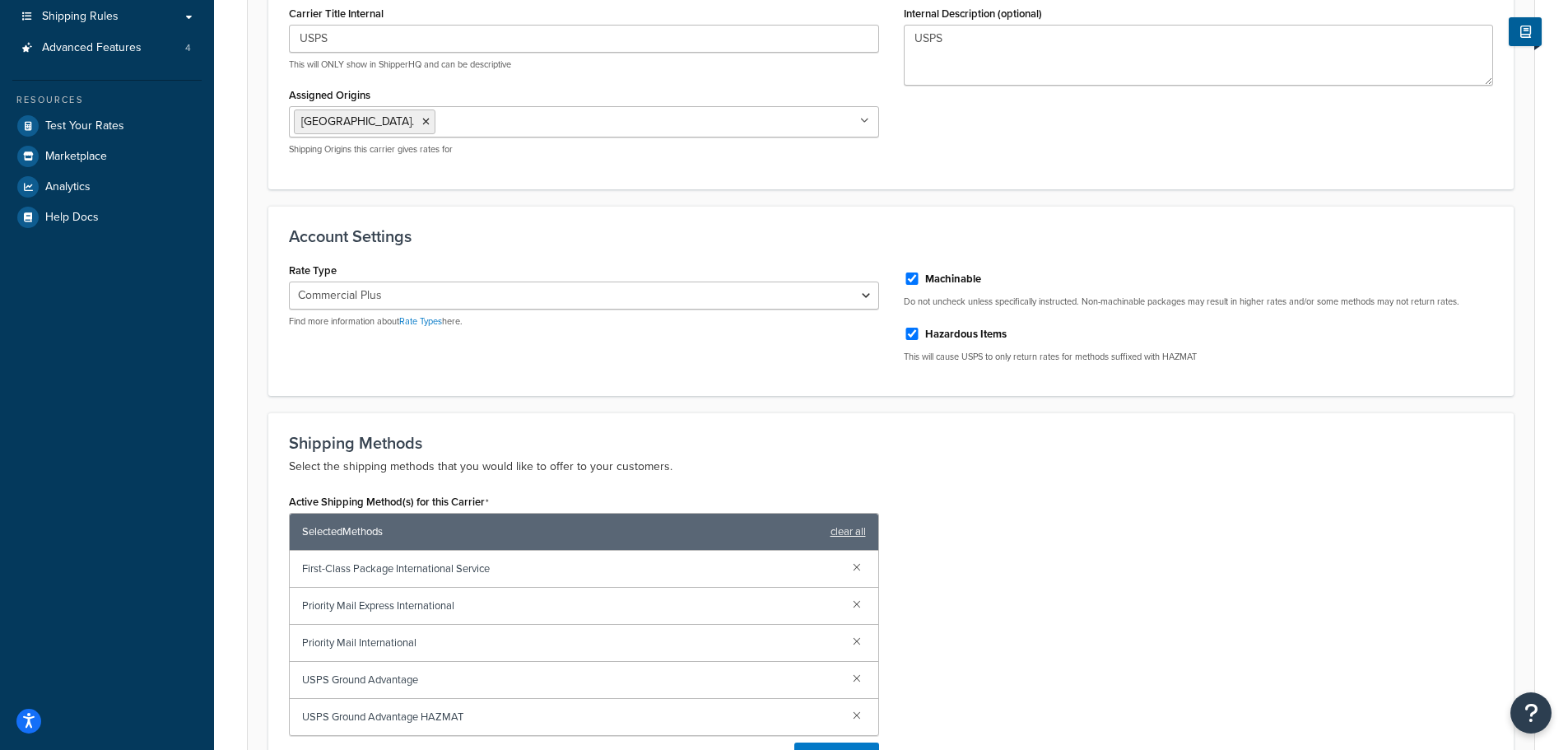
scroll to position [494, 0]
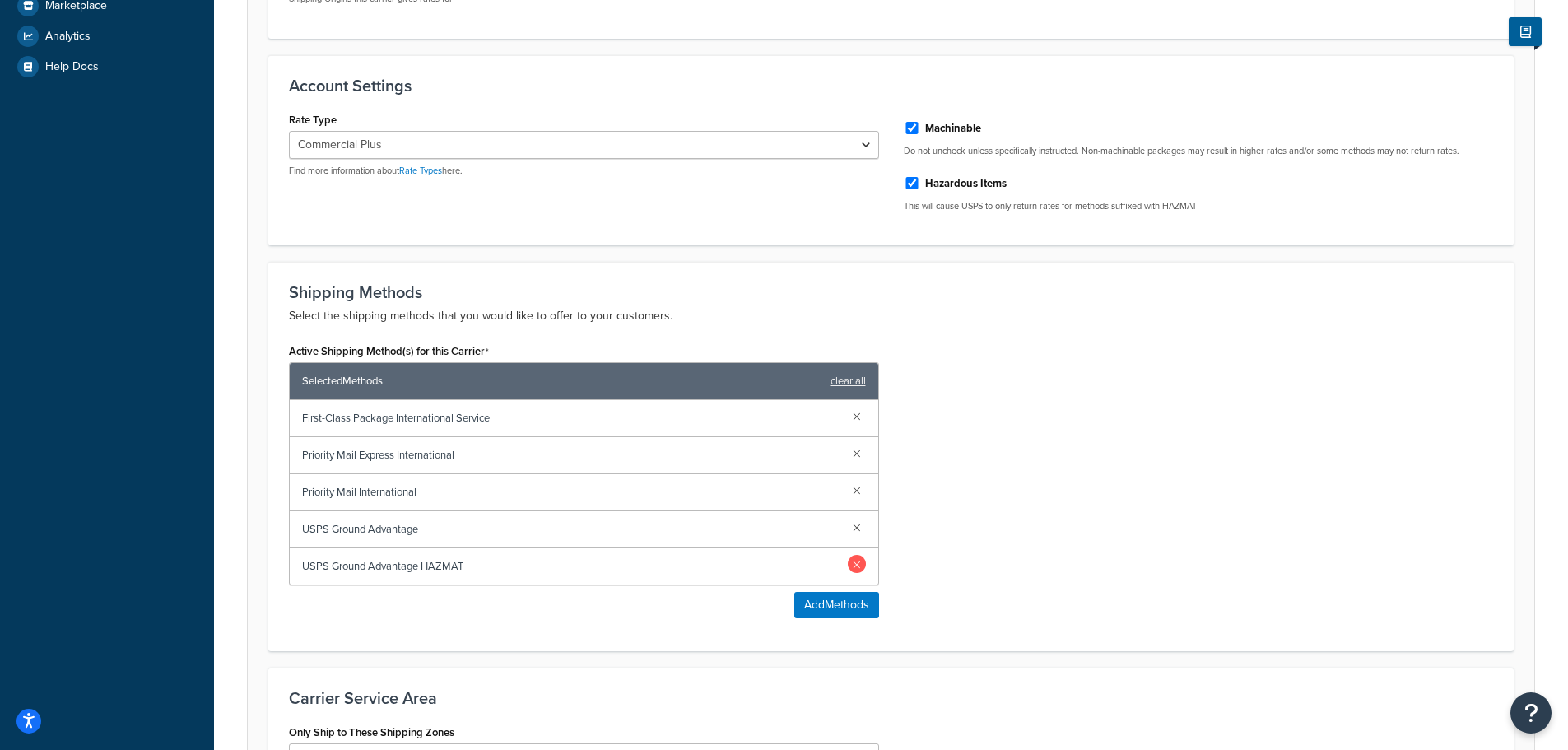
click at [853, 563] on link at bounding box center [856, 564] width 18 height 18
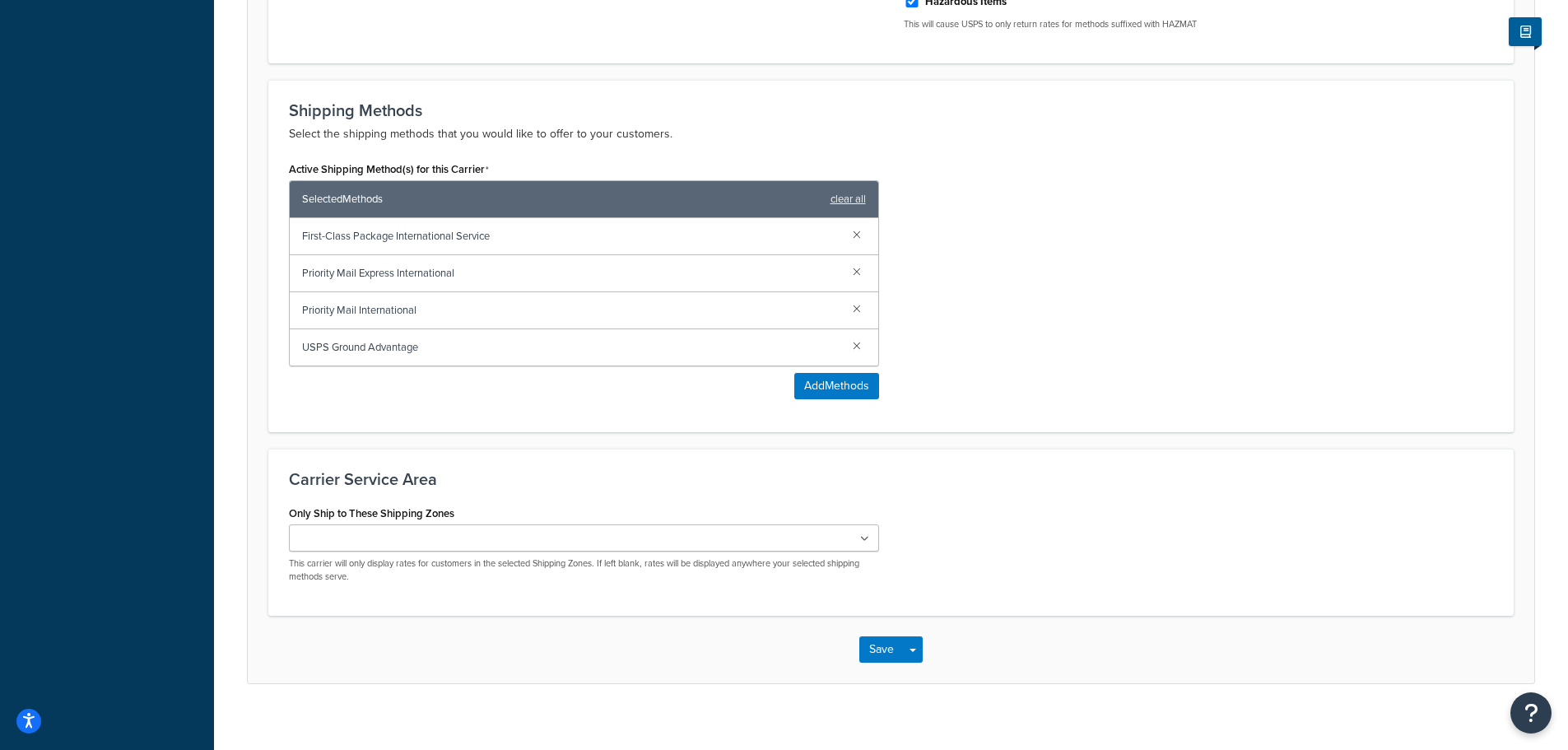
scroll to position [692, 0]
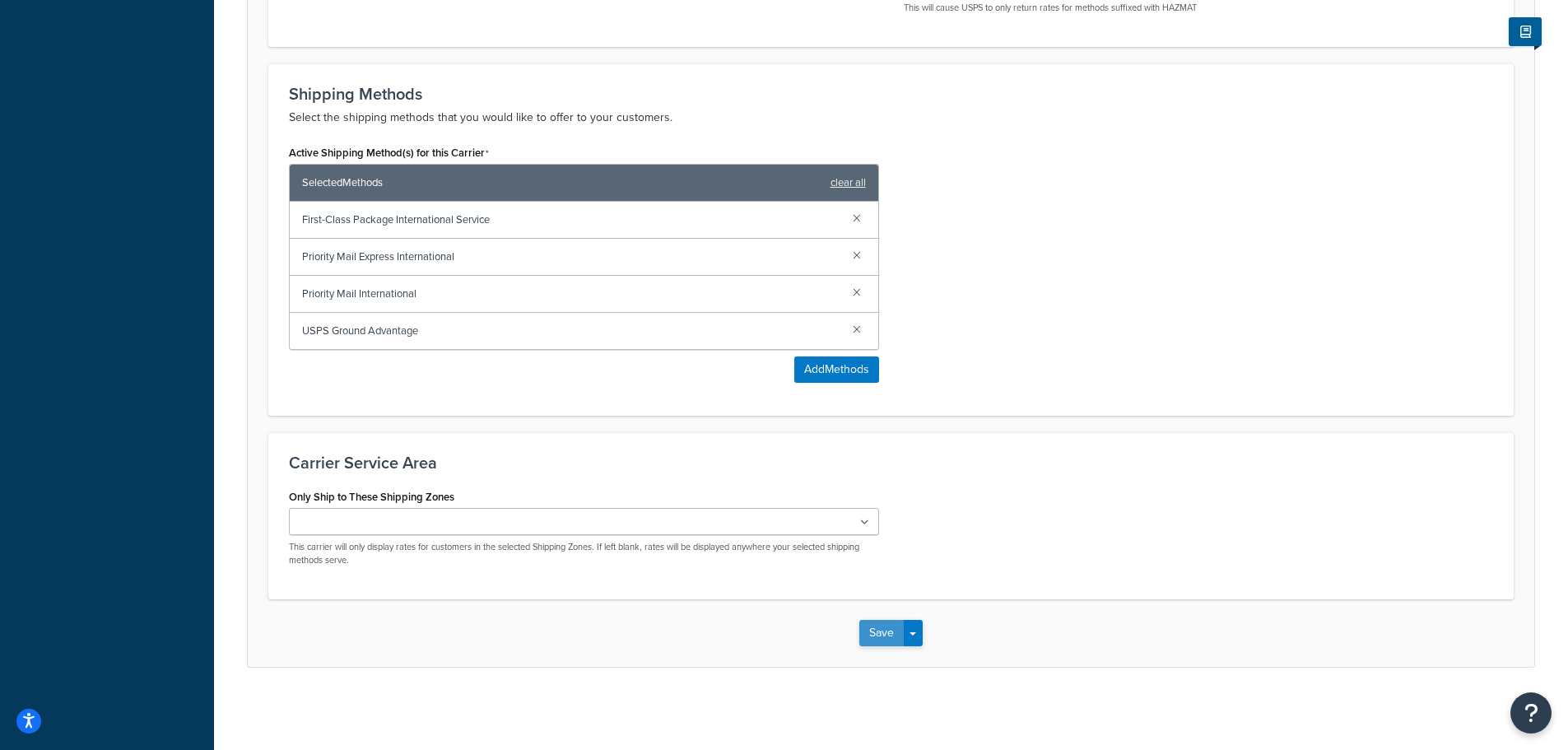
click at [894, 632] on button "Save" at bounding box center [881, 633] width 44 height 26
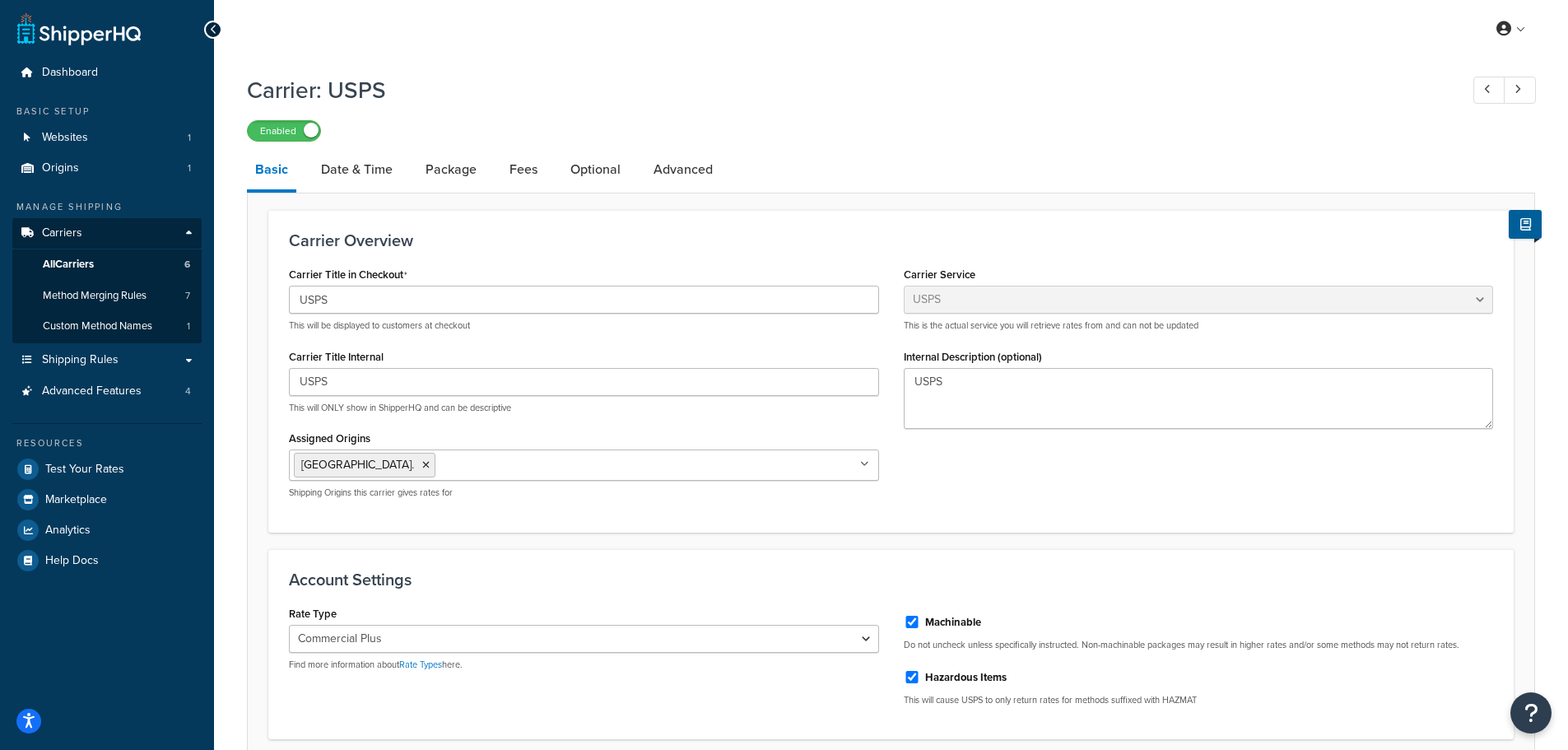
click at [1030, 511] on div "Carrier Title in Checkout USPS This will be displayed to customers at checkout …" at bounding box center [891, 386] width 1229 height 249
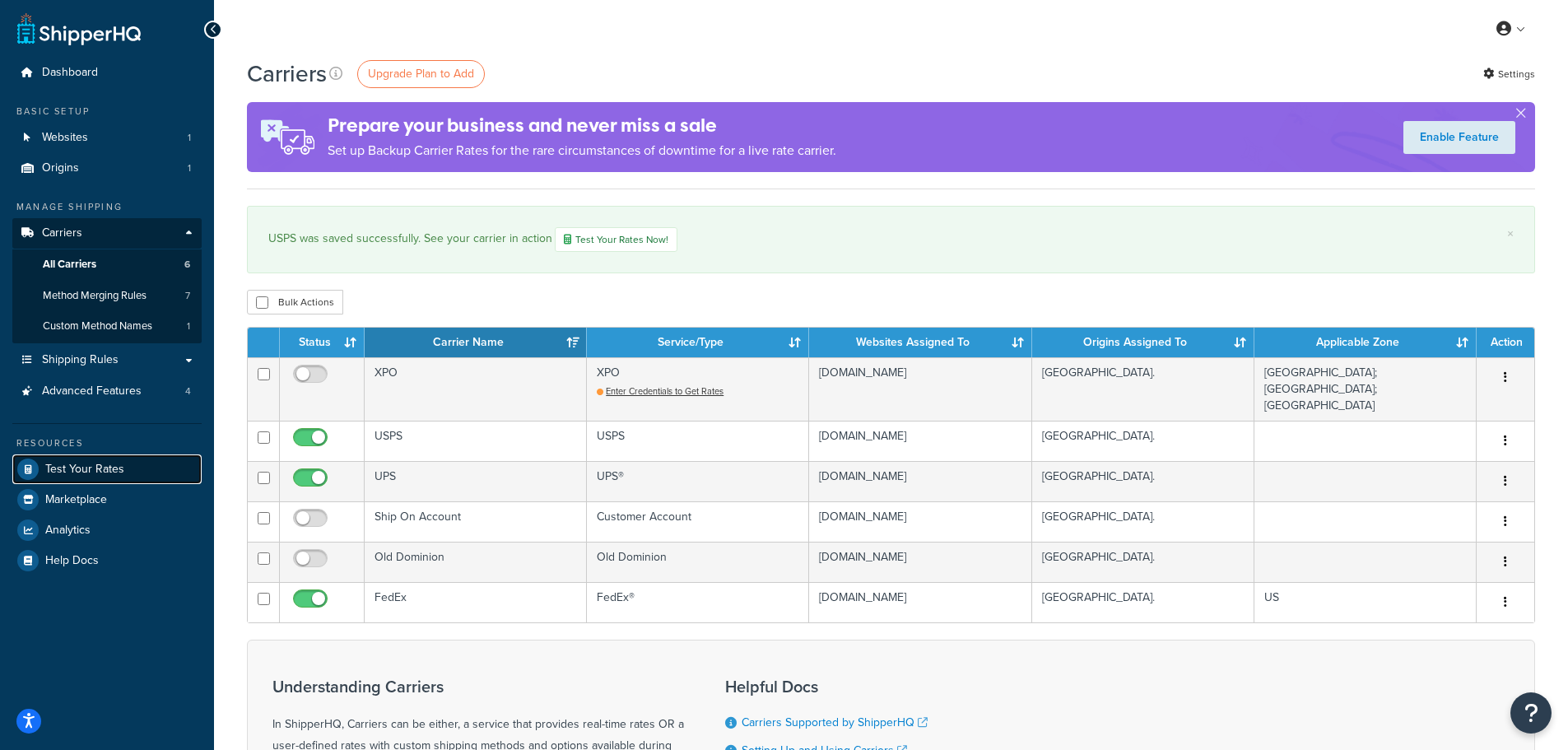
click at [86, 465] on span "Test Your Rates" at bounding box center [84, 470] width 79 height 14
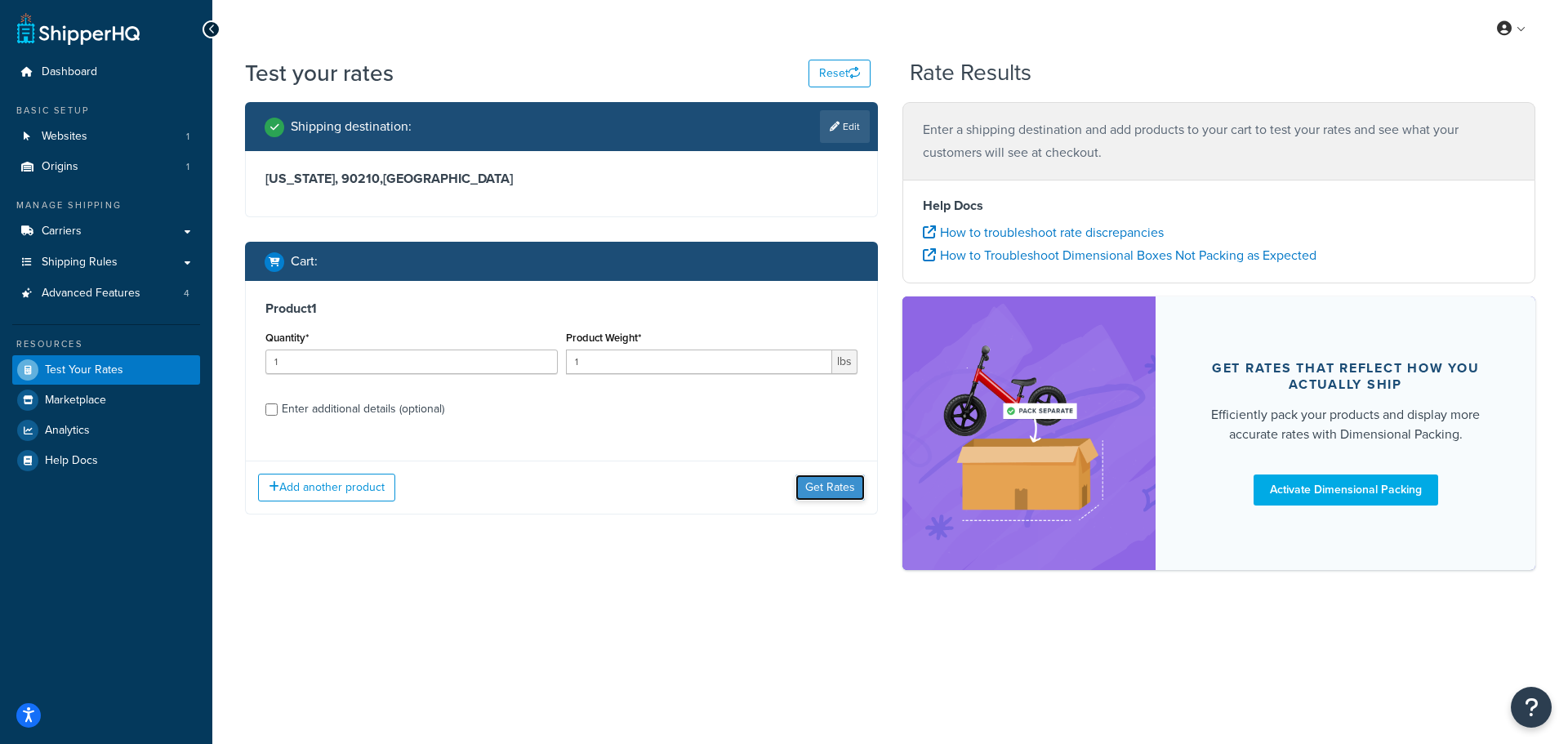
click at [825, 489] on button "Get Rates" at bounding box center [830, 487] width 70 height 26
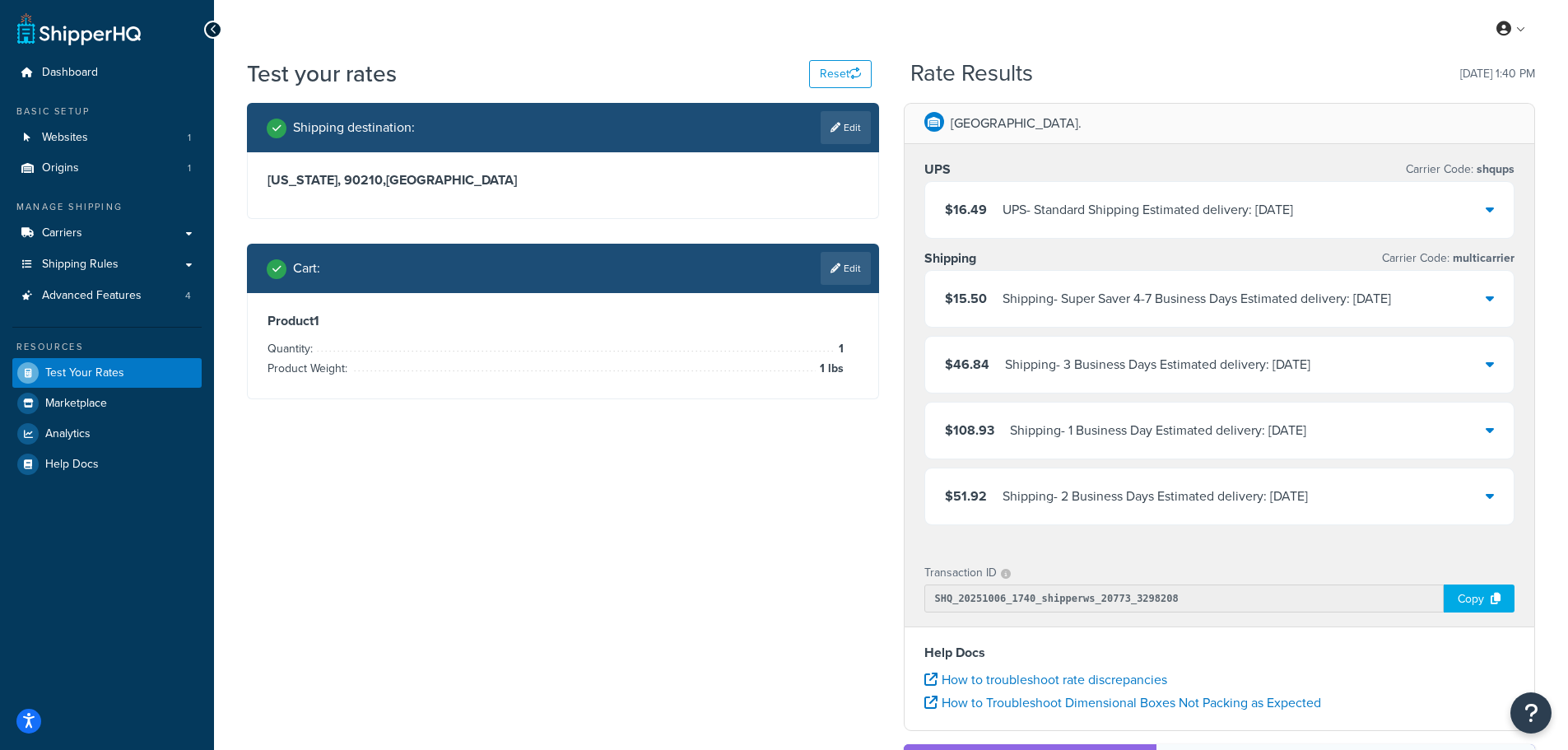
click at [1491, 296] on icon at bounding box center [1489, 298] width 9 height 13
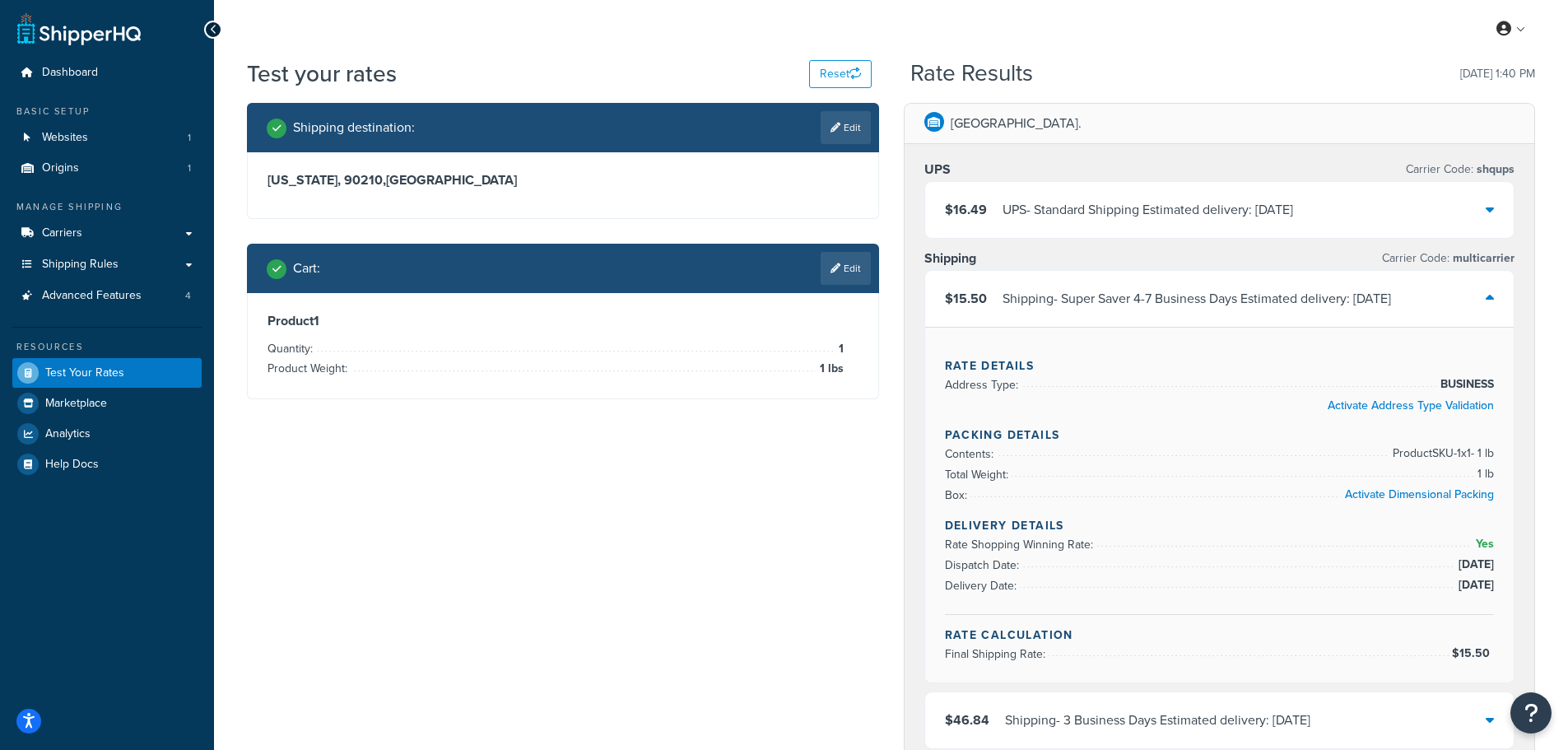
click at [1486, 302] on icon at bounding box center [1489, 298] width 9 height 13
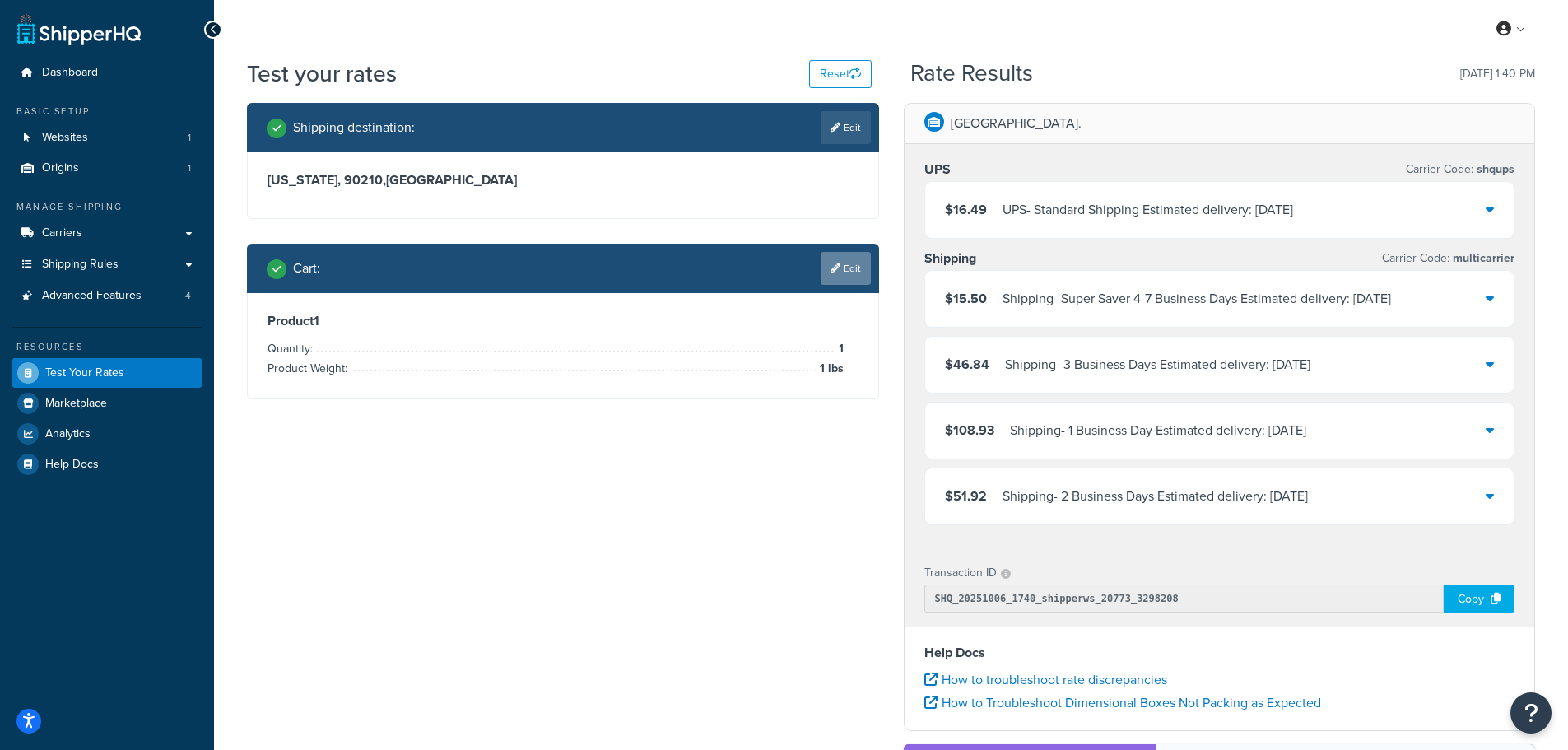
click at [849, 270] on link "Edit" at bounding box center [846, 268] width 50 height 33
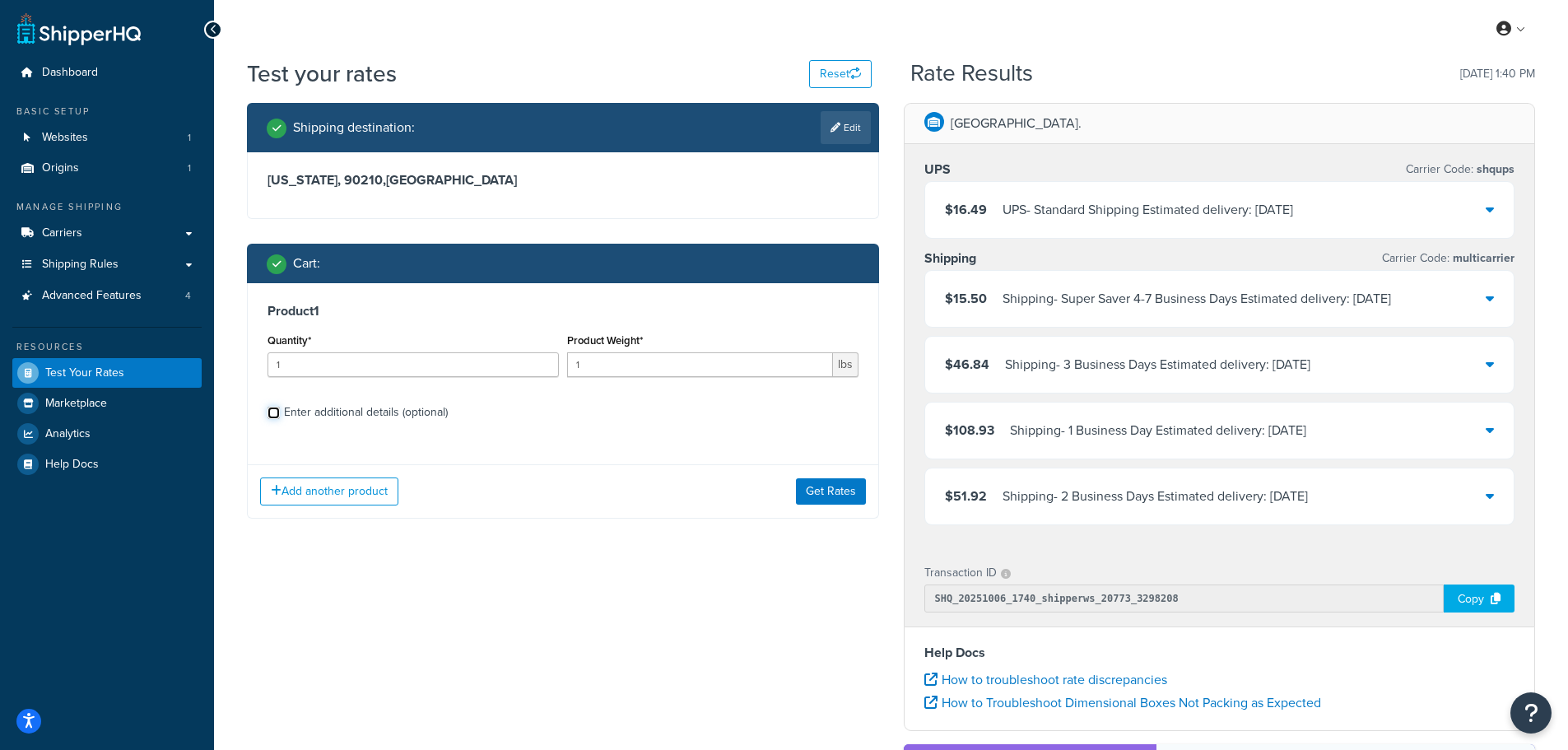
click at [277, 411] on input "Enter additional details (optional)" at bounding box center [274, 412] width 12 height 12
checkbox input "true"
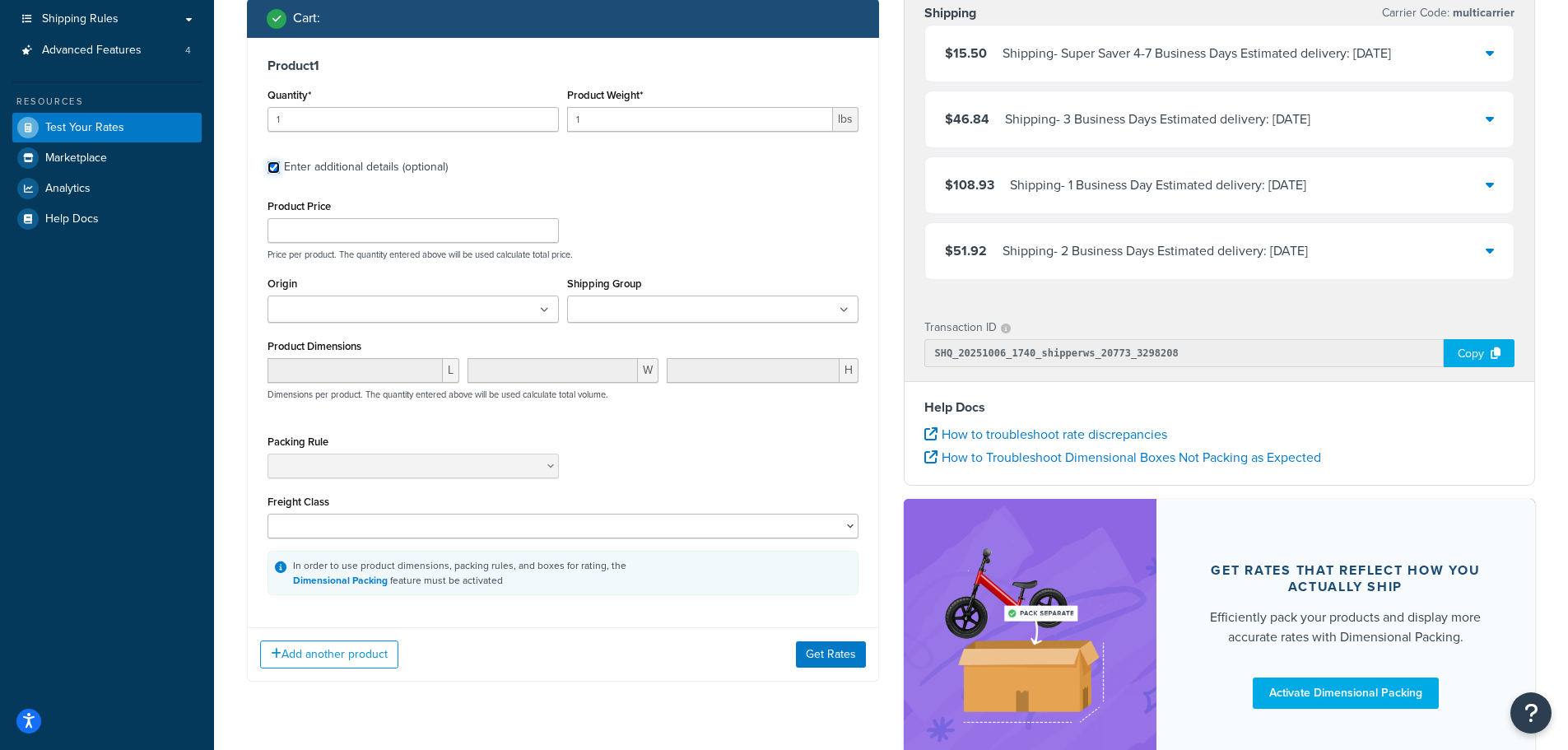
scroll to position [247, 0]
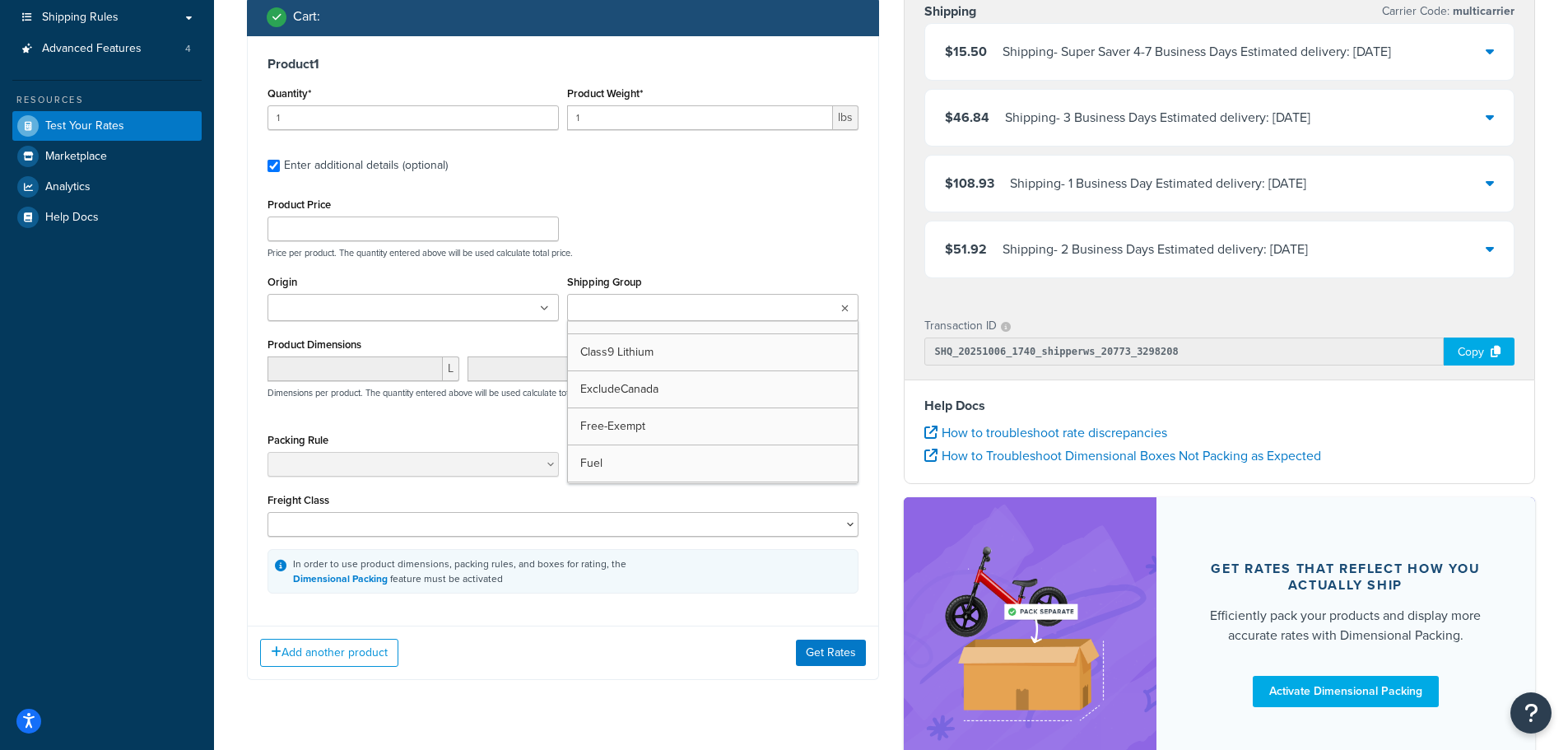
click at [844, 312] on icon at bounding box center [845, 308] width 8 height 10
click at [815, 656] on button "Get Rates" at bounding box center [831, 656] width 70 height 26
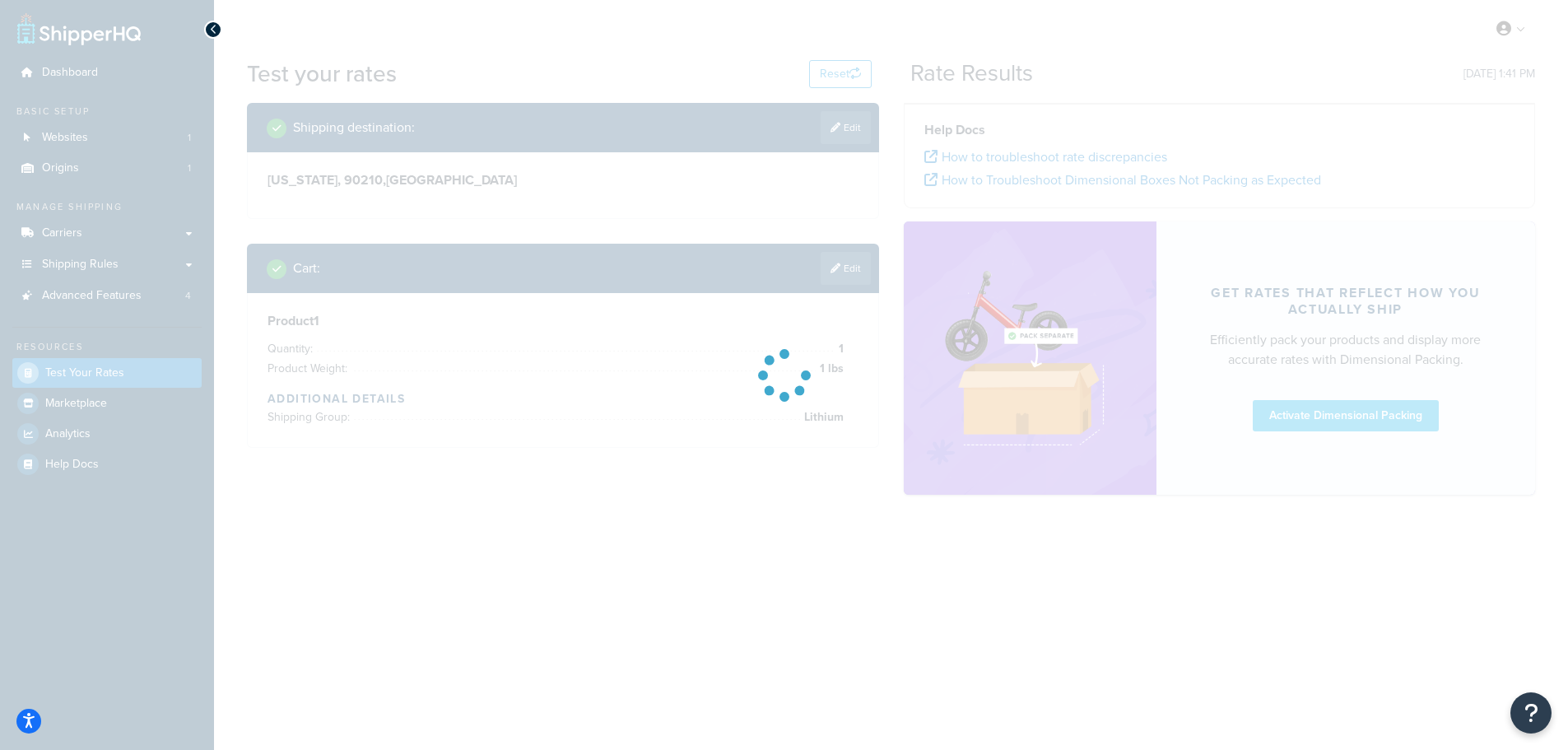
scroll to position [0, 0]
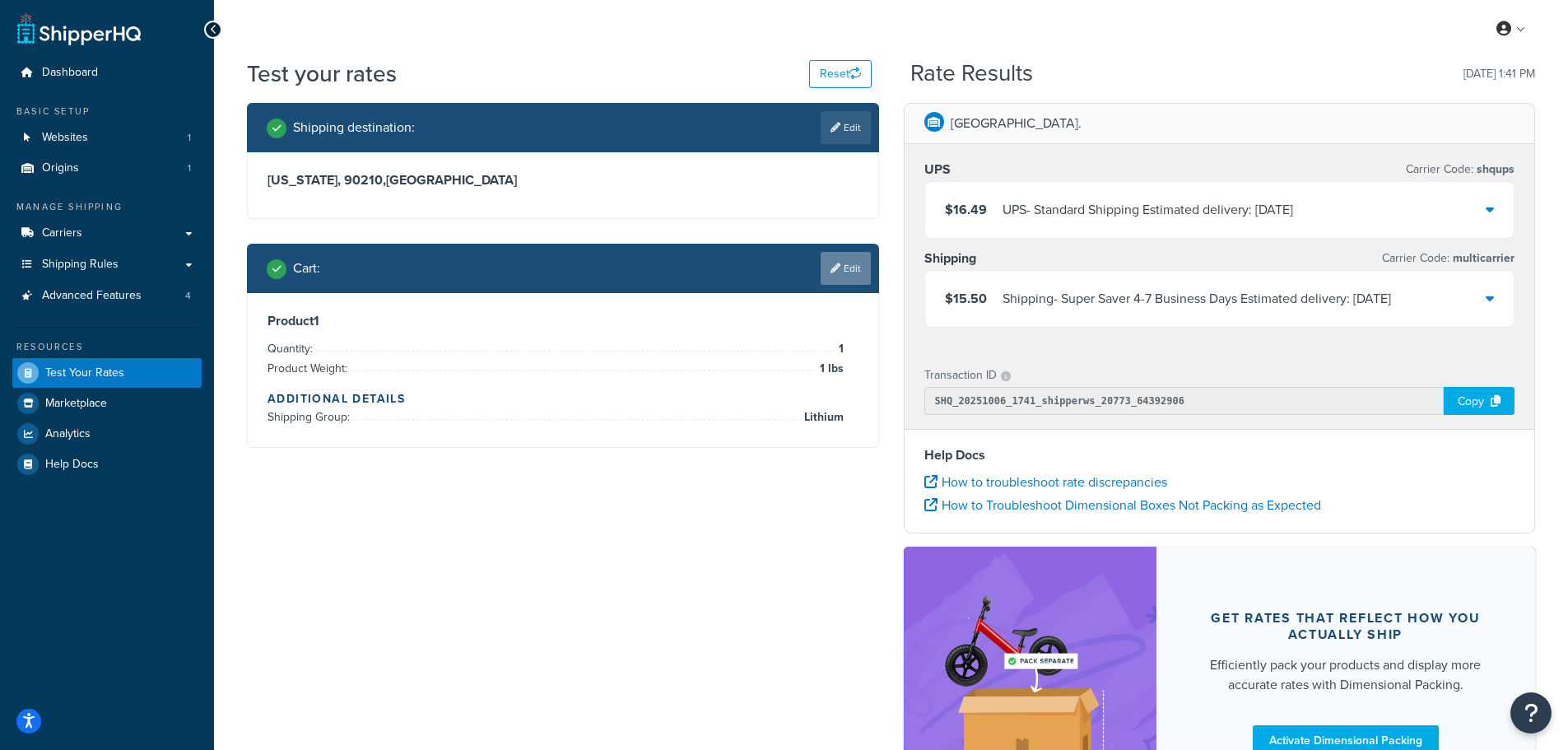
click at [841, 266] on link "Edit" at bounding box center [846, 268] width 50 height 33
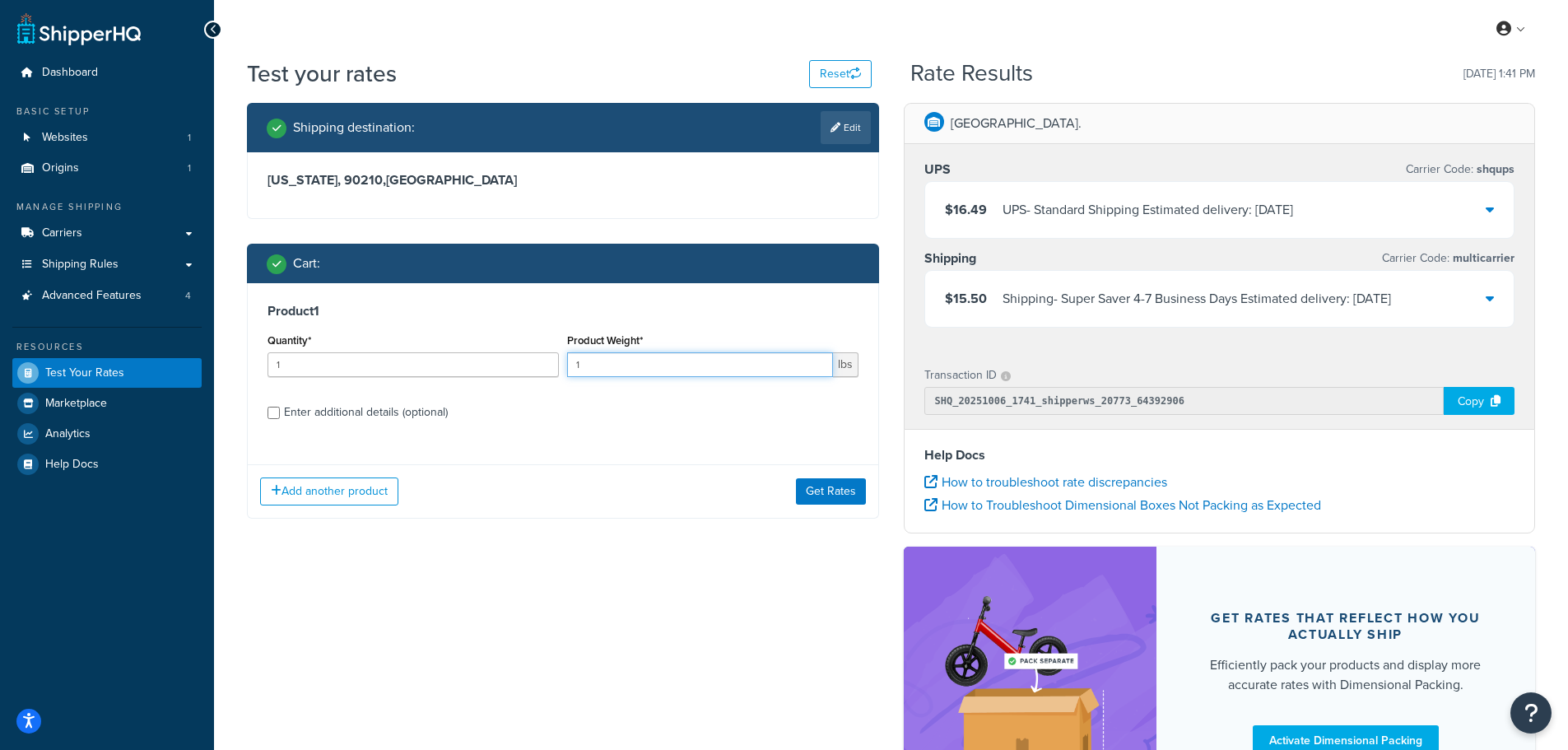
drag, startPoint x: 609, startPoint y: 367, endPoint x: 568, endPoint y: 363, distance: 41.2
click at [568, 363] on input "1" at bounding box center [700, 365] width 266 height 25
type input "10"
click at [810, 491] on button "Get Rates" at bounding box center [831, 491] width 70 height 26
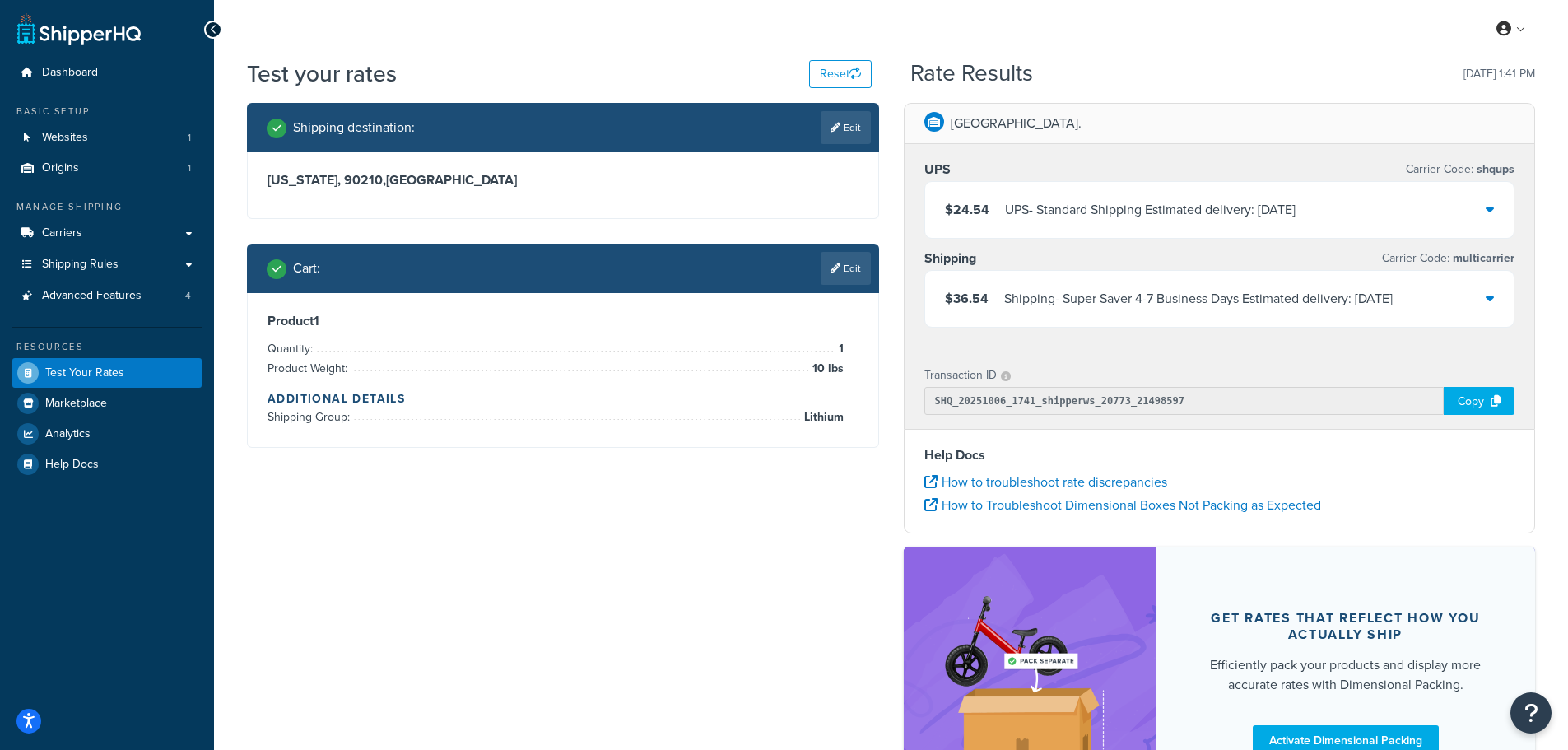
click at [1194, 253] on div "Shipping Carrier Code: multicarrier" at bounding box center [1220, 258] width 591 height 23
click at [84, 231] on link "Carriers" at bounding box center [107, 233] width 189 height 31
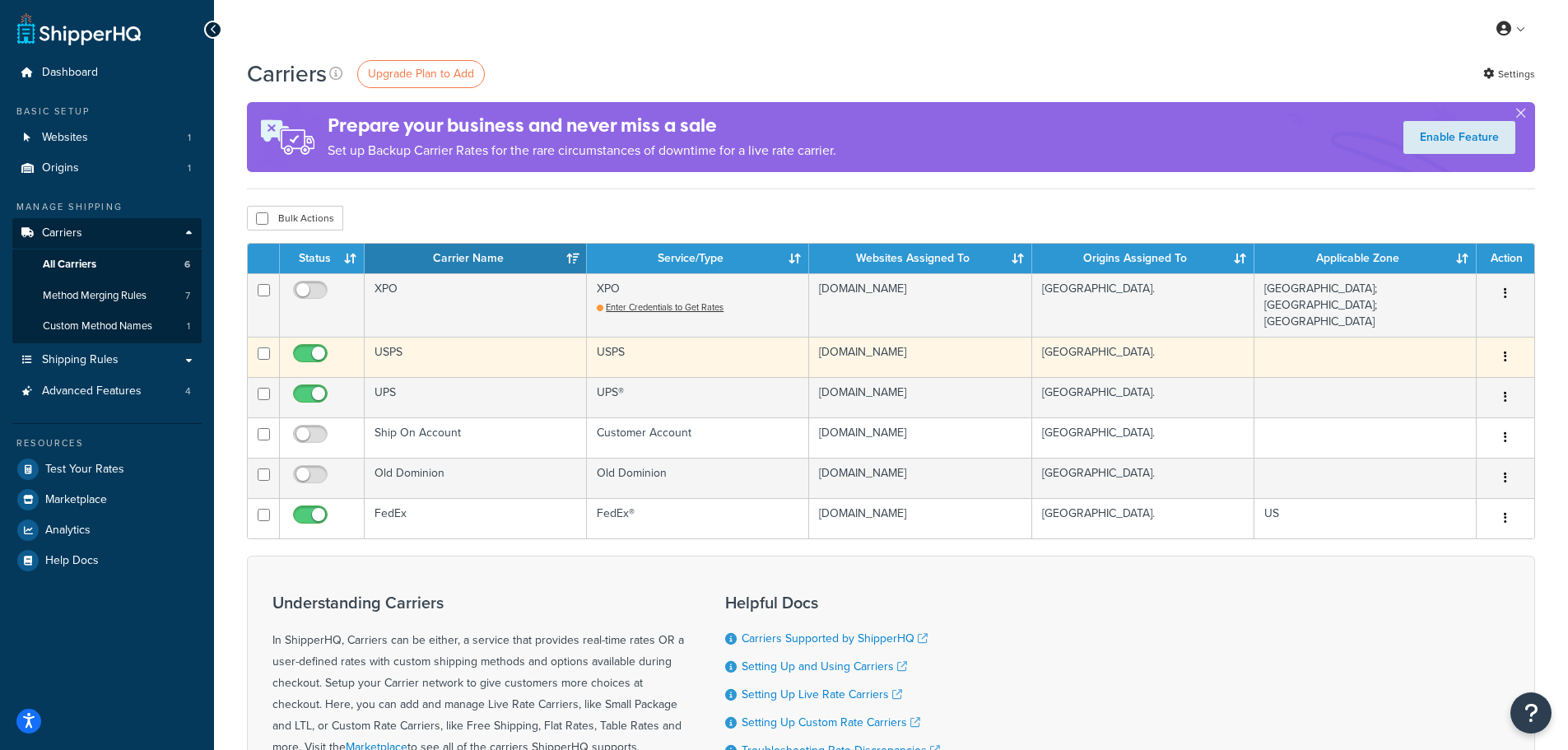
click at [1500, 344] on button "button" at bounding box center [1506, 356] width 23 height 26
click at [1410, 377] on link "Edit" at bounding box center [1438, 377] width 130 height 34
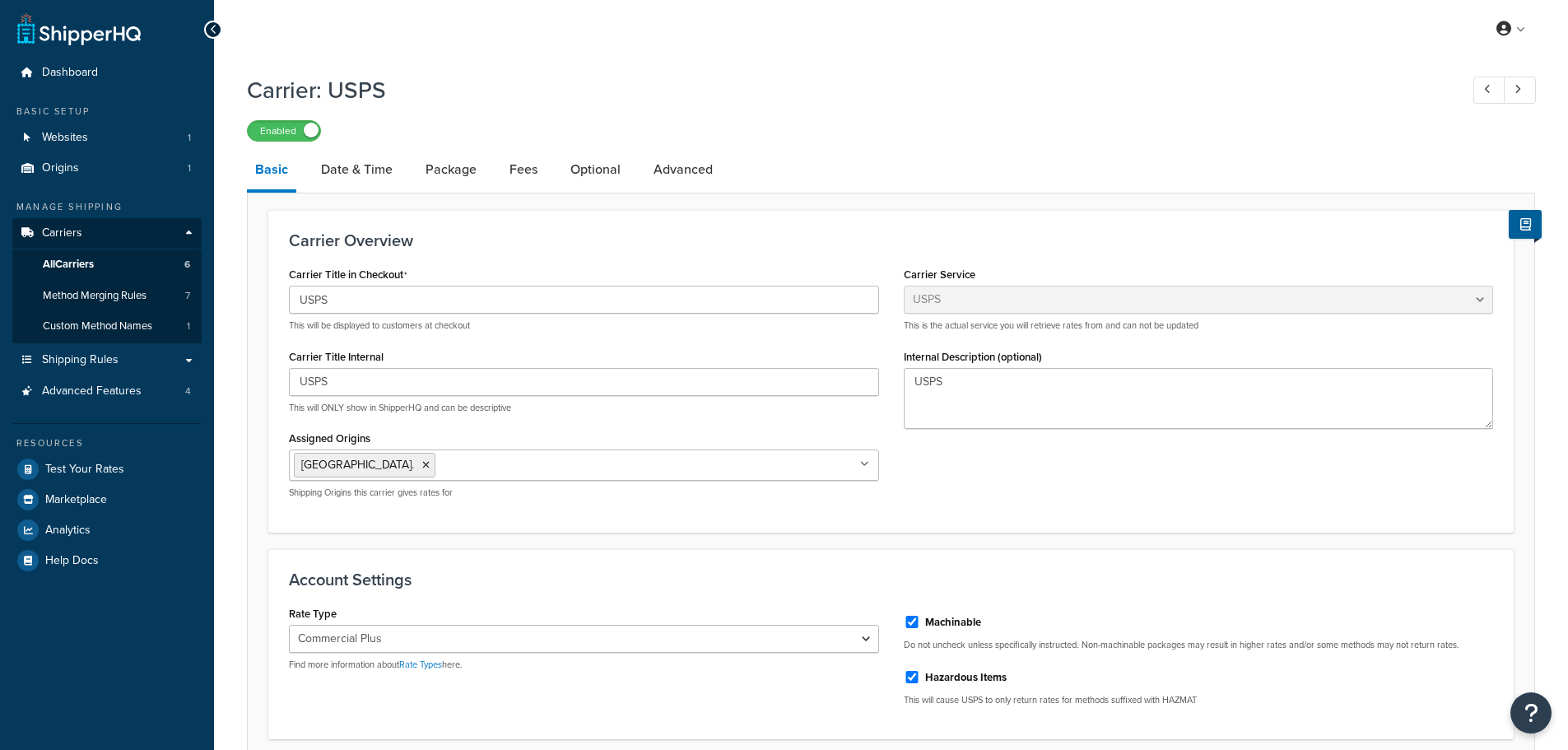
select select "usps"
select select "PLUS"
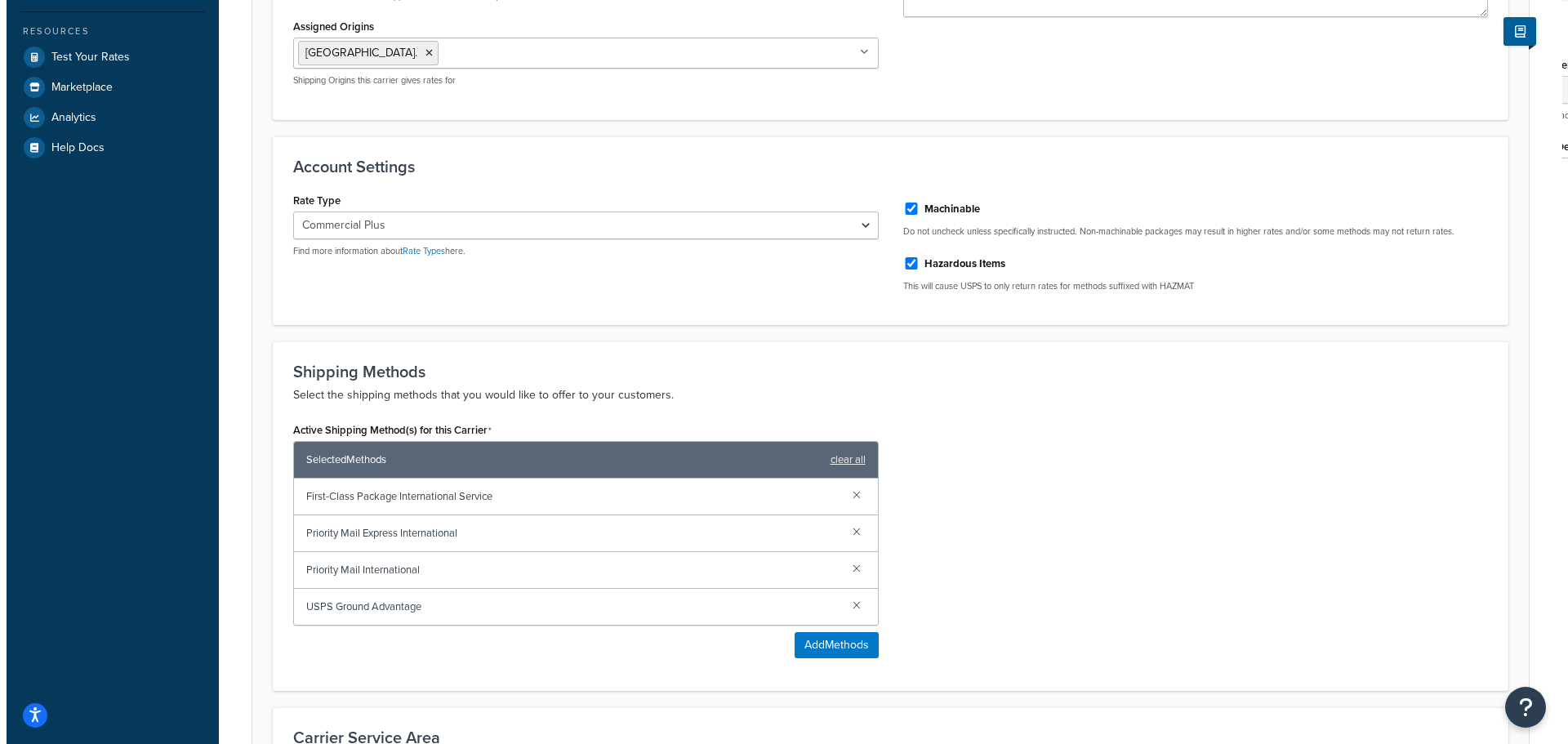
scroll to position [572, 0]
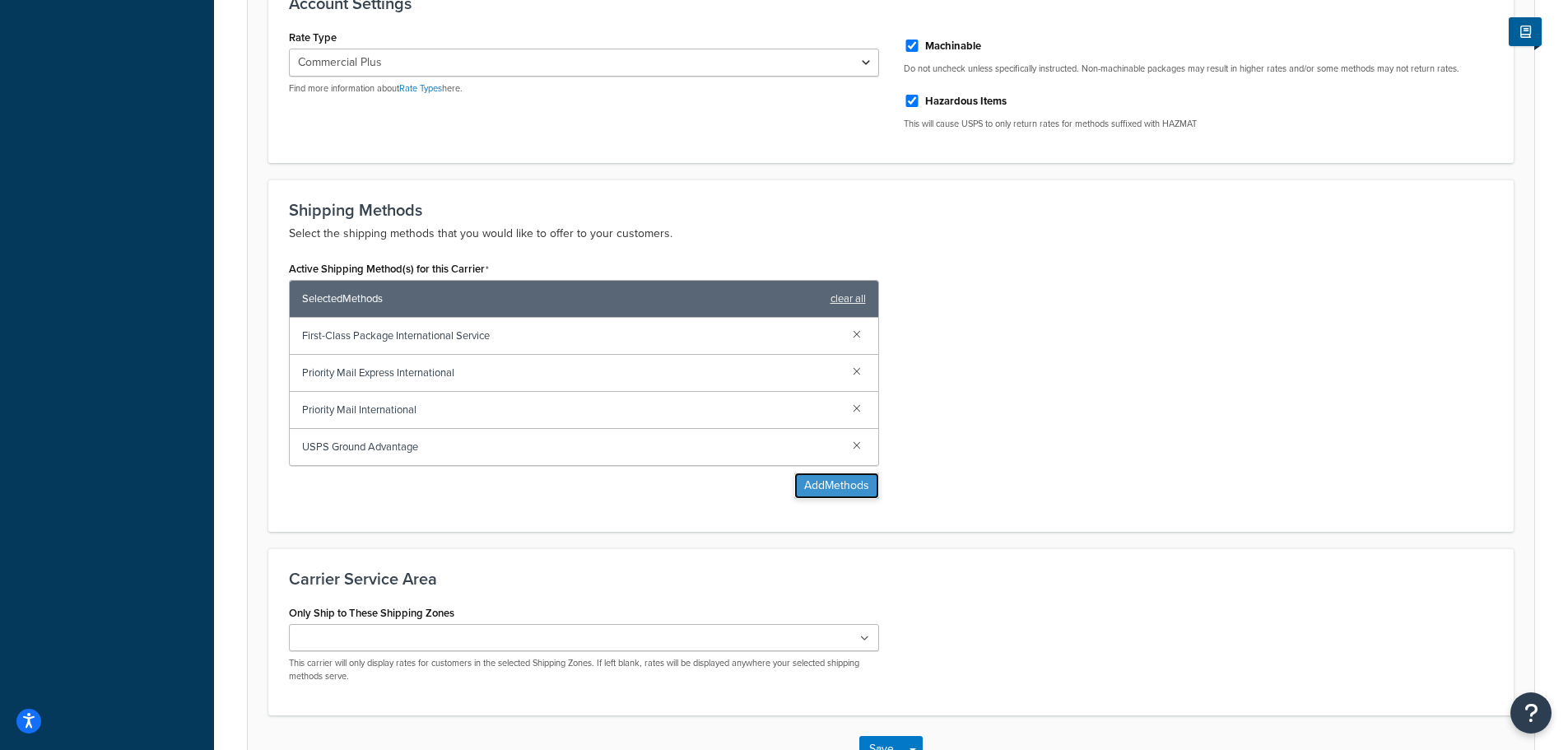
click at [854, 486] on button "Add Methods" at bounding box center [836, 485] width 84 height 26
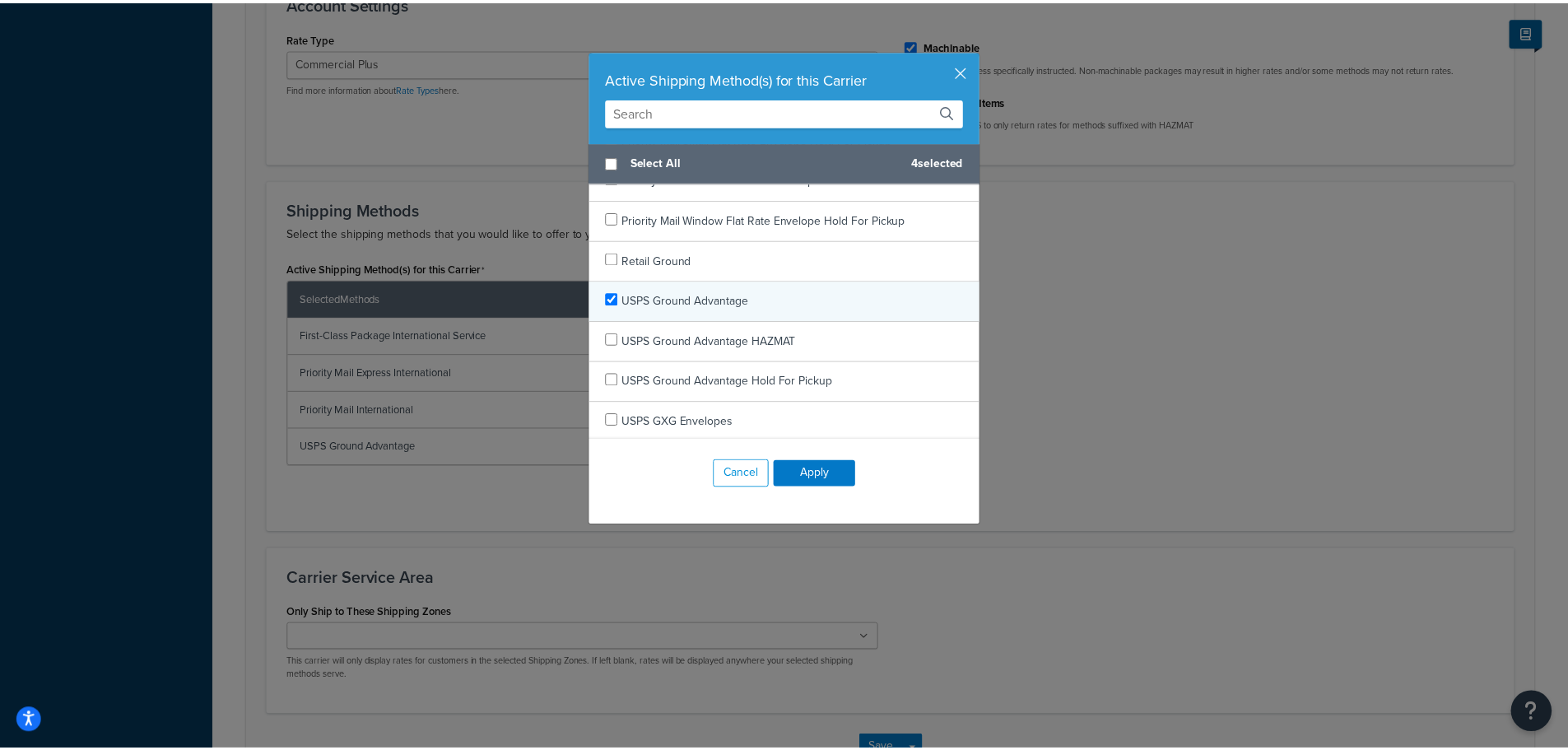
scroll to position [3137, 0]
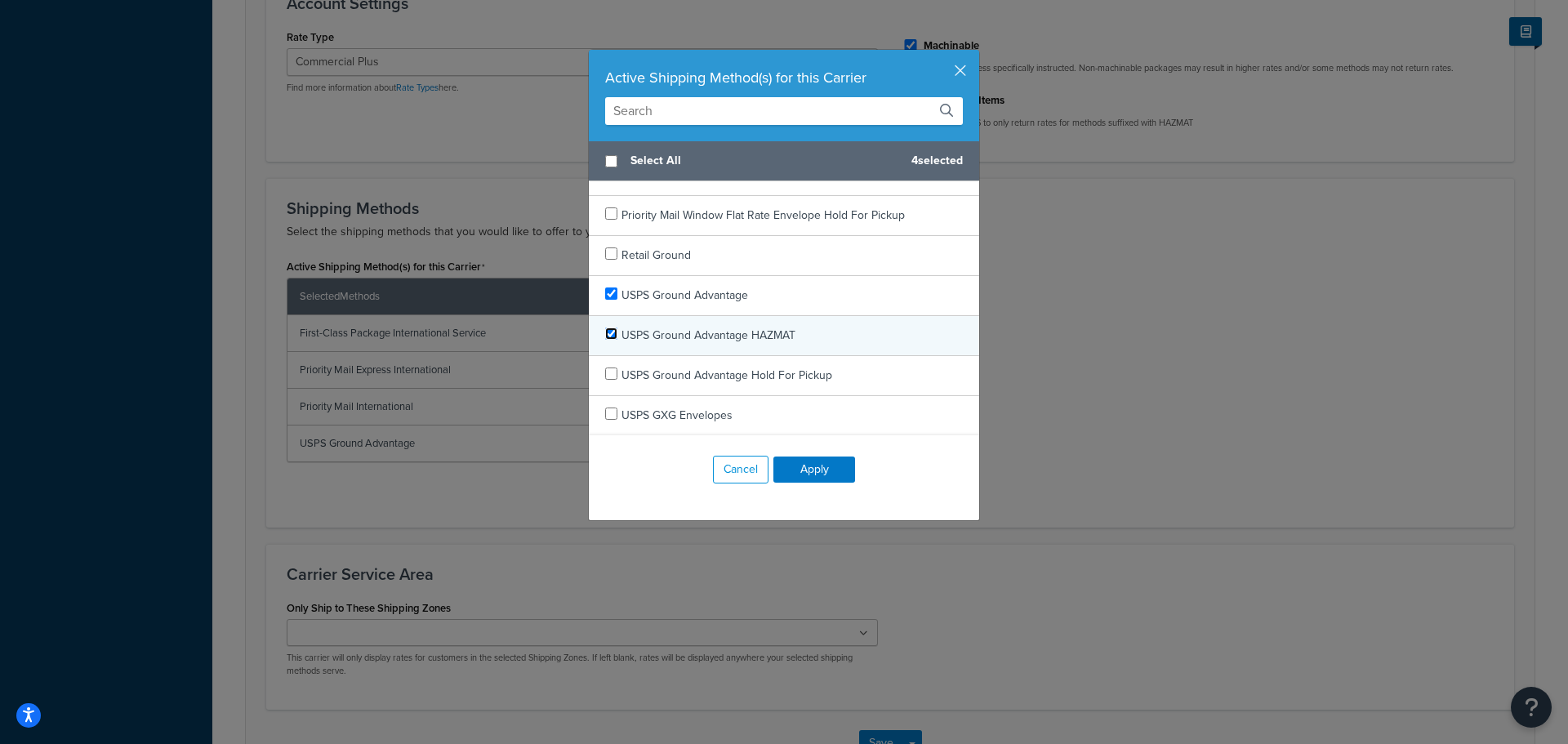
click at [609, 334] on input "checkbox" at bounding box center [611, 333] width 12 height 12
checkbox input "true"
click at [826, 472] on button "Apply" at bounding box center [814, 469] width 82 height 26
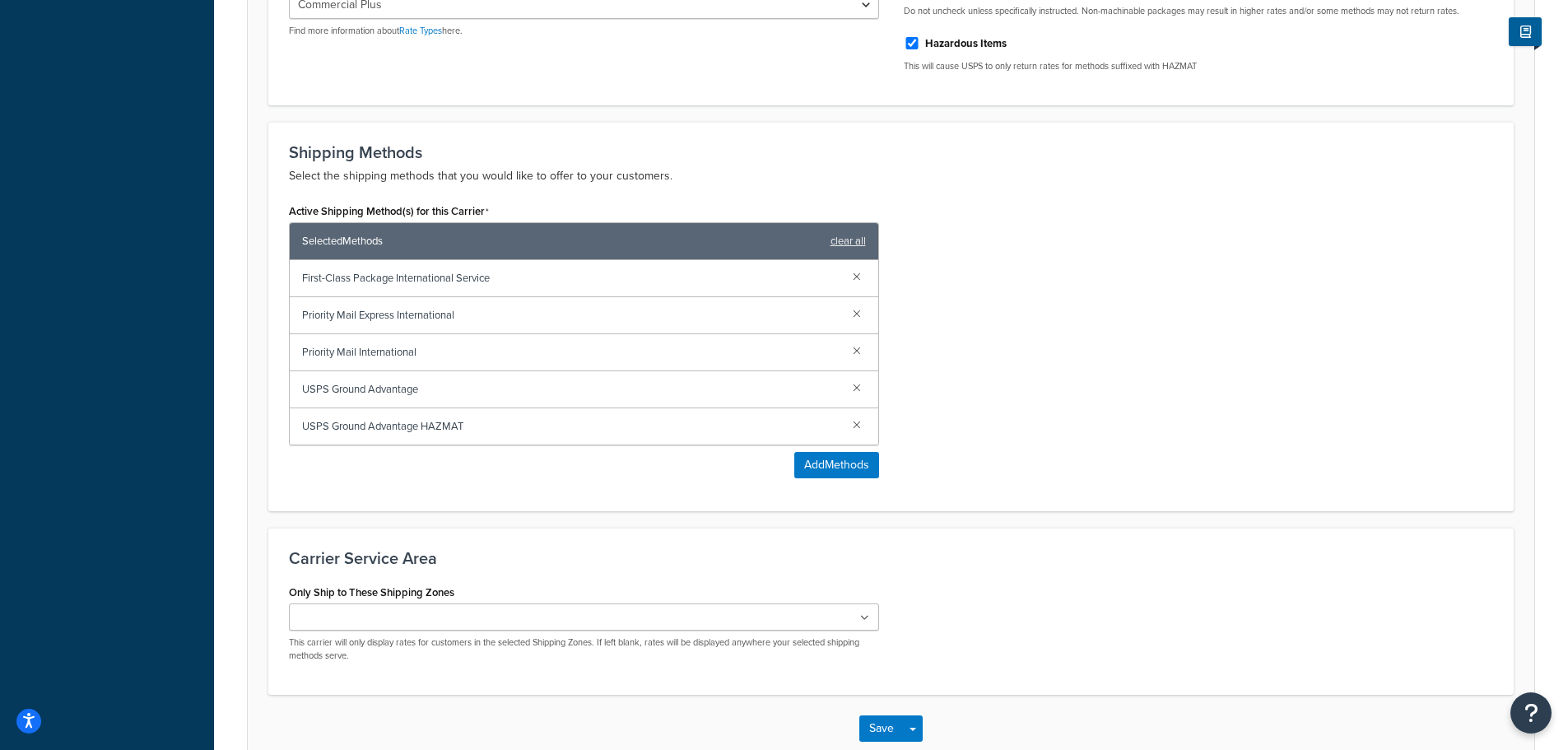
scroll to position [730, 0]
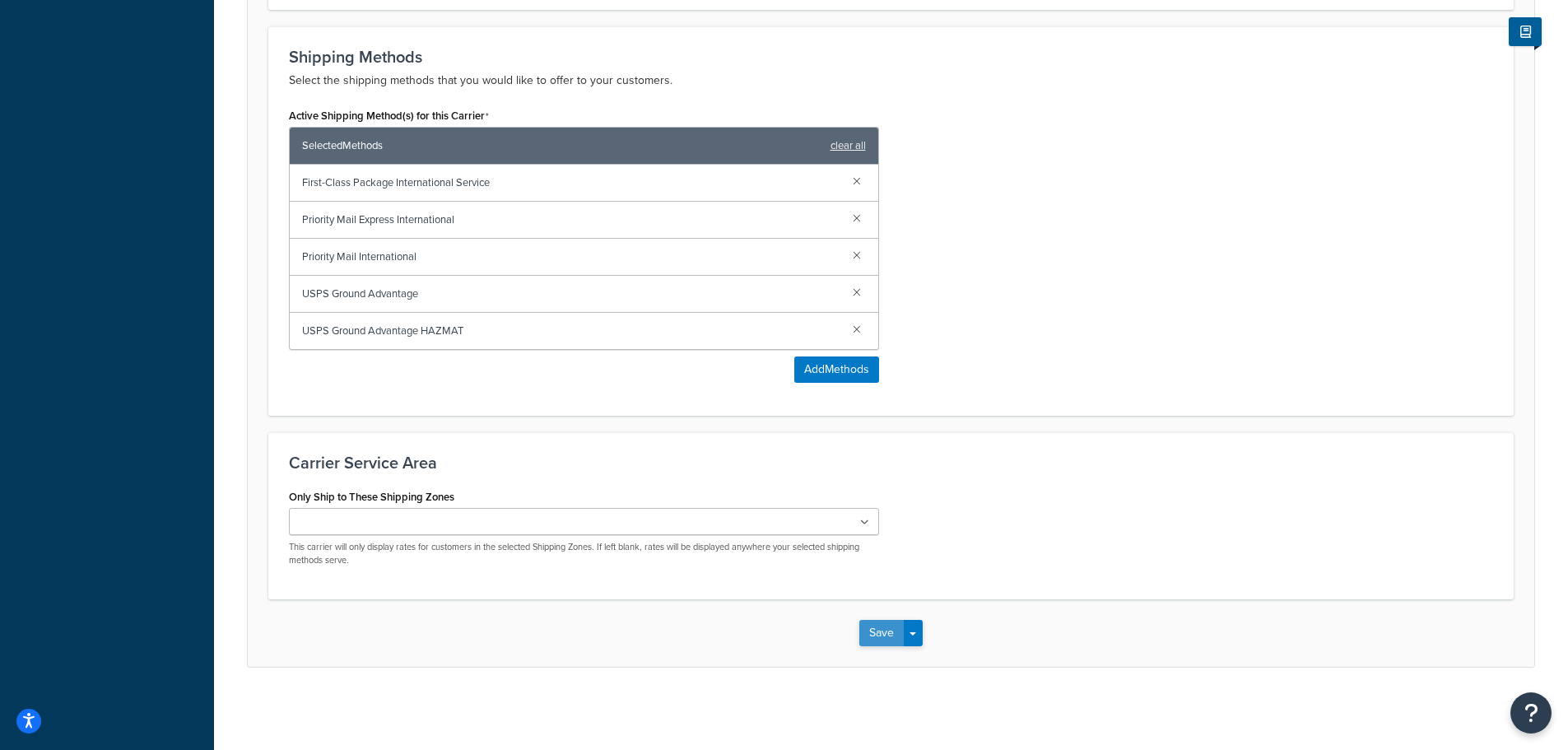
click at [875, 621] on button "Save" at bounding box center [881, 633] width 44 height 26
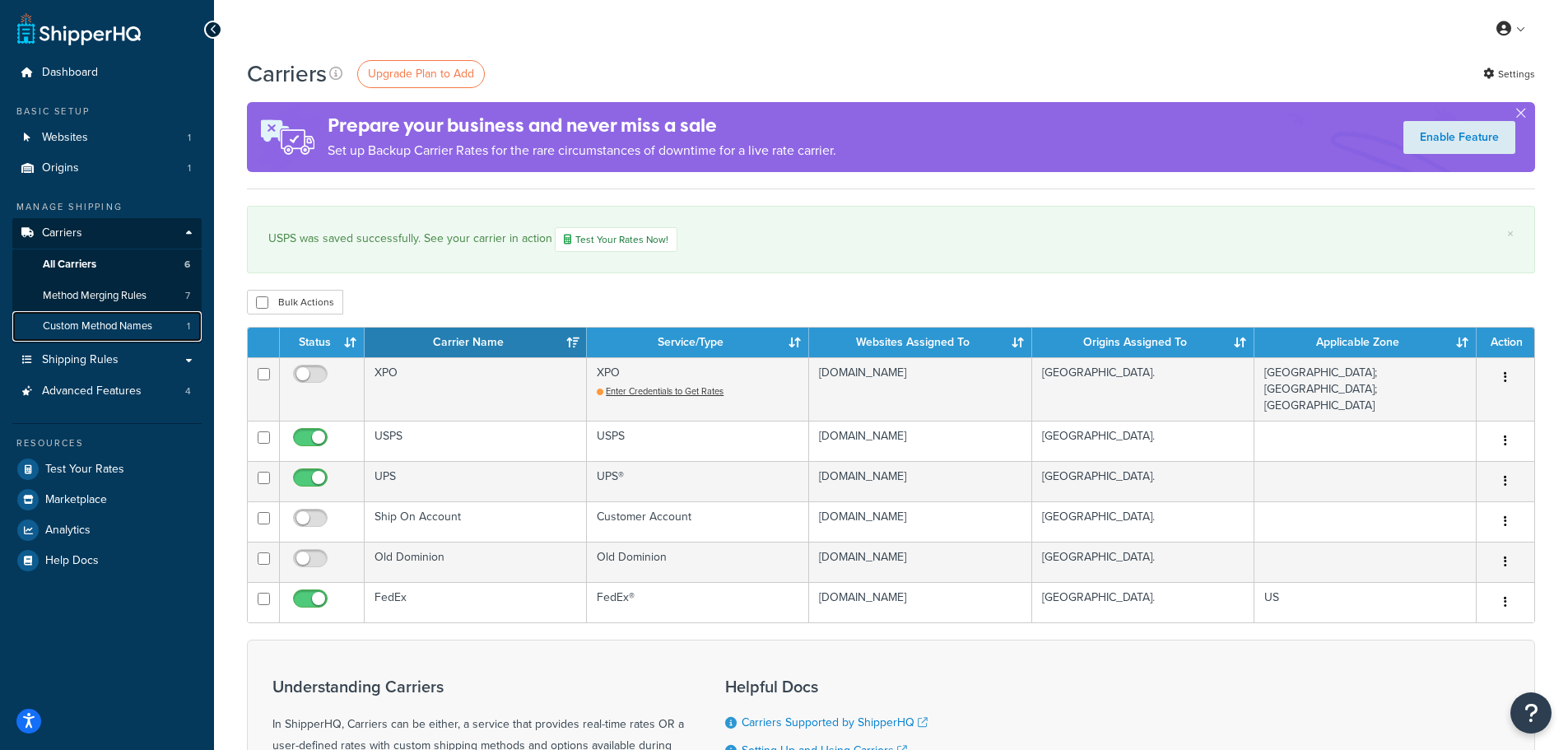
click at [111, 329] on span "Custom Method Names" at bounding box center [98, 327] width 109 height 14
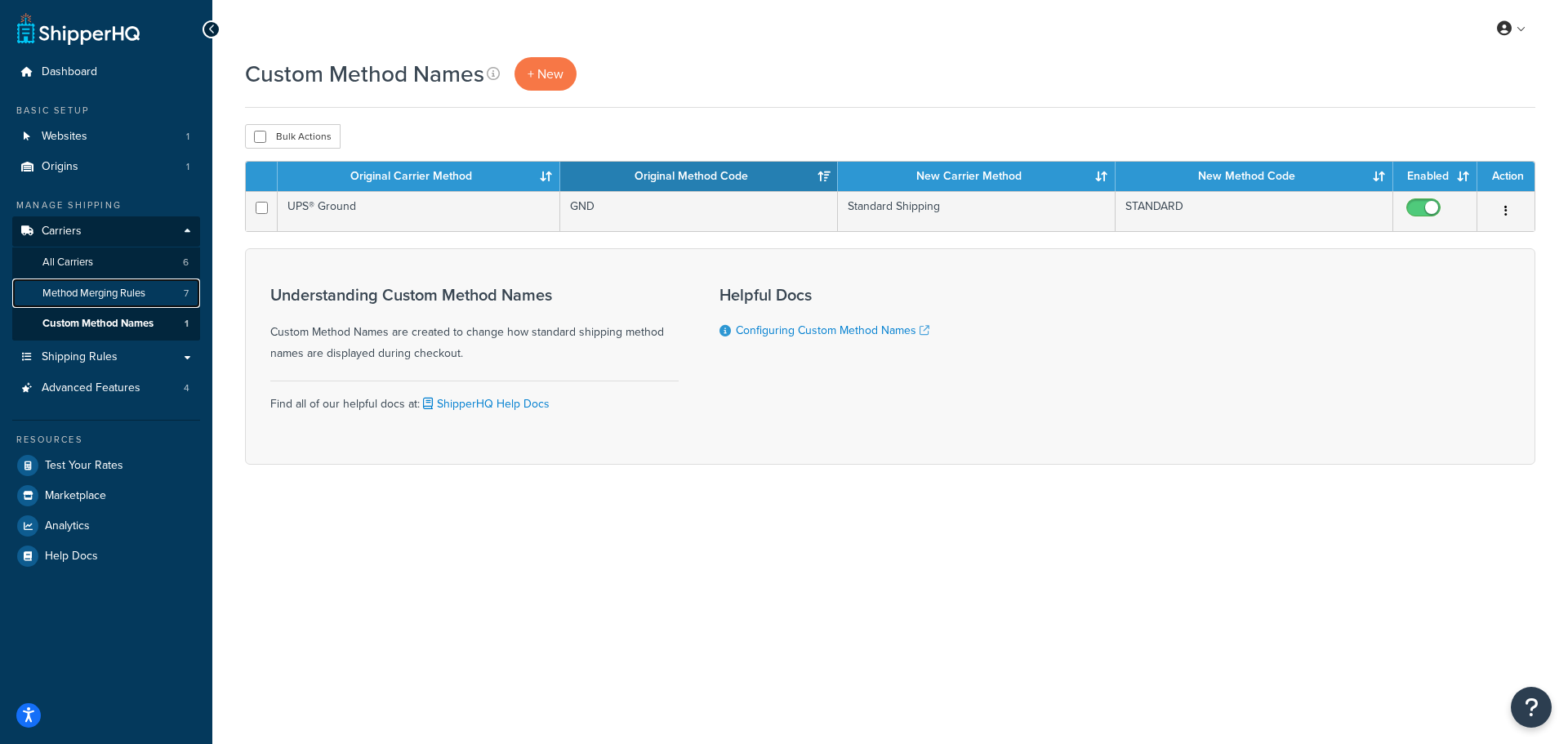
click at [129, 296] on span "Method Merging Rules" at bounding box center [94, 293] width 103 height 14
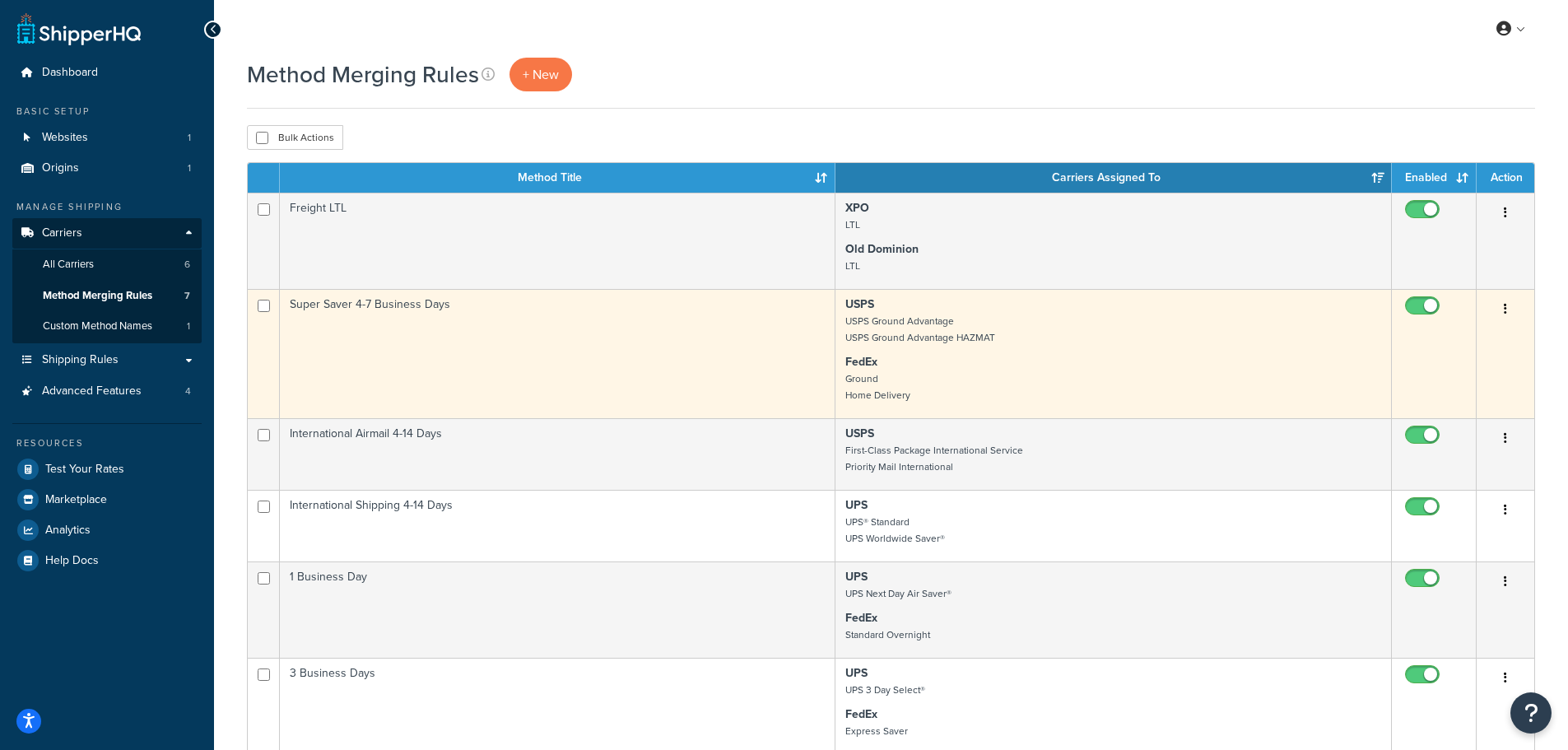
click at [1508, 308] on button "button" at bounding box center [1506, 309] width 23 height 26
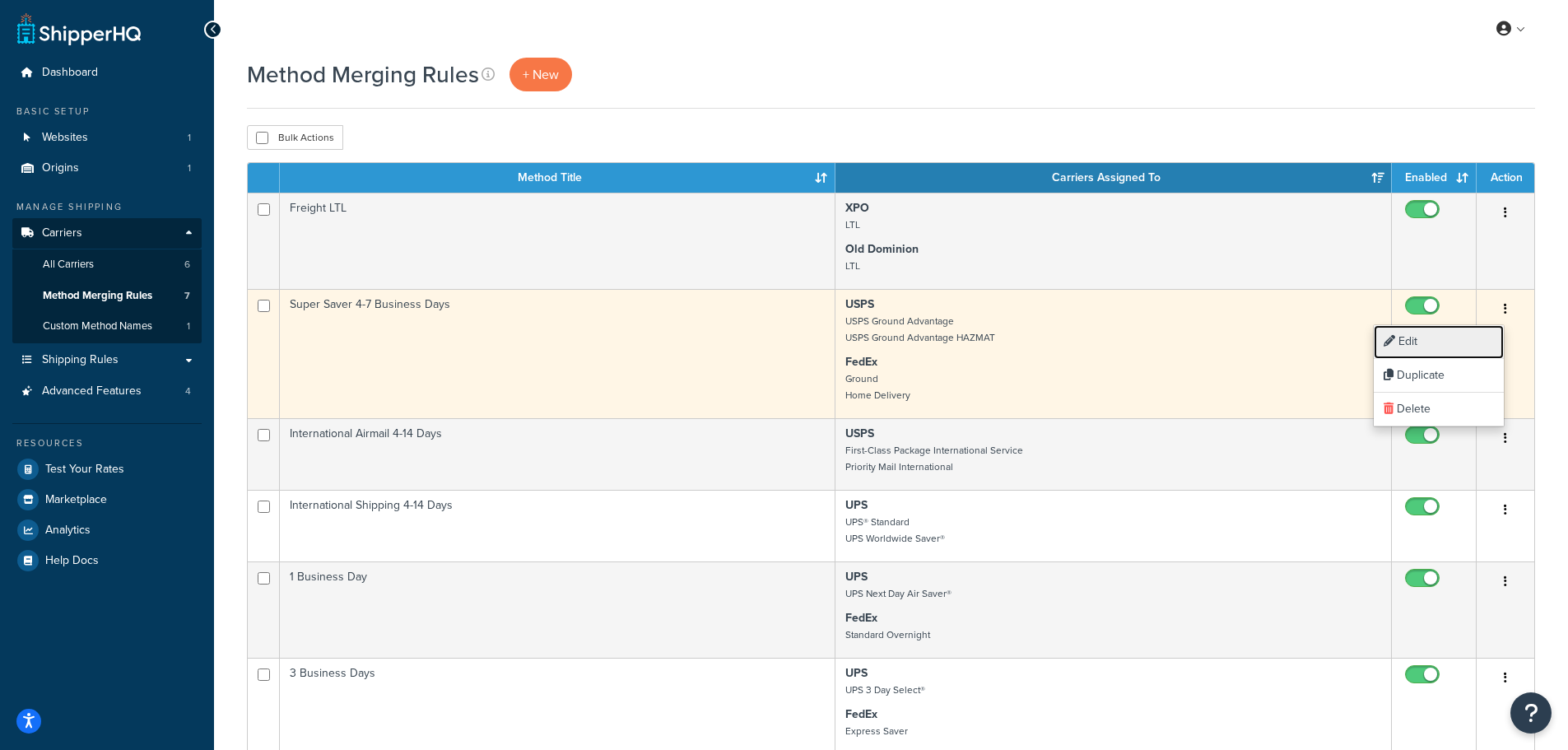
click at [1439, 343] on link "Edit" at bounding box center [1438, 342] width 130 height 34
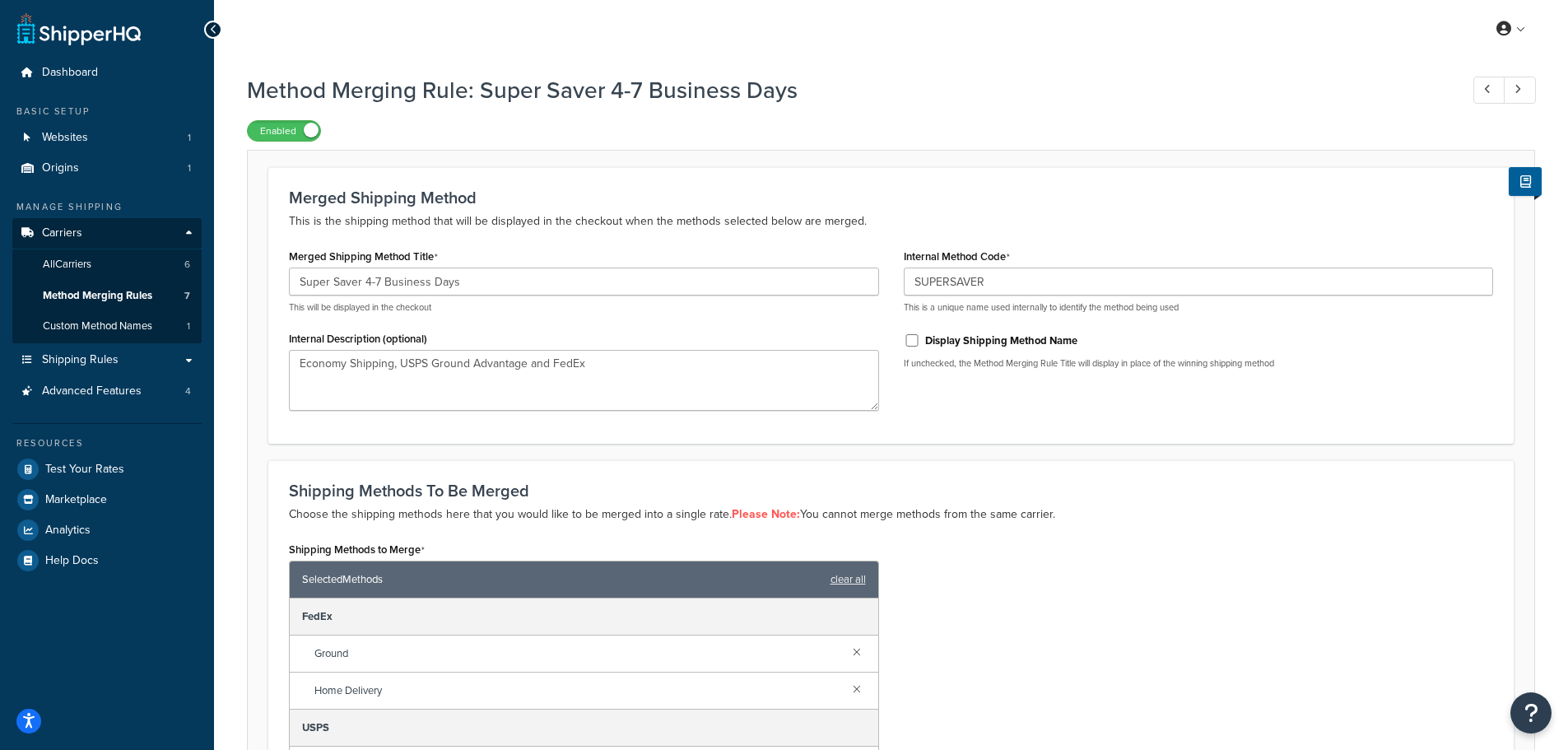
click at [1160, 587] on div "Shipping Methods to Merge Selected Methods clear all FedEx Ground Home Delivery…" at bounding box center [891, 702] width 1229 height 328
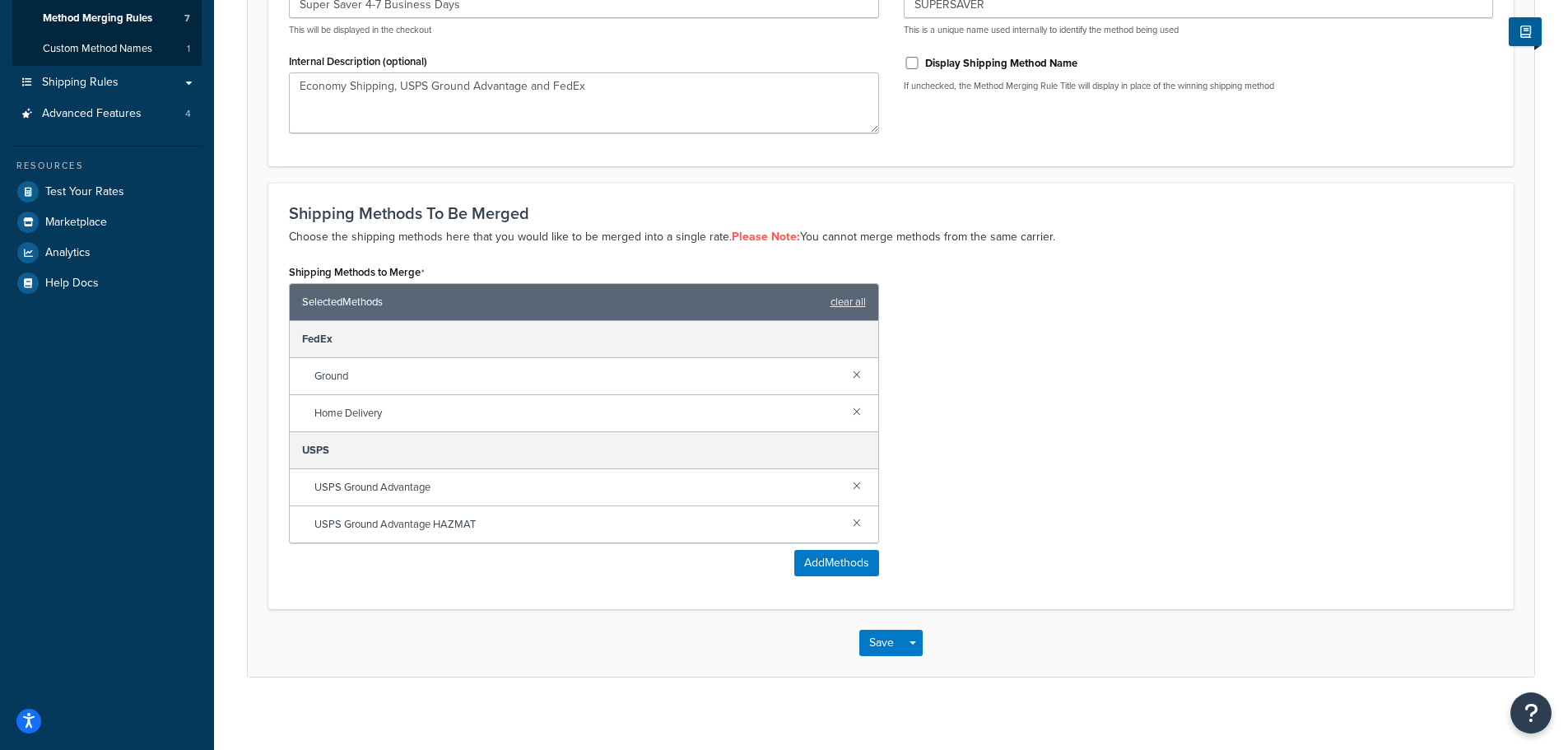
scroll to position [287, 0]
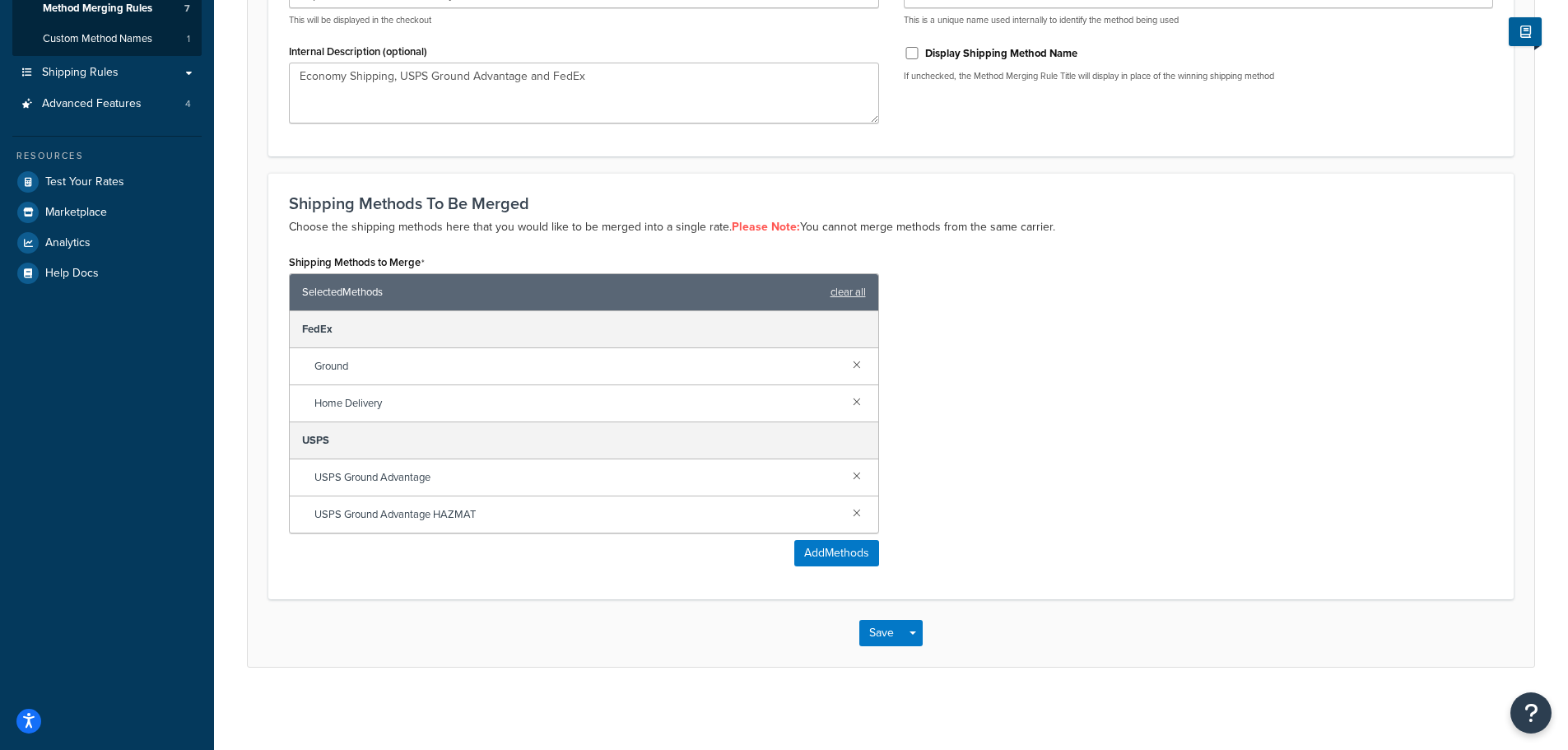
click at [1040, 352] on div "Shipping Methods to Merge Selected Methods clear all FedEx Ground Home Delivery…" at bounding box center [891, 415] width 1229 height 328
click at [880, 637] on button "Save" at bounding box center [881, 633] width 44 height 26
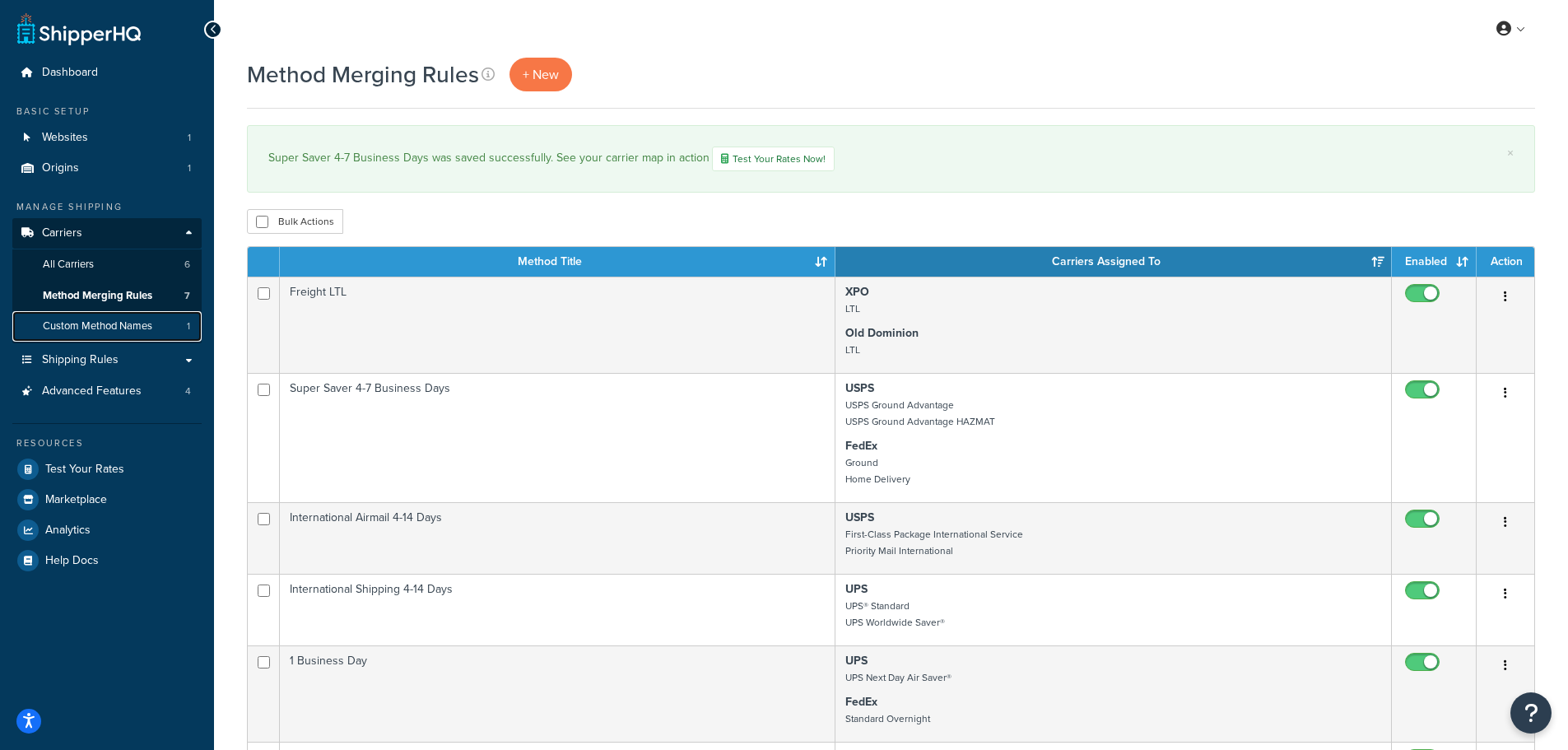
click at [101, 322] on span "Custom Method Names" at bounding box center [98, 327] width 109 height 14
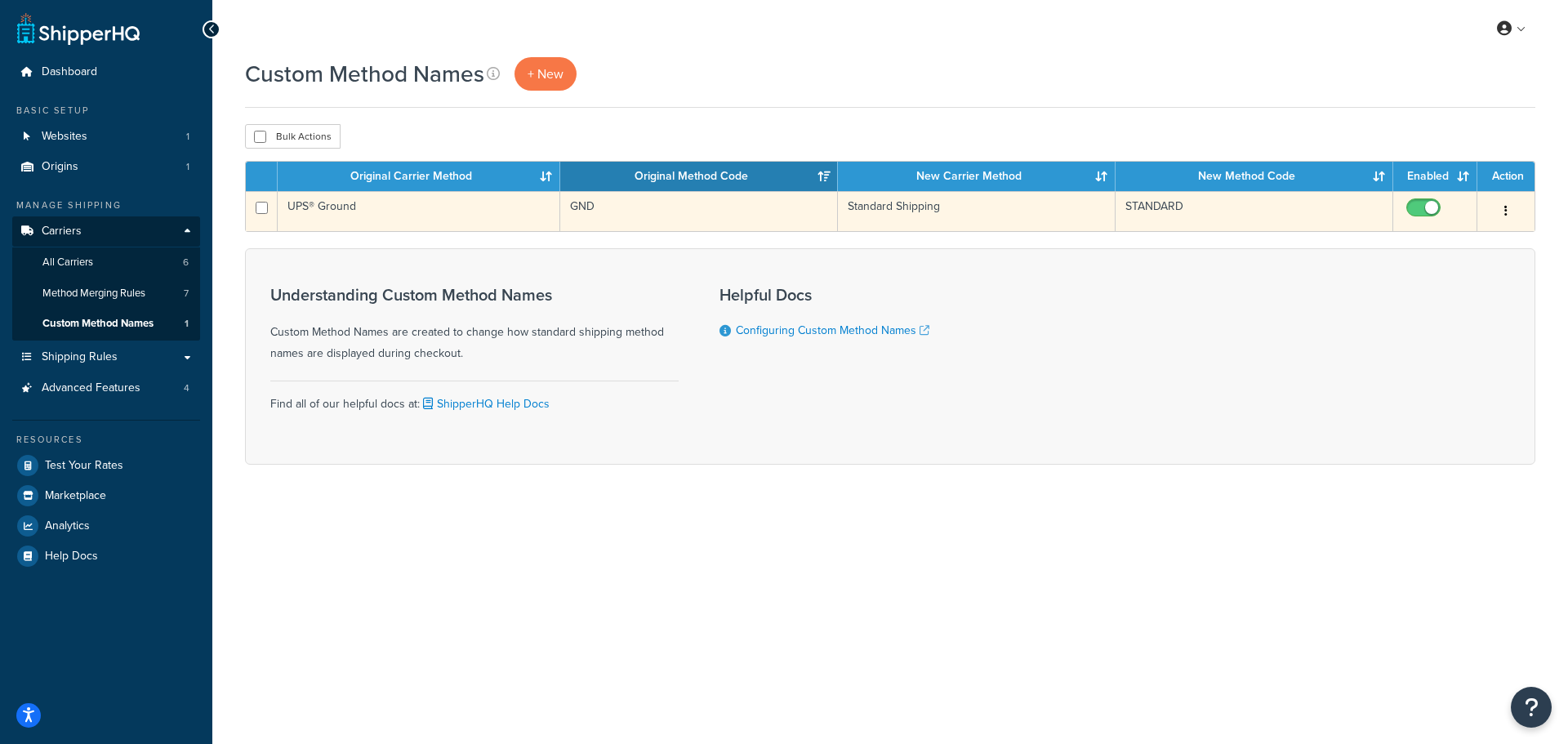
click at [1500, 213] on button "button" at bounding box center [1506, 211] width 23 height 26
click at [1420, 247] on link "Edit" at bounding box center [1439, 243] width 129 height 33
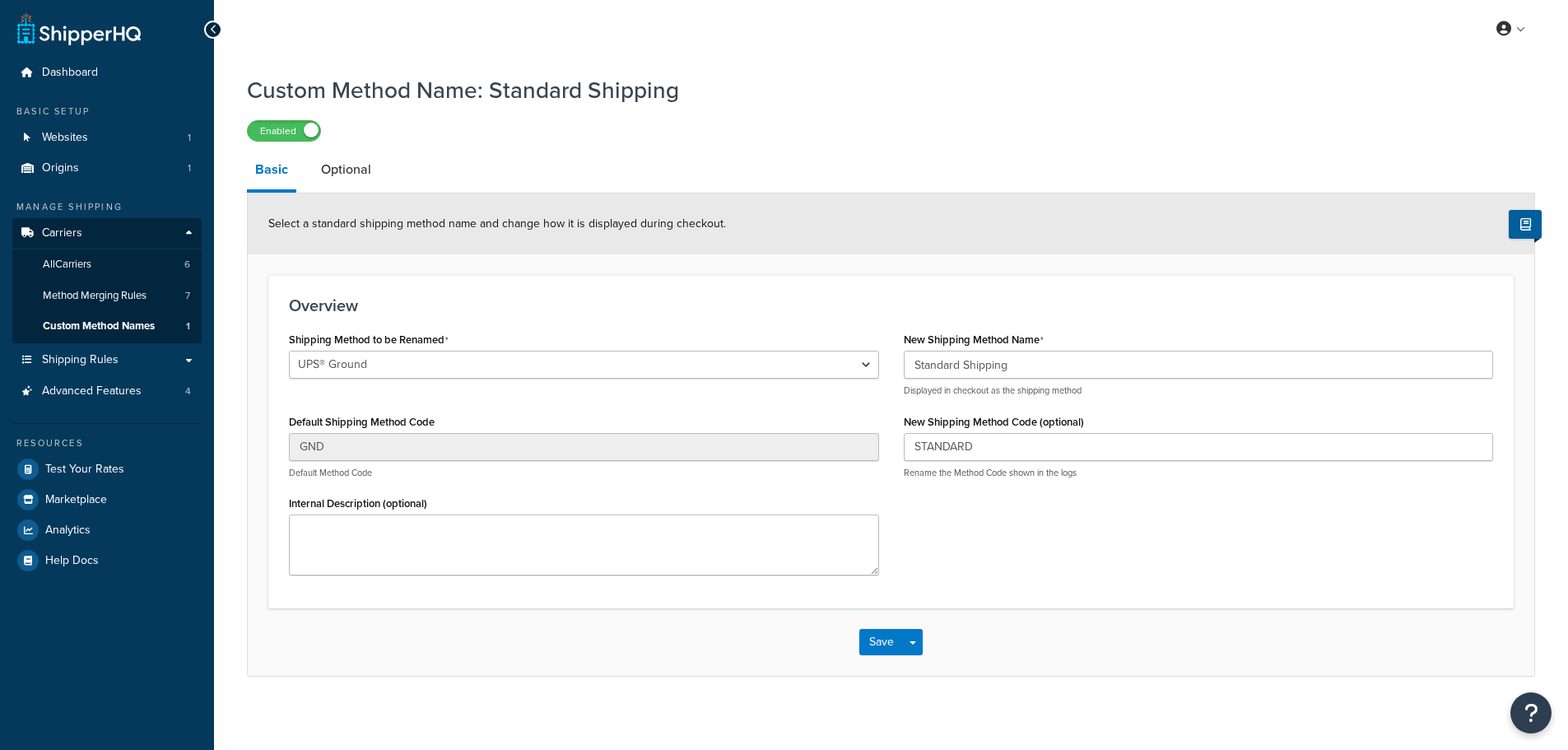
select select "670000"
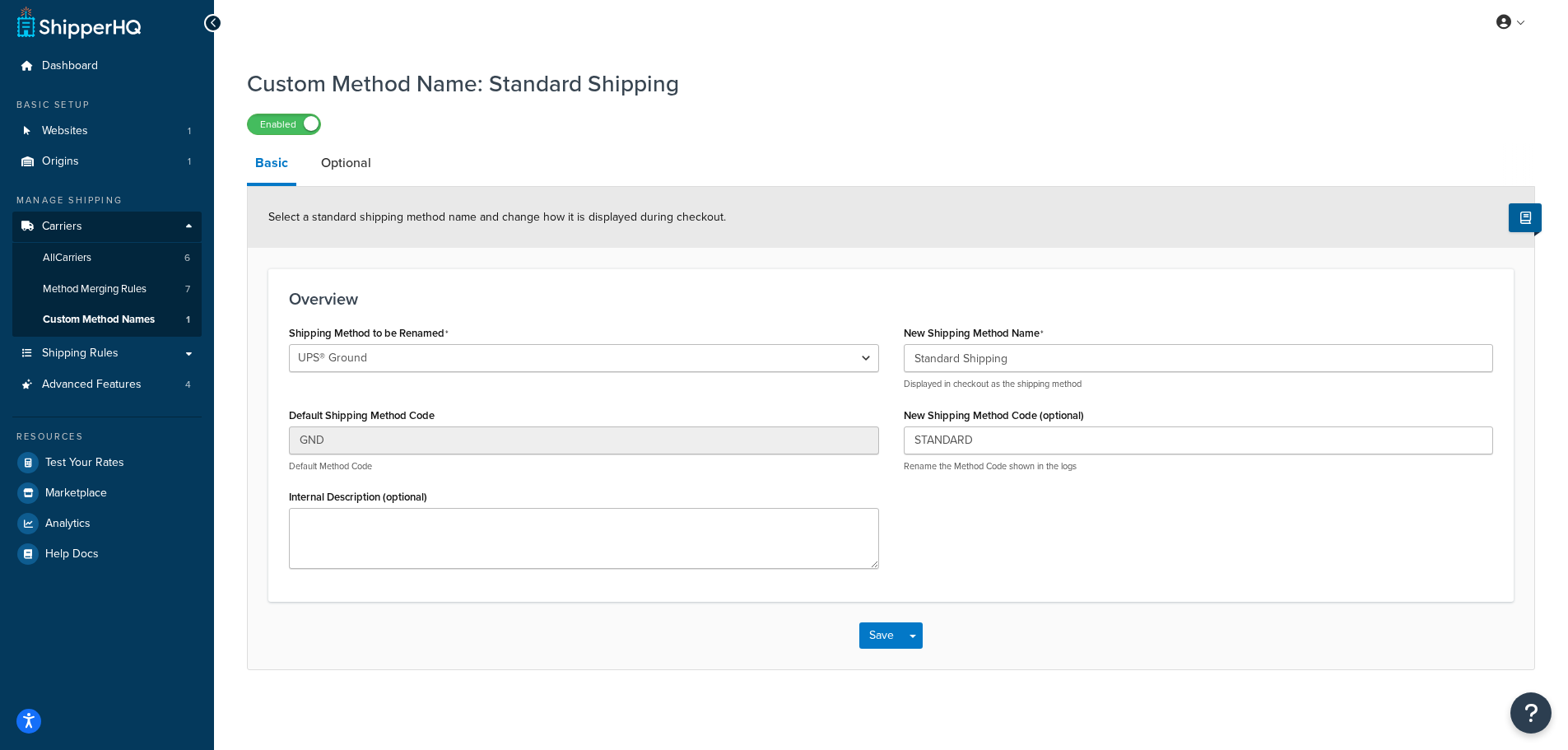
scroll to position [9, 0]
click at [882, 638] on button "Save" at bounding box center [881, 633] width 44 height 26
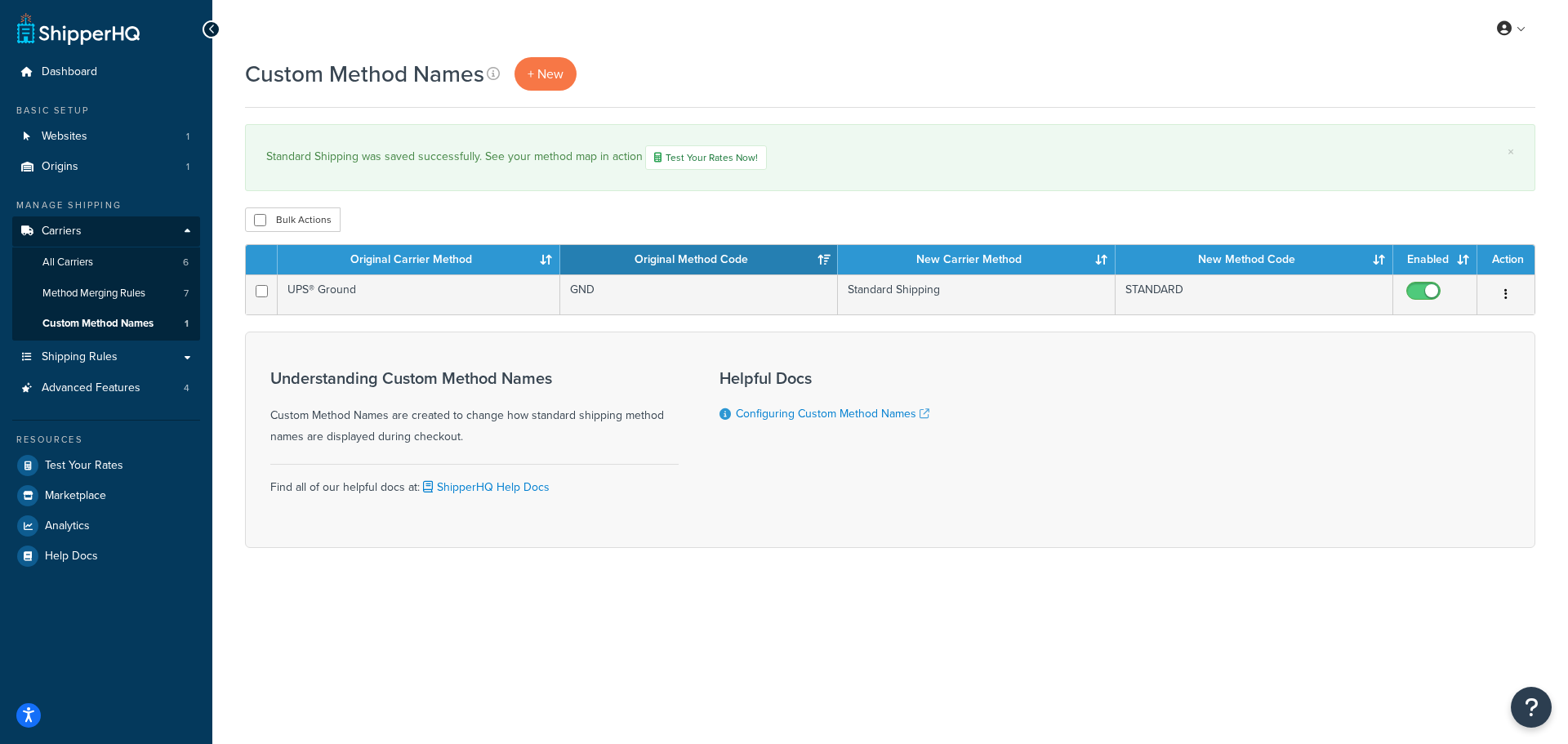
click at [1078, 210] on div "Bulk Actions Duplicate [GEOGRAPHIC_DATA]" at bounding box center [890, 220] width 1290 height 25
click at [93, 461] on span "Test Your Rates" at bounding box center [84, 466] width 78 height 14
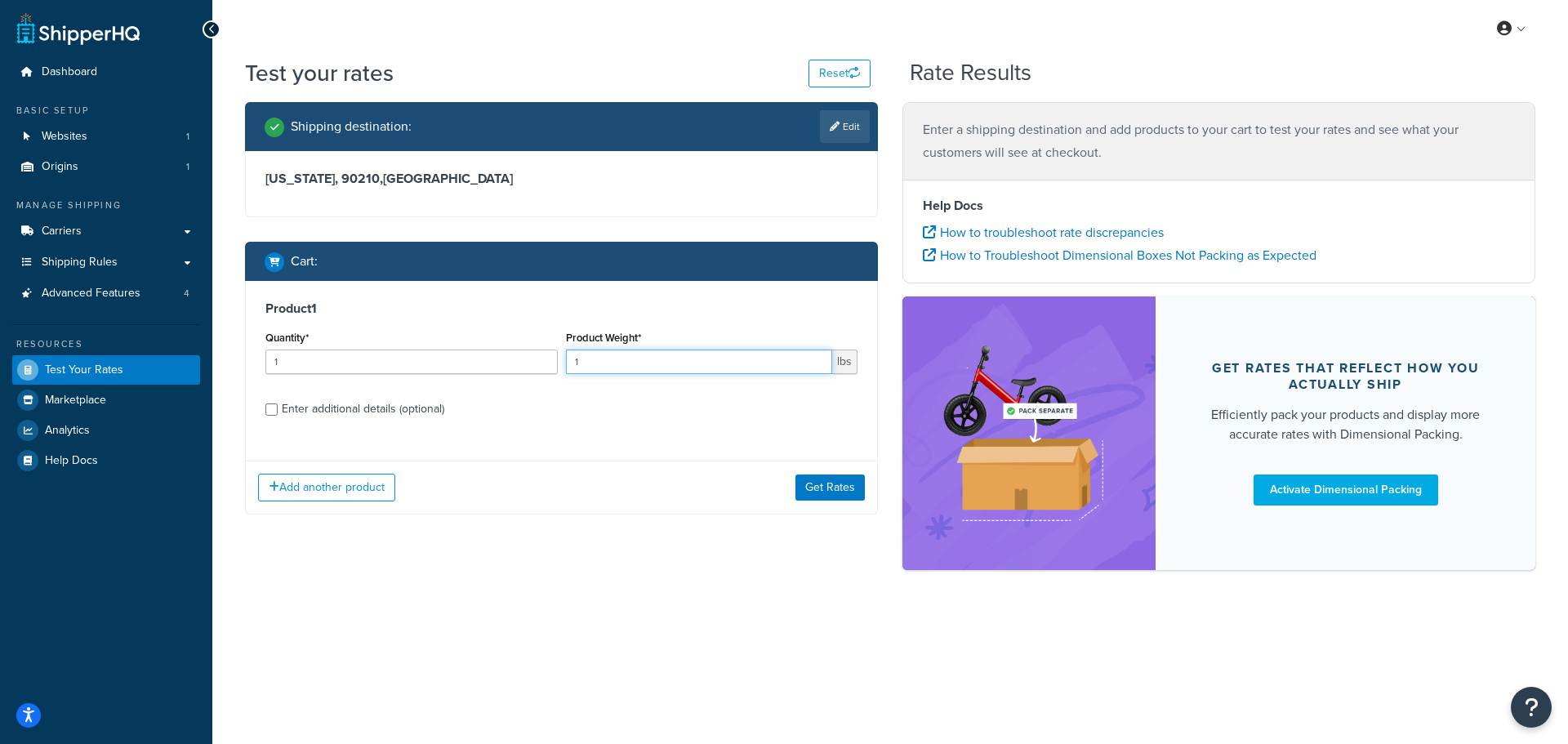
drag, startPoint x: 607, startPoint y: 371, endPoint x: 558, endPoint y: 375, distance: 49.2
click at [558, 375] on div "Quantity* 1 Product Weight* 1 lbs" at bounding box center [561, 356] width 600 height 60
type input ".5"
click at [850, 488] on button "Get Rates" at bounding box center [830, 487] width 70 height 26
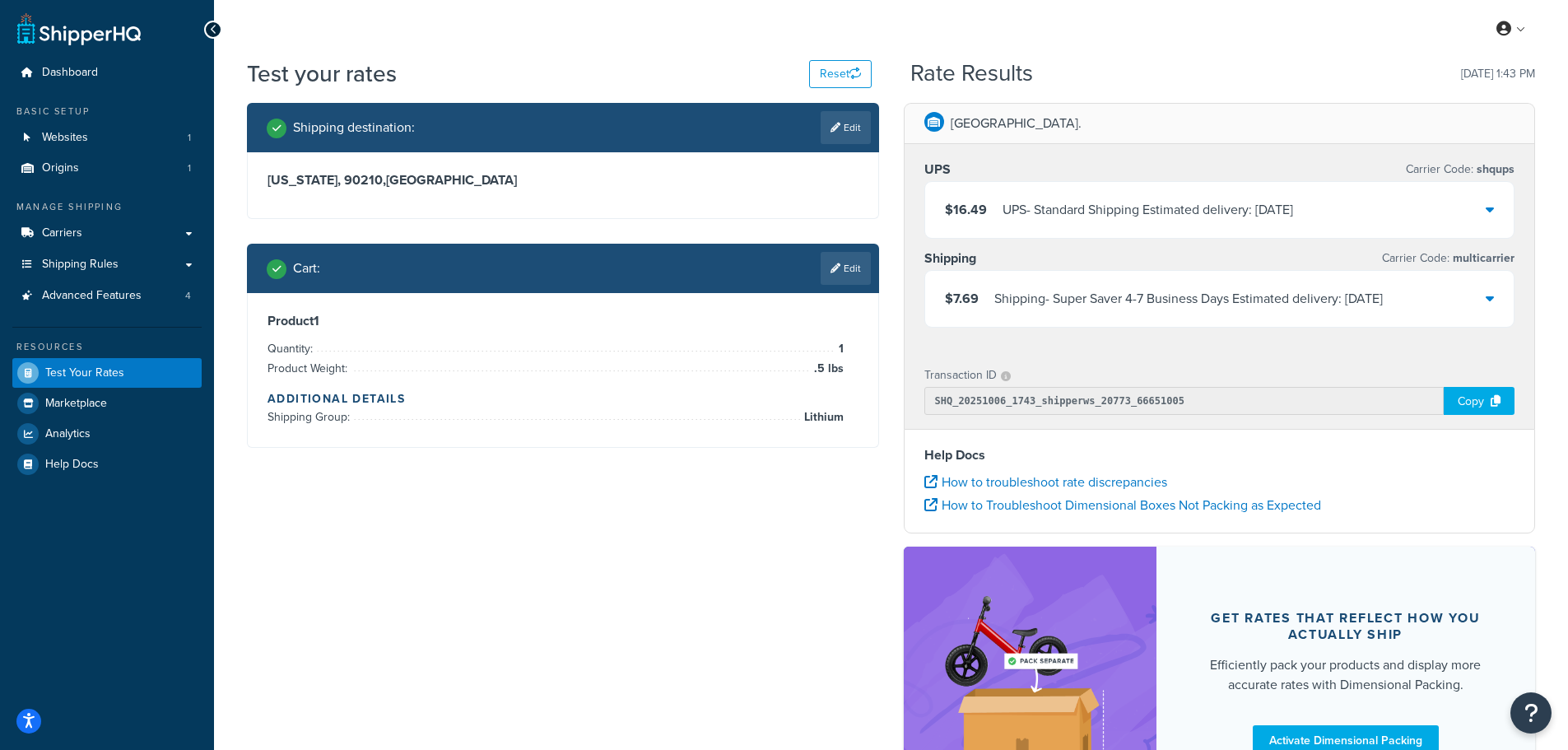
click at [686, 533] on div "Shipping destination : Edit [US_STATE], 90210 , [GEOGRAPHIC_DATA] Cart : Edit P…" at bounding box center [890, 469] width 1313 height 733
click at [848, 269] on link "Edit" at bounding box center [846, 268] width 50 height 33
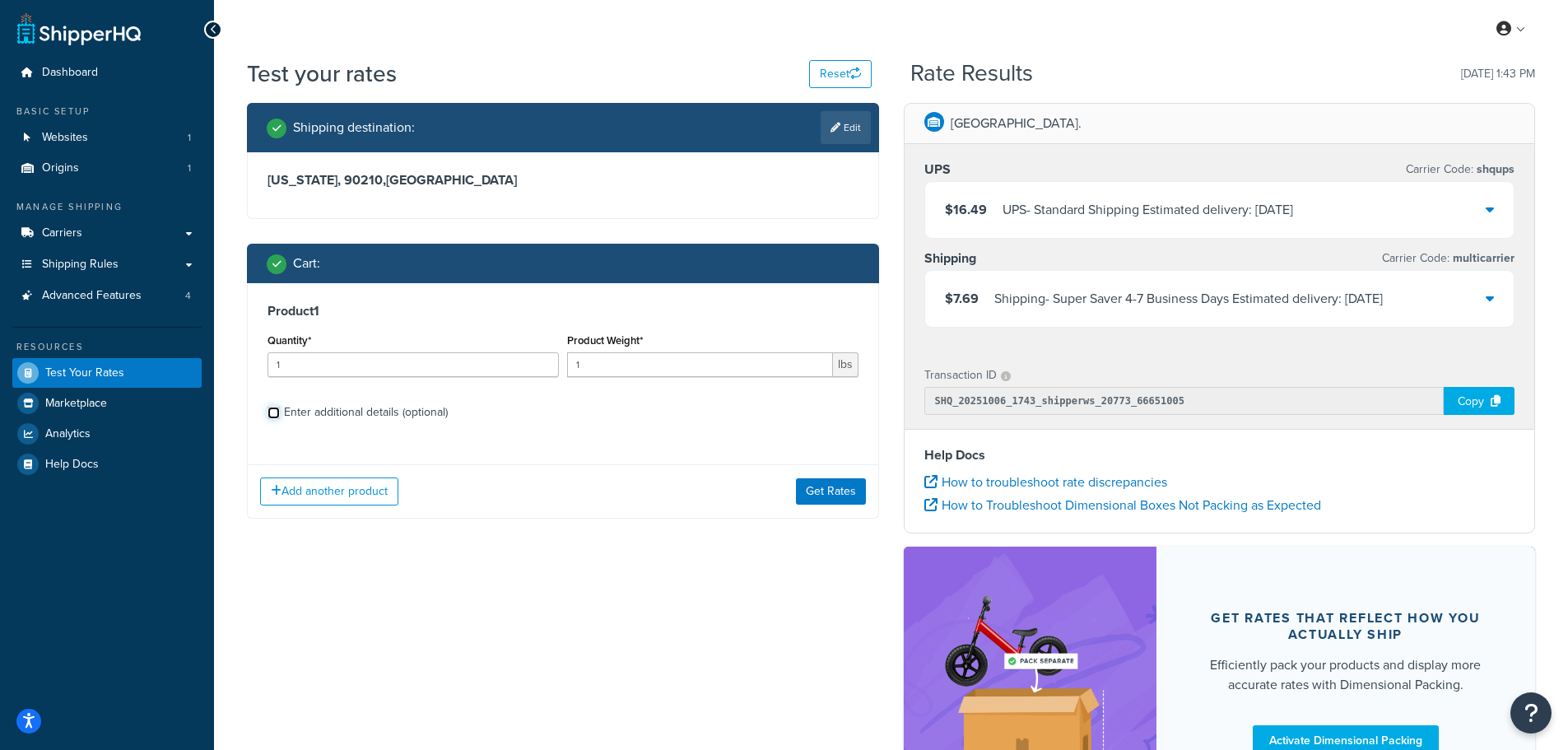
click at [277, 406] on input "Enter additional details (optional)" at bounding box center [274, 412] width 12 height 12
checkbox input "true"
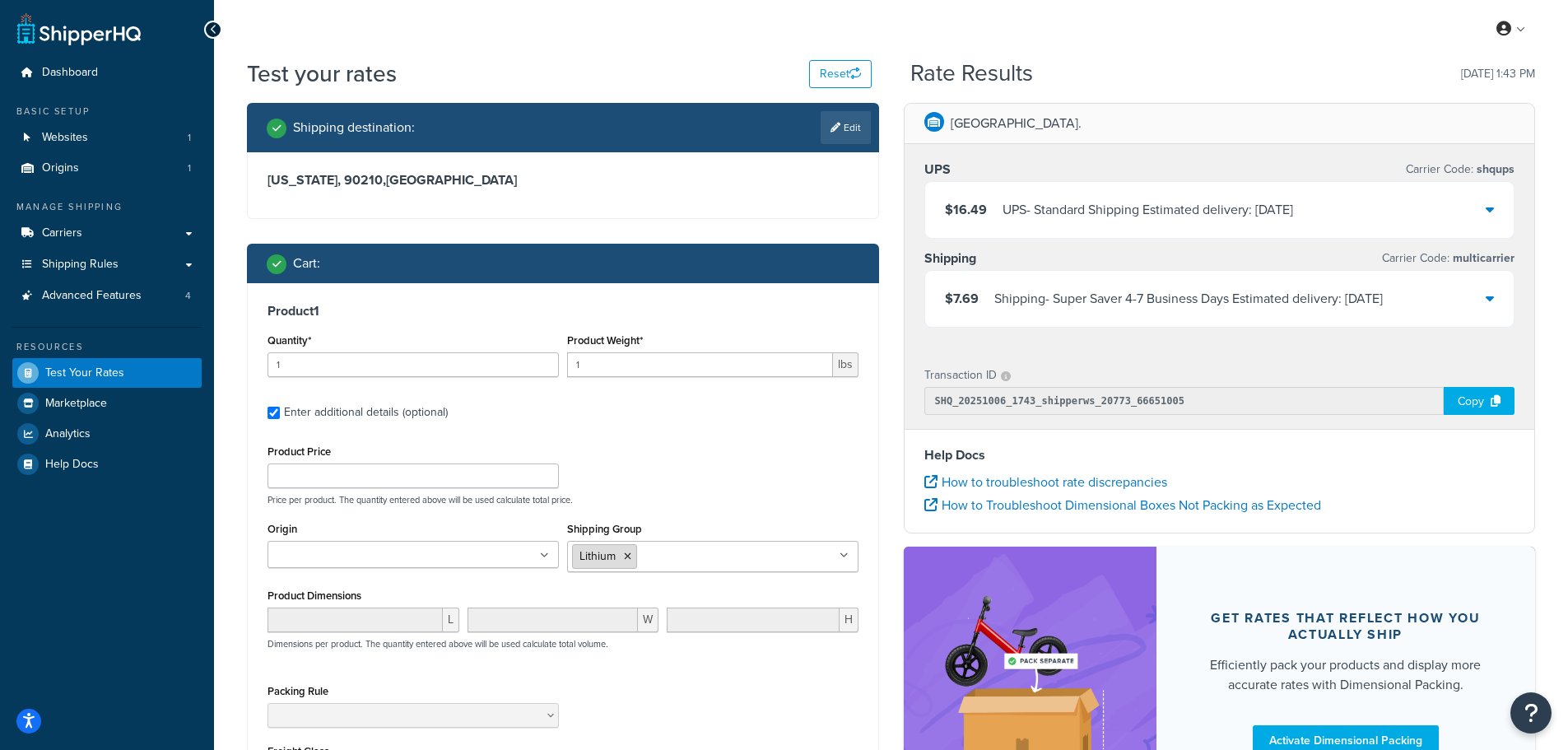
click at [626, 555] on icon at bounding box center [628, 556] width 8 height 10
click at [688, 490] on div "Product Price Price per product. The quantity entered above will be used calcul…" at bounding box center [563, 473] width 599 height 65
click at [637, 693] on div "Packing Rule" at bounding box center [563, 706] width 599 height 60
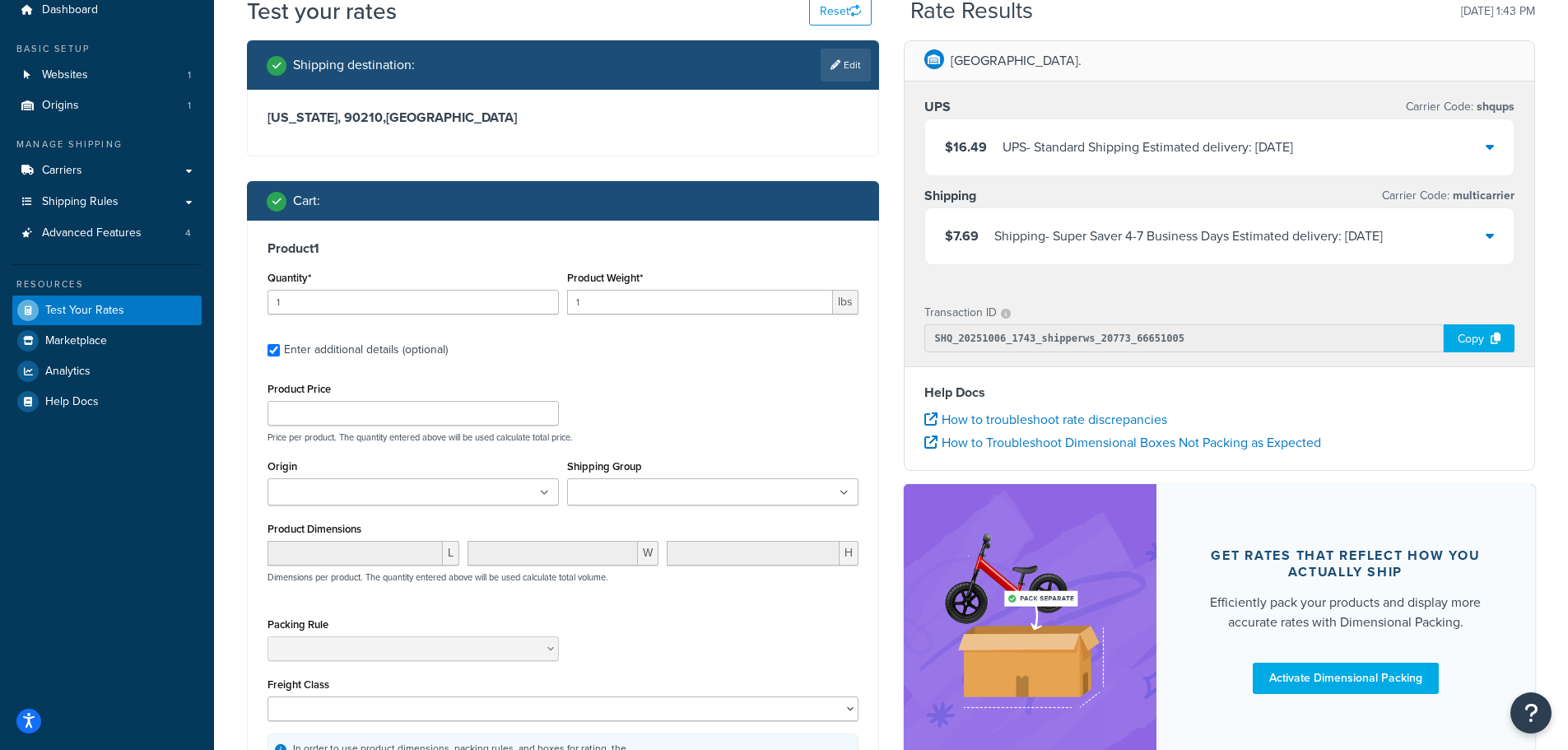
scroll to position [164, 0]
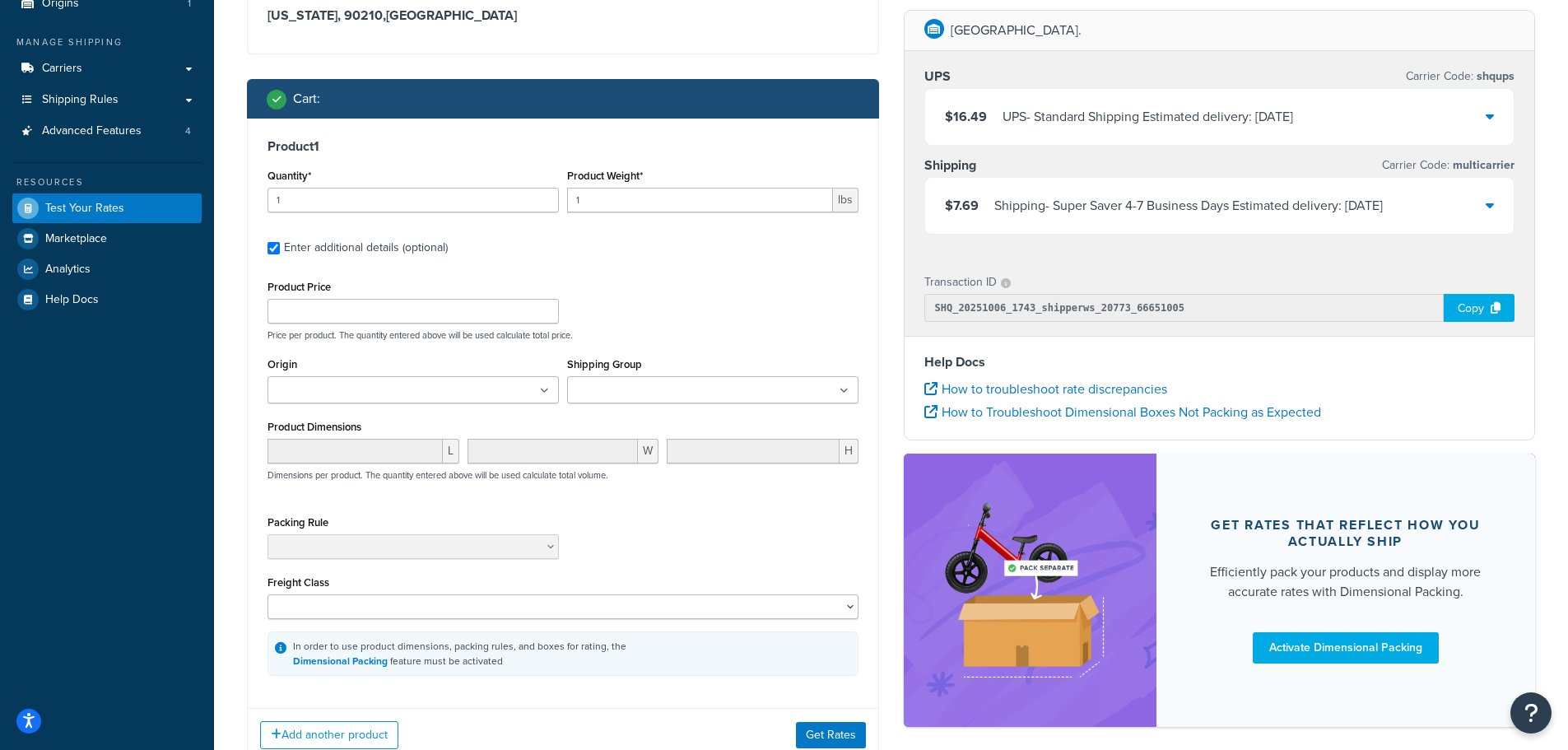
click at [638, 551] on div "Packing Rule" at bounding box center [563, 541] width 599 height 60
click at [541, 389] on icon at bounding box center [543, 391] width 9 height 10
click at [387, 353] on div "Origin [GEOGRAPHIC_DATA]." at bounding box center [413, 378] width 291 height 50
click at [816, 731] on button "Get Rates" at bounding box center [831, 735] width 70 height 26
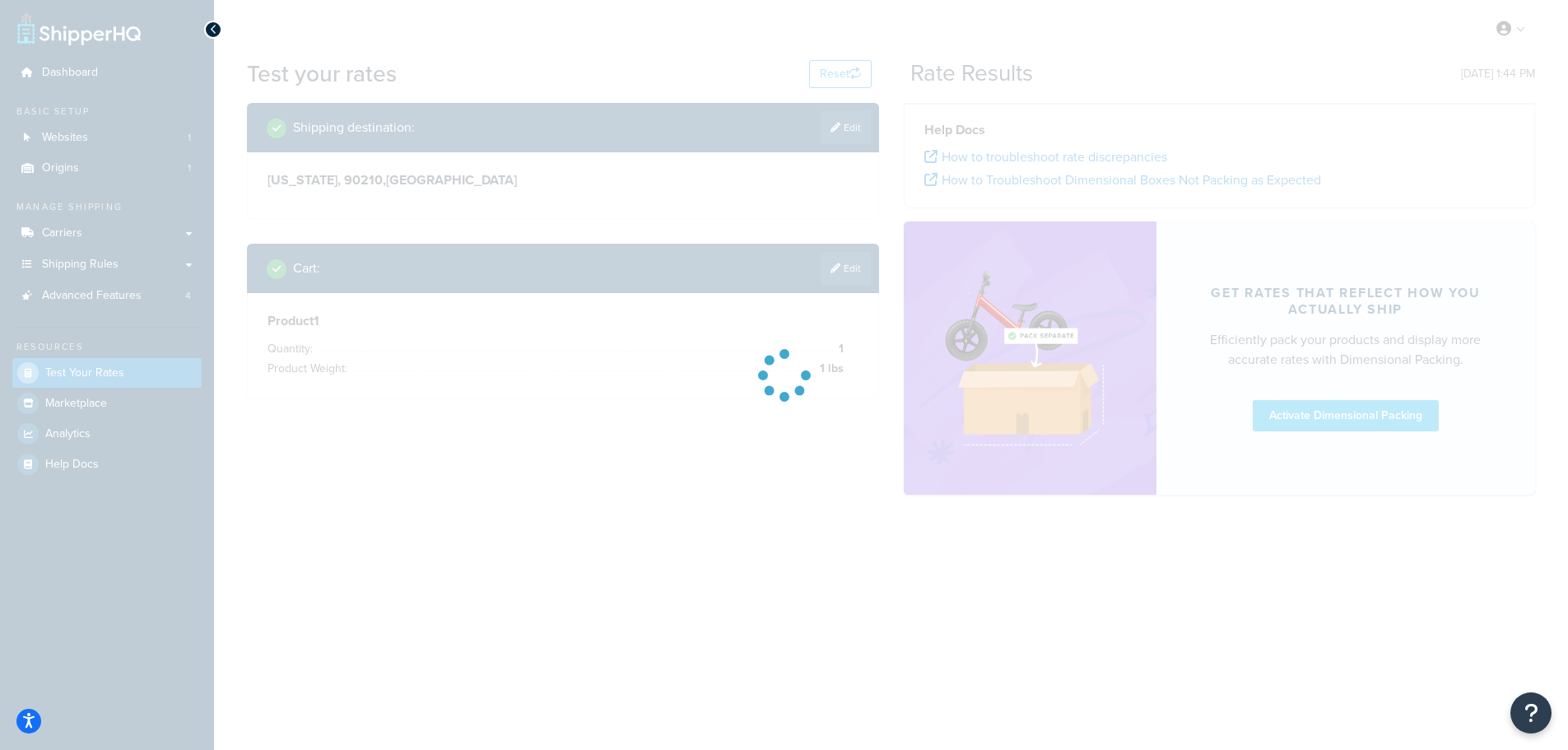
scroll to position [0, 0]
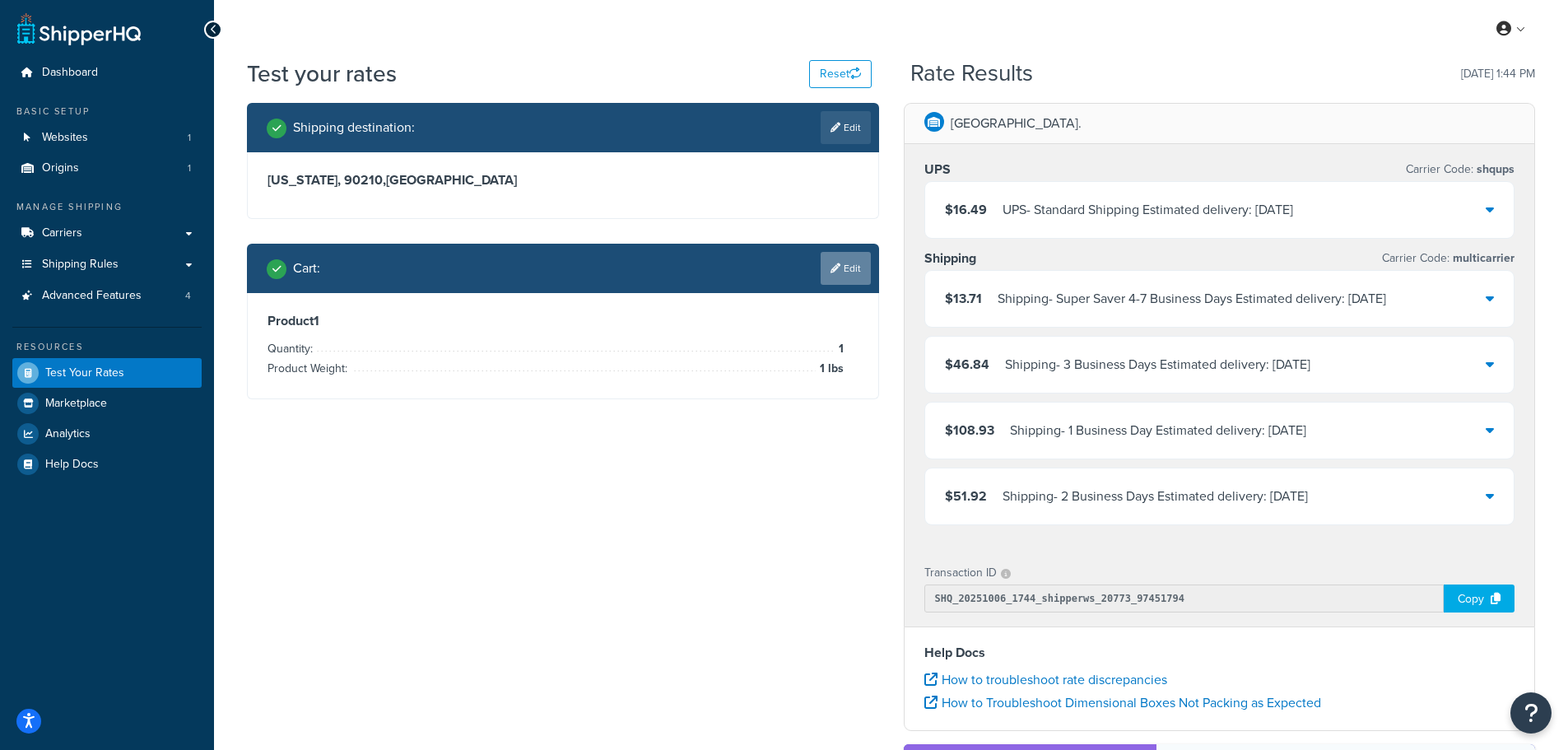
click at [856, 269] on link "Edit" at bounding box center [846, 268] width 50 height 33
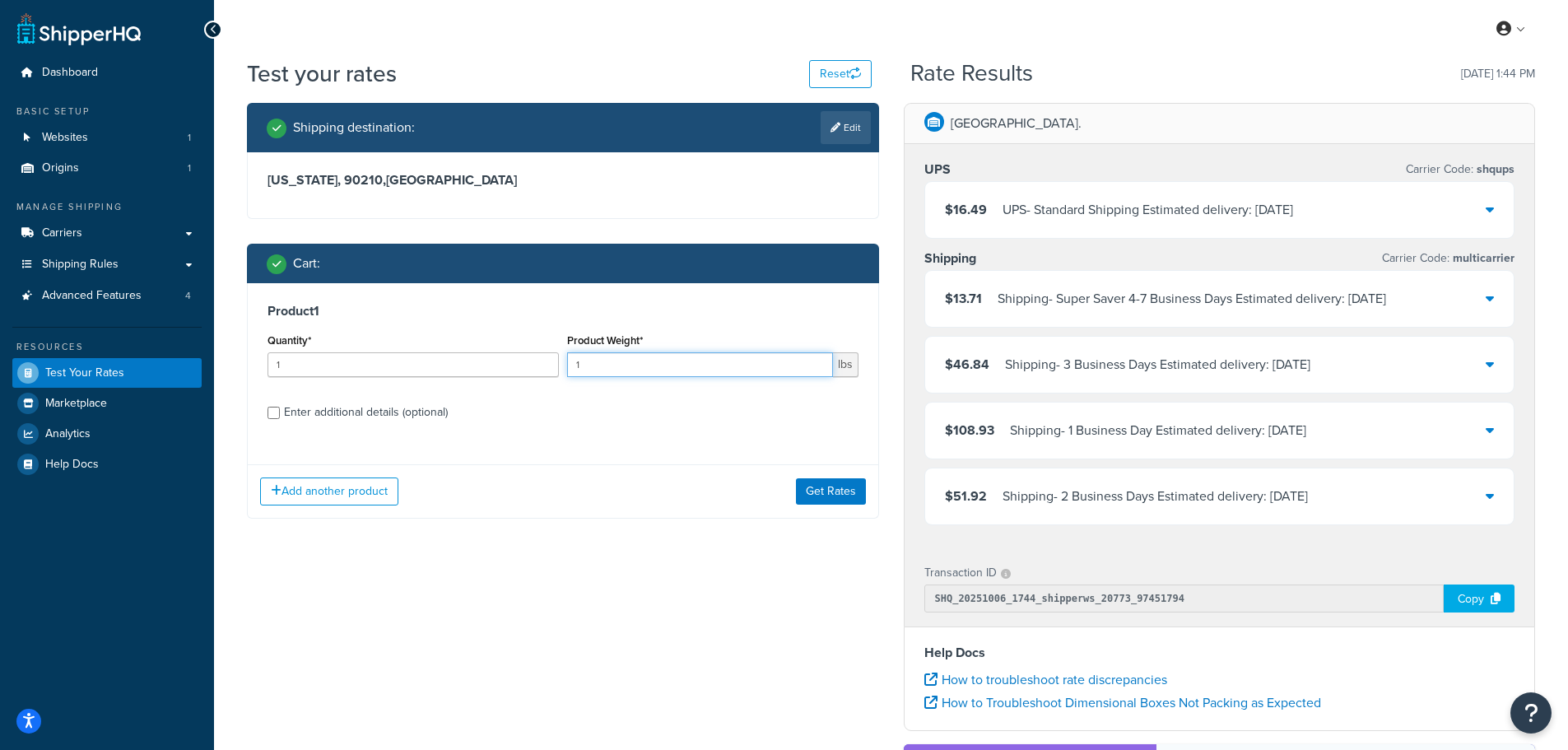
drag, startPoint x: 629, startPoint y: 367, endPoint x: 564, endPoint y: 366, distance: 65.0
click at [564, 366] on div "Product Weight* 1 lbs" at bounding box center [712, 359] width 300 height 60
type input ".5"
click at [829, 489] on button "Get Rates" at bounding box center [831, 491] width 70 height 26
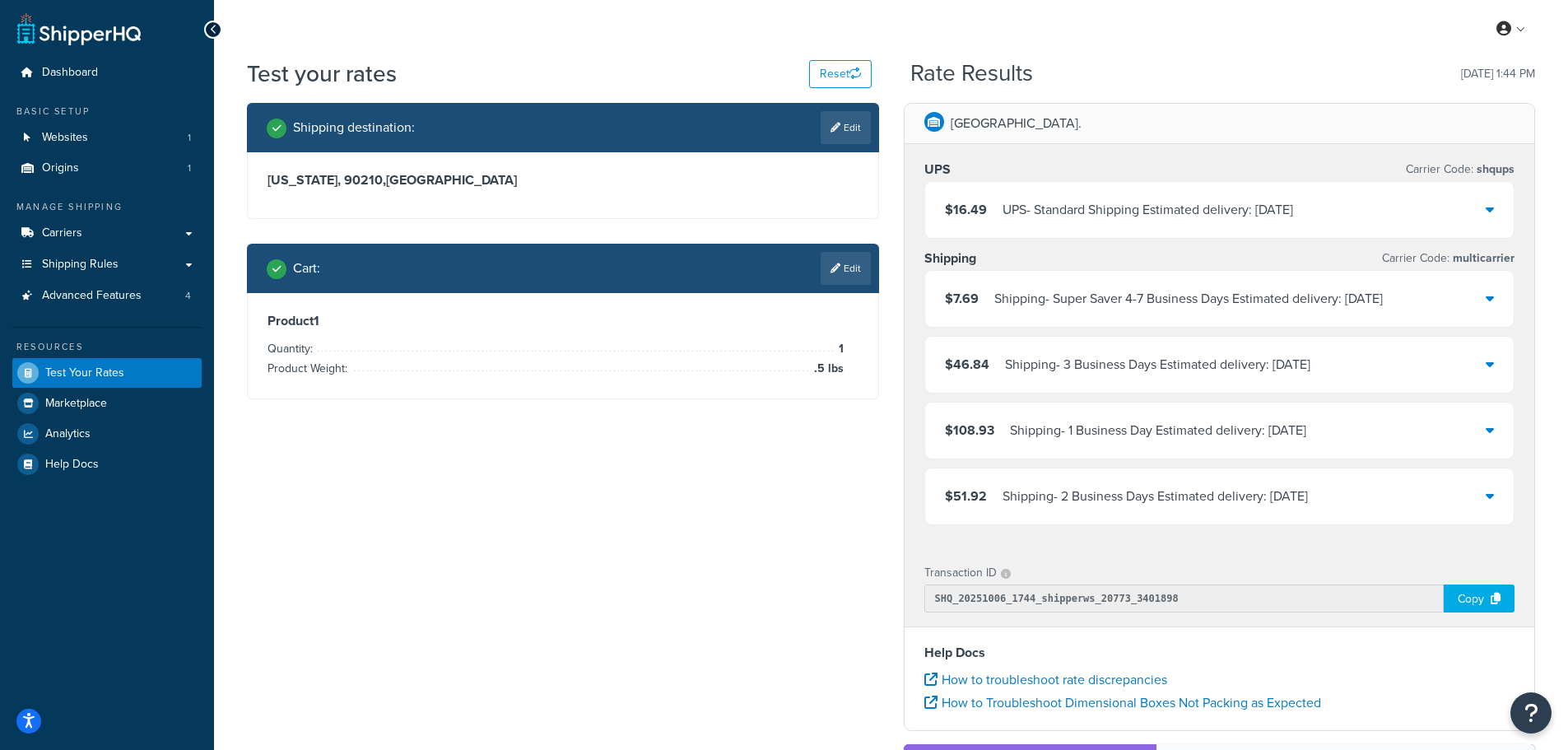
click at [736, 600] on div "Shipping destination : Edit [US_STATE], 90210 , [GEOGRAPHIC_DATA] Cart : Edit P…" at bounding box center [890, 568] width 1313 height 931
